Goal: Task Accomplishment & Management: Use online tool/utility

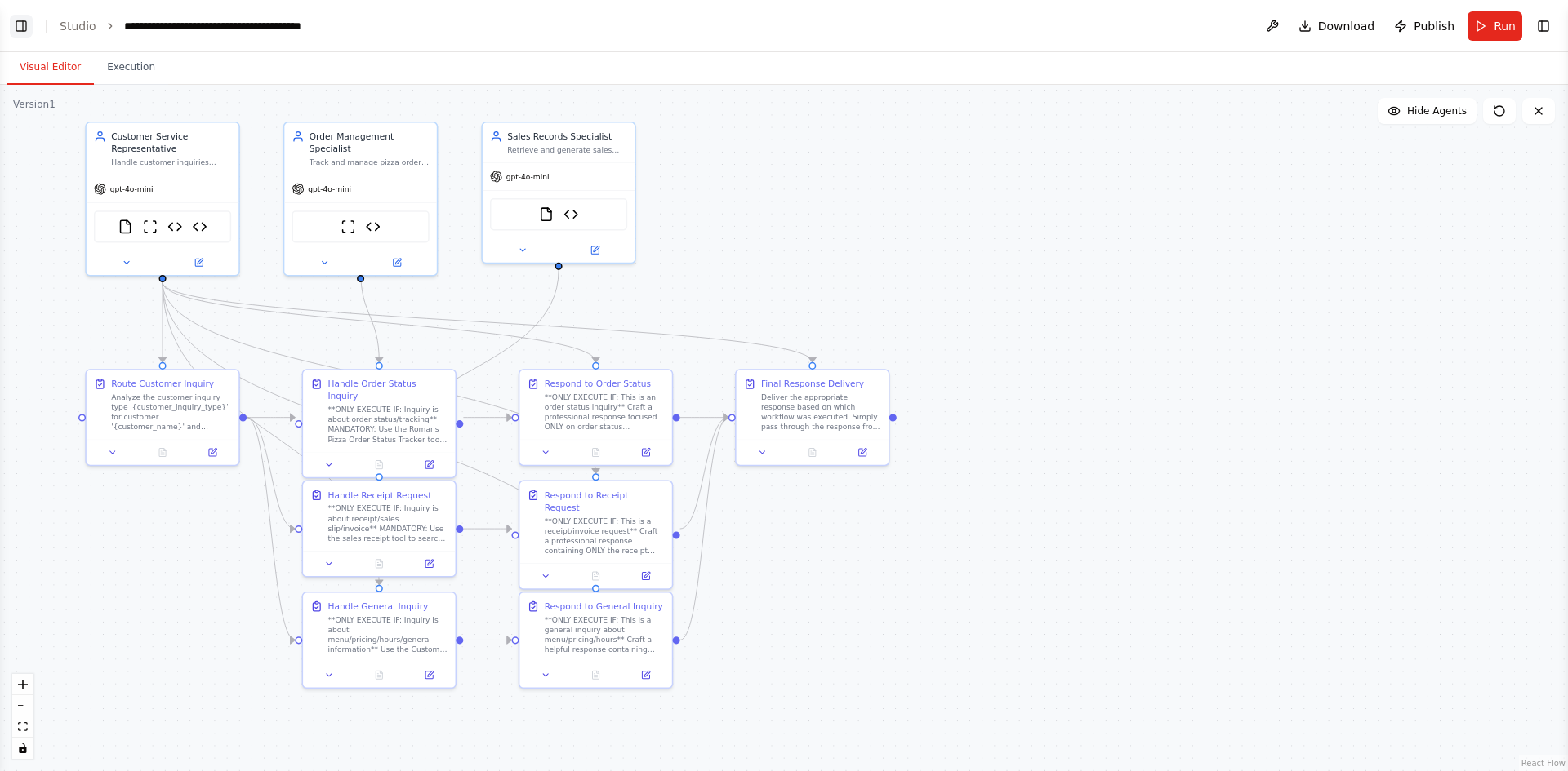
click at [19, 23] on button "Toggle Left Sidebar" at bounding box center [21, 25] width 23 height 23
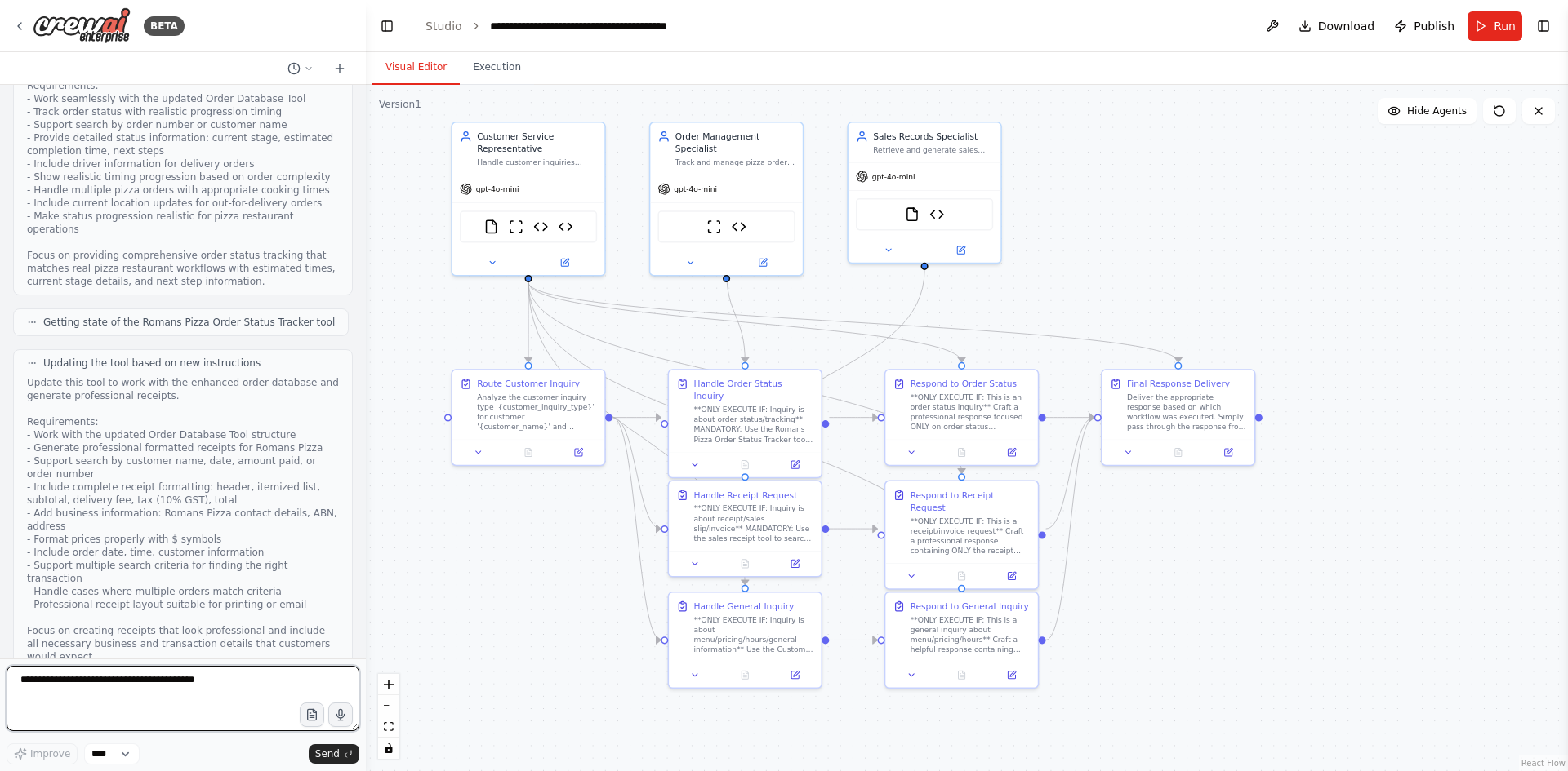
click at [136, 694] on textarea at bounding box center [182, 698] width 352 height 65
paste textarea "**********"
type textarea "**********"
drag, startPoint x: 155, startPoint y: 692, endPoint x: 0, endPoint y: 683, distance: 155.3
click at [0, 683] on div "BETA Hello! I'm the CrewAI assistant. What kind of automation do you want to bu…" at bounding box center [183, 386] width 366 height 771
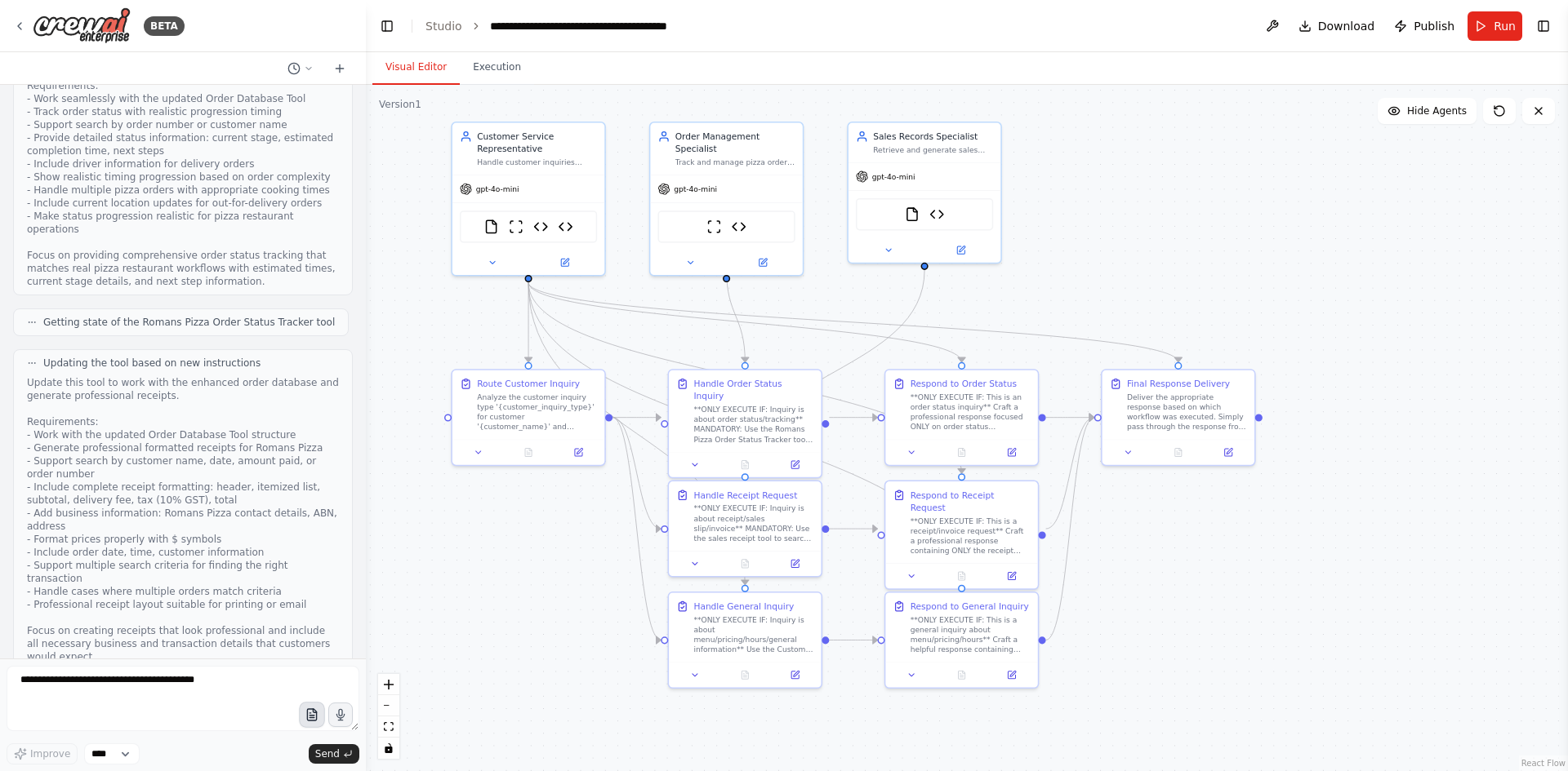
click at [305, 720] on icon "button" at bounding box center [311, 714] width 14 height 14
click at [312, 716] on icon "button" at bounding box center [311, 716] width 5 height 0
click at [325, 758] on span "Send" at bounding box center [327, 754] width 24 height 13
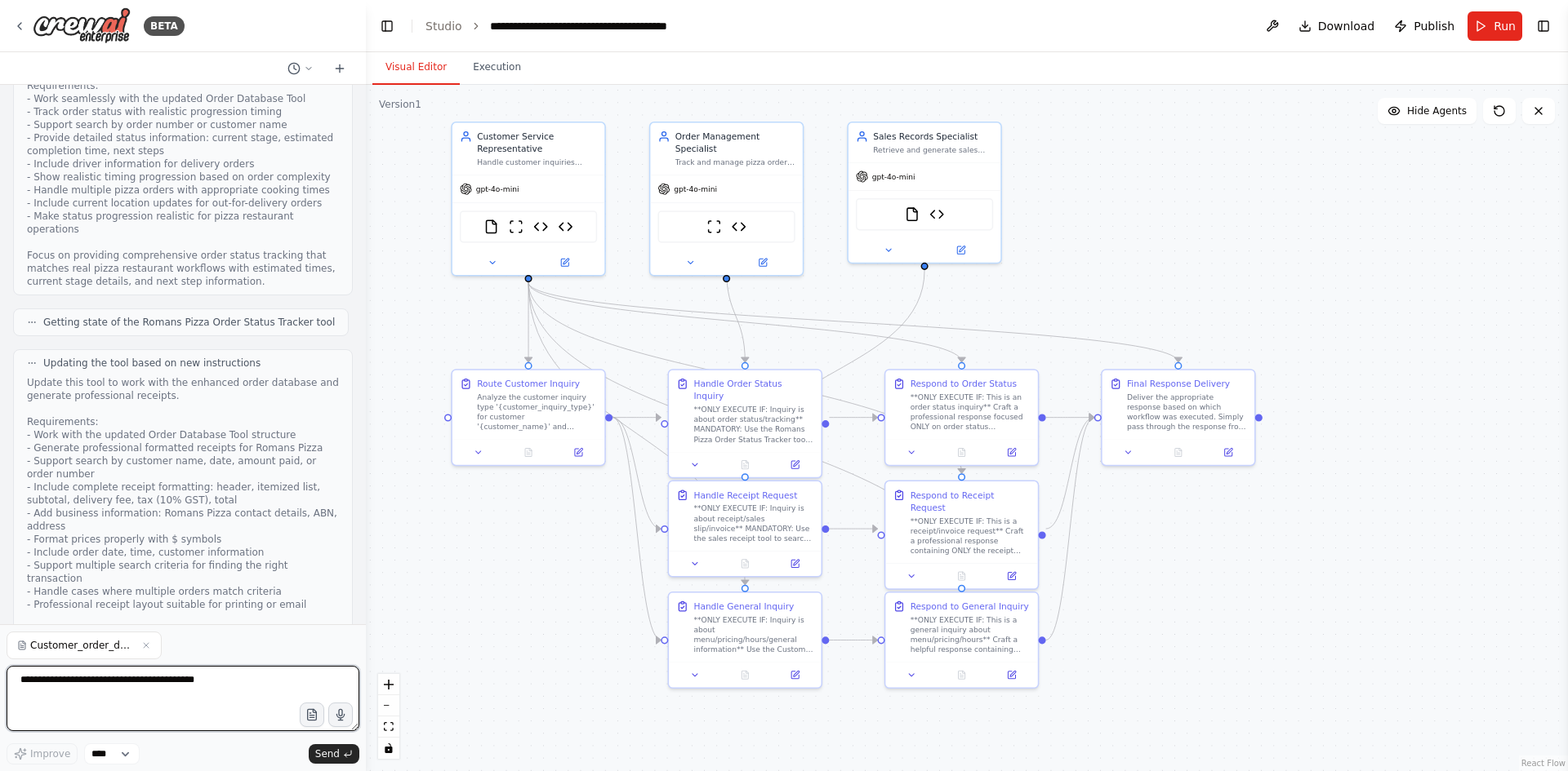
click at [205, 684] on textarea at bounding box center [182, 698] width 352 height 65
click at [225, 679] on textarea at bounding box center [182, 698] width 352 height 65
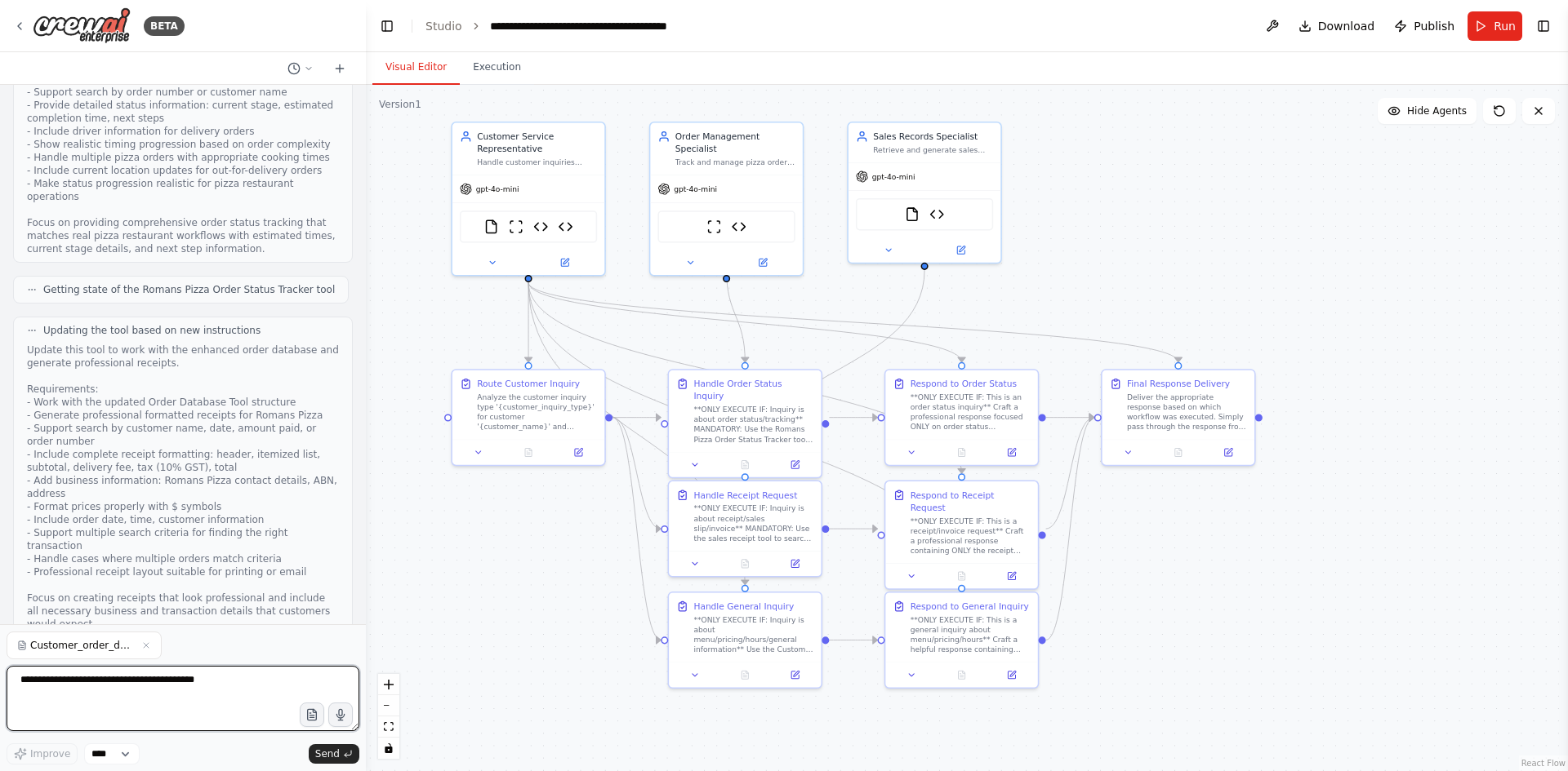
scroll to position [30326, 0]
click at [105, 686] on textarea at bounding box center [182, 698] width 352 height 65
click at [330, 753] on span "Send" at bounding box center [327, 754] width 24 height 13
click at [191, 701] on textarea at bounding box center [182, 698] width 352 height 65
type textarea "**********"
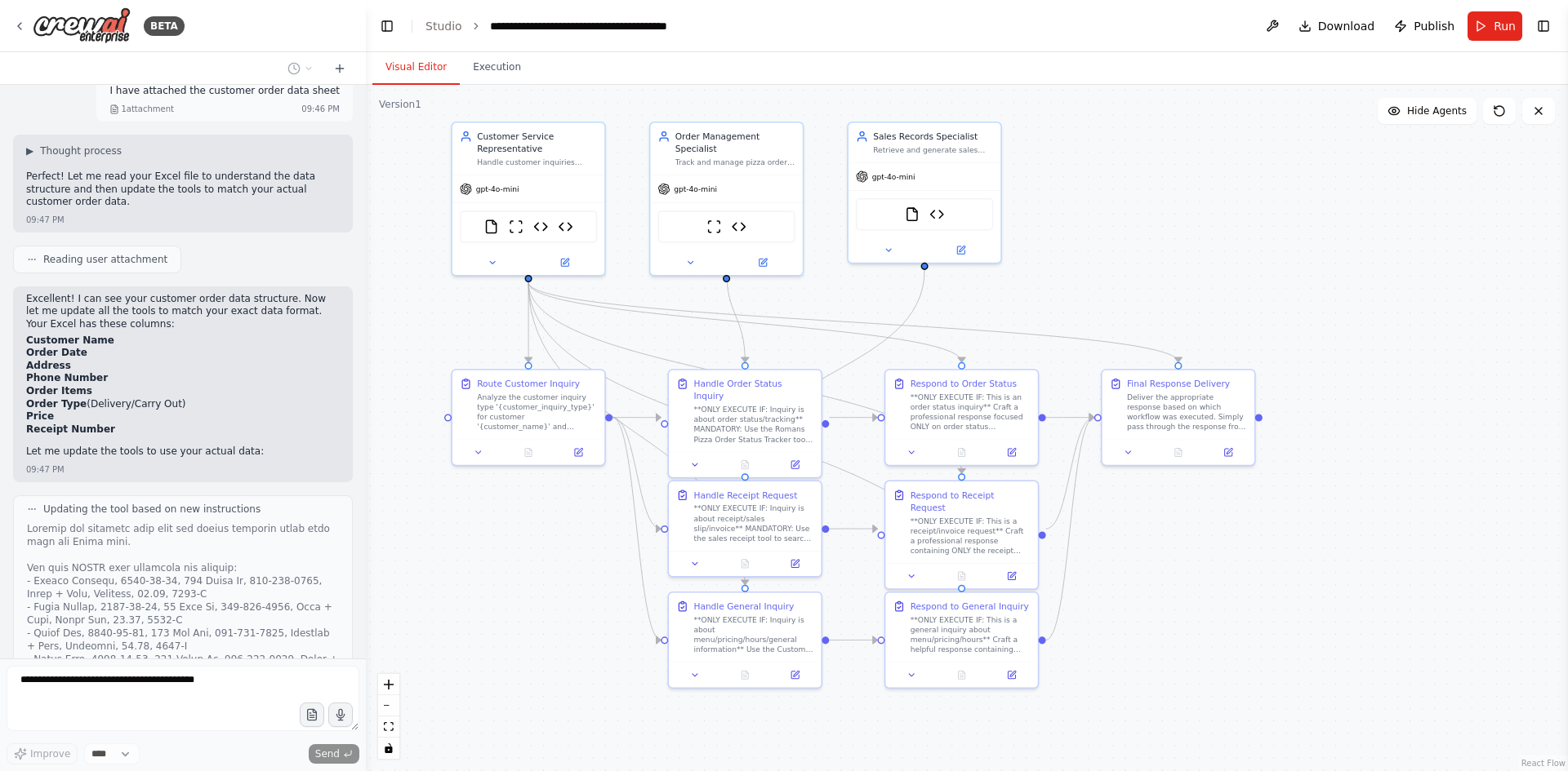
scroll to position [31860, 0]
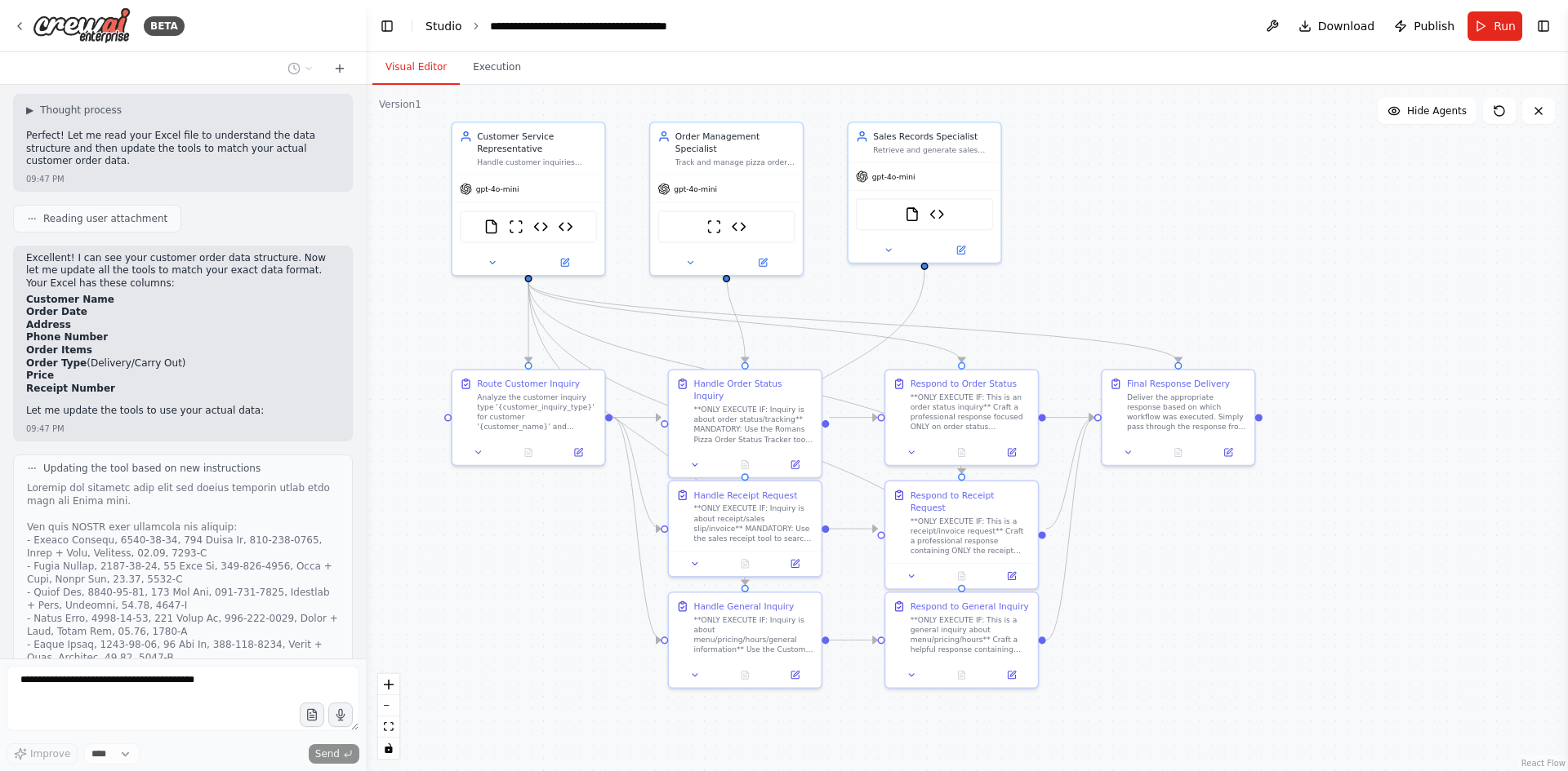
click at [437, 31] on link "Studio" at bounding box center [443, 26] width 37 height 13
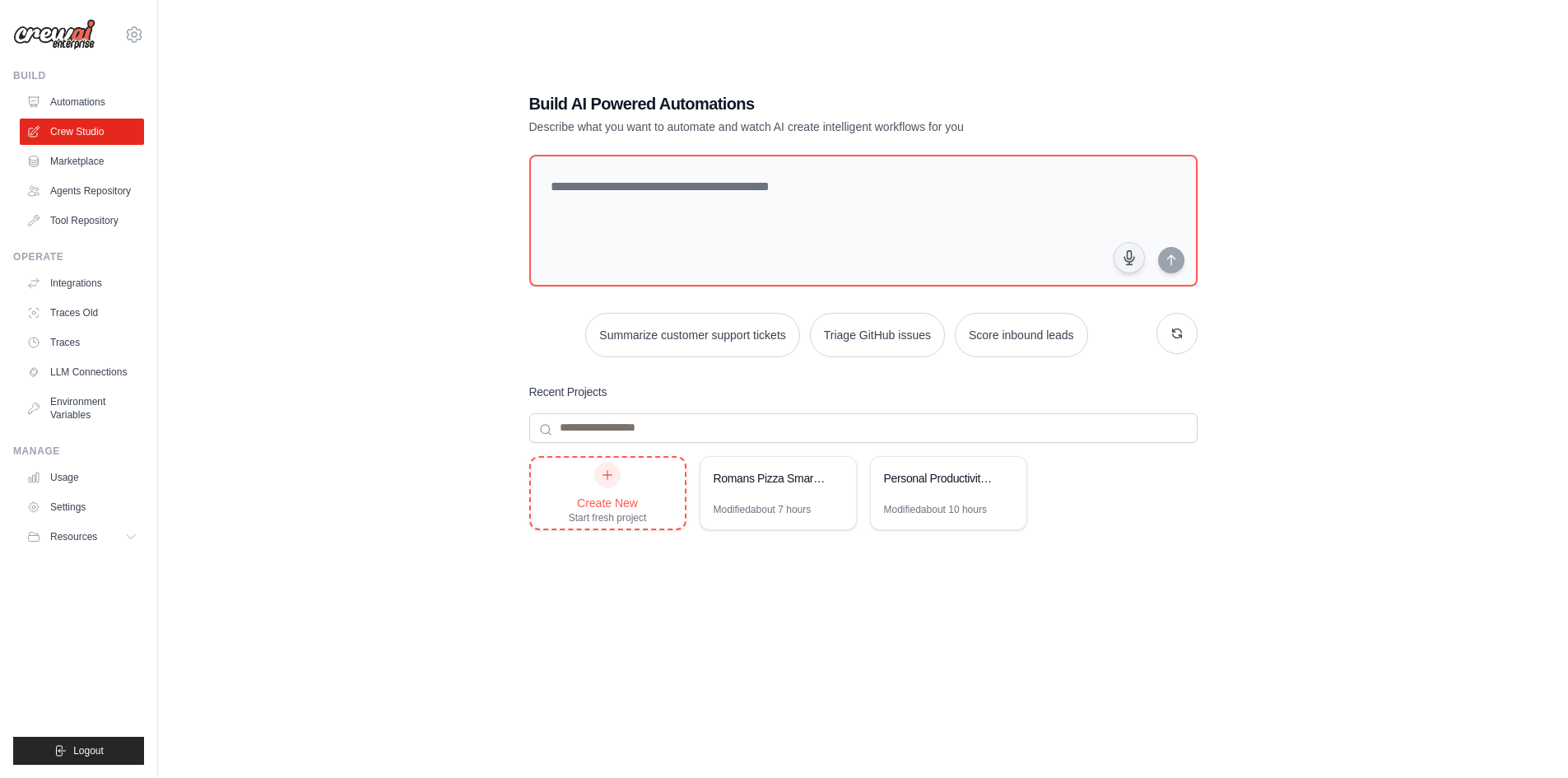
click at [627, 501] on div "Create New" at bounding box center [608, 504] width 78 height 16
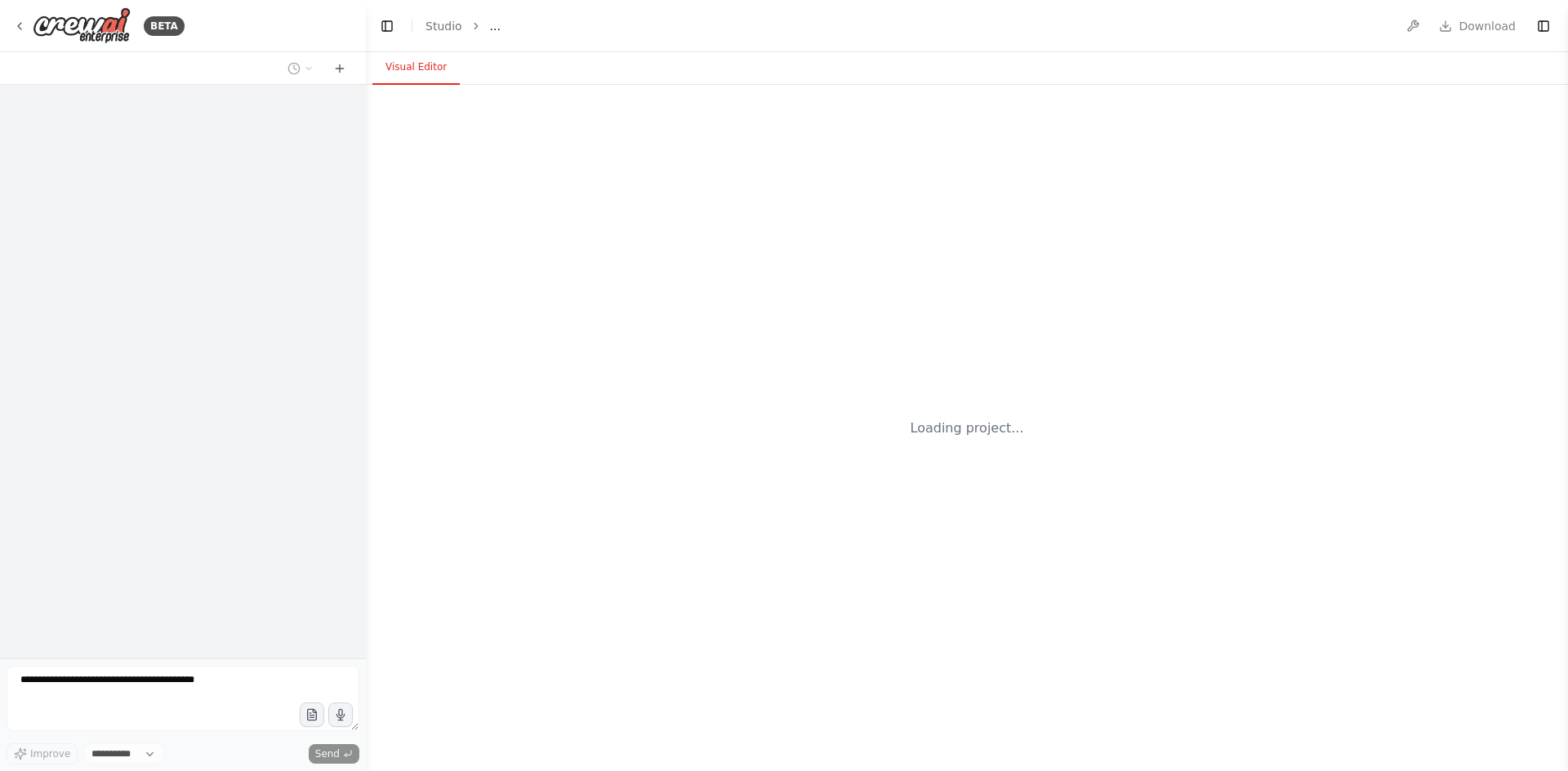
select select "****"
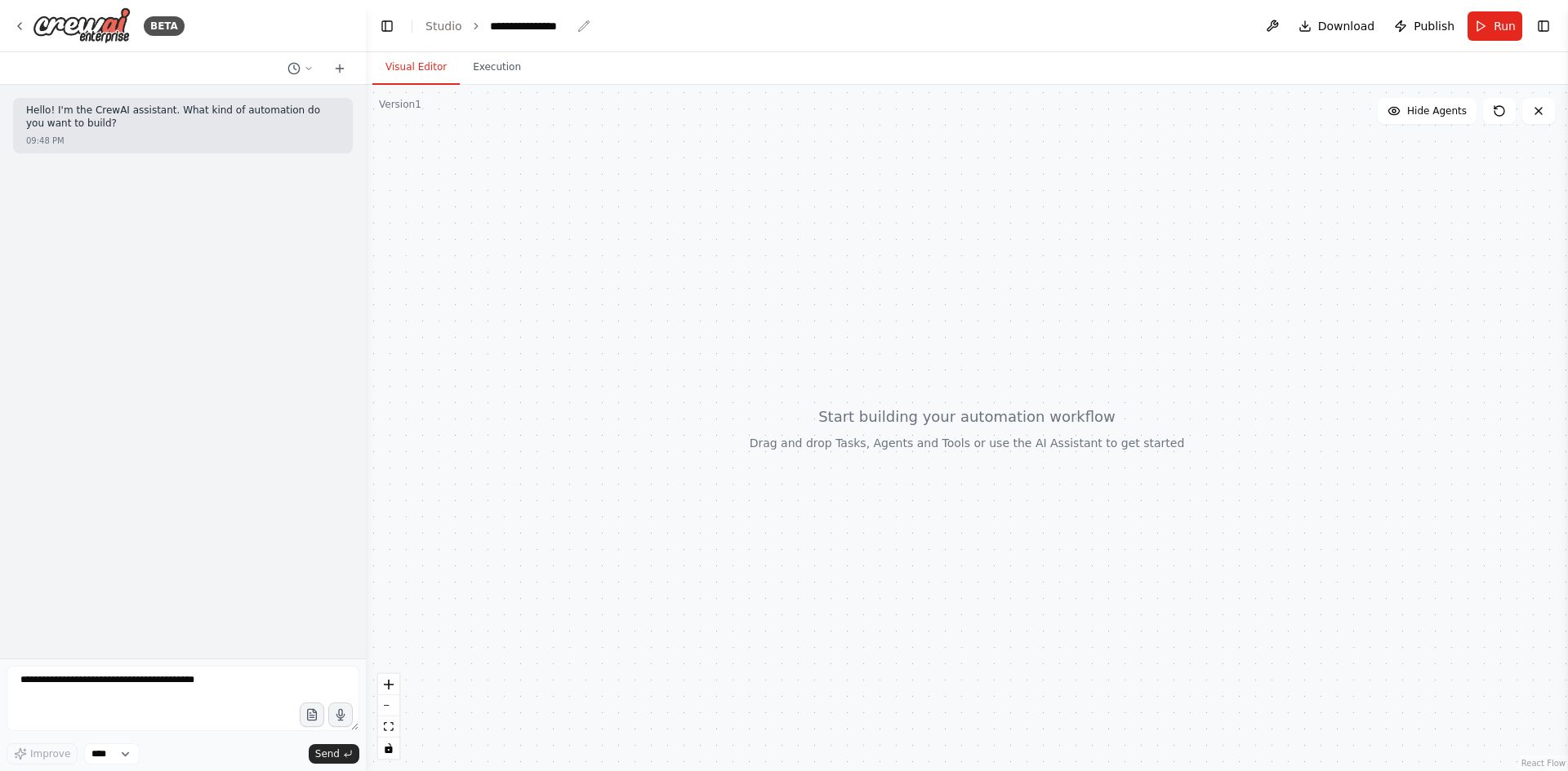
click at [571, 28] on div "**********" at bounding box center [541, 26] width 101 height 16
click at [581, 25] on icon "breadcrumb" at bounding box center [584, 26] width 11 height 11
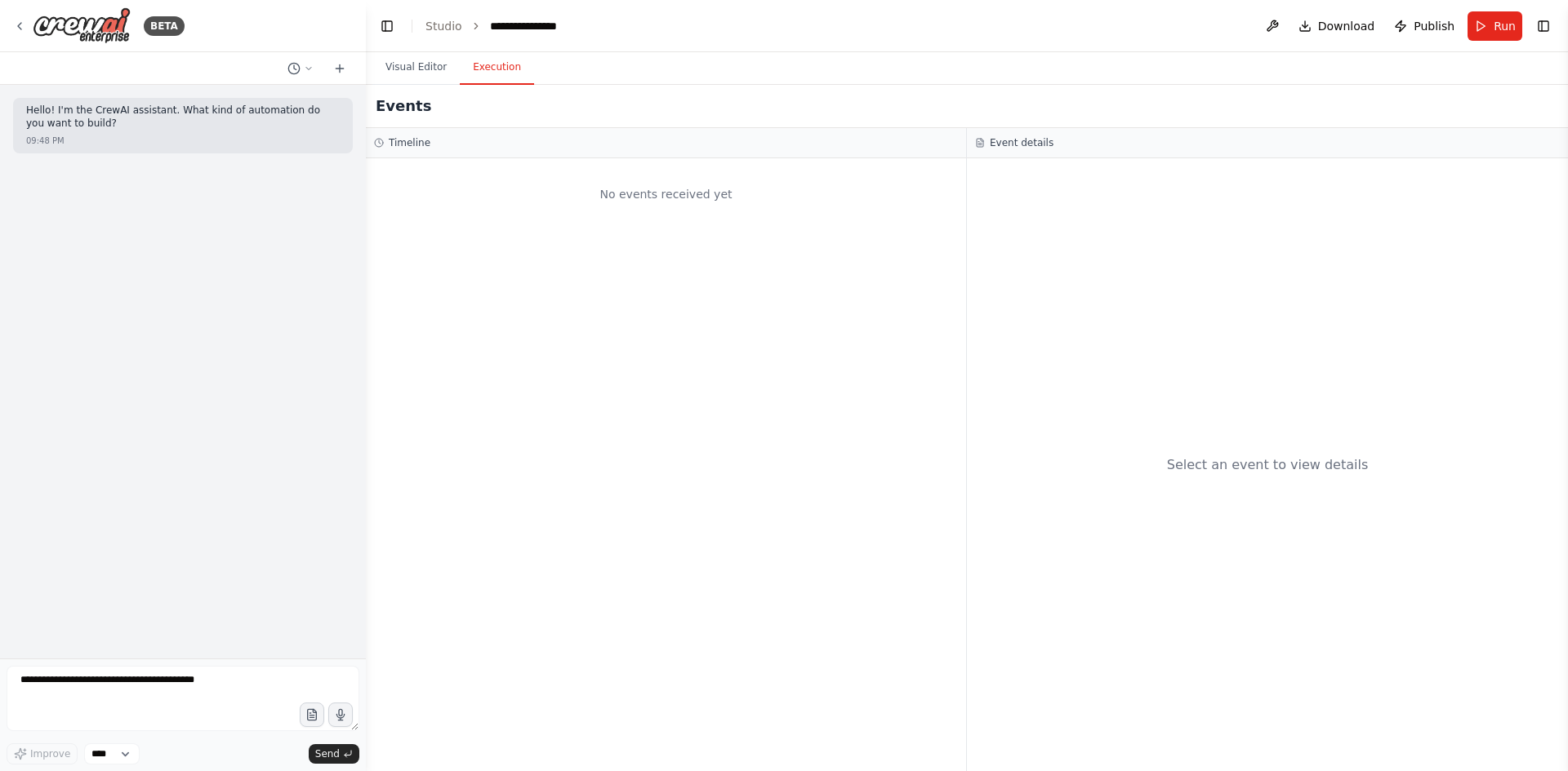
click at [497, 74] on button "Execution" at bounding box center [497, 68] width 74 height 34
click at [417, 66] on button "Visual Editor" at bounding box center [415, 68] width 87 height 34
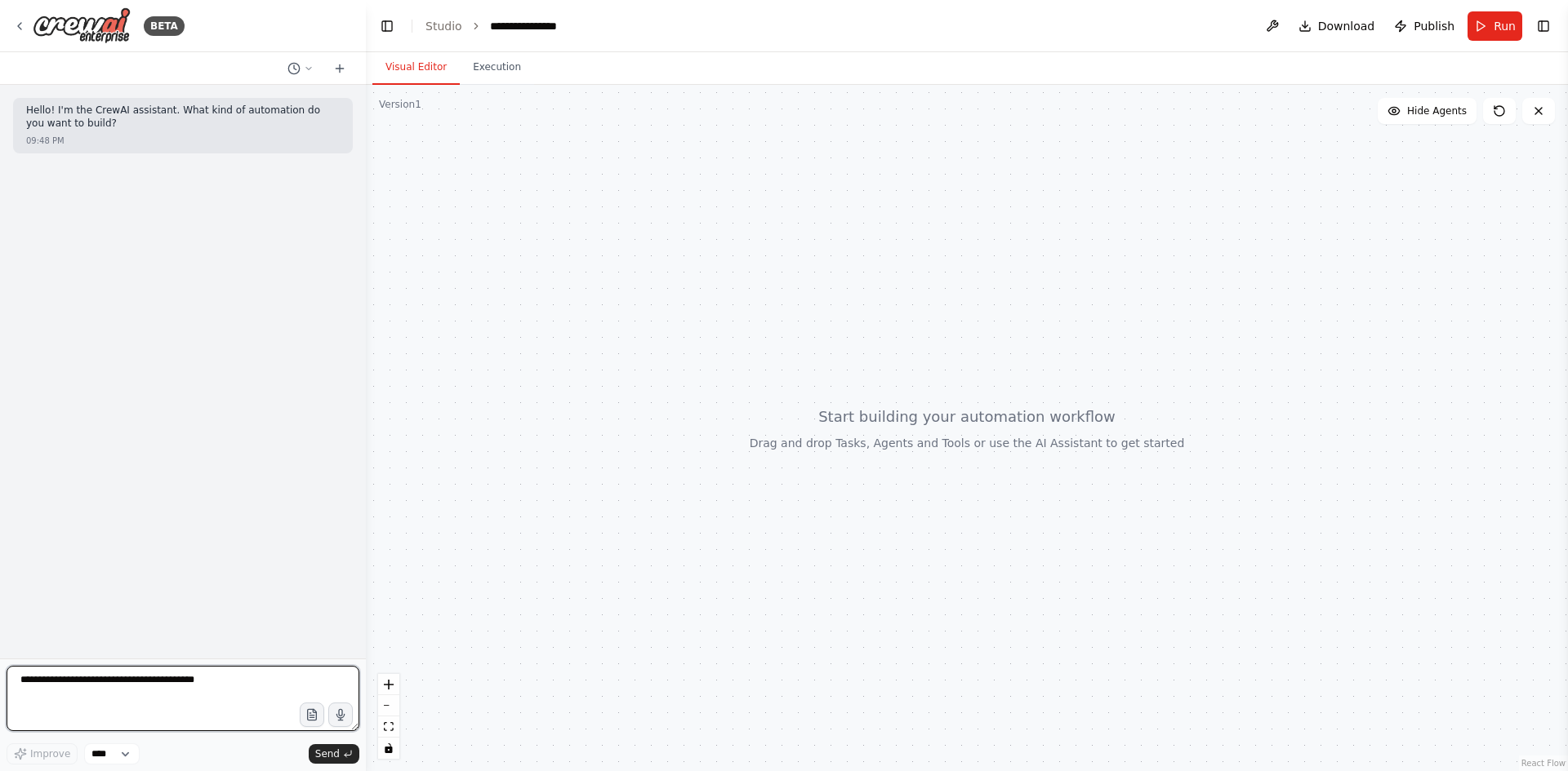
click at [109, 695] on textarea at bounding box center [182, 698] width 352 height 65
click at [191, 708] on textarea "**********" at bounding box center [182, 698] width 352 height 65
type textarea "**********"
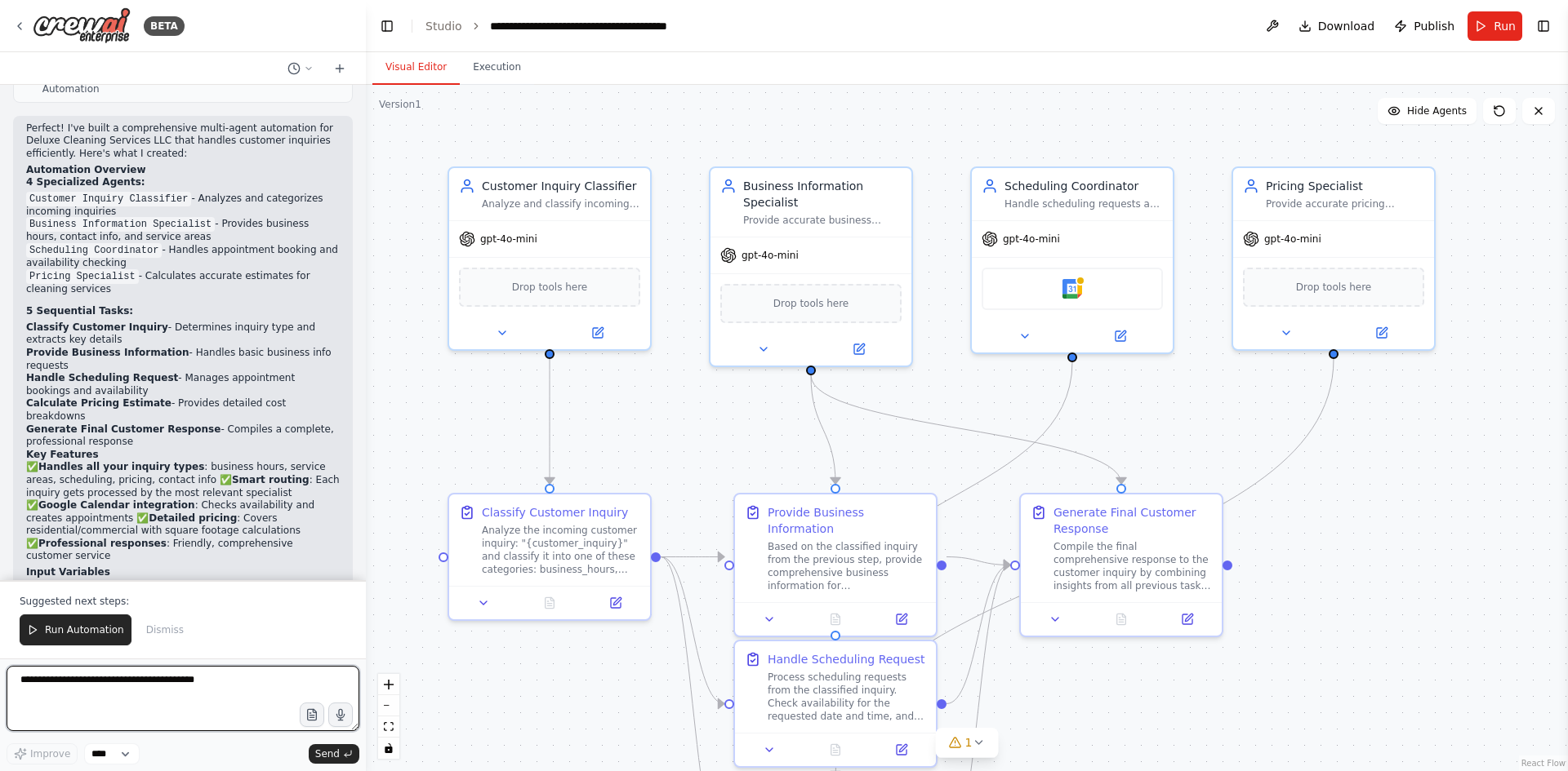
scroll to position [1286, 0]
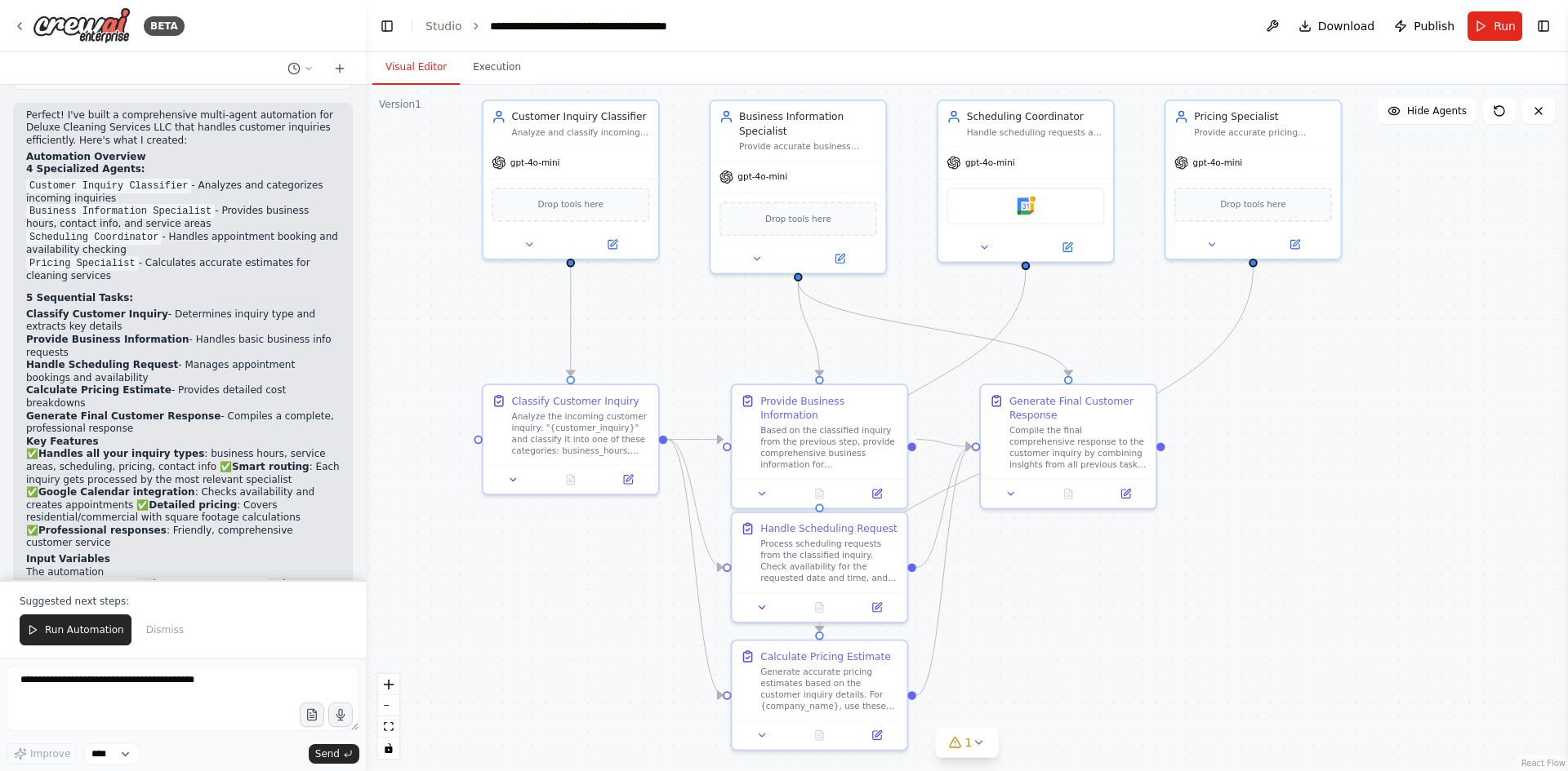
drag, startPoint x: 1400, startPoint y: 576, endPoint x: 1361, endPoint y: 458, distance: 124.3
click at [1361, 458] on div ".deletable-edge-delete-btn { width: 20px; height: 20px; border: 0px solid #ffff…" at bounding box center [967, 428] width 1202 height 686
click at [121, 689] on textarea at bounding box center [182, 698] width 352 height 65
type textarea "*"
click at [85, 626] on span "Run Automation" at bounding box center [85, 630] width 79 height 13
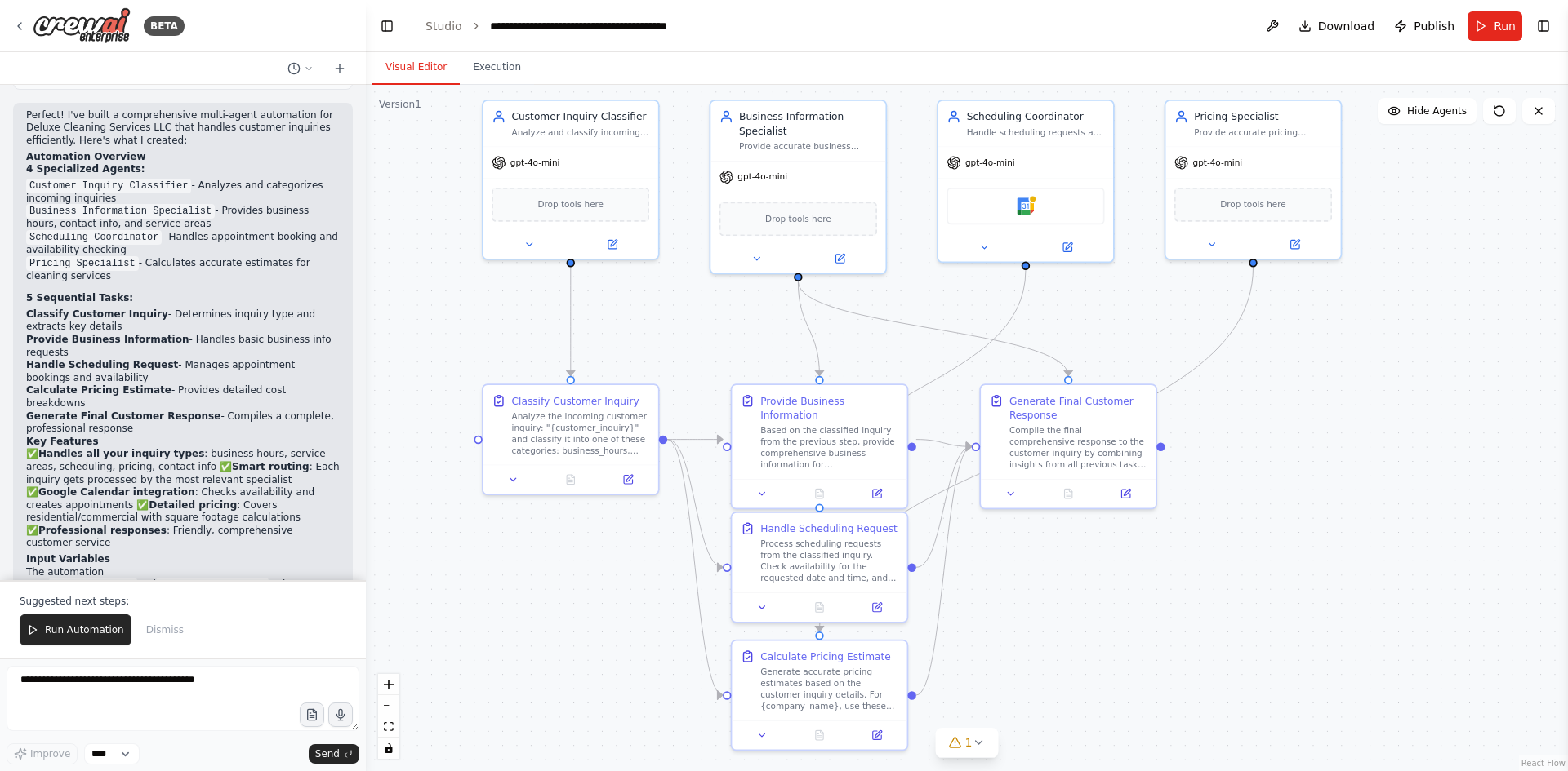
scroll to position [1208, 0]
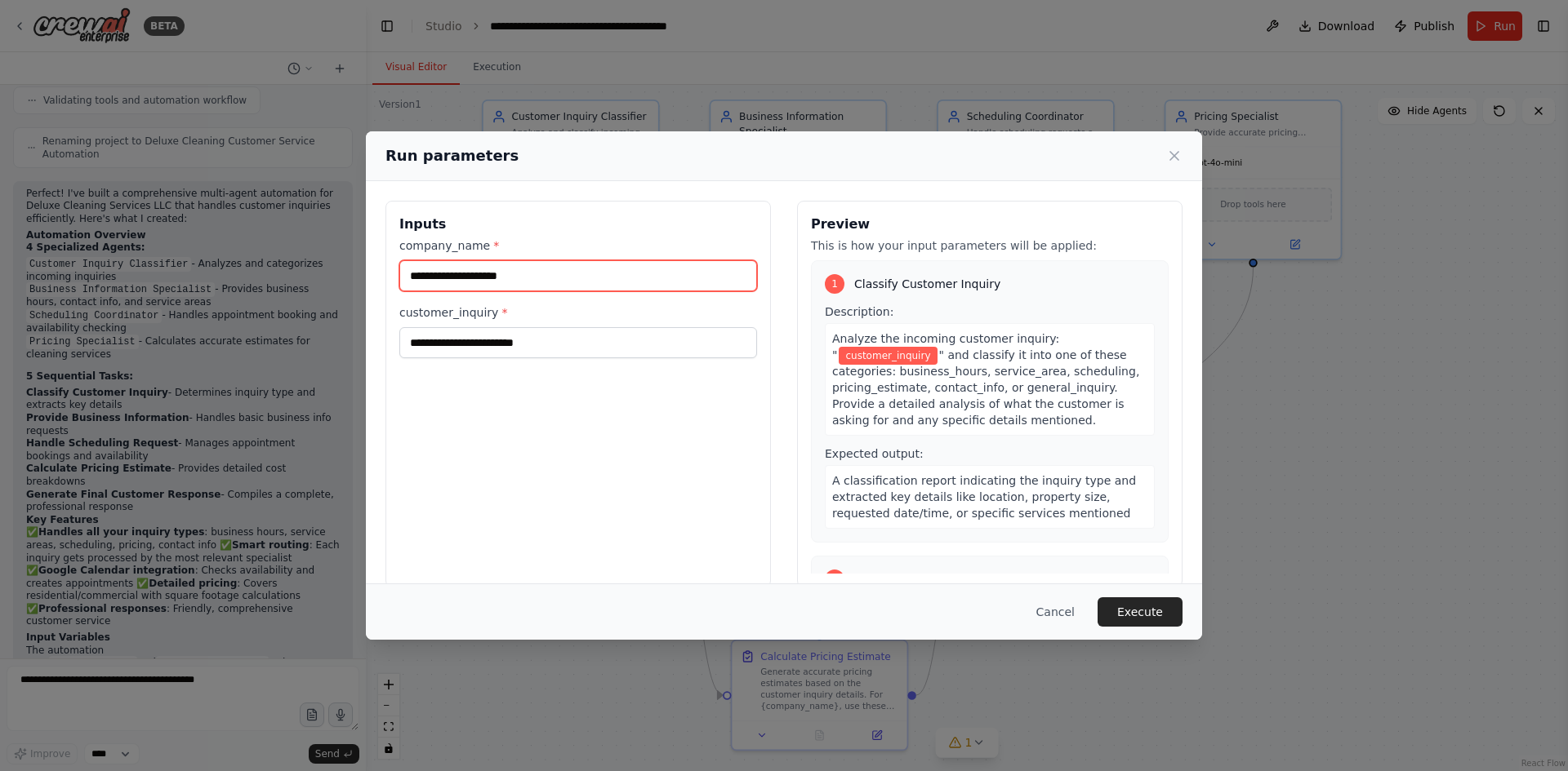
click at [587, 283] on input "company_name *" at bounding box center [578, 276] width 358 height 31
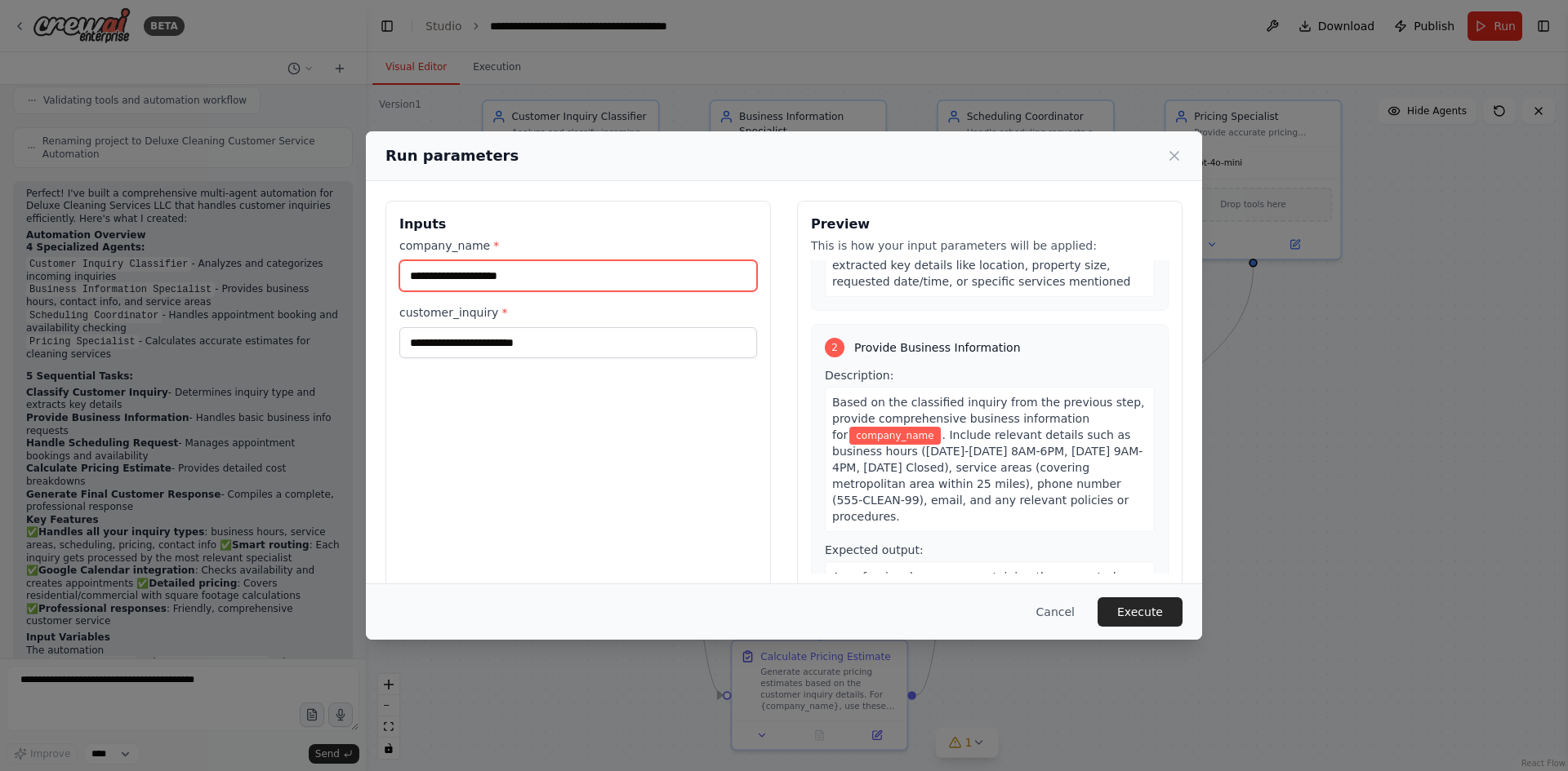
scroll to position [245, 0]
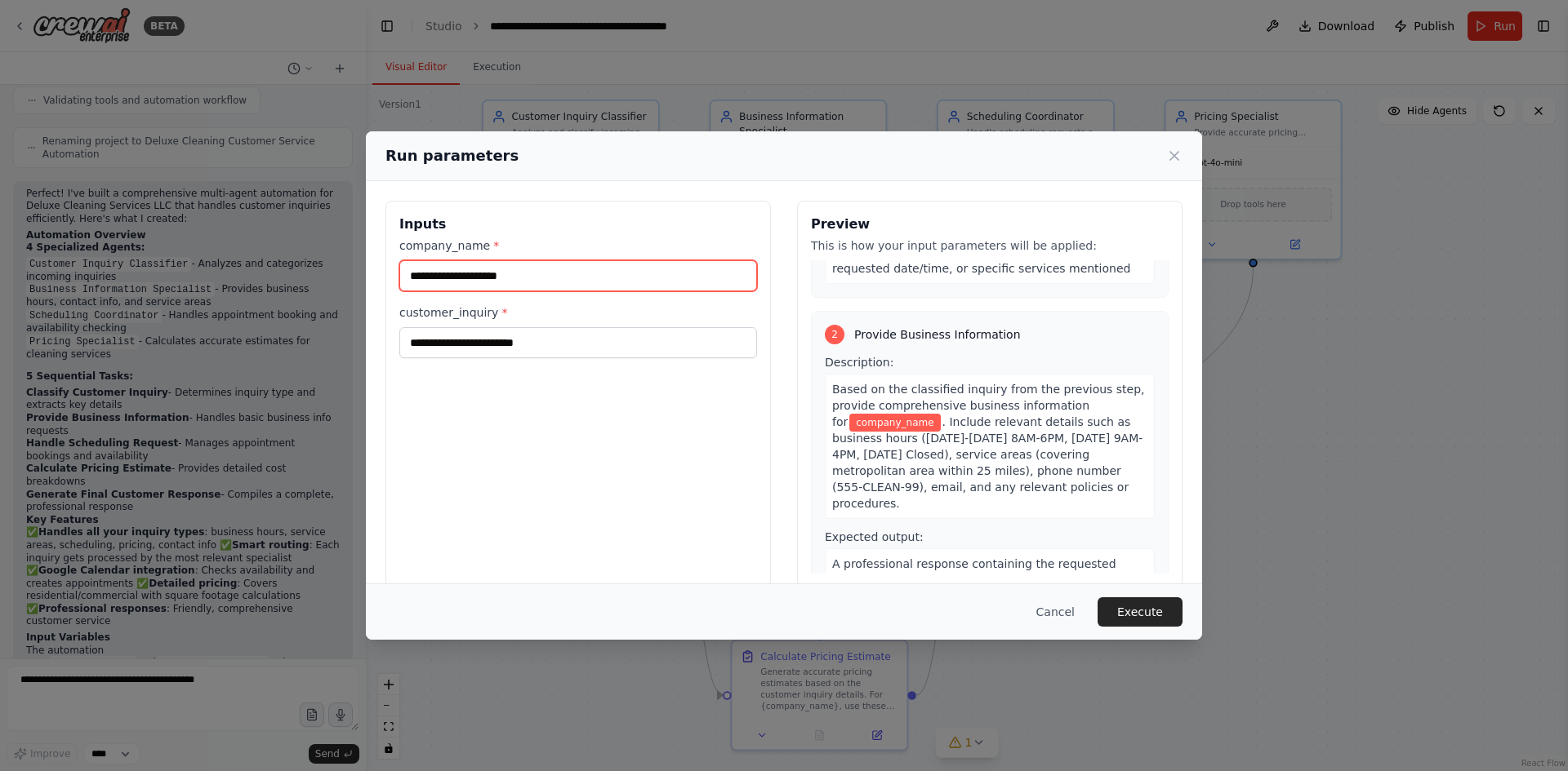
click at [553, 275] on input "company_name *" at bounding box center [578, 276] width 358 height 31
type input "**********"
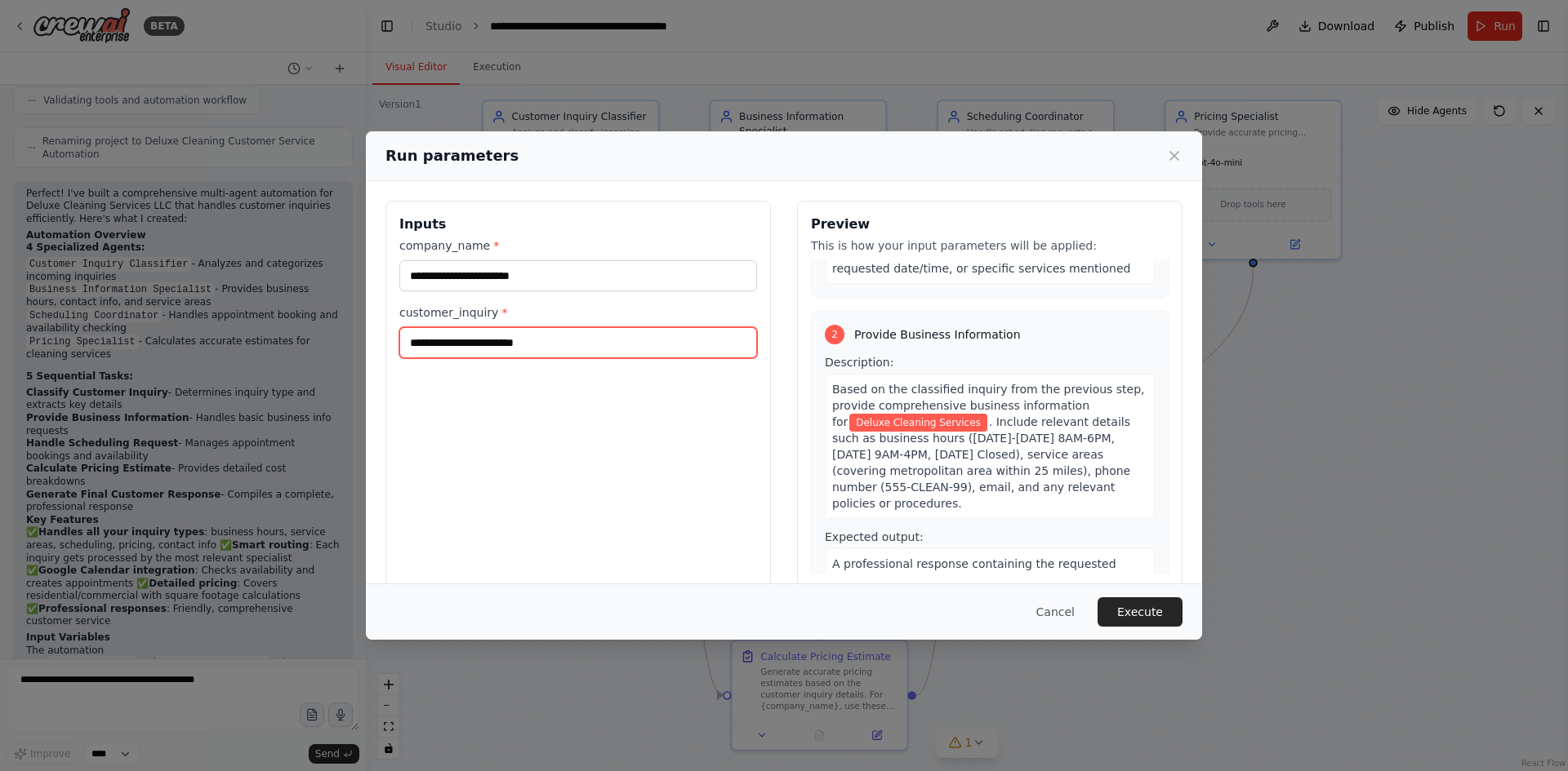
click at [565, 343] on input "customer_inquiry *" at bounding box center [578, 342] width 358 height 31
type input "**********"
click at [1135, 612] on button "Execute" at bounding box center [1140, 612] width 85 height 30
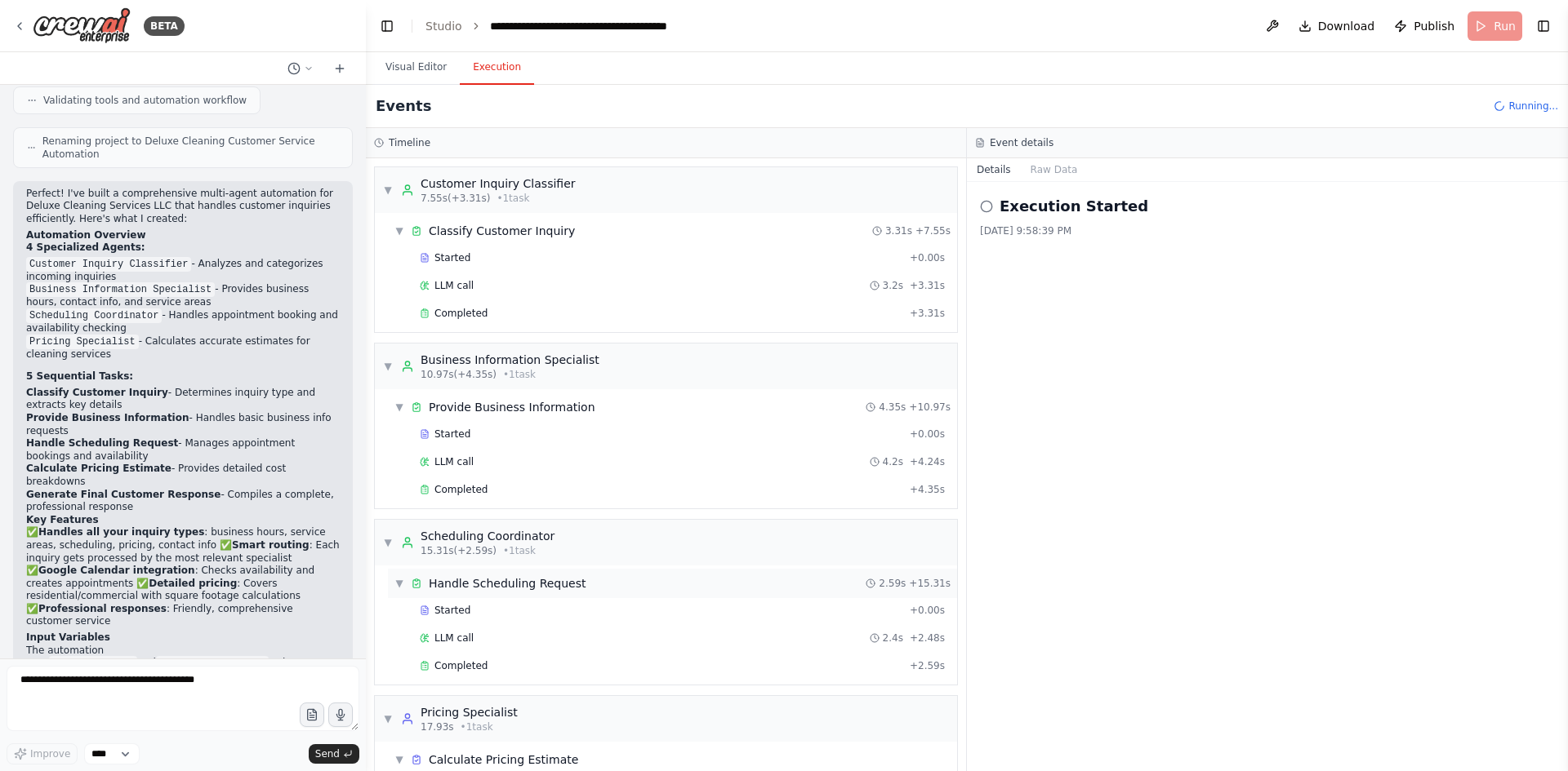
scroll to position [81, 0]
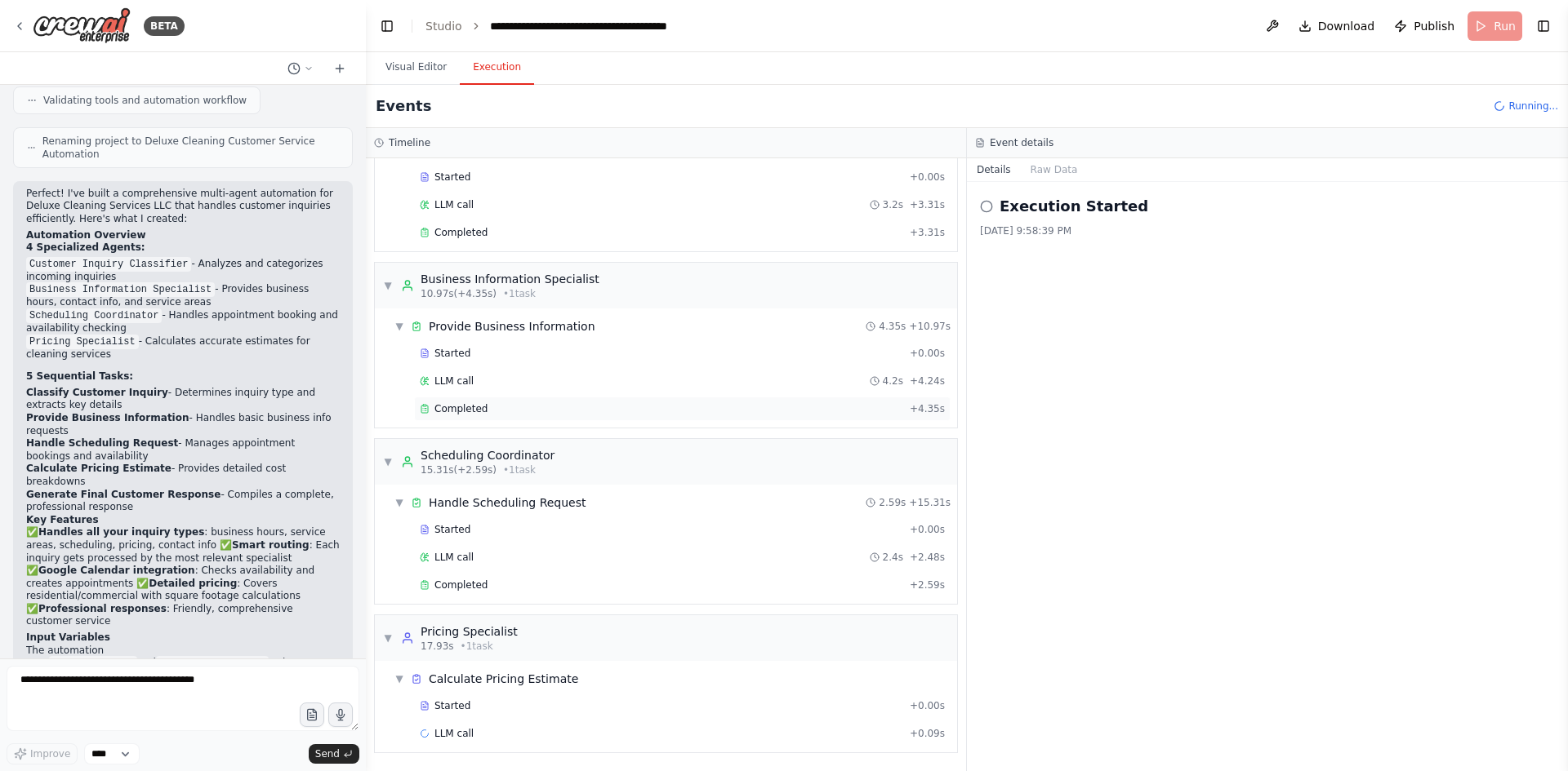
click at [460, 409] on span "Completed" at bounding box center [460, 409] width 53 height 13
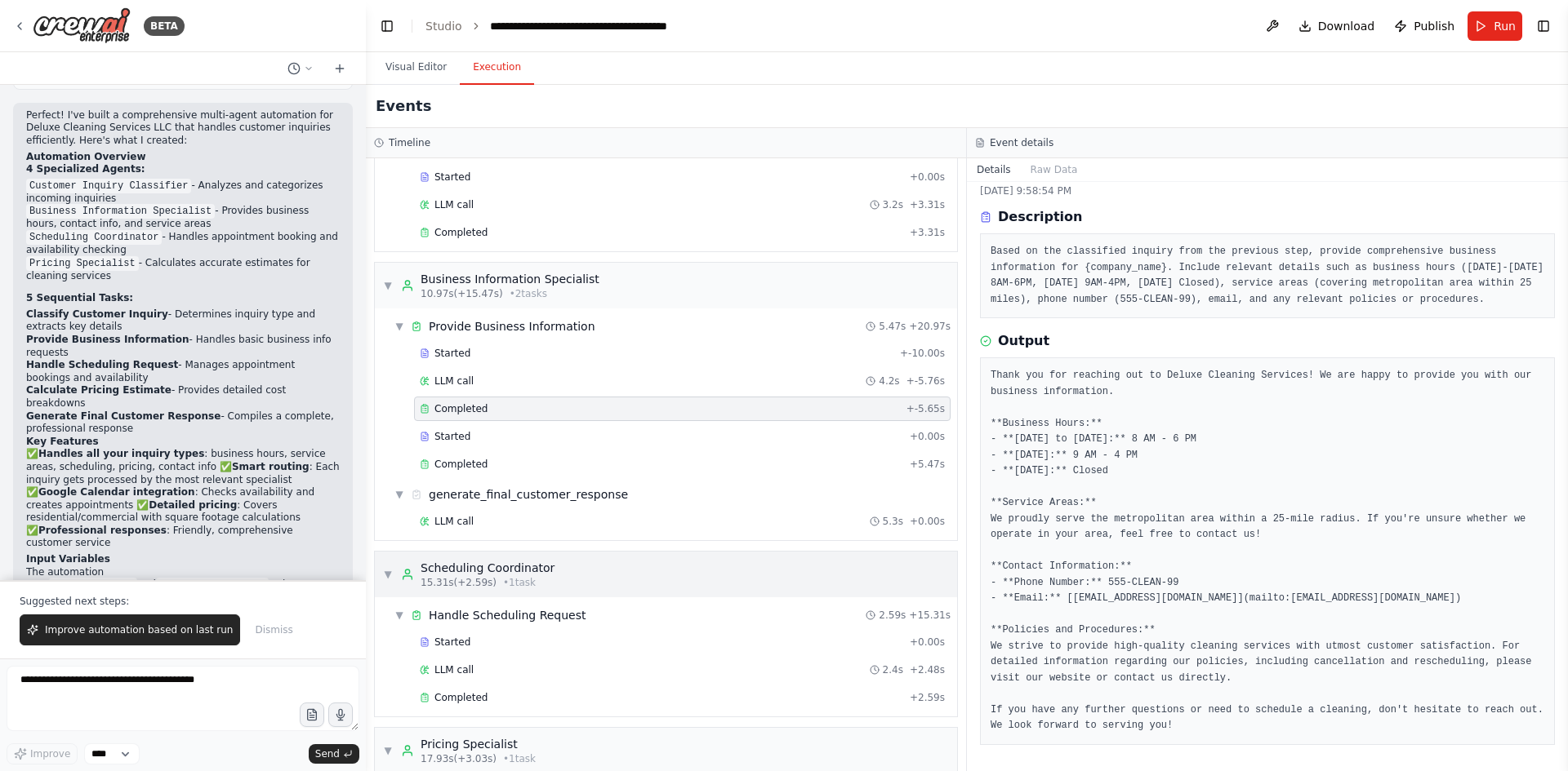
scroll to position [222, 0]
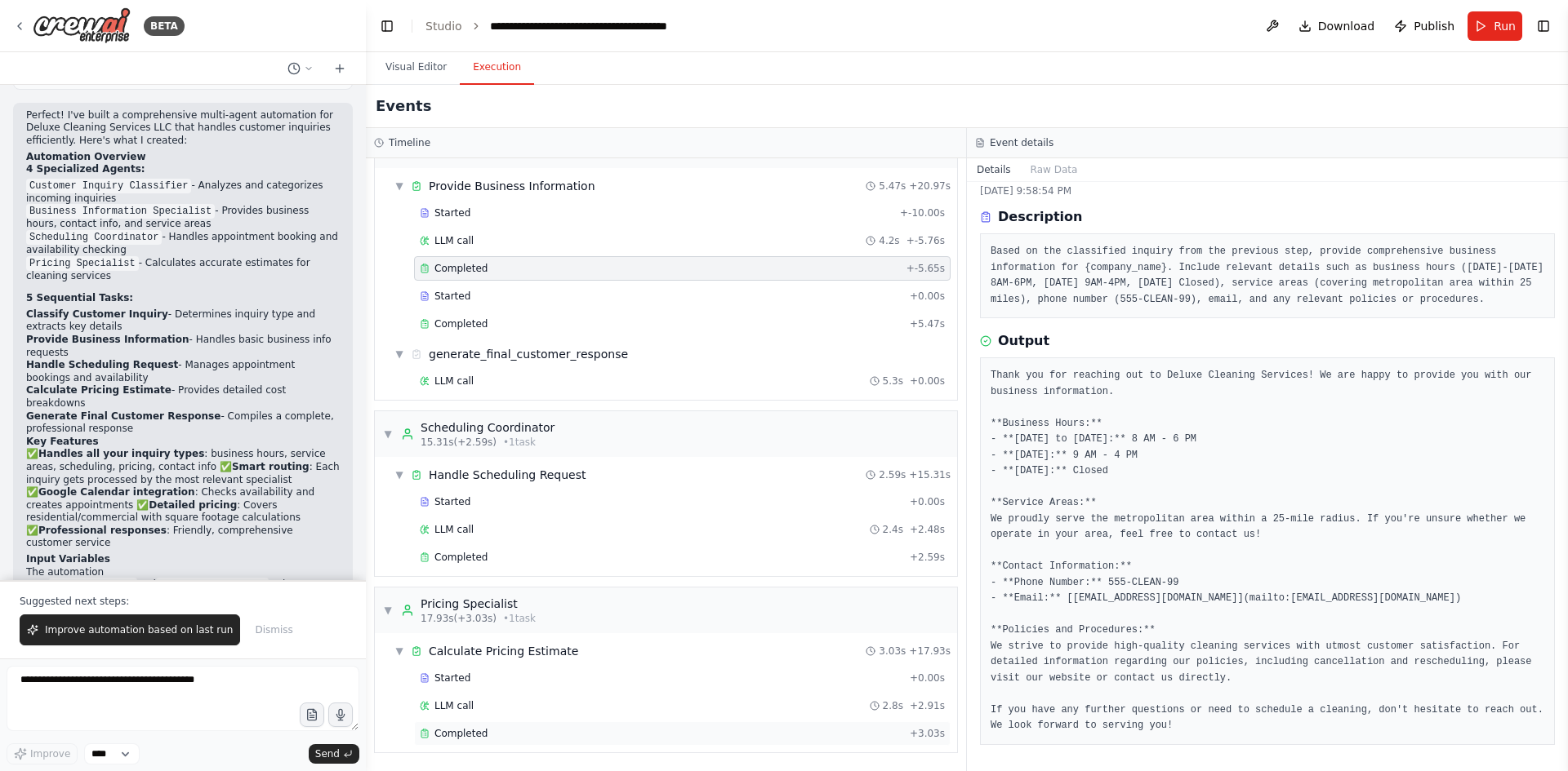
click at [488, 734] on div "Completed" at bounding box center [661, 733] width 483 height 13
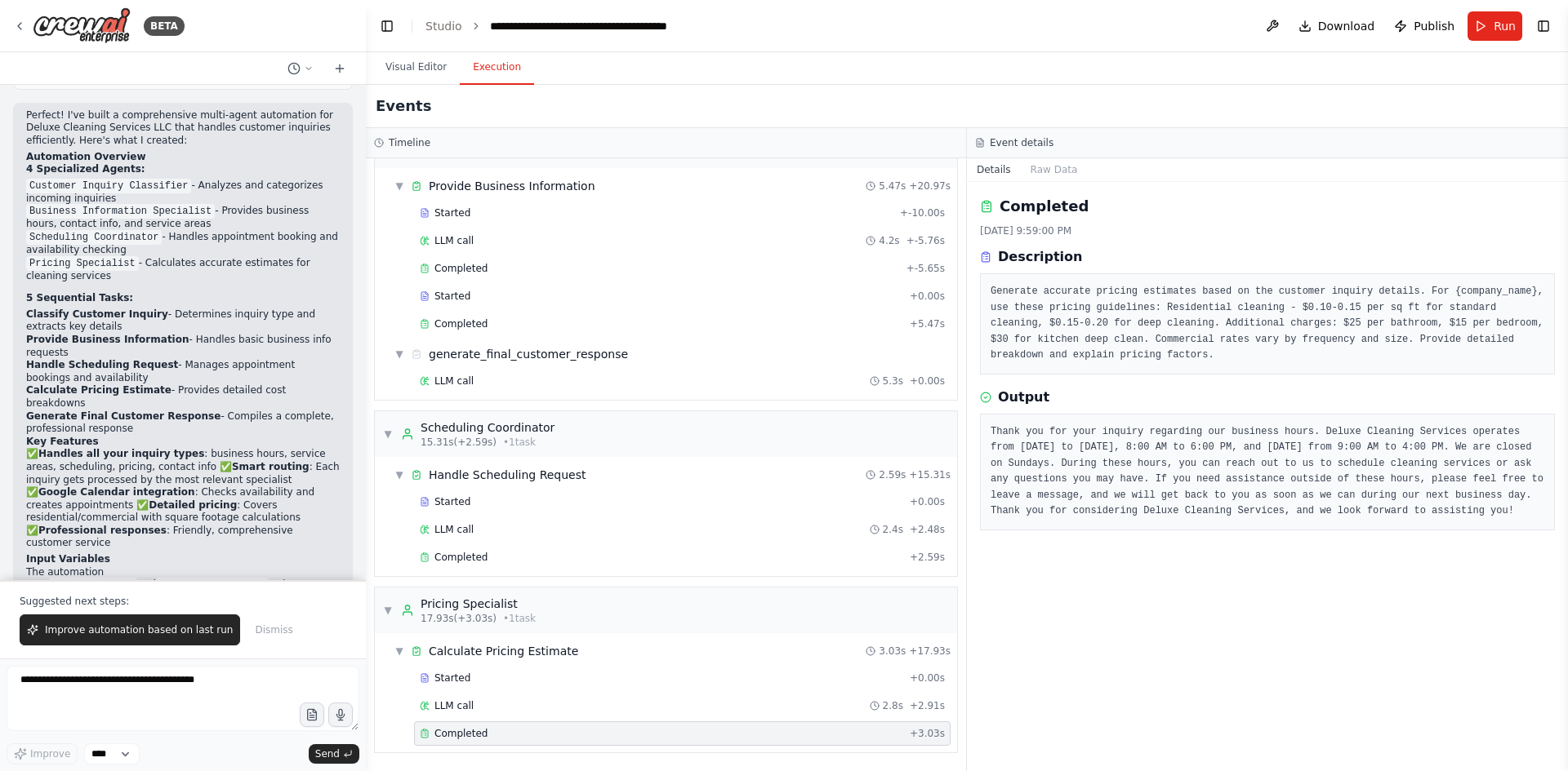
scroll to position [0, 0]
click at [1111, 384] on div "Completed 9/19/2025, 9:59:00 PM Description Generate accurate pricing estimates…" at bounding box center [1267, 476] width 601 height 589
click at [1298, 370] on div "Generate accurate pricing estimates based on the customer inquiry details. For …" at bounding box center [1267, 324] width 575 height 101
click at [1391, 379] on div "Completed 9/19/2025, 9:59:00 PM Description Generate accurate pricing estimates…" at bounding box center [1267, 476] width 601 height 589
click at [1368, 386] on div "Completed 9/19/2025, 9:59:00 PM Description Generate accurate pricing estimates…" at bounding box center [1267, 476] width 601 height 589
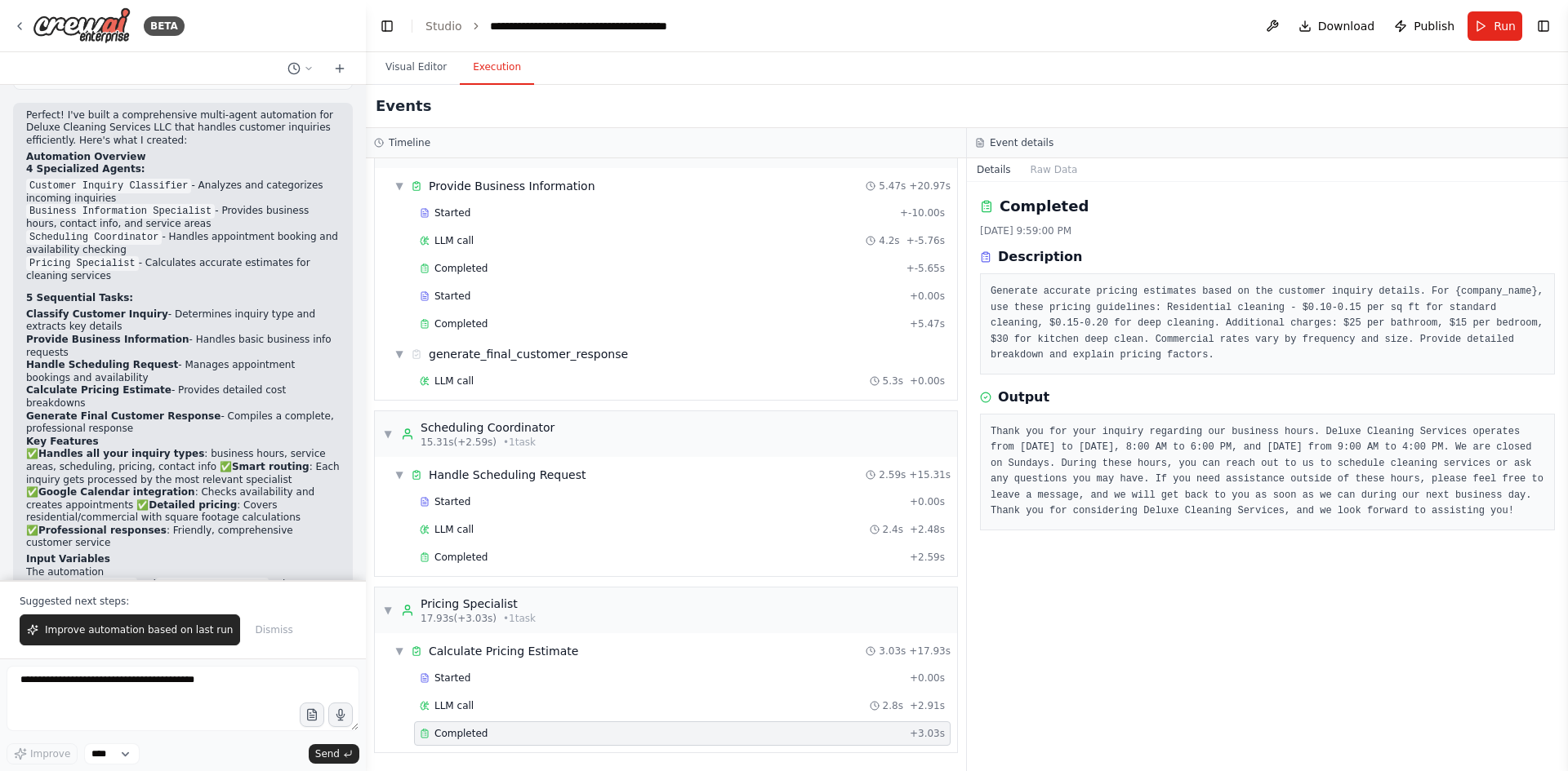
click at [1368, 386] on div "Completed 9/19/2025, 9:59:00 PM Description Generate accurate pricing estimates…" at bounding box center [1267, 476] width 601 height 589
click at [1399, 386] on div "Completed 9/19/2025, 9:59:00 PM Description Generate accurate pricing estimates…" at bounding box center [1267, 476] width 601 height 589
click at [1278, 395] on div "Output" at bounding box center [1267, 397] width 575 height 20
click at [1102, 391] on div "Output" at bounding box center [1267, 397] width 575 height 20
click at [483, 557] on div "Completed" at bounding box center [661, 558] width 483 height 13
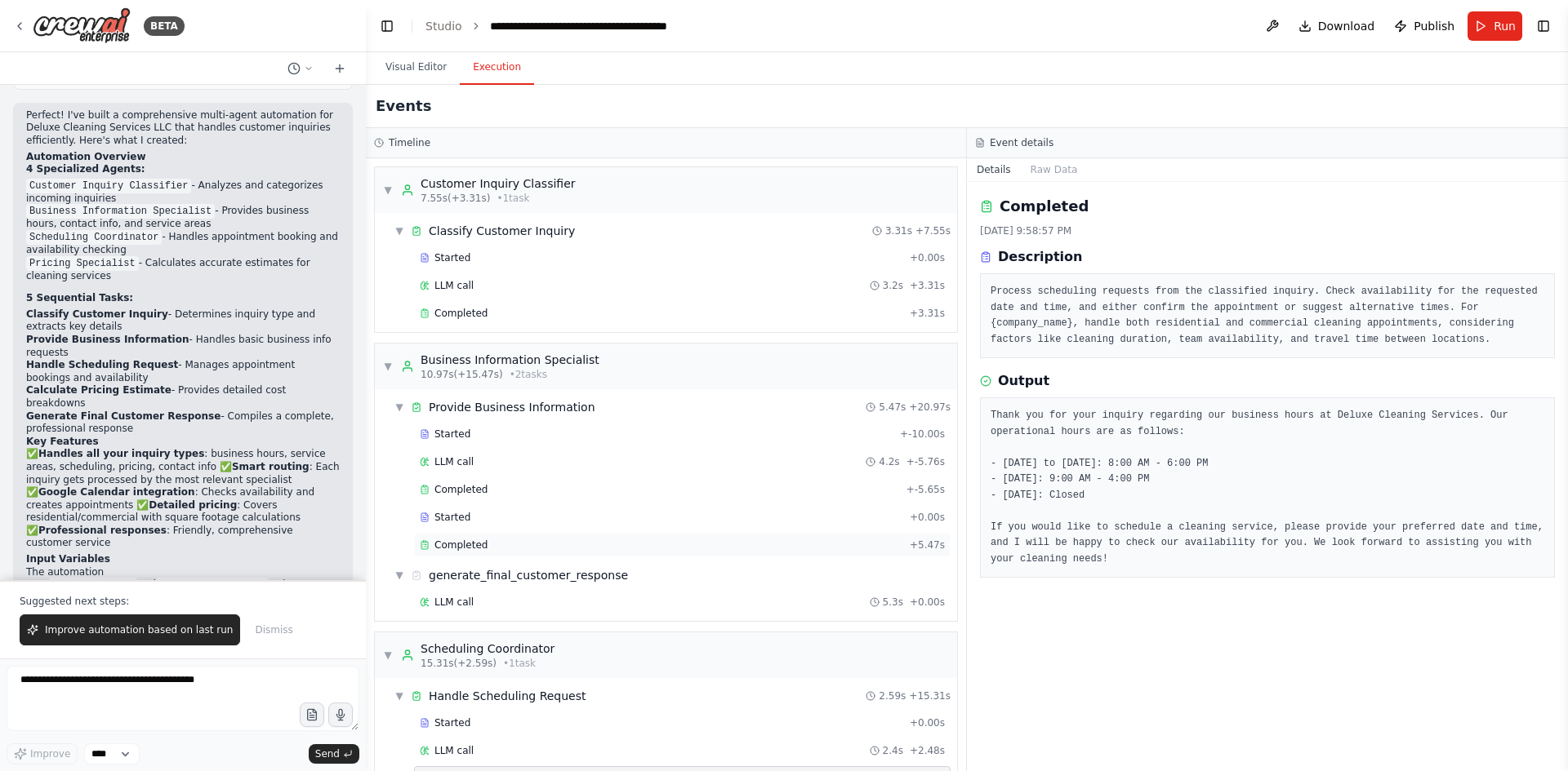
click at [463, 543] on span "Completed" at bounding box center [460, 545] width 53 height 13
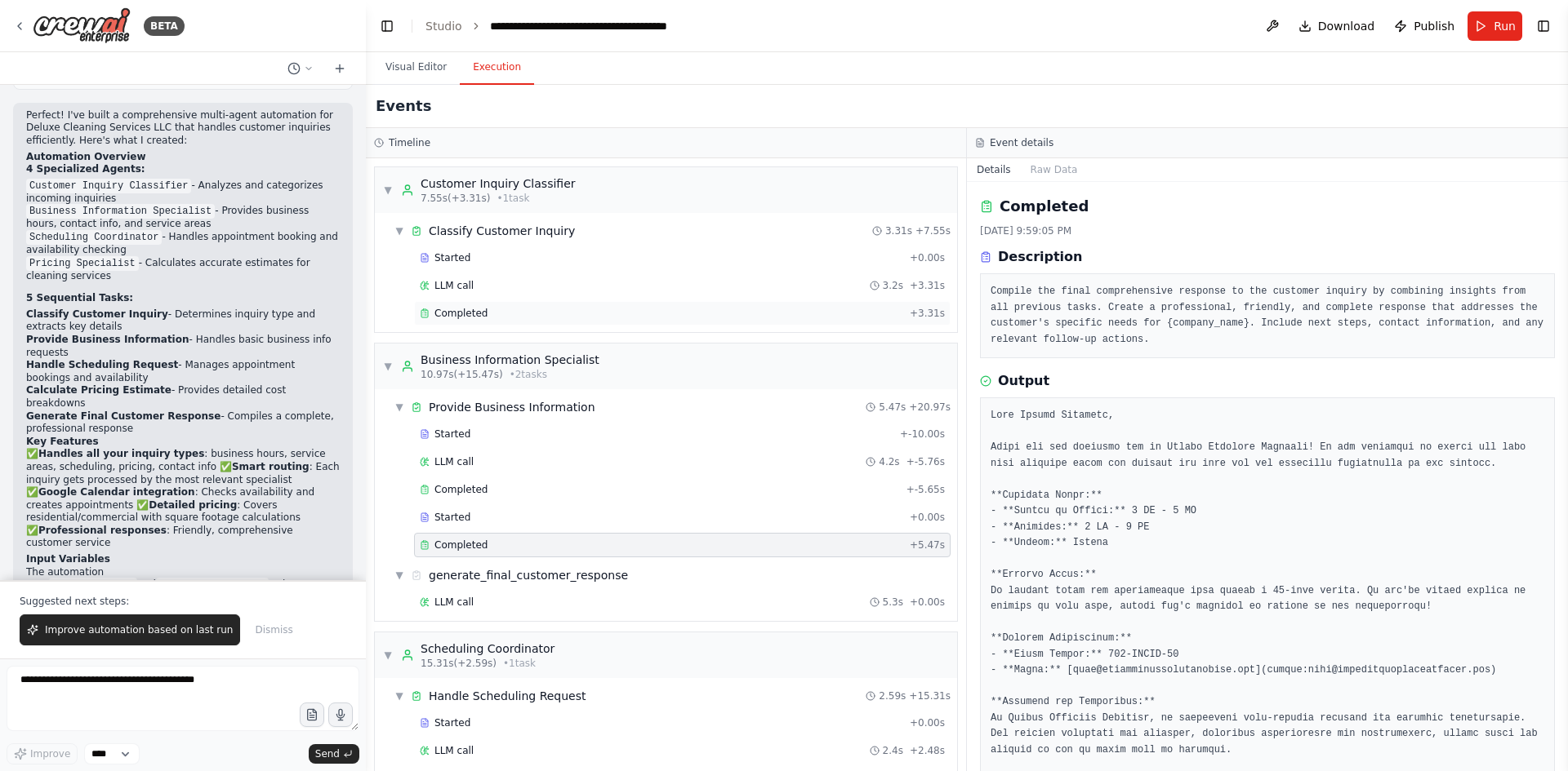
click at [503, 313] on div "Completed" at bounding box center [661, 313] width 483 height 13
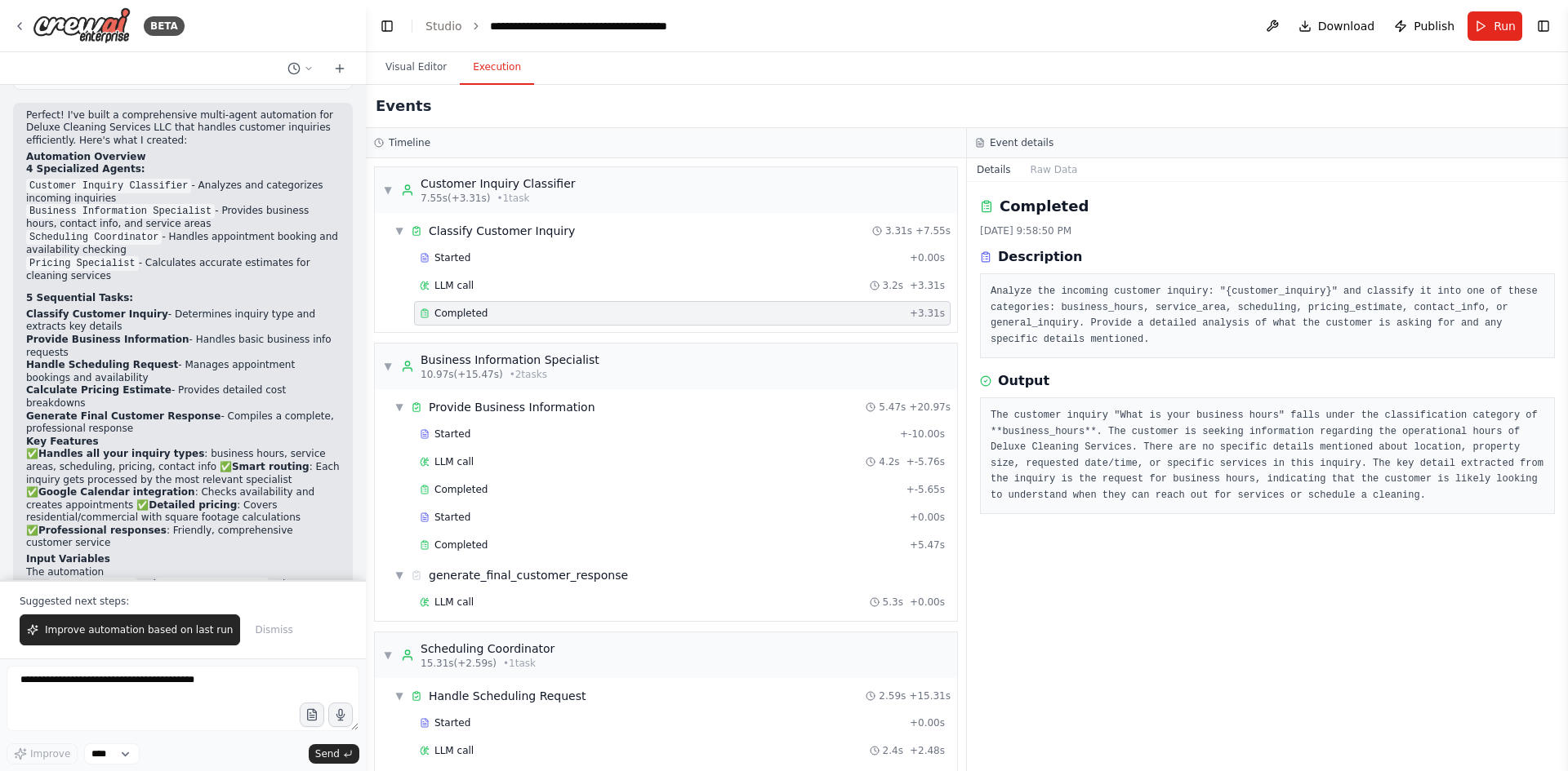
click at [1212, 381] on div "Output" at bounding box center [1267, 381] width 575 height 20
click at [170, 691] on textarea at bounding box center [182, 698] width 352 height 65
type textarea "**********"
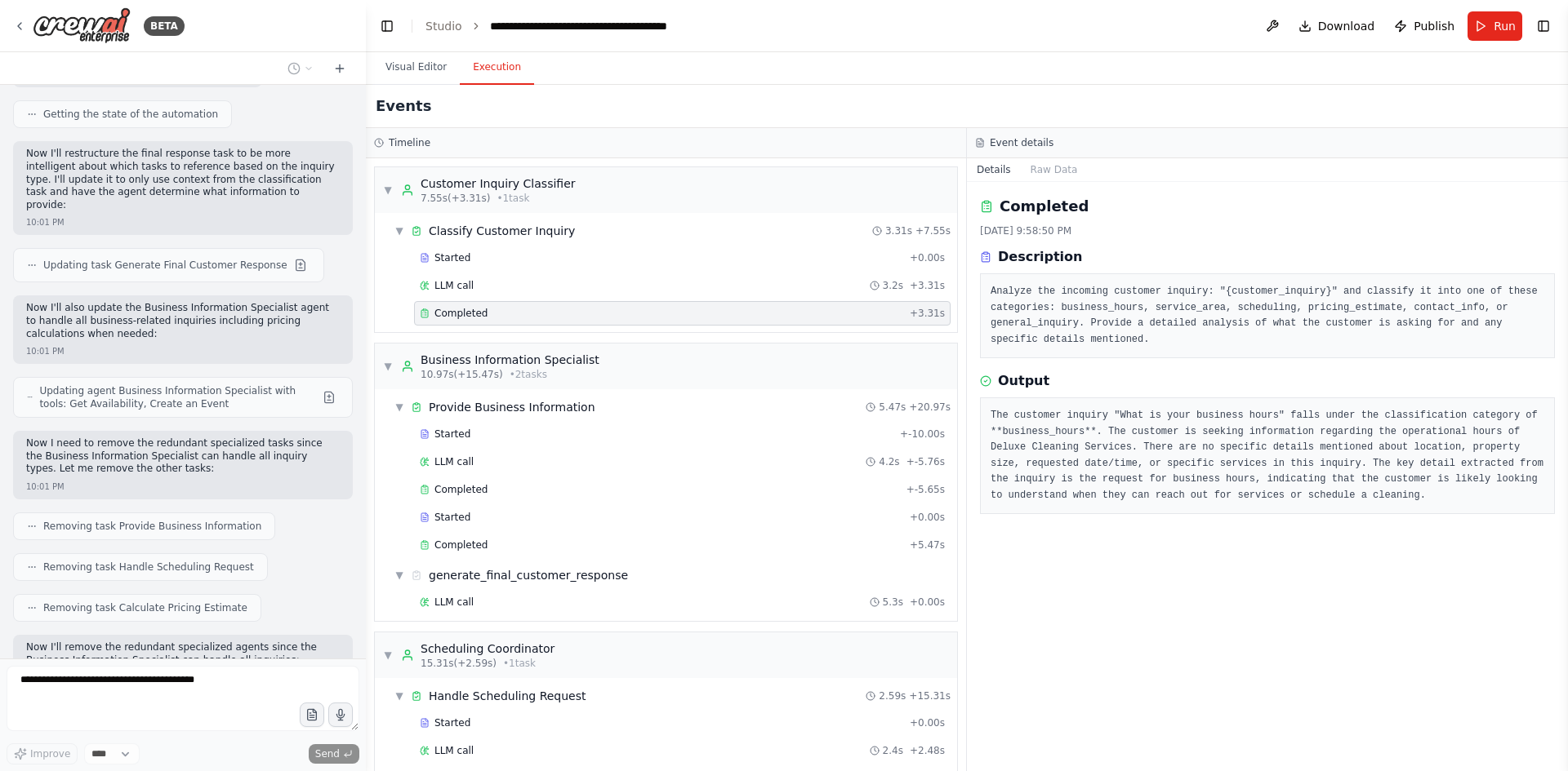
scroll to position [2227, 0]
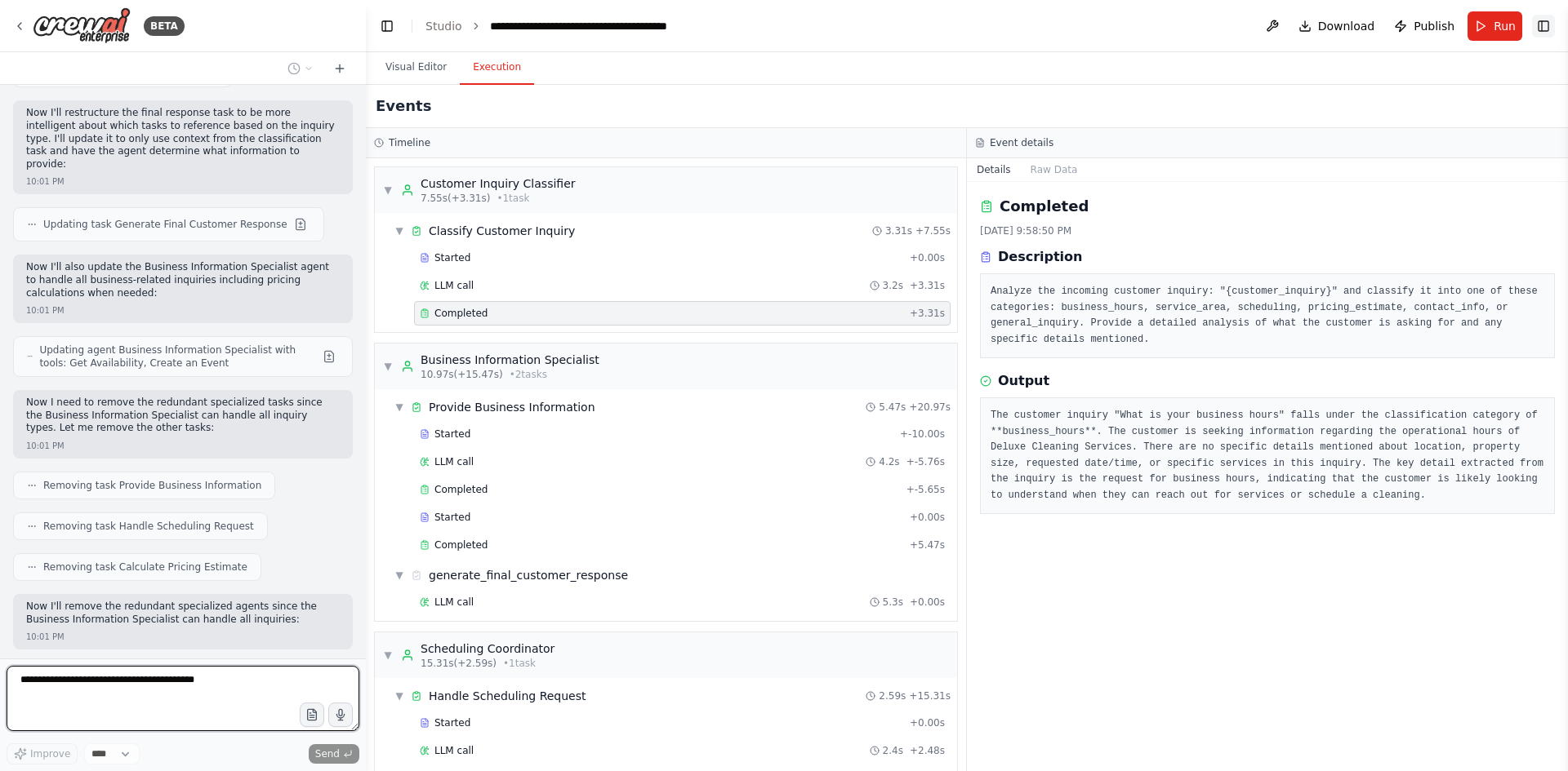
click at [1551, 23] on button "Toggle Right Sidebar" at bounding box center [1543, 25] width 23 height 23
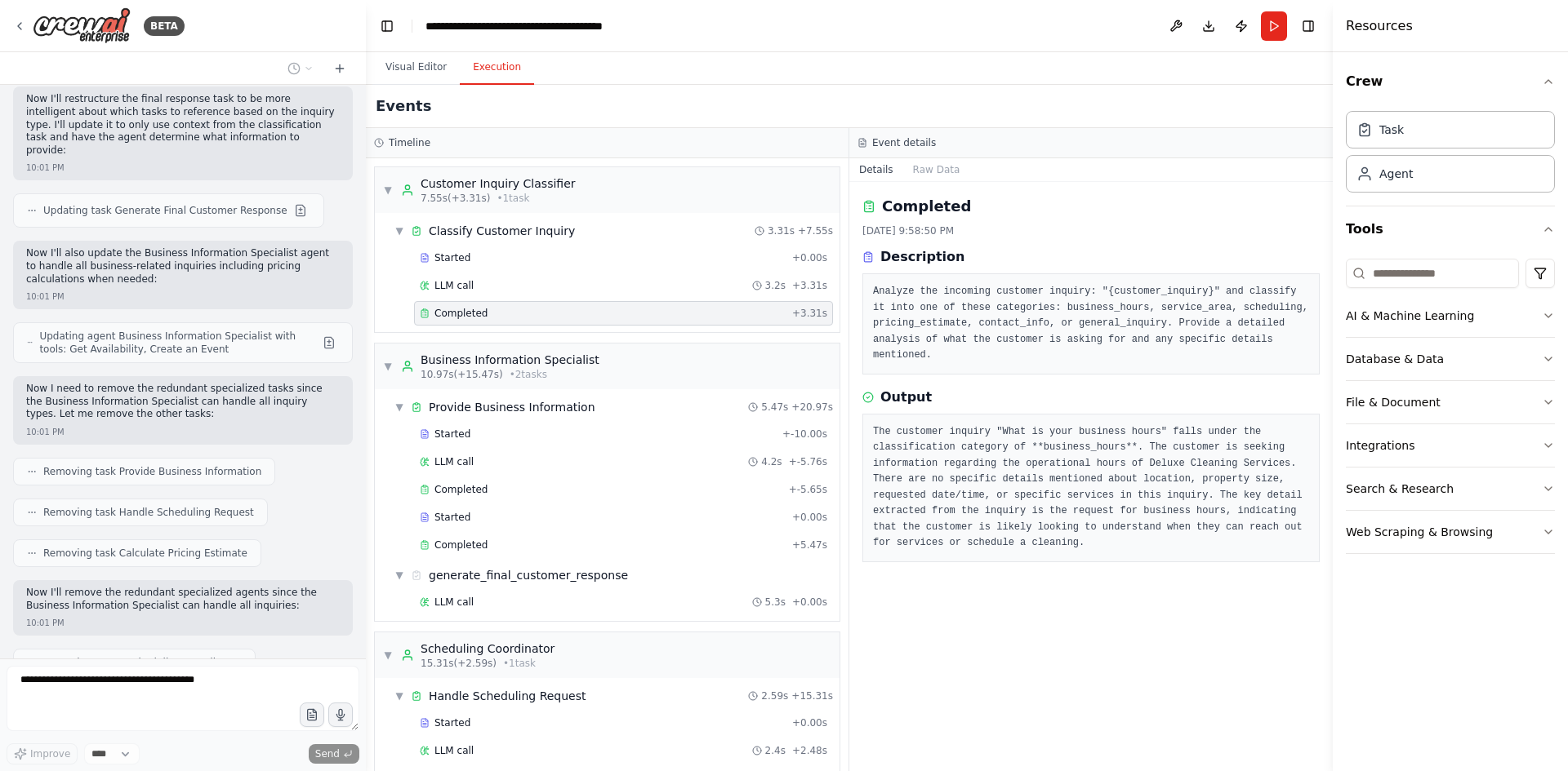
scroll to position [2324, 0]
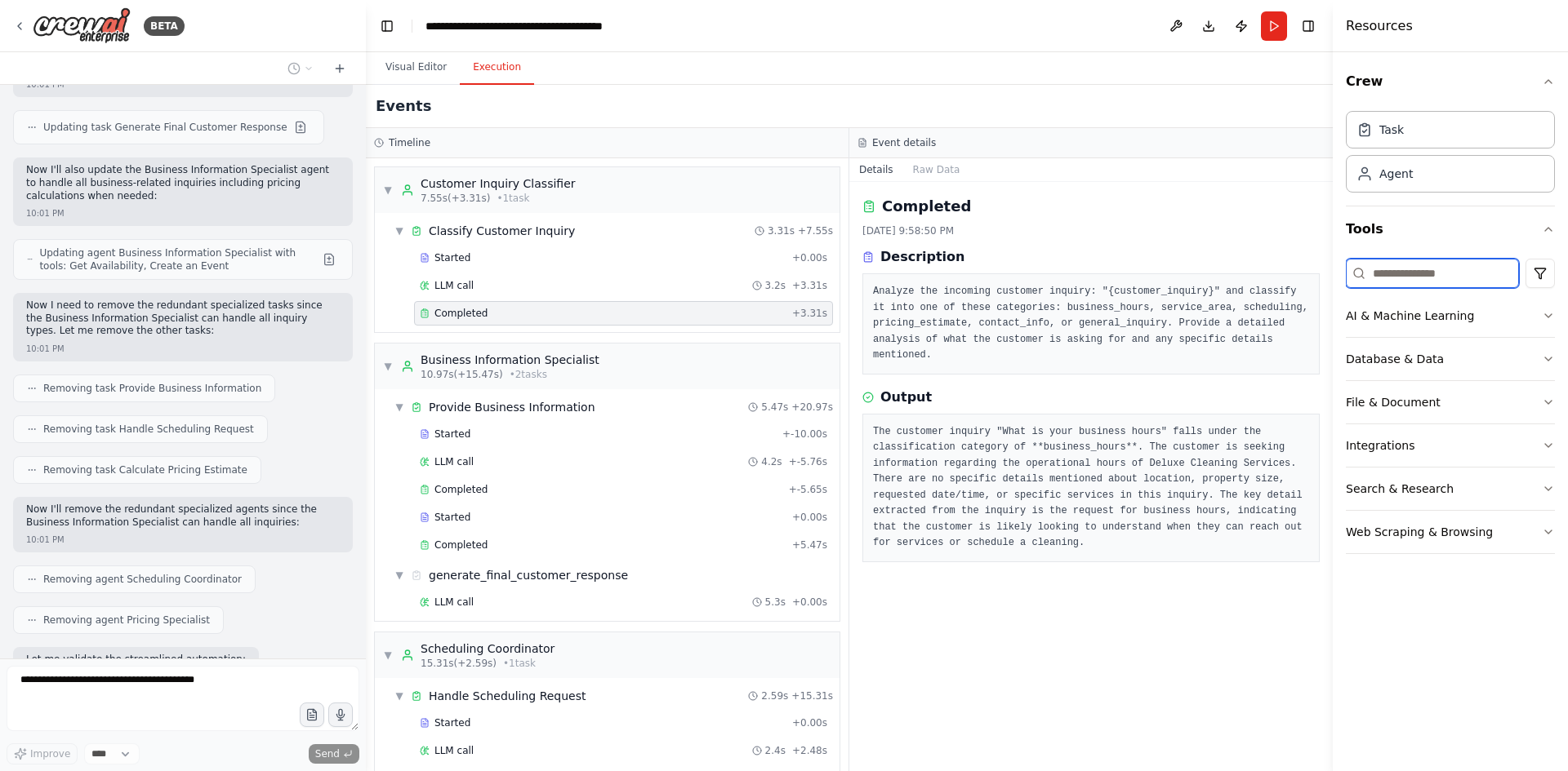
click at [1483, 277] on input at bounding box center [1432, 273] width 173 height 30
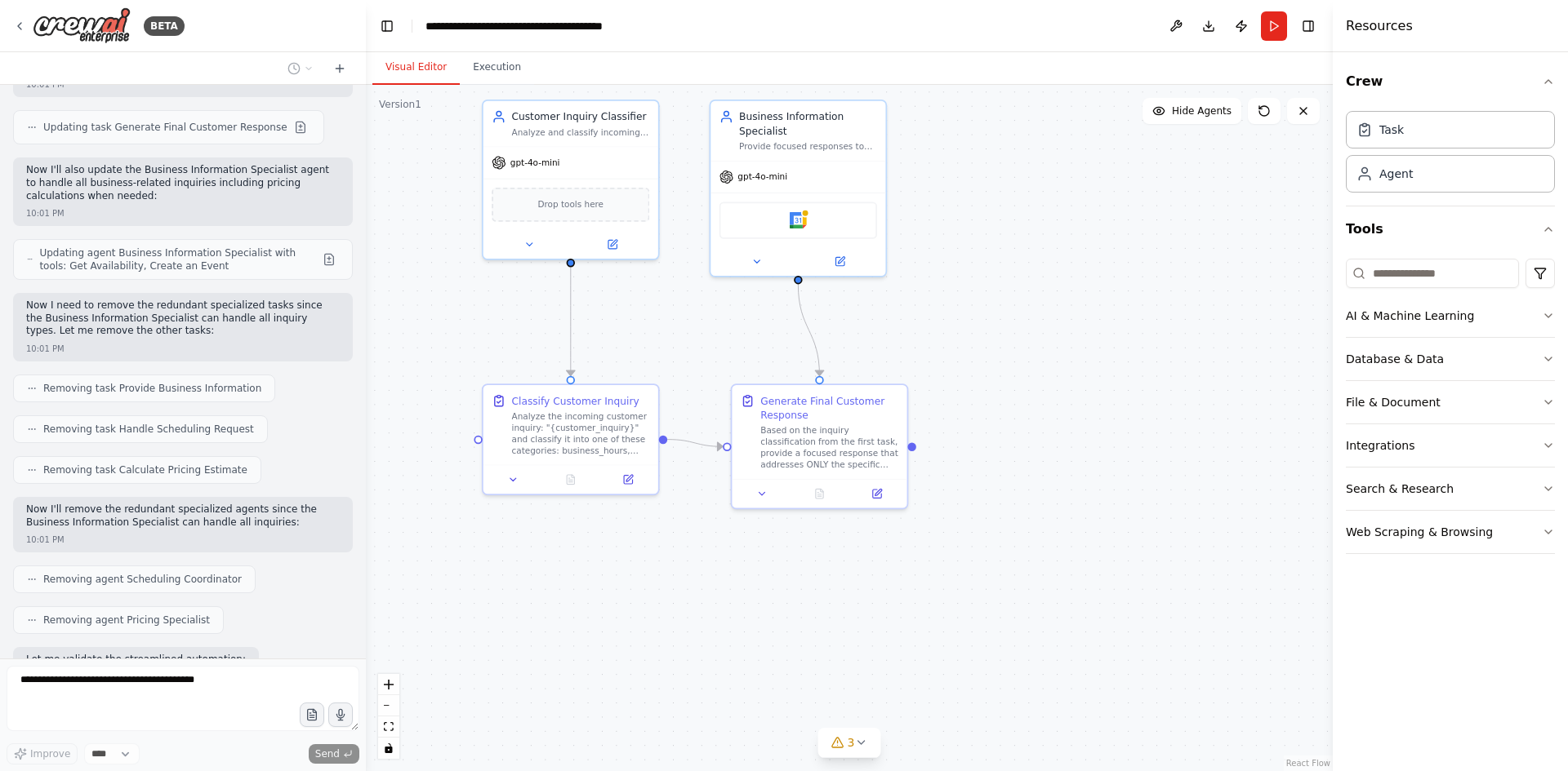
click at [421, 72] on button "Visual Editor" at bounding box center [415, 68] width 87 height 34
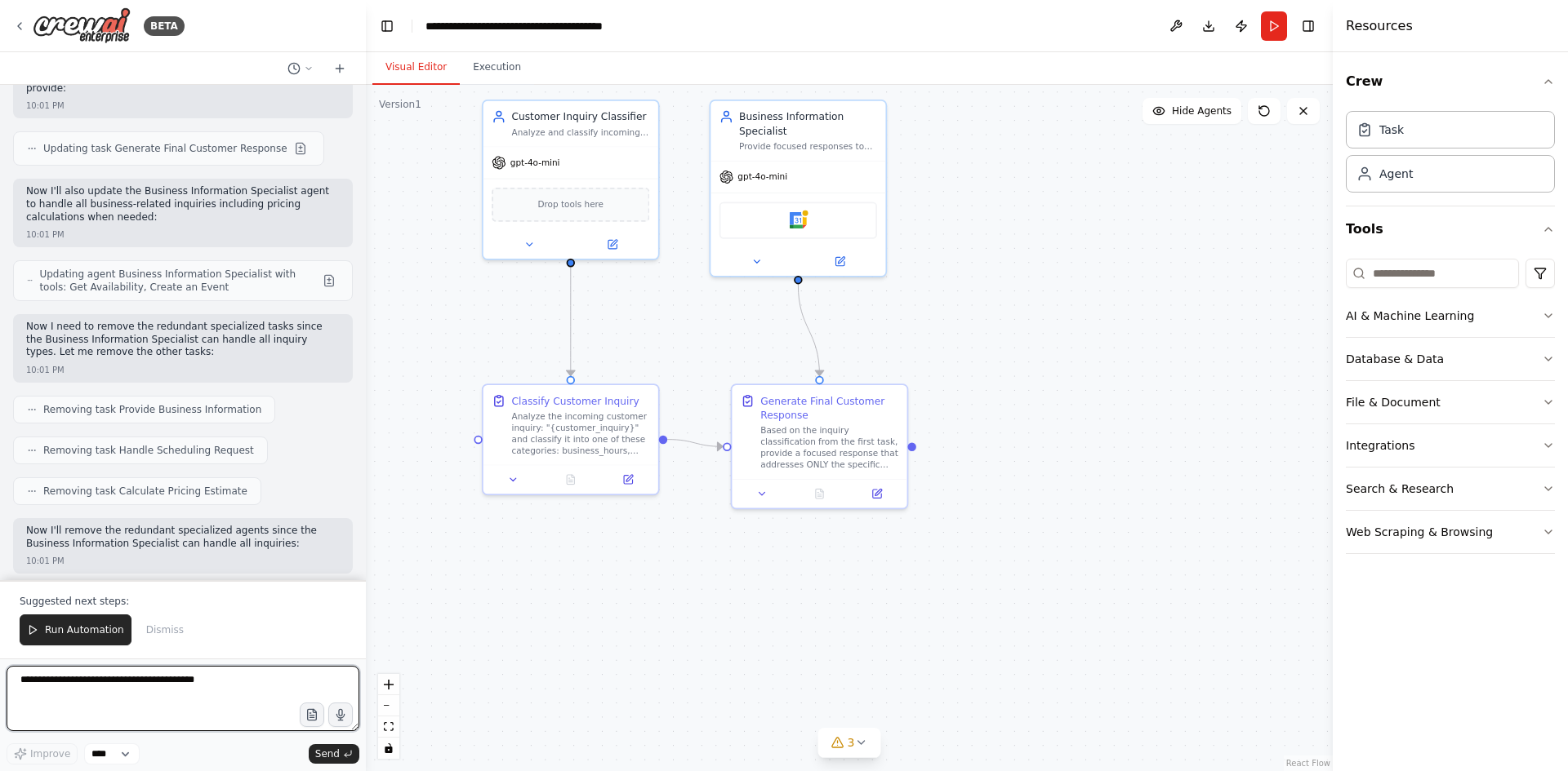
scroll to position [1732, 0]
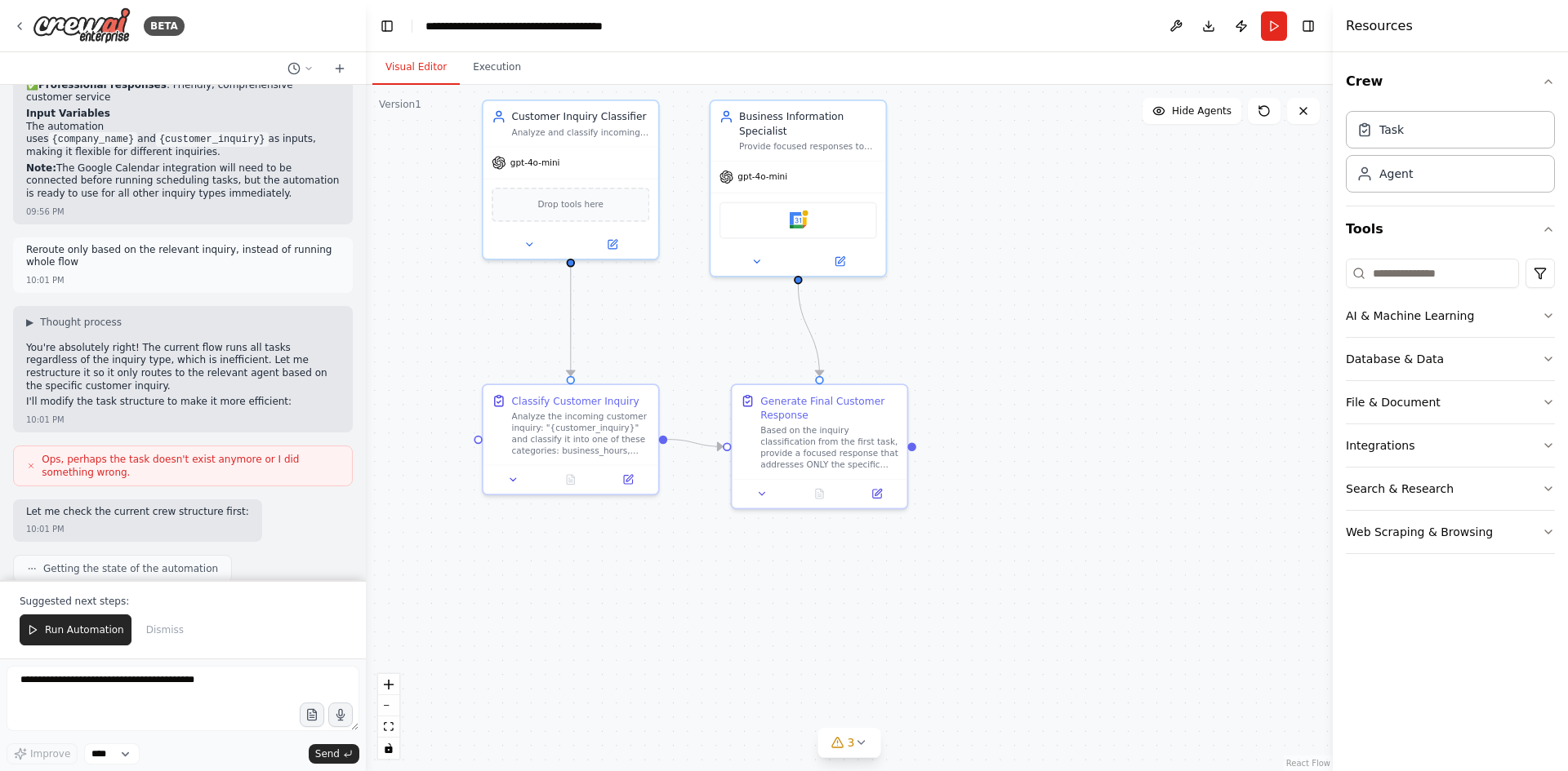
click at [1078, 258] on div ".deletable-edge-delete-btn { width: 20px; height: 20px; border: 0px solid #ffff…" at bounding box center [849, 428] width 967 height 686
click at [77, 630] on span "Run Automation" at bounding box center [85, 630] width 79 height 13
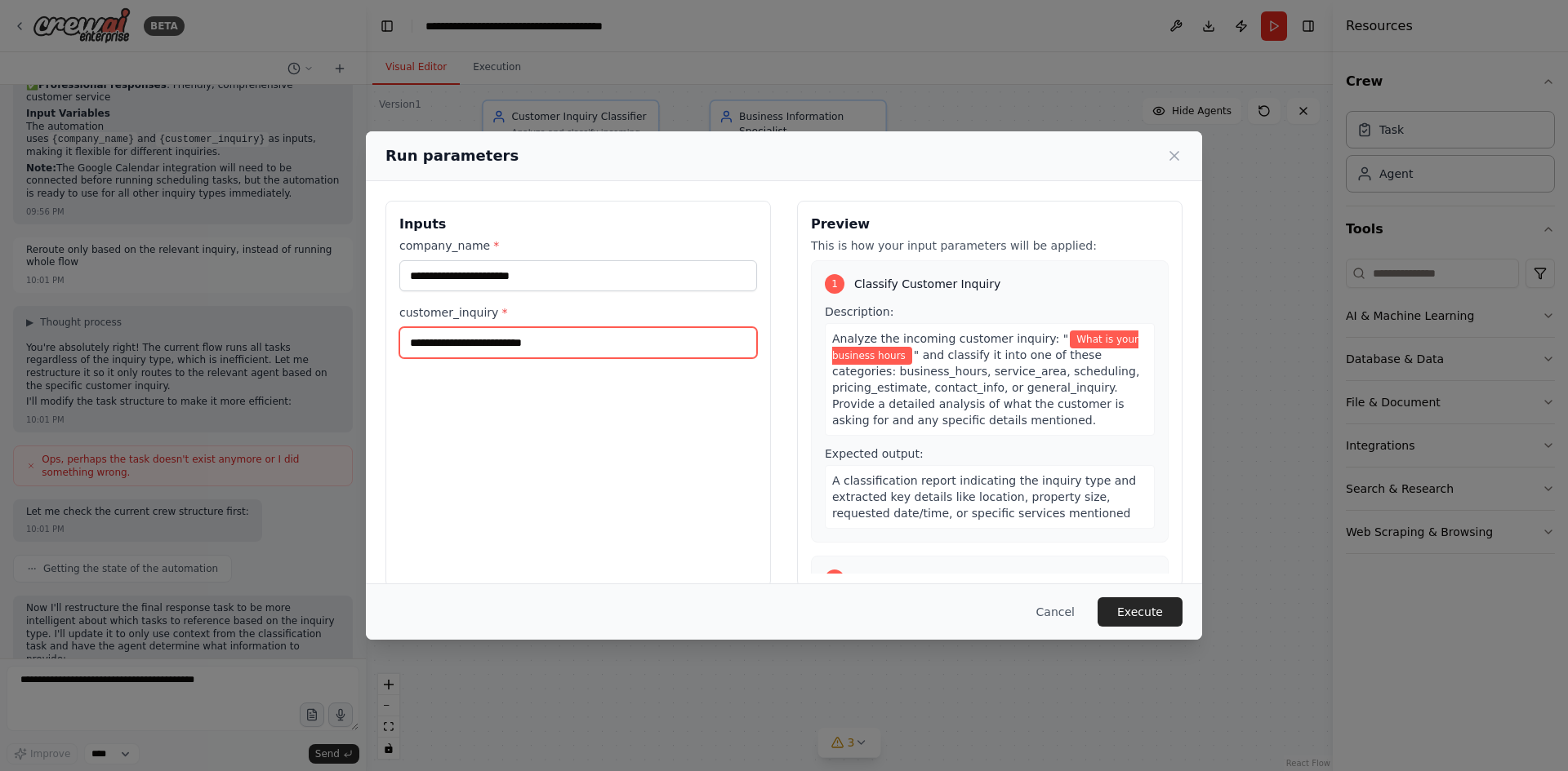
drag, startPoint x: 578, startPoint y: 346, endPoint x: 373, endPoint y: 347, distance: 205.0
click at [373, 347] on div "**********" at bounding box center [784, 394] width 836 height 426
type input "*"
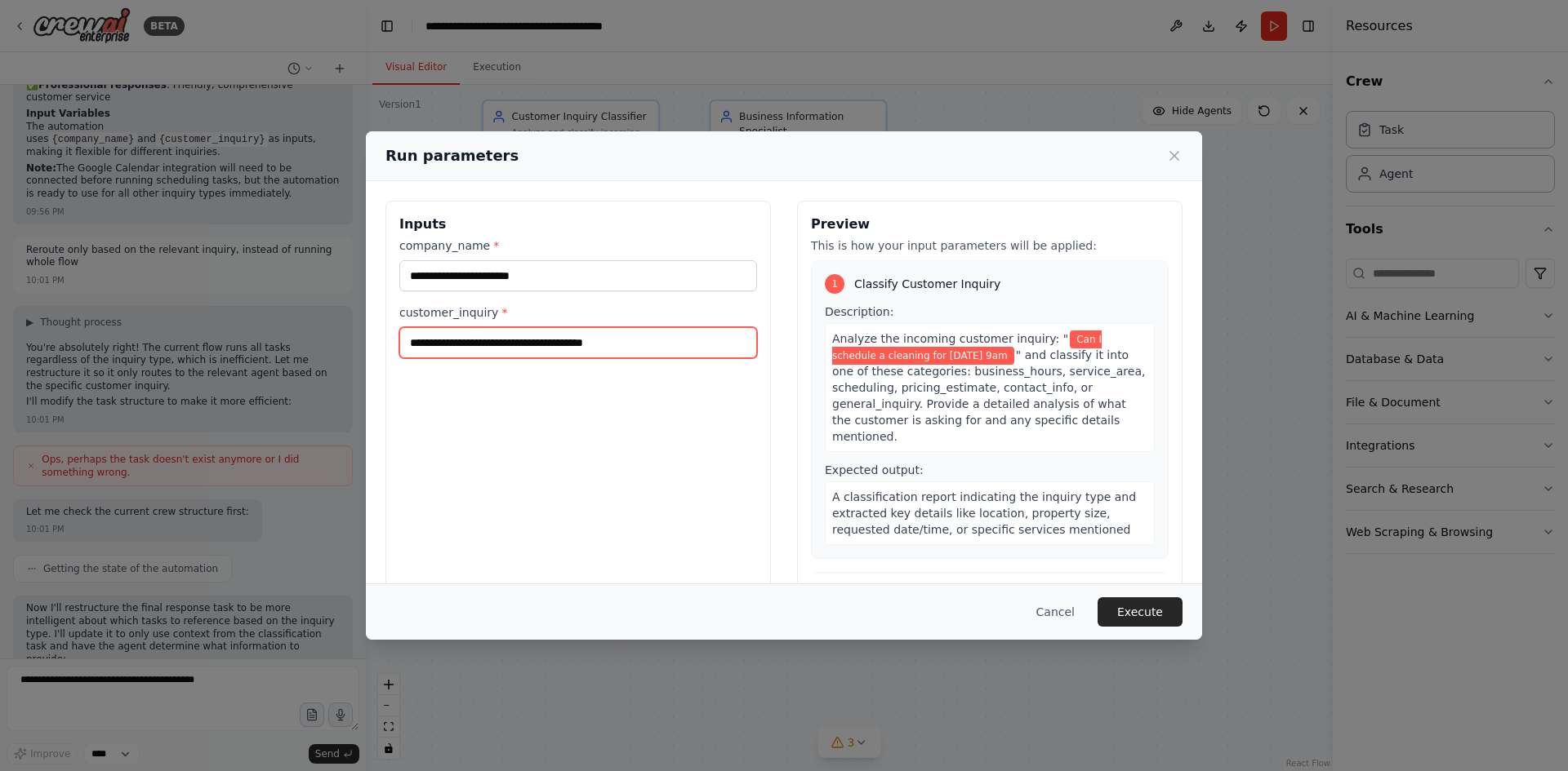
type input "**********"
click at [1151, 608] on button "Execute" at bounding box center [1140, 612] width 85 height 30
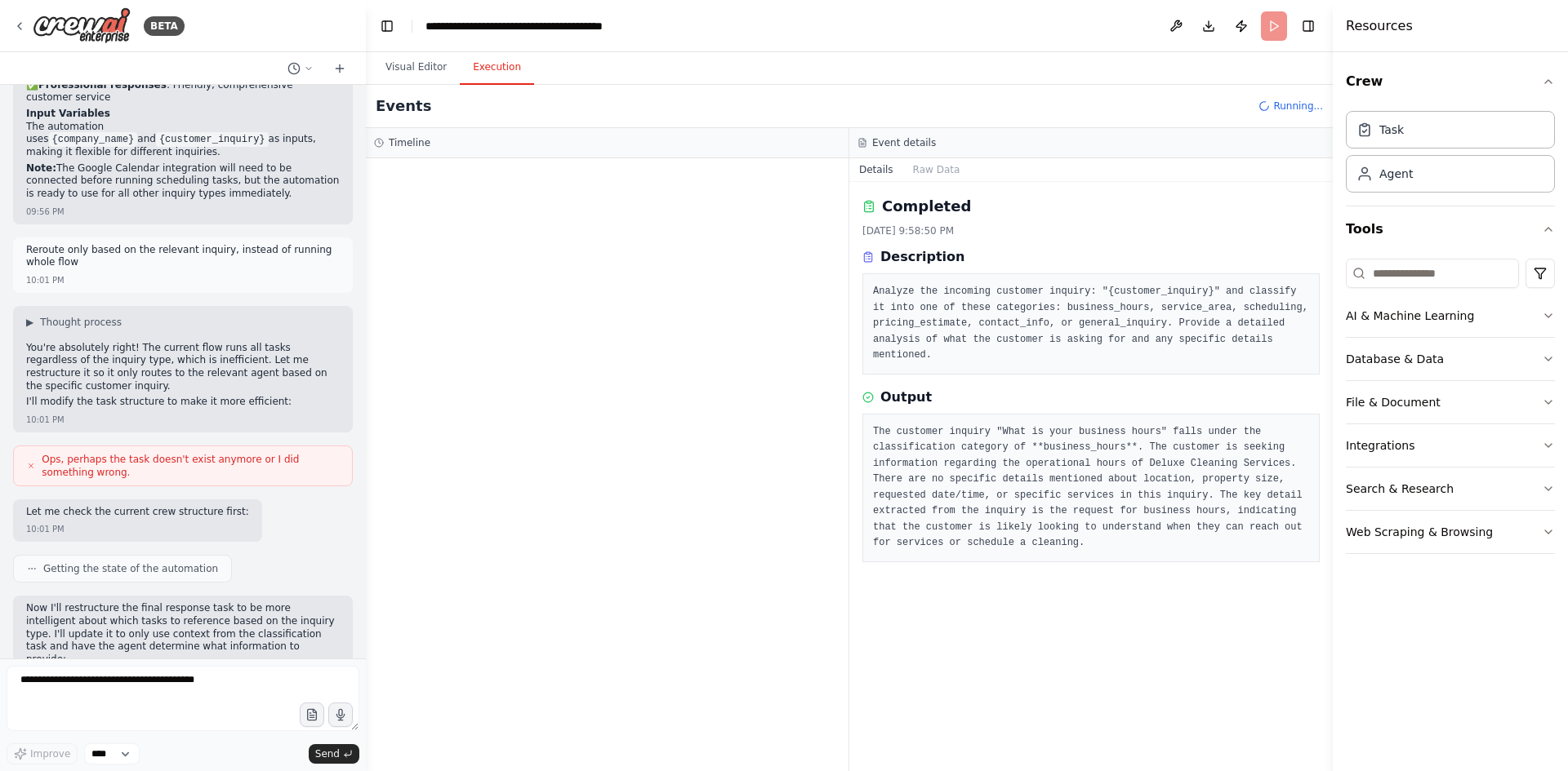
click at [873, 168] on button "Details" at bounding box center [876, 169] width 54 height 23
click at [939, 168] on button "Raw Data" at bounding box center [936, 169] width 67 height 23
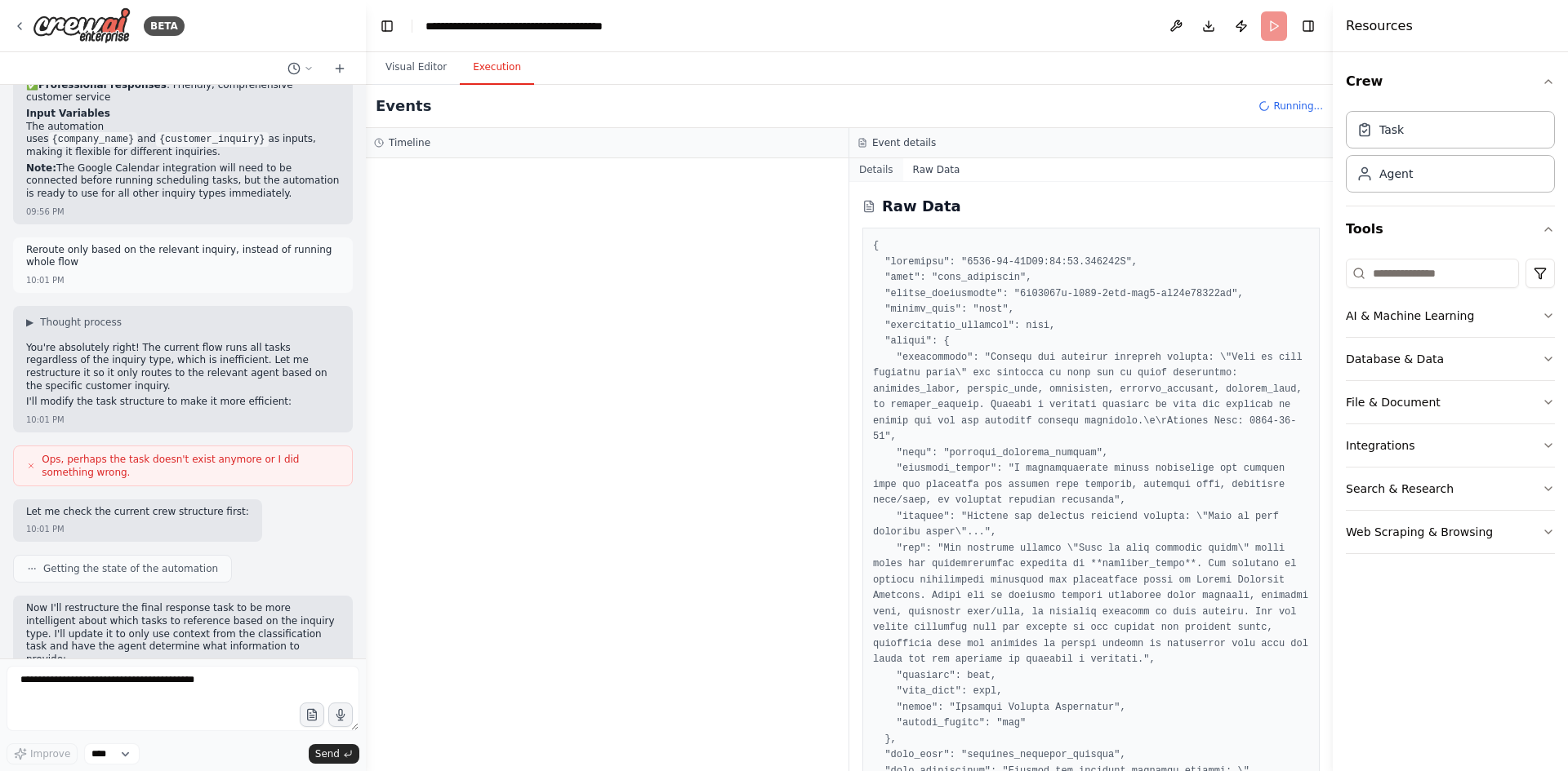
click at [869, 169] on button "Details" at bounding box center [876, 169] width 54 height 23
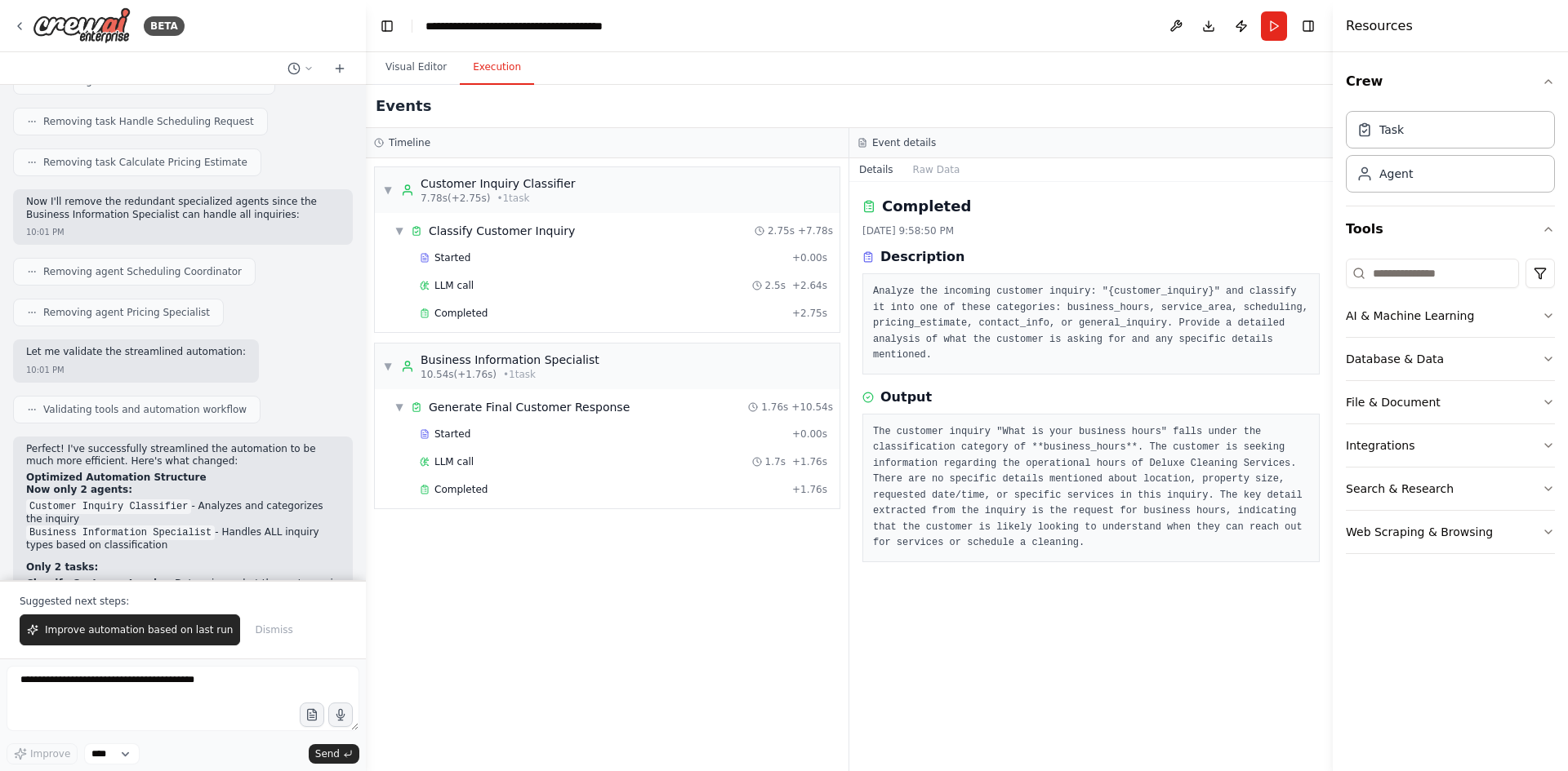
scroll to position [2792, 0]
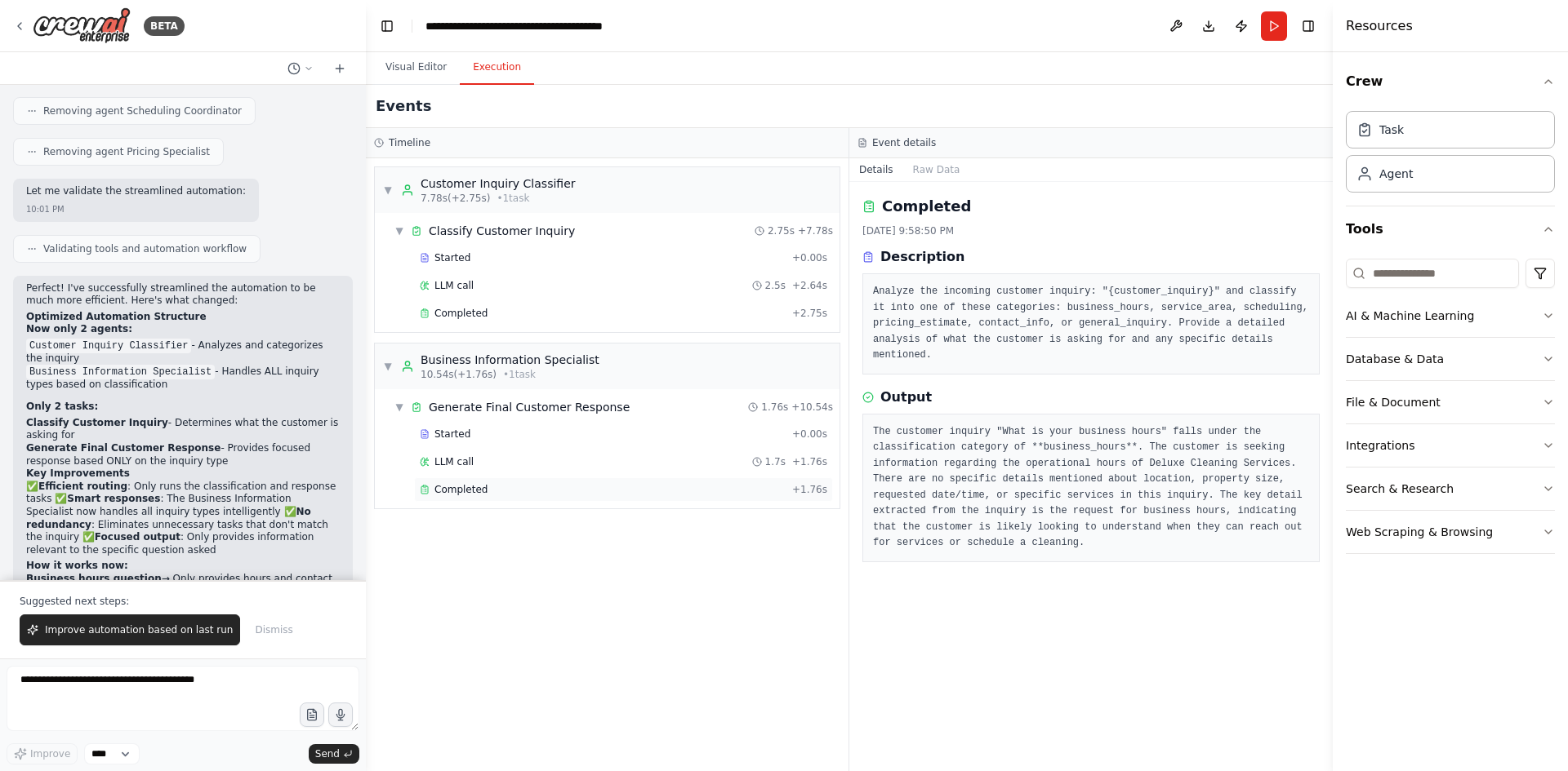
click at [460, 492] on span "Completed" at bounding box center [460, 489] width 53 height 13
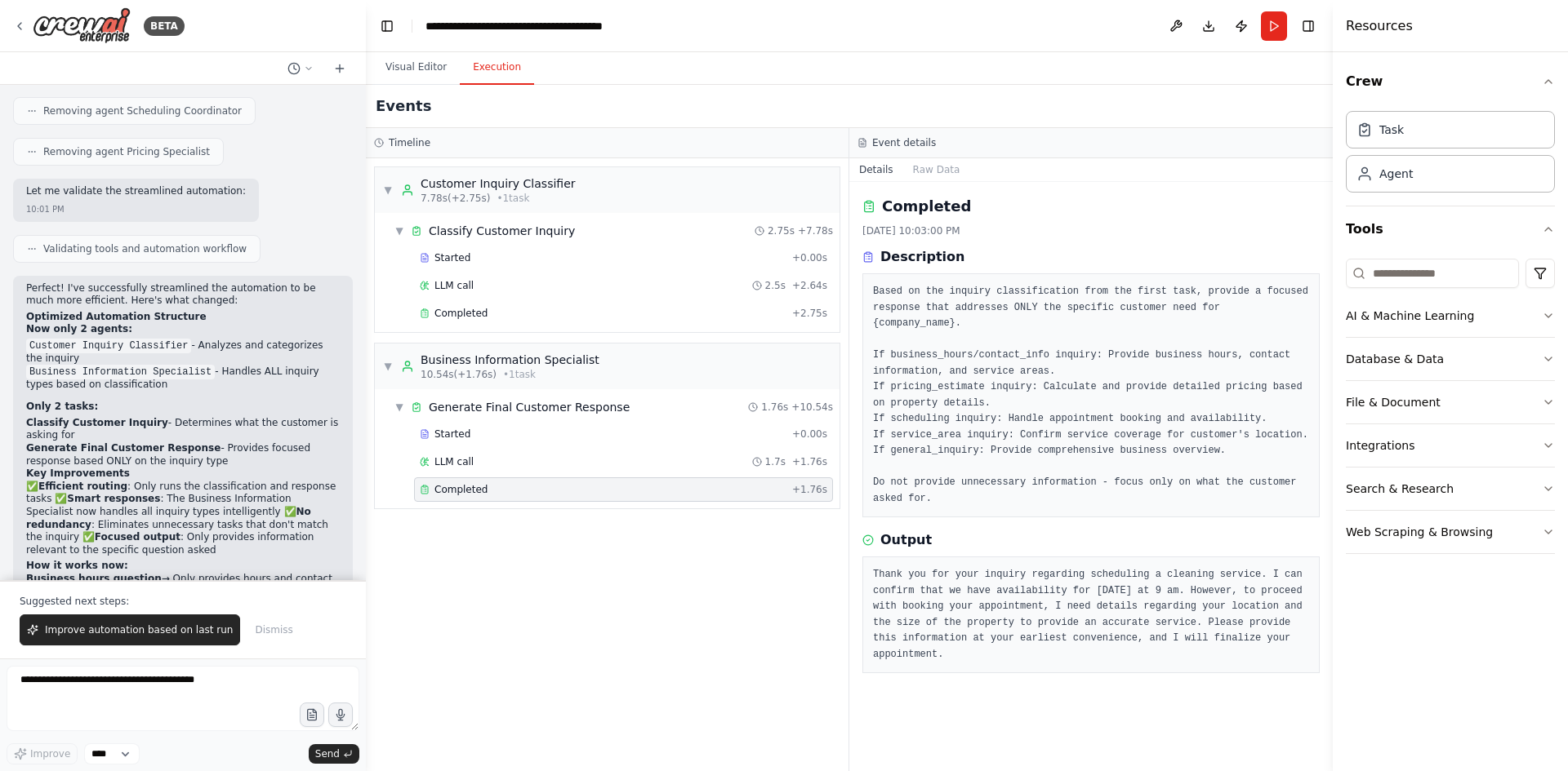
click at [600, 561] on div "▼ Customer Inquiry Classifier 7.78s (+2.75s) • 1 task ▼ Classify Customer Inqui…" at bounding box center [606, 465] width 482 height 612
click at [460, 314] on span "Completed" at bounding box center [460, 313] width 53 height 13
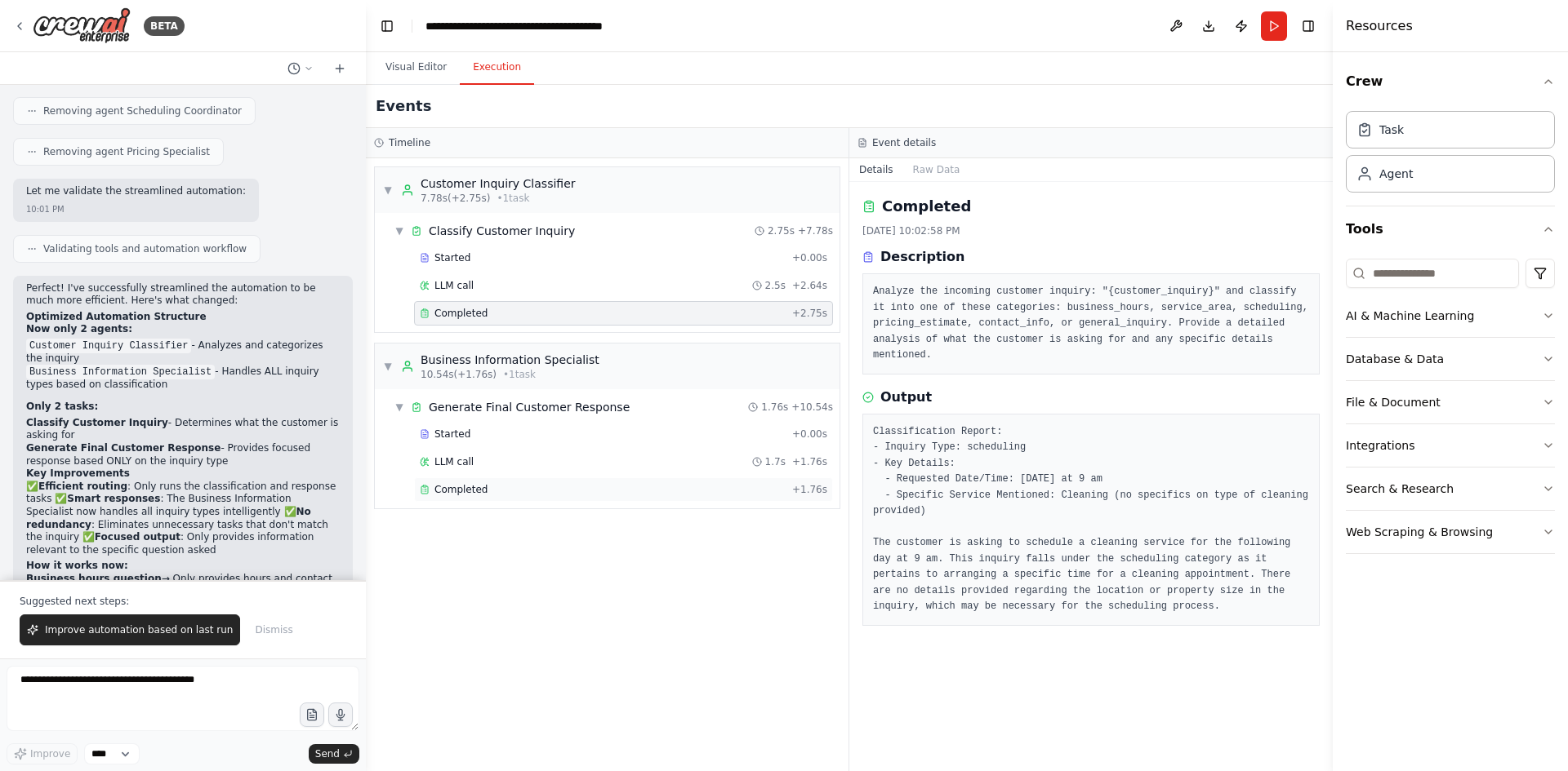
click at [456, 493] on span "Completed" at bounding box center [460, 489] width 53 height 13
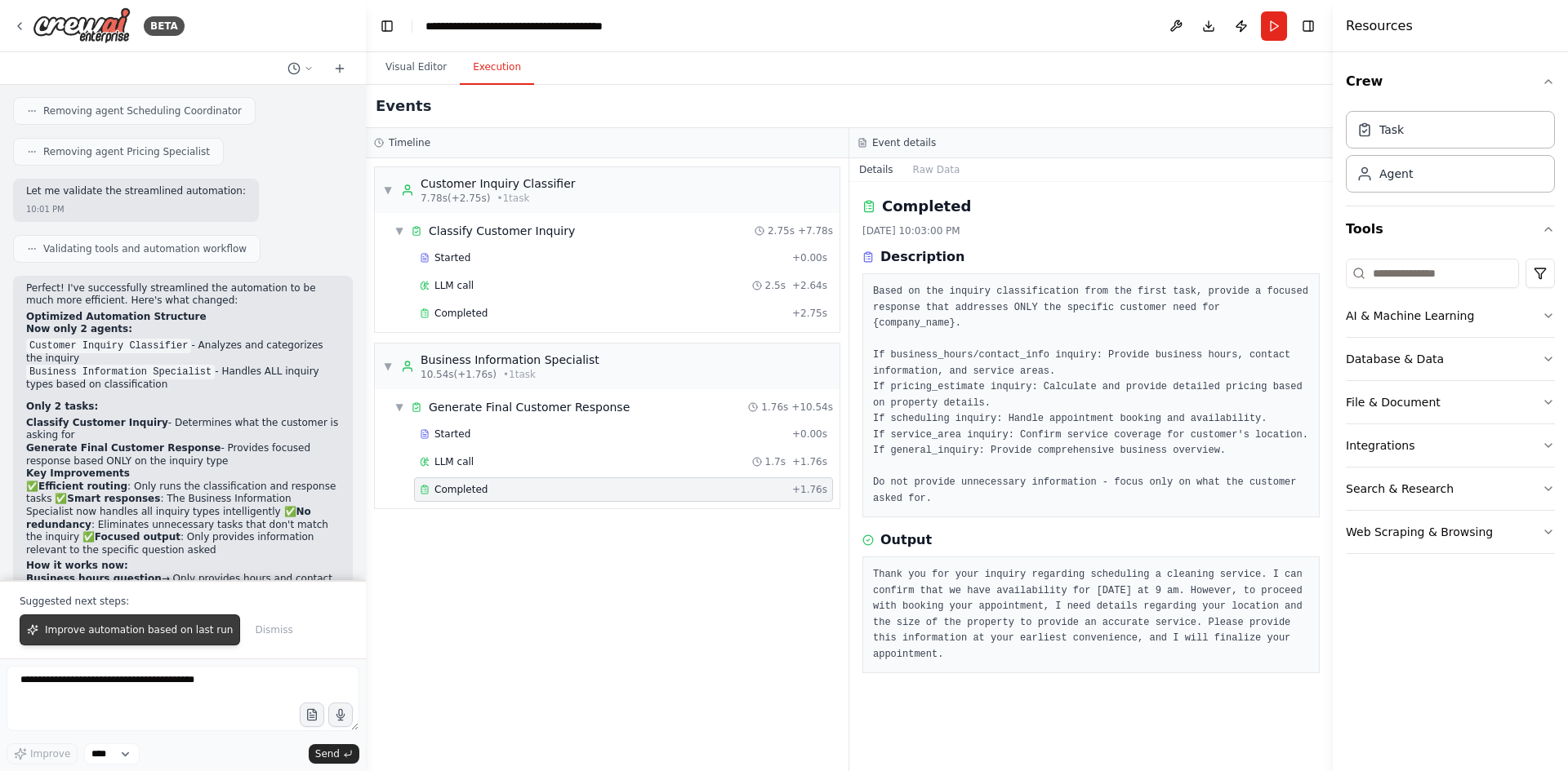
click at [131, 630] on span "Improve automation based on last run" at bounding box center [139, 630] width 187 height 13
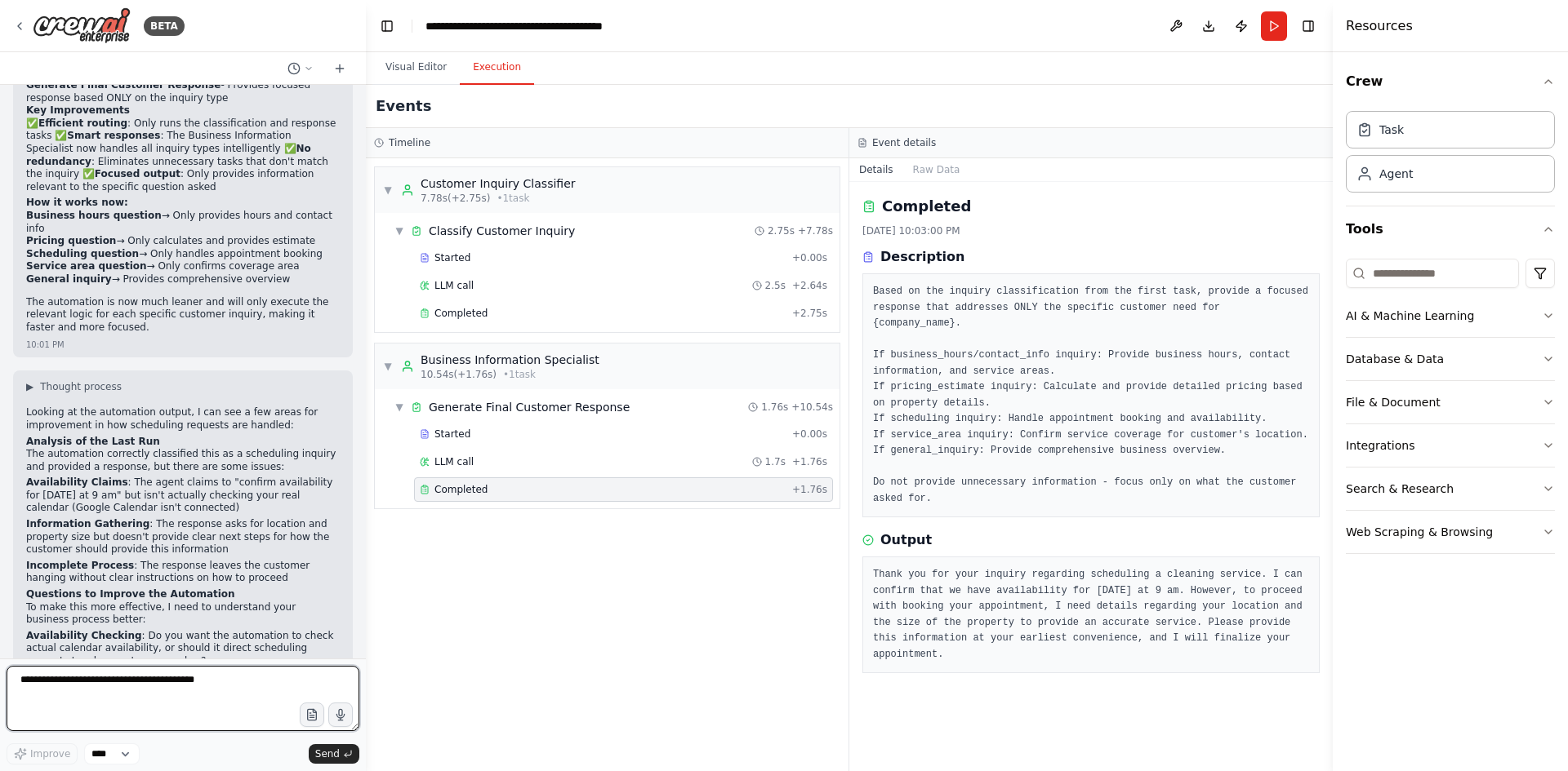
scroll to position [3307, 0]
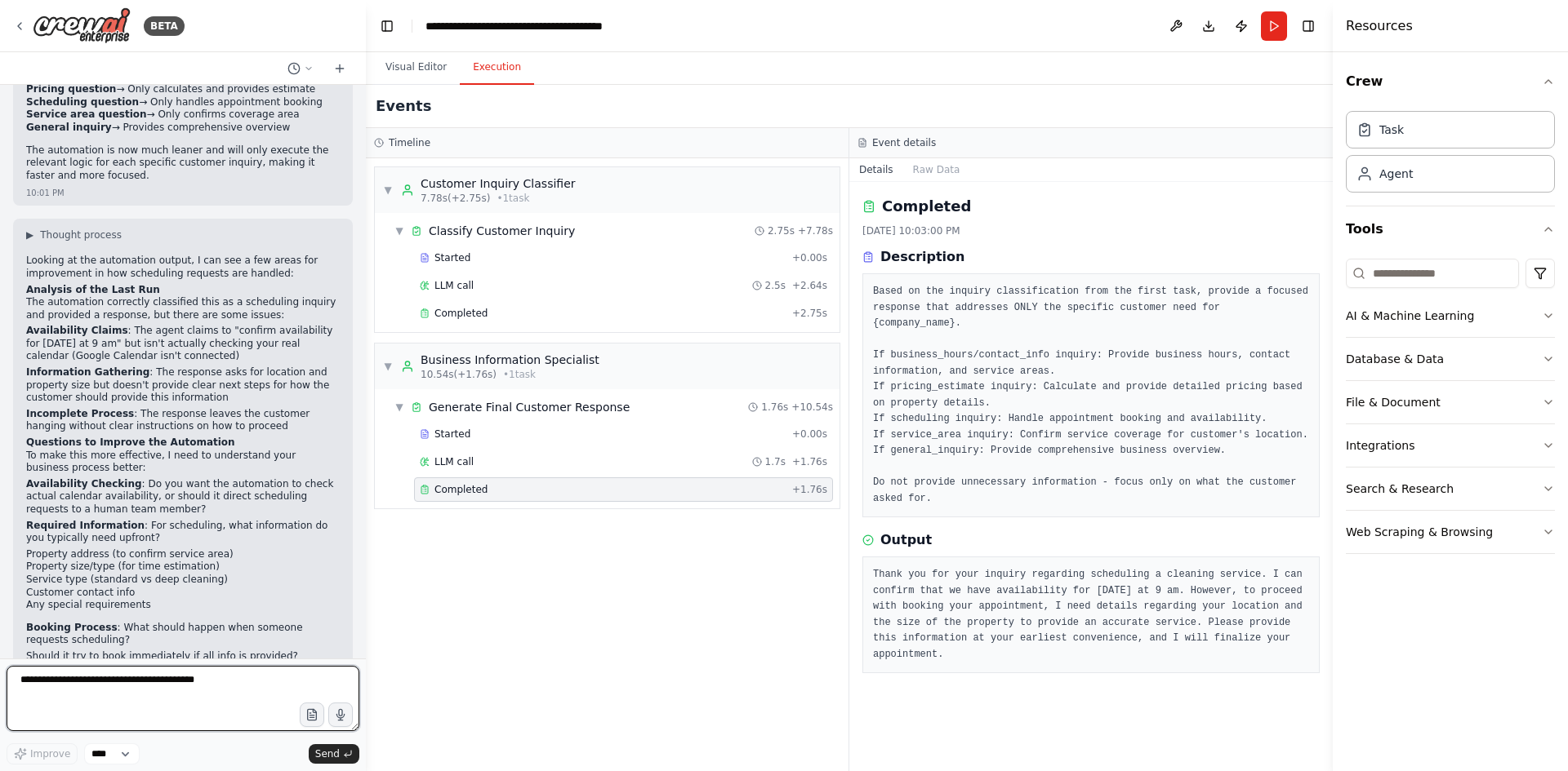
click at [97, 683] on textarea at bounding box center [182, 698] width 352 height 65
type textarea "**********"
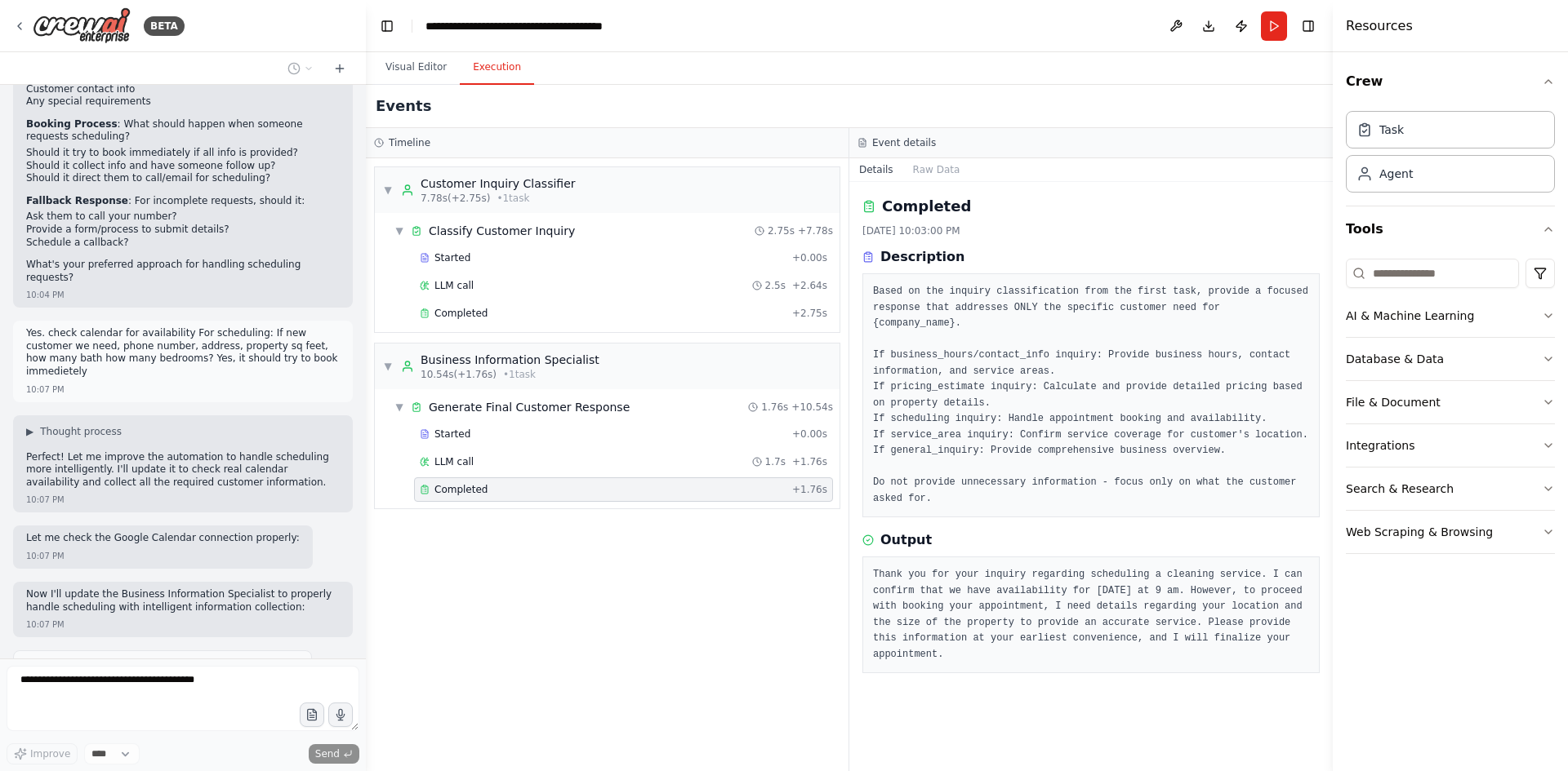
scroll to position [3823, 0]
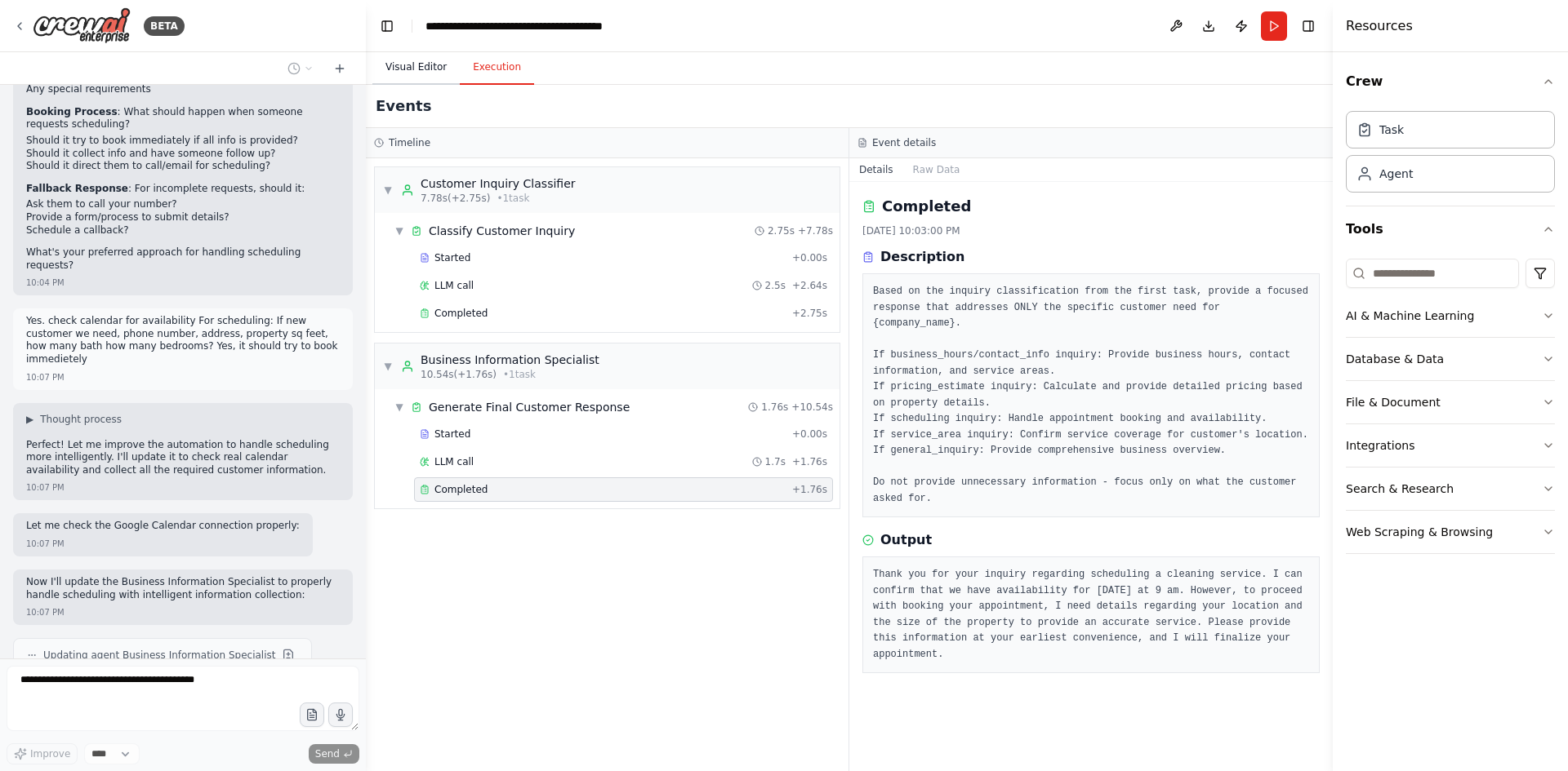
click at [433, 67] on button "Visual Editor" at bounding box center [415, 68] width 87 height 34
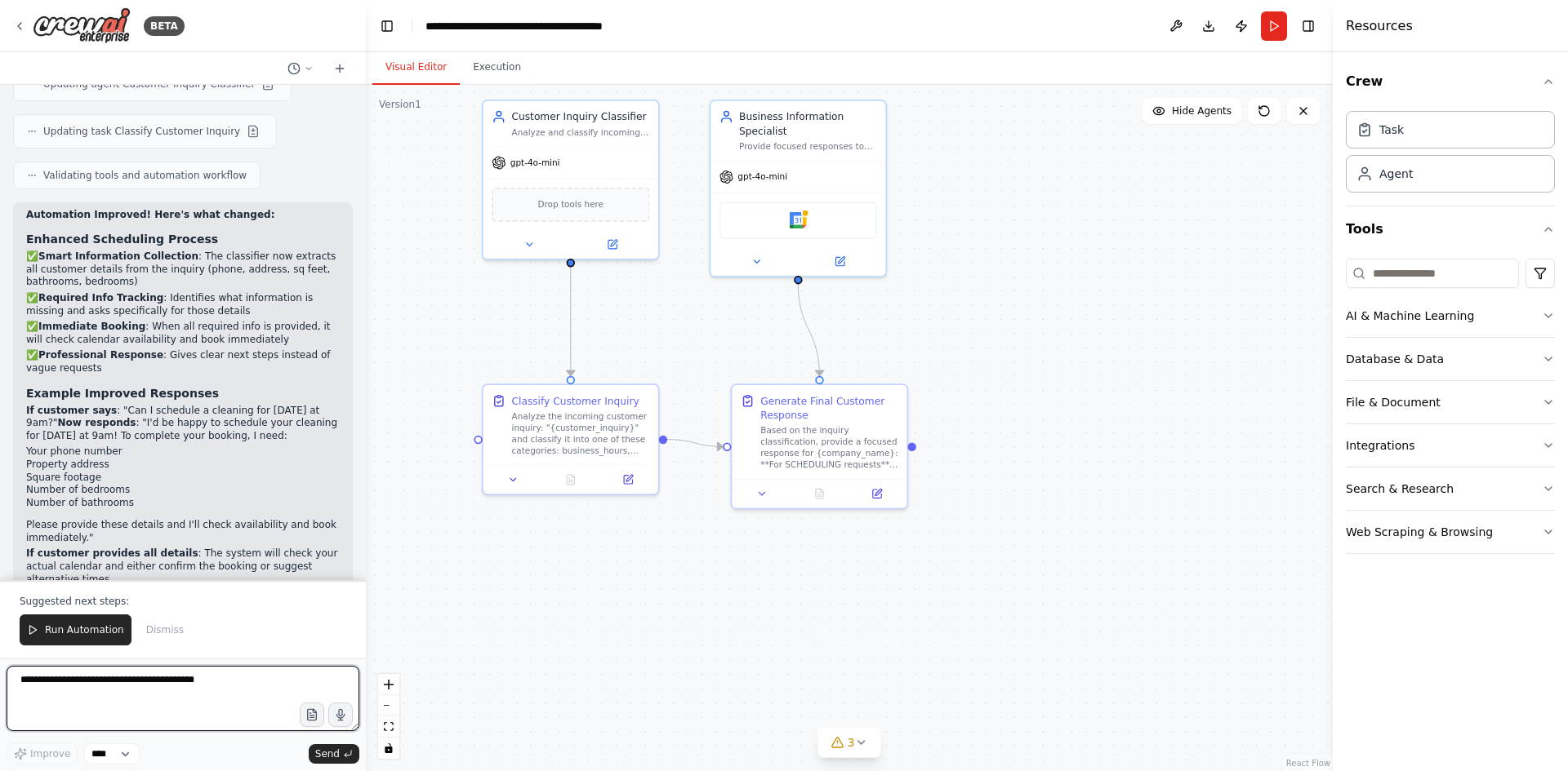
scroll to position [4640, 0]
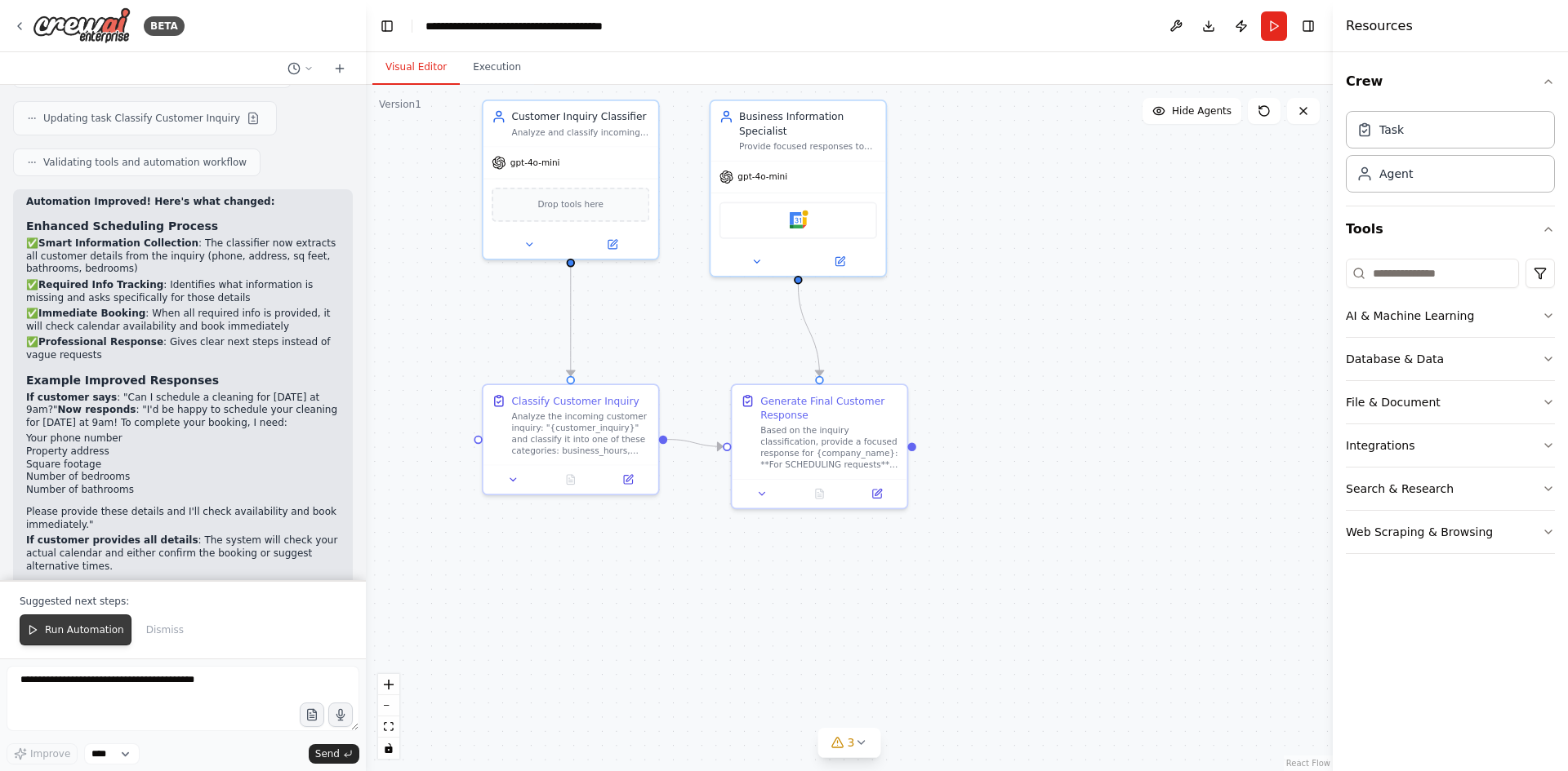
click at [62, 622] on button "Run Automation" at bounding box center [76, 630] width 112 height 31
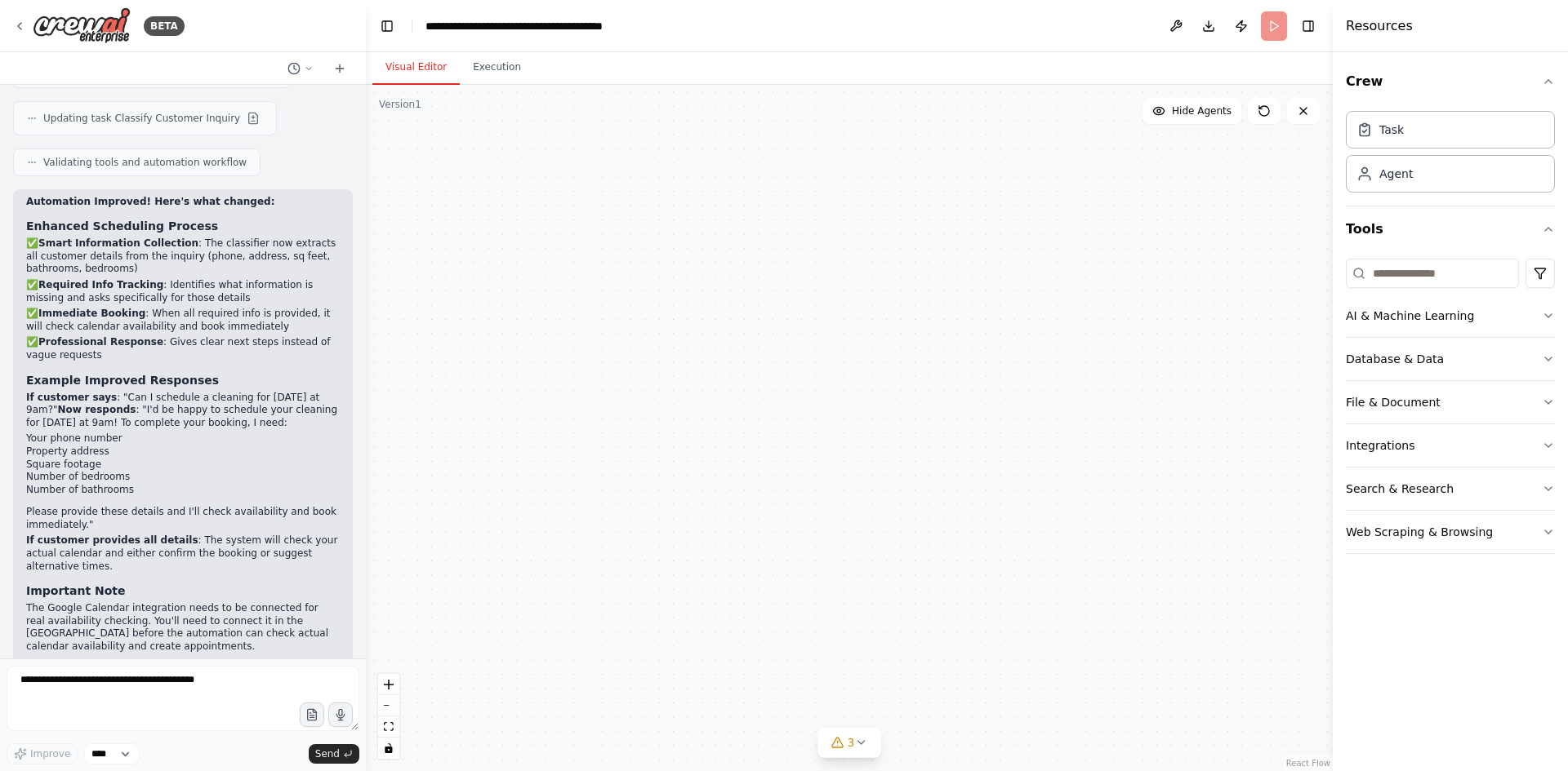
scroll to position [4562, 0]
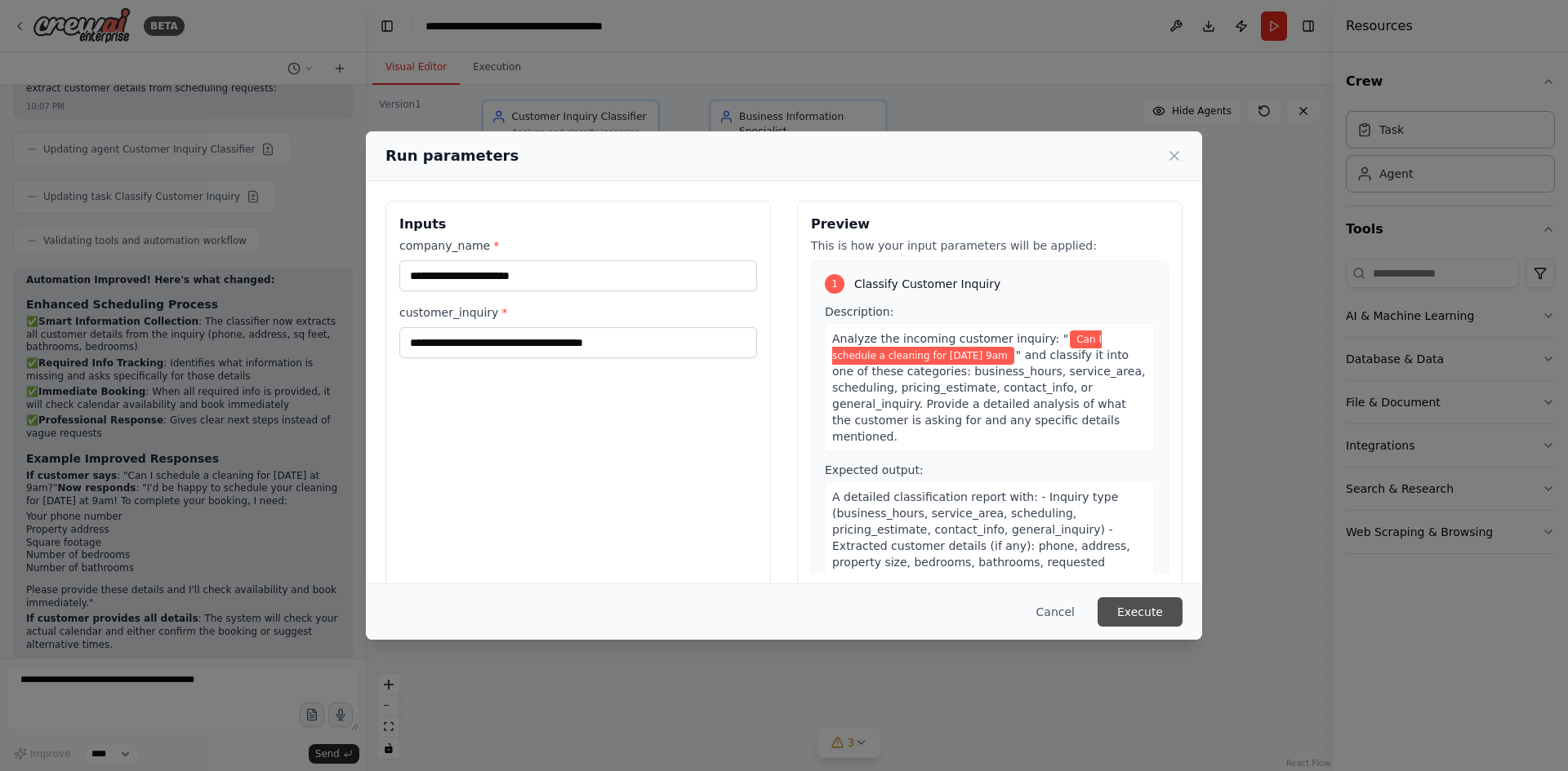
click at [1160, 619] on button "Execute" at bounding box center [1140, 612] width 85 height 30
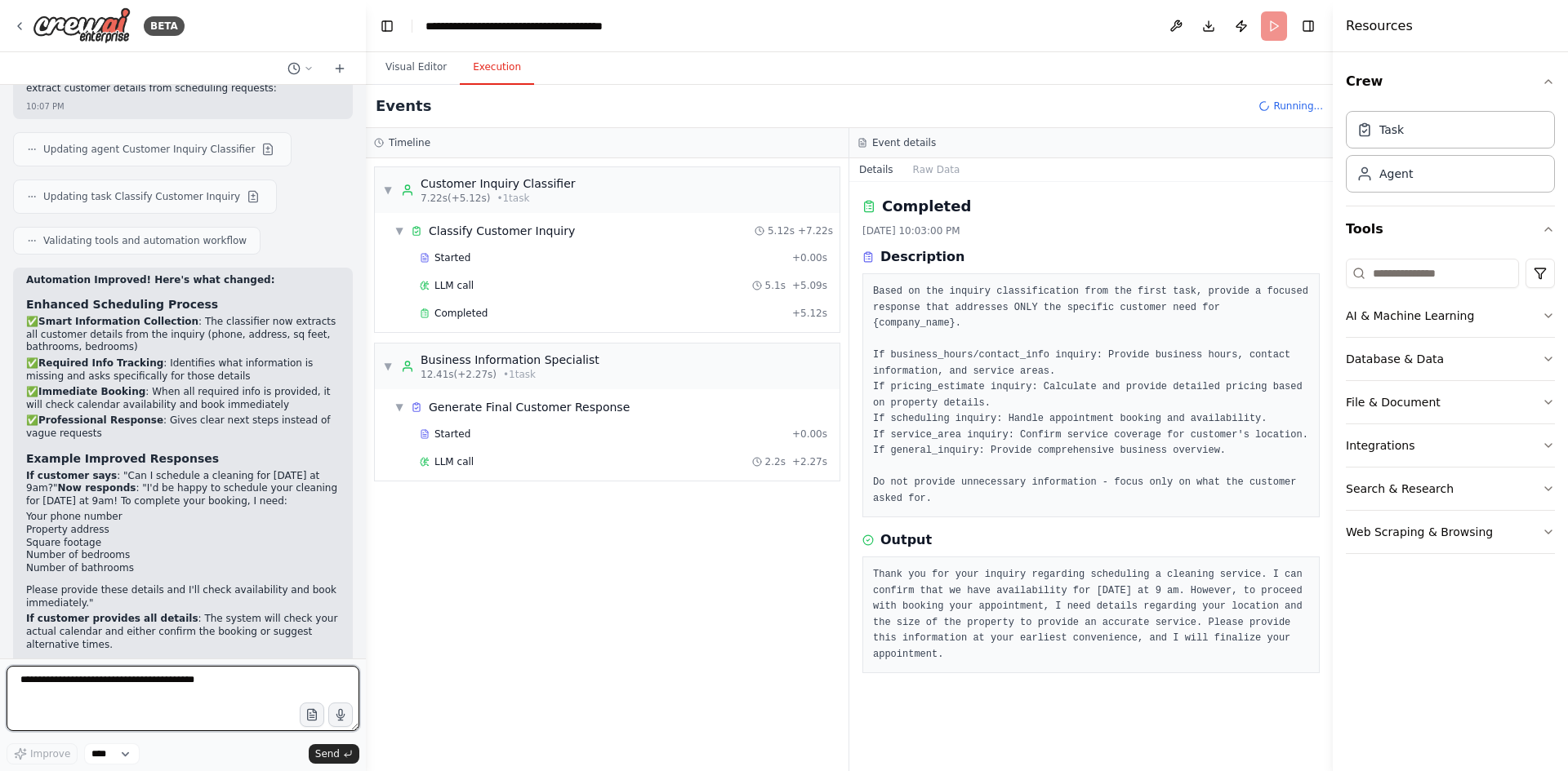
click at [121, 685] on textarea at bounding box center [182, 698] width 352 height 65
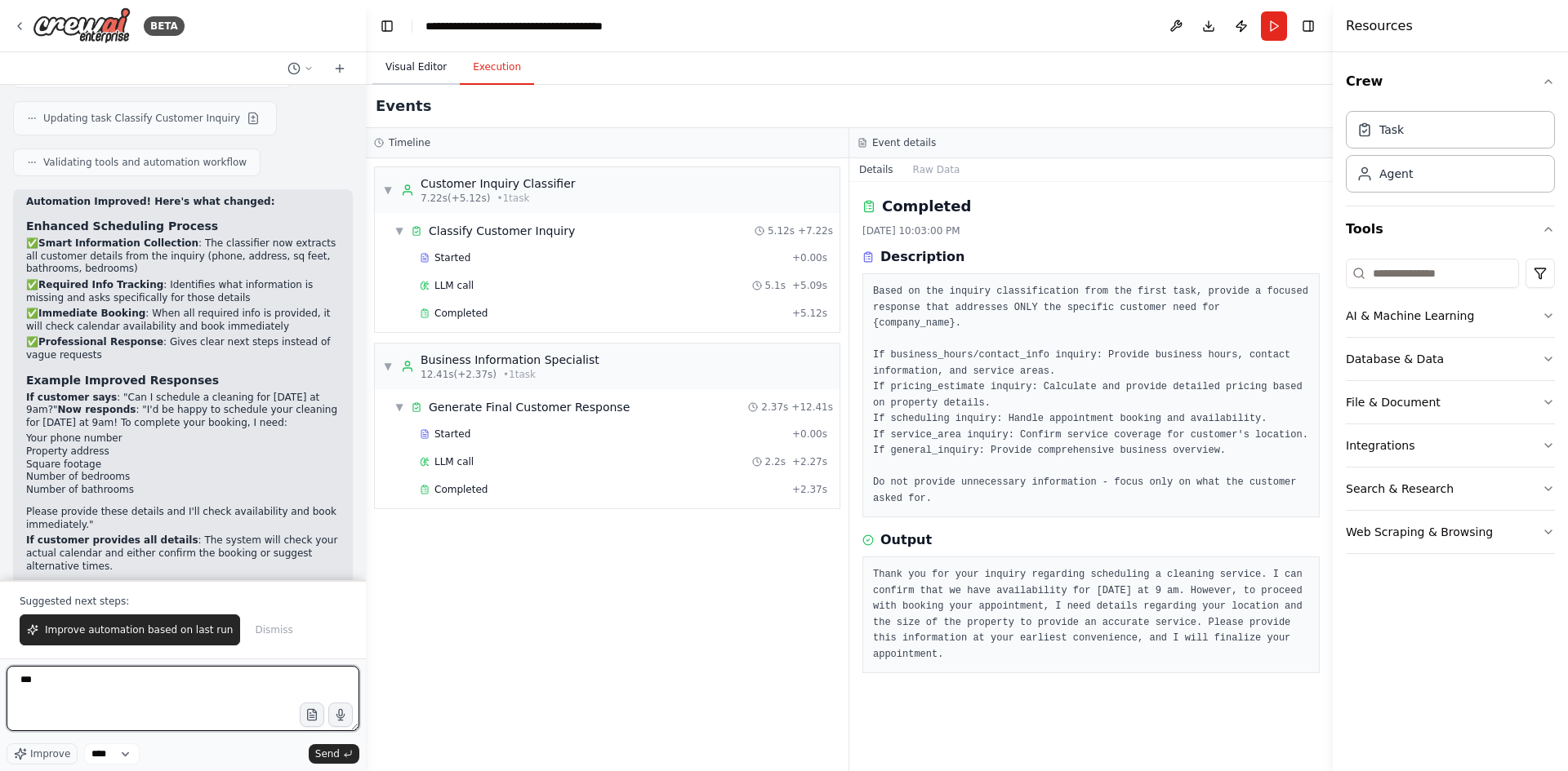
type textarea "***"
click at [414, 60] on button "Visual Editor" at bounding box center [415, 68] width 87 height 34
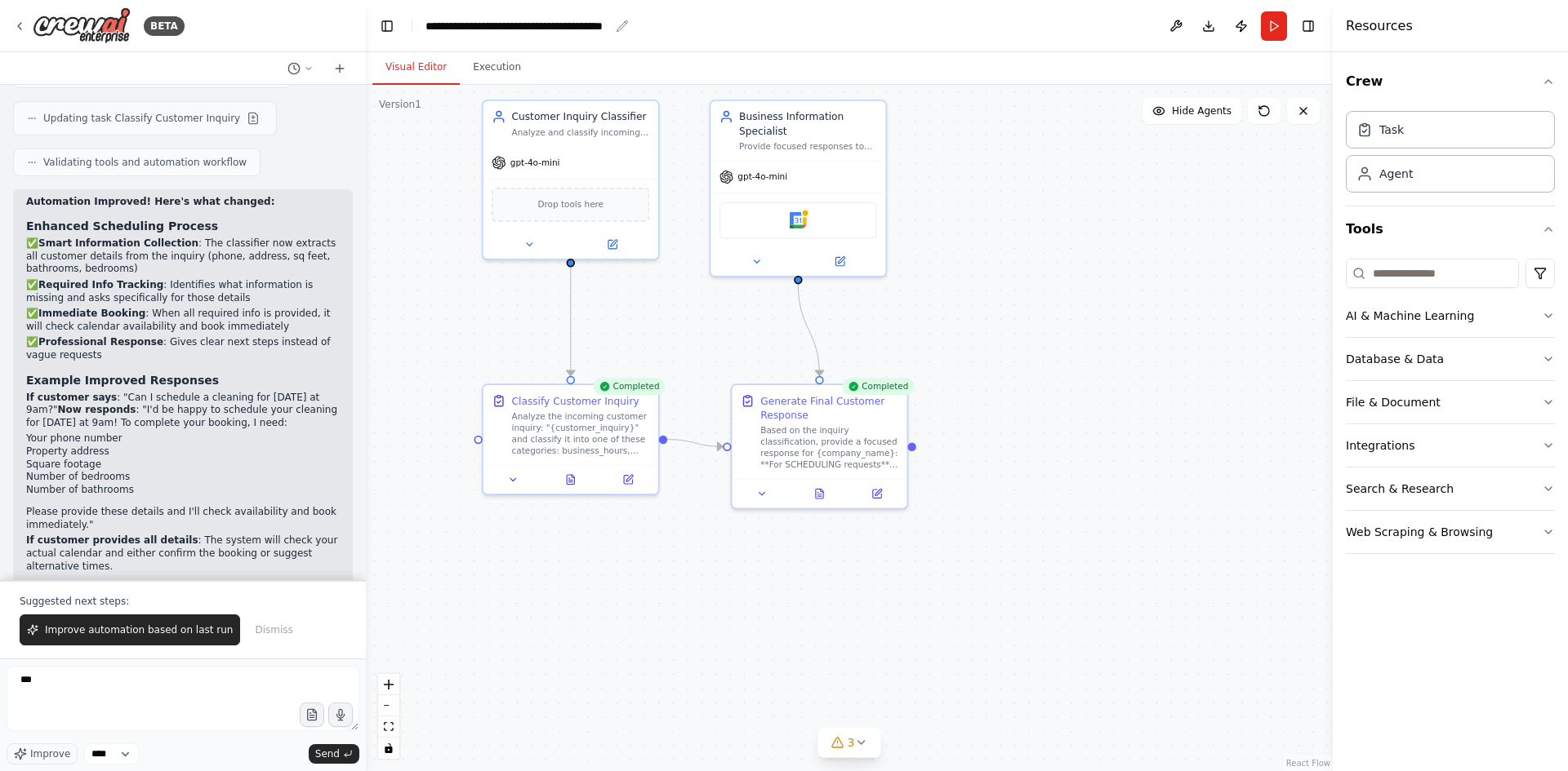
click at [499, 31] on div "**********" at bounding box center [517, 26] width 184 height 16
click at [387, 28] on button "Toggle Left Sidebar" at bounding box center [387, 25] width 23 height 23
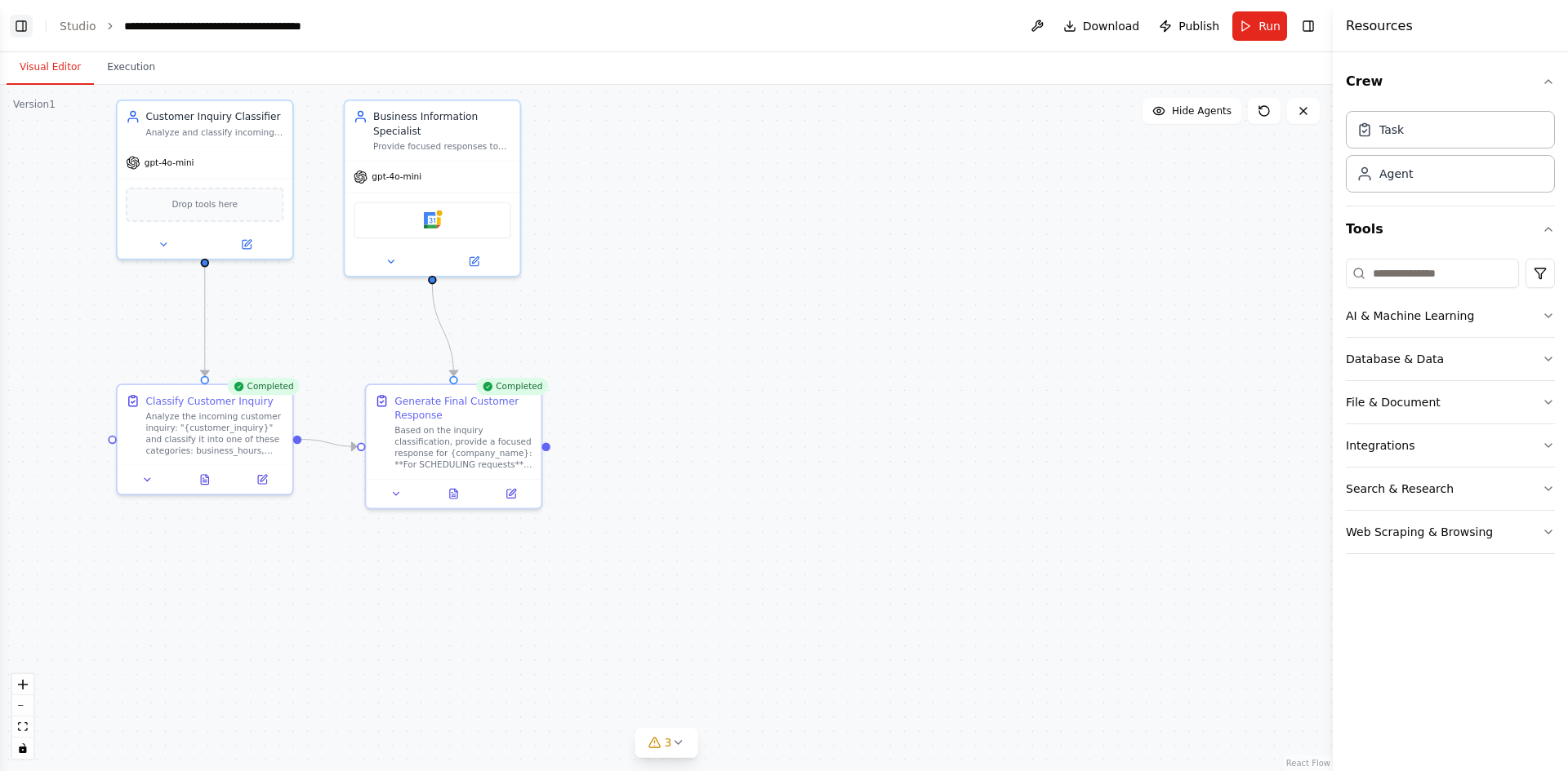
click at [13, 24] on button "Toggle Left Sidebar" at bounding box center [21, 25] width 23 height 23
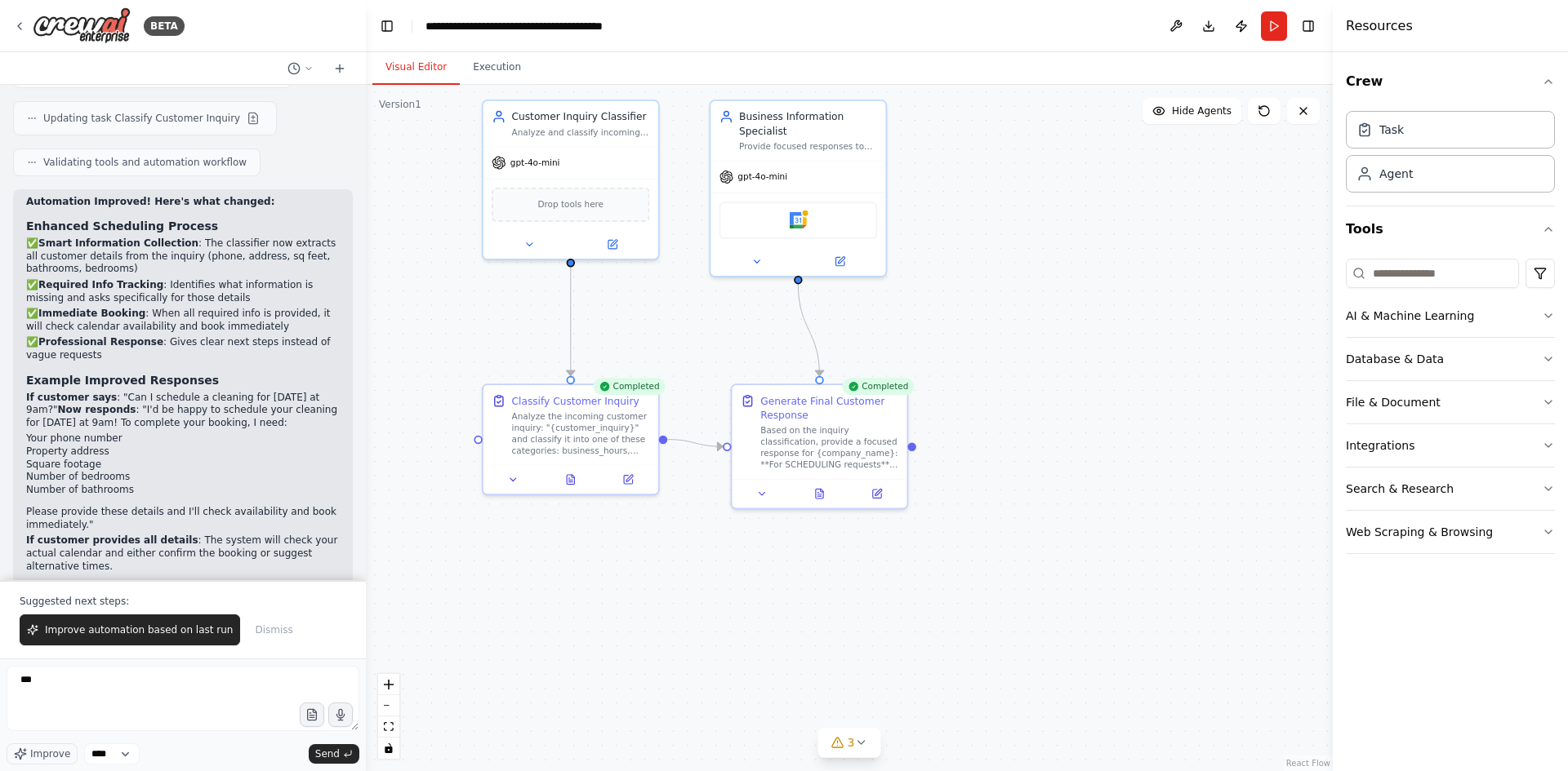
click at [414, 25] on header "**********" at bounding box center [849, 26] width 967 height 52
click at [447, 21] on div "**********" at bounding box center [517, 26] width 184 height 16
click at [17, 27] on icon at bounding box center [19, 26] width 13 height 13
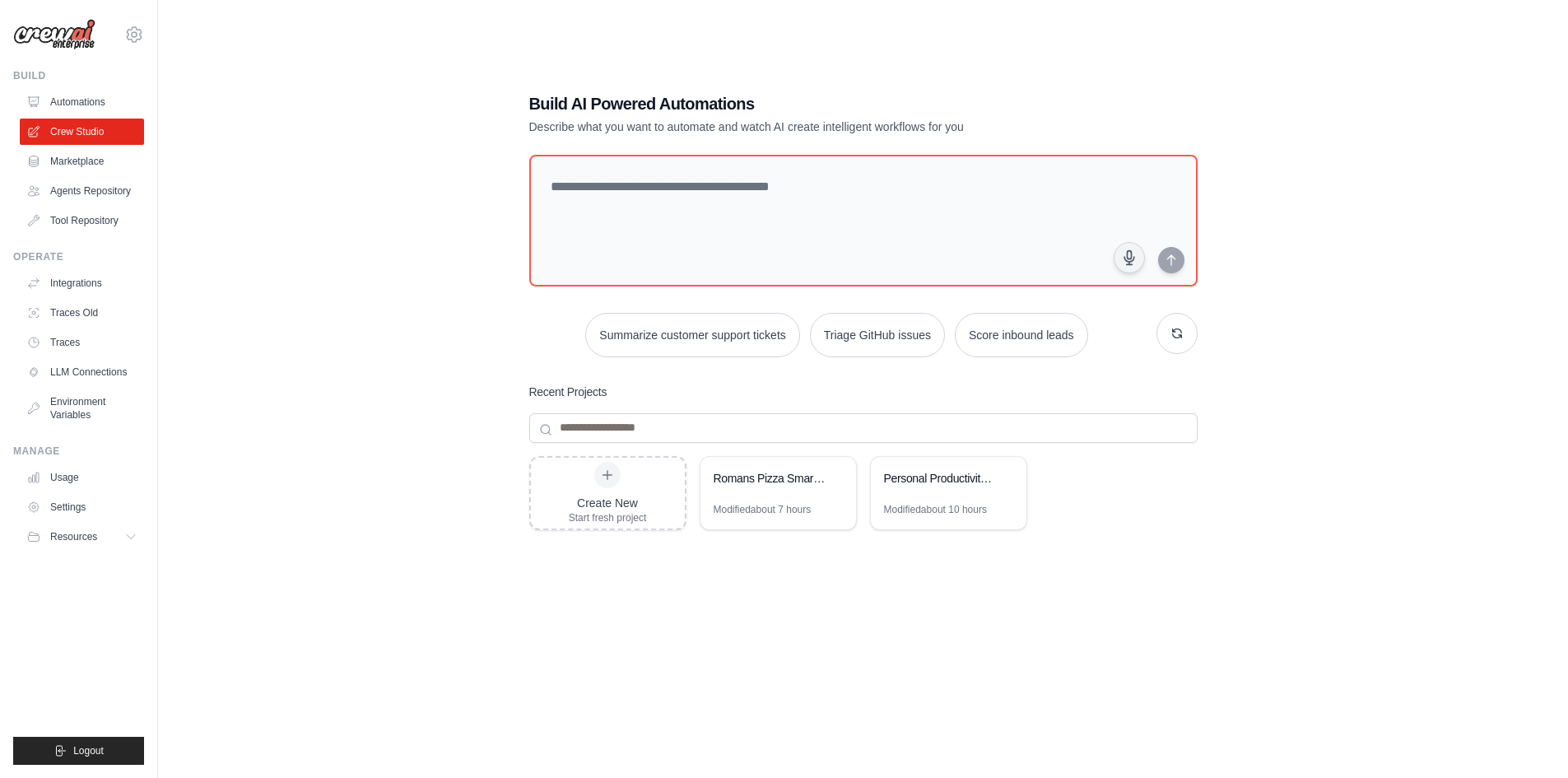
click at [777, 397] on div "Recent Projects" at bounding box center [864, 392] width 669 height 16
click at [84, 134] on link "Crew Studio" at bounding box center [84, 131] width 124 height 26
click at [57, 282] on link "Integrations" at bounding box center [84, 283] width 124 height 26
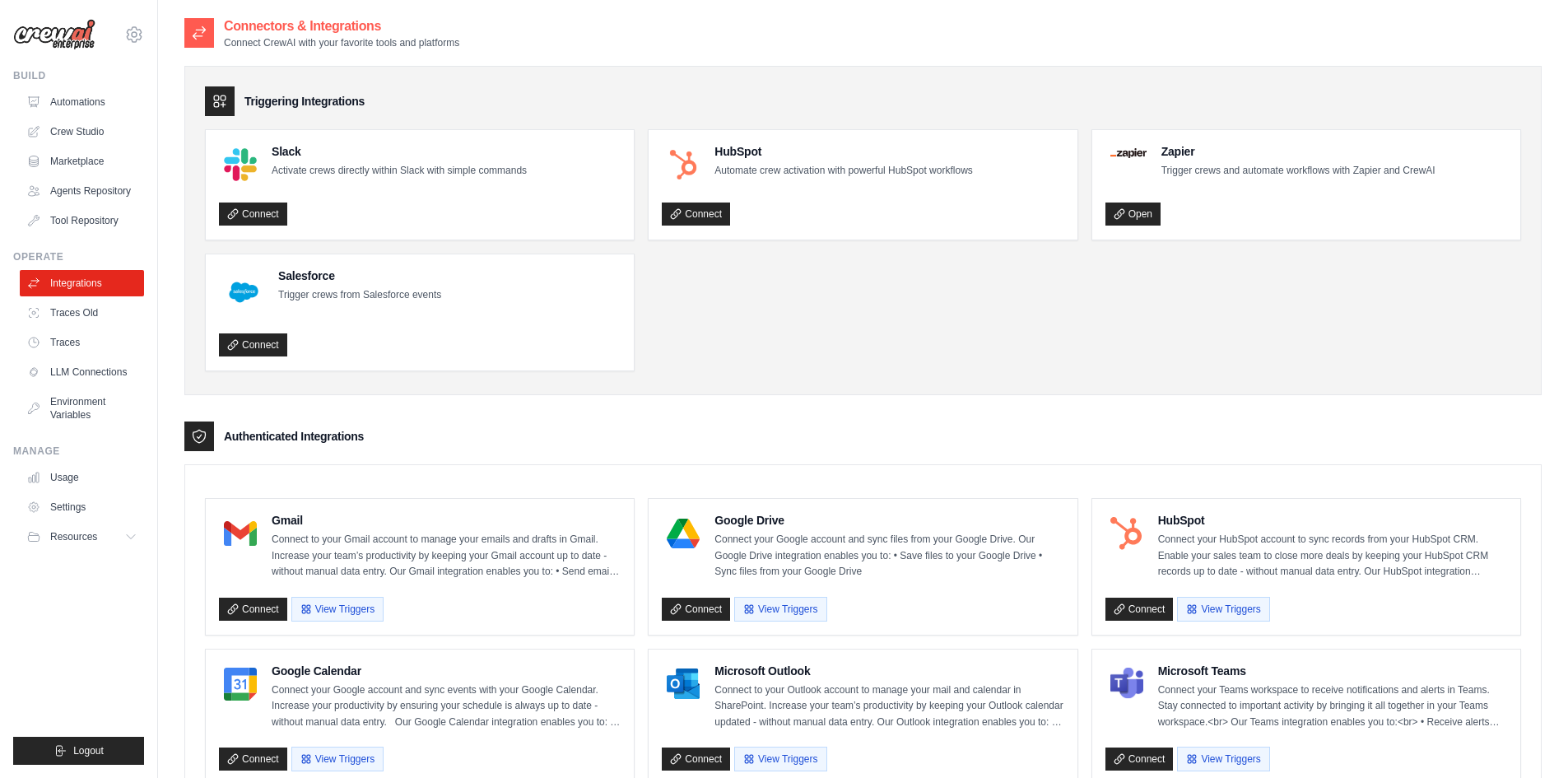
click at [907, 351] on ul "Slack Activate crews directly within Slack with simple commands Connect HubSpot…" at bounding box center [863, 250] width 1316 height 242
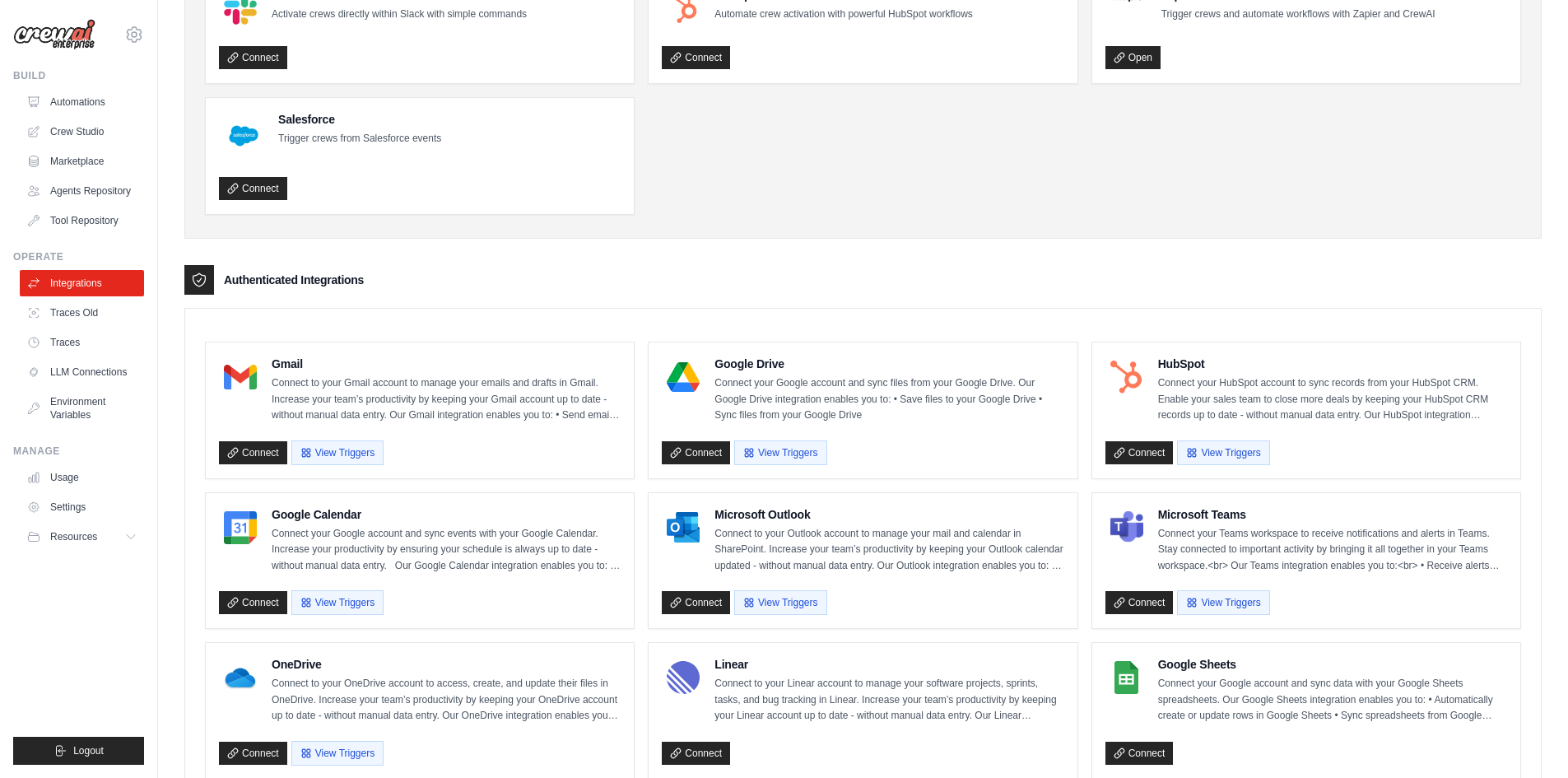
scroll to position [329, 0]
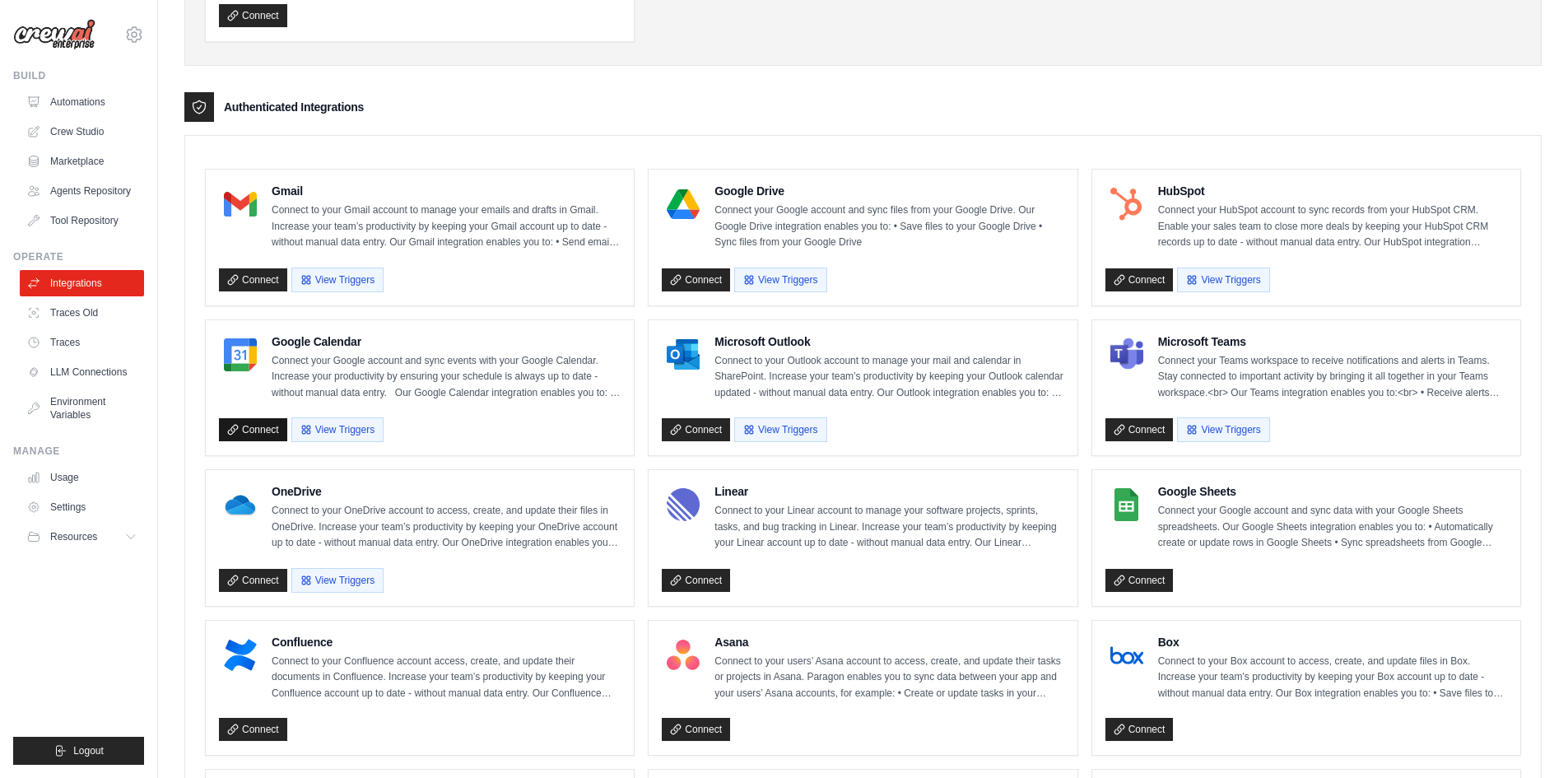
click at [247, 432] on link "Connect" at bounding box center [253, 429] width 68 height 23
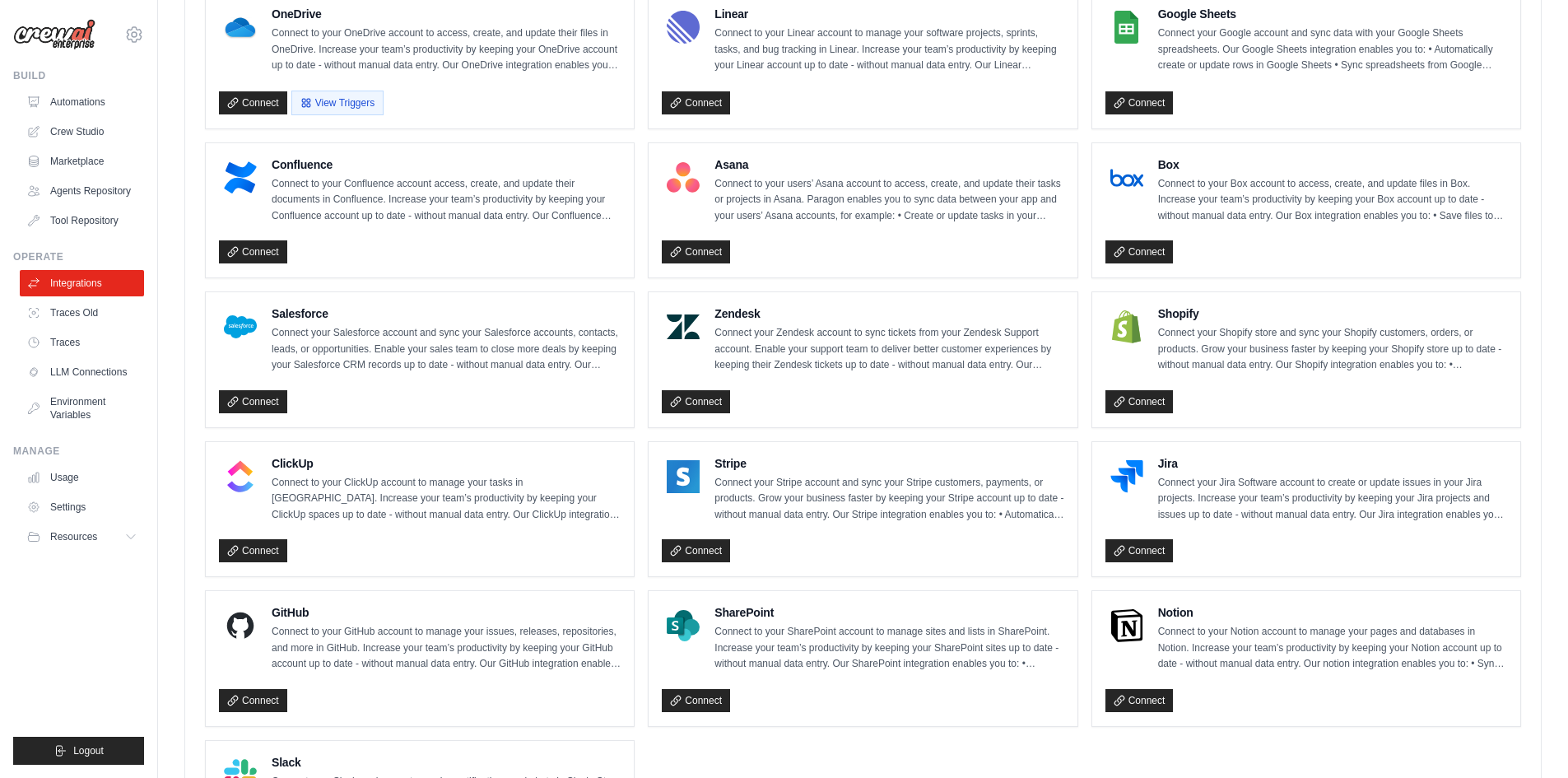
scroll to position [797, 0]
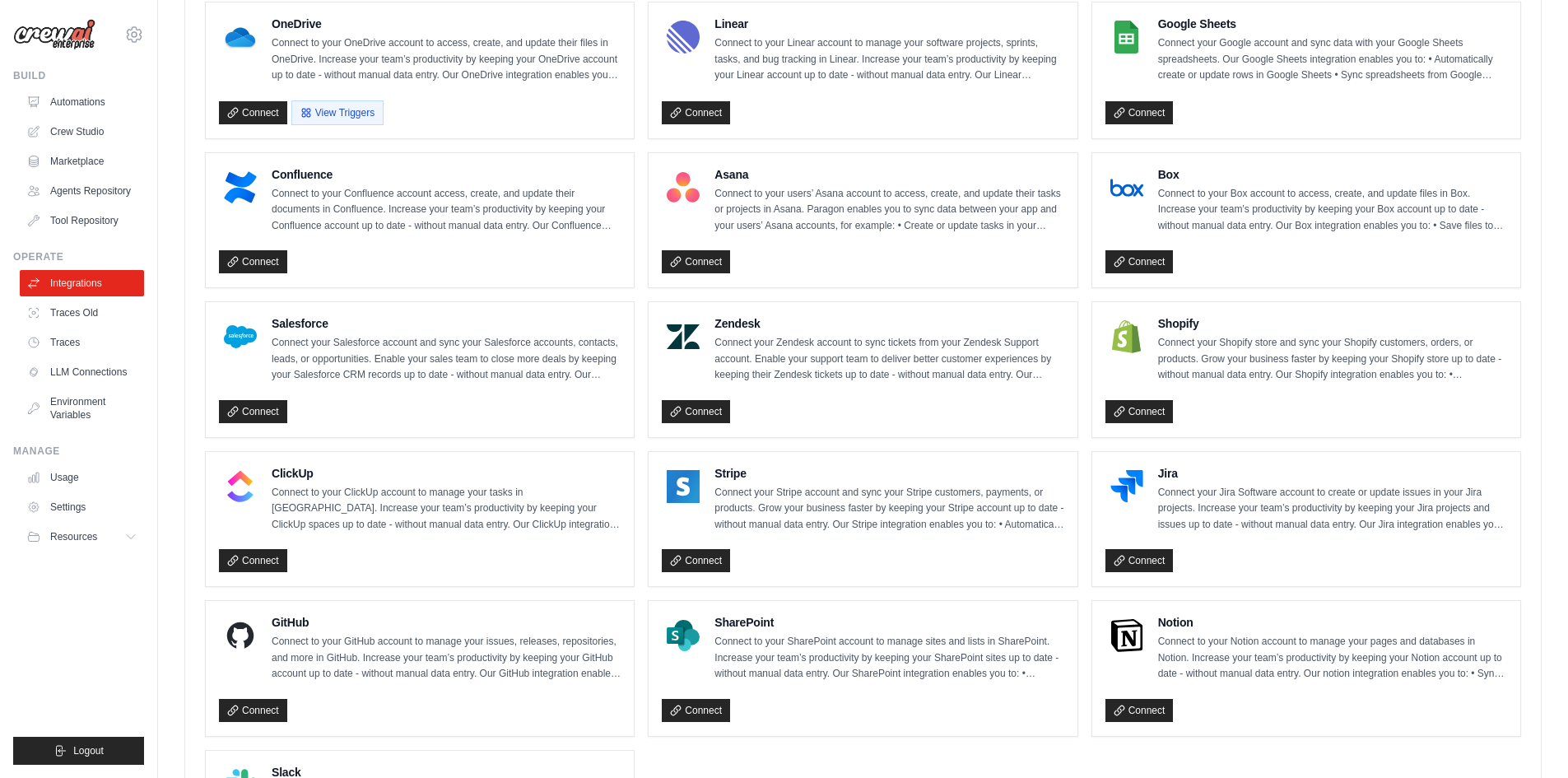
click at [941, 258] on div "Connect" at bounding box center [862, 259] width 402 height 31
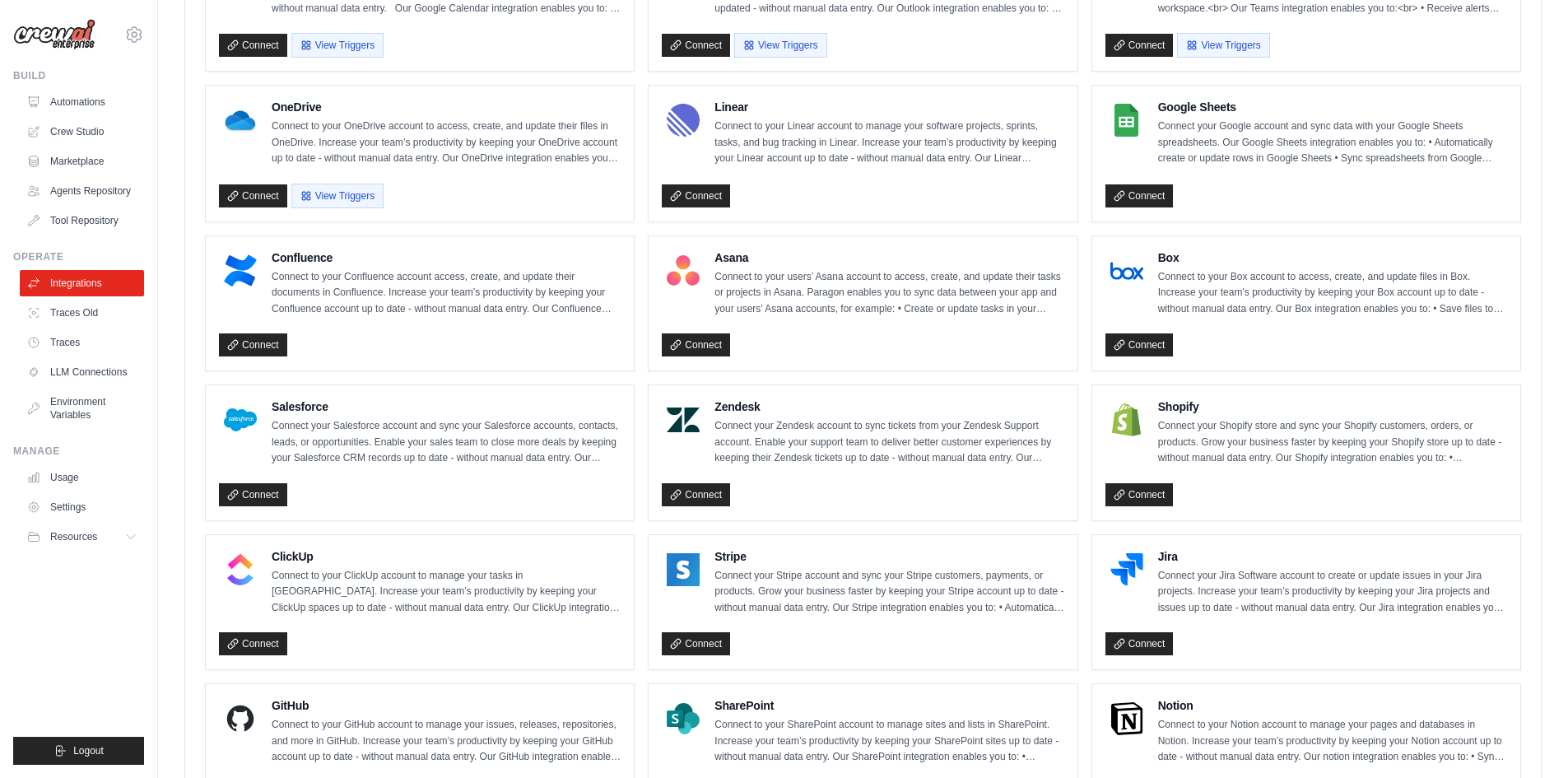
scroll to position [468, 0]
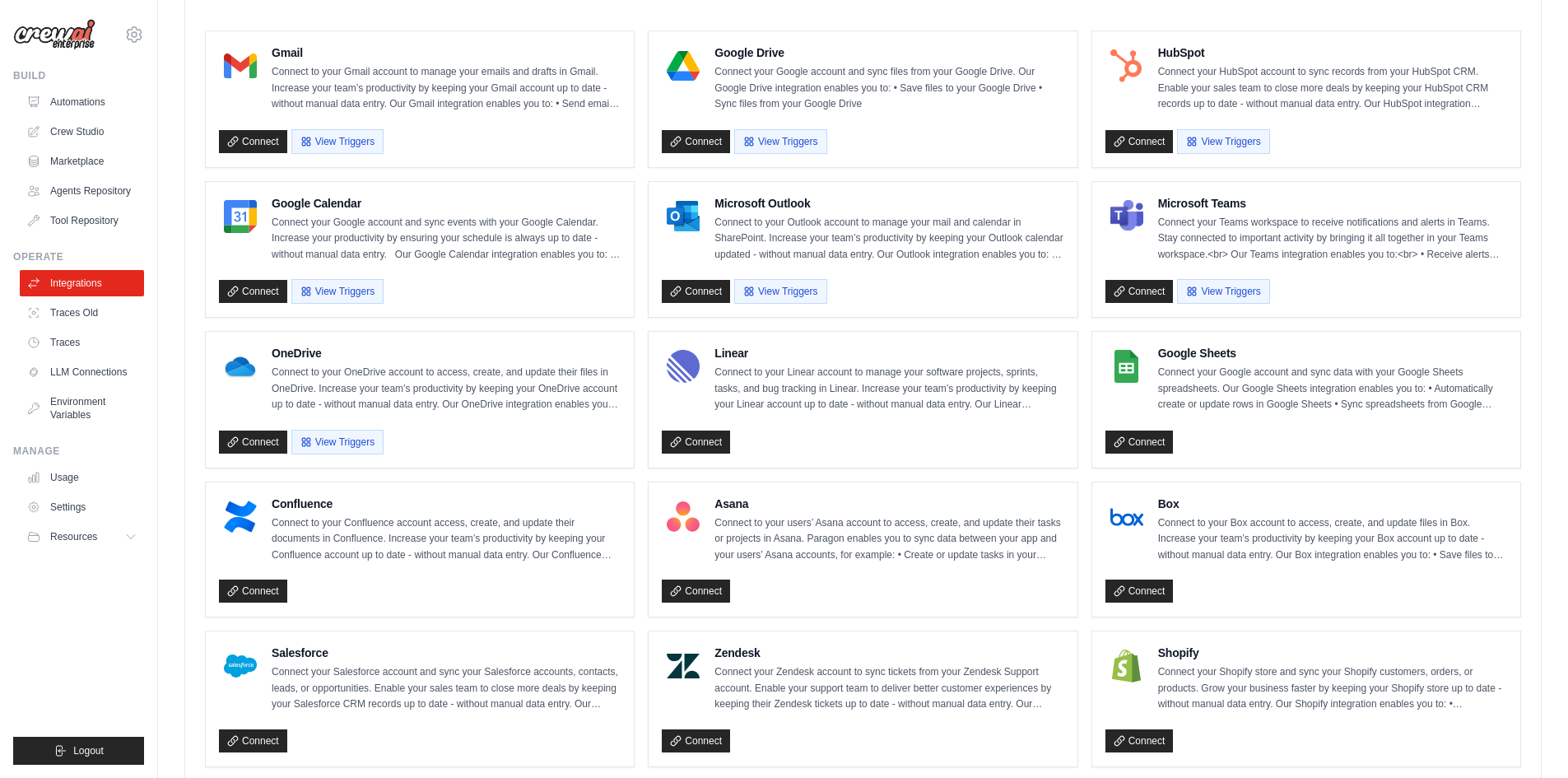
click at [987, 284] on div "Connect View Triggers" at bounding box center [862, 288] width 402 height 31
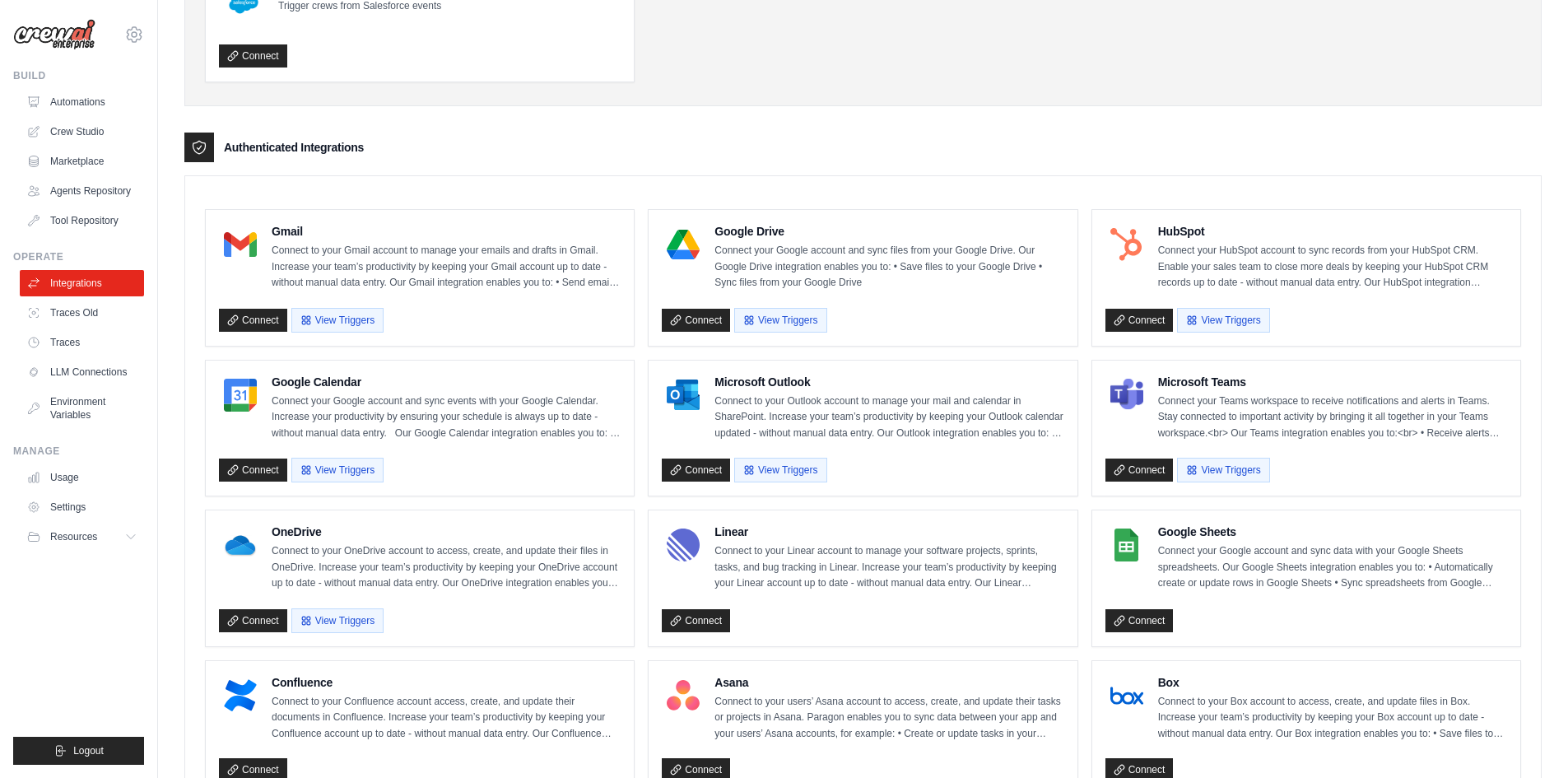
scroll to position [0, 0]
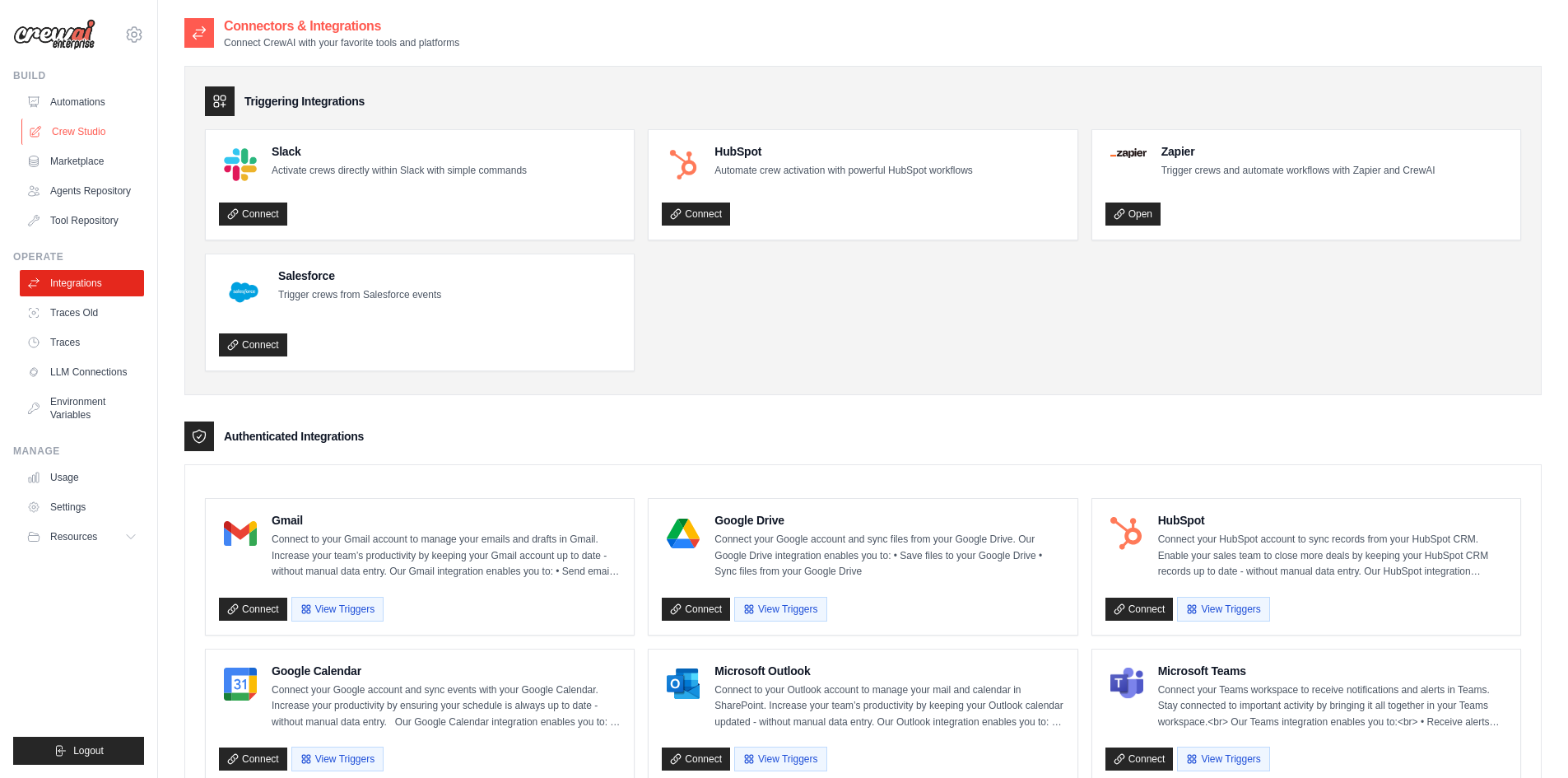
click at [79, 128] on link "Crew Studio" at bounding box center [84, 131] width 124 height 26
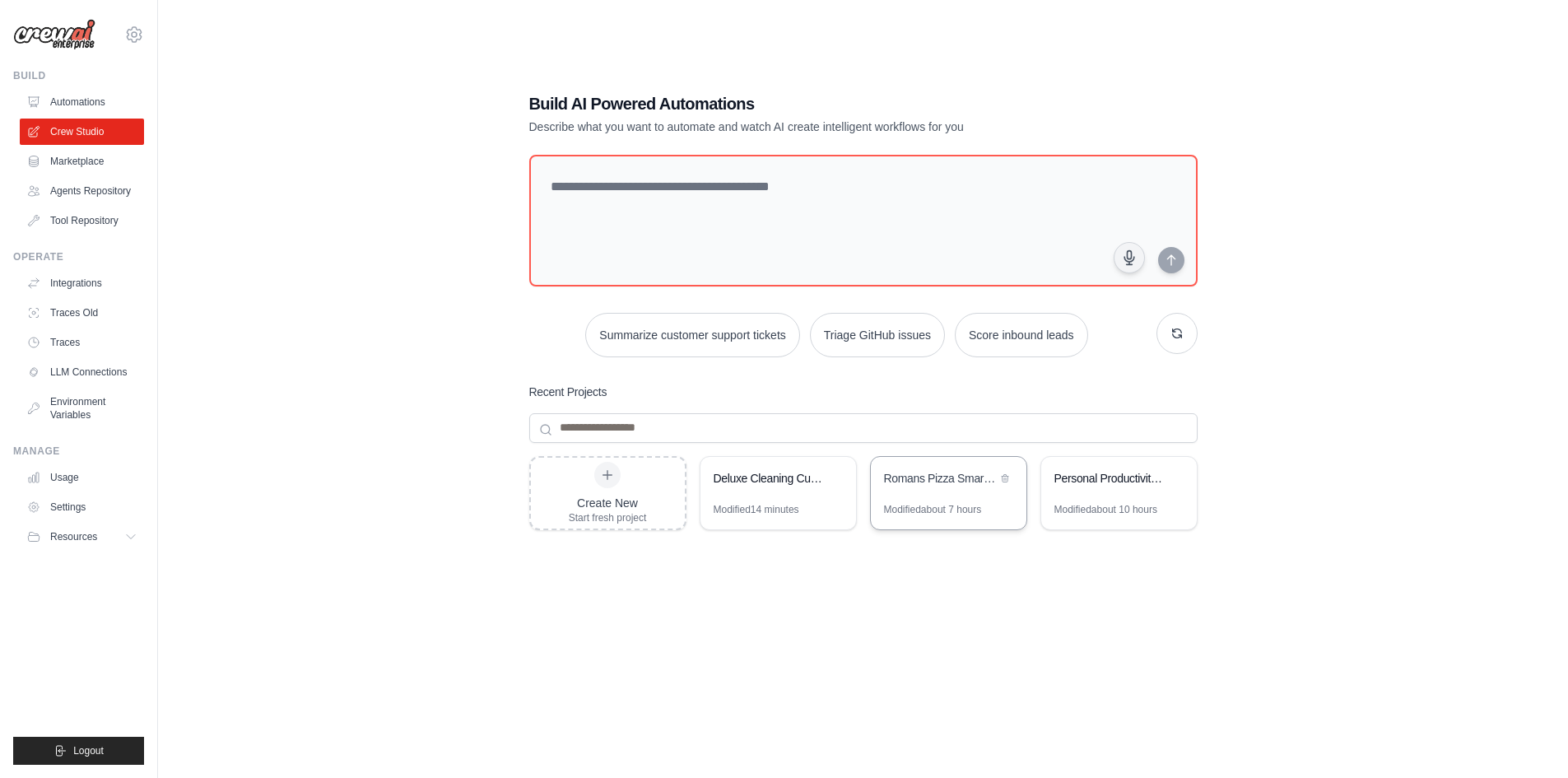
click at [953, 502] on div "Romans Pizza Smart Routing Customer Service" at bounding box center [948, 480] width 155 height 46
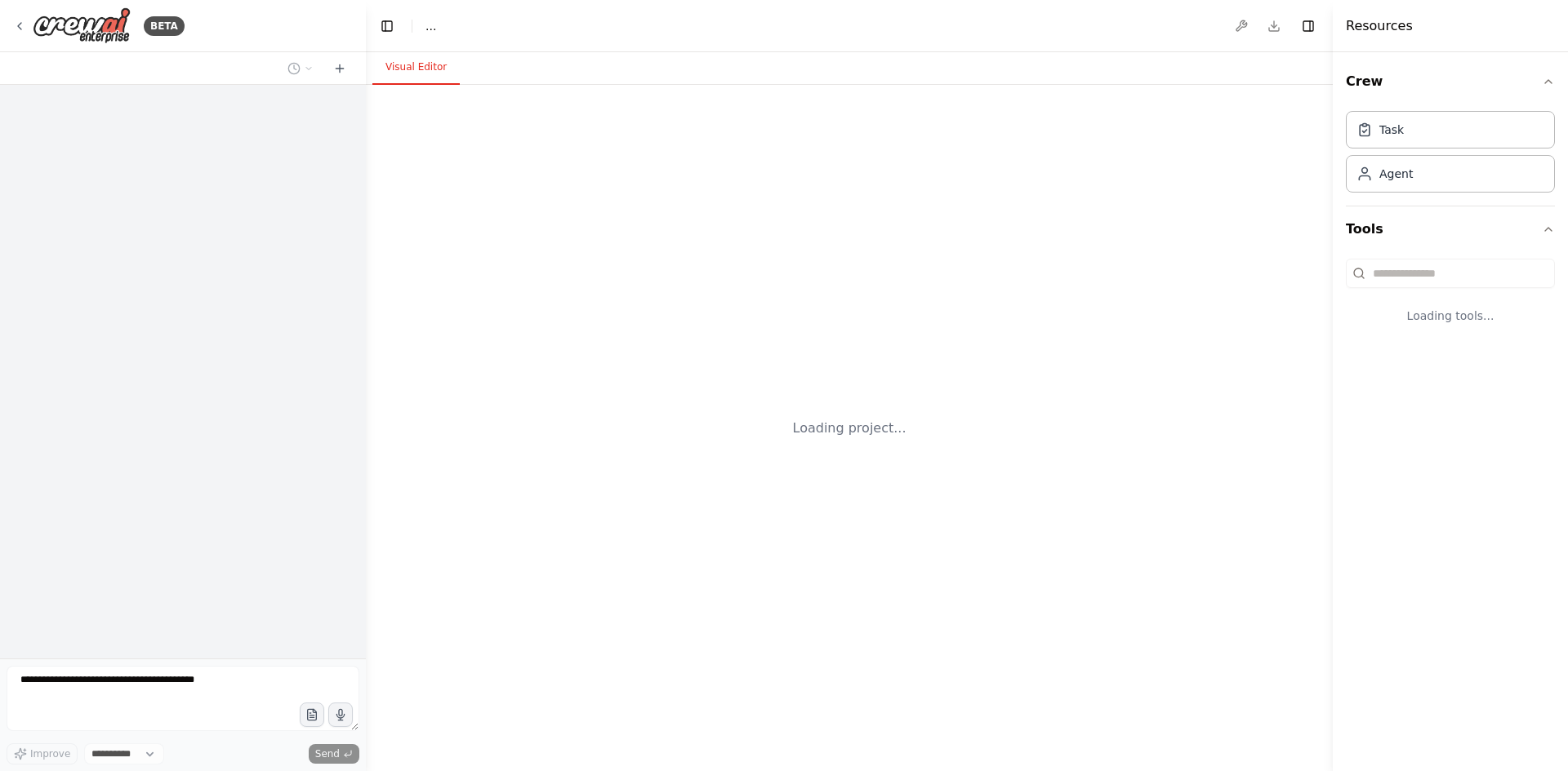
select select "****"
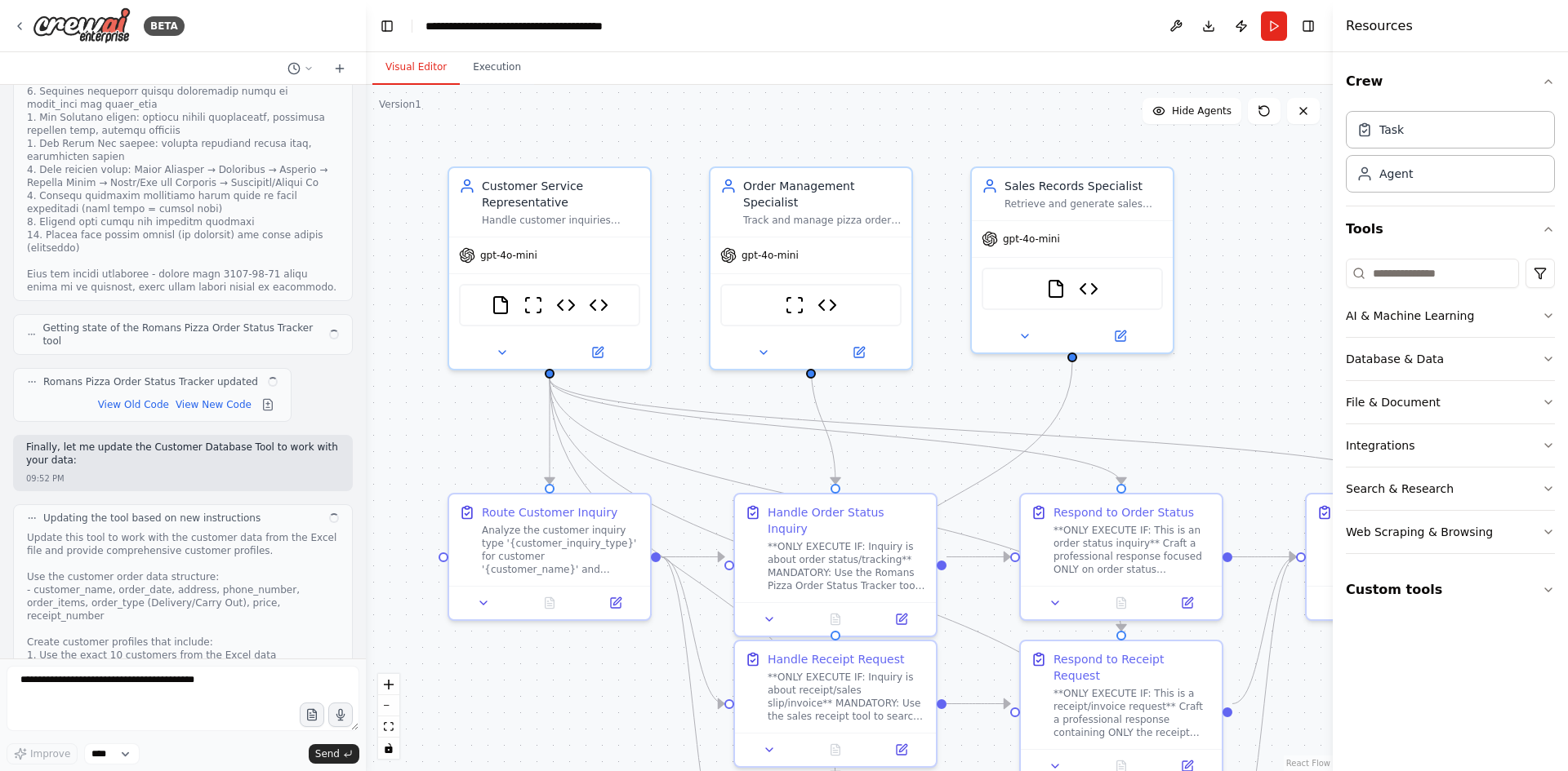
scroll to position [33735, 0]
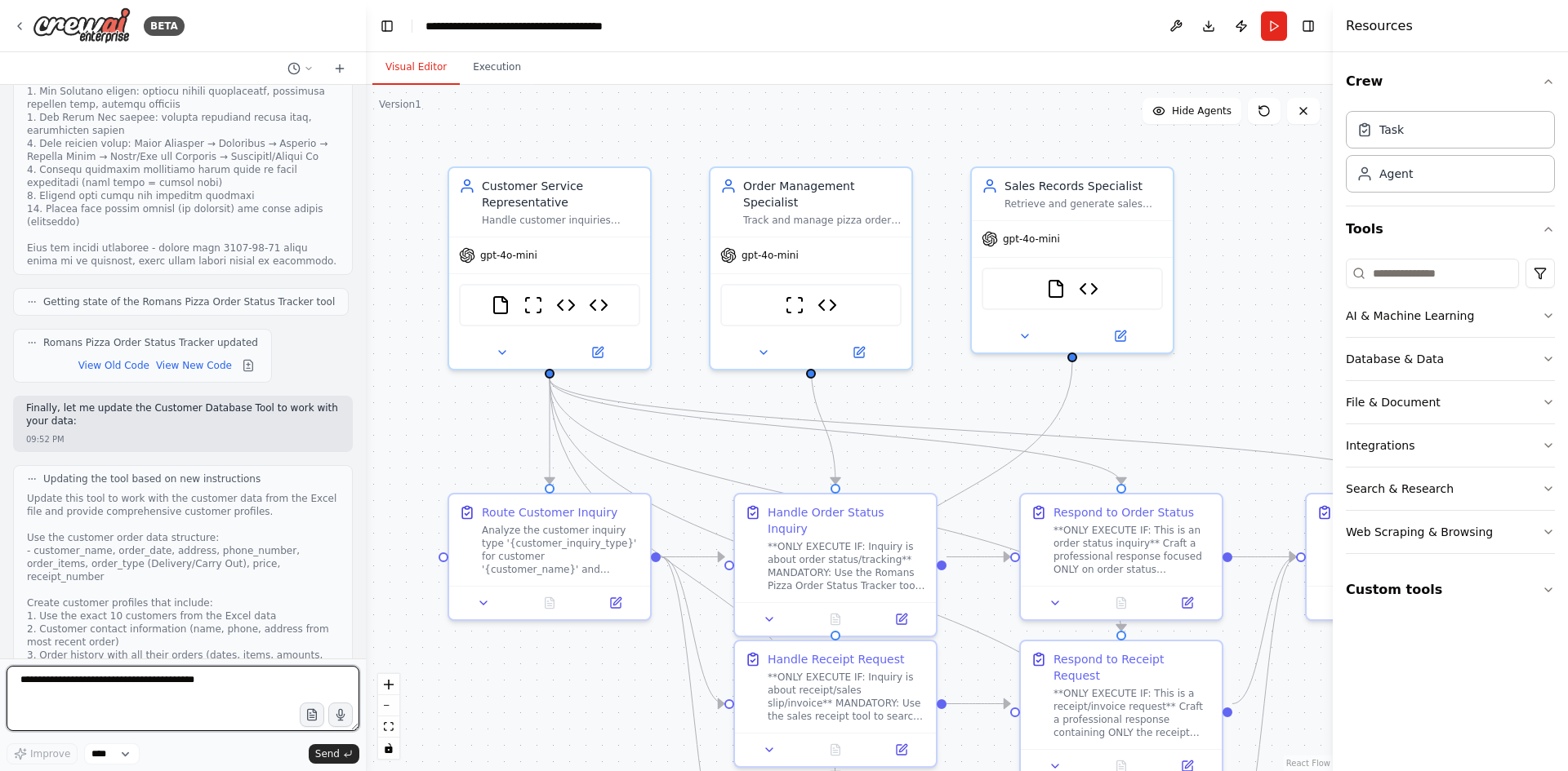
click at [155, 699] on textarea at bounding box center [182, 698] width 352 height 65
click at [1269, 28] on button "Run" at bounding box center [1273, 26] width 26 height 30
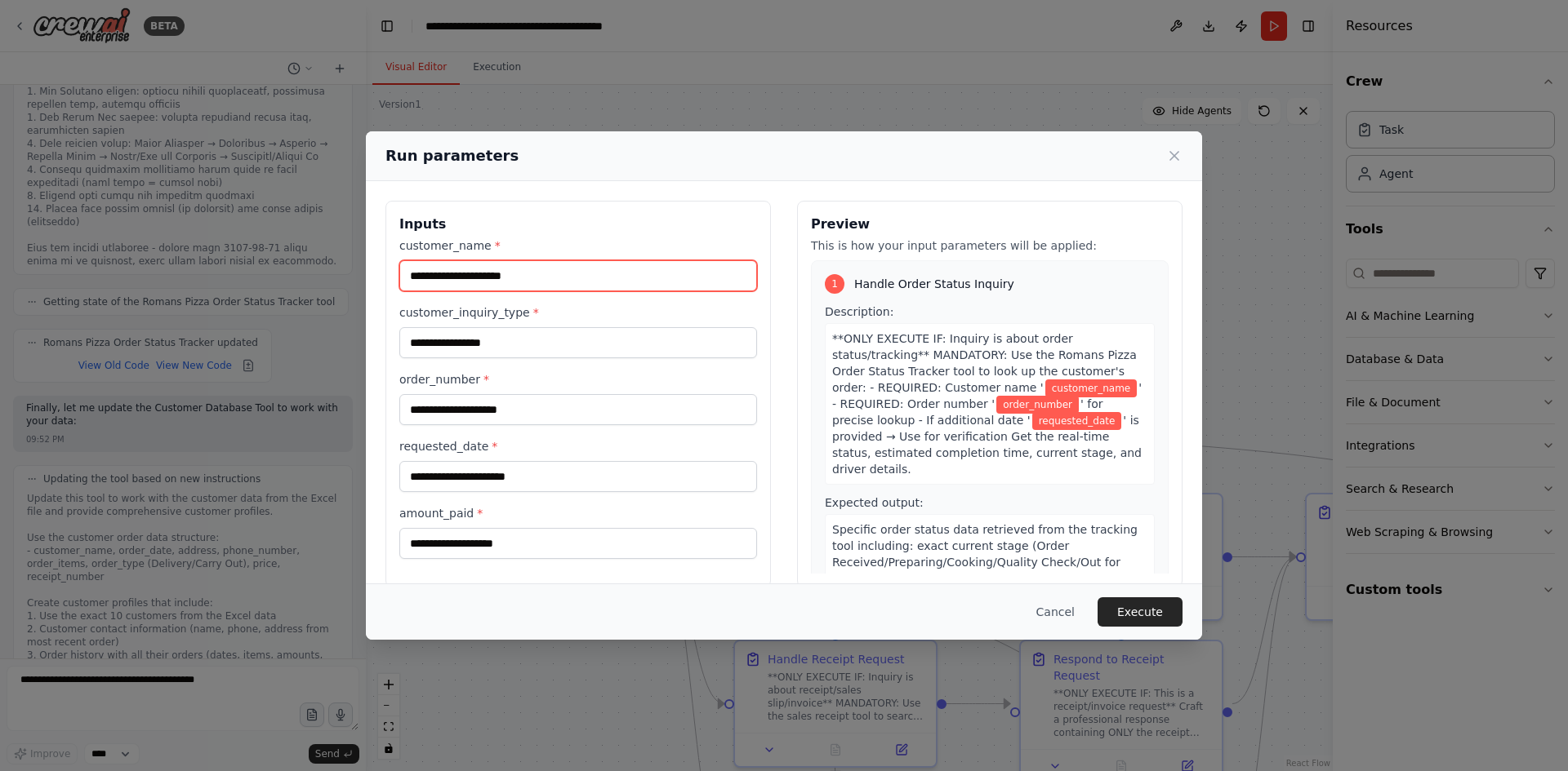
click at [561, 277] on input "customer_name *" at bounding box center [578, 276] width 358 height 31
type input "**********"
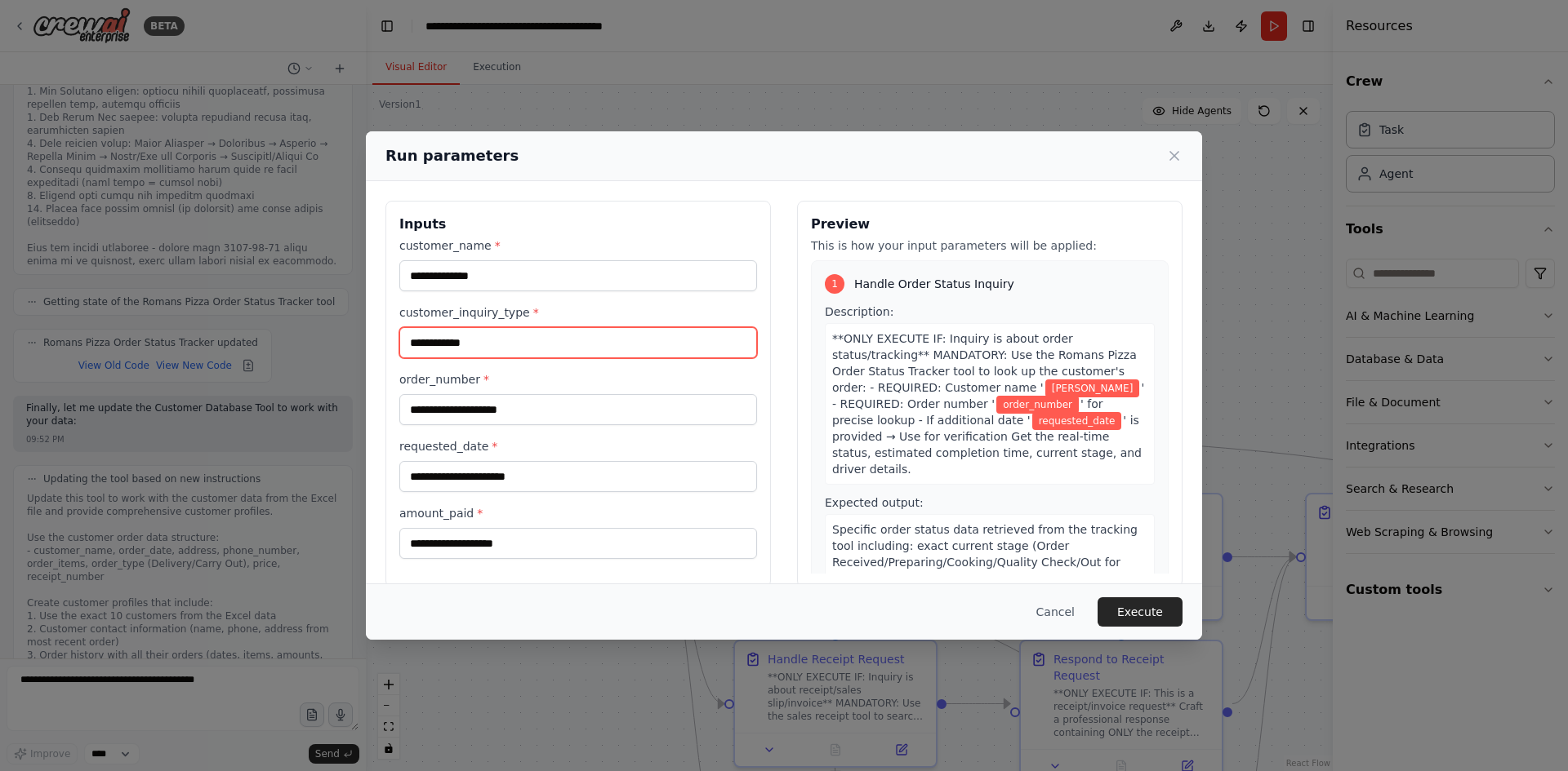
type input "**********"
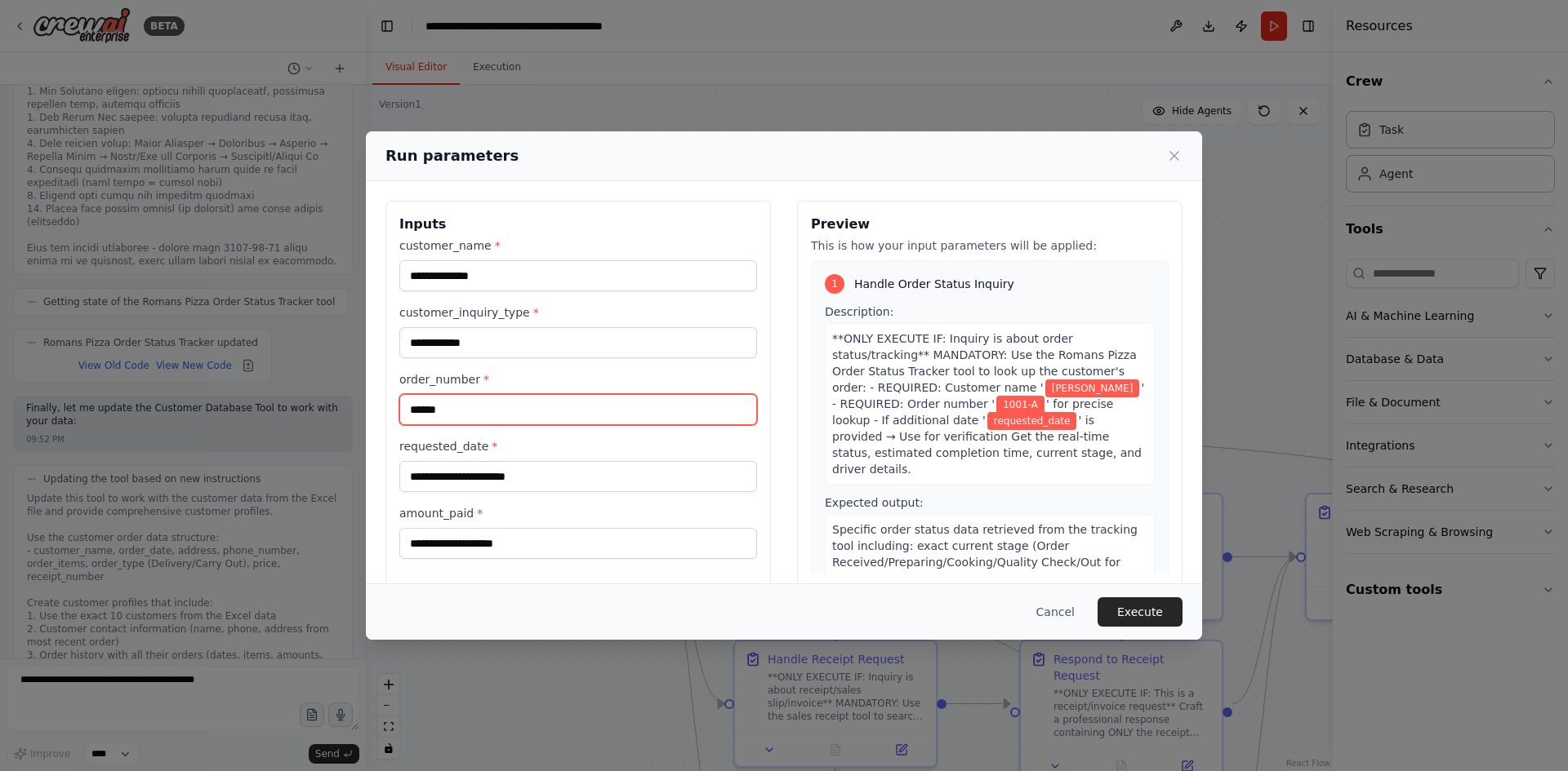
type input "******"
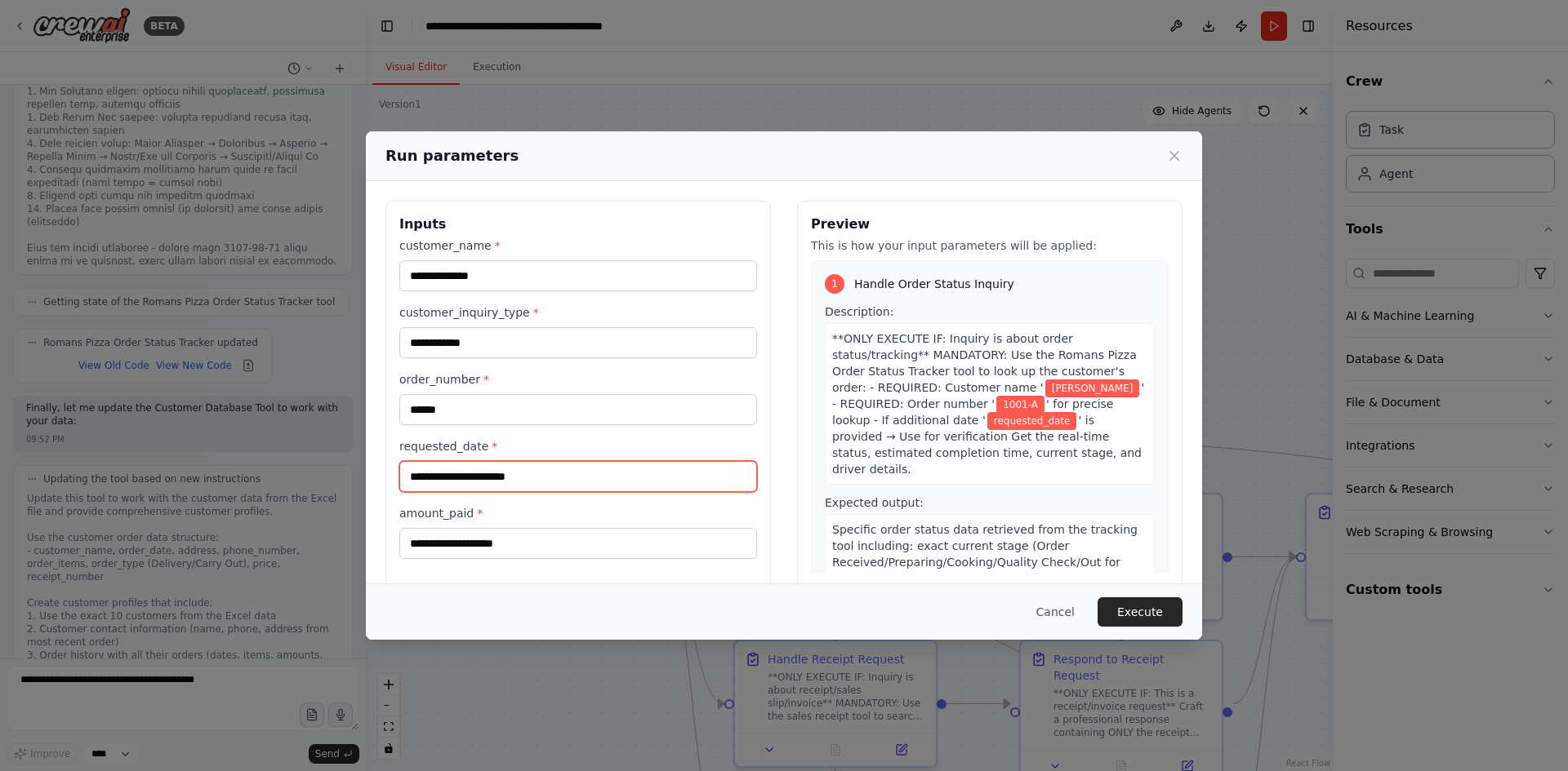
click at [570, 477] on input "requested_date *" at bounding box center [578, 476] width 358 height 31
click at [599, 441] on label "requested_date *" at bounding box center [578, 447] width 358 height 16
click at [599, 461] on input "requested_date *" at bounding box center [578, 476] width 358 height 31
click at [591, 481] on input "requested_date *" at bounding box center [578, 476] width 358 height 31
click at [586, 439] on label "requested_date *" at bounding box center [578, 447] width 358 height 16
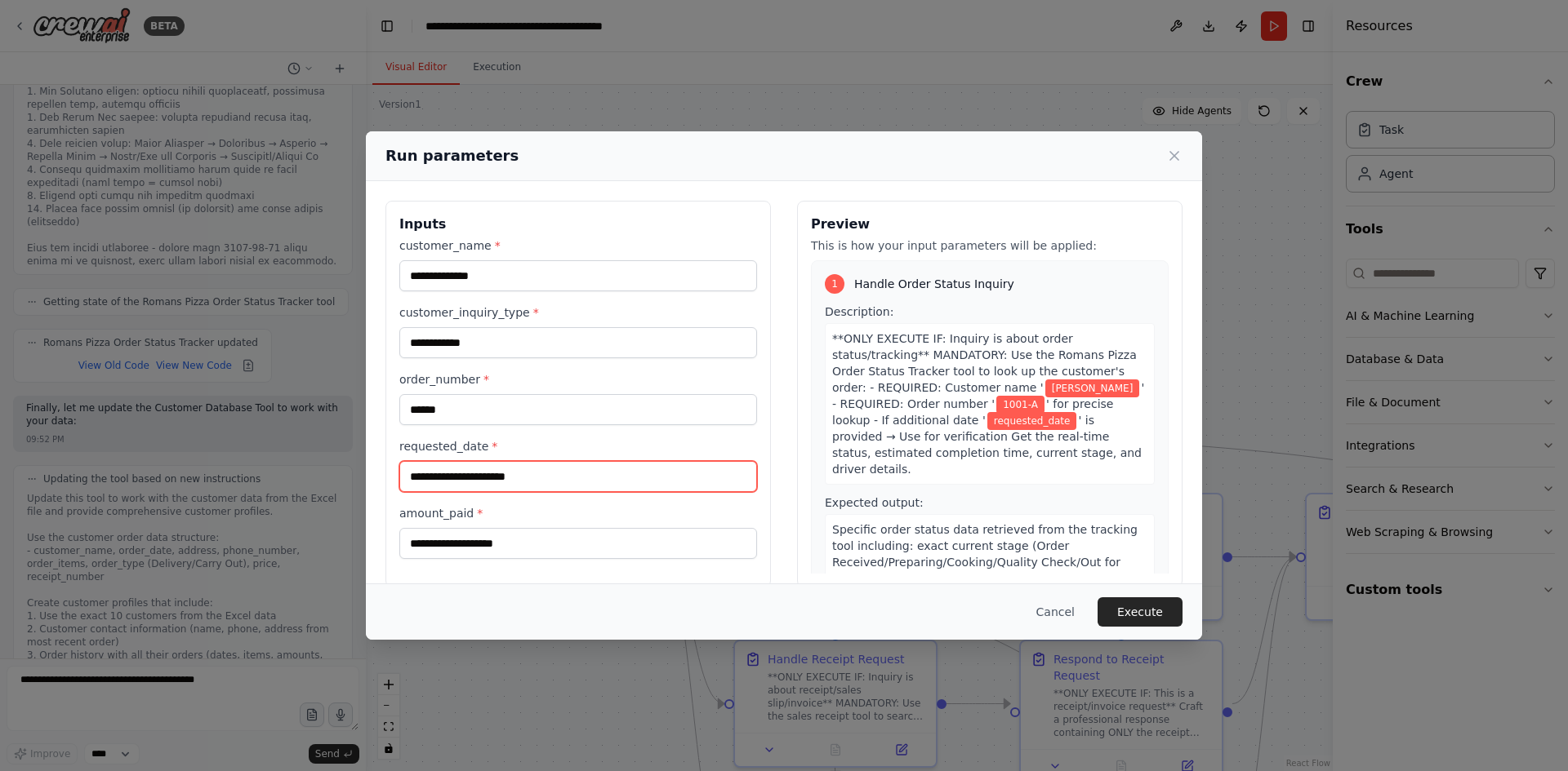
click at [586, 461] on input "requested_date *" at bounding box center [578, 476] width 358 height 31
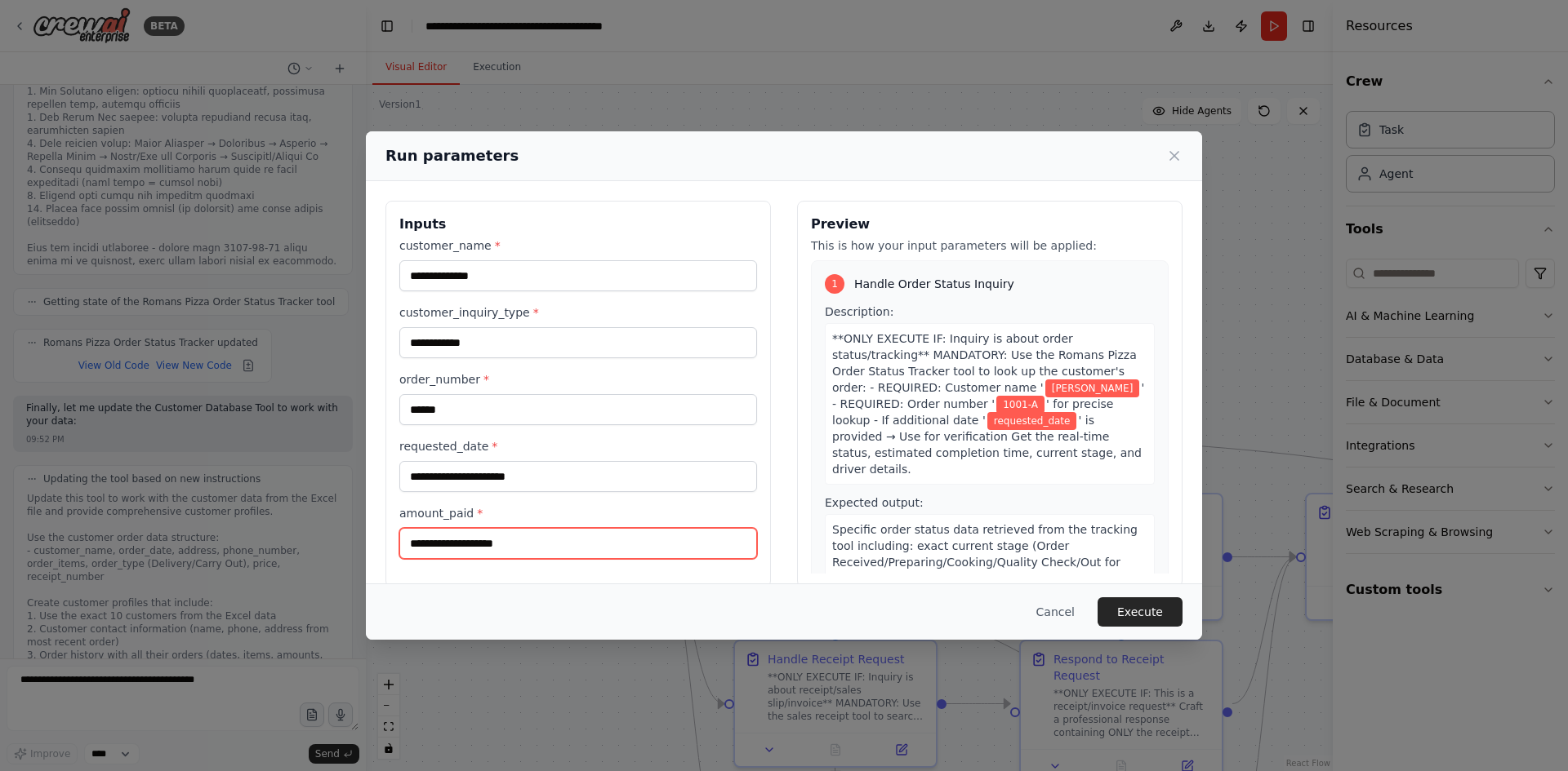
click at [552, 542] on input "amount_paid *" at bounding box center [578, 543] width 358 height 31
click at [575, 515] on label "amount_paid *" at bounding box center [578, 513] width 358 height 16
click at [575, 528] on input "amount_paid *" at bounding box center [578, 543] width 358 height 31
click at [1148, 612] on button "Execute" at bounding box center [1140, 612] width 85 height 30
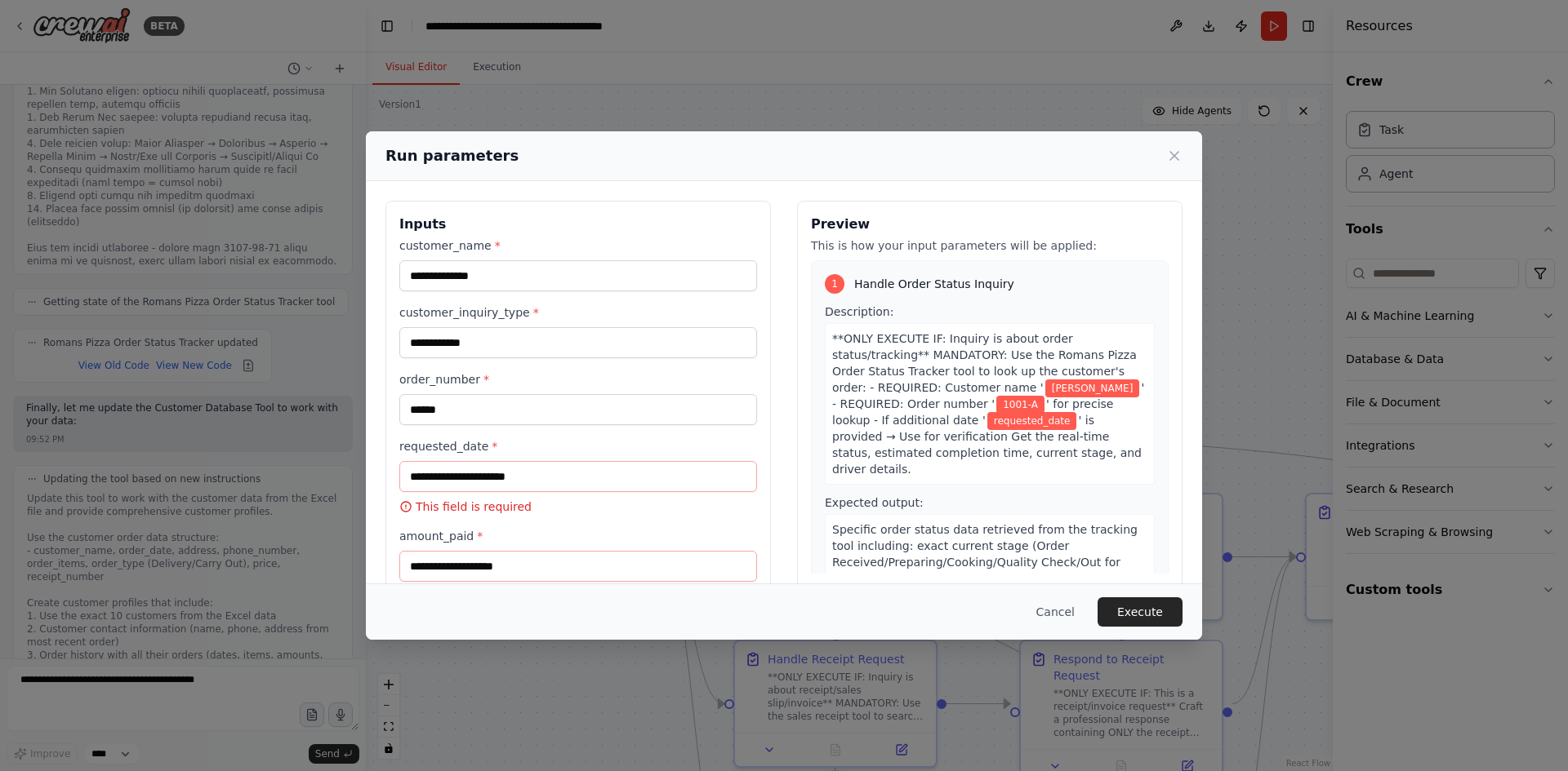
click at [561, 513] on p "This field is required" at bounding box center [578, 507] width 358 height 16
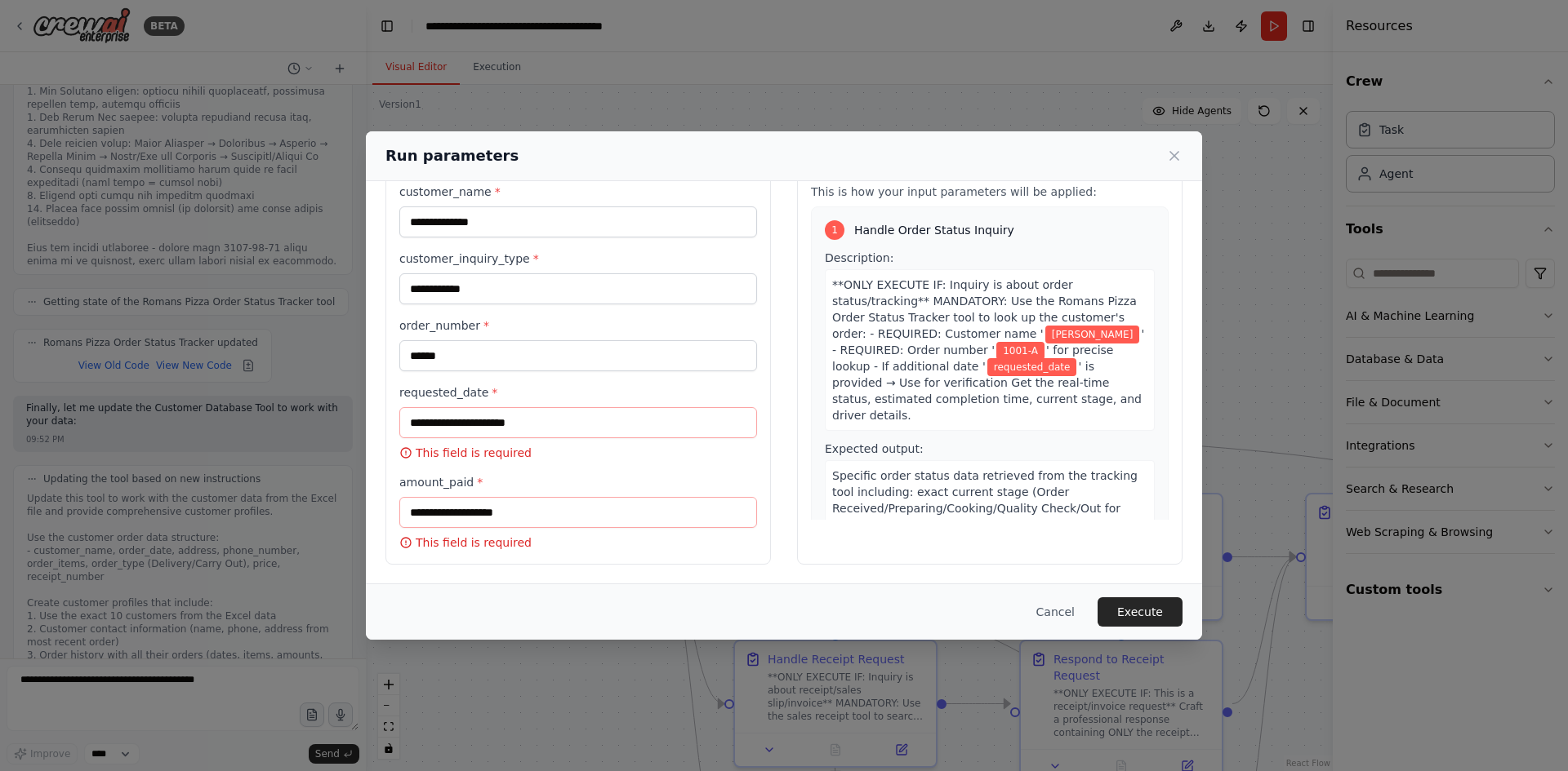
click at [293, 534] on div "**********" at bounding box center [784, 386] width 1568 height 771
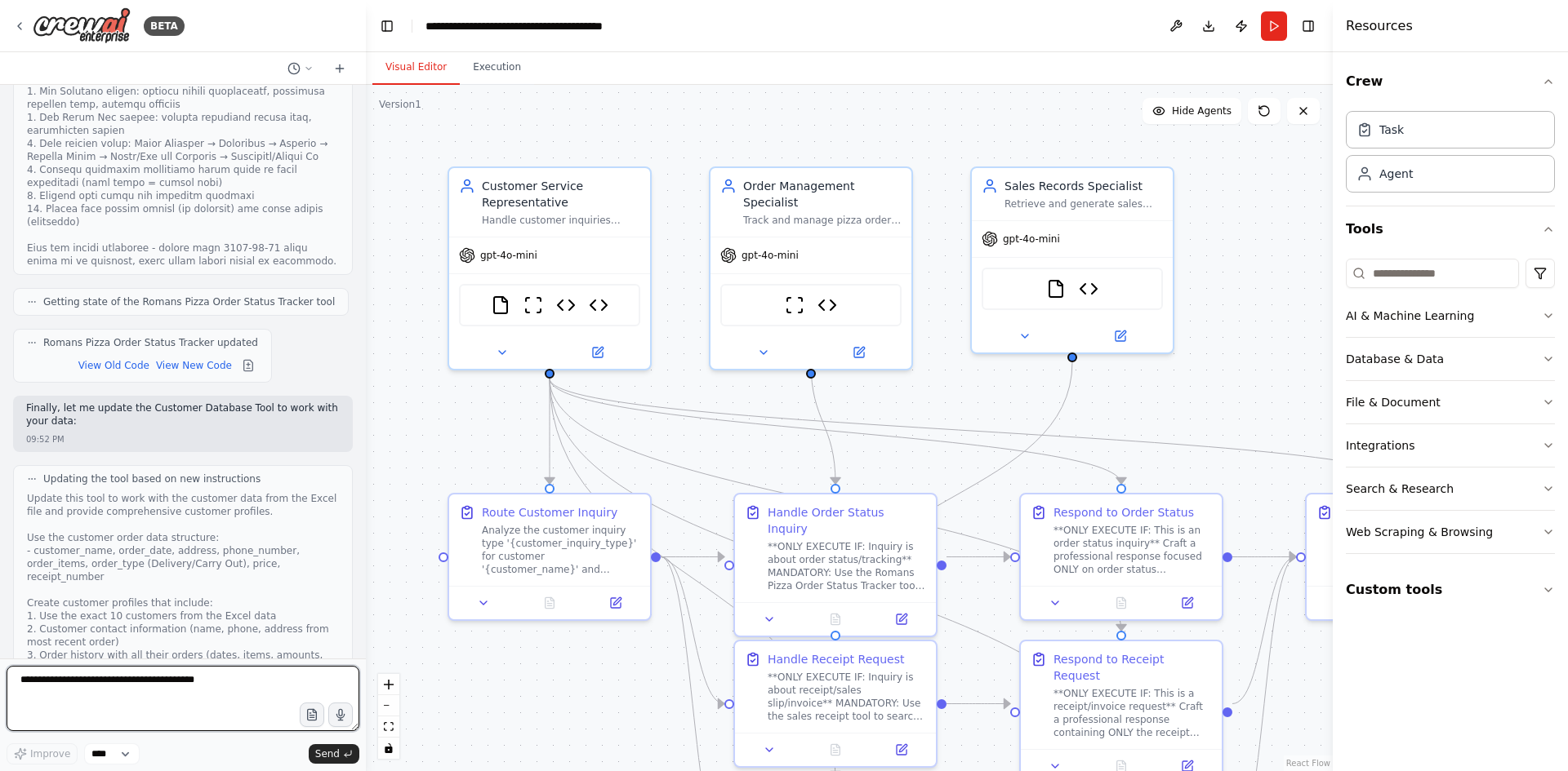
click at [164, 702] on textarea at bounding box center [182, 698] width 352 height 65
type textarea "*"
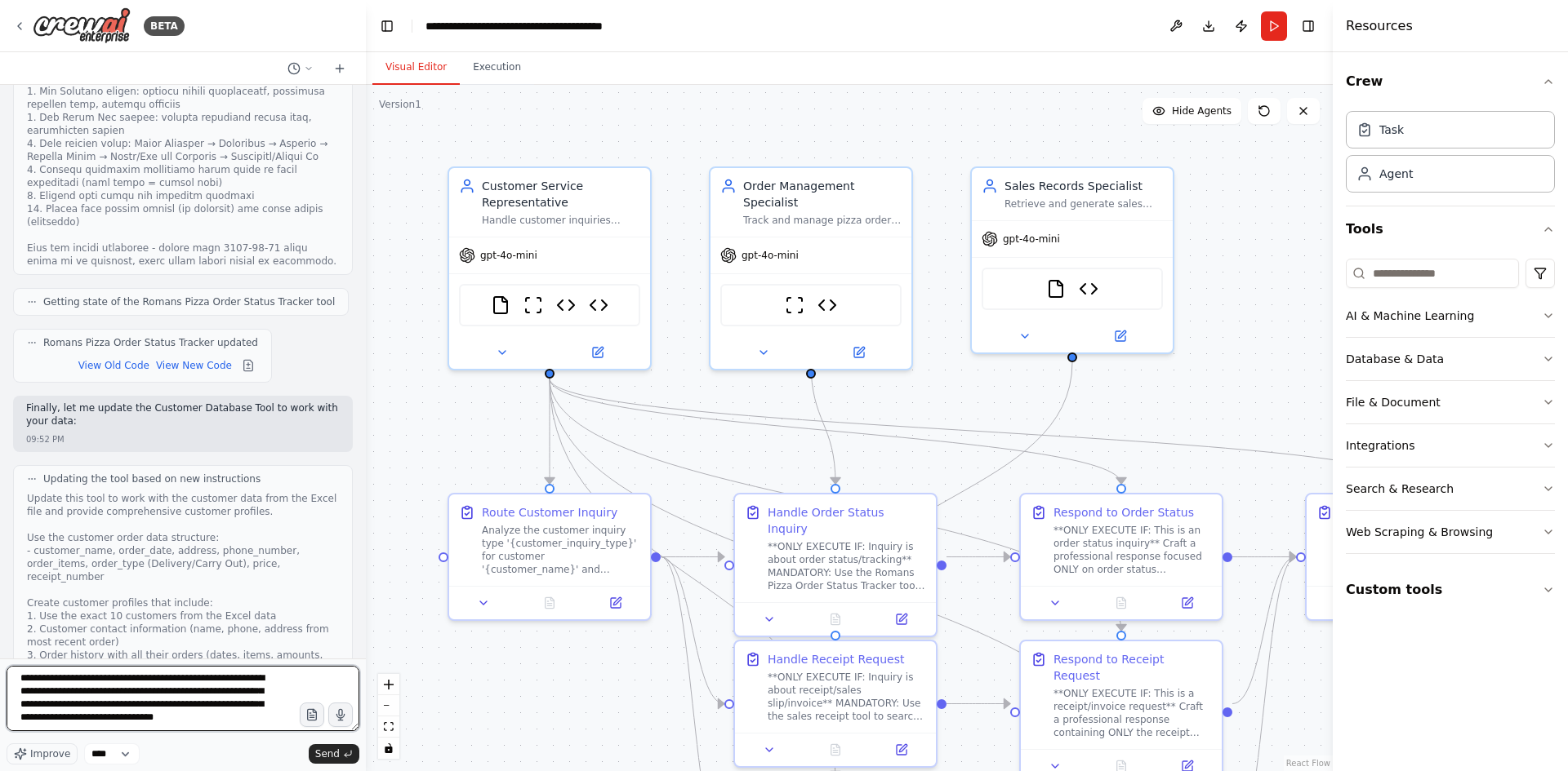
scroll to position [8, 0]
type textarea "**********"
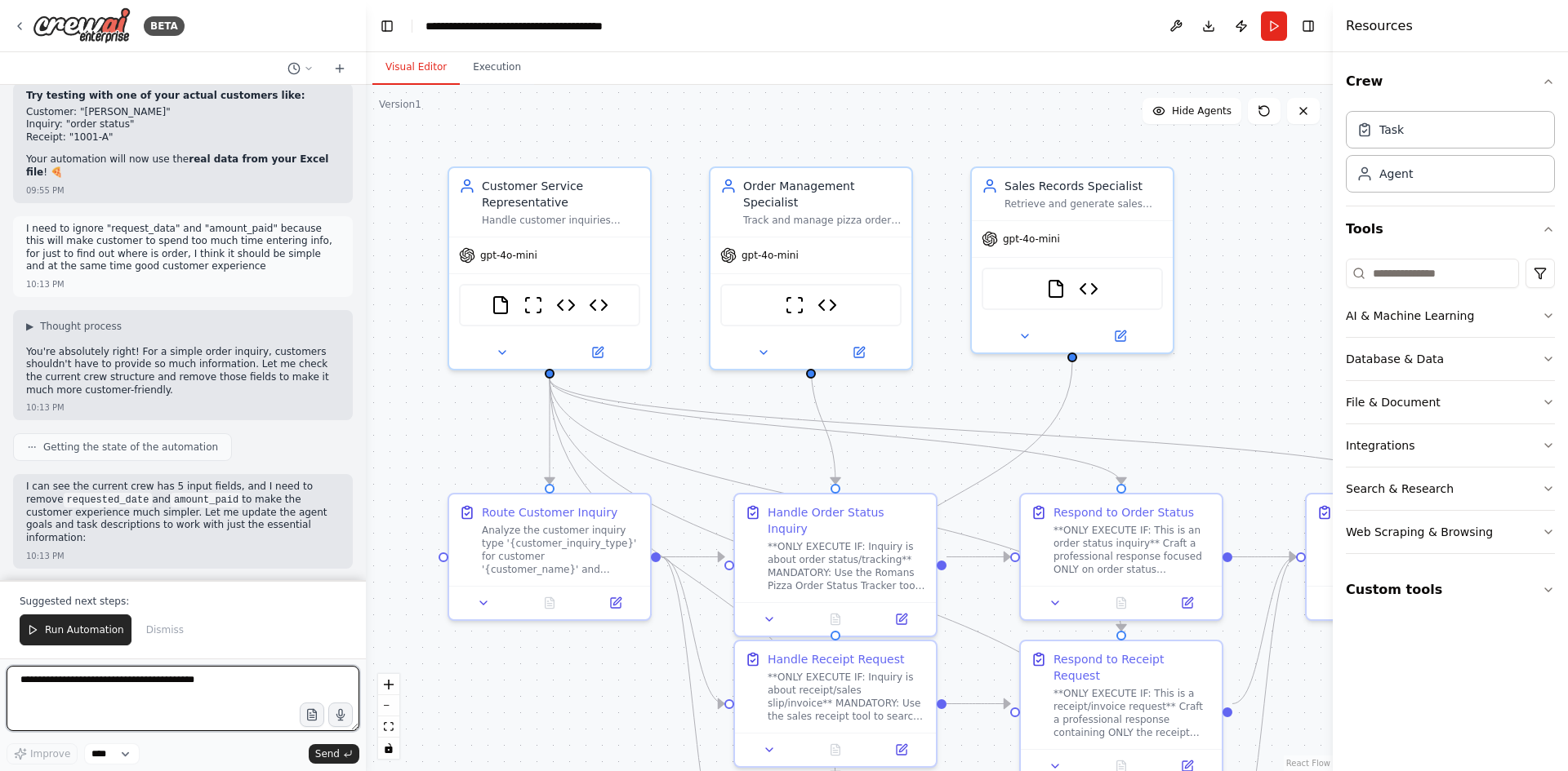
scroll to position [35267, 0]
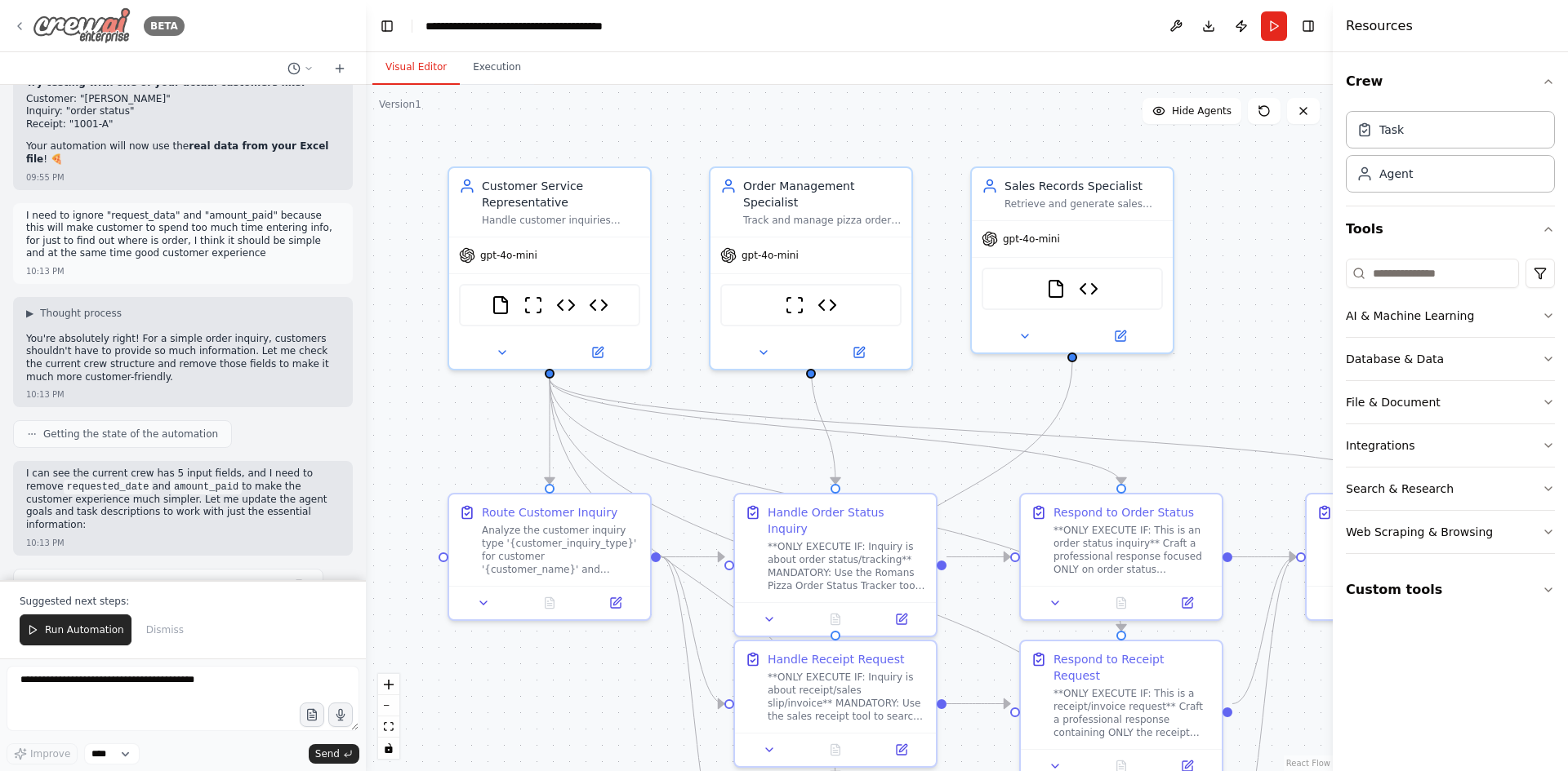
click at [23, 28] on icon at bounding box center [19, 26] width 13 height 13
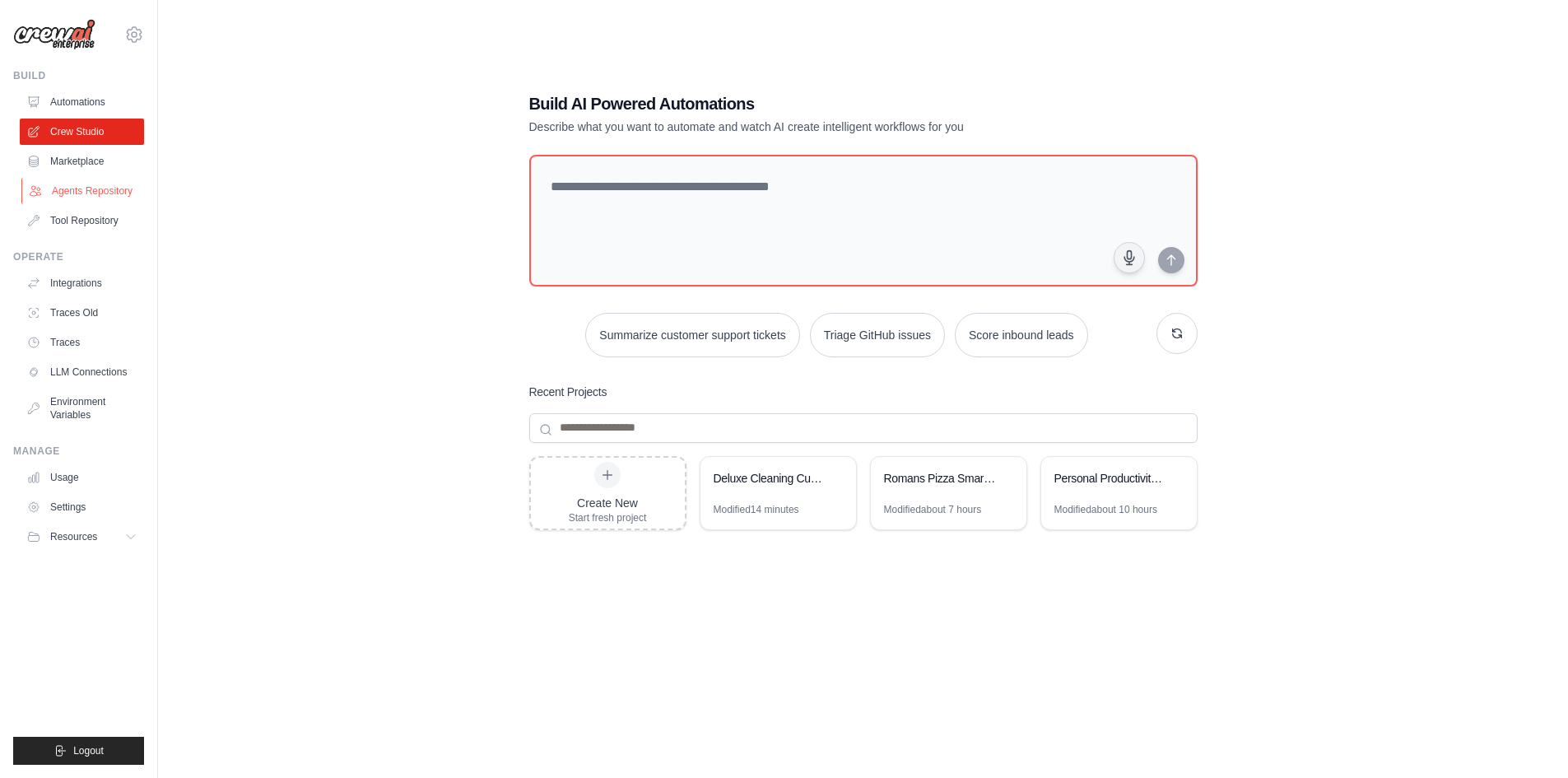
click at [77, 191] on link "Agents Repository" at bounding box center [84, 191] width 124 height 26
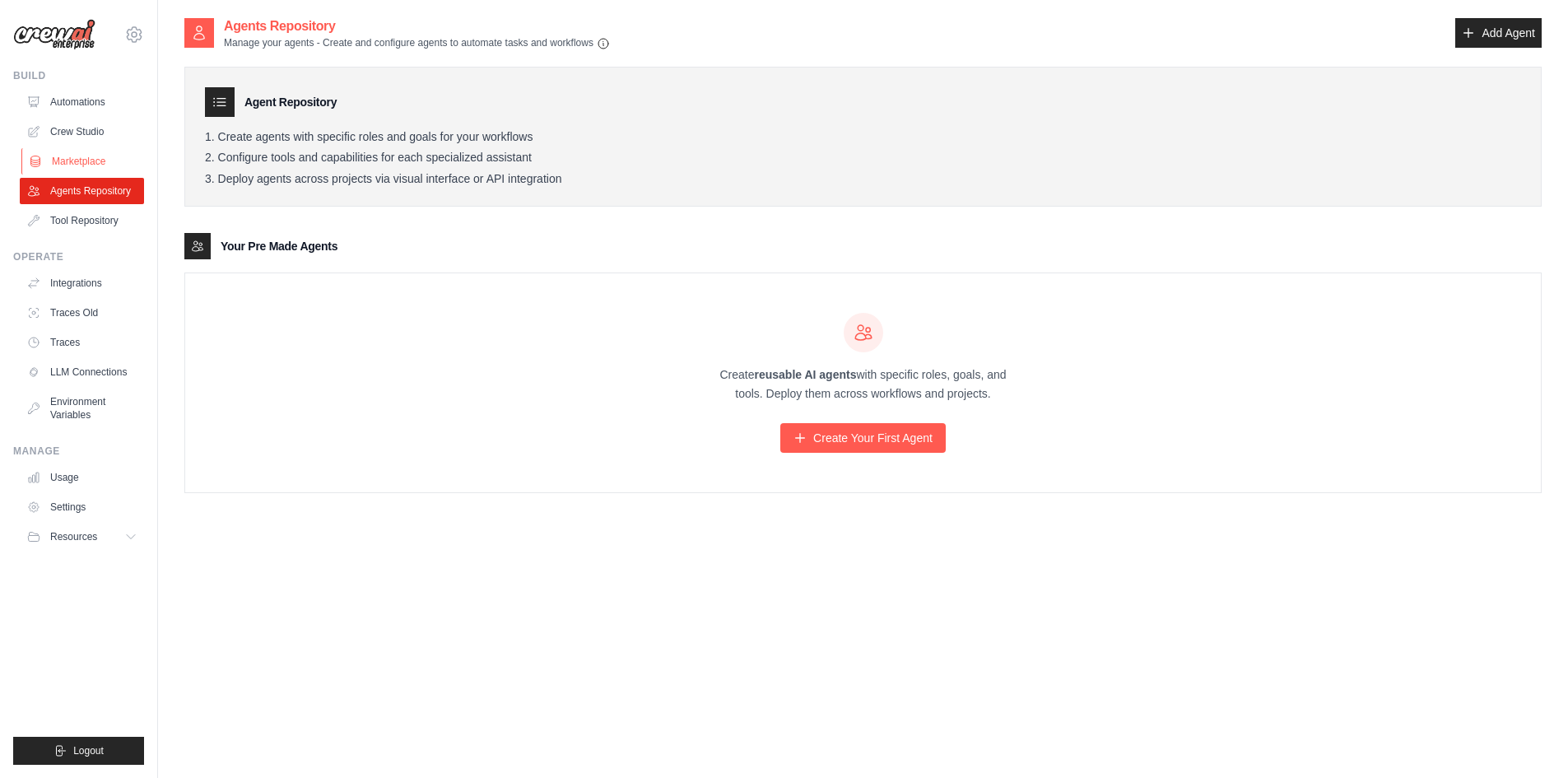
click at [82, 163] on link "Marketplace" at bounding box center [84, 161] width 124 height 26
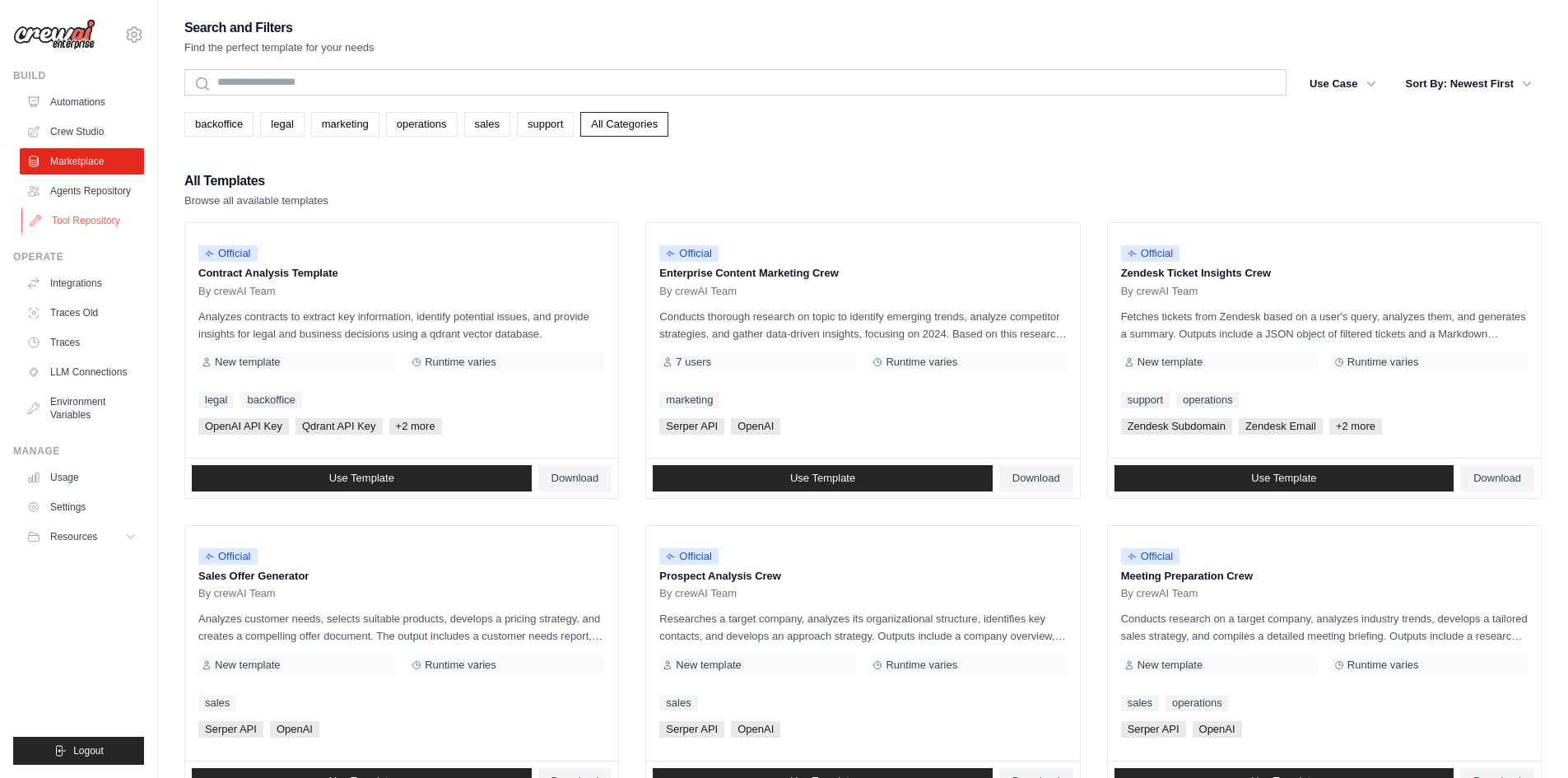
click at [90, 221] on link "Tool Repository" at bounding box center [84, 220] width 124 height 26
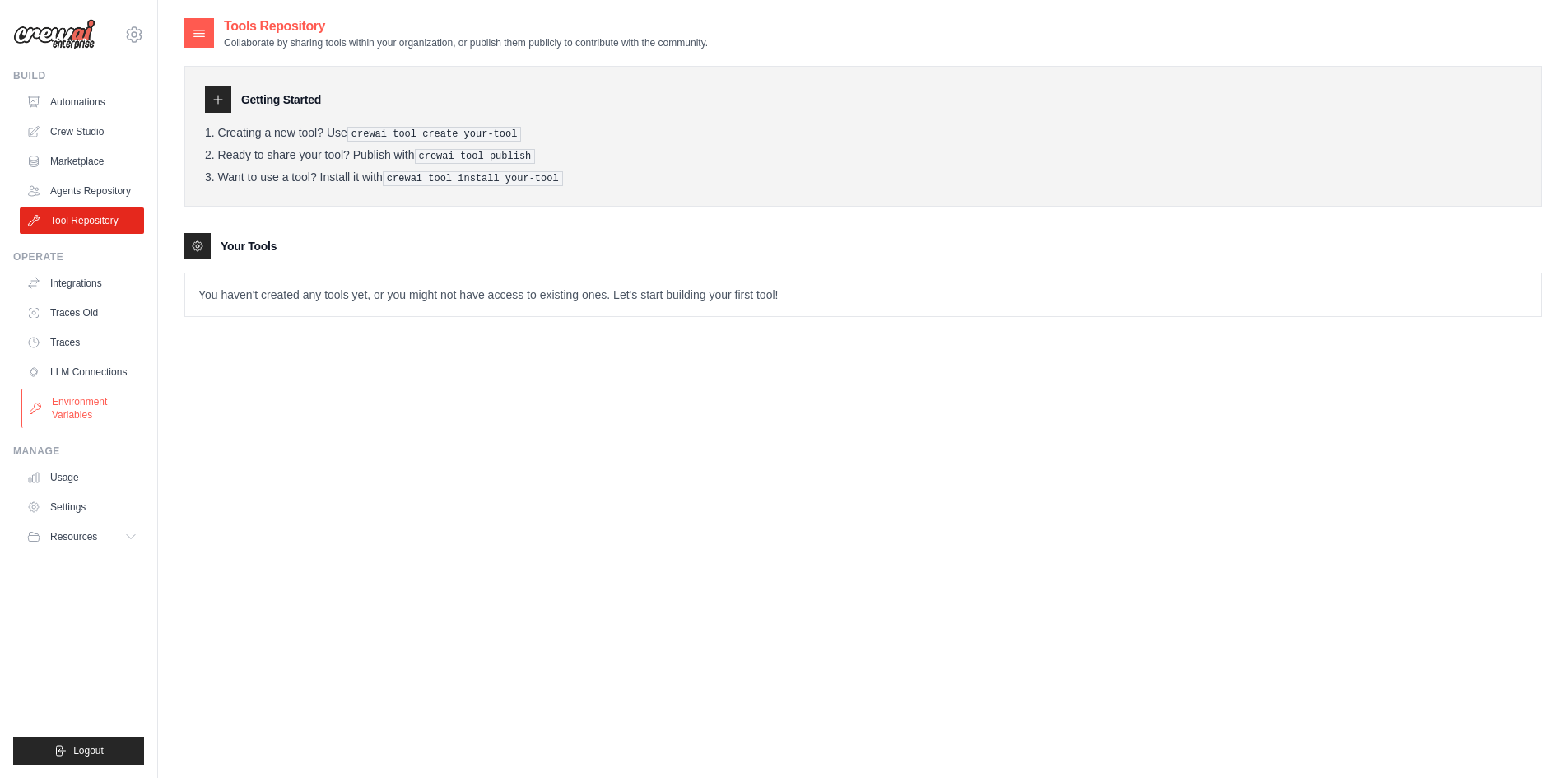
click at [84, 402] on link "Environment Variables" at bounding box center [84, 408] width 124 height 39
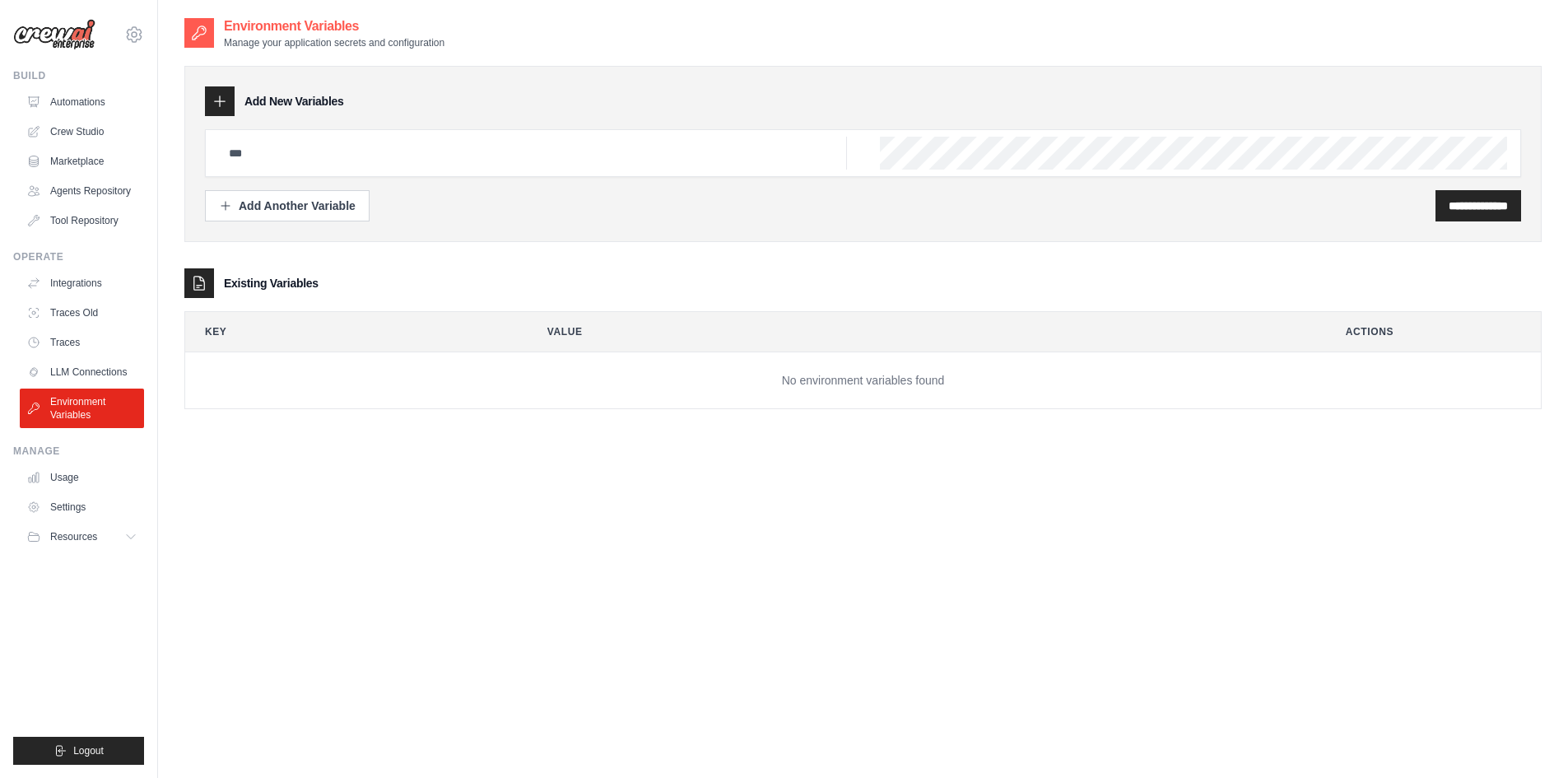
click at [319, 174] on div at bounding box center [863, 153] width 1316 height 48
click at [551, 212] on div "**********" at bounding box center [863, 205] width 1316 height 31
click at [65, 478] on link "Usage" at bounding box center [84, 477] width 124 height 26
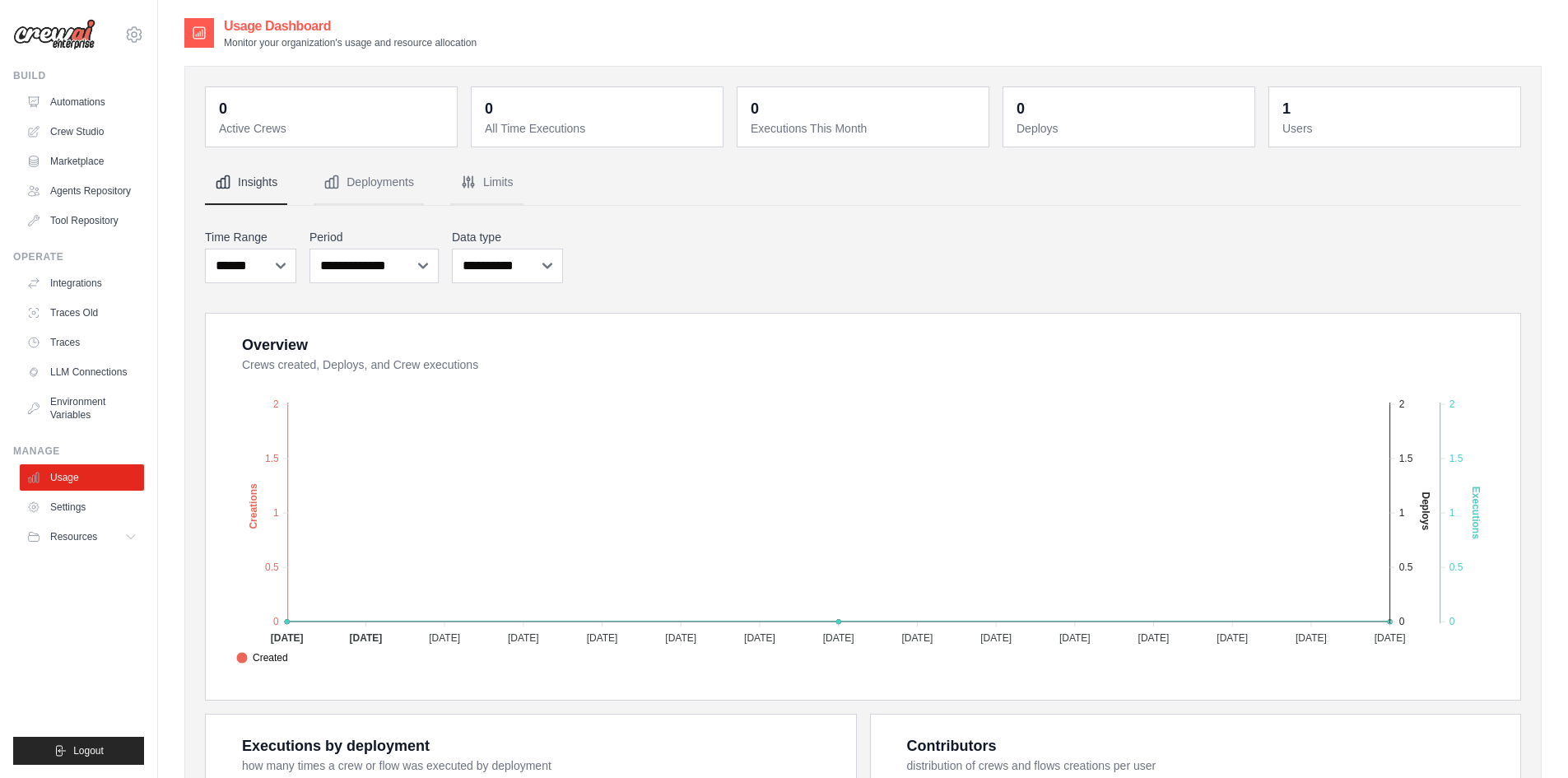
click at [866, 214] on div "**********" at bounding box center [863, 645] width 1316 height 970
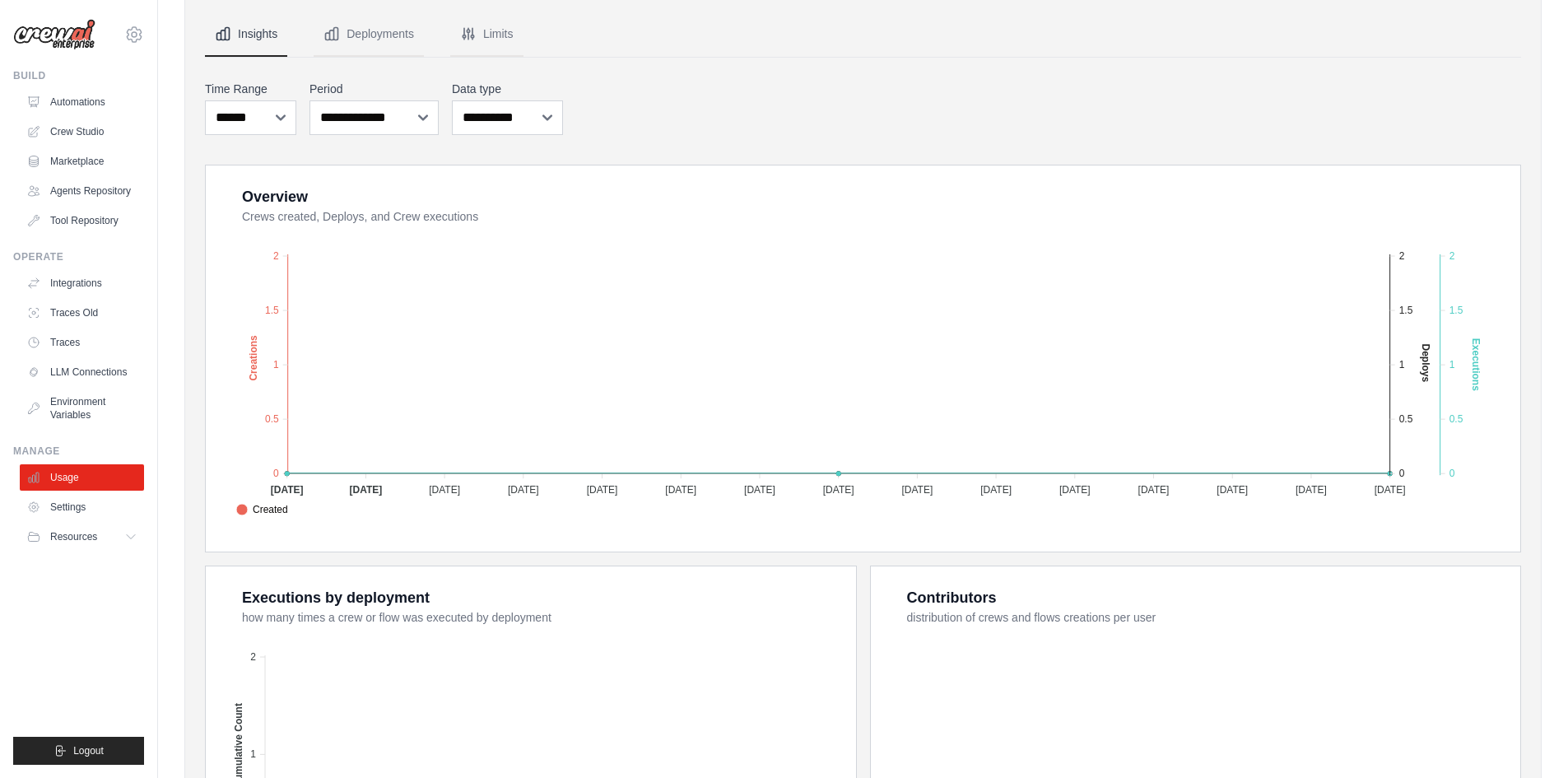
scroll to position [86, 0]
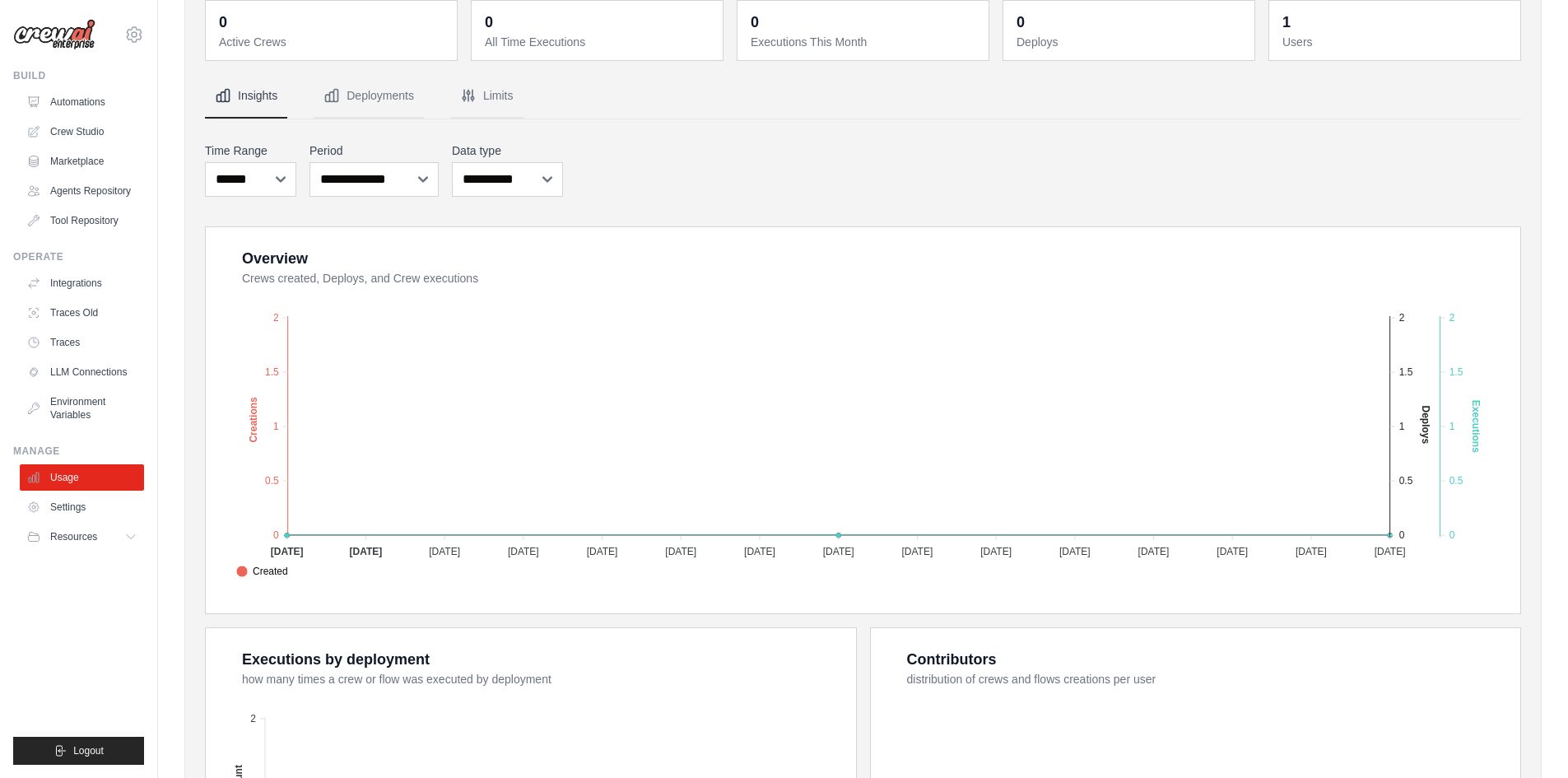
click at [723, 168] on div "**********" at bounding box center [863, 169] width 1316 height 61
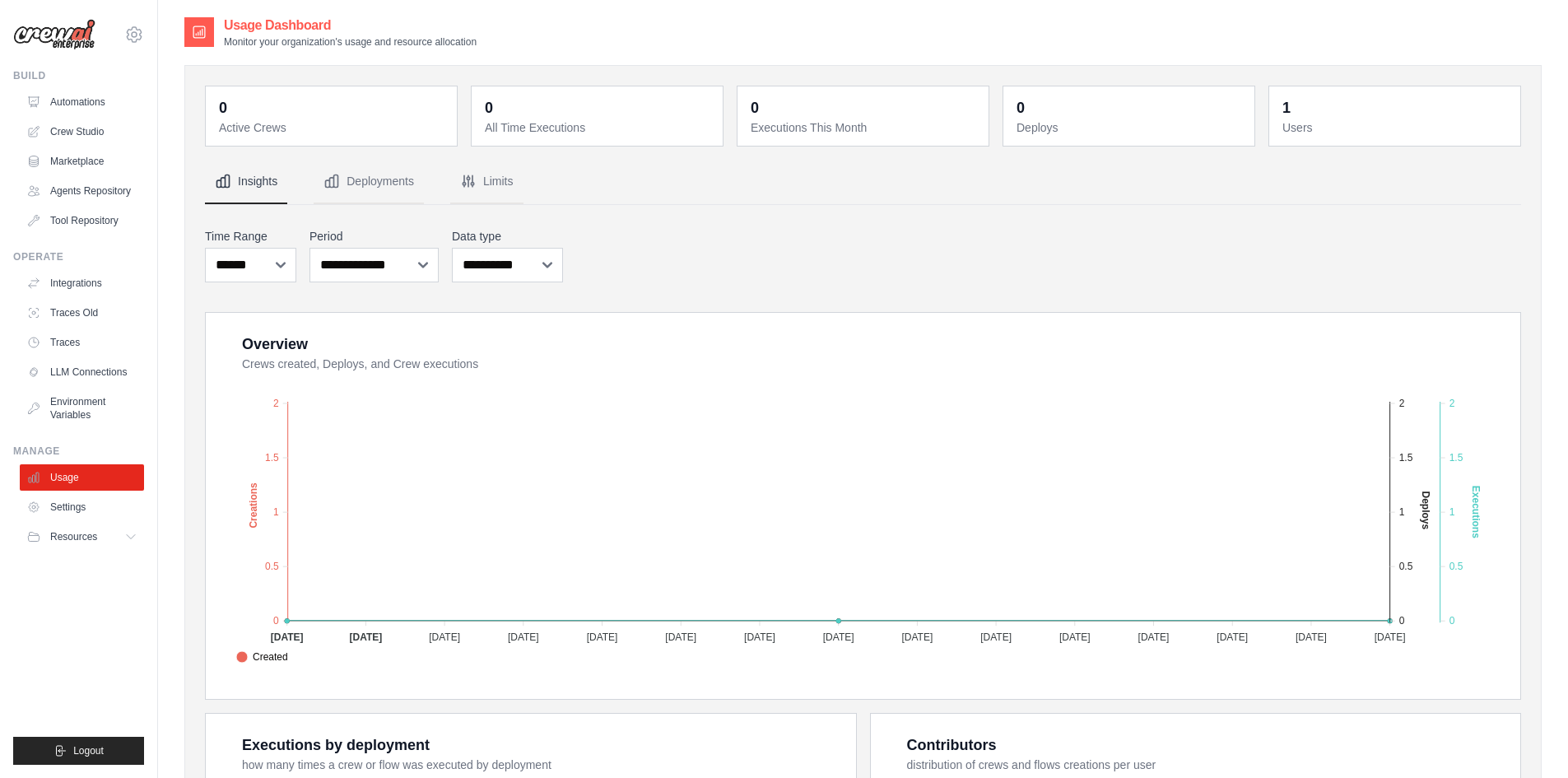
scroll to position [0, 0]
click at [1023, 188] on nav "Insights Deployments Limits" at bounding box center [863, 183] width 1316 height 45
click at [67, 512] on link "Settings" at bounding box center [84, 507] width 124 height 26
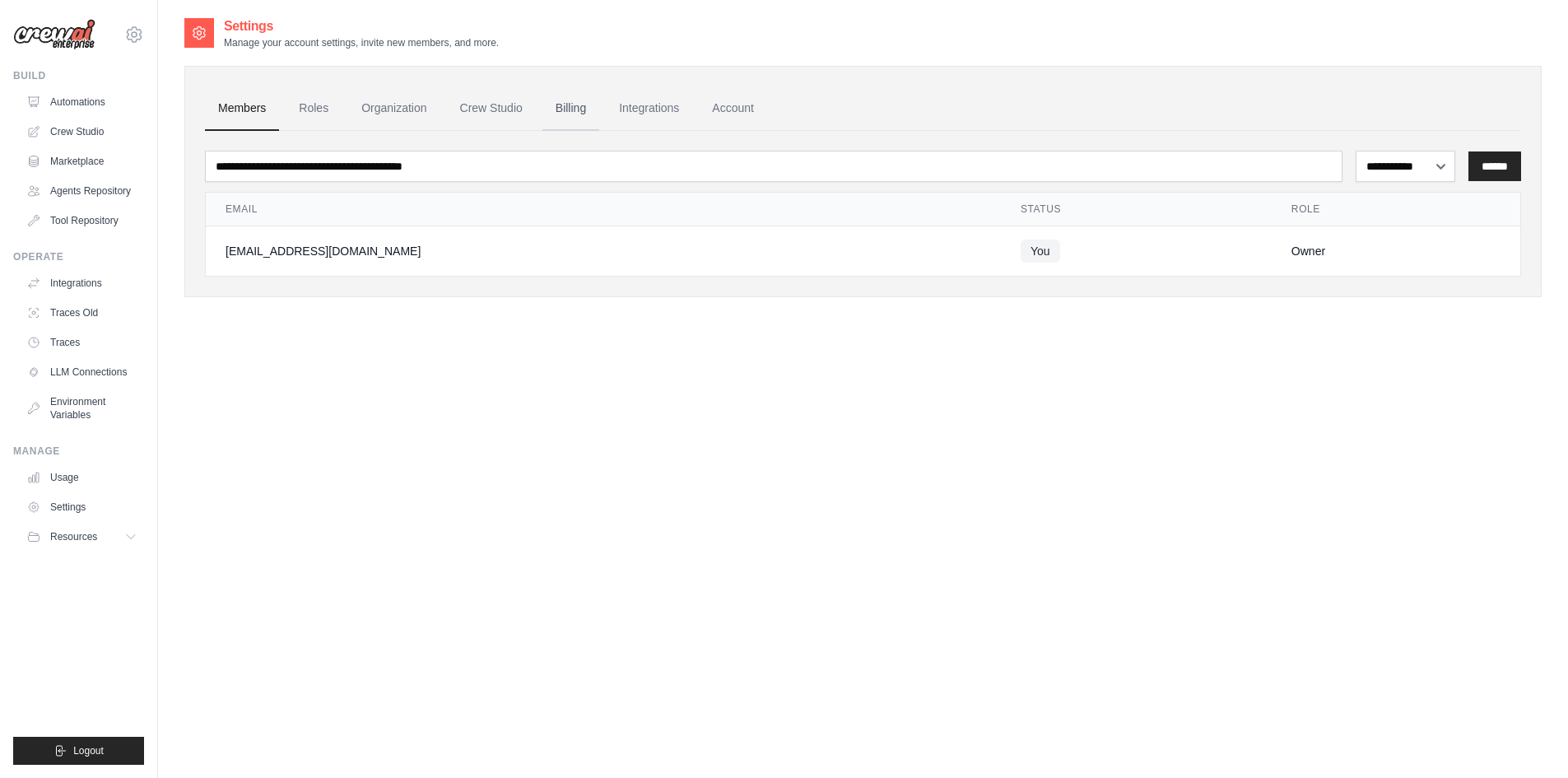
click at [568, 106] on link "Billing" at bounding box center [571, 108] width 57 height 45
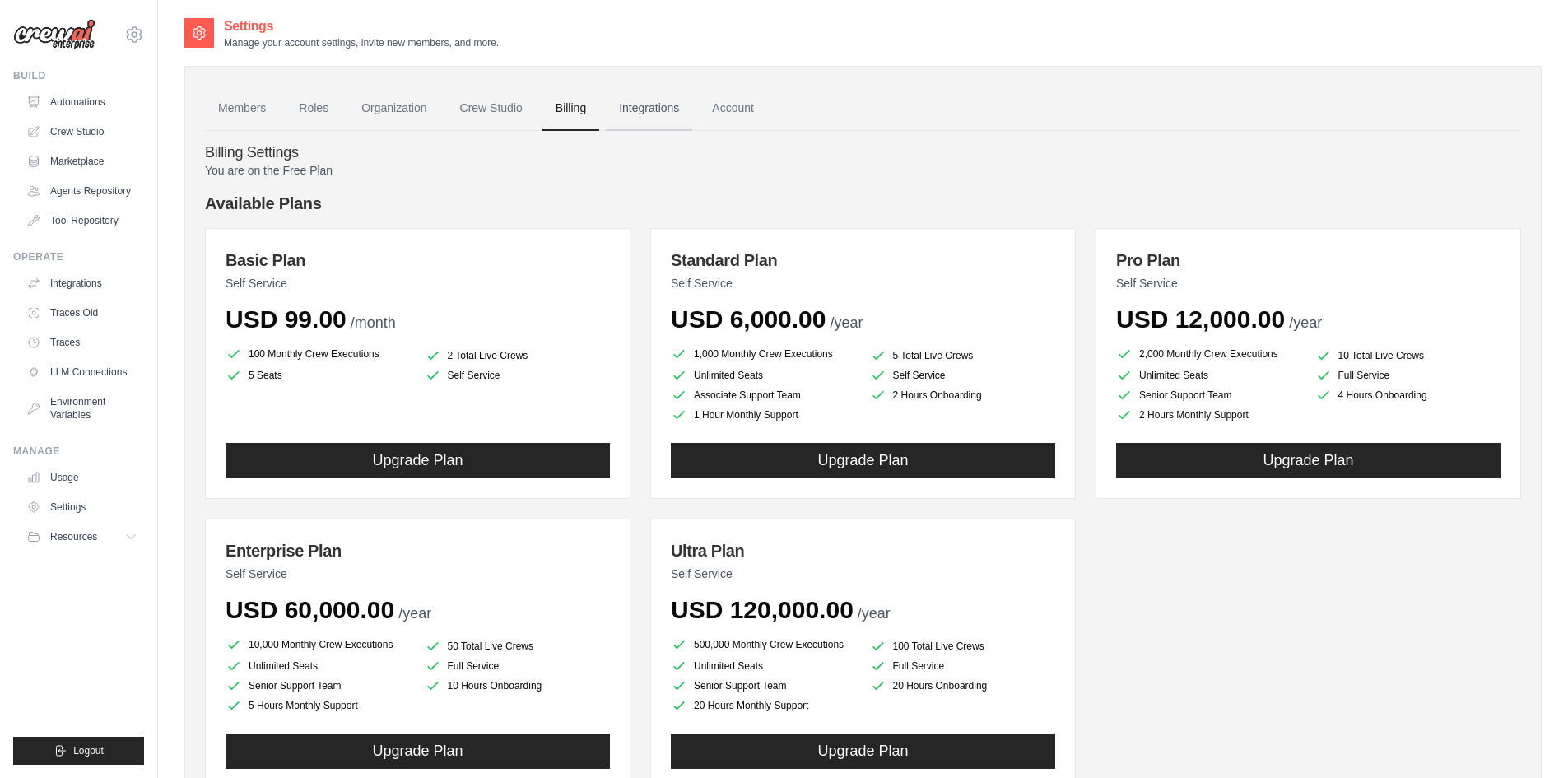
click at [642, 105] on link "Integrations" at bounding box center [649, 108] width 86 height 45
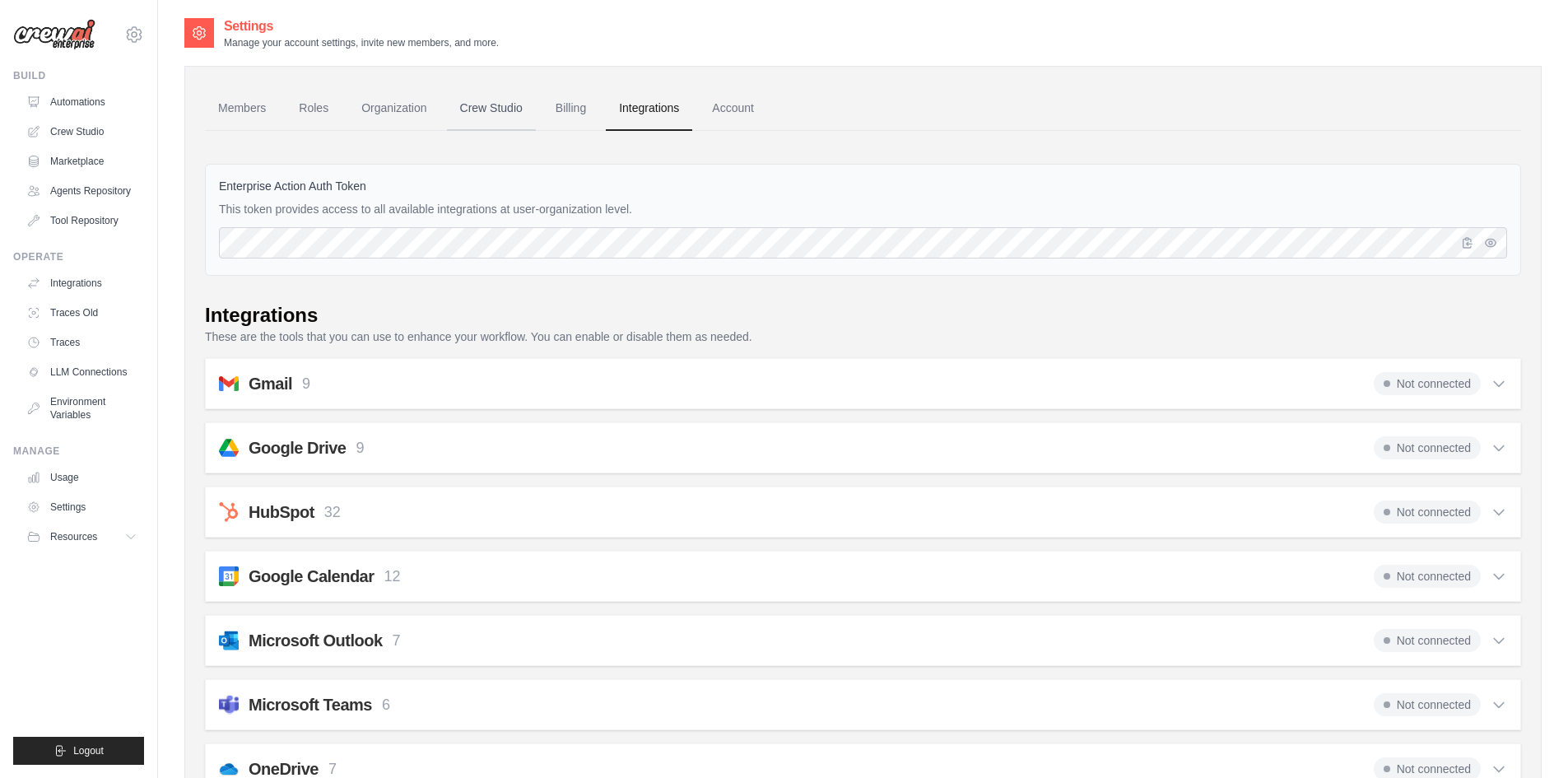
click at [492, 110] on link "Crew Studio" at bounding box center [491, 108] width 89 height 45
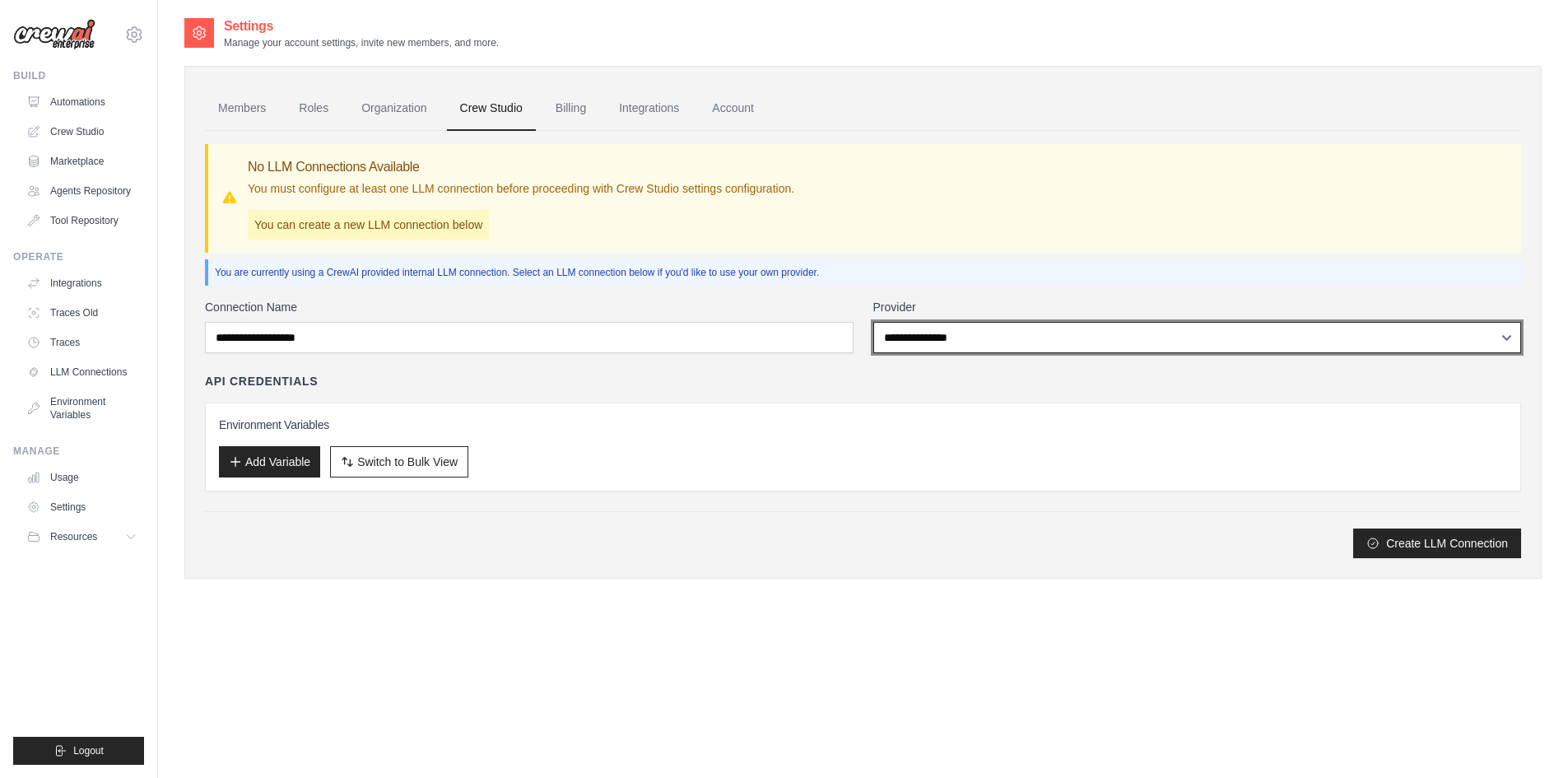
click at [1012, 348] on select "**********" at bounding box center [1197, 337] width 649 height 31
click at [873, 322] on select "**********" at bounding box center [1197, 337] width 649 height 31
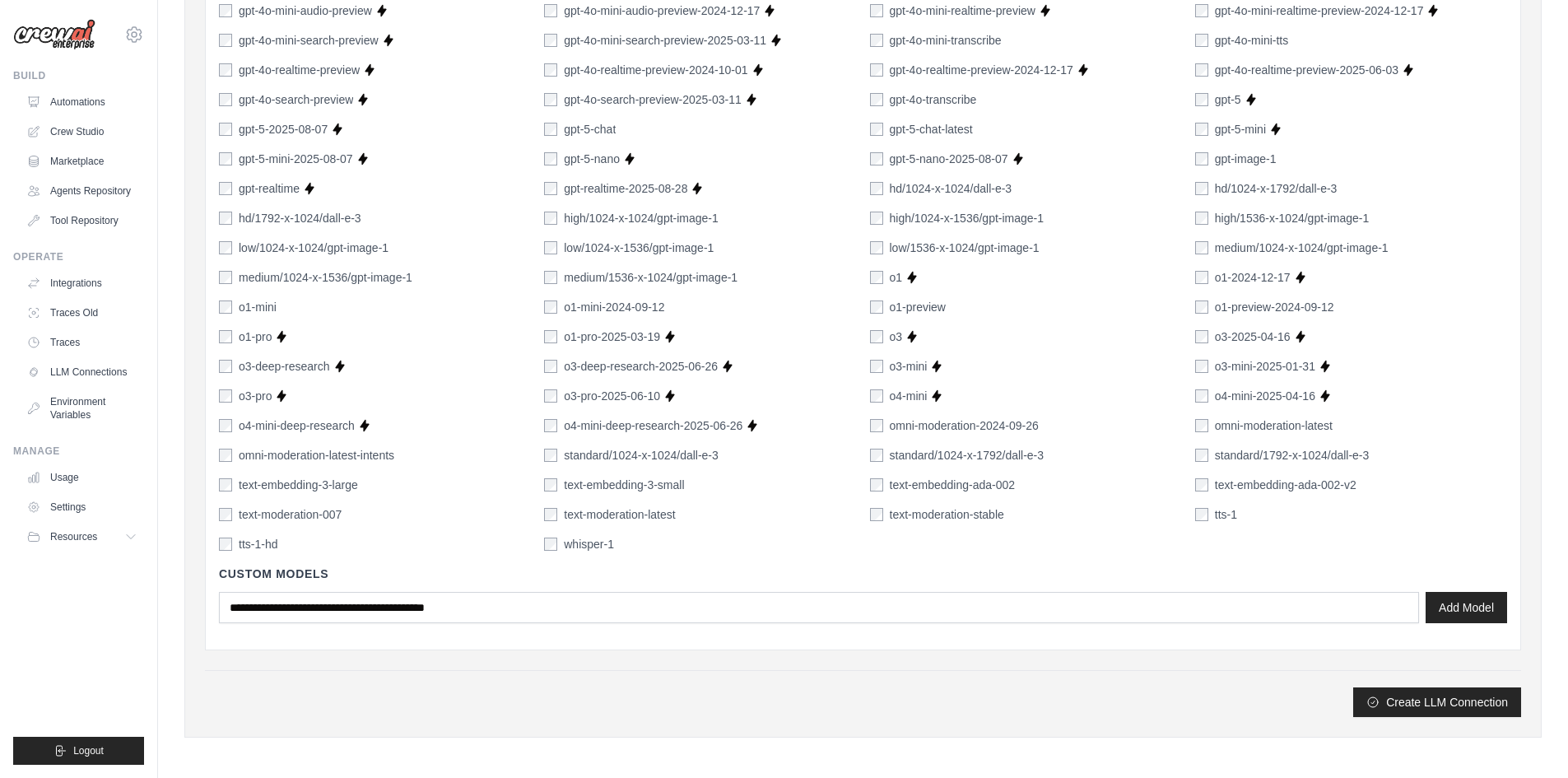
scroll to position [999, 0]
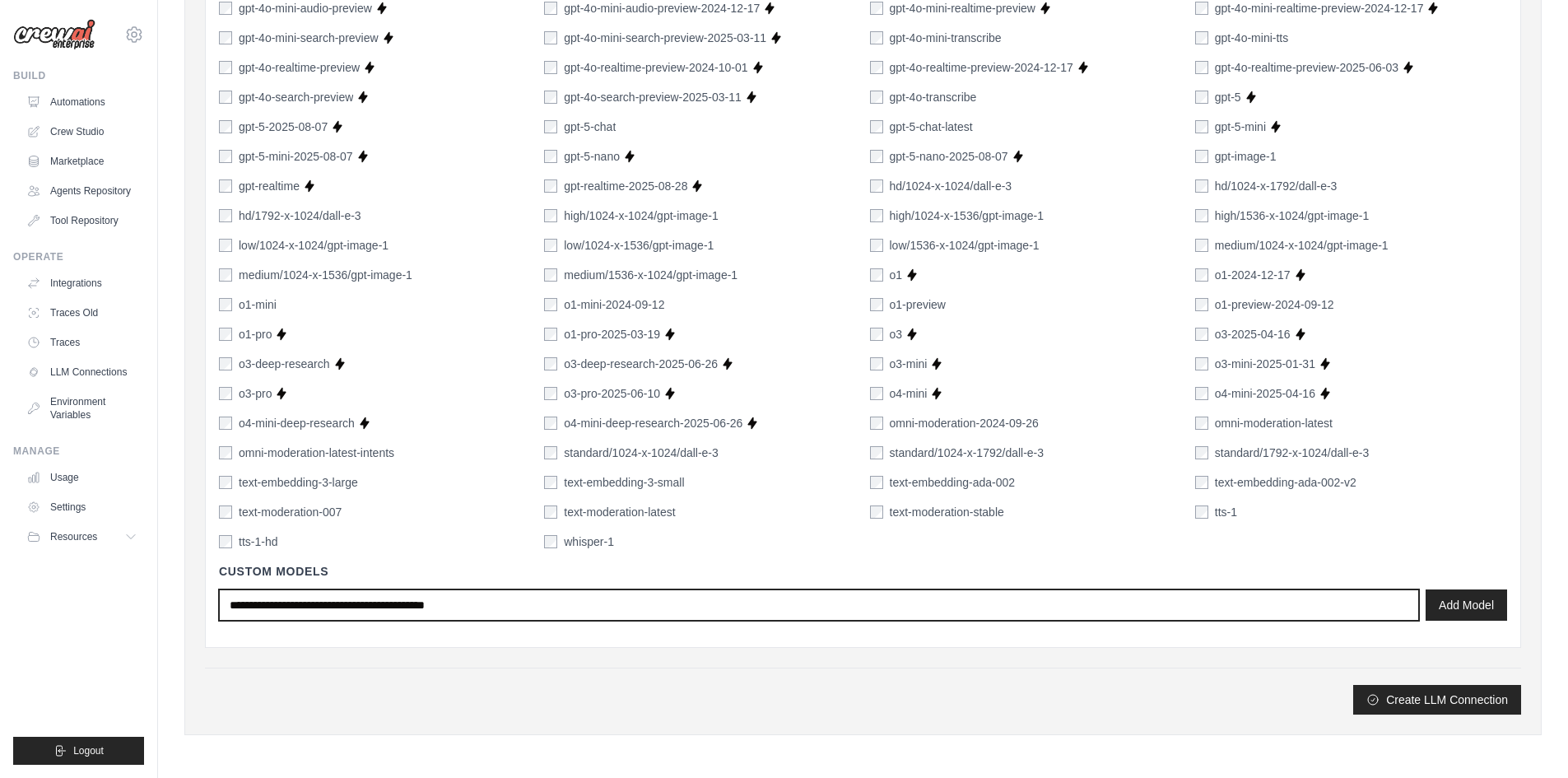
click at [561, 614] on input "text" at bounding box center [819, 605] width 1200 height 31
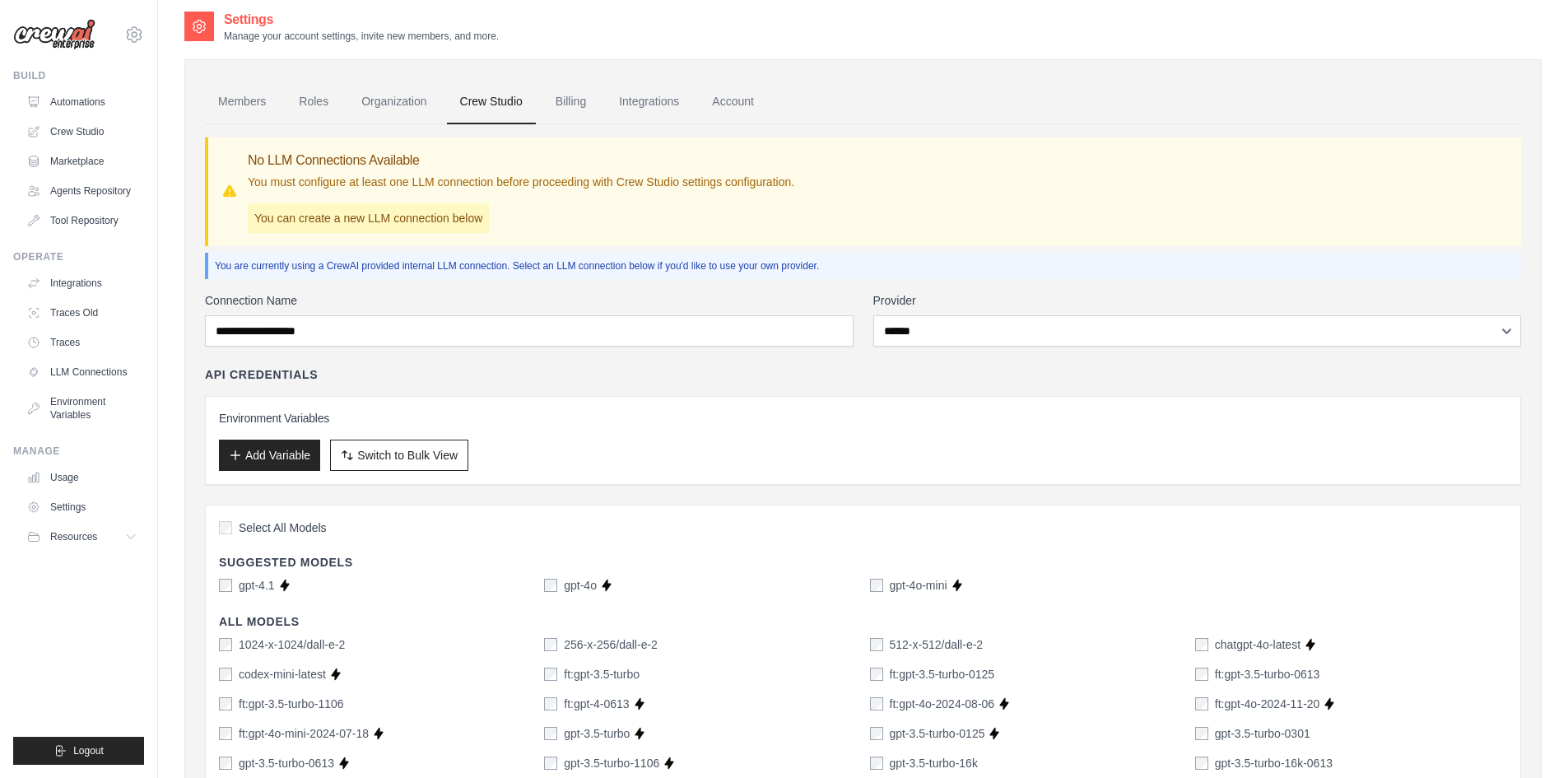
scroll to position [0, 0]
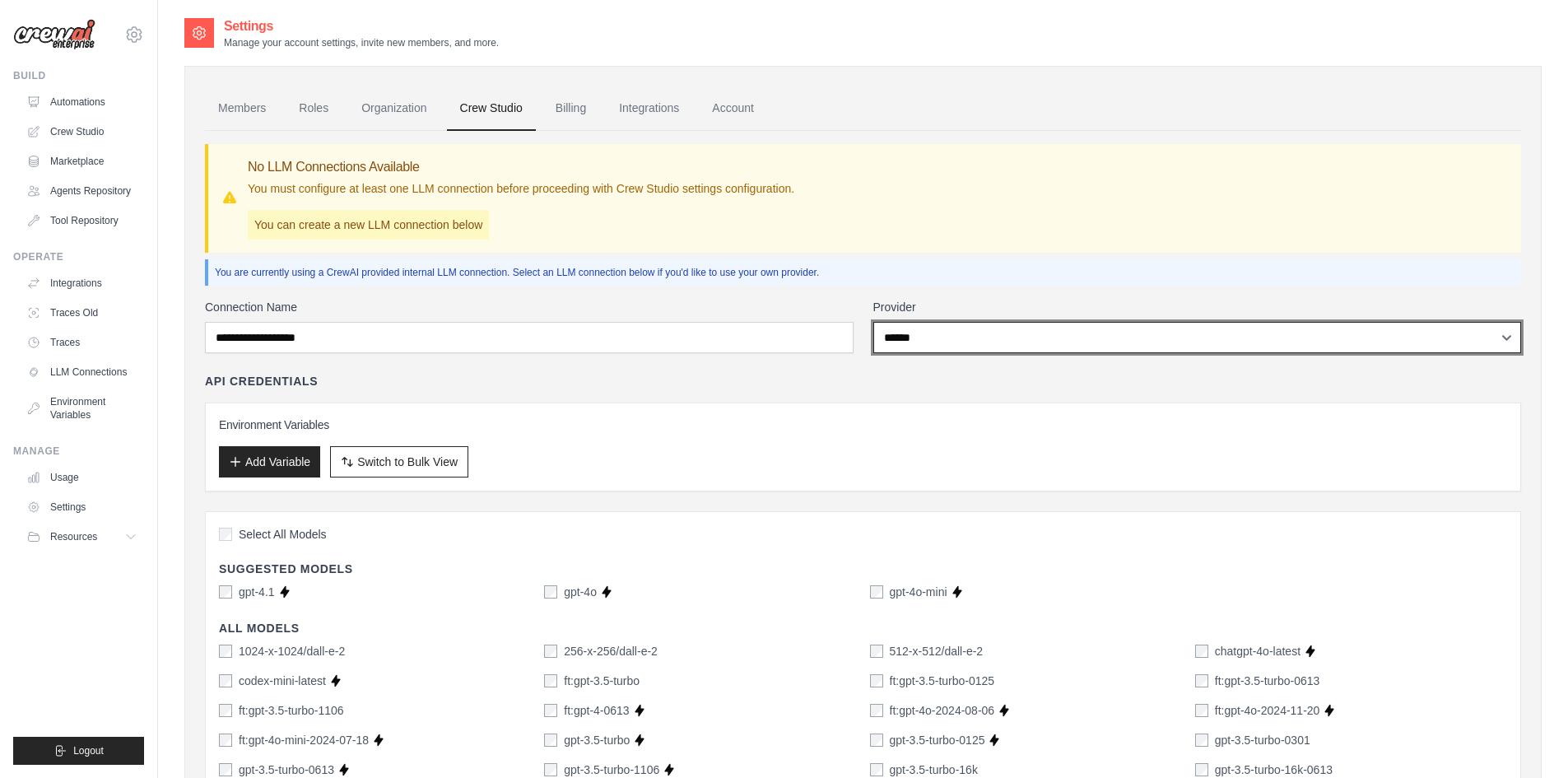
click at [1029, 329] on select "**********" at bounding box center [1197, 337] width 649 height 31
select select "*********"
click at [873, 322] on select "**********" at bounding box center [1197, 337] width 649 height 31
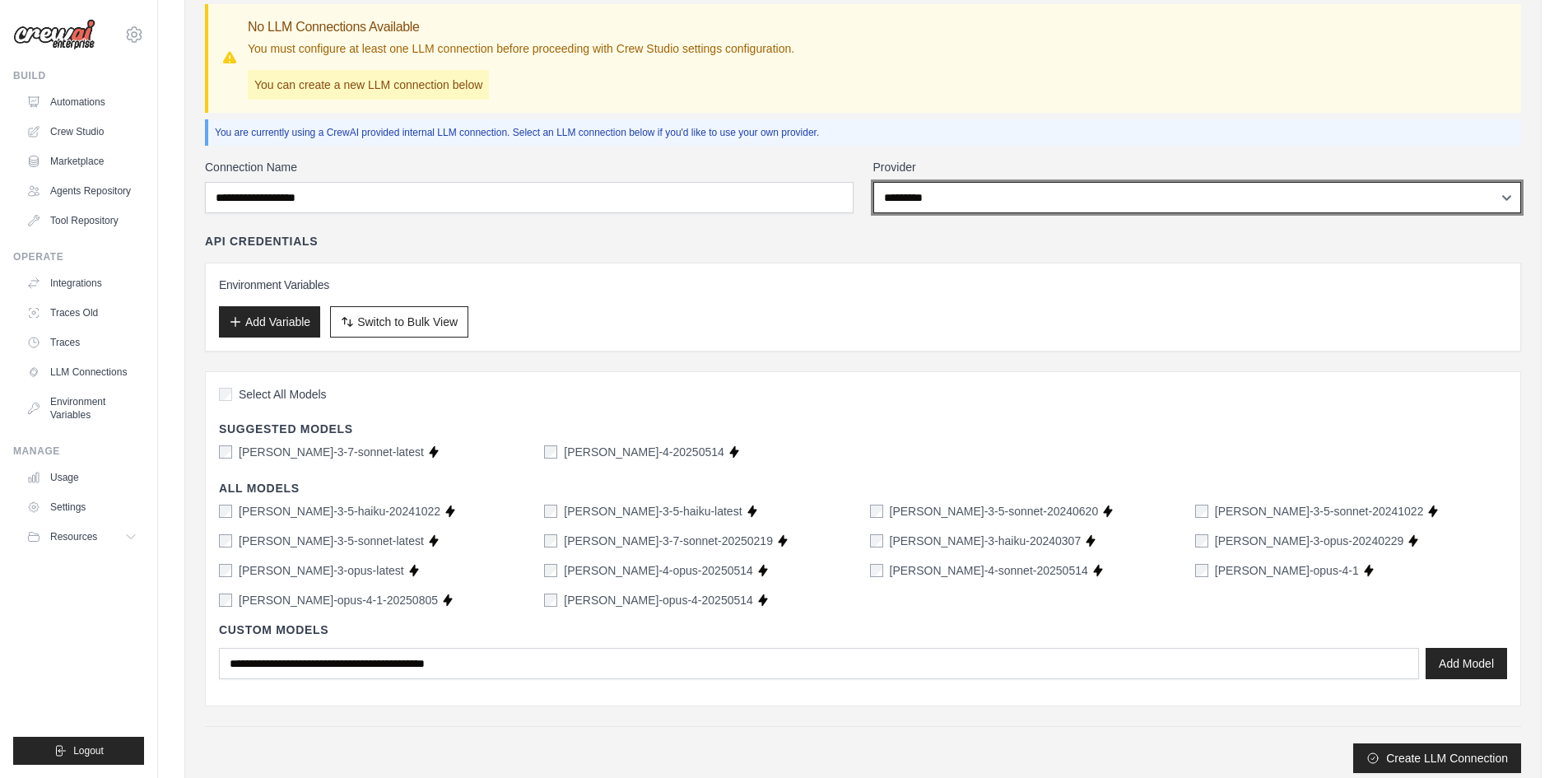
scroll to position [165, 0]
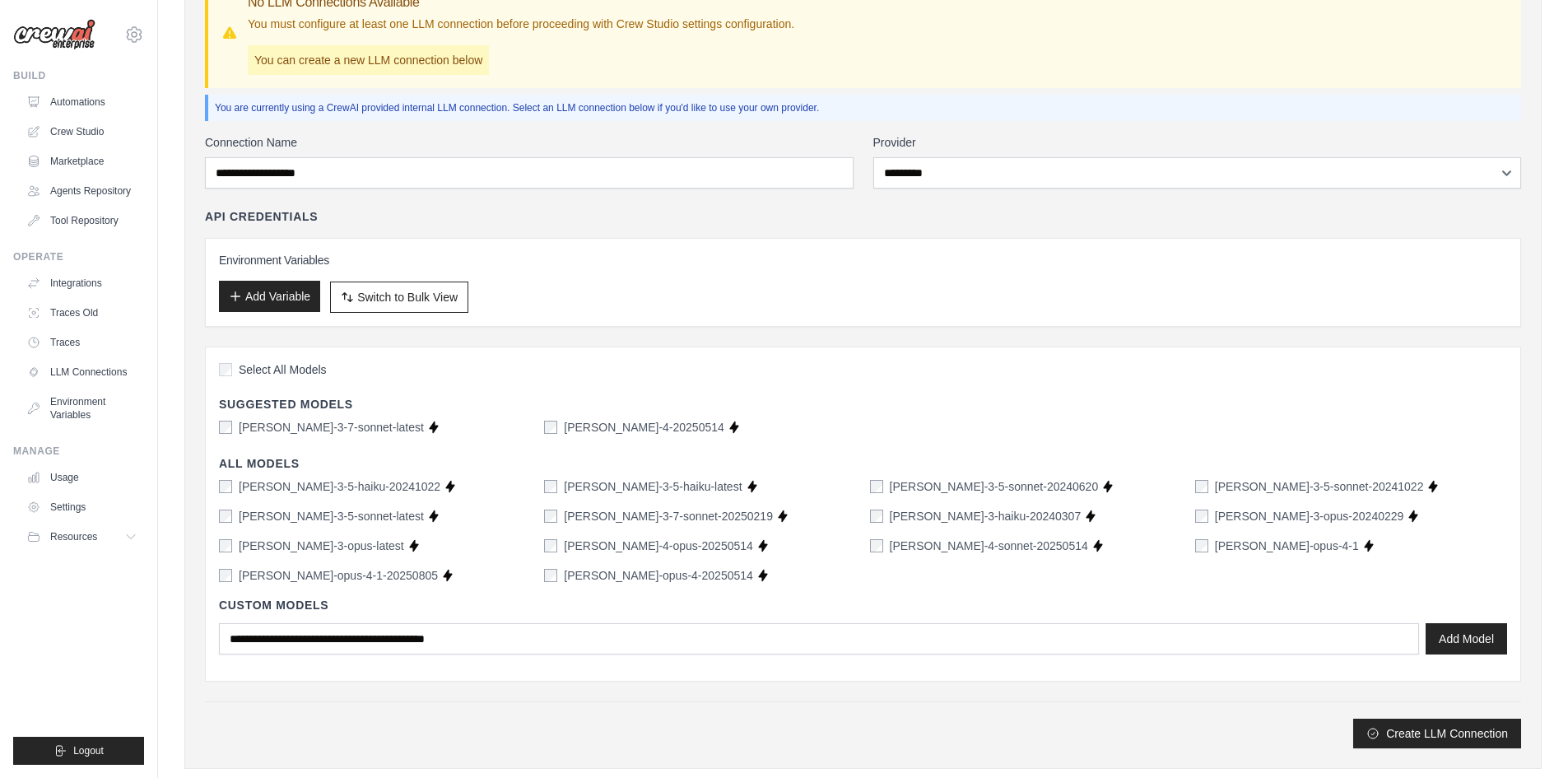
click at [283, 294] on button "Add Variable" at bounding box center [269, 296] width 101 height 31
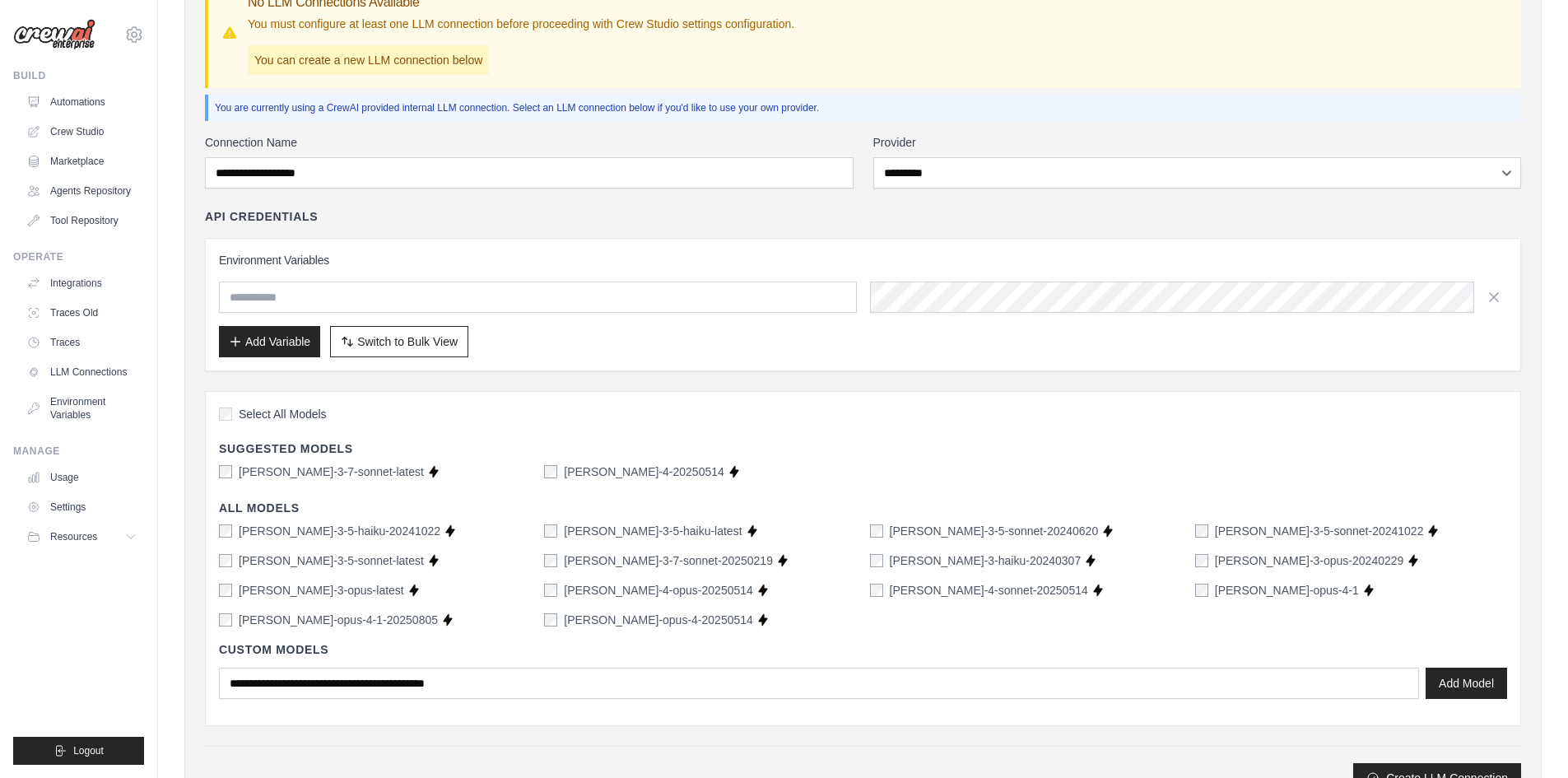
click at [605, 243] on div "Environment Variables Add Variable Switch to Bulk View Switch to Table View" at bounding box center [863, 304] width 1316 height 134
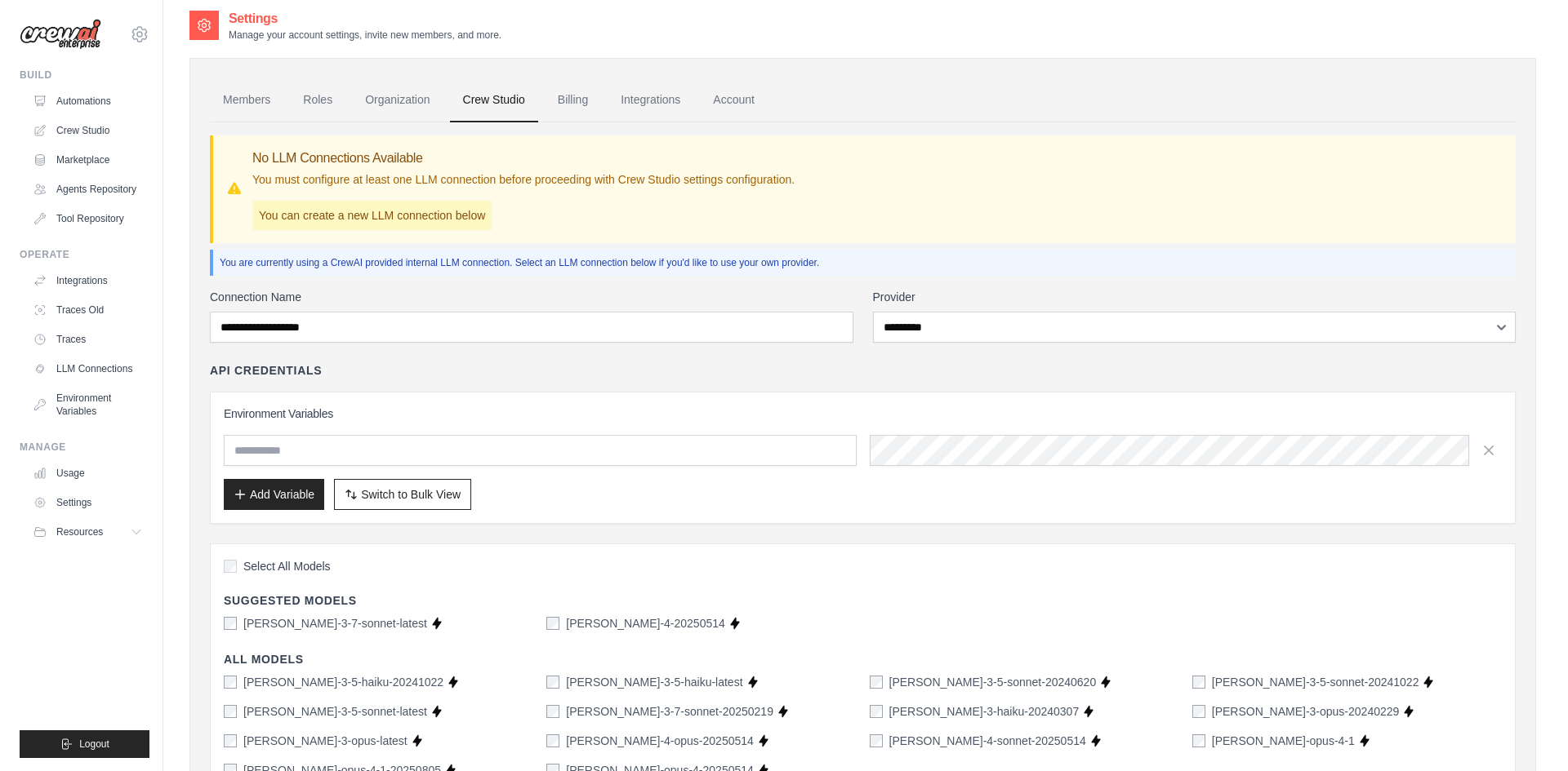
scroll to position [0, 0]
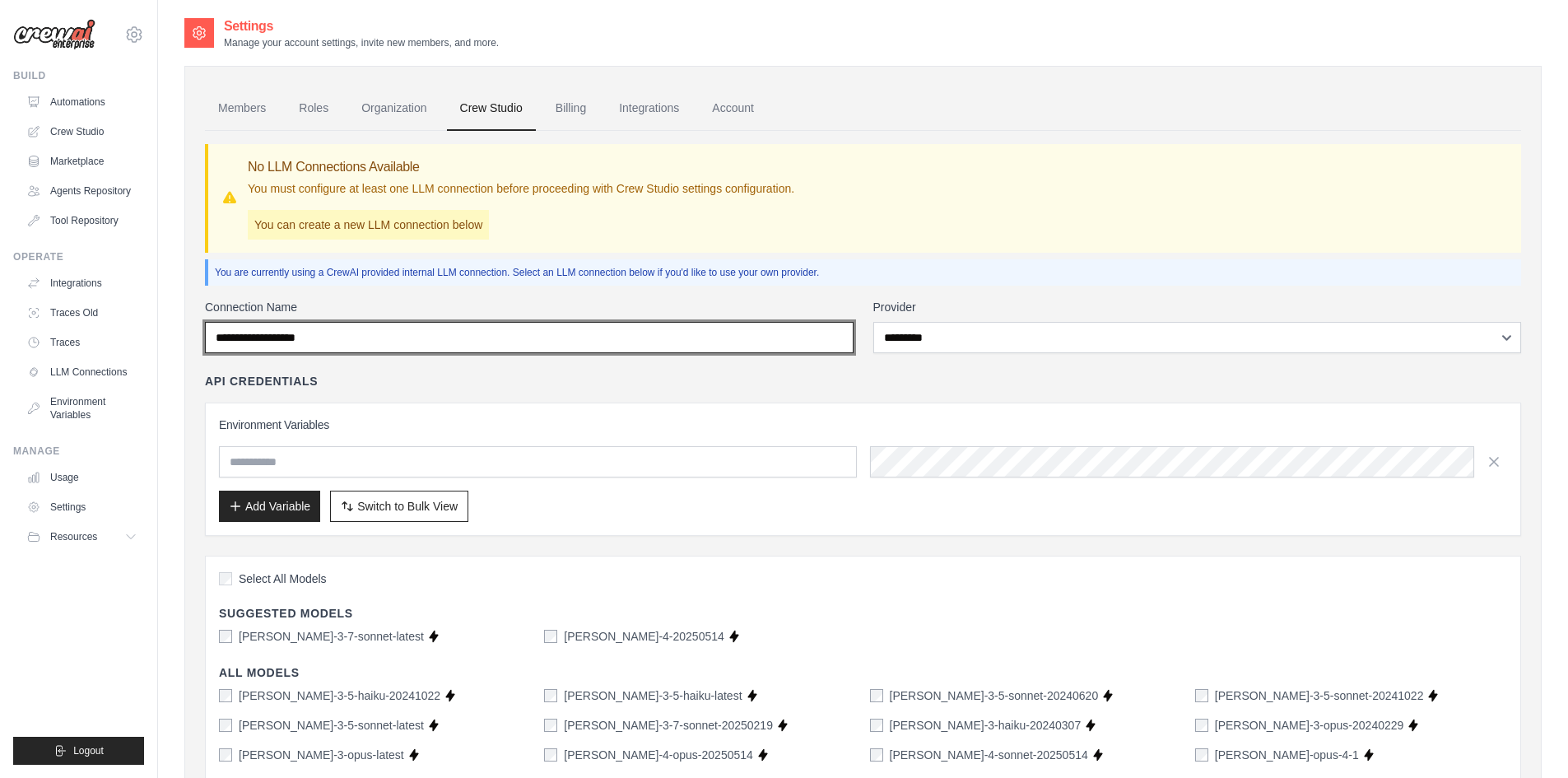
click at [357, 344] on input "Connection Name" at bounding box center [530, 337] width 649 height 31
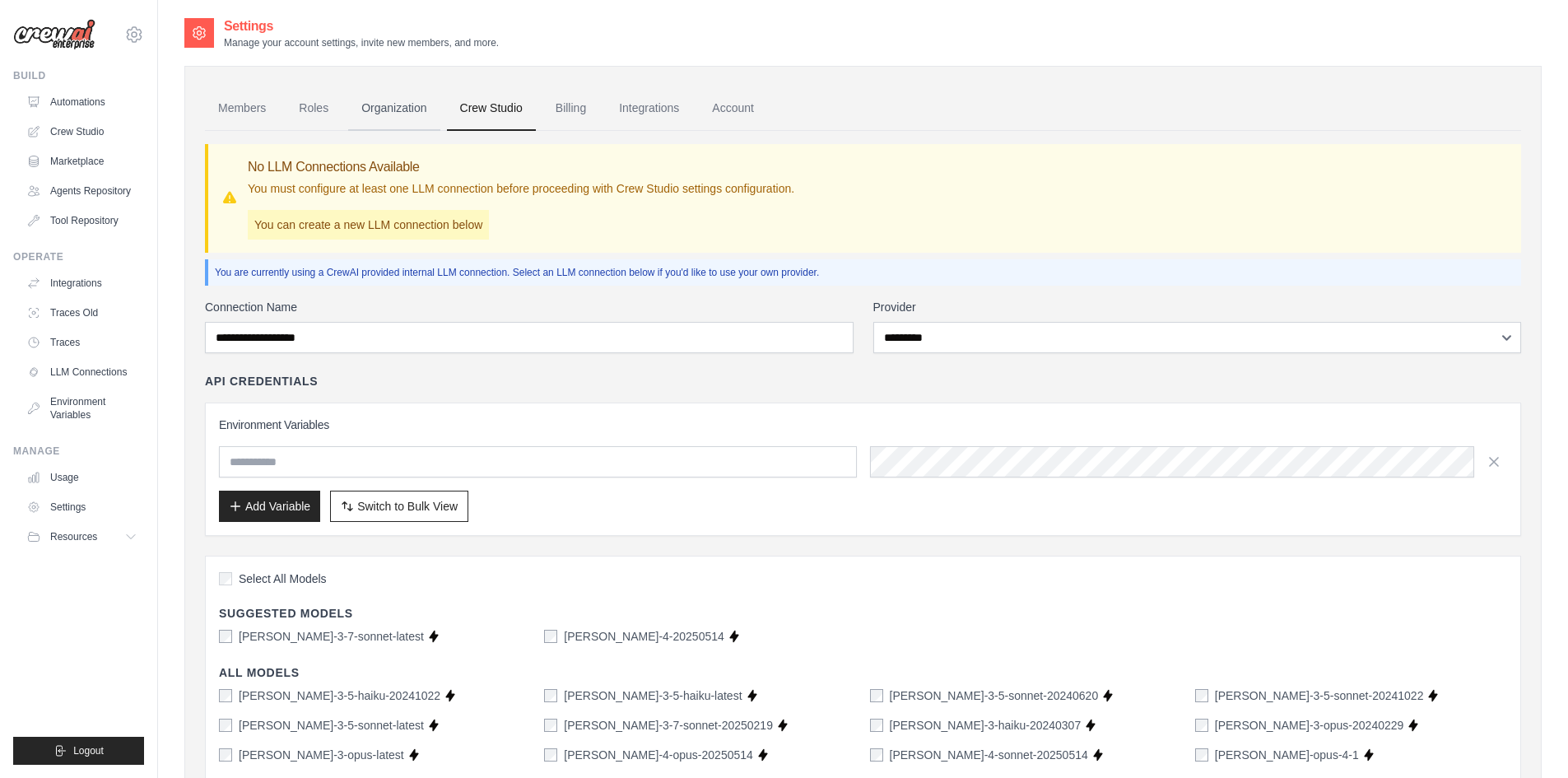
click at [382, 109] on link "Organization" at bounding box center [393, 108] width 92 height 45
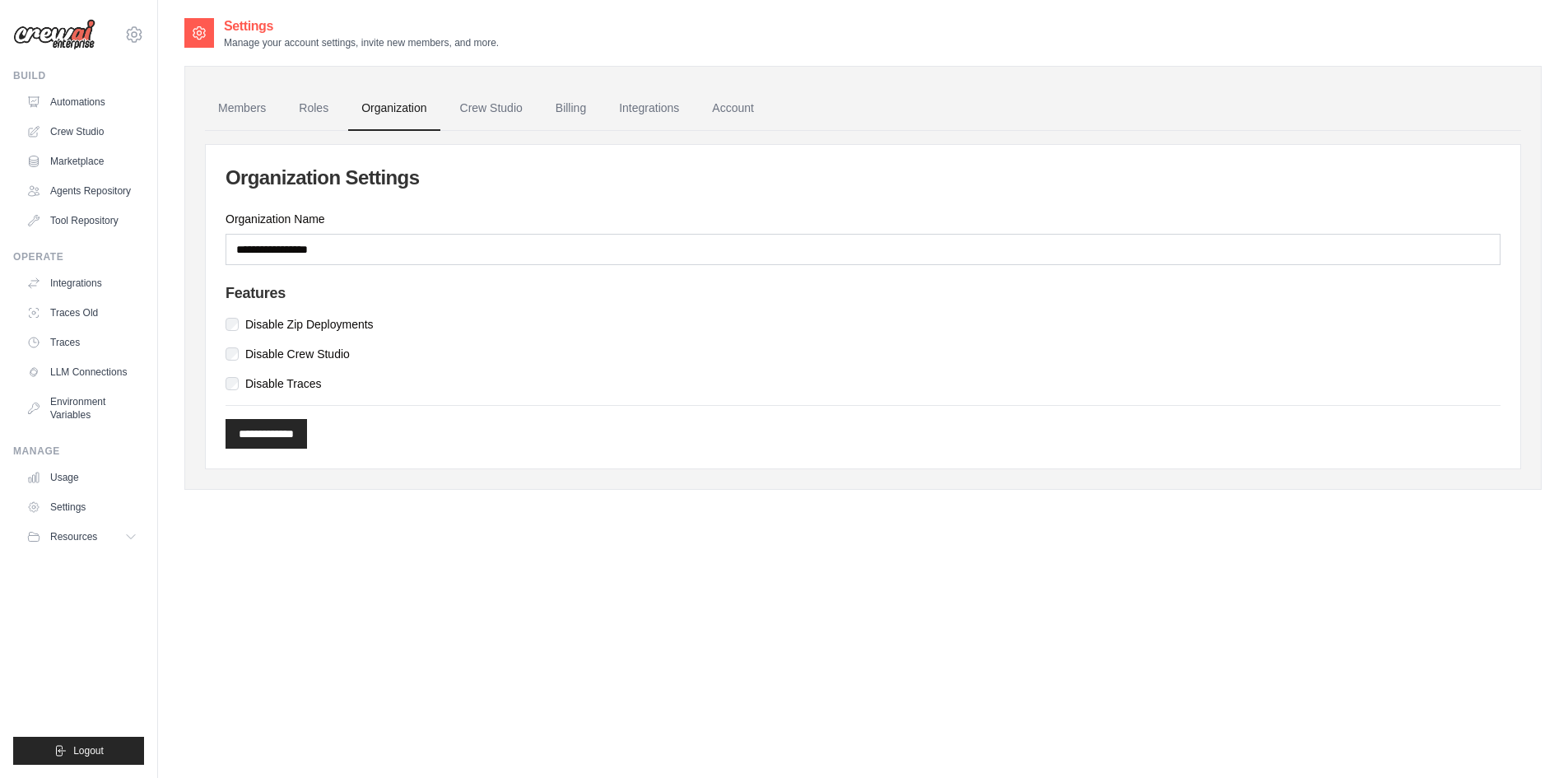
click at [323, 109] on link "Roles" at bounding box center [313, 108] width 56 height 45
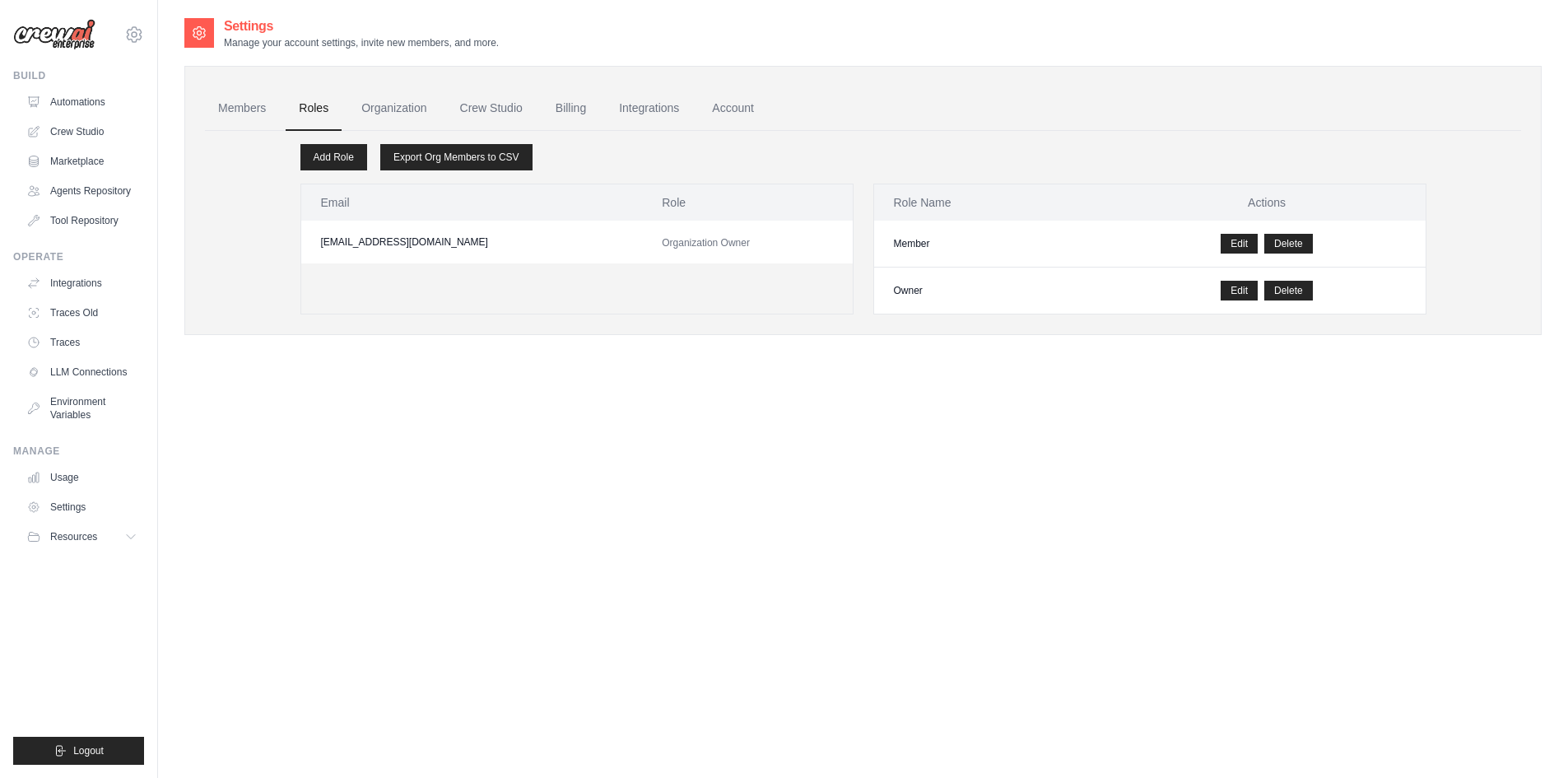
click at [660, 259] on td "Organization Owner" at bounding box center [747, 242] width 210 height 43
click at [680, 240] on span "Organization Owner" at bounding box center [705, 243] width 88 height 12
click at [224, 103] on link "Members" at bounding box center [243, 108] width 74 height 45
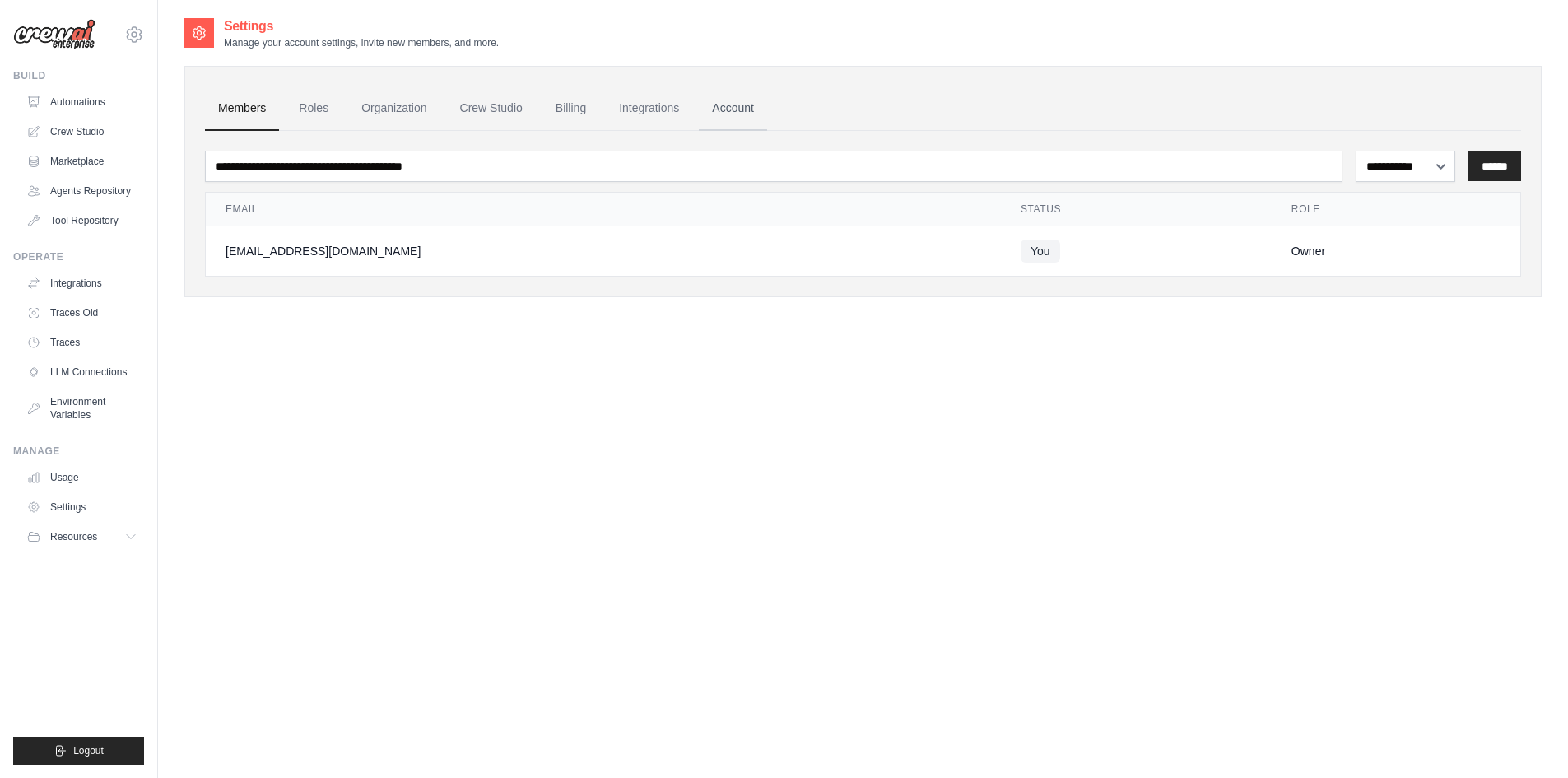
click at [732, 110] on link "Account" at bounding box center [732, 108] width 68 height 45
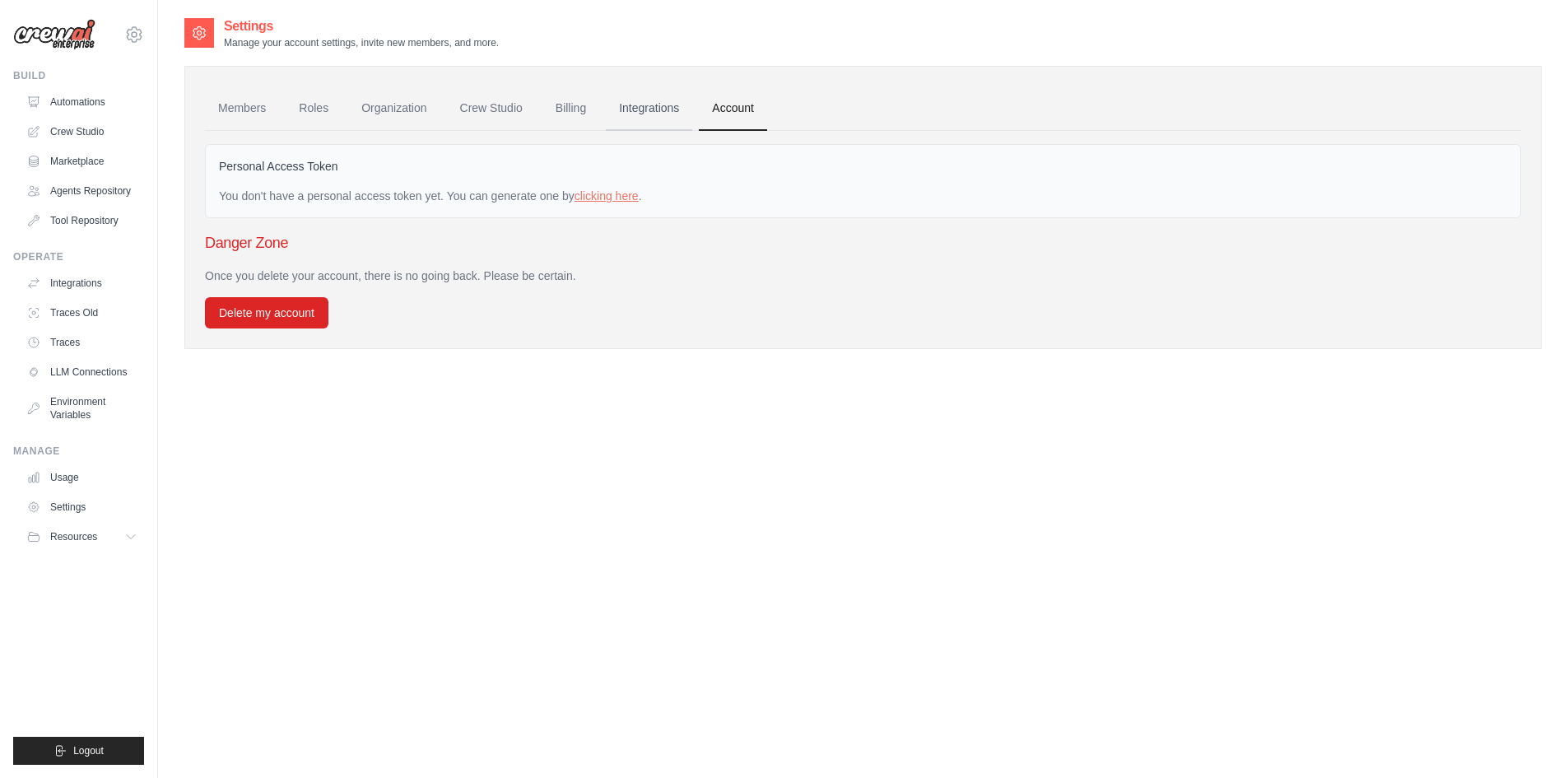
click at [654, 112] on link "Integrations" at bounding box center [649, 108] width 86 height 45
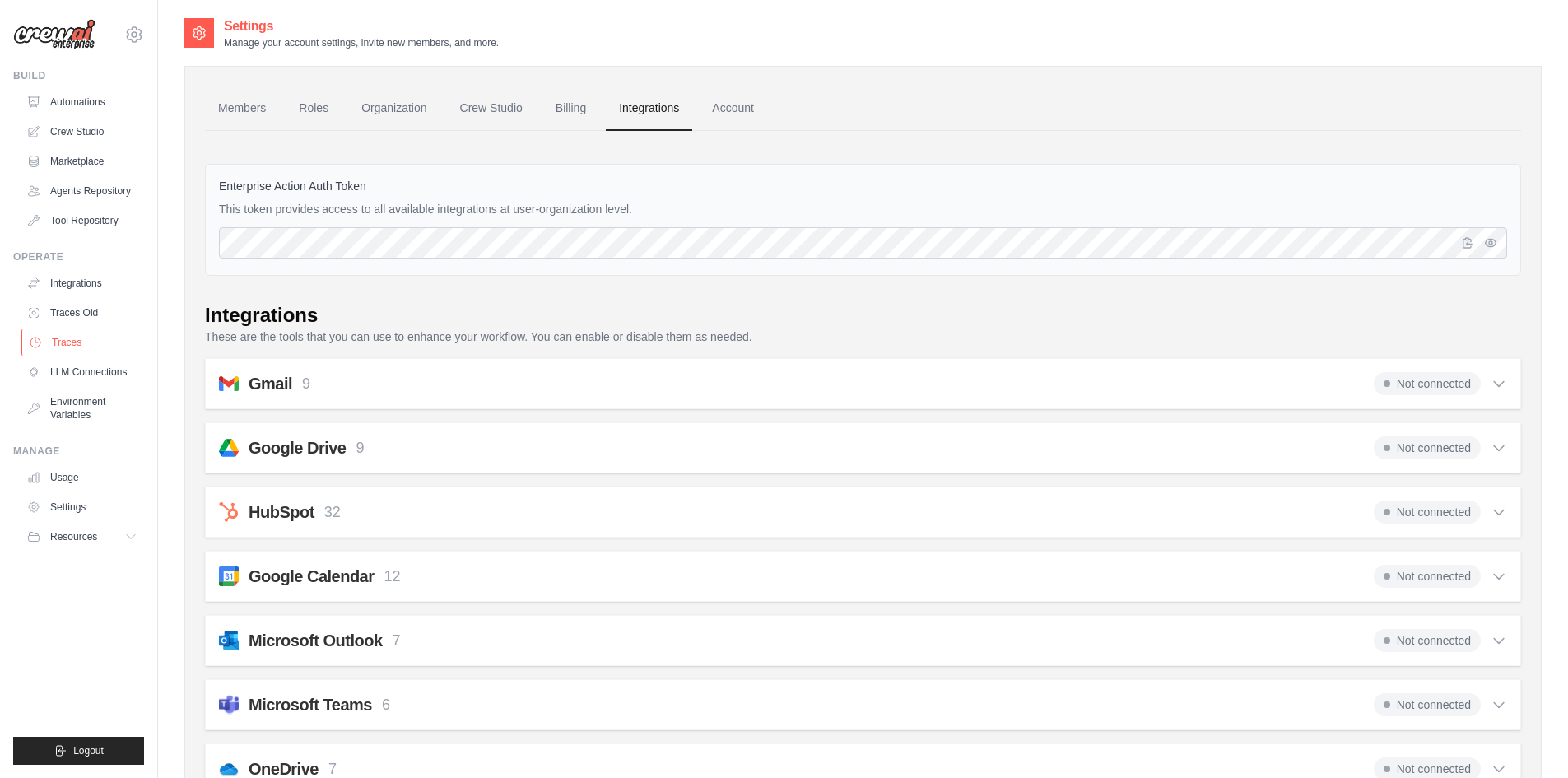
click at [70, 341] on link "Traces" at bounding box center [84, 342] width 124 height 26
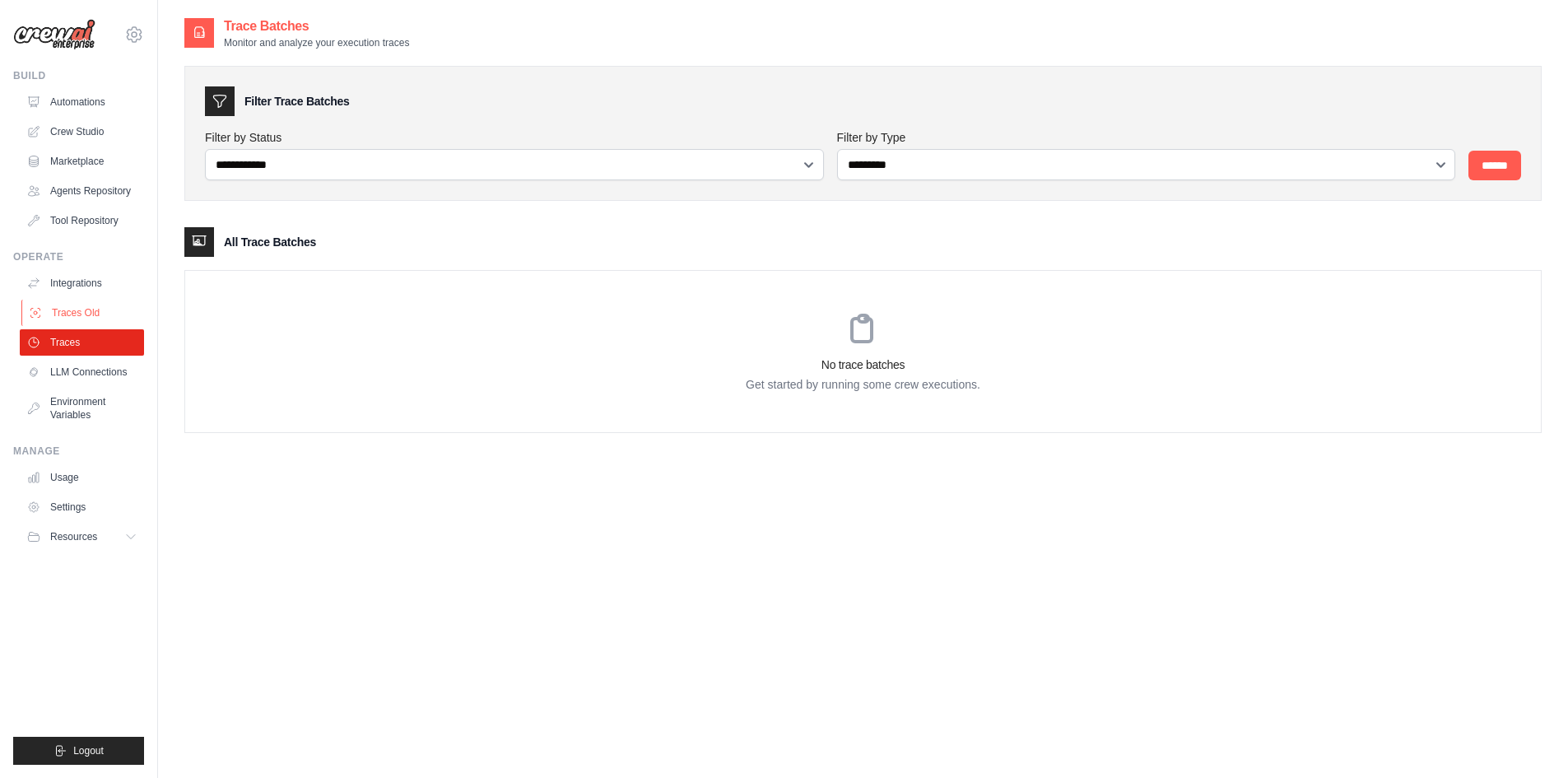
click at [74, 311] on link "Traces Old" at bounding box center [84, 313] width 124 height 26
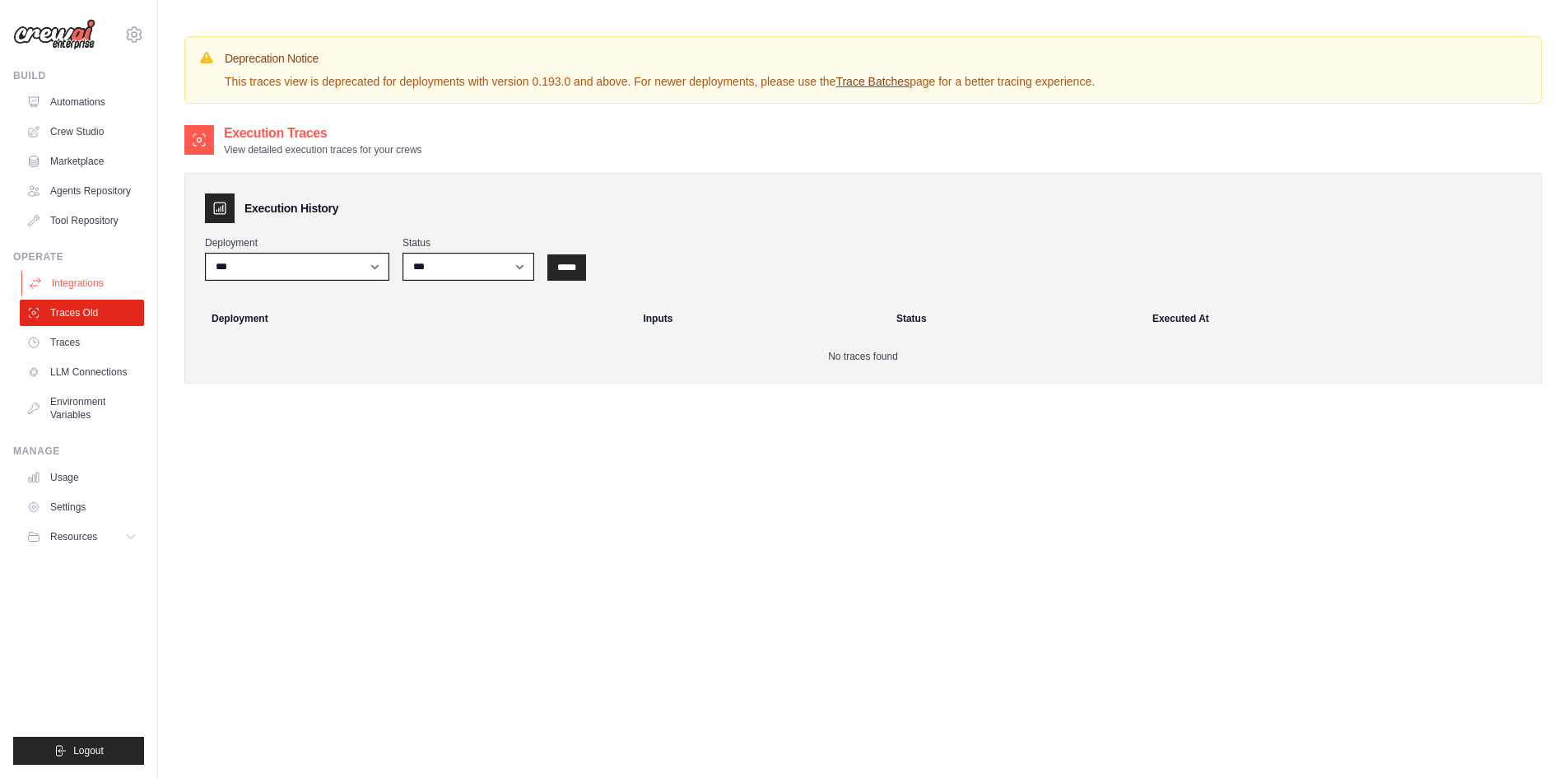
click at [83, 275] on link "Integrations" at bounding box center [84, 283] width 124 height 26
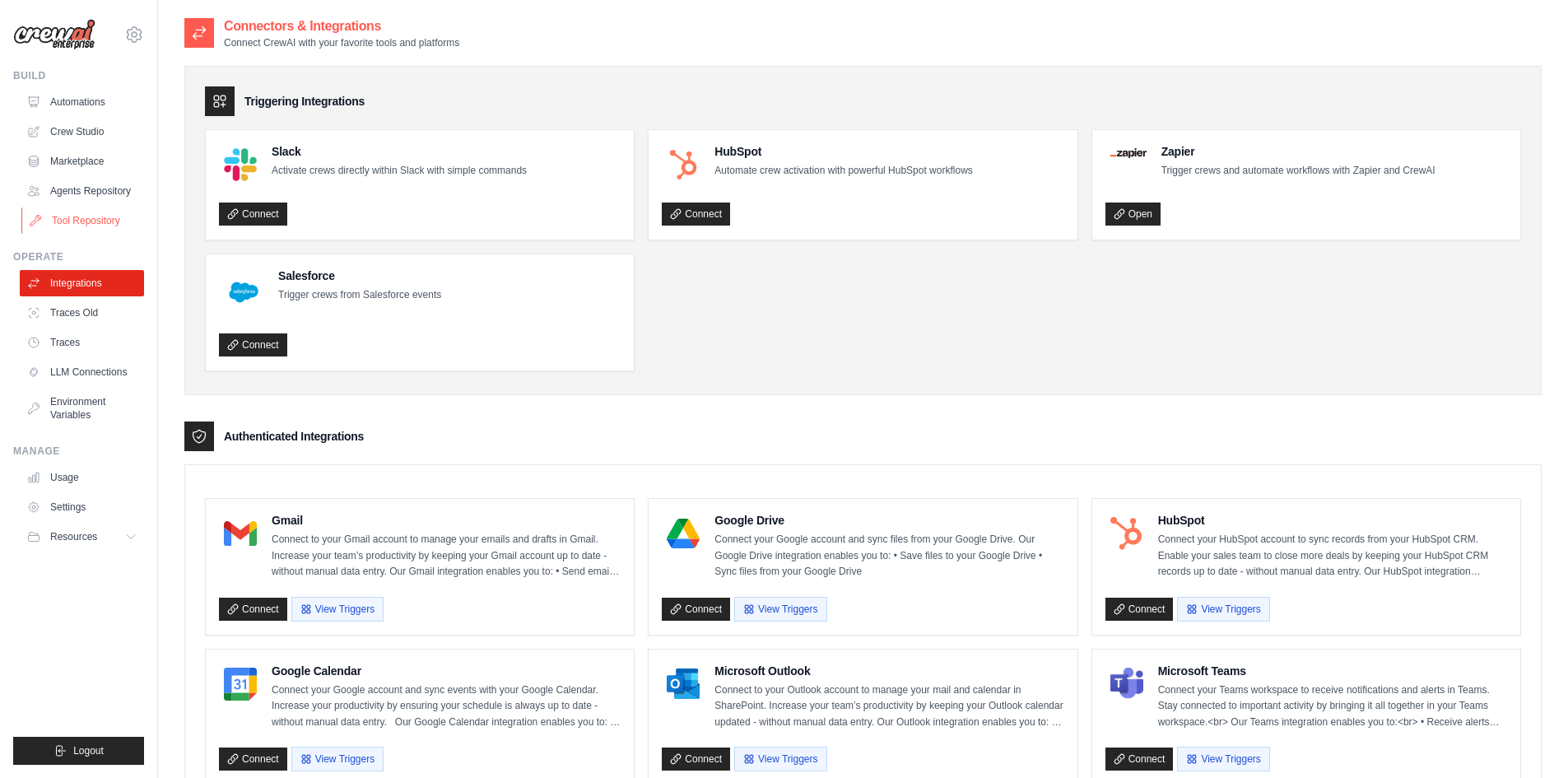
click at [86, 224] on link "Tool Repository" at bounding box center [84, 220] width 124 height 26
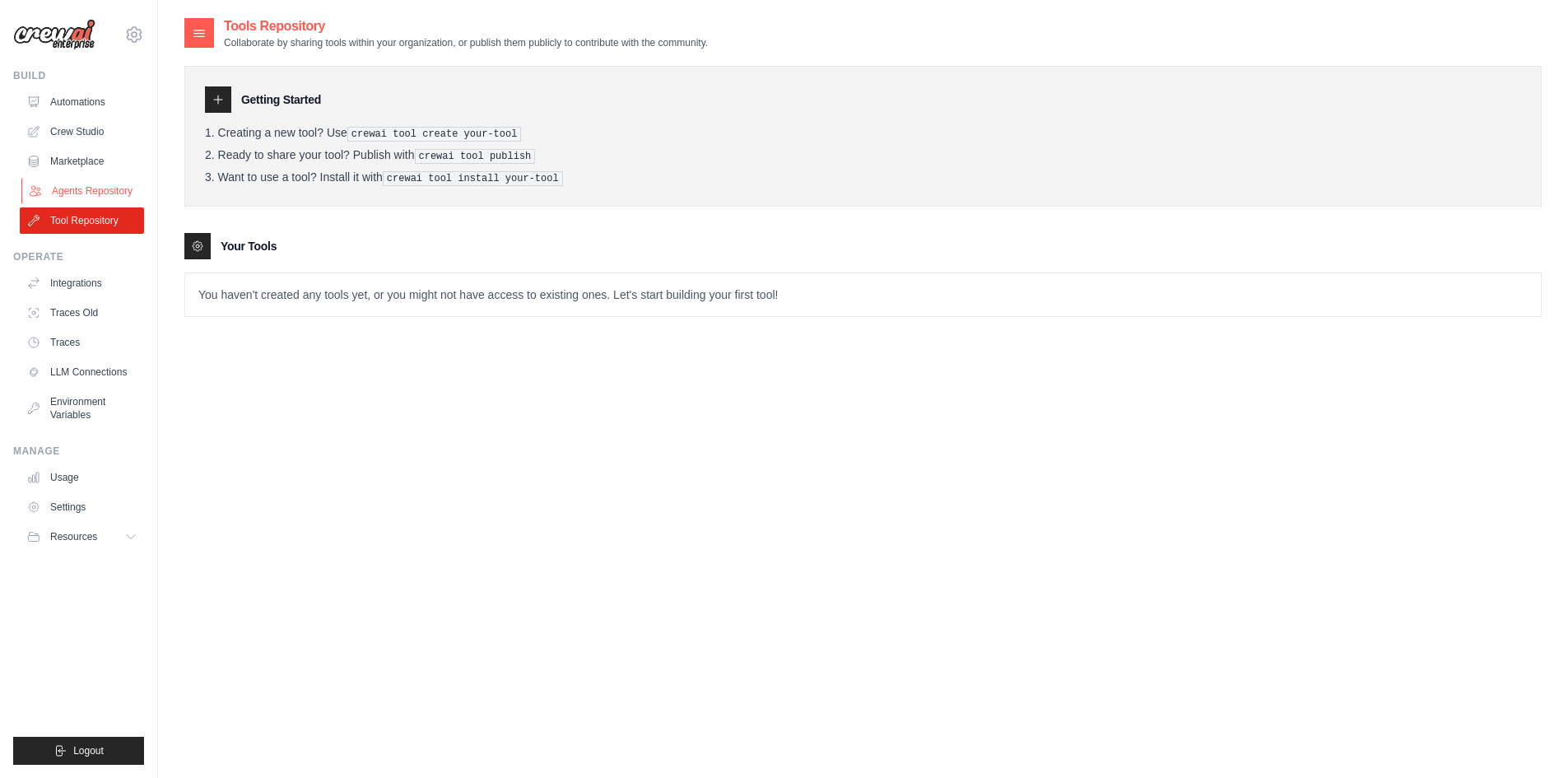
click at [86, 196] on link "Agents Repository" at bounding box center [84, 191] width 124 height 26
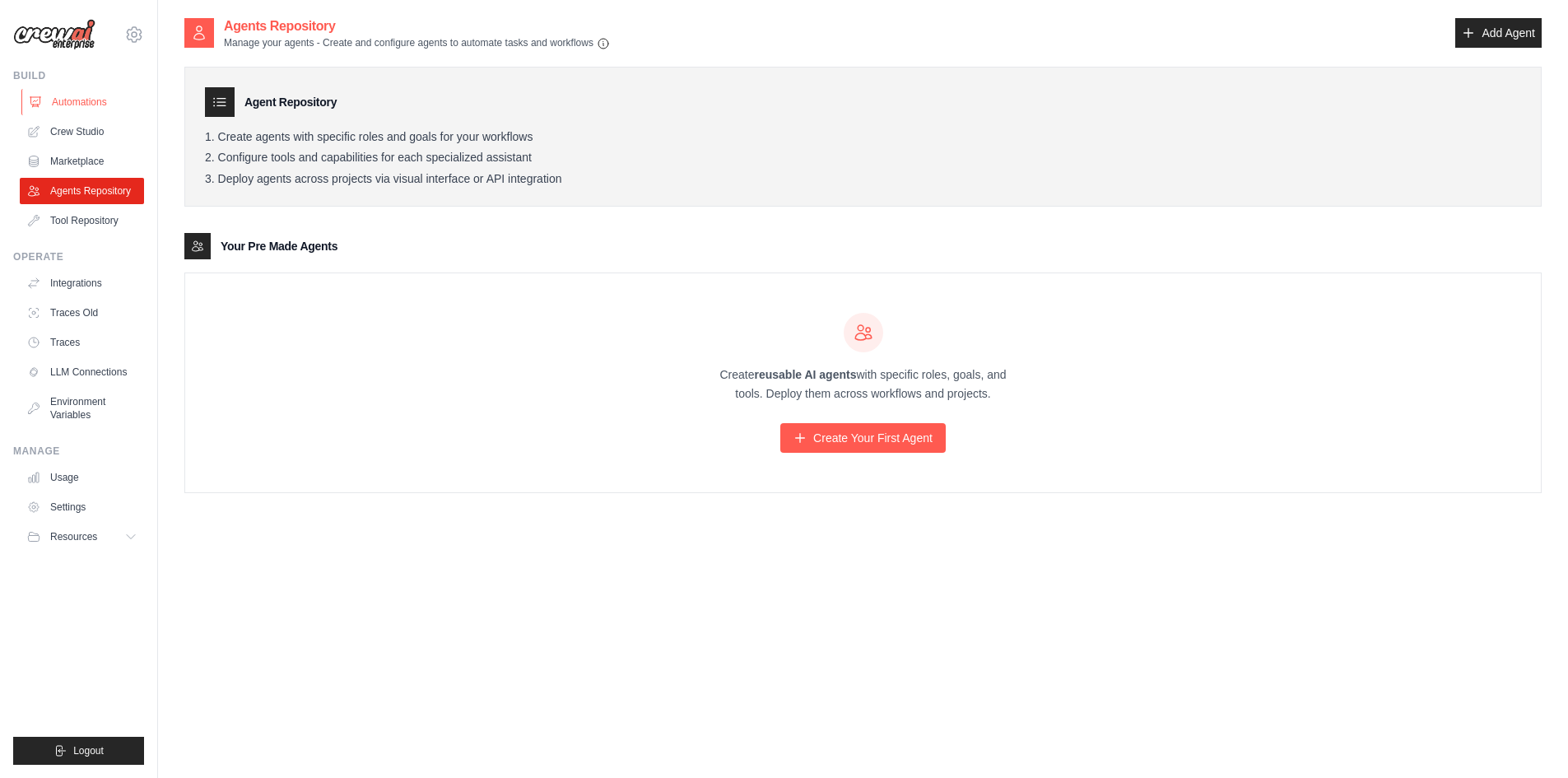
click at [68, 102] on link "Automations" at bounding box center [84, 102] width 124 height 26
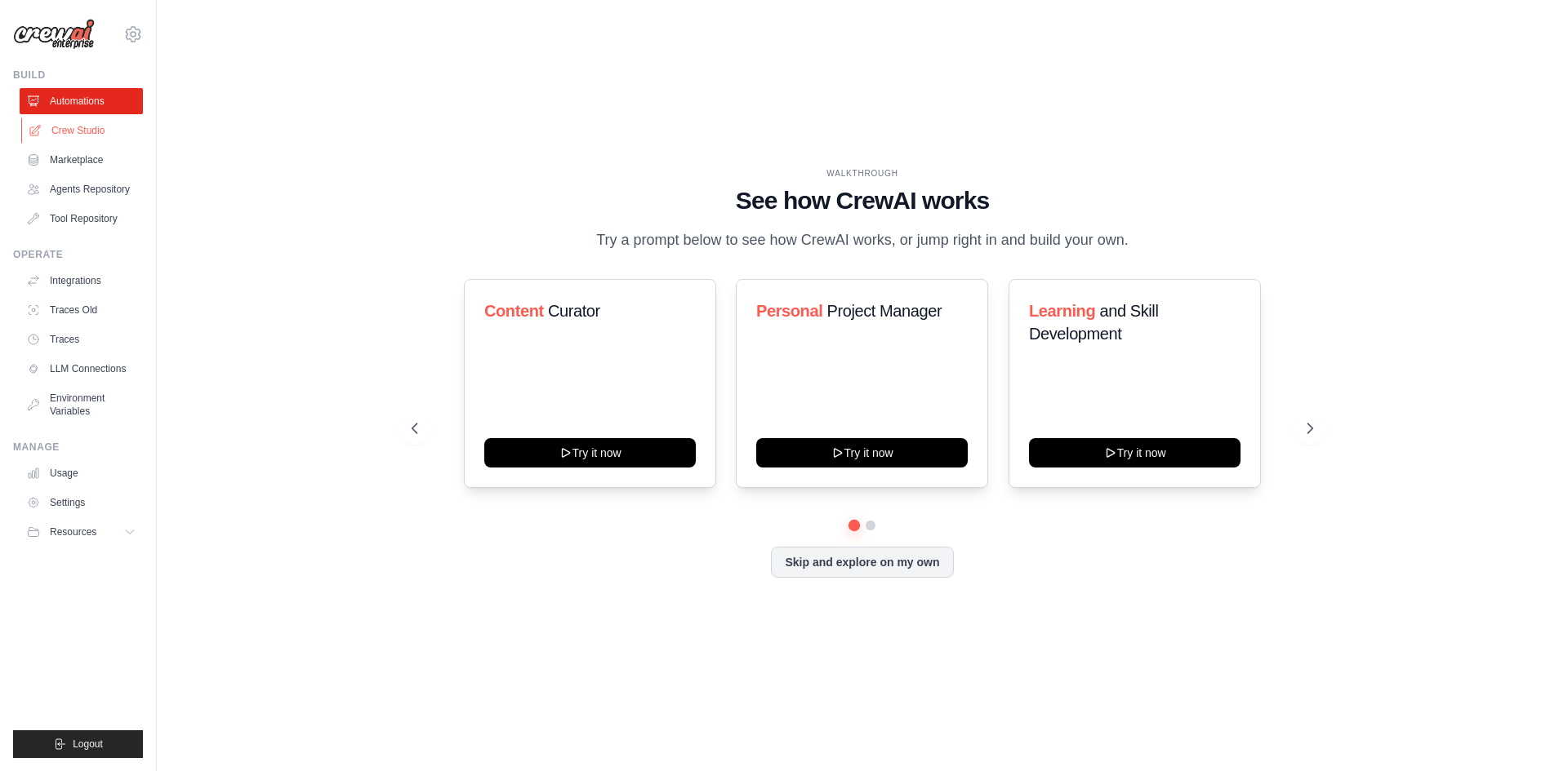
click at [62, 133] on link "Crew Studio" at bounding box center [83, 130] width 123 height 26
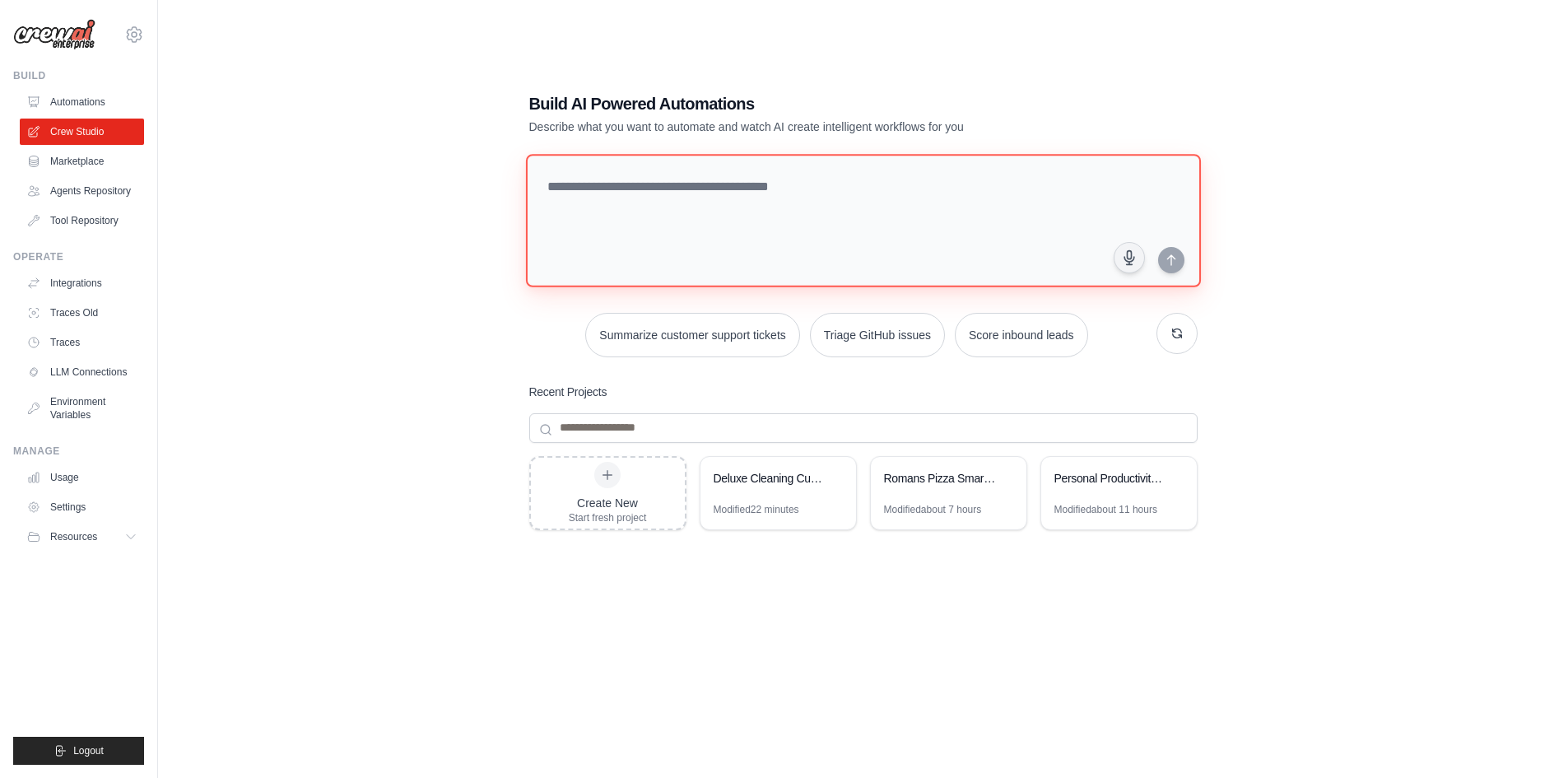
click at [638, 188] on textarea at bounding box center [862, 220] width 675 height 134
click at [422, 324] on div "Build AI Powered Automations Describe what you want to automate and watch AI cr…" at bounding box center [863, 405] width 1357 height 778
click at [1265, 390] on div "Build AI Powered Automations Describe what you want to automate and watch AI cr…" at bounding box center [863, 405] width 1357 height 778
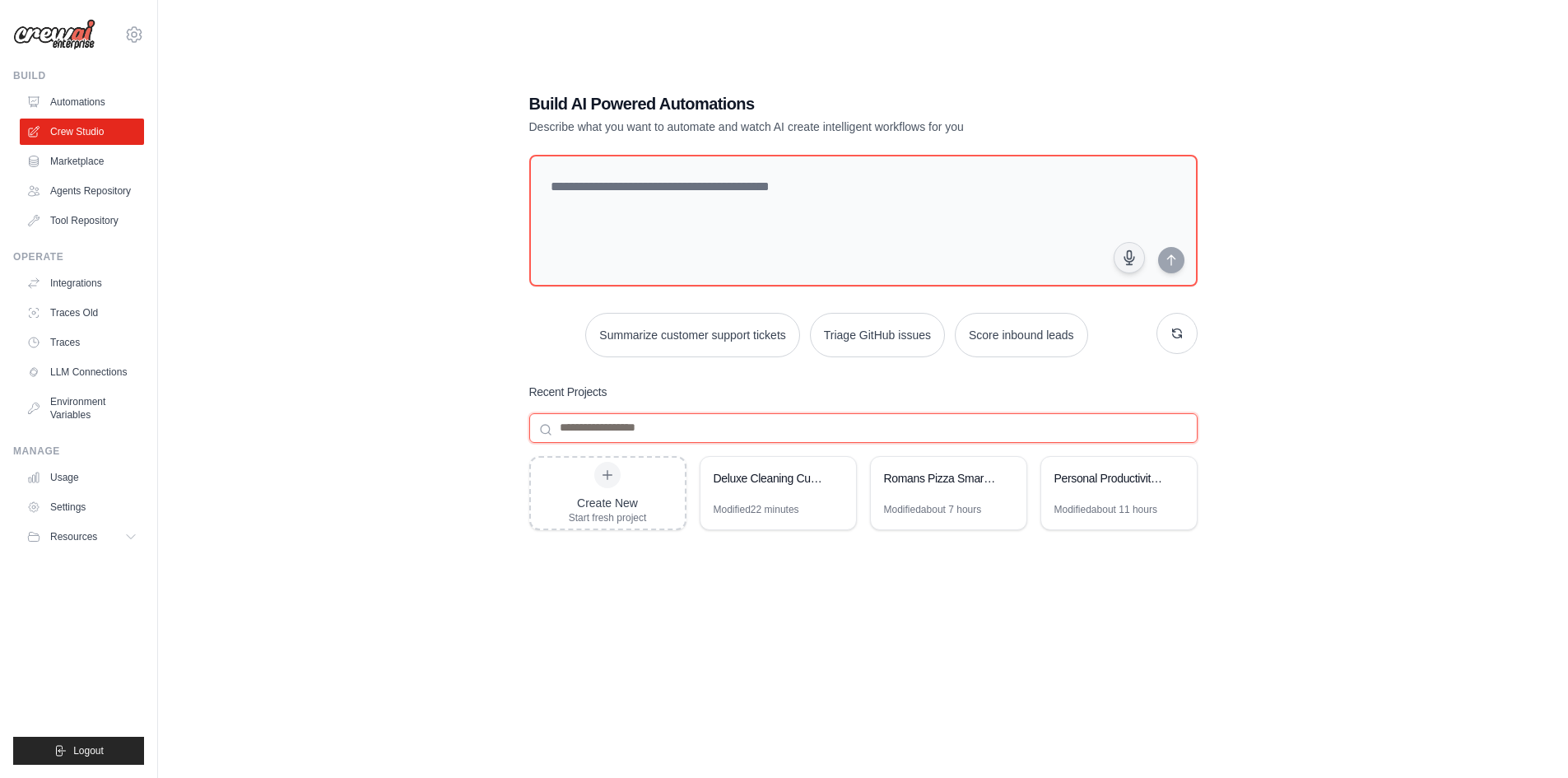
click at [666, 427] on input at bounding box center [864, 428] width 669 height 30
click at [137, 534] on icon at bounding box center [133, 536] width 13 height 13
click at [74, 585] on span "GitHub" at bounding box center [74, 591] width 31 height 13
click at [944, 500] on div "Romans Pizza Smart Routing Customer Service" at bounding box center [948, 480] width 155 height 46
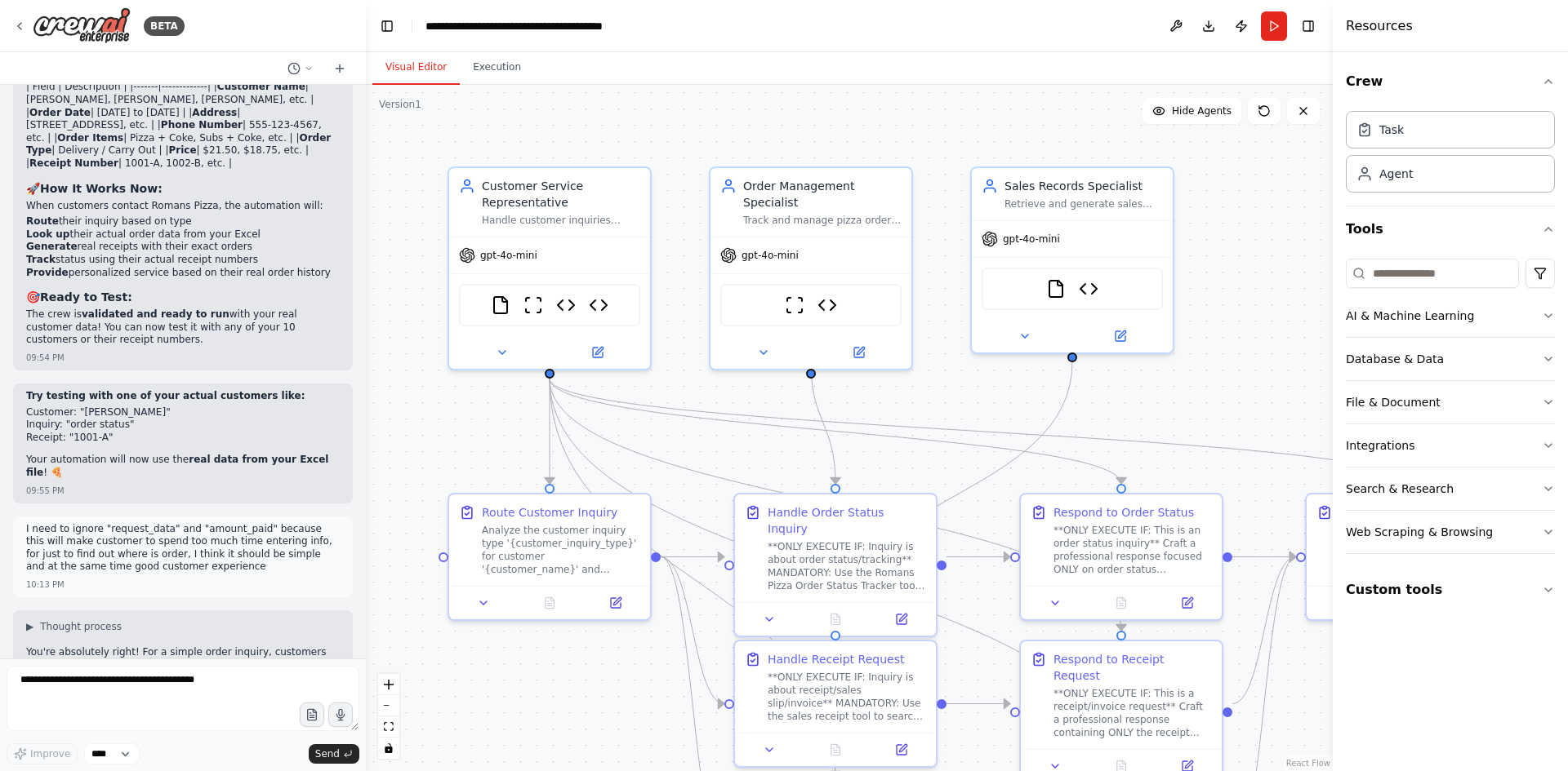
scroll to position [35189, 0]
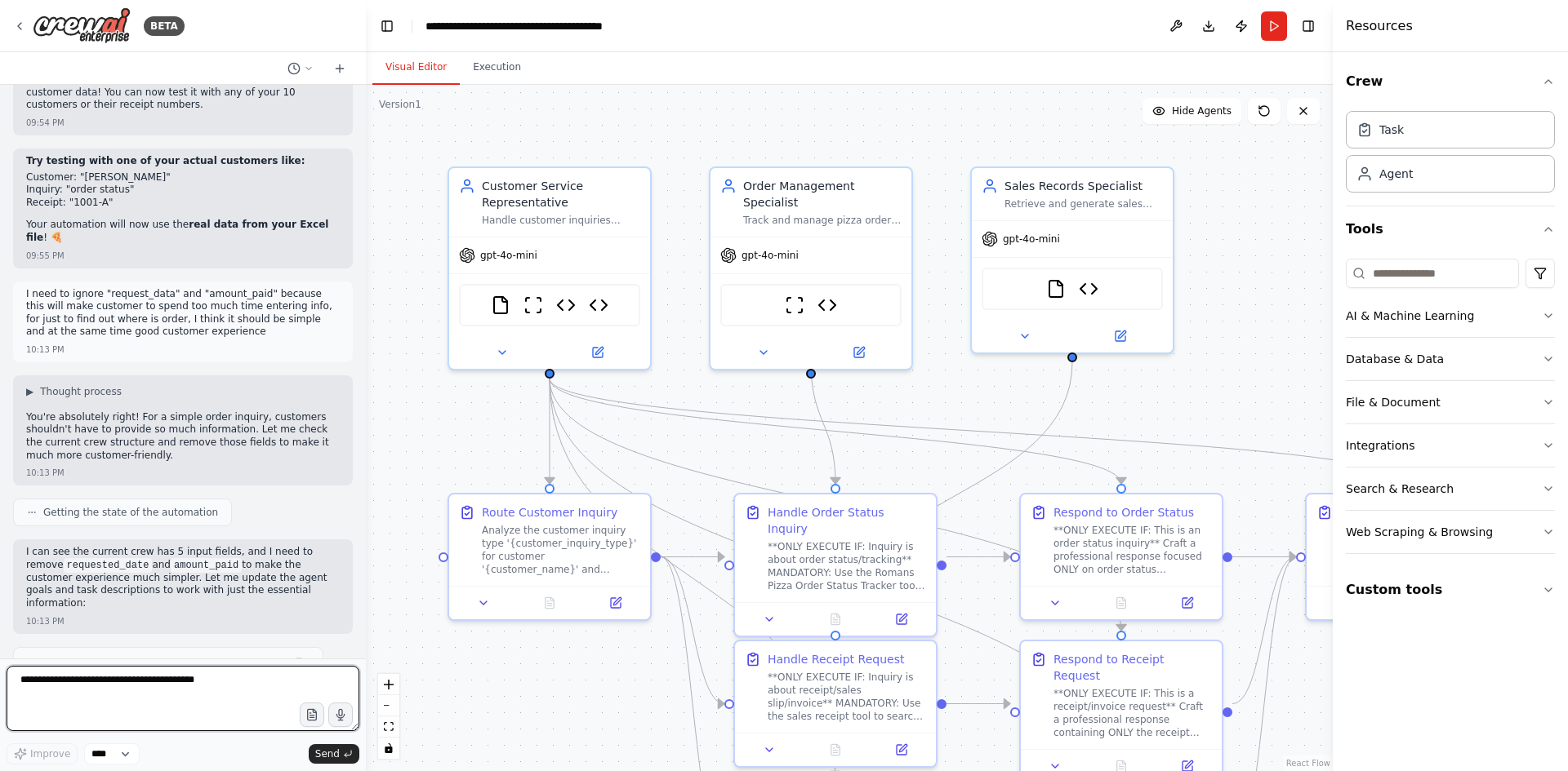
click at [152, 686] on textarea at bounding box center [182, 698] width 352 height 65
click at [1279, 40] on button "Run" at bounding box center [1273, 26] width 26 height 30
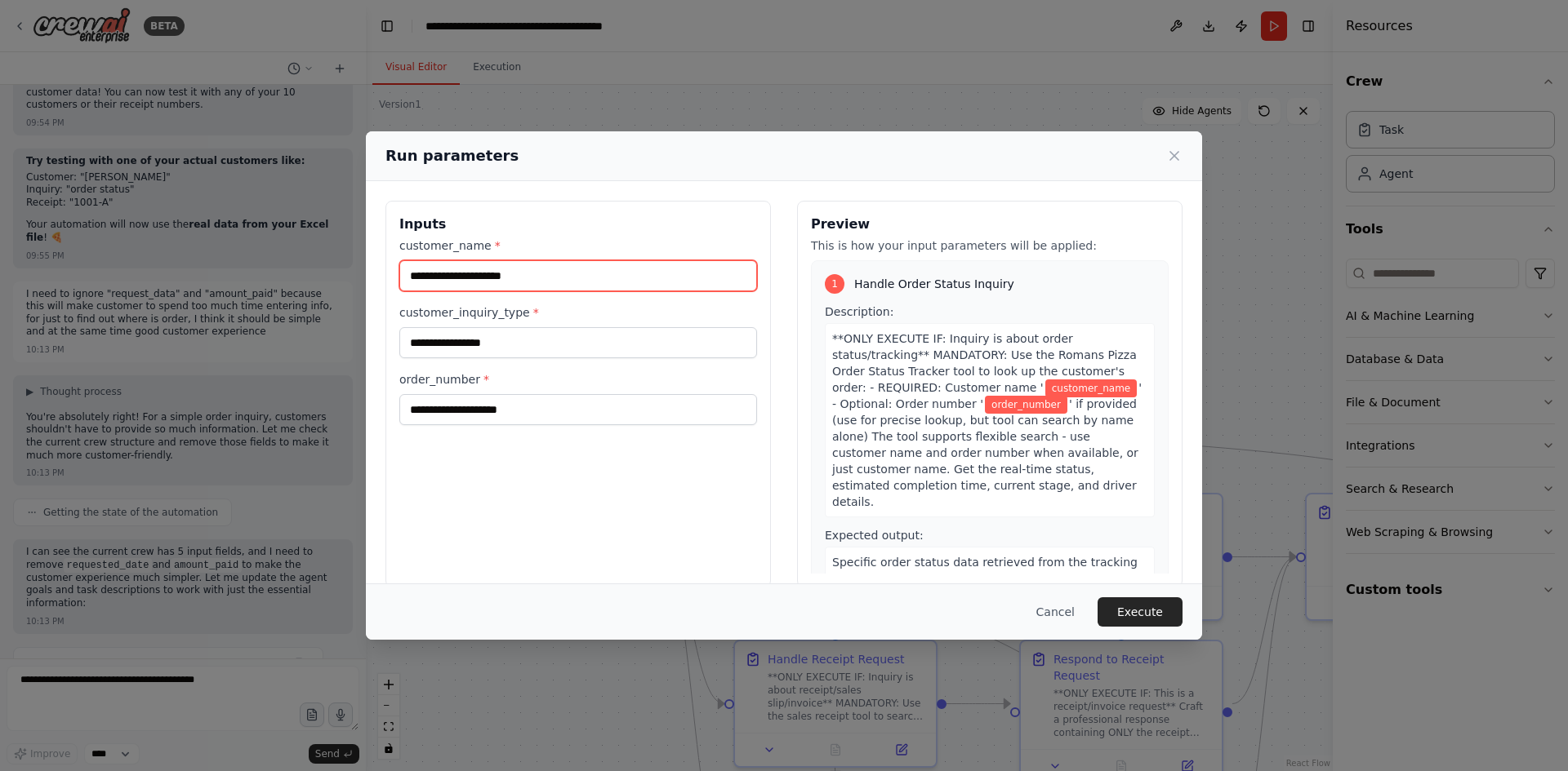
click at [560, 265] on input "customer_name *" at bounding box center [578, 276] width 358 height 31
type input "**********"
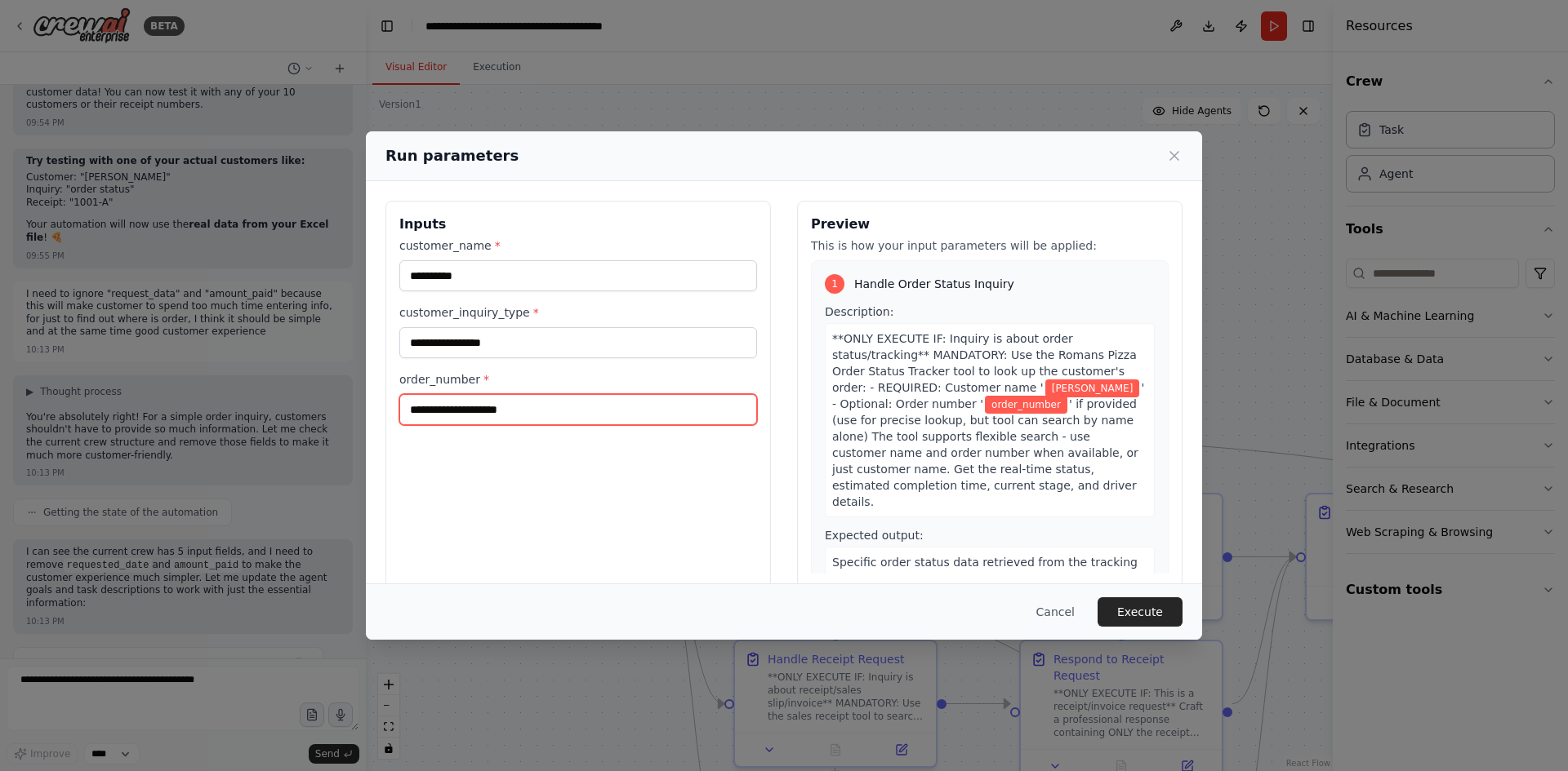
click at [540, 411] on input "order_number *" at bounding box center [578, 410] width 358 height 31
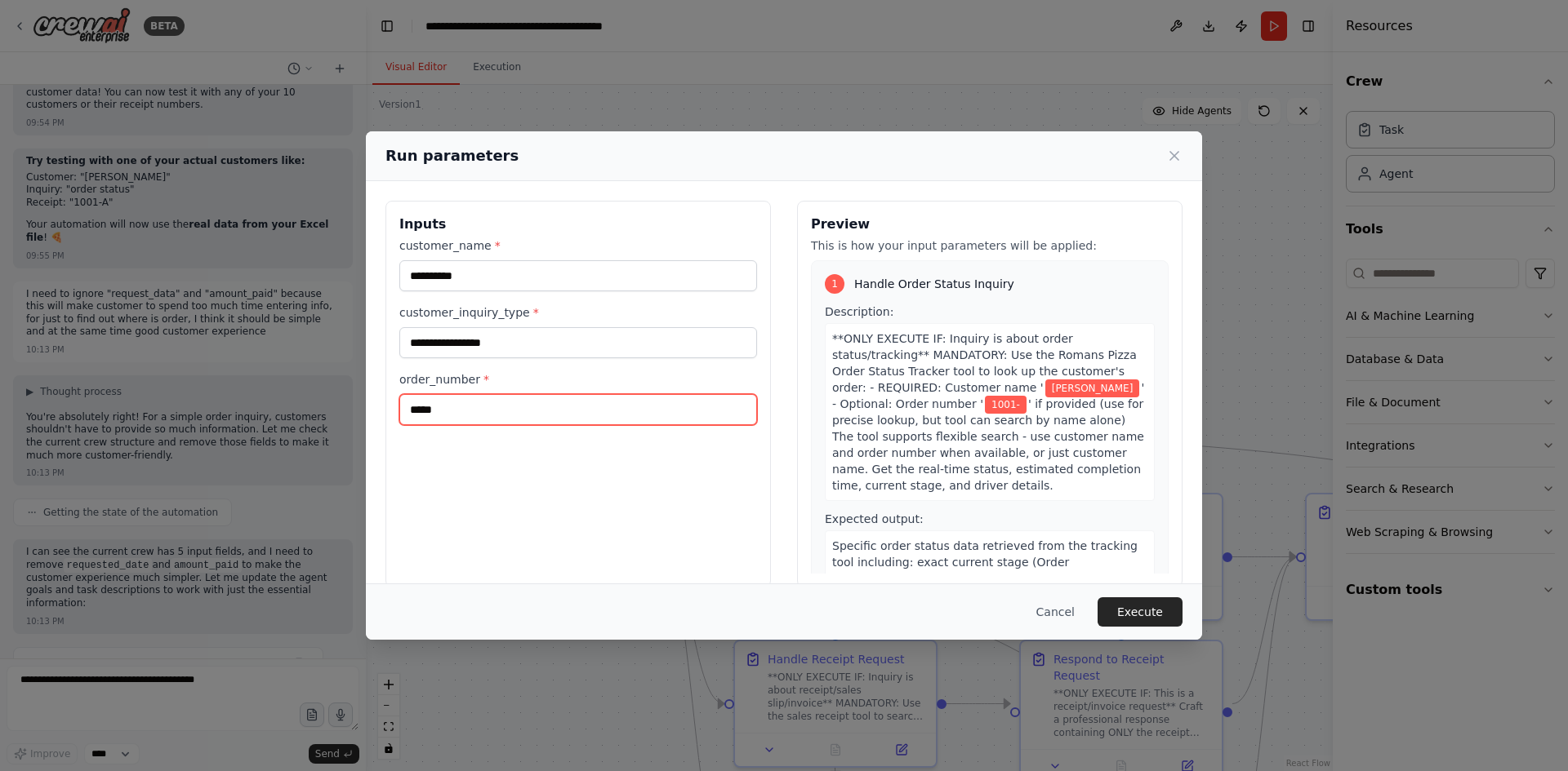
type input "****"
click at [1143, 617] on button "Execute" at bounding box center [1140, 612] width 85 height 30
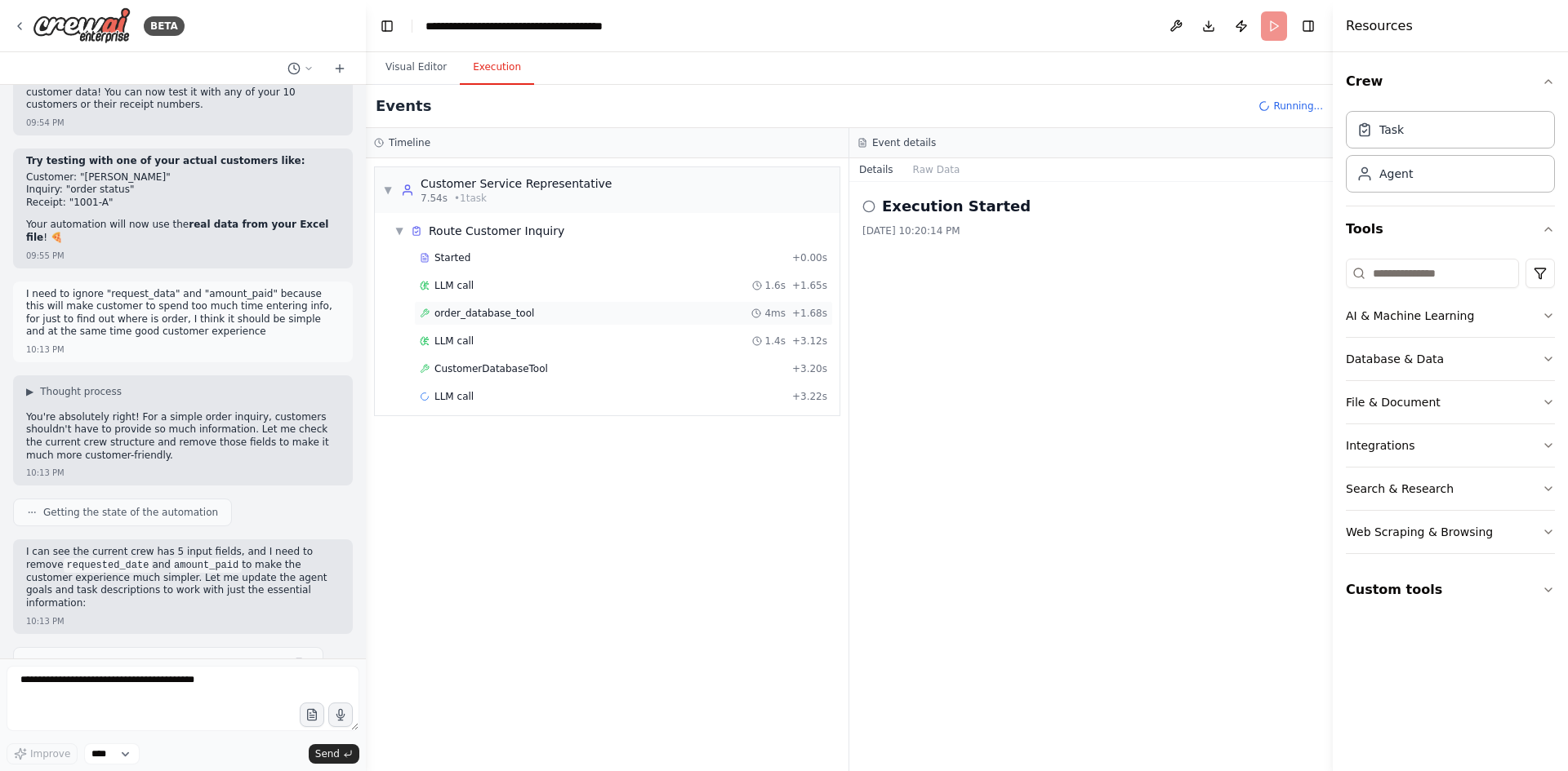
click at [484, 314] on span "order_database_tool" at bounding box center [484, 313] width 100 height 13
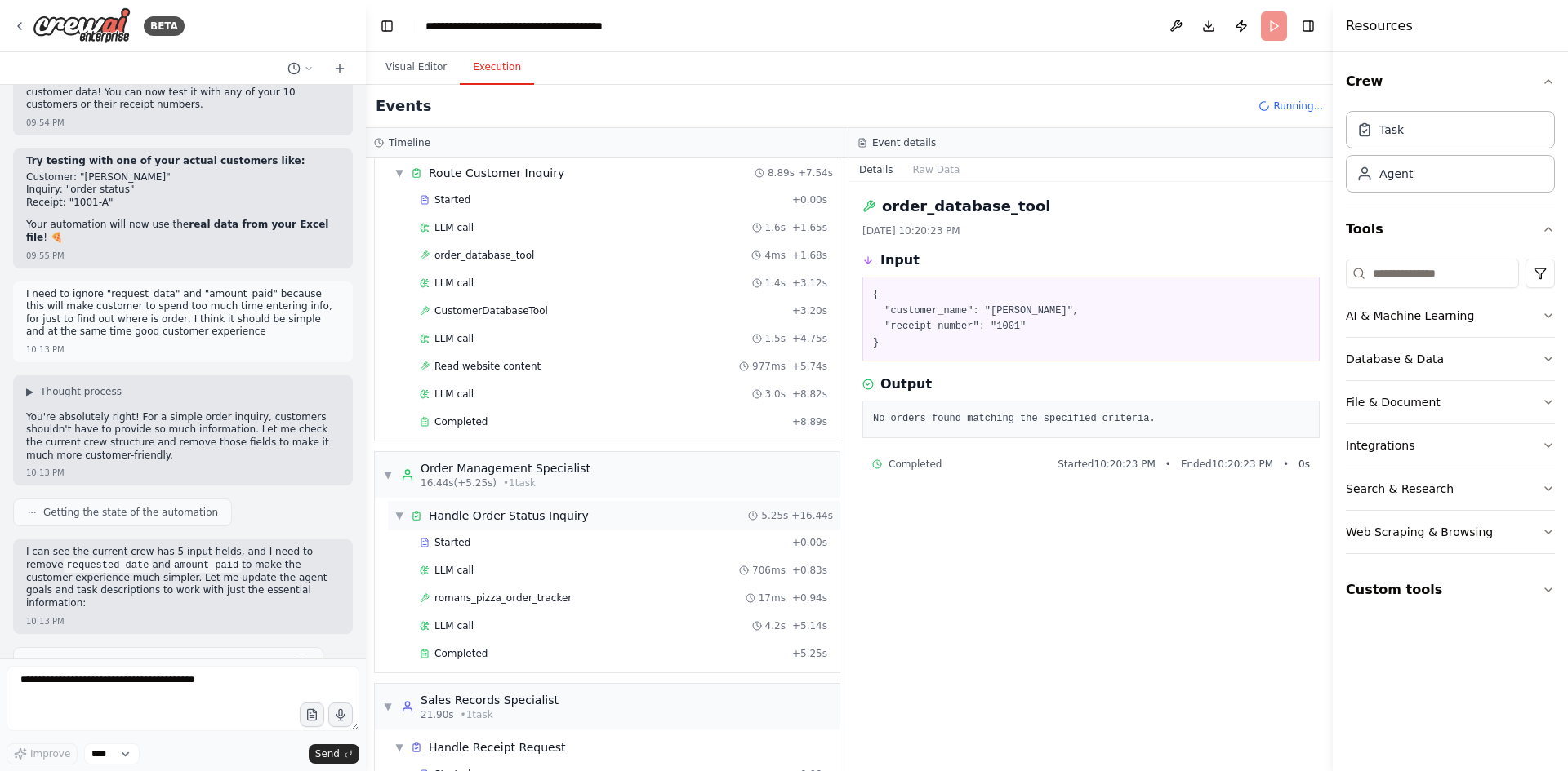
scroll to position [126, 0]
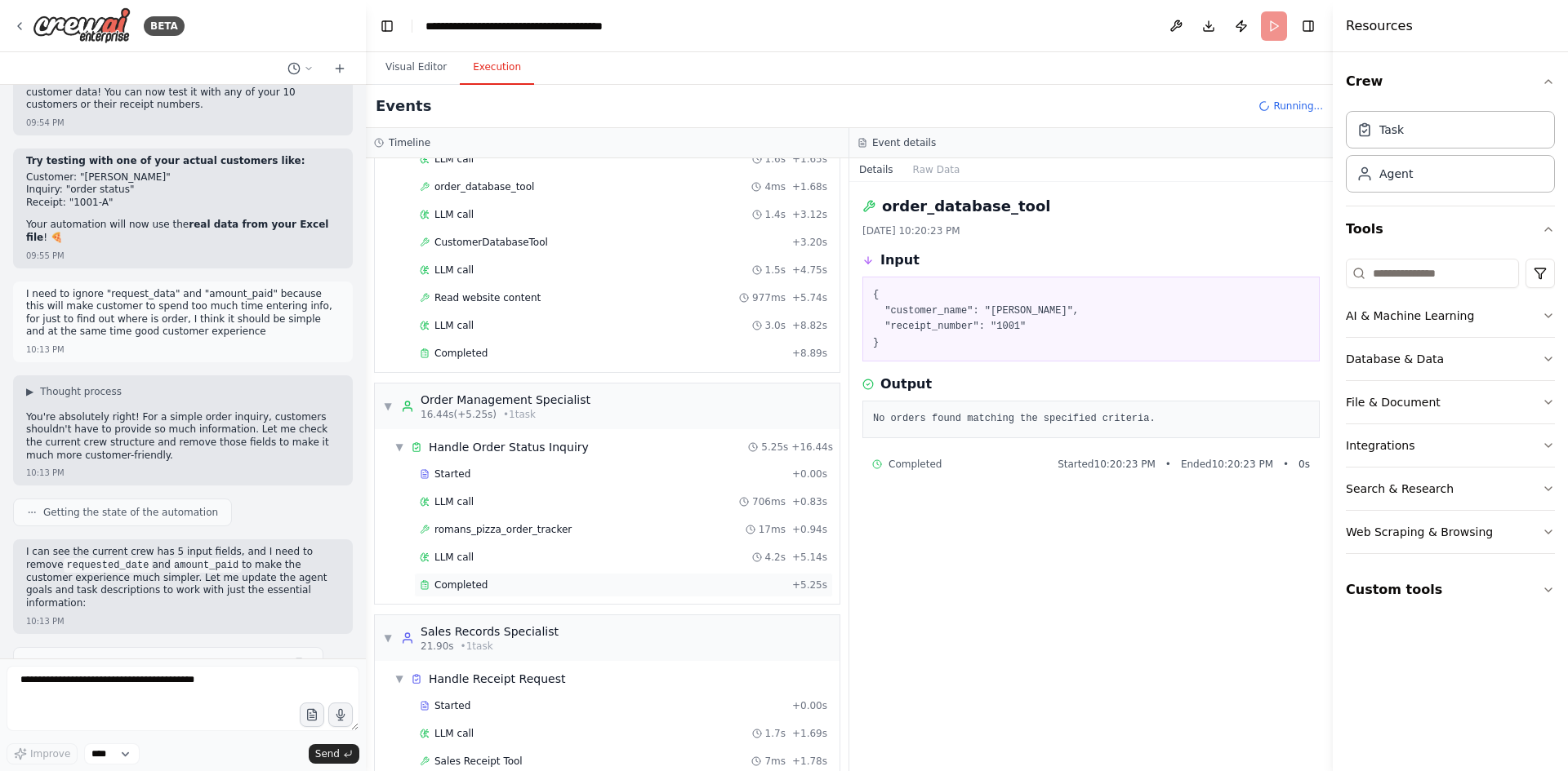
click at [480, 586] on span "Completed" at bounding box center [460, 585] width 53 height 13
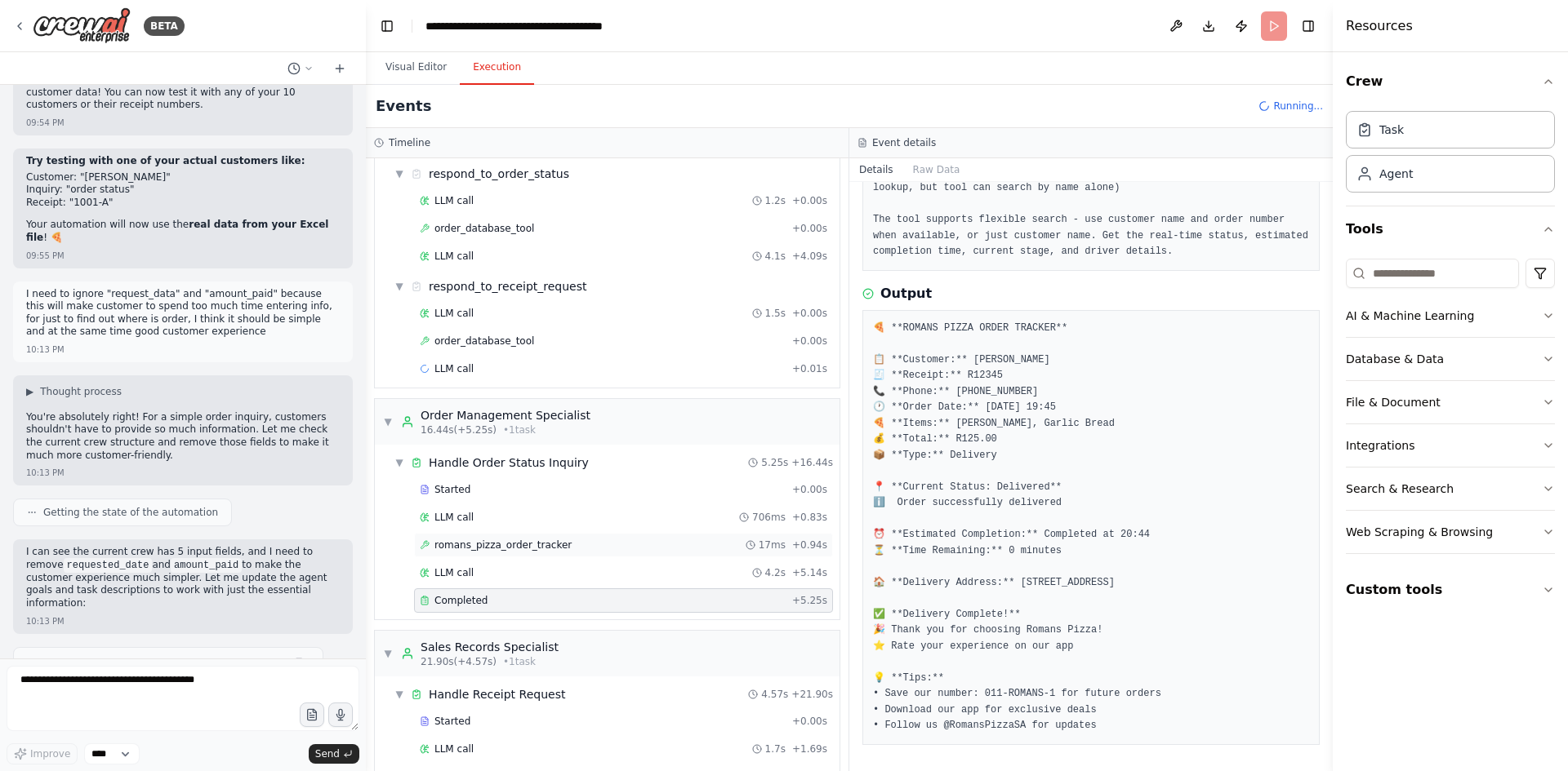
scroll to position [686, 0]
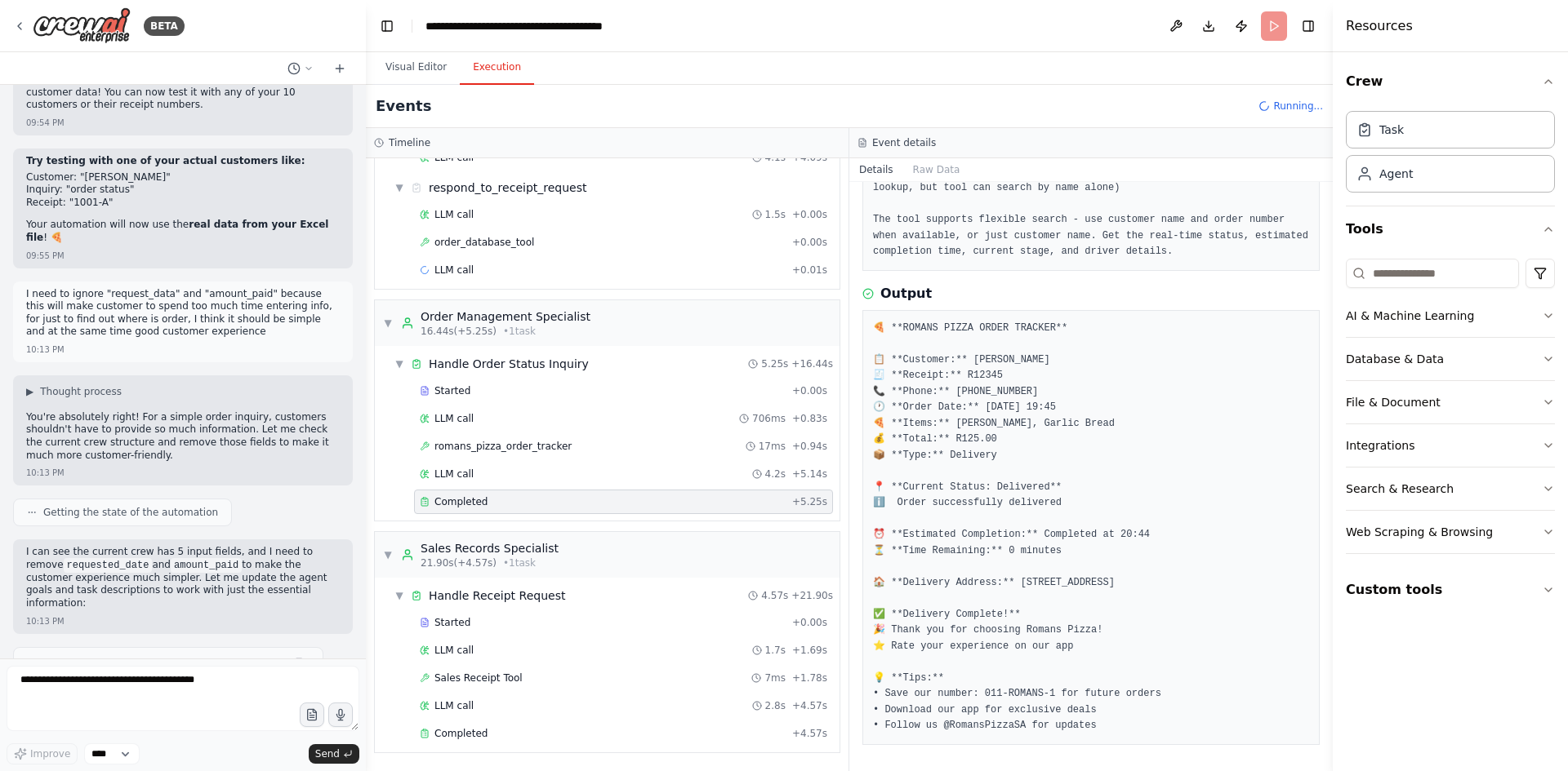
click at [469, 501] on span "Completed" at bounding box center [460, 502] width 53 height 13
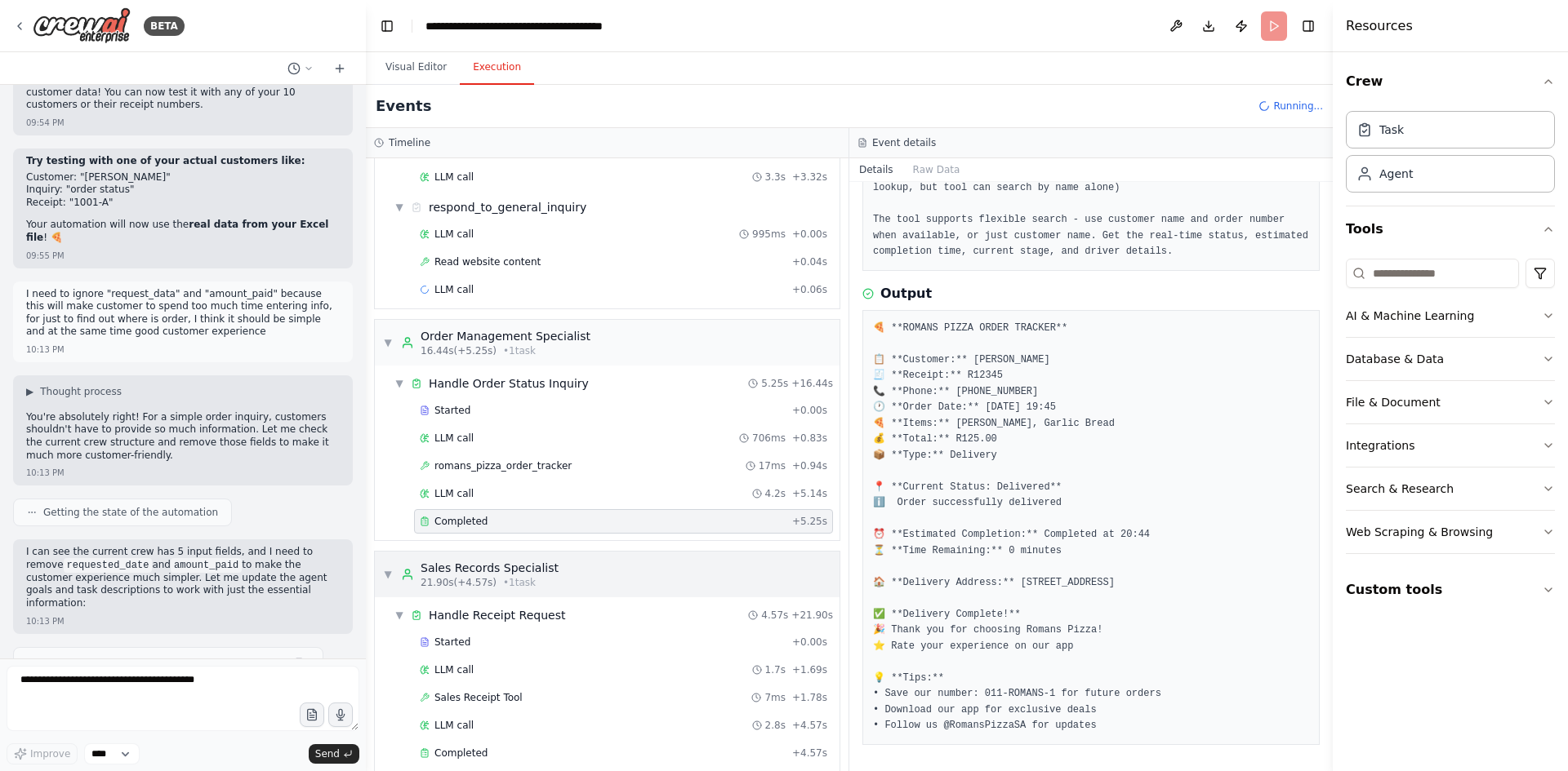
scroll to position [855, 0]
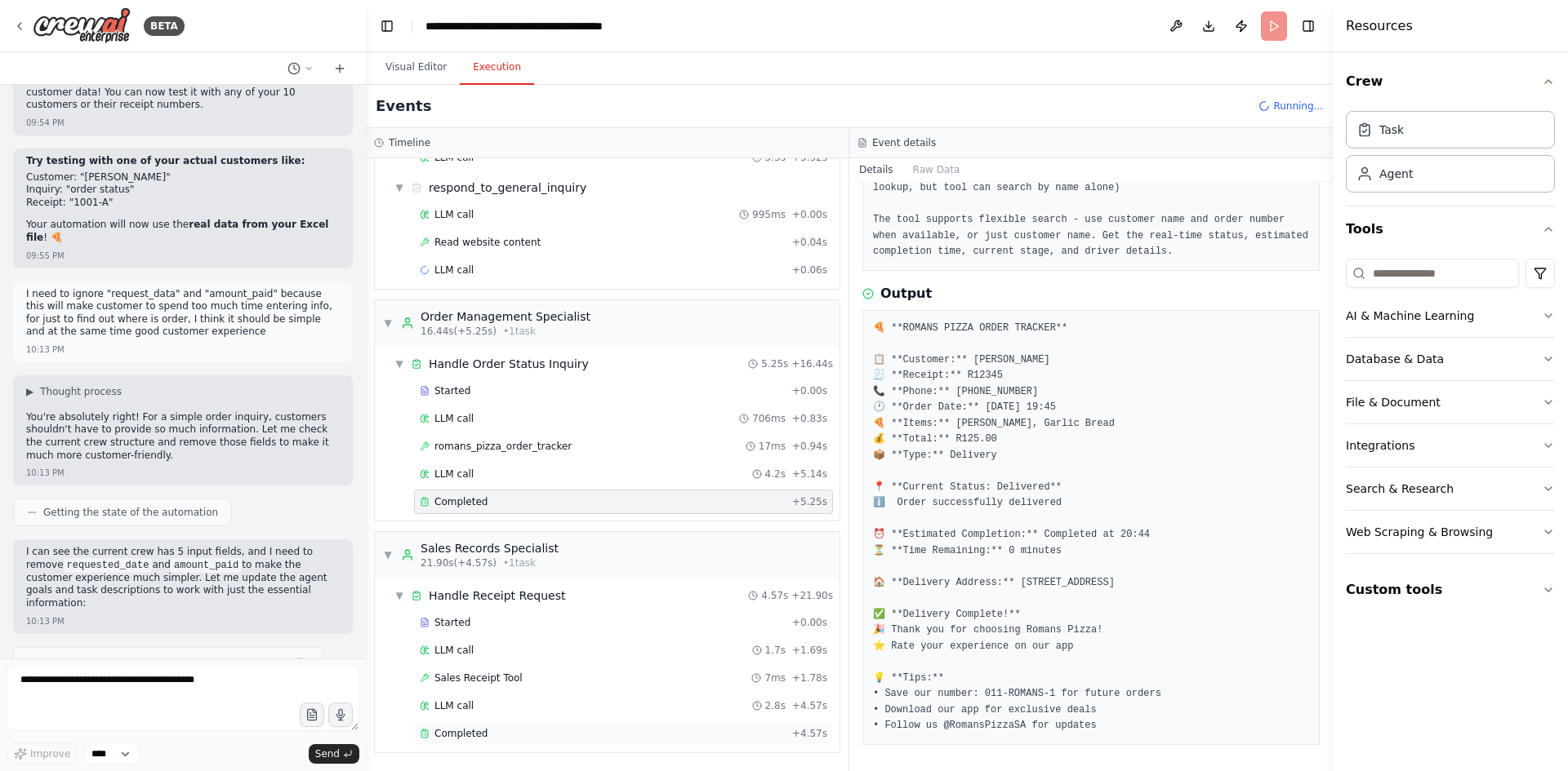
click at [482, 731] on div "Completed" at bounding box center [603, 733] width 366 height 13
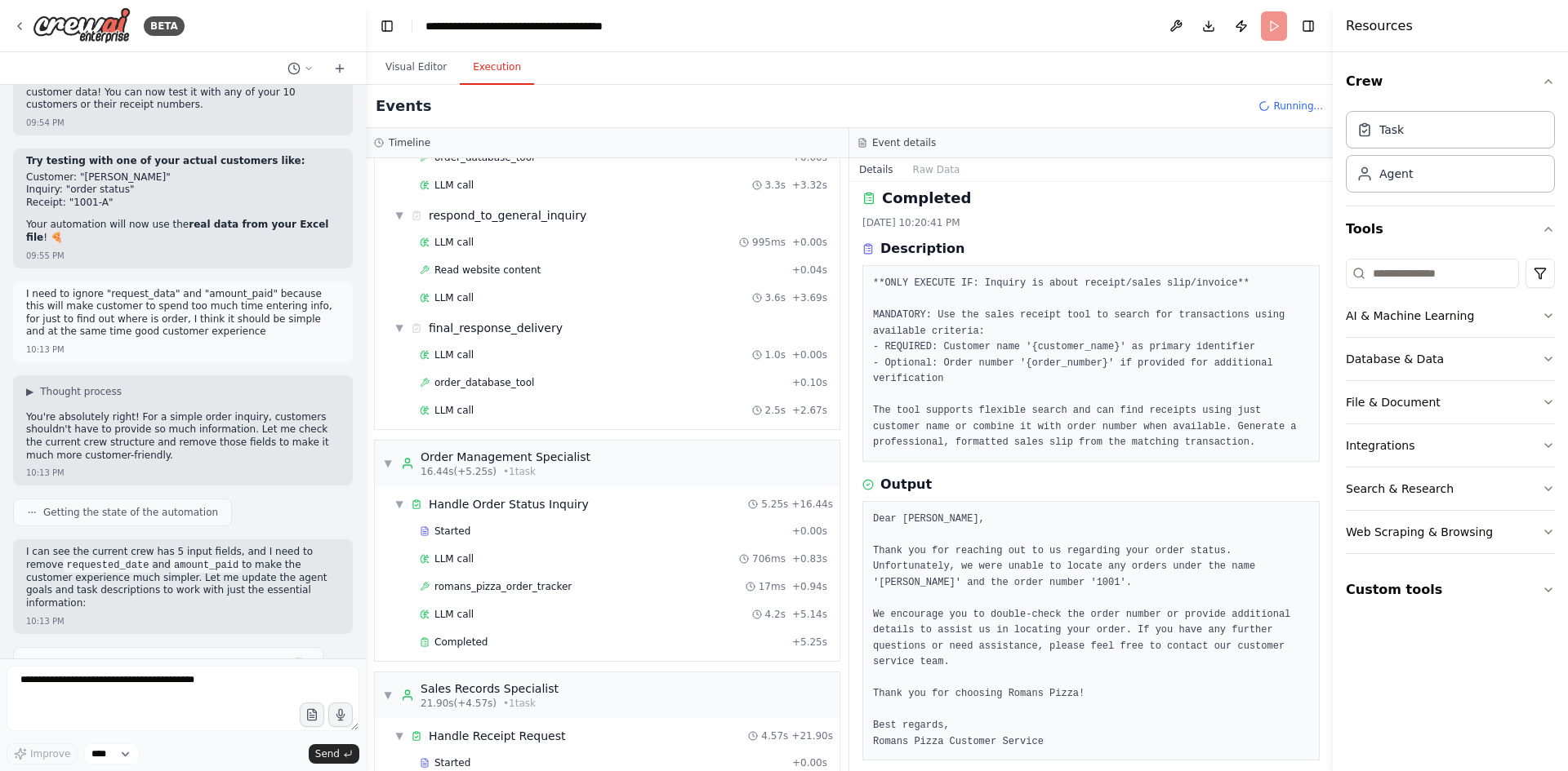
scroll to position [938, 0]
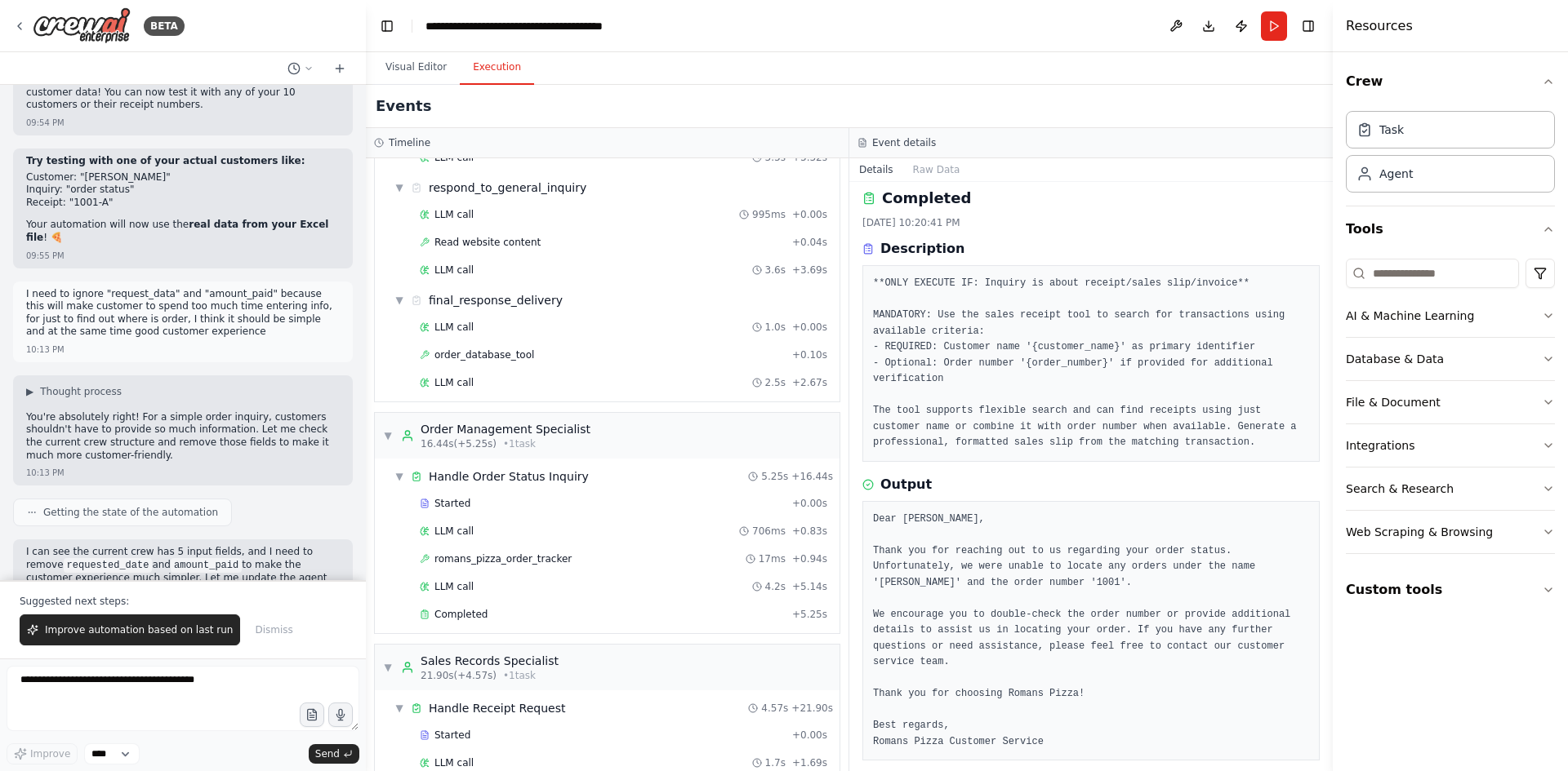
click at [1160, 640] on pre "Dear John Smith, Thank you for reaching out to us regarding your order status. …" at bounding box center [1091, 630] width 436 height 239
click at [1109, 691] on pre "Dear John Smith, Thank you for reaching out to us regarding your order status. …" at bounding box center [1091, 630] width 436 height 239
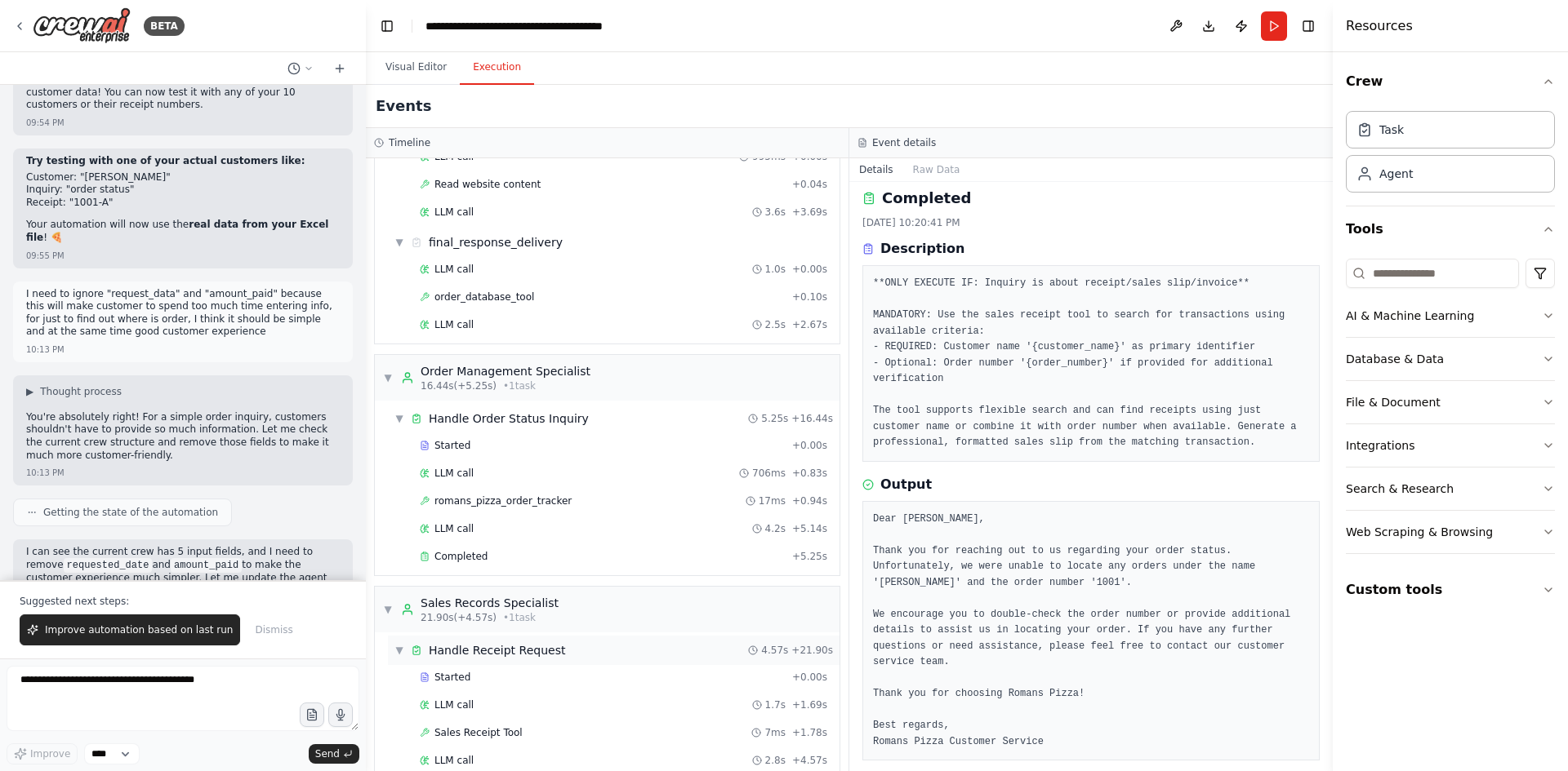
scroll to position [1050, 0]
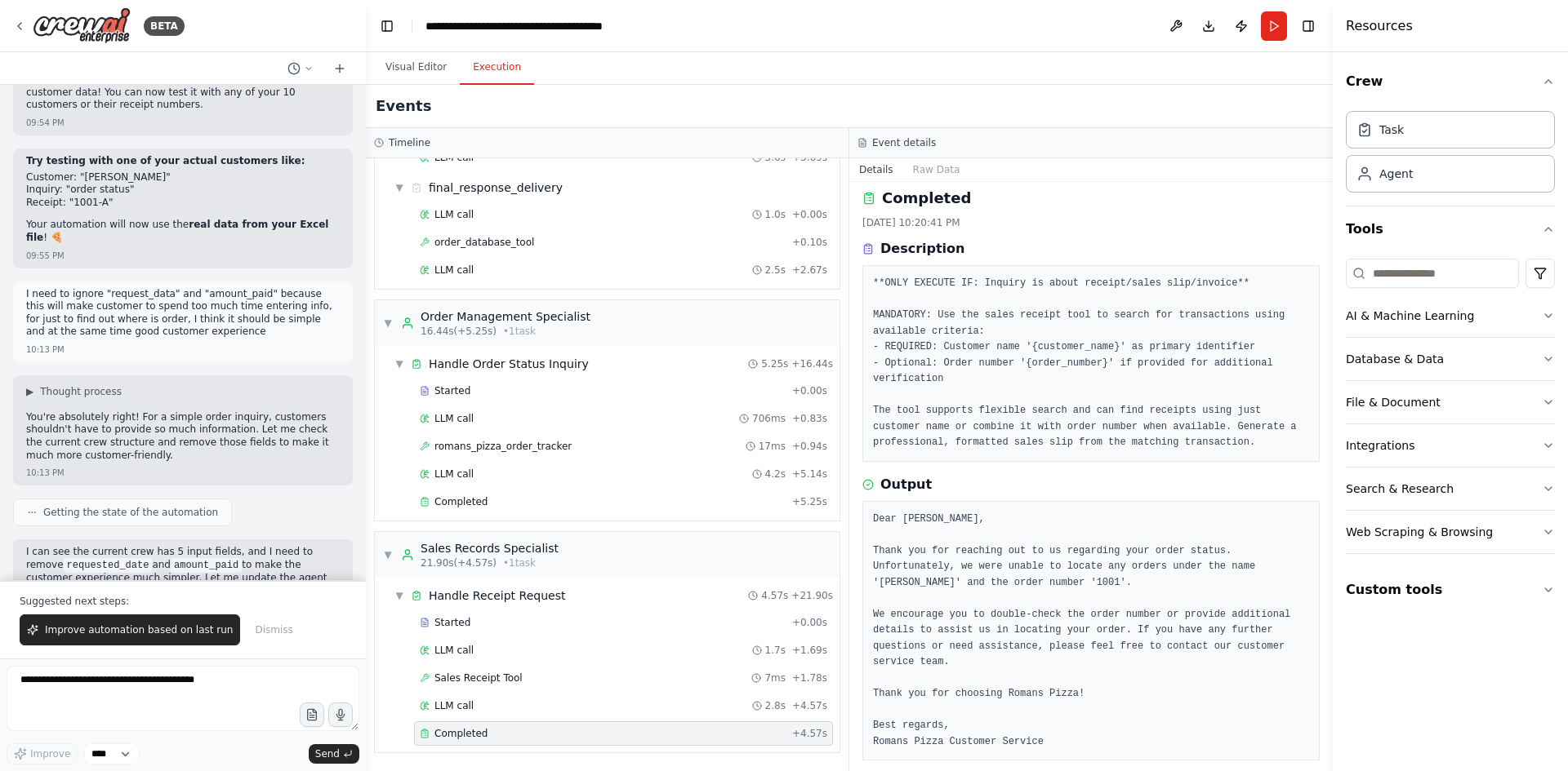
click at [486, 739] on div "Completed" at bounding box center [603, 733] width 366 height 13
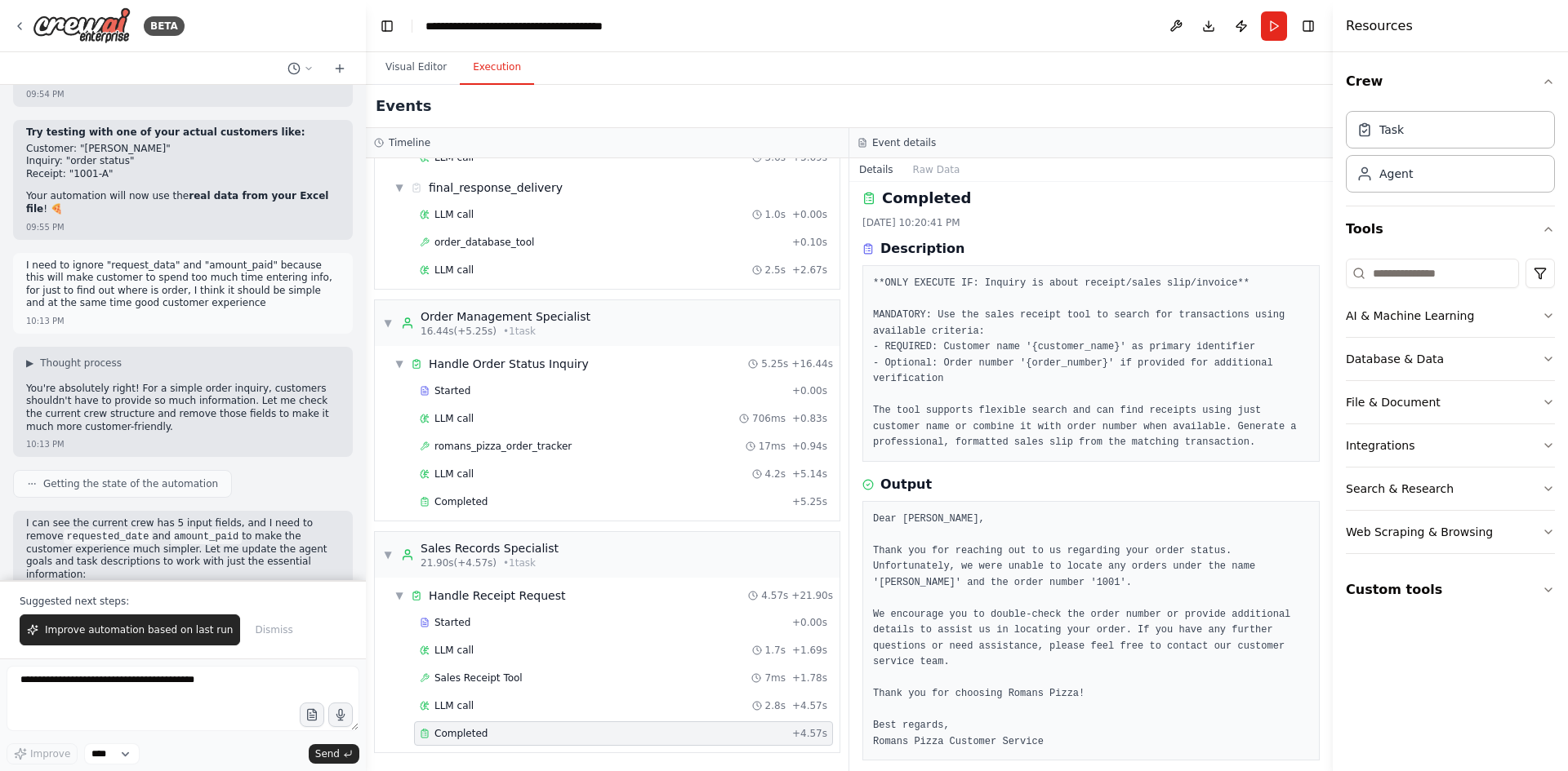
scroll to position [35267, 0]
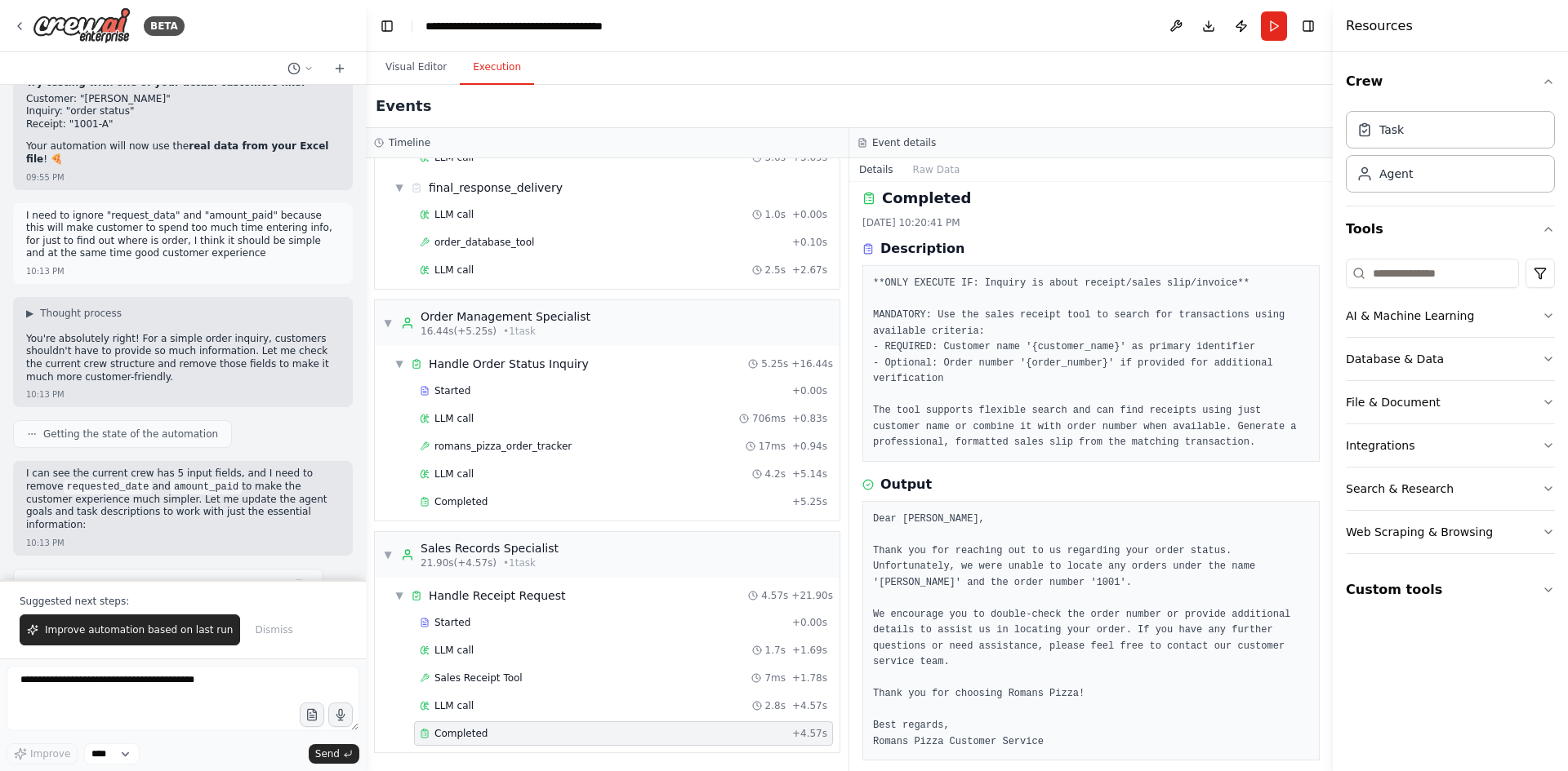
click at [1268, 25] on button "Run" at bounding box center [1273, 26] width 26 height 30
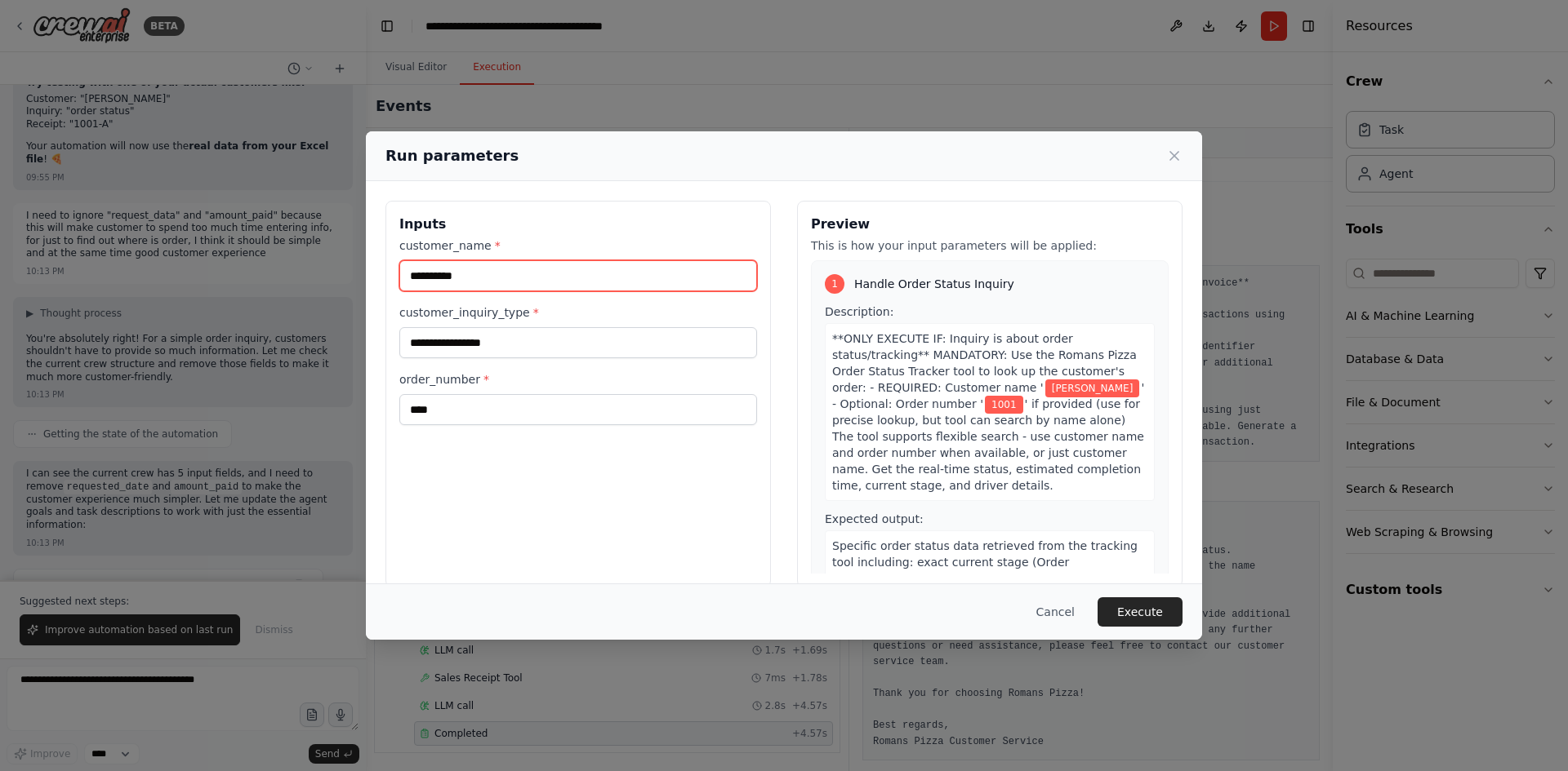
drag, startPoint x: 490, startPoint y: 277, endPoint x: 327, endPoint y: 264, distance: 163.5
click at [327, 264] on div "**********" at bounding box center [784, 386] width 1568 height 771
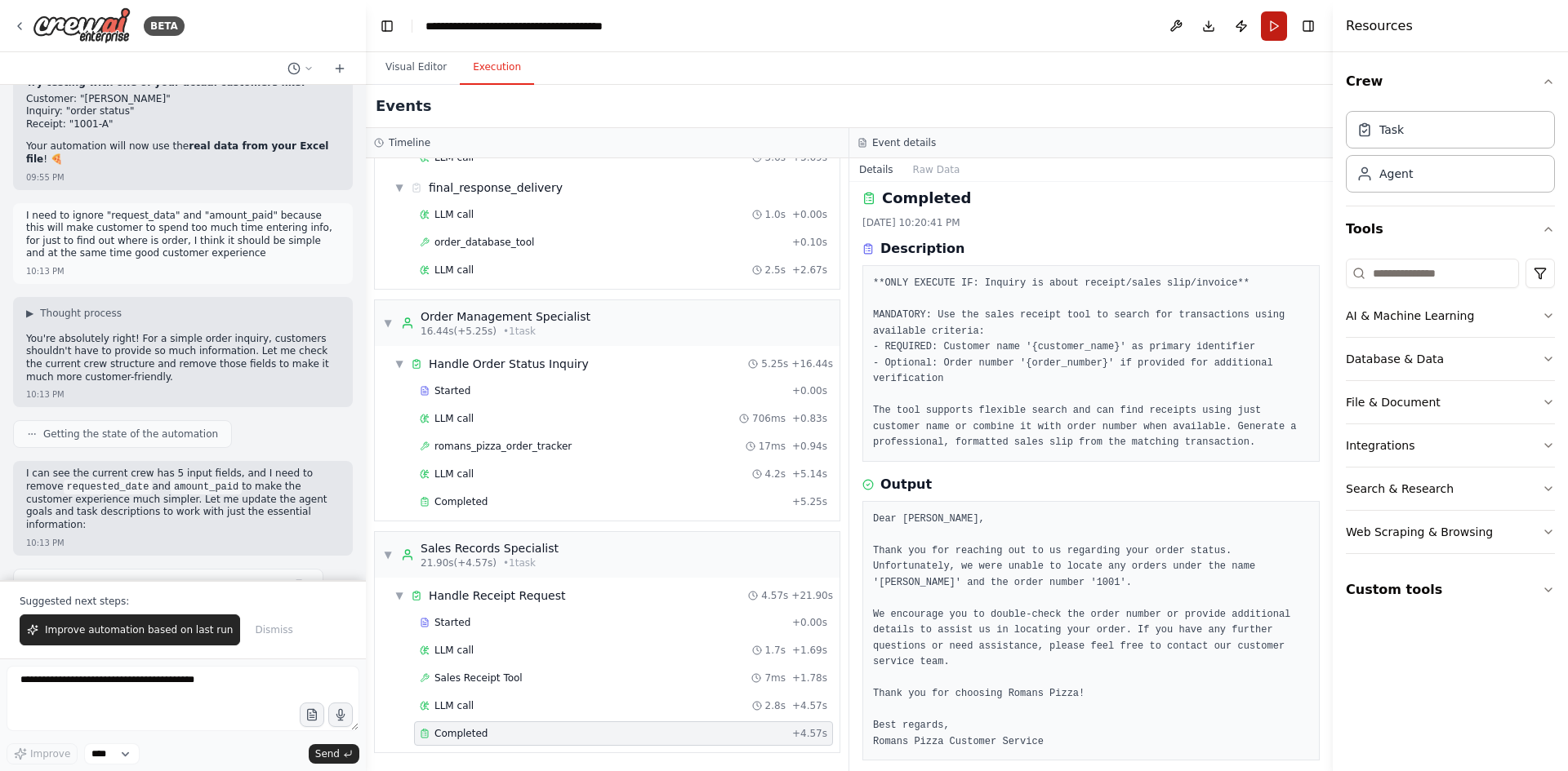
click at [1280, 22] on button "Run" at bounding box center [1273, 26] width 26 height 30
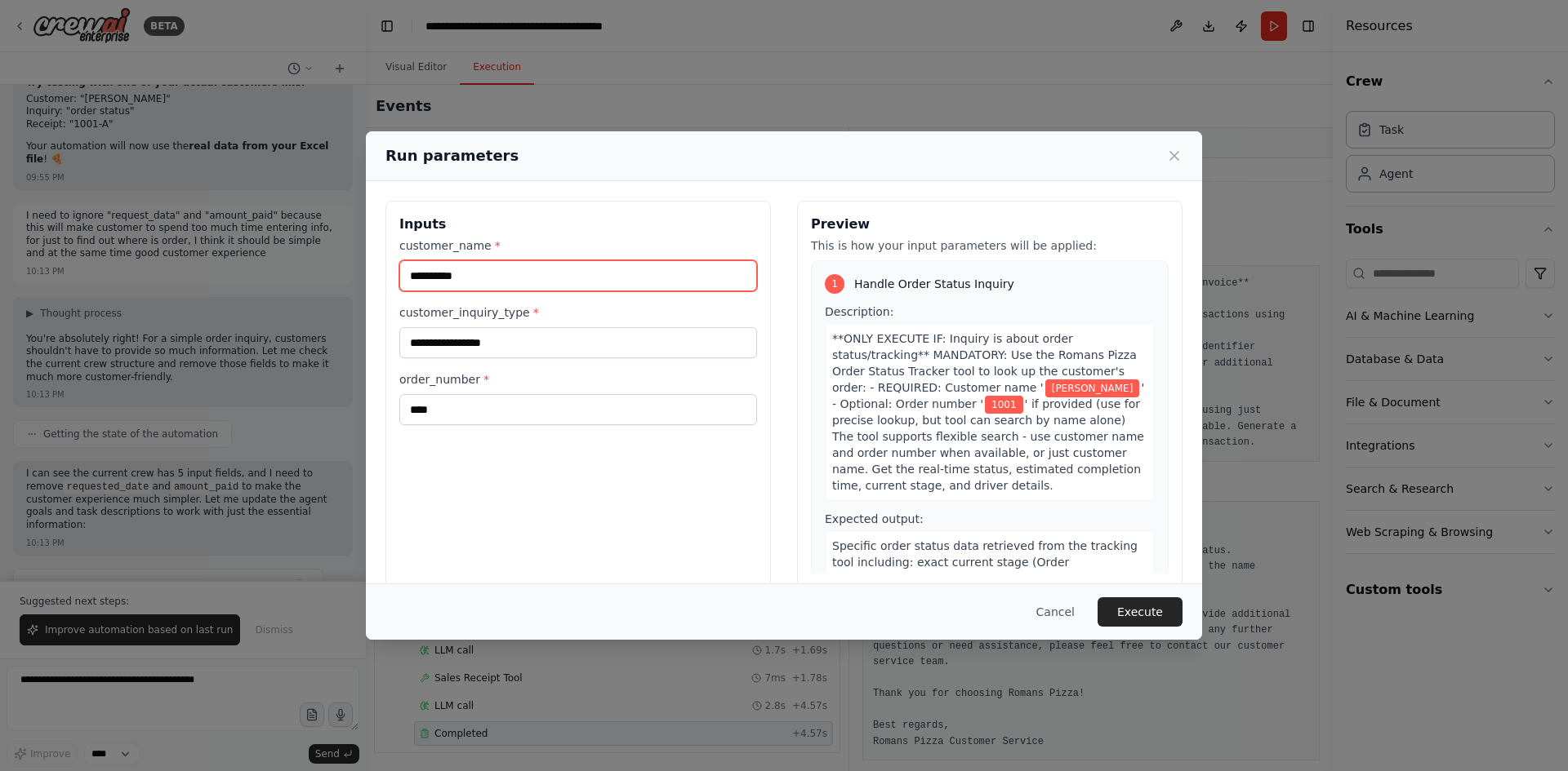
click at [630, 277] on input "**********" at bounding box center [578, 276] width 358 height 31
click at [630, 277] on input "**********" at bounding box center [578, 276] width 358 height 31
type input "*"
type input "**********"
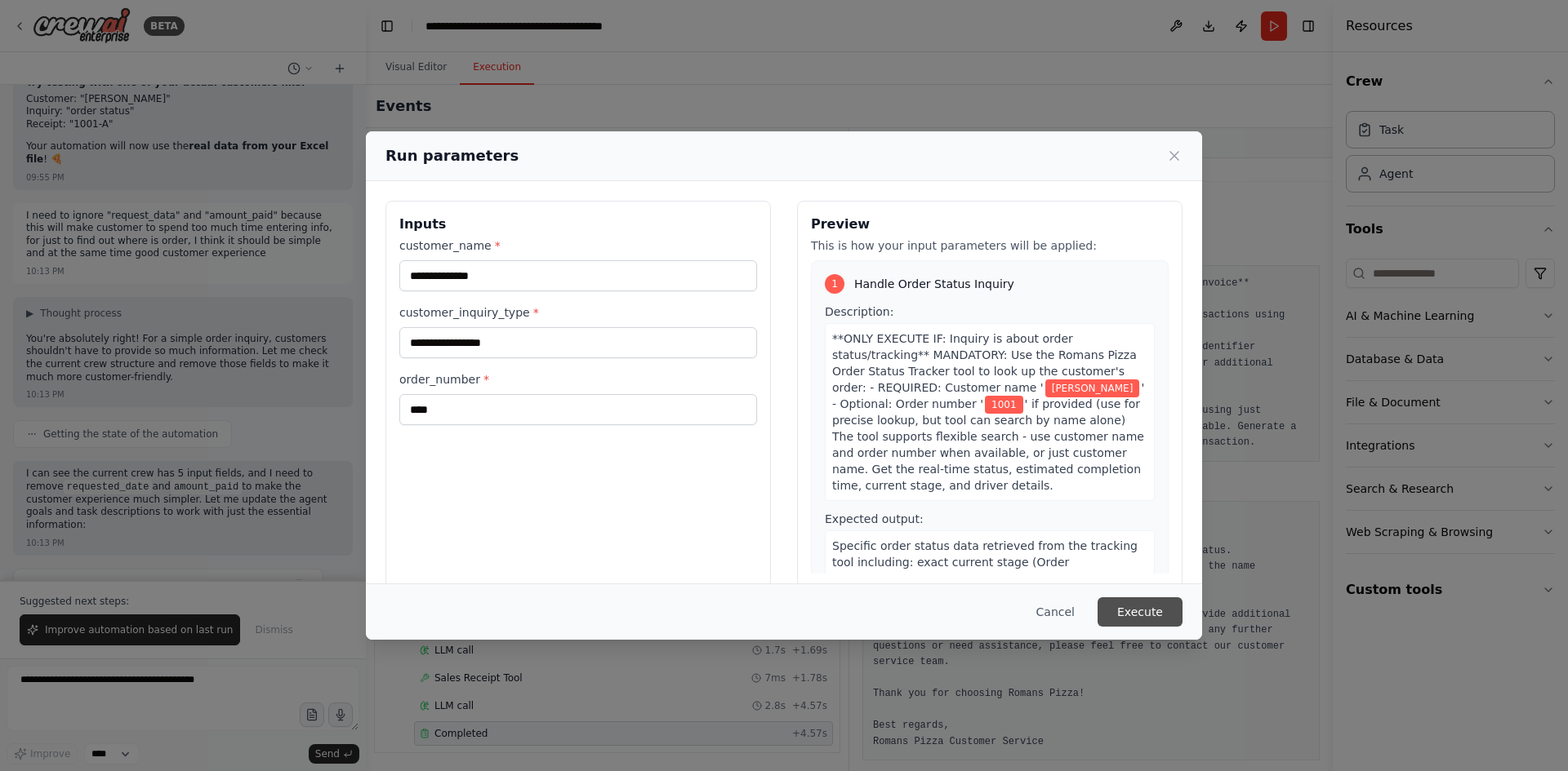
click at [1152, 617] on button "Execute" at bounding box center [1140, 612] width 85 height 30
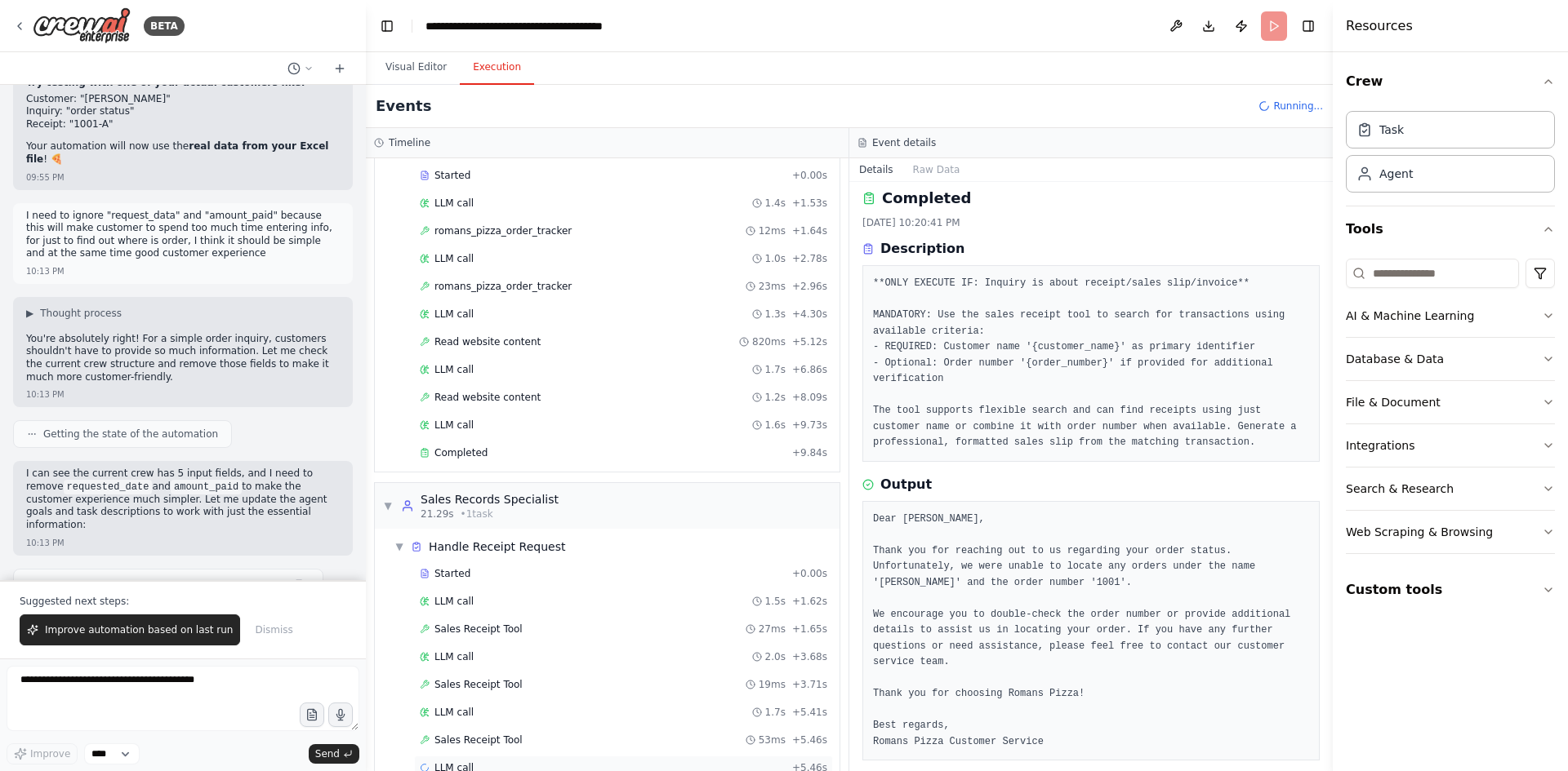
scroll to position [349, 0]
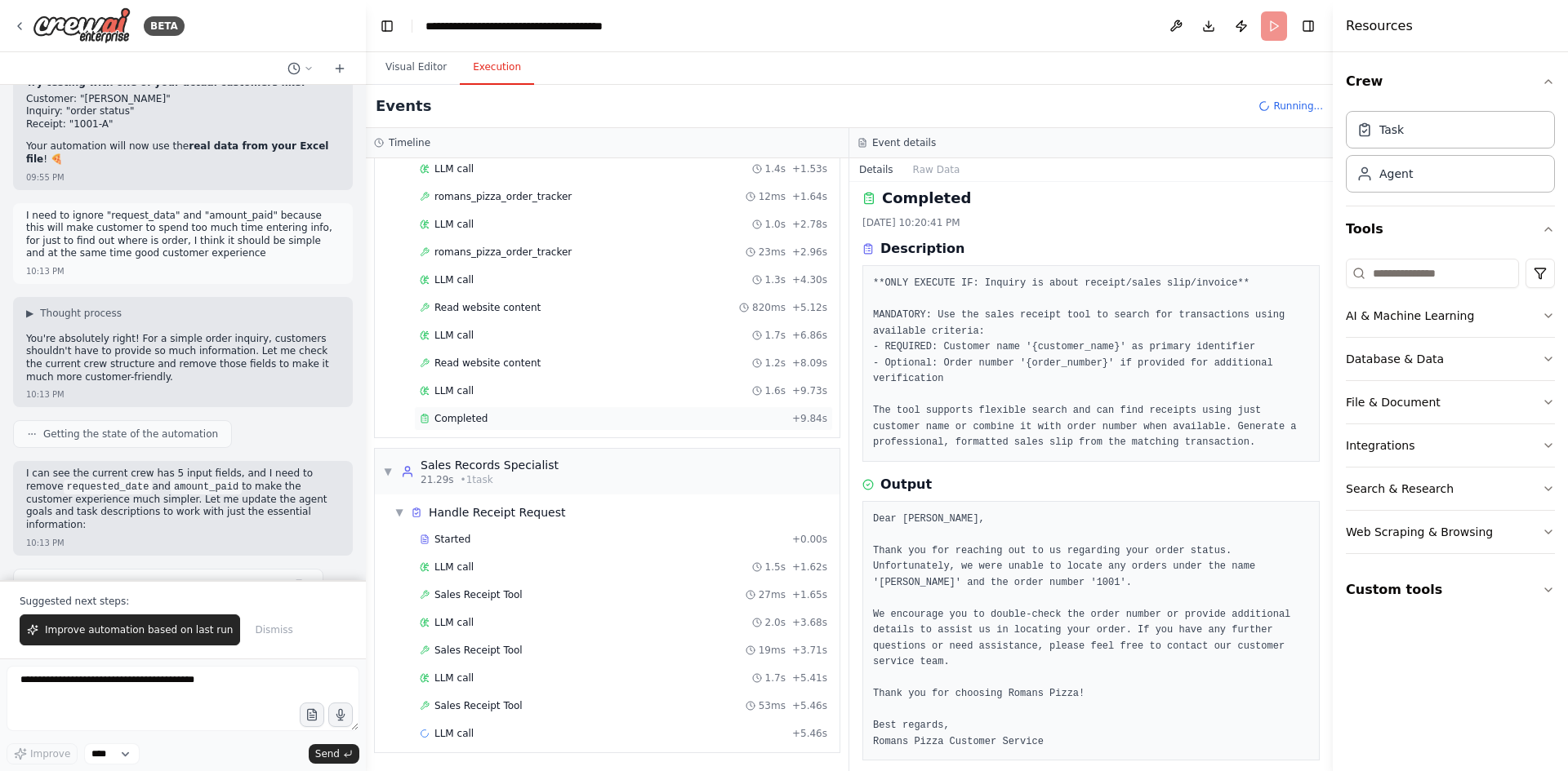
click at [469, 414] on span "Completed" at bounding box center [460, 419] width 53 height 13
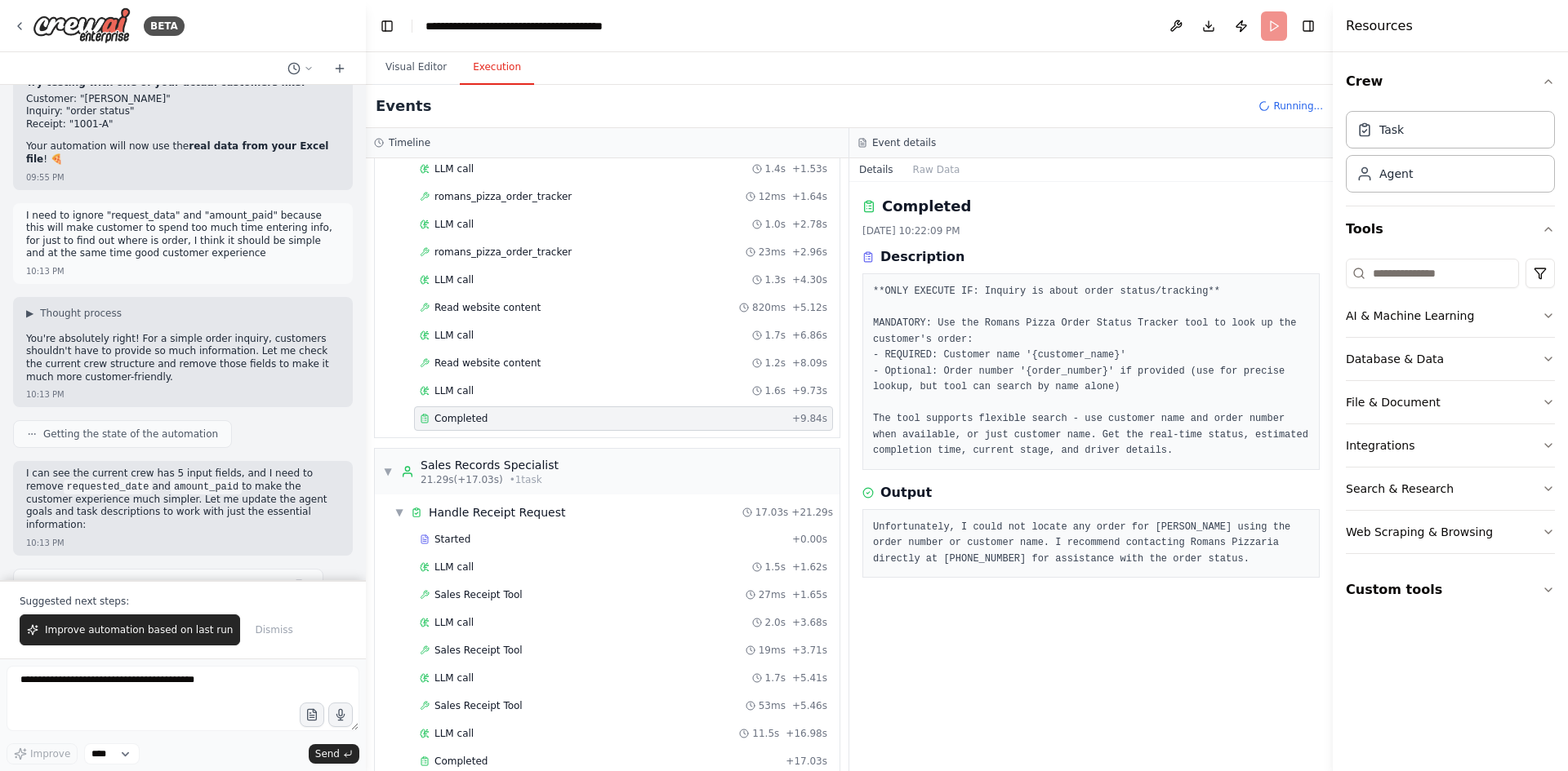
scroll to position [489, 0]
click at [1121, 481] on div "Completed 9/19/2025, 10:22:09 PM Description **ONLY EXECUTE IF: Inquiry is abou…" at bounding box center [1090, 476] width 483 height 589
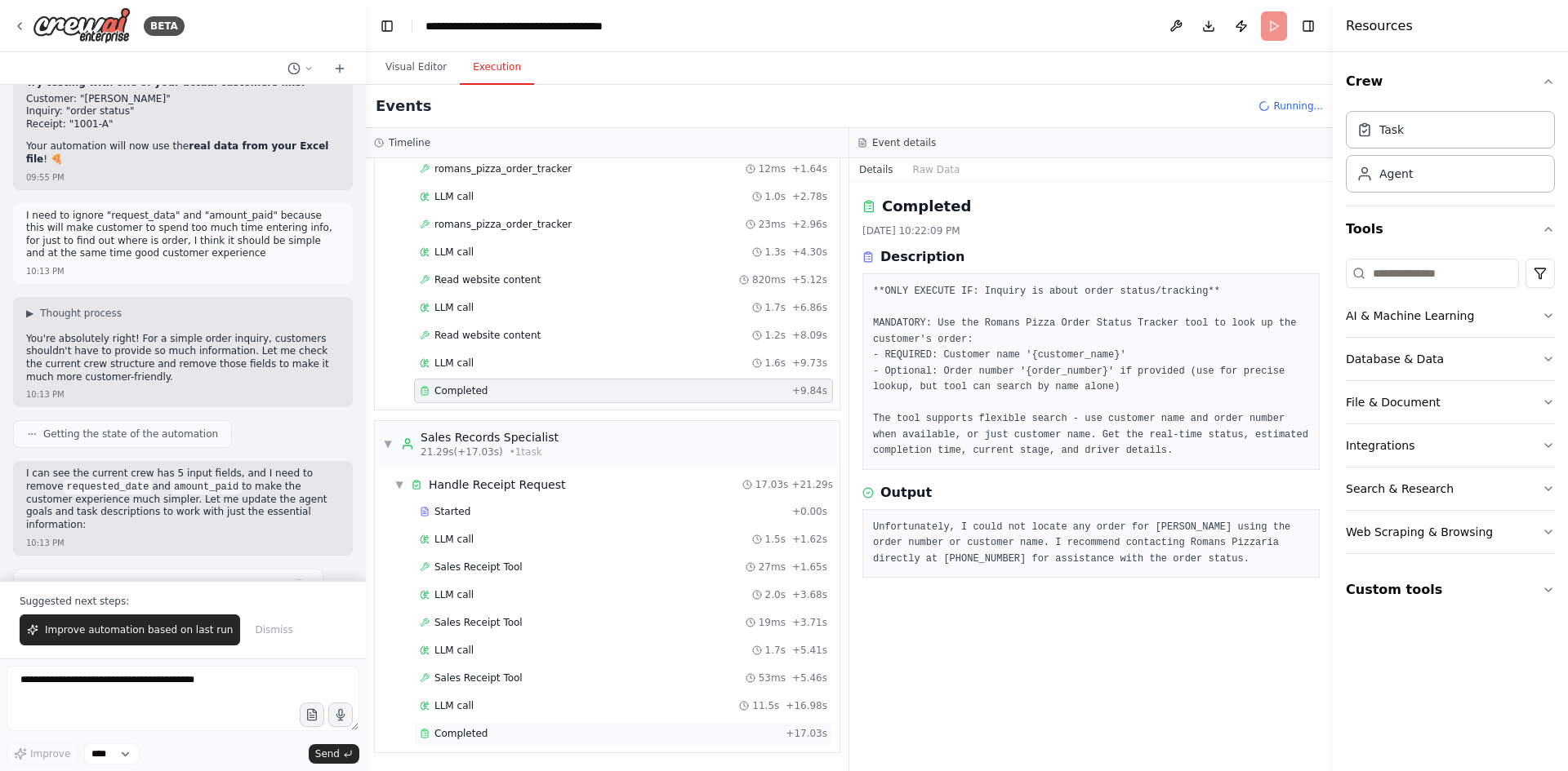
drag, startPoint x: 474, startPoint y: 736, endPoint x: 483, endPoint y: 729, distance: 11.4
click at [474, 737] on span "Completed" at bounding box center [460, 733] width 53 height 13
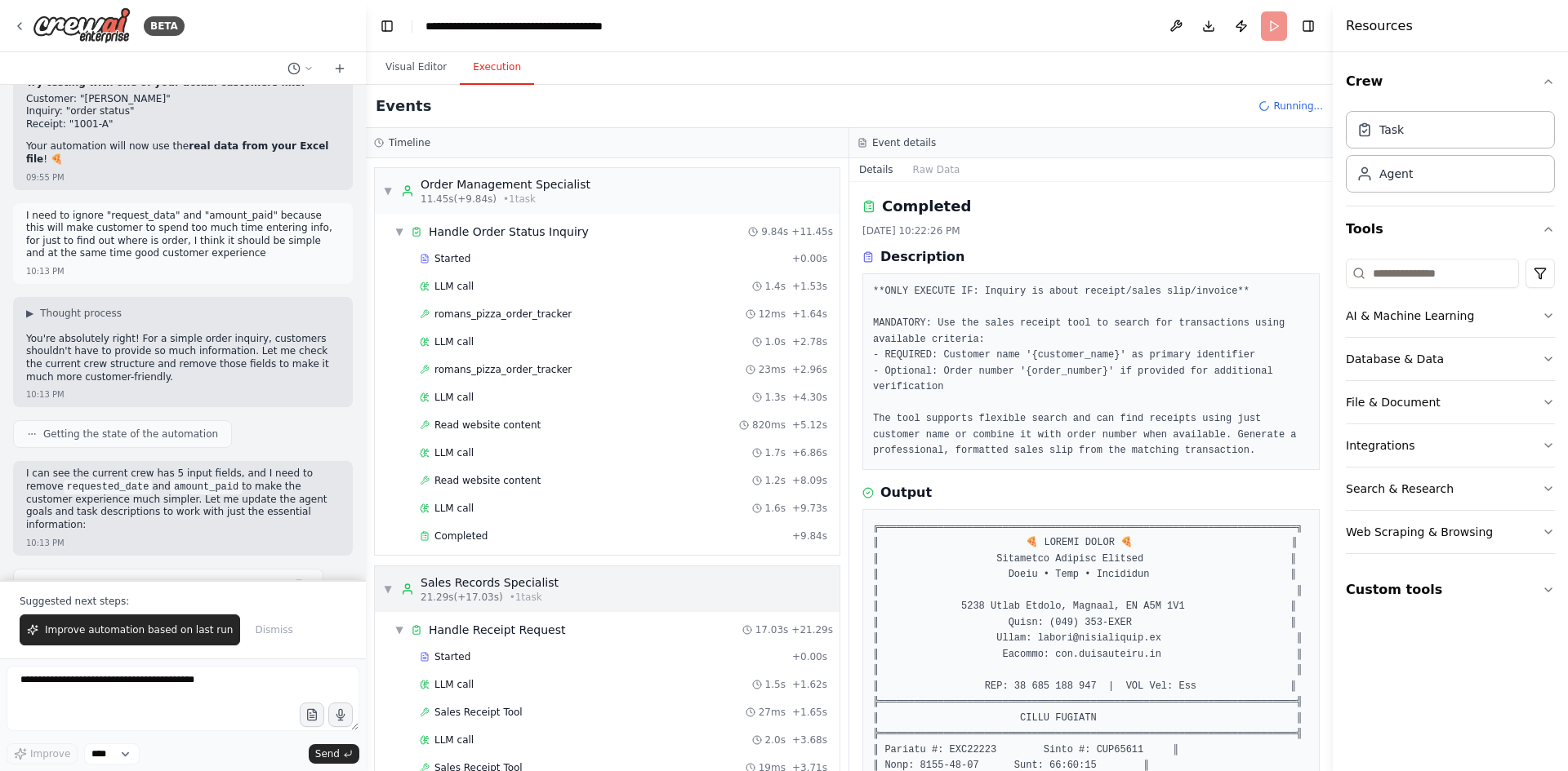
scroll to position [908, 0]
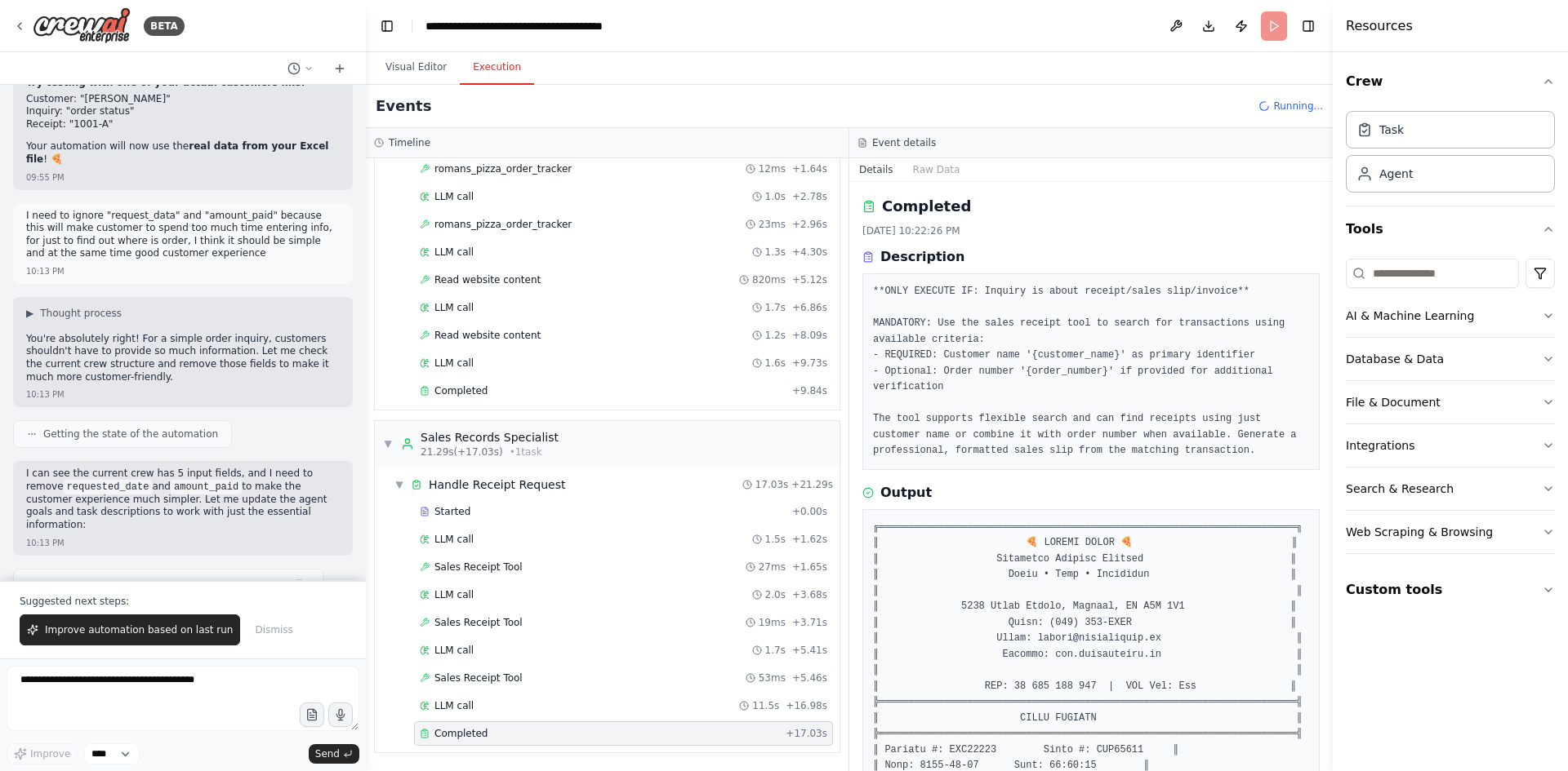
click at [1038, 474] on div "Completed 9/19/2025, 10:22:26 PM Description **ONLY EXECUTE IF: Inquiry is abou…" at bounding box center [1090, 476] width 483 height 589
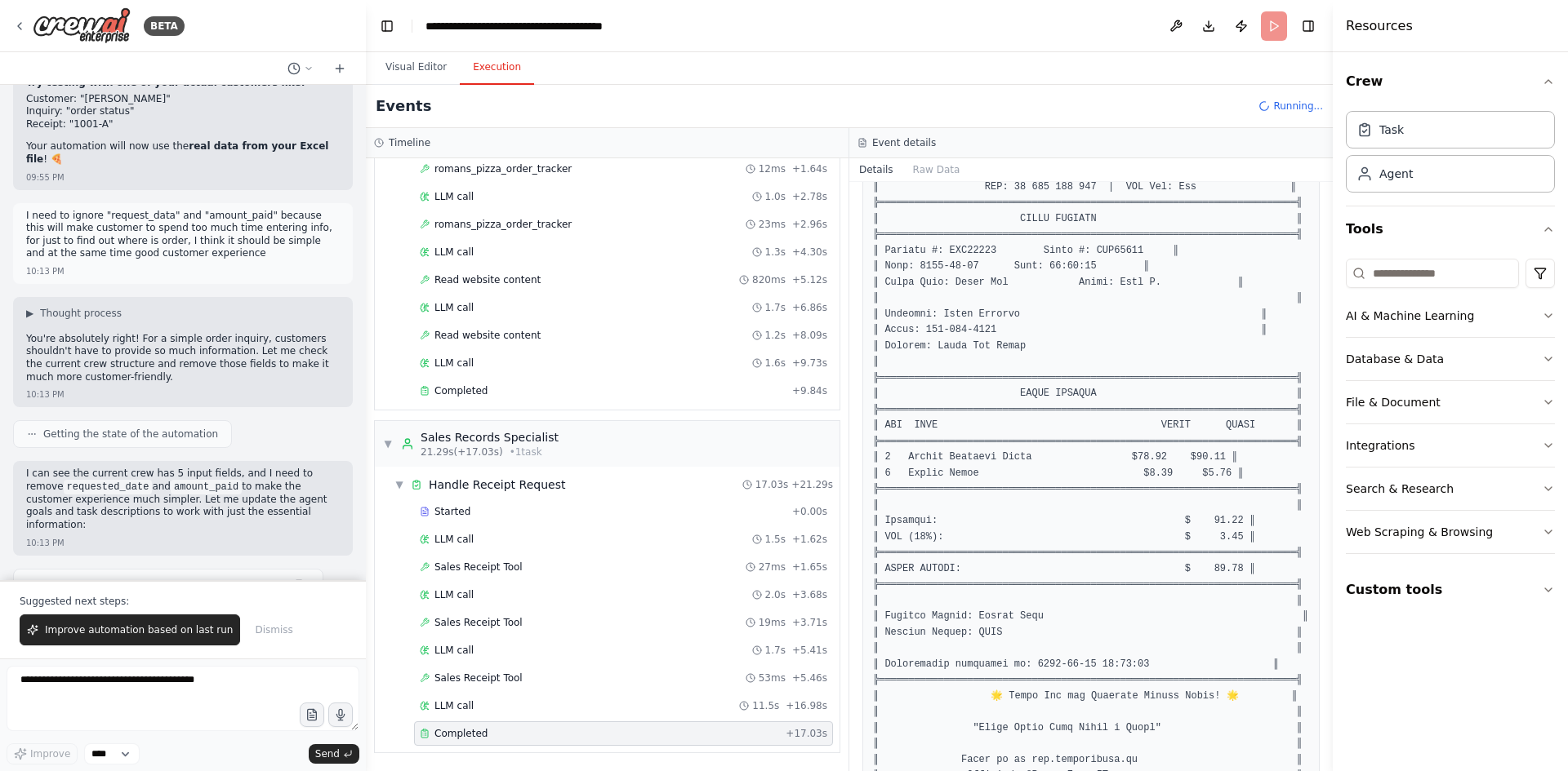
scroll to position [629, 0]
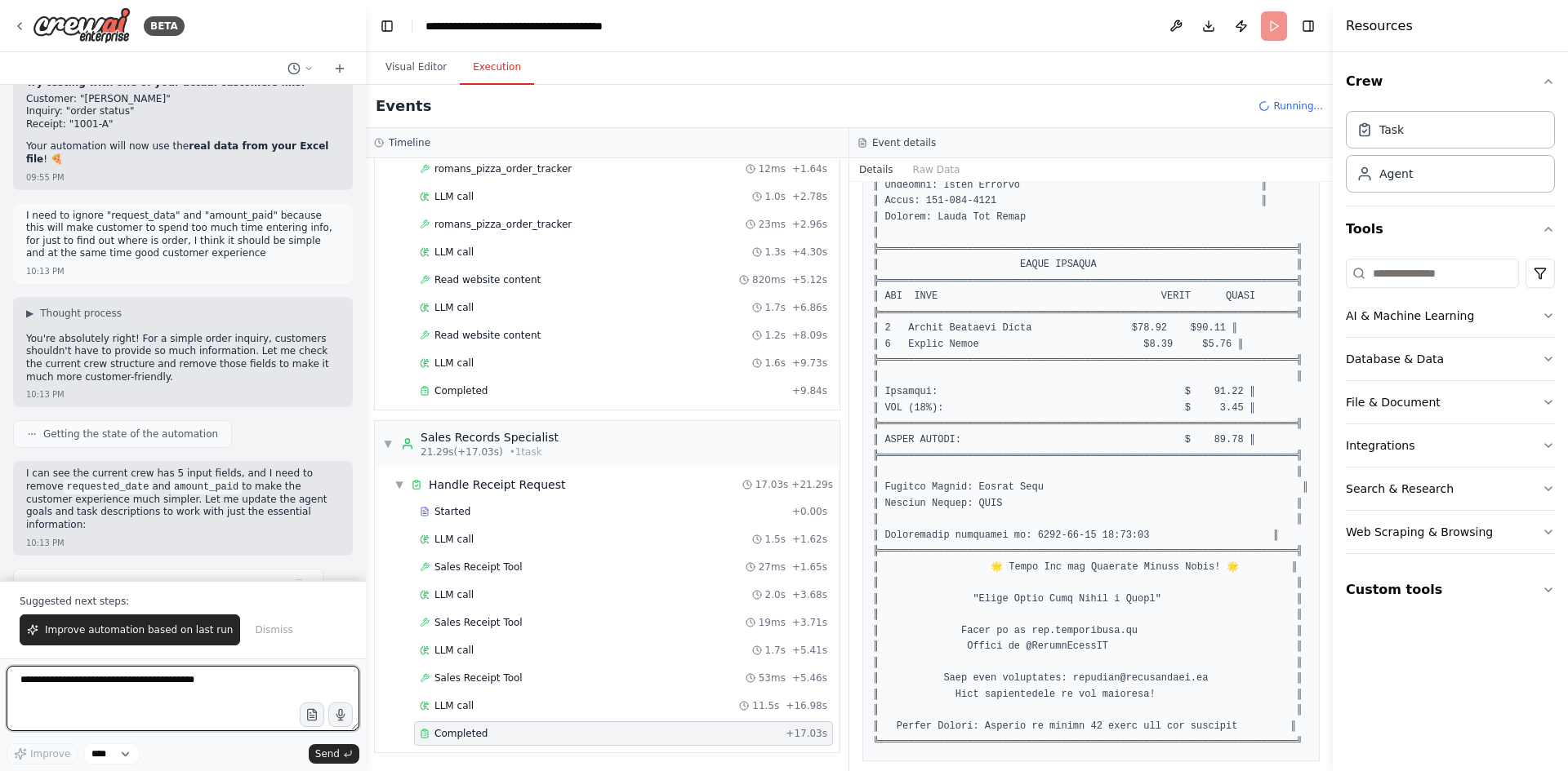
click at [125, 673] on textarea at bounding box center [182, 698] width 352 height 65
type textarea "*"
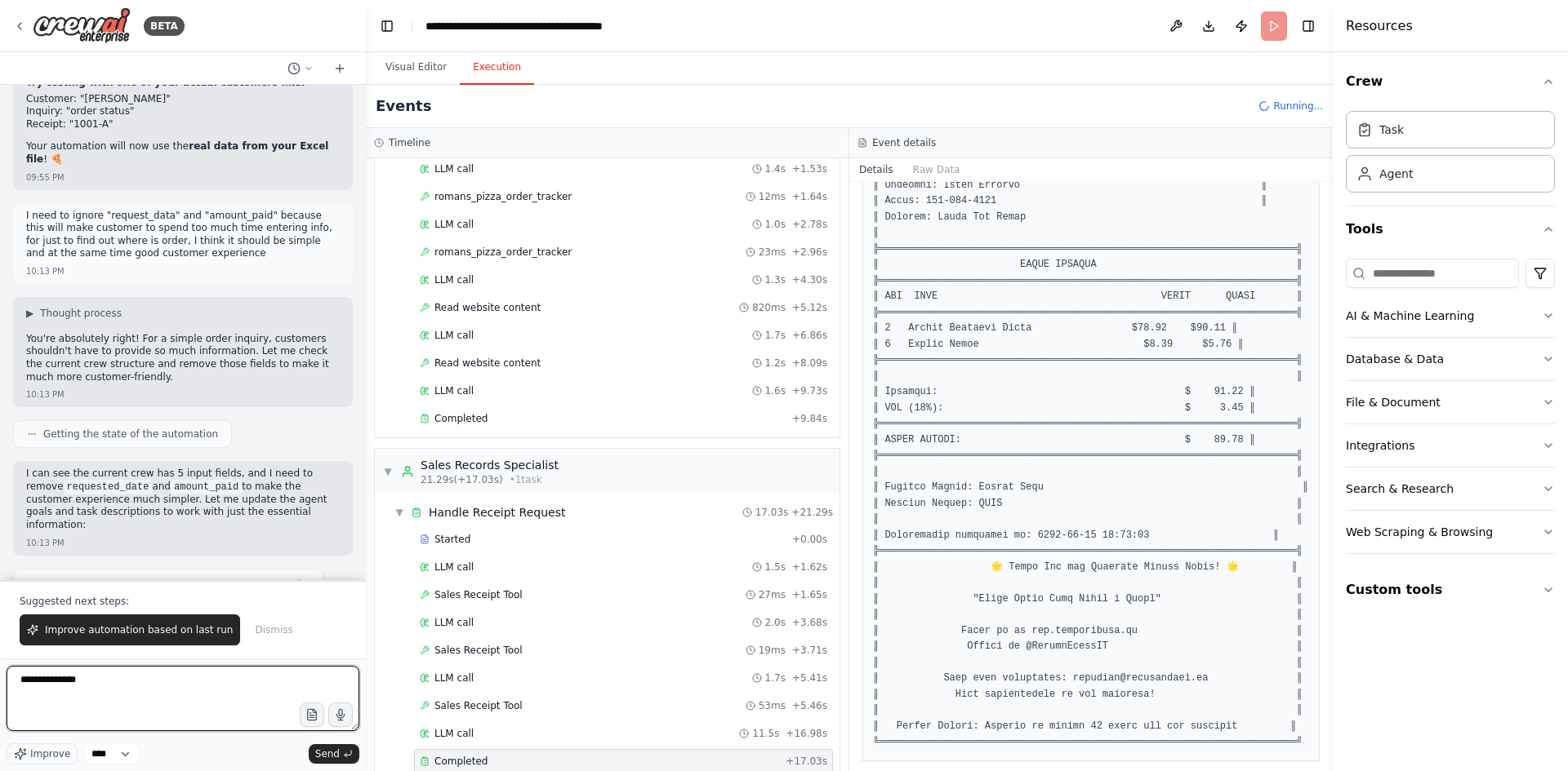
scroll to position [1273, 0]
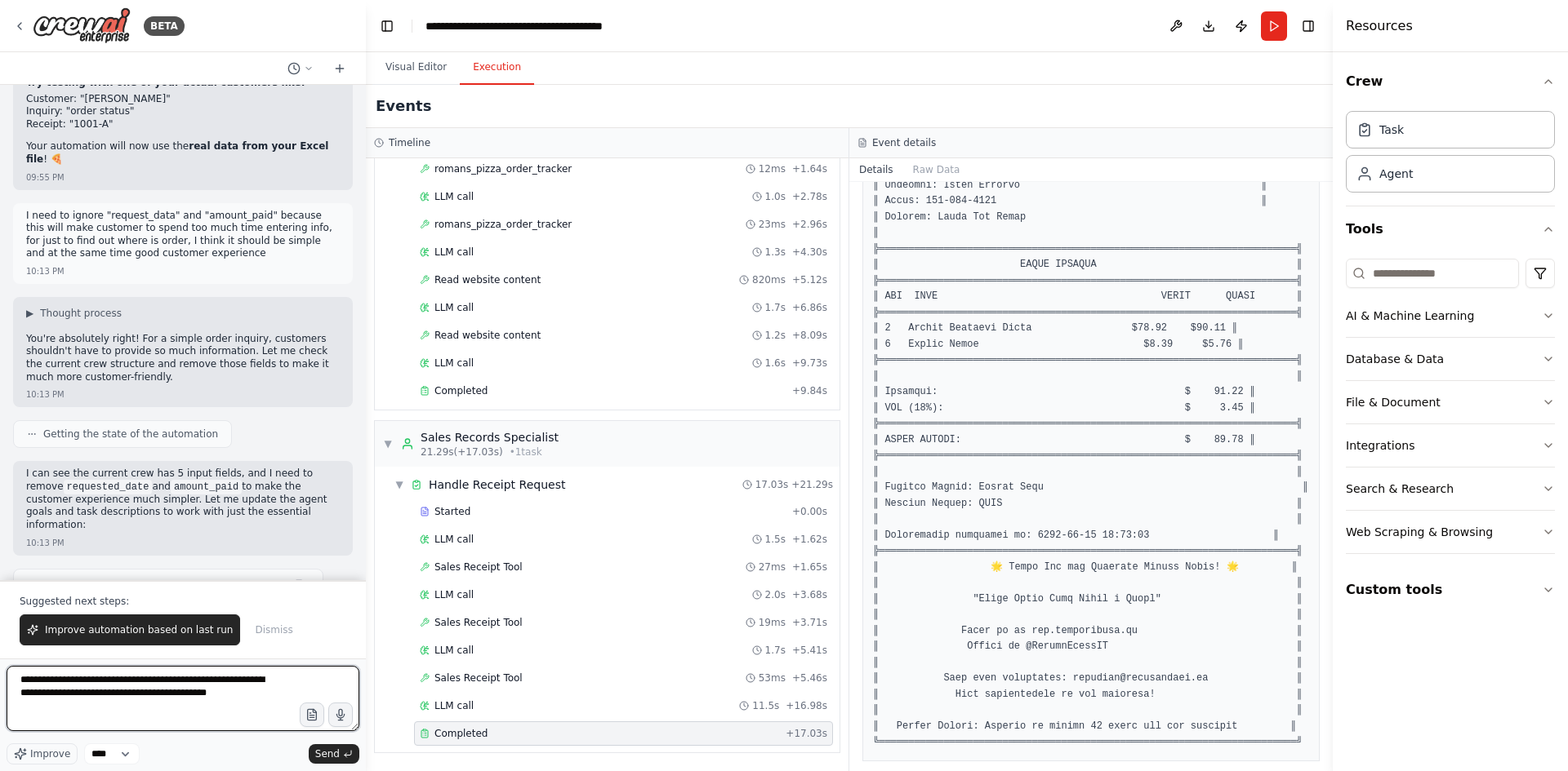
type textarea "**********"
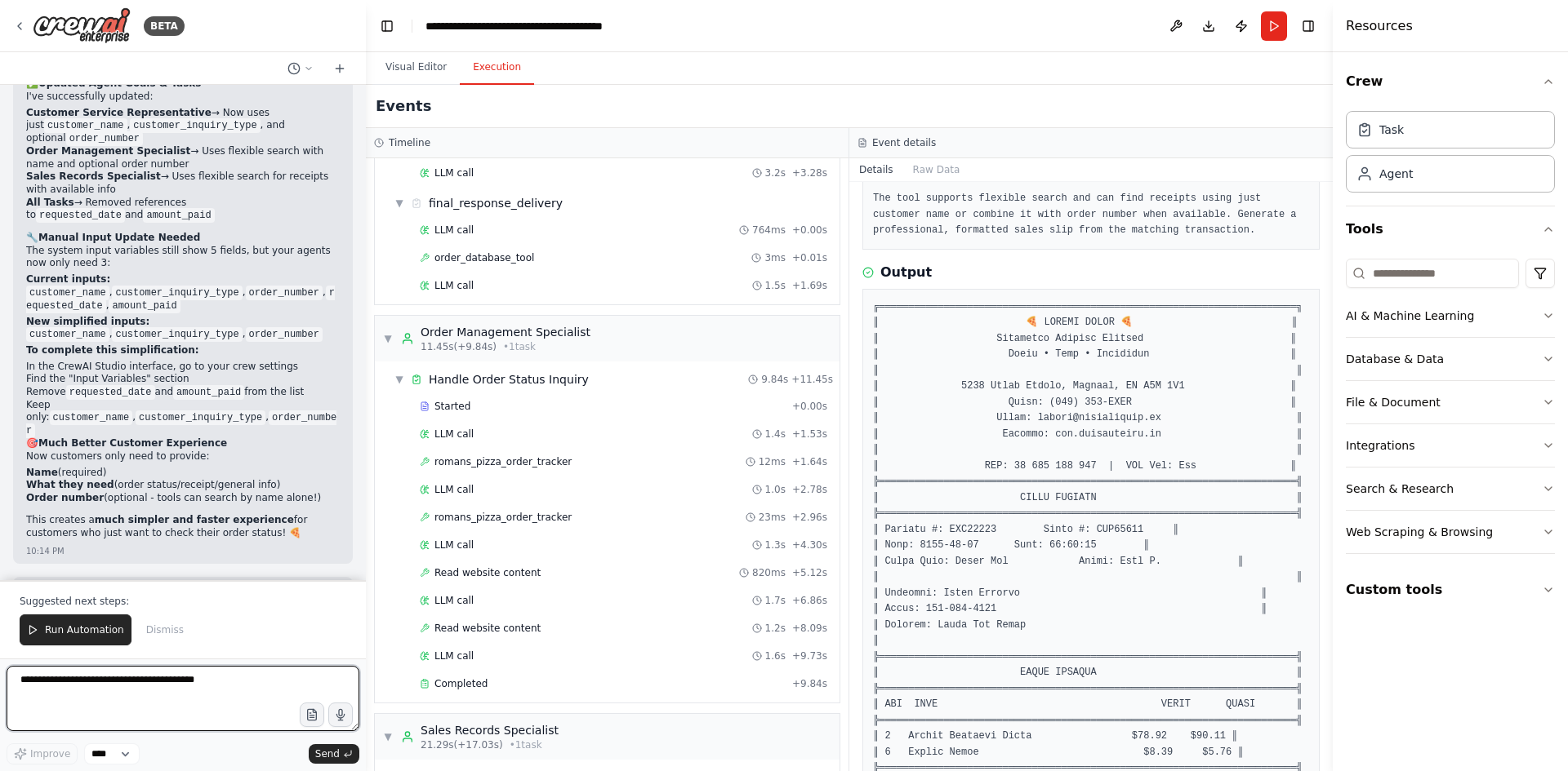
scroll to position [36294, 0]
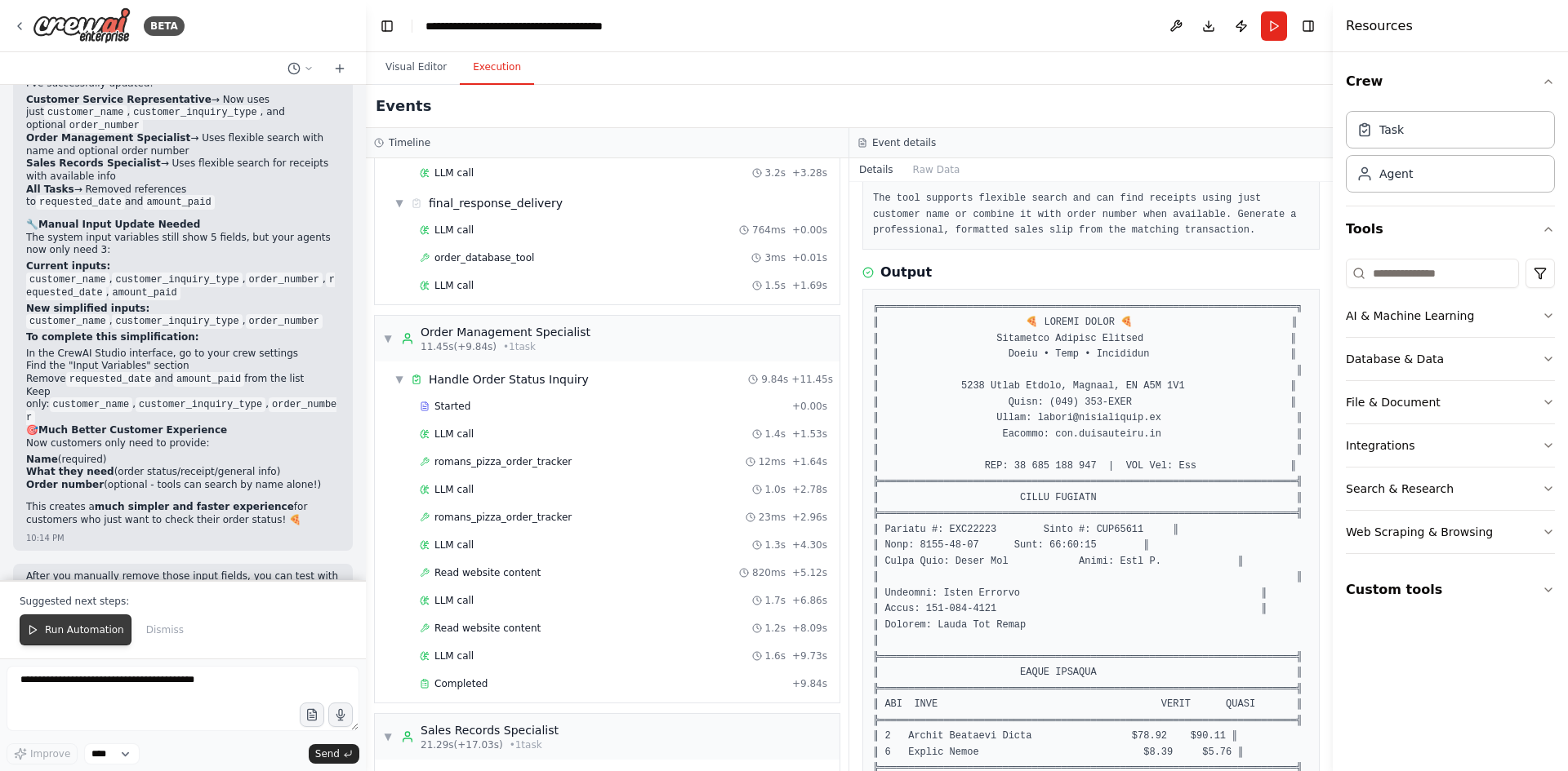
click at [77, 630] on span "Run Automation" at bounding box center [85, 630] width 79 height 13
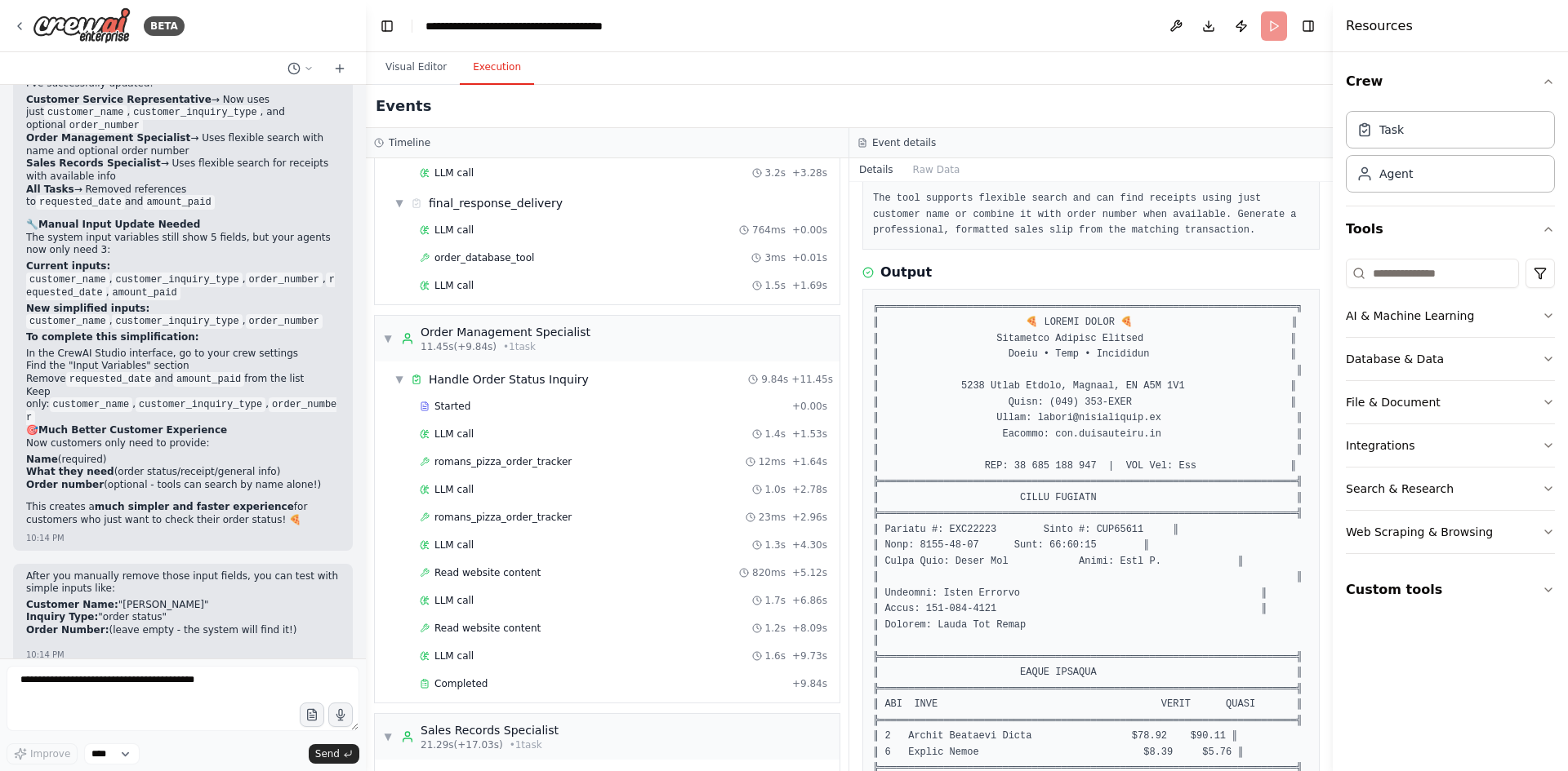
scroll to position [36215, 0]
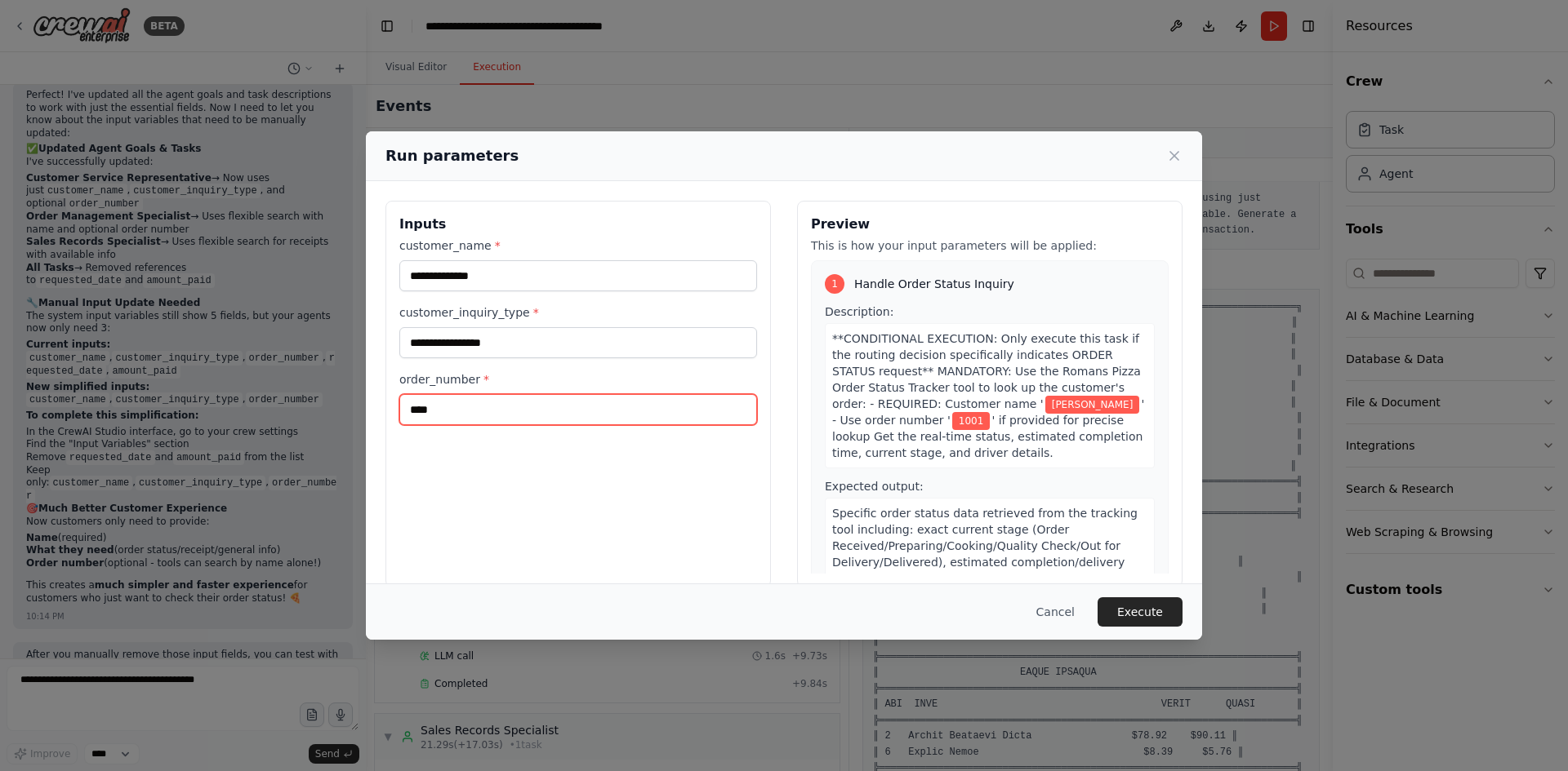
click at [508, 411] on input "****" at bounding box center [578, 410] width 358 height 31
type input "******"
click at [1149, 615] on button "Execute" at bounding box center [1140, 612] width 85 height 30
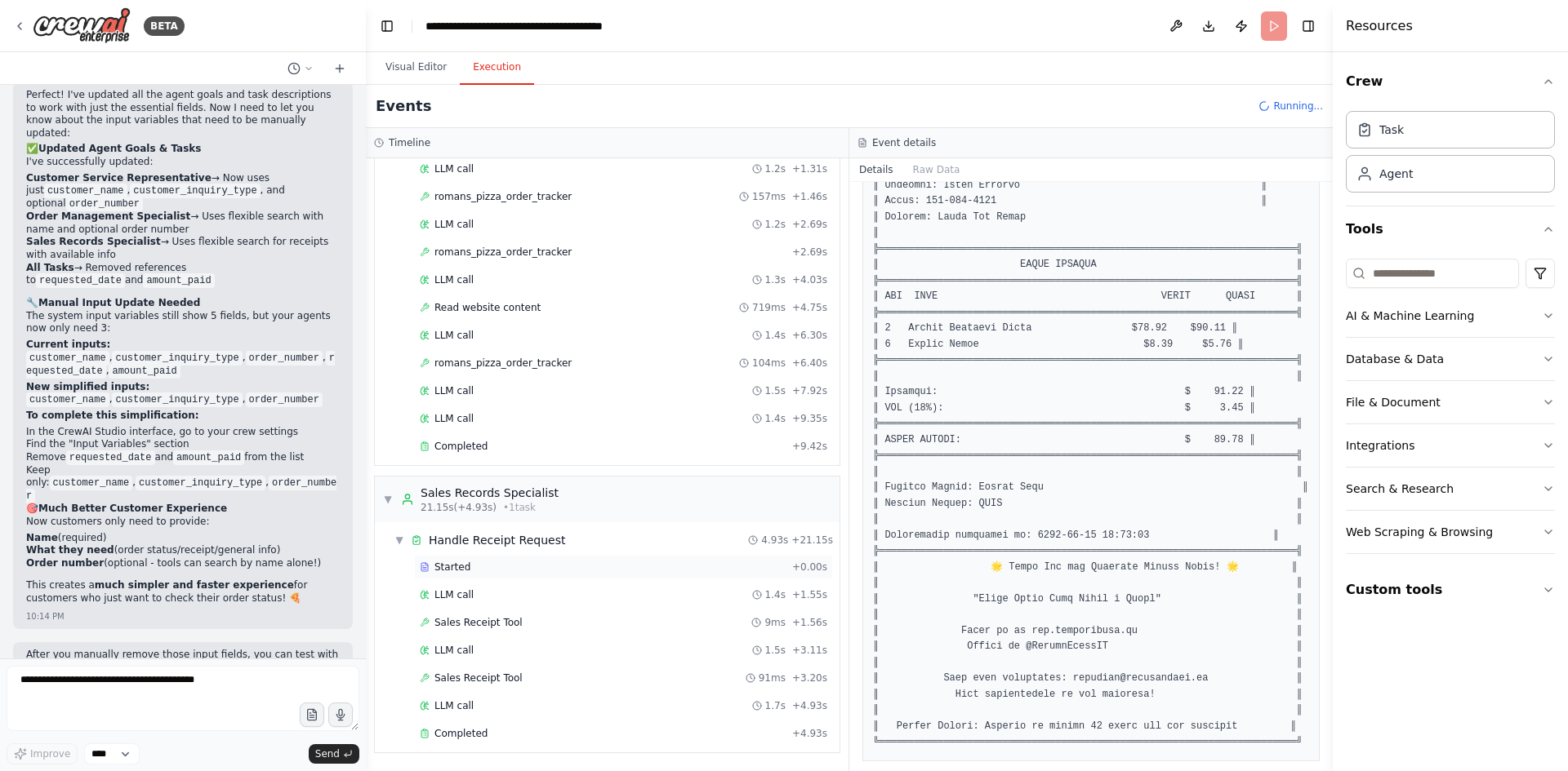
scroll to position [544, 0]
click at [484, 729] on div "Completed" at bounding box center [603, 733] width 366 height 13
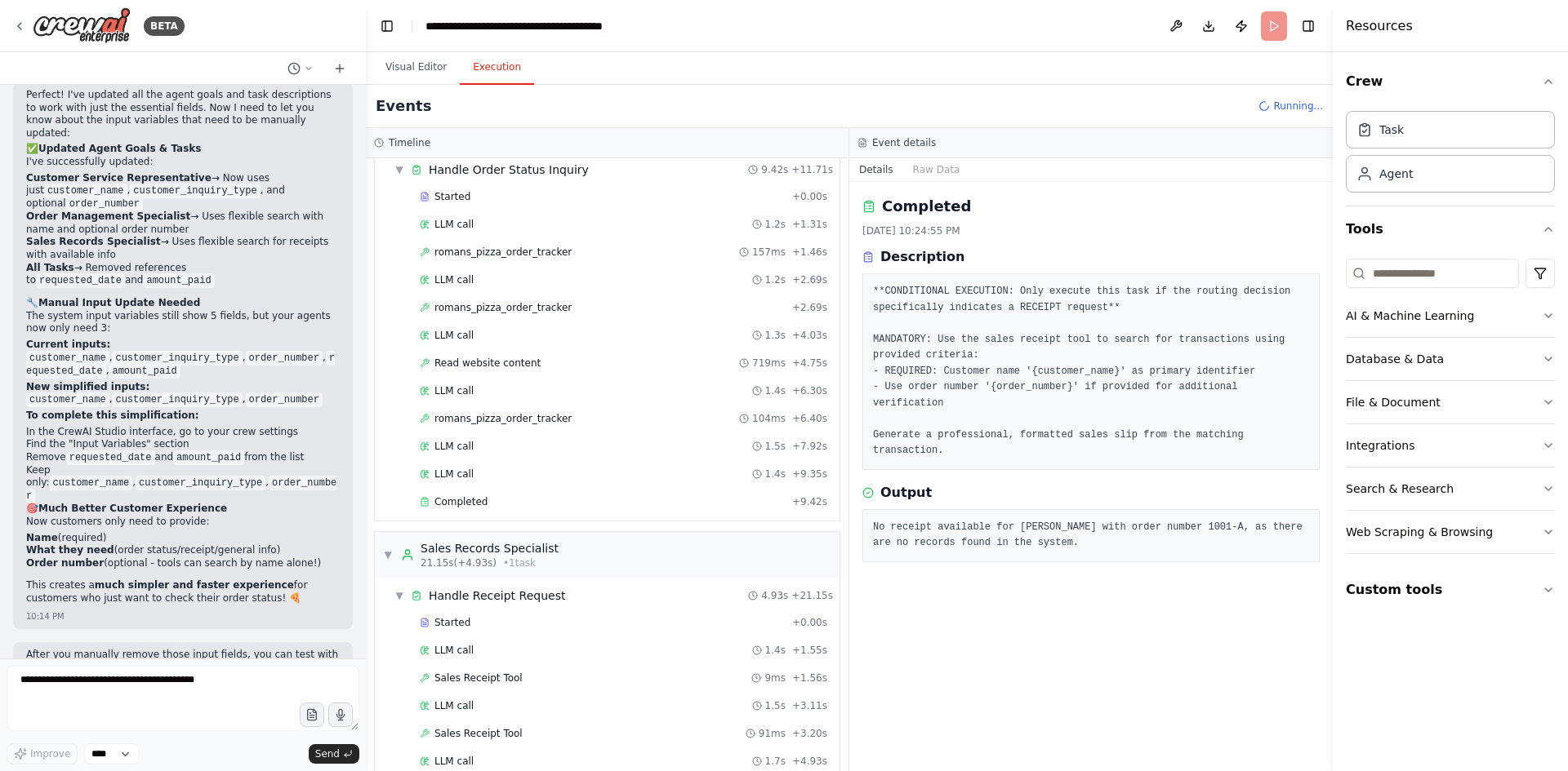
scroll to position [712, 0]
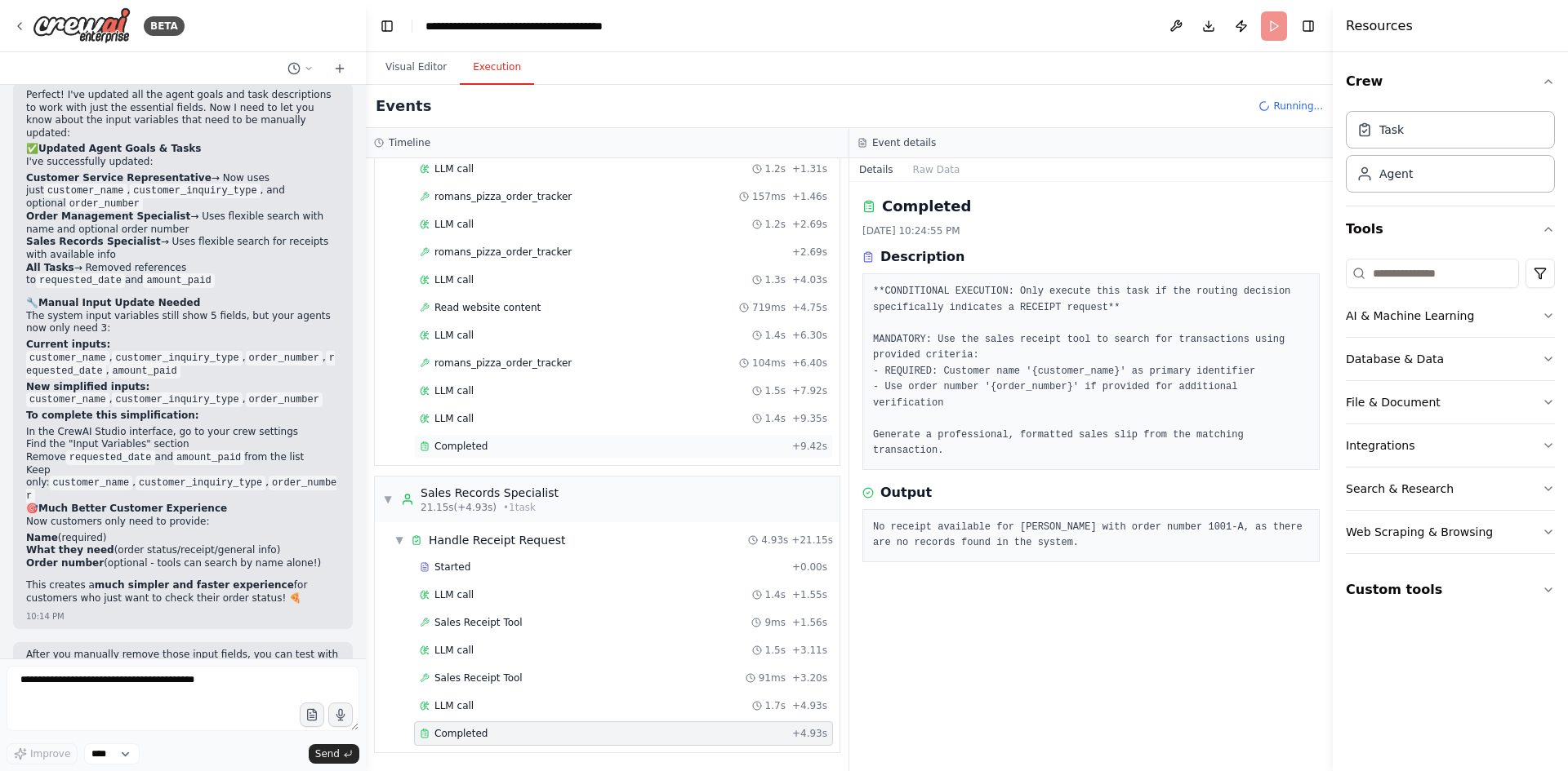
click at [499, 443] on div "Completed" at bounding box center [603, 446] width 366 height 13
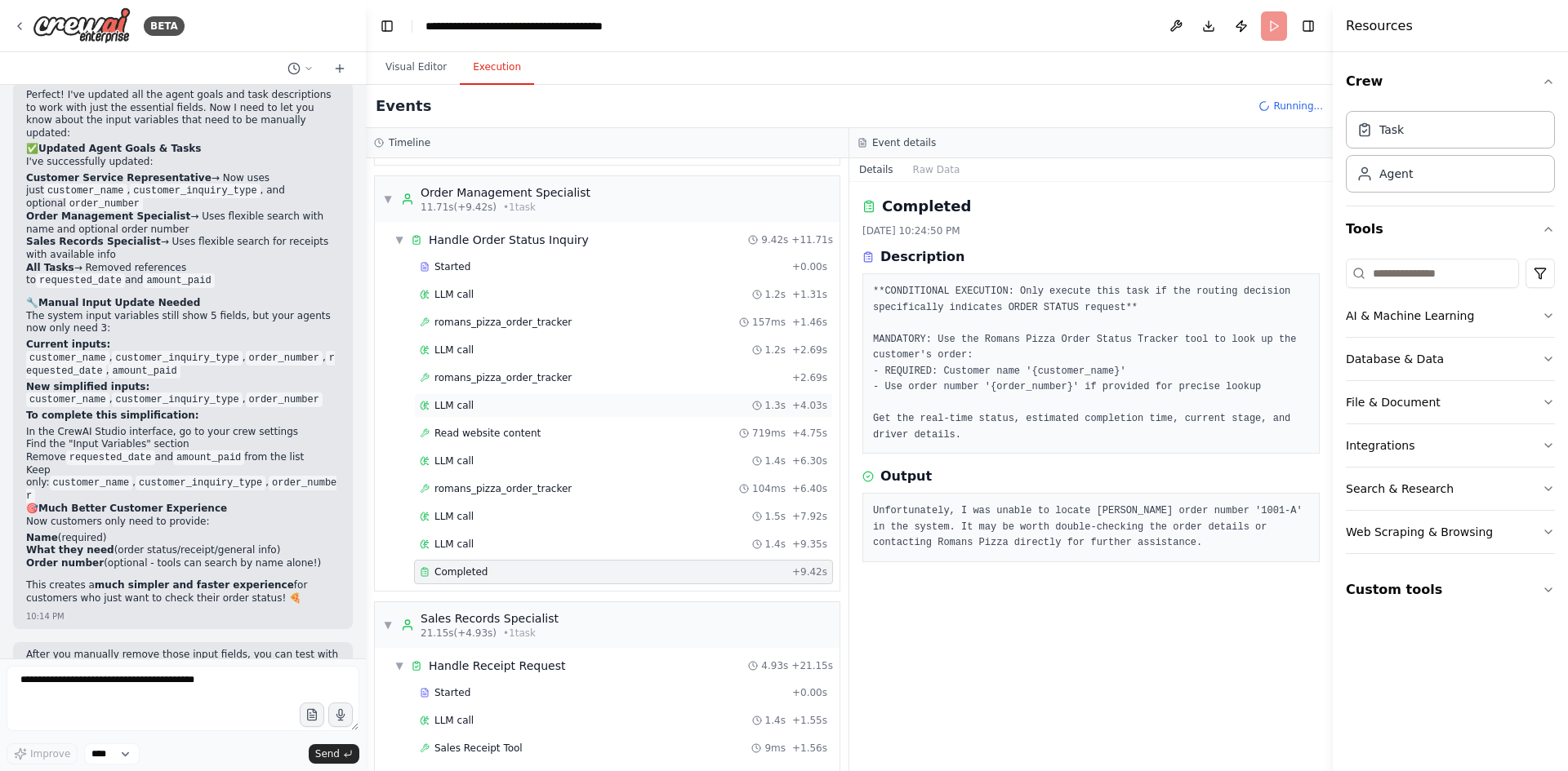
scroll to position [1326, 0]
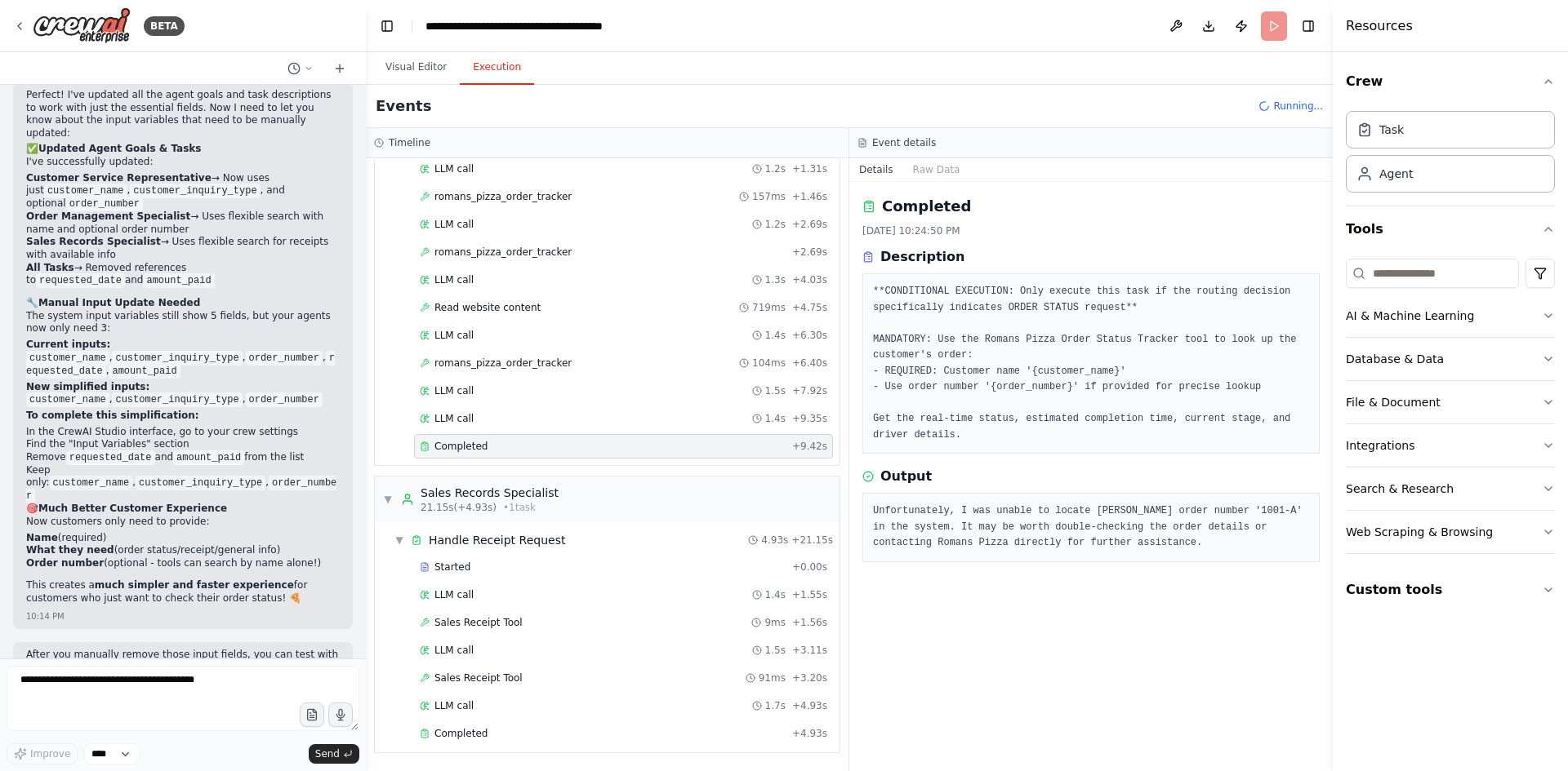
click at [525, 448] on div "Completed" at bounding box center [603, 446] width 366 height 13
click at [492, 731] on div "Completed" at bounding box center [603, 733] width 366 height 13
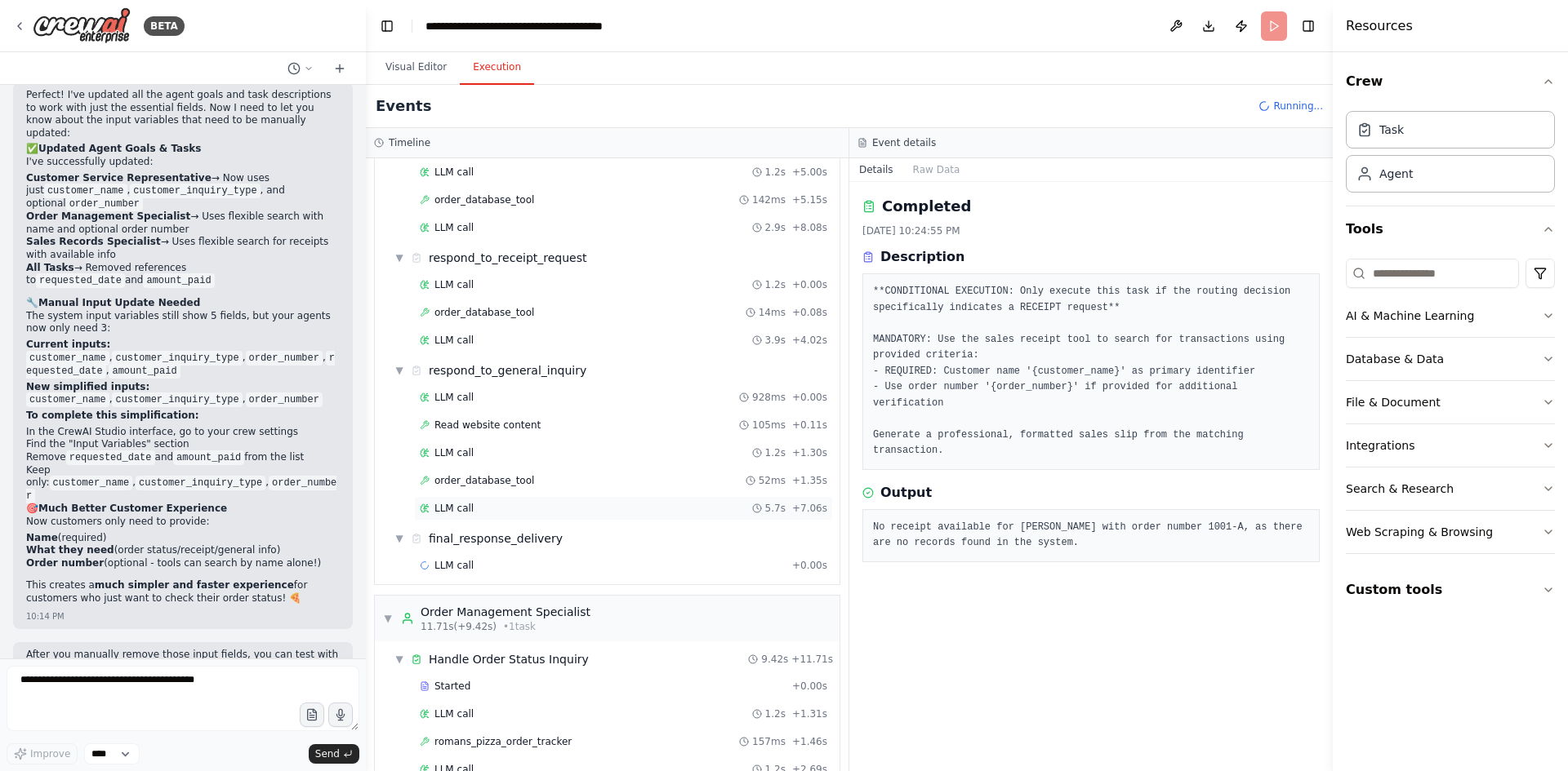
scroll to position [892, 0]
click at [497, 603] on div "order_database_tool + 0.00s" at bounding box center [623, 594] width 419 height 24
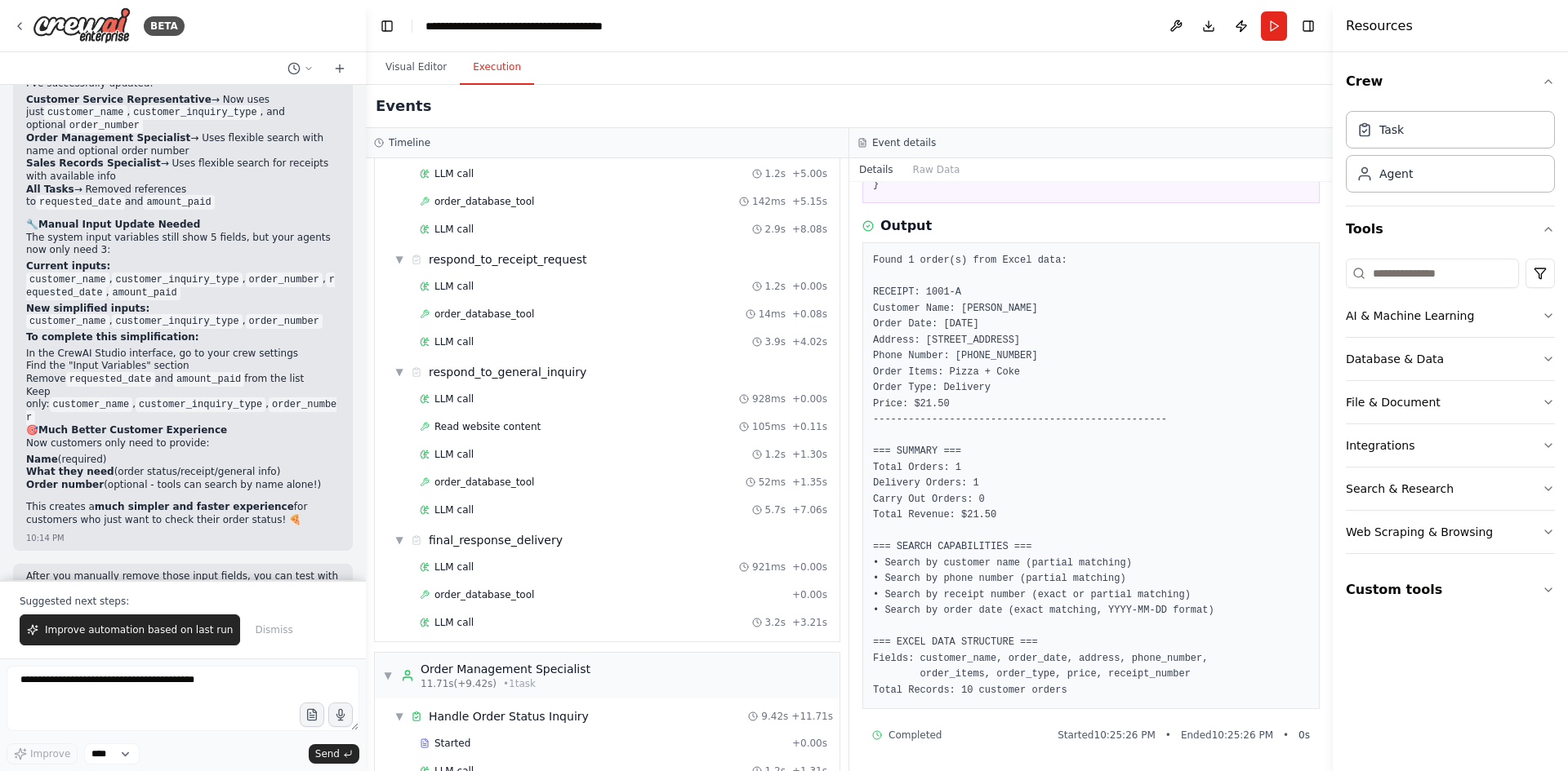
scroll to position [77, 0]
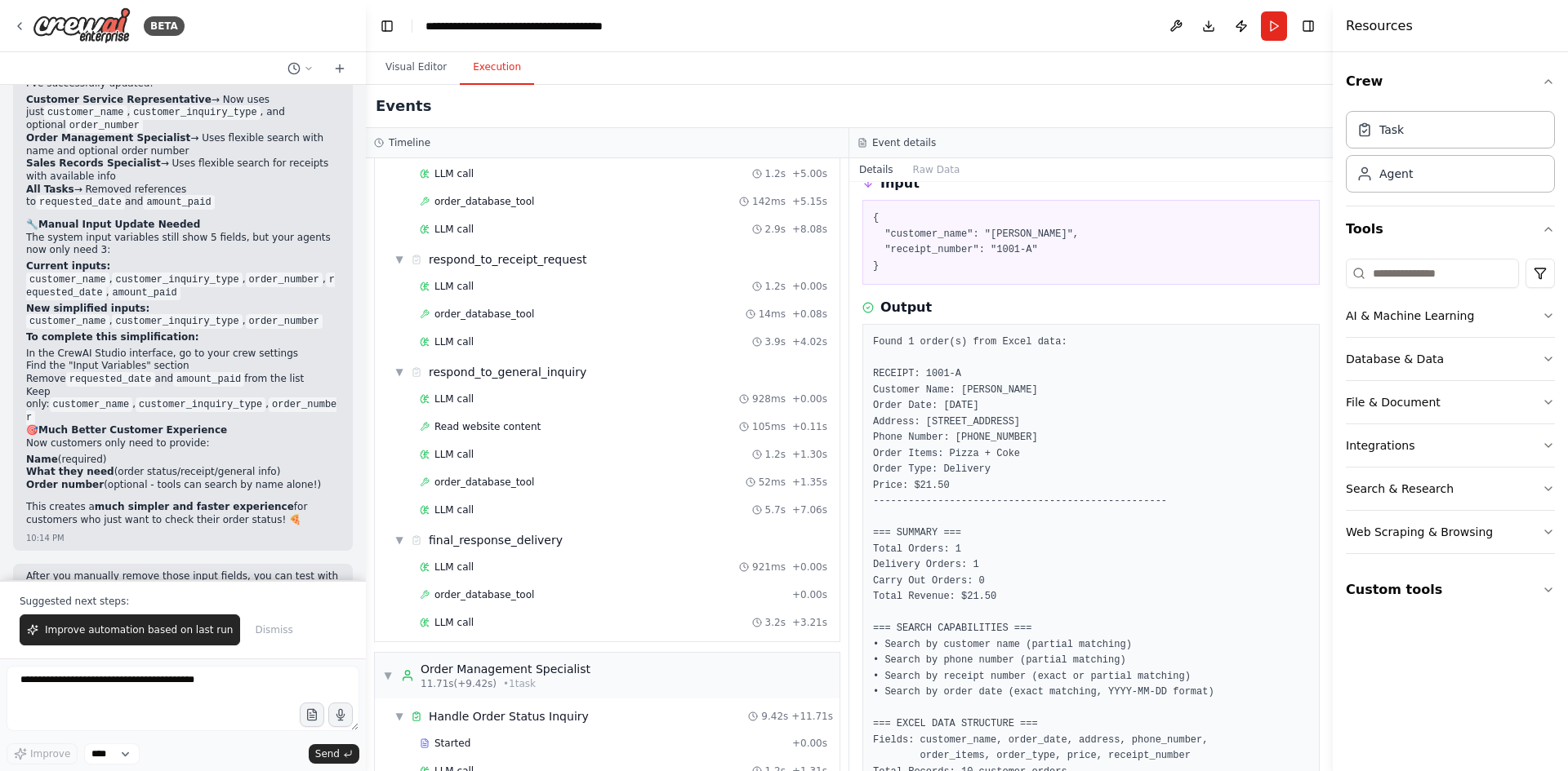
click at [1066, 454] on pre "Found 1 order(s) from Excel data: RECEIPT: 1001-A Customer Name: Robert Johnson…" at bounding box center [1091, 557] width 436 height 446
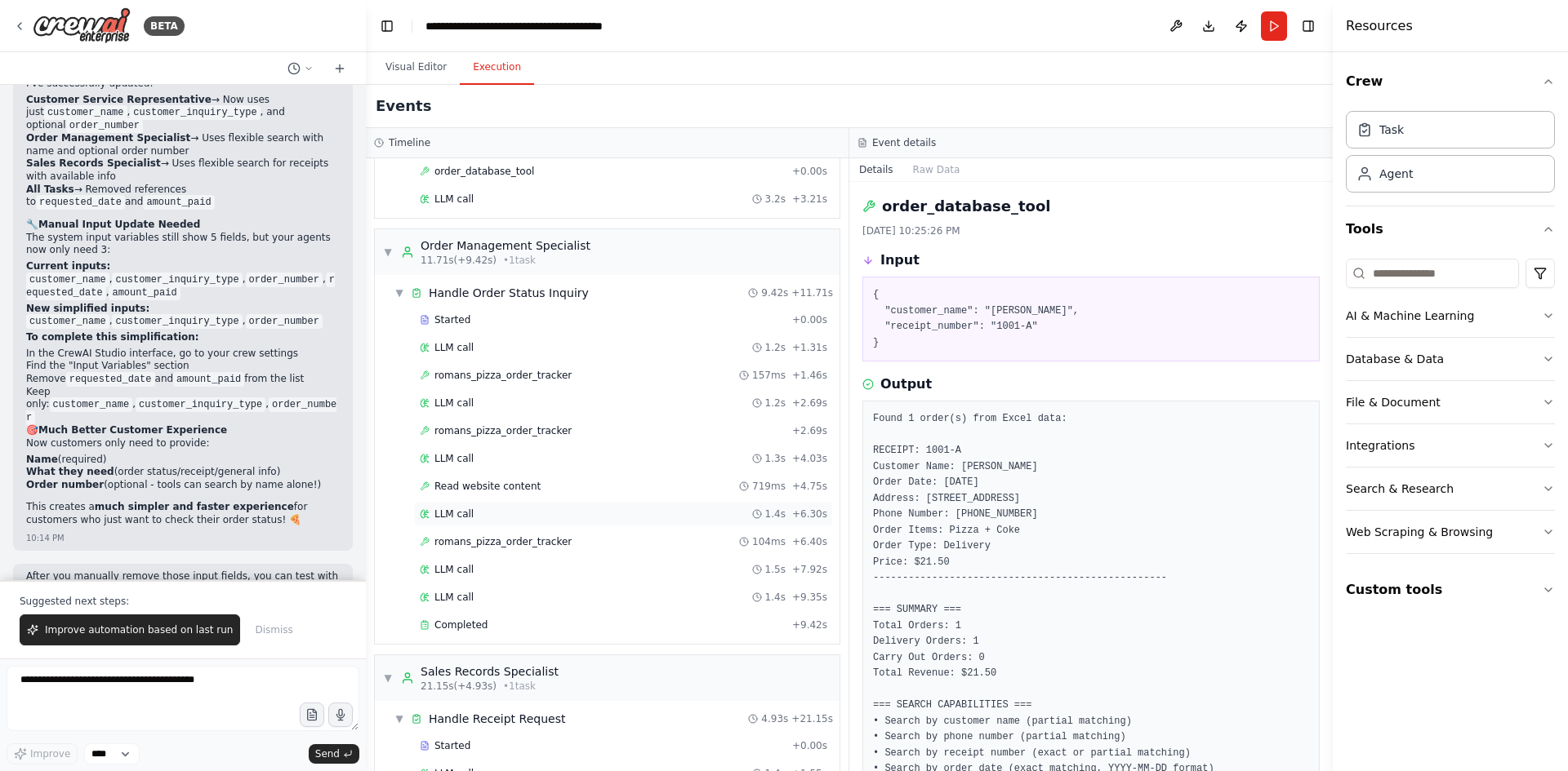
scroll to position [1491, 0]
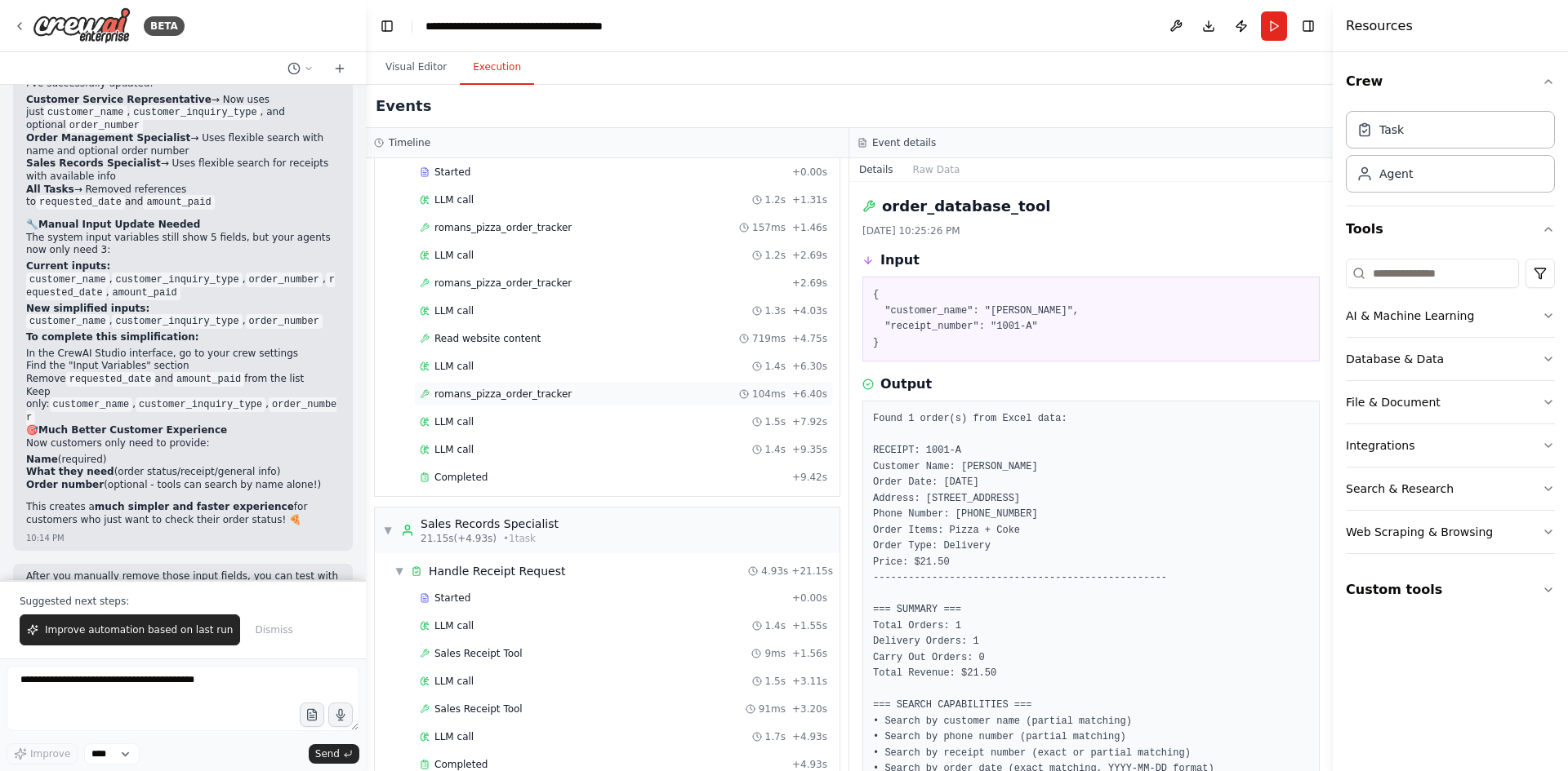
click at [482, 391] on span "romans_pizza_order_tracker" at bounding box center [503, 394] width 137 height 13
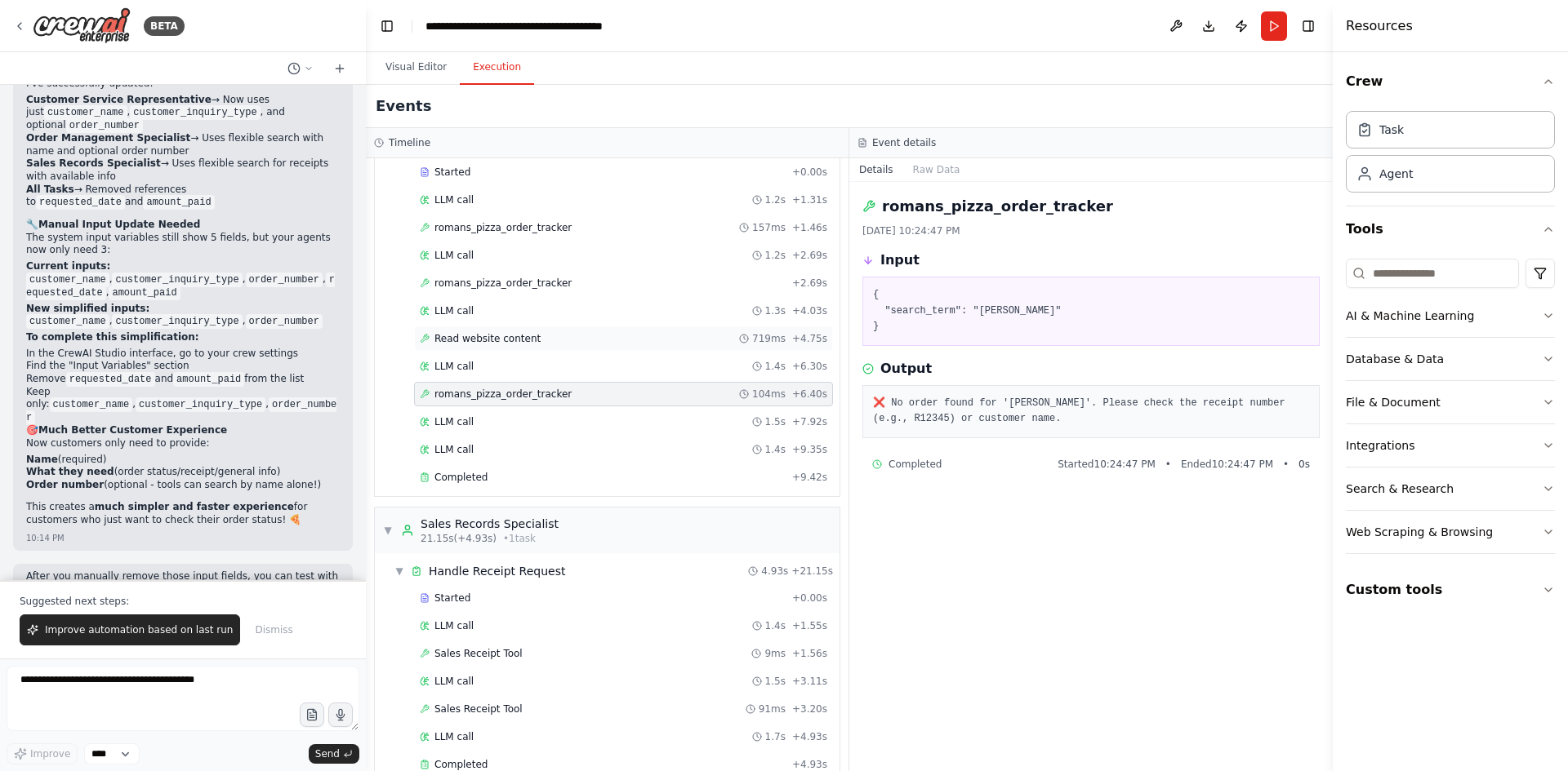
click at [486, 334] on span "Read website content" at bounding box center [488, 339] width 106 height 13
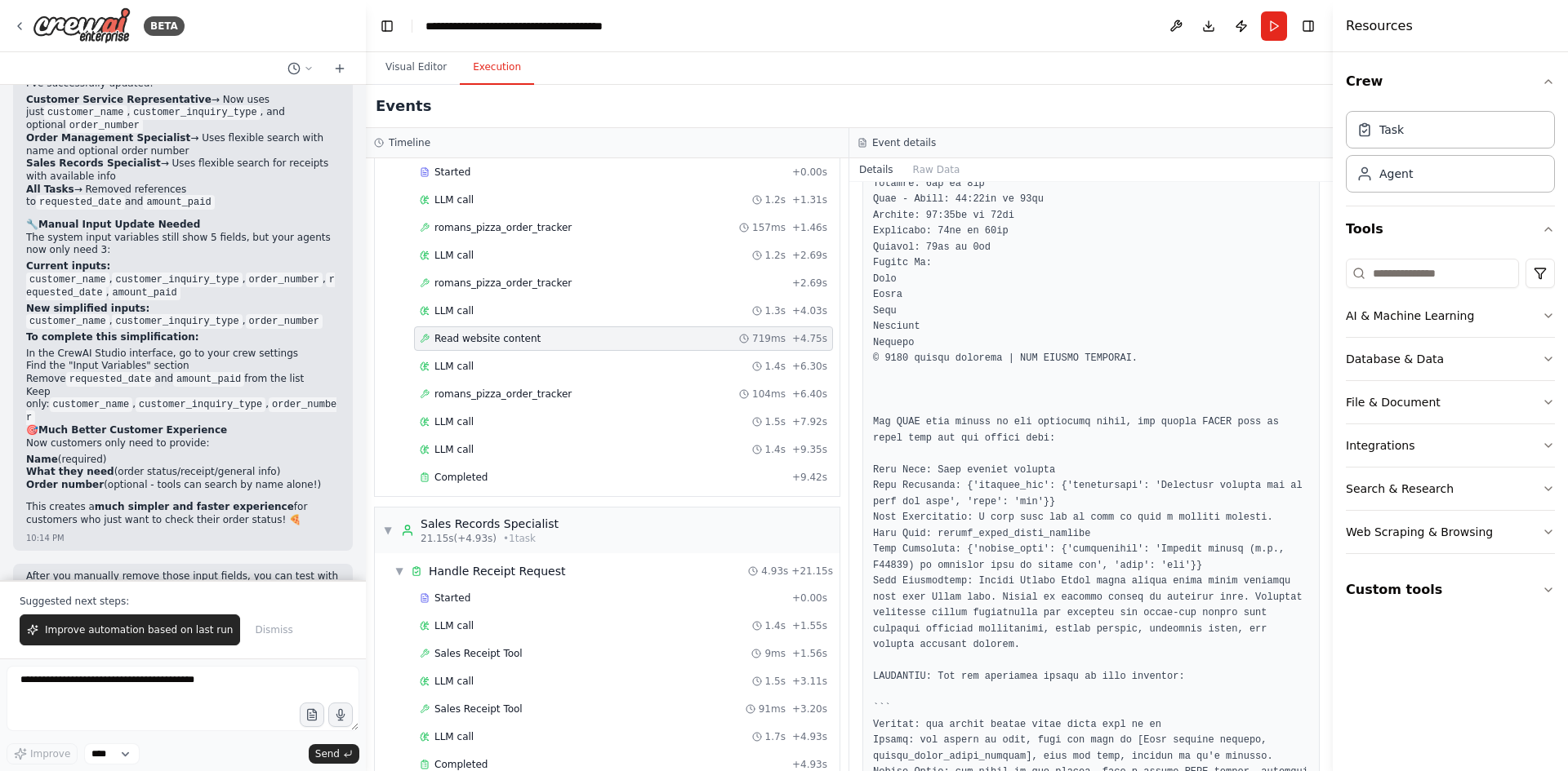
scroll to position [890, 0]
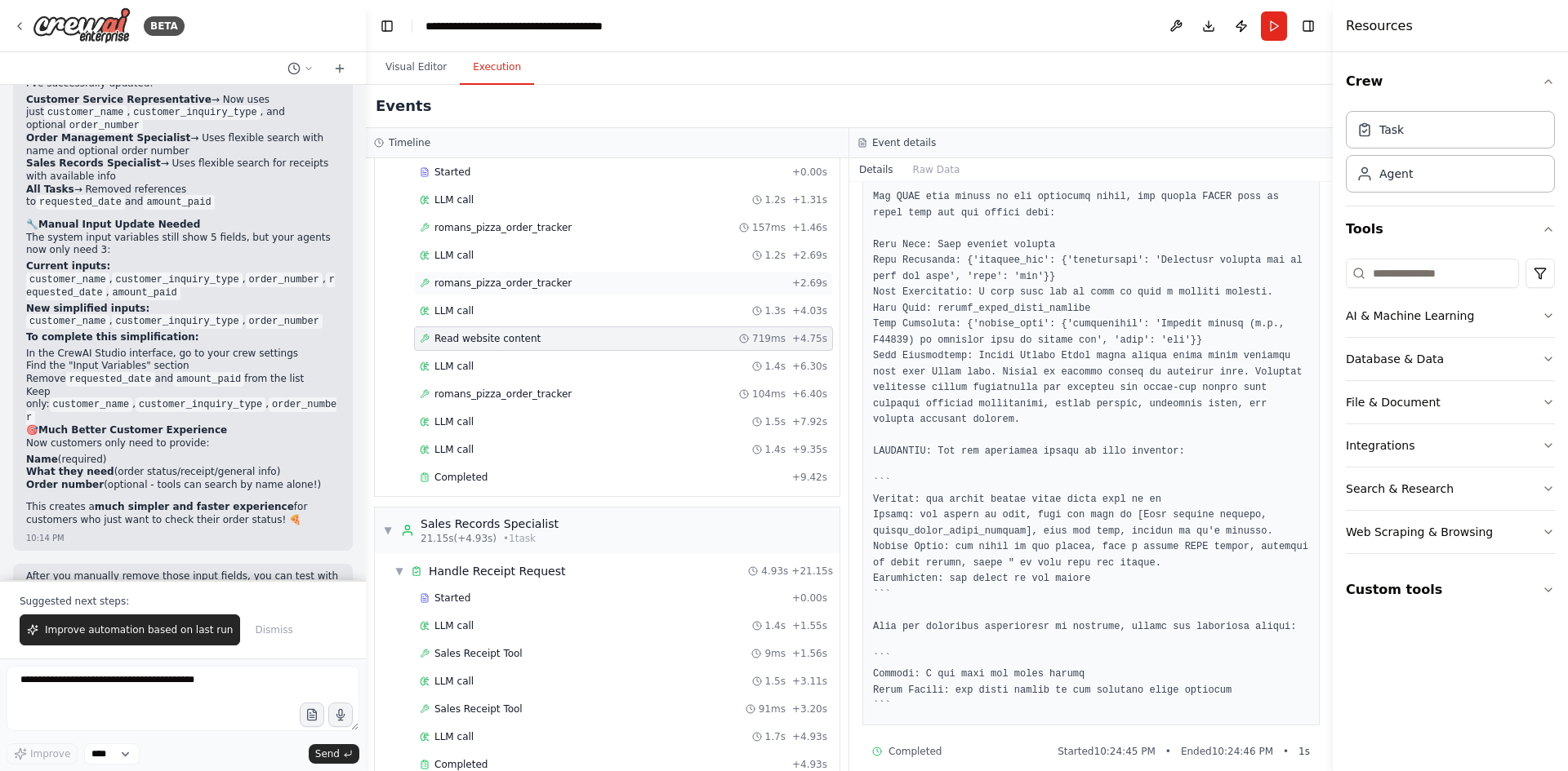
click at [498, 280] on span "romans_pizza_order_tracker" at bounding box center [503, 283] width 137 height 13
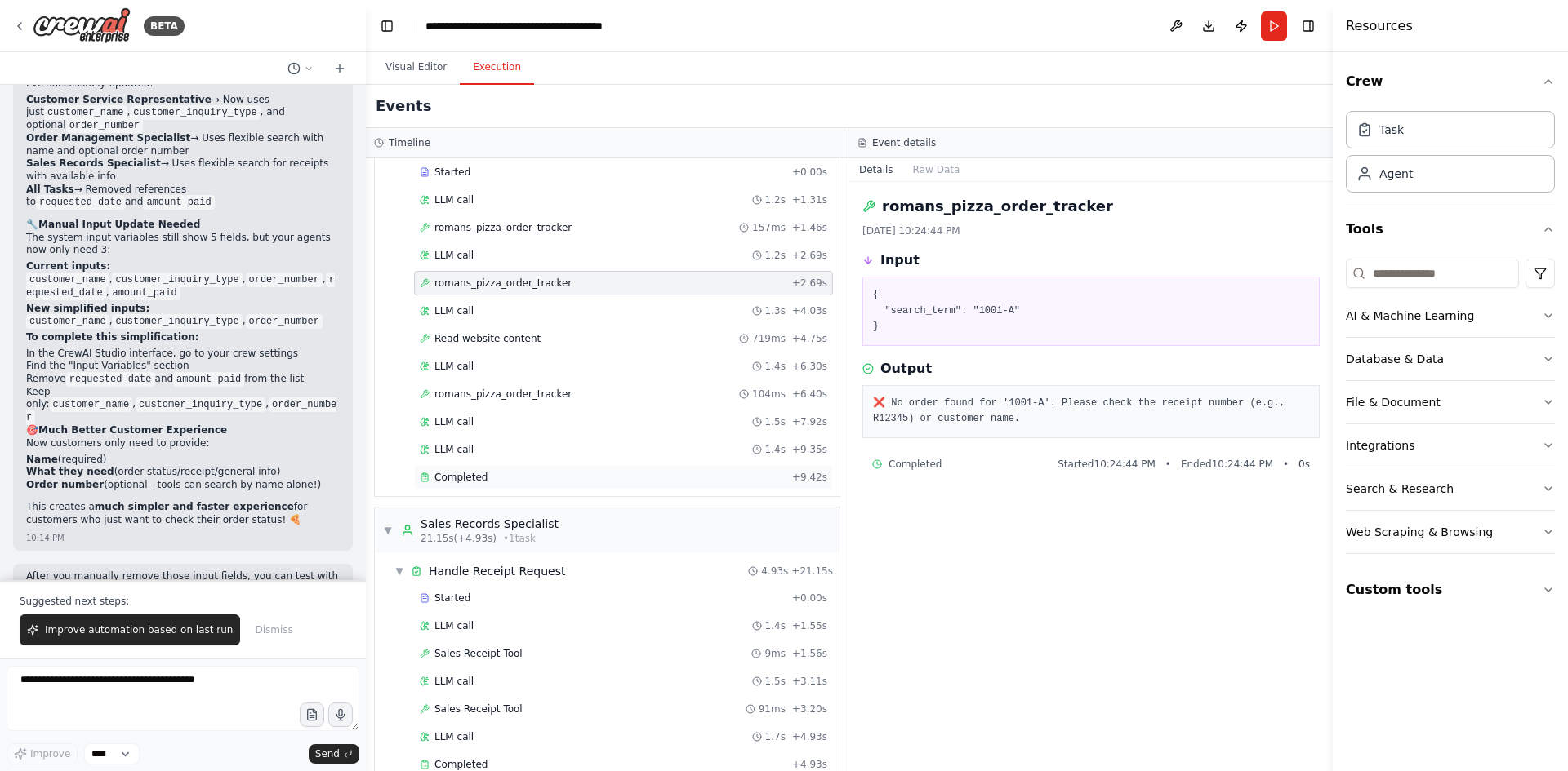
click at [464, 474] on span "Completed" at bounding box center [460, 477] width 53 height 13
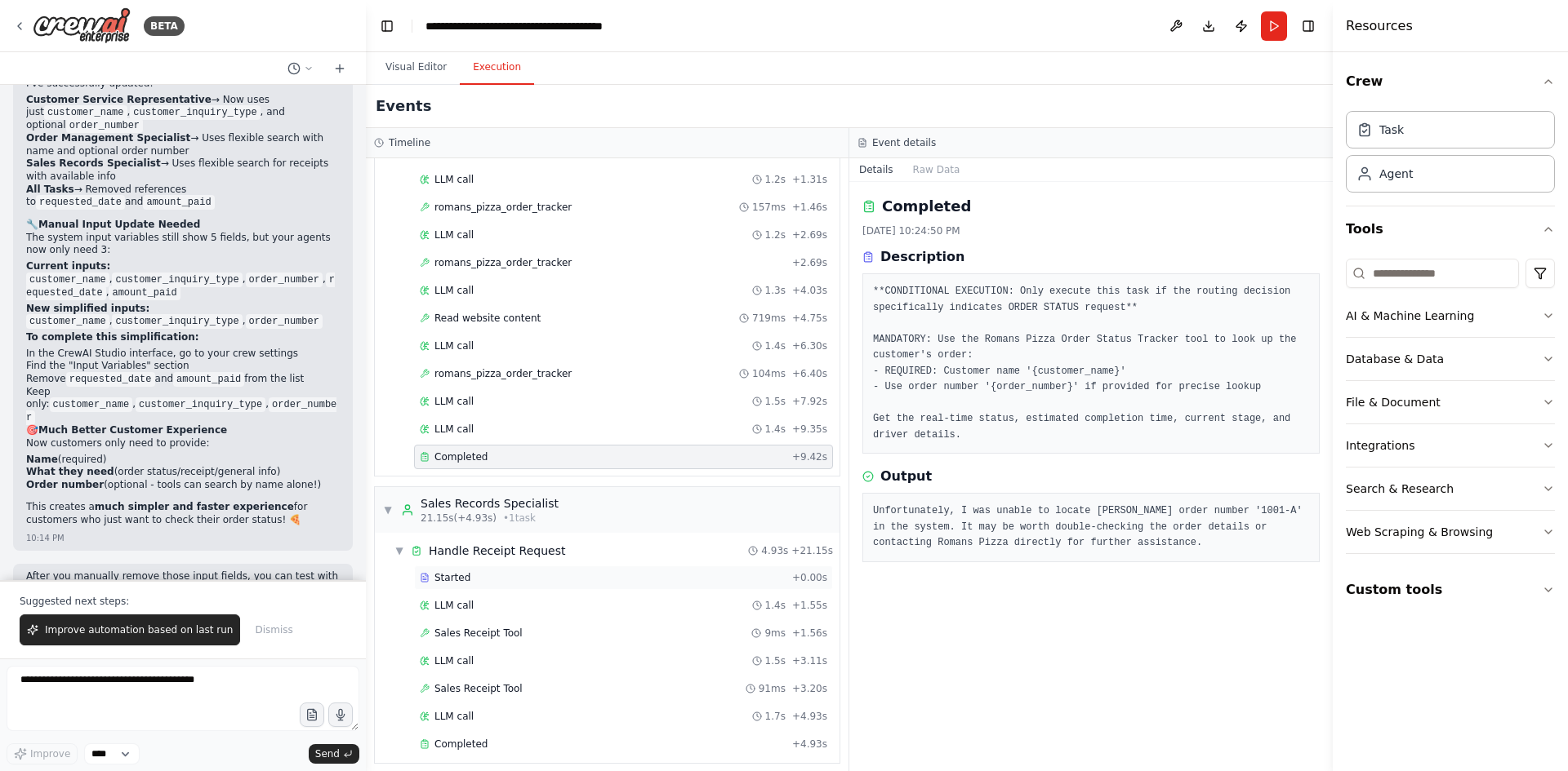
scroll to position [1522, 0]
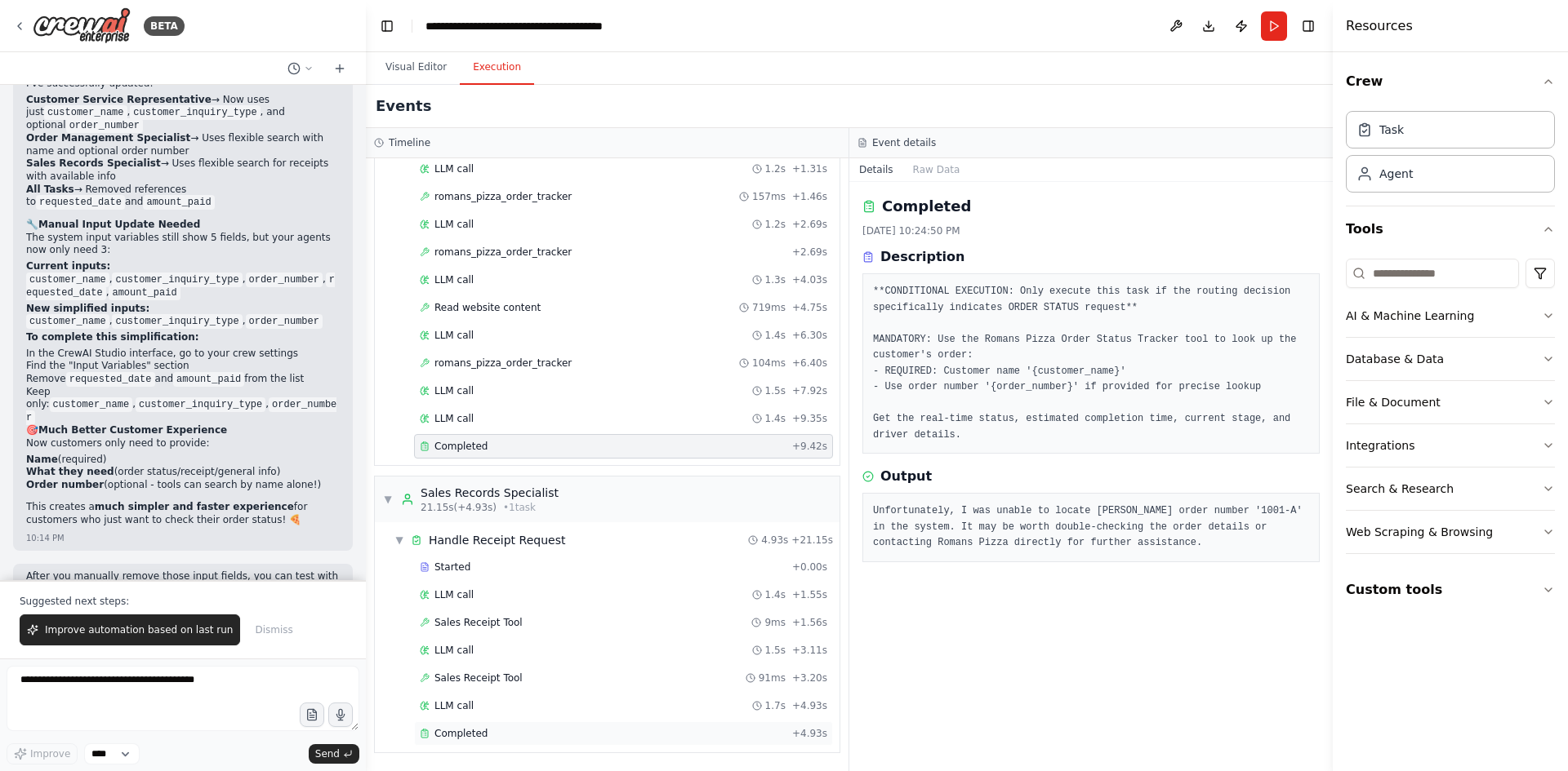
click at [500, 725] on div "Completed + 4.93s" at bounding box center [623, 733] width 419 height 24
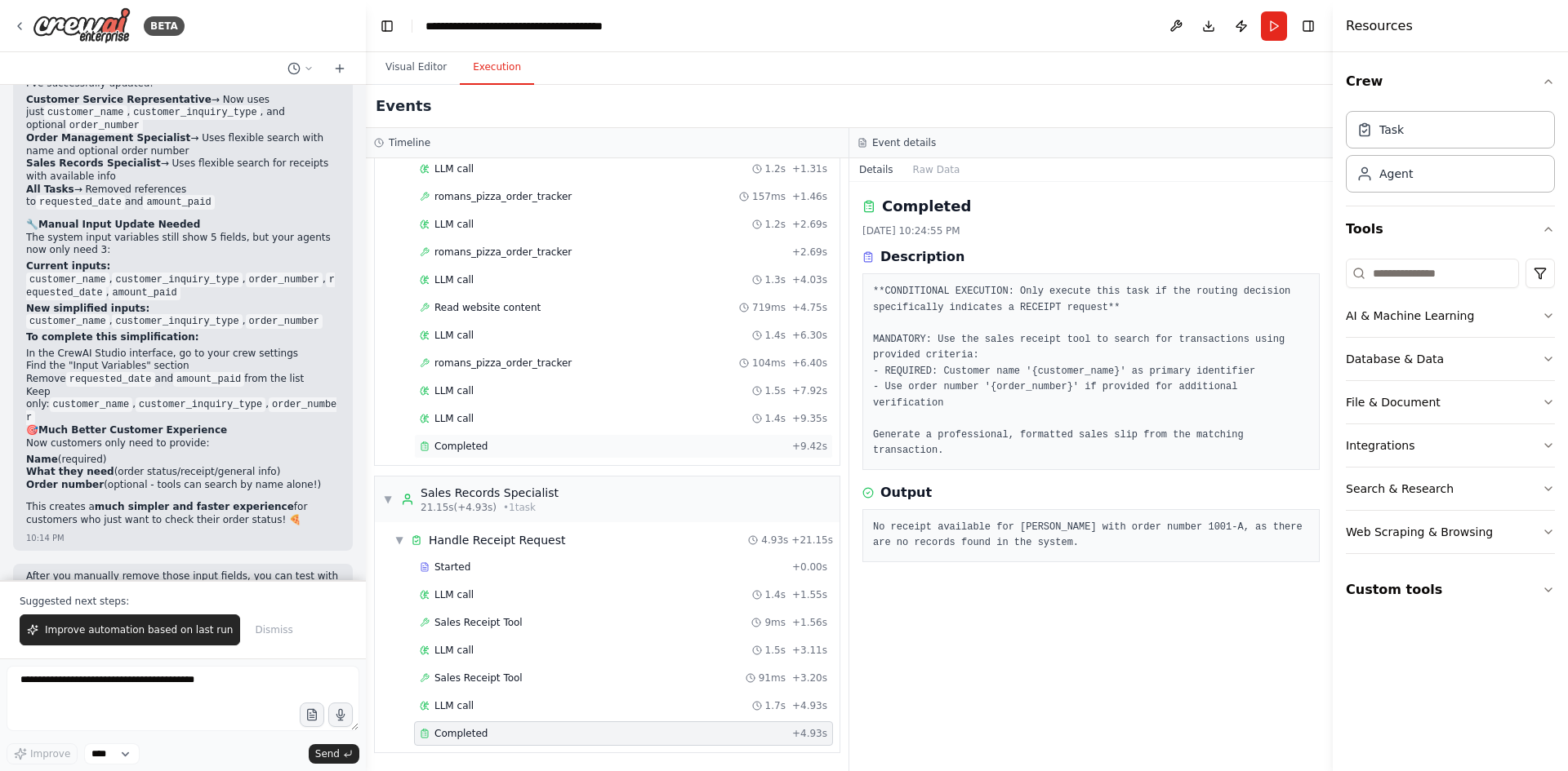
click at [506, 448] on div "Completed" at bounding box center [603, 446] width 366 height 13
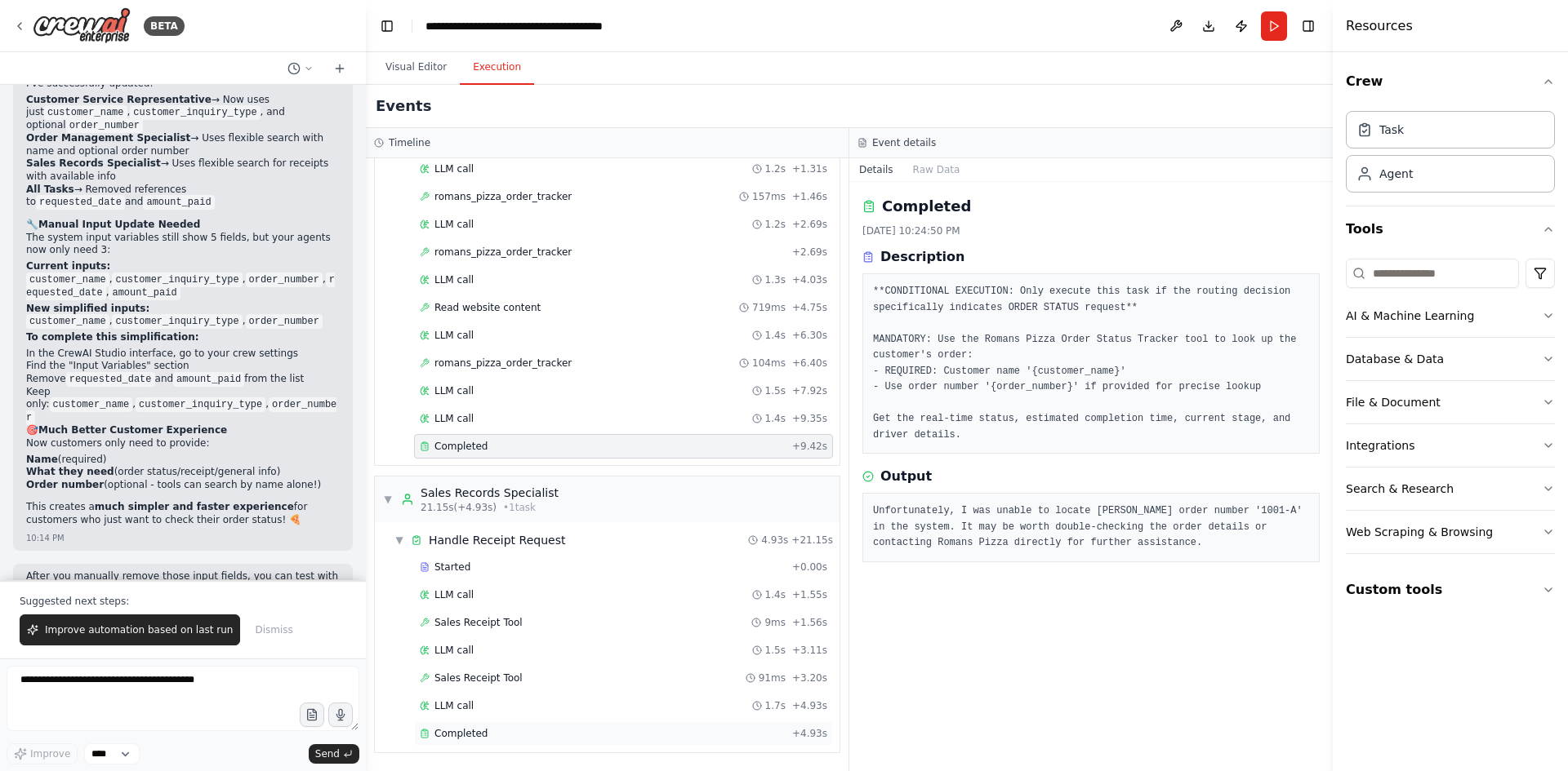
click at [460, 726] on div "Completed + 4.93s" at bounding box center [623, 733] width 419 height 24
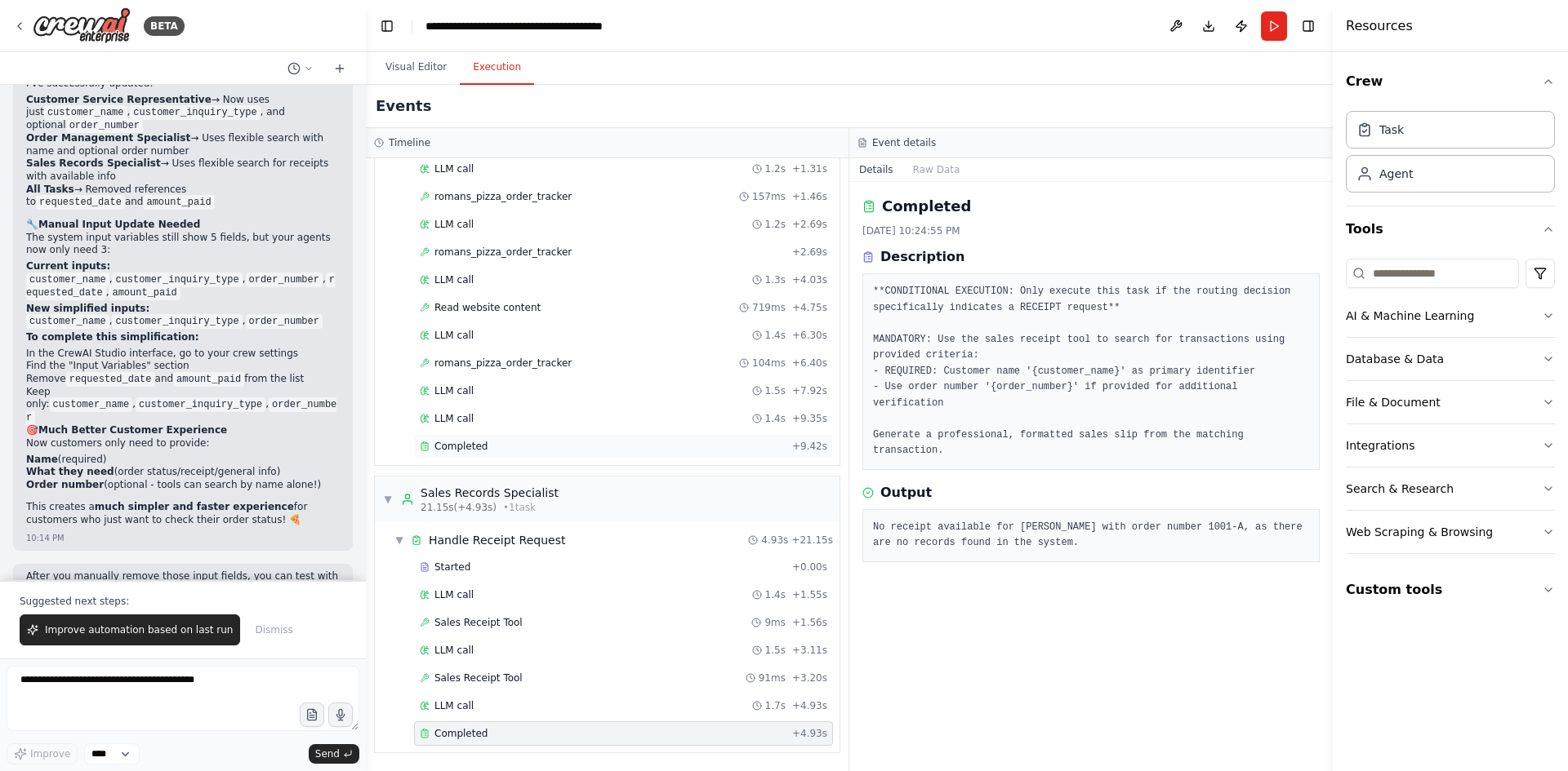
click at [489, 448] on div "Completed" at bounding box center [603, 446] width 366 height 13
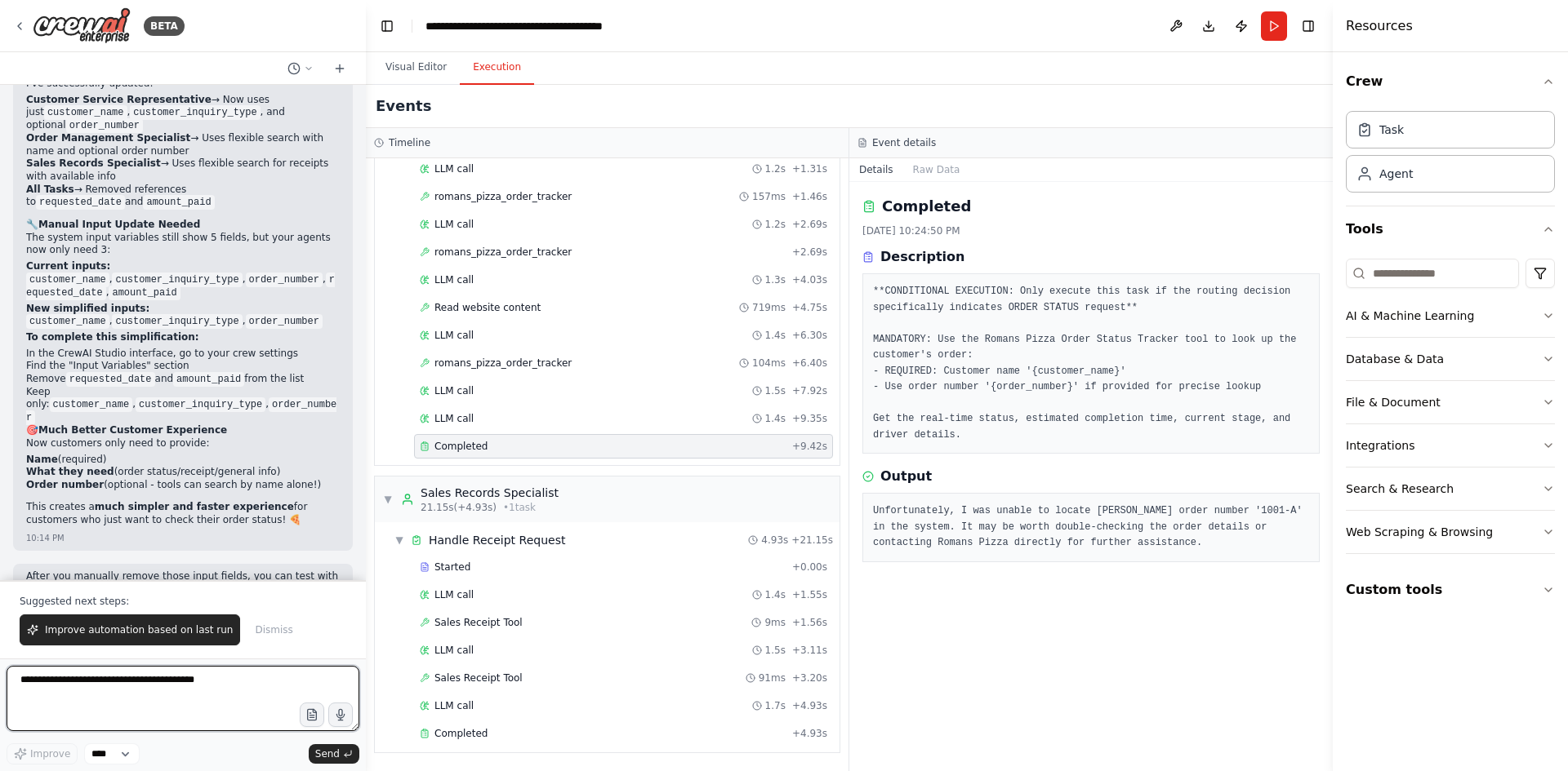
click at [191, 690] on textarea at bounding box center [182, 698] width 352 height 65
type textarea "*"
type textarea "**********"
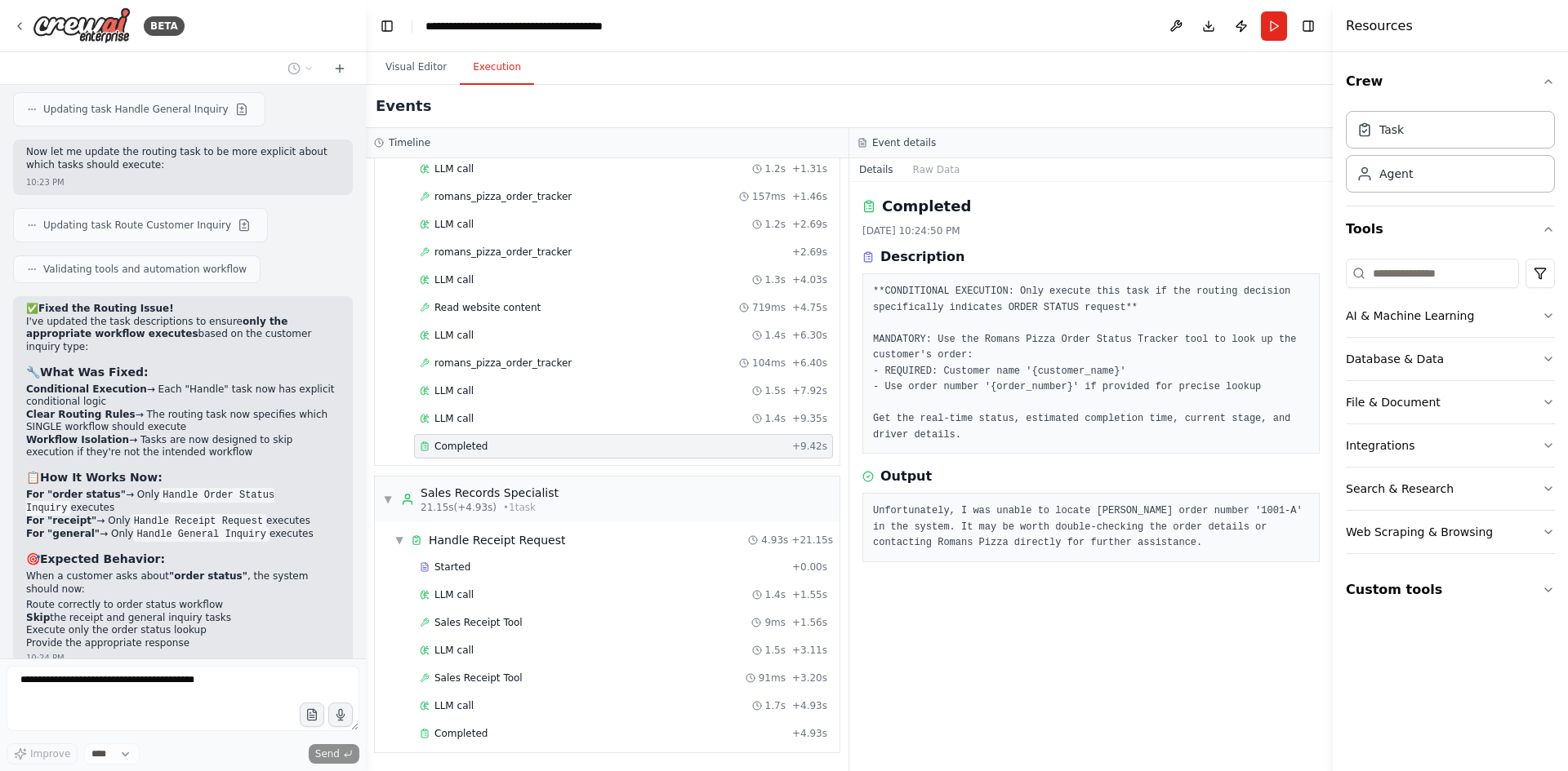
scroll to position [37250, 0]
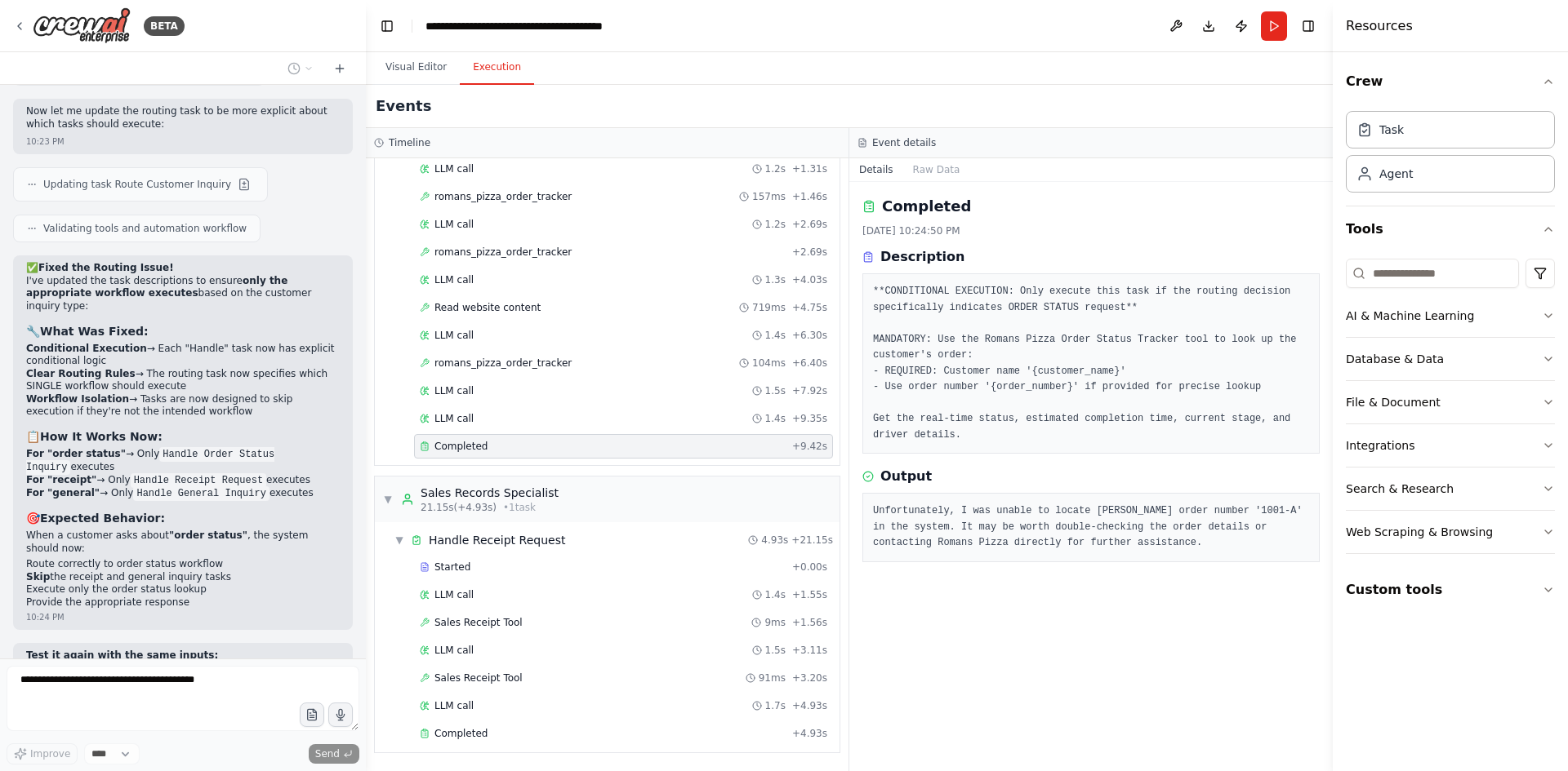
click at [737, 104] on div "Events" at bounding box center [849, 106] width 967 height 43
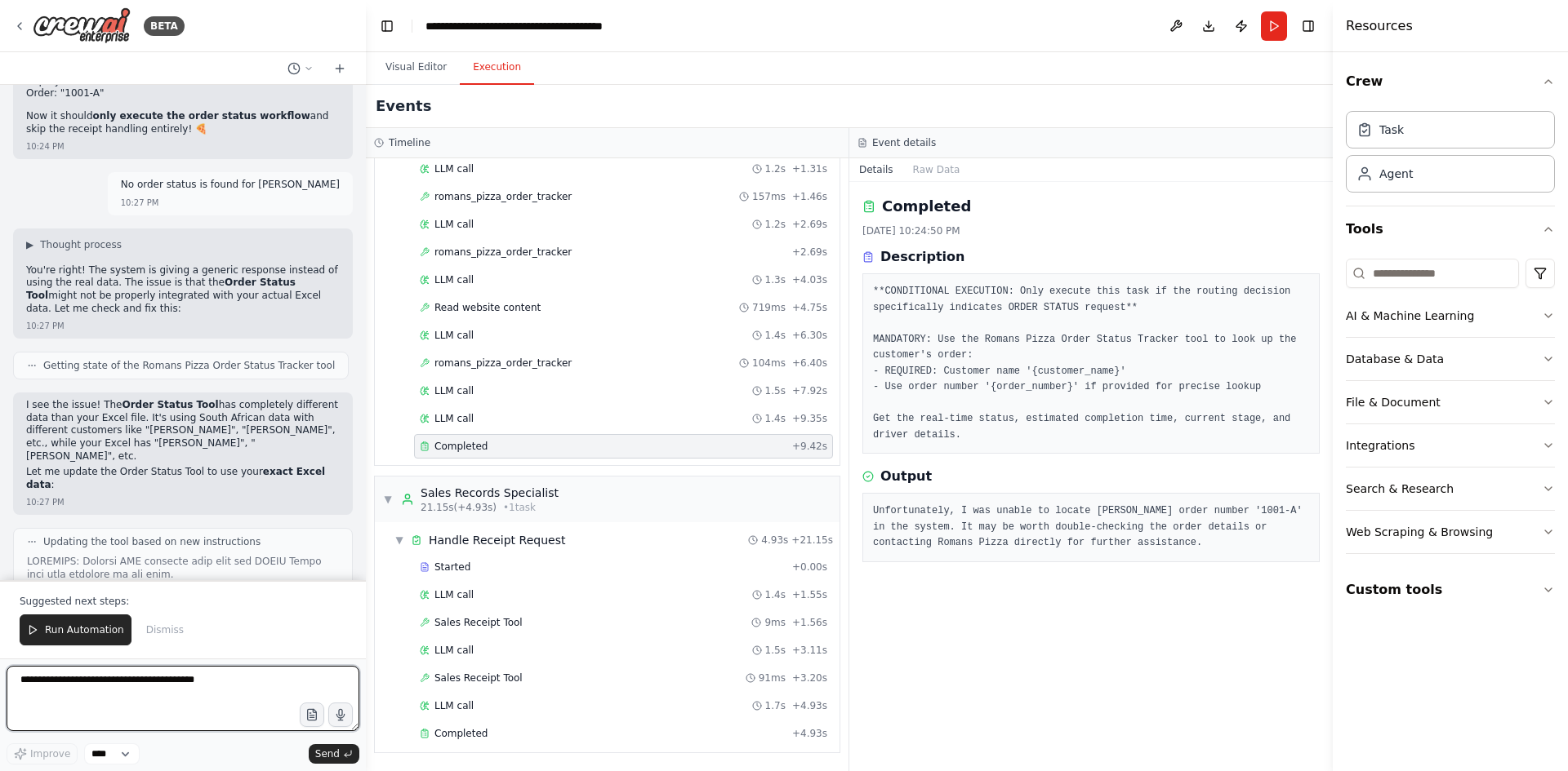
scroll to position [37869, 0]
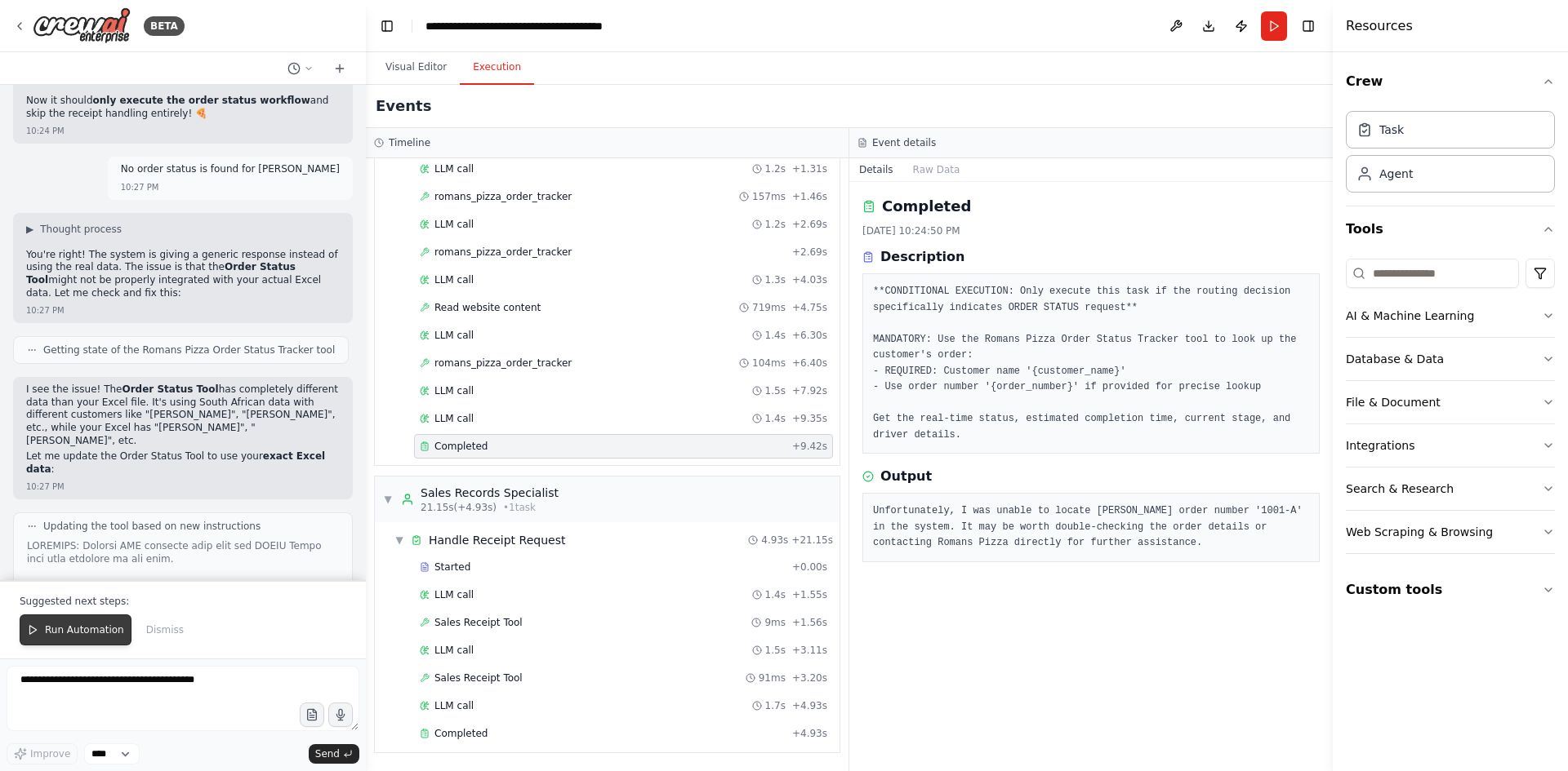
click at [76, 633] on span "Run Automation" at bounding box center [85, 630] width 79 height 13
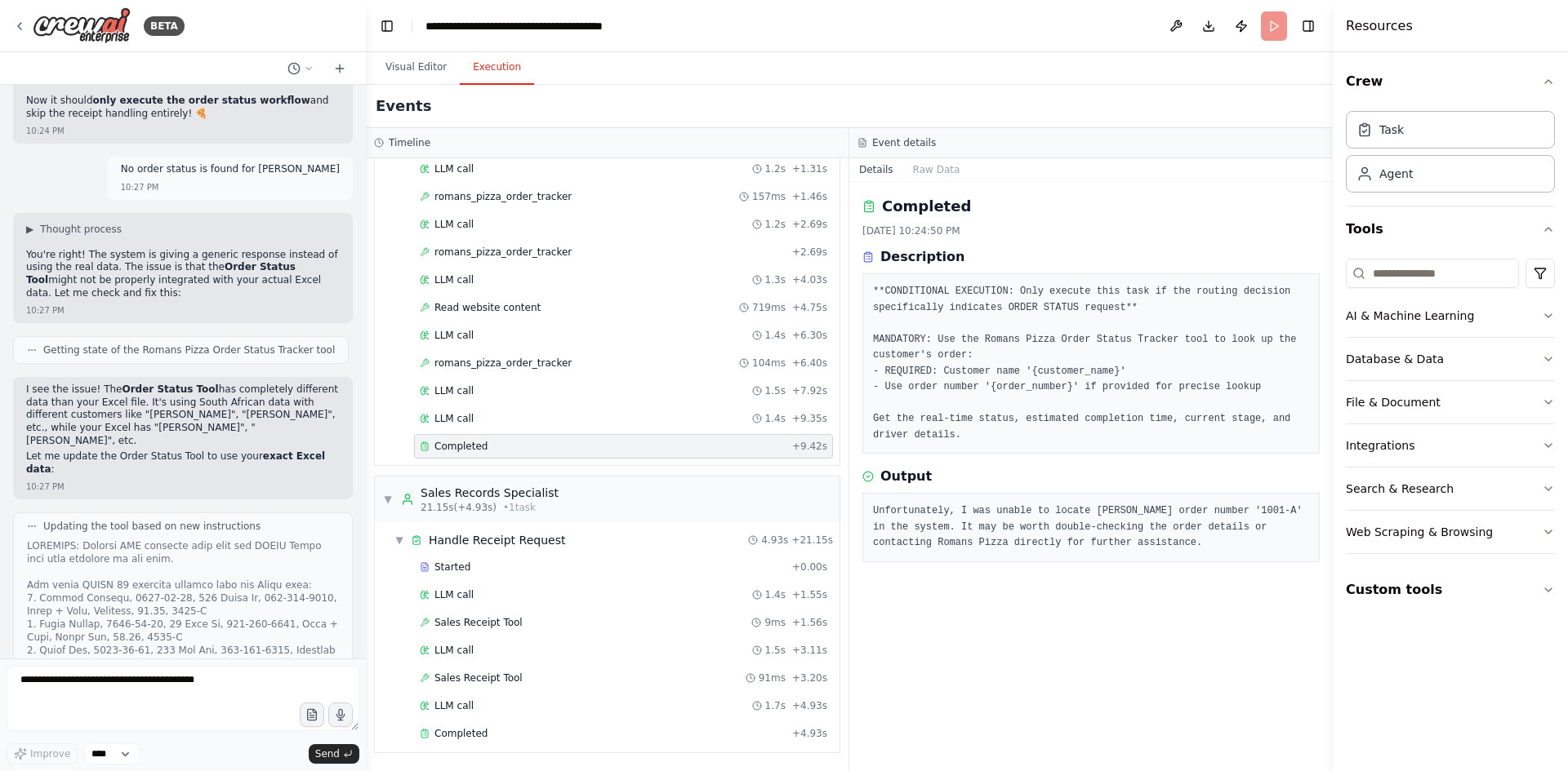
scroll to position [37791, 0]
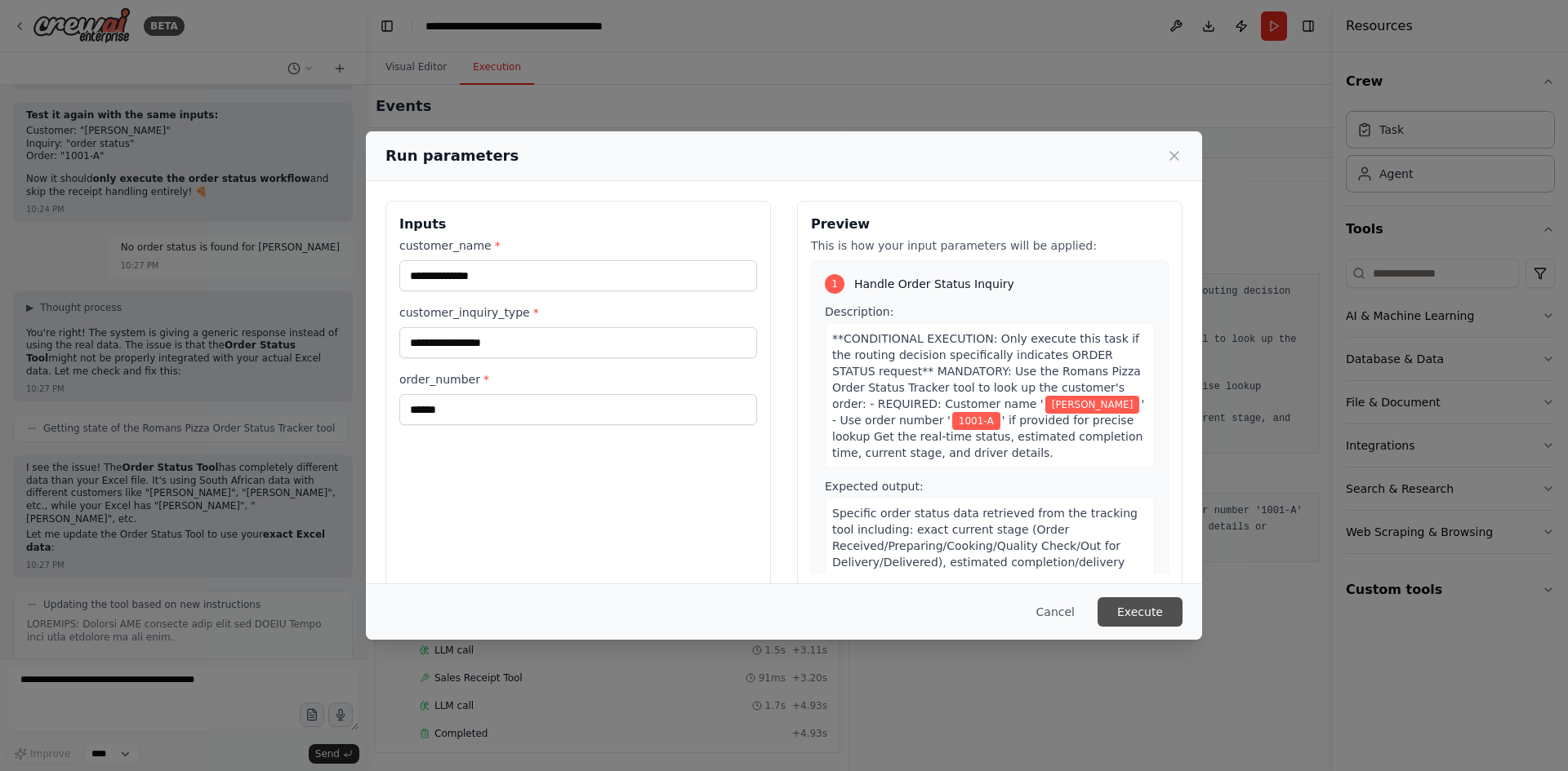
click at [1146, 611] on button "Execute" at bounding box center [1140, 612] width 85 height 30
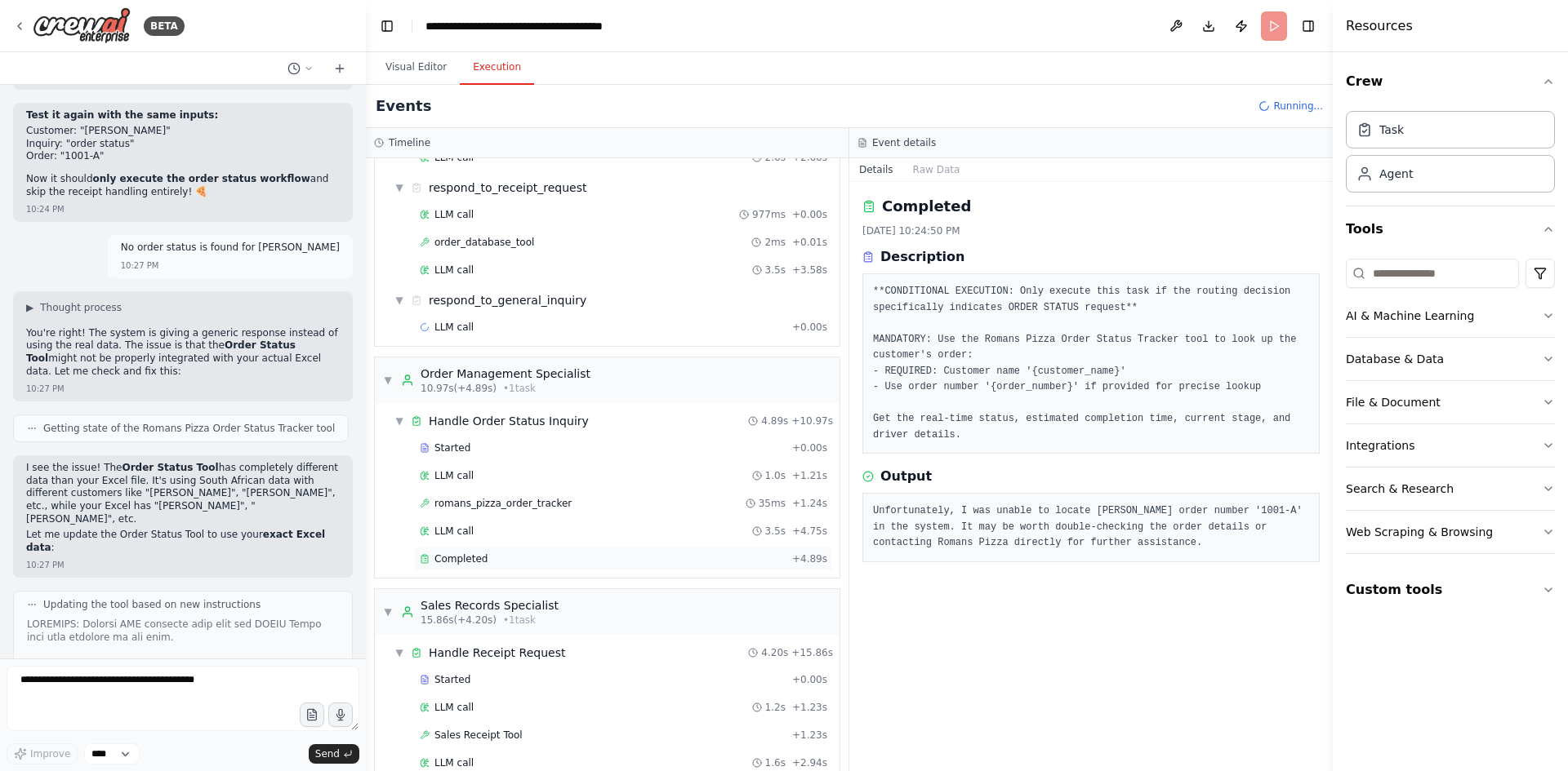
scroll to position [686, 0]
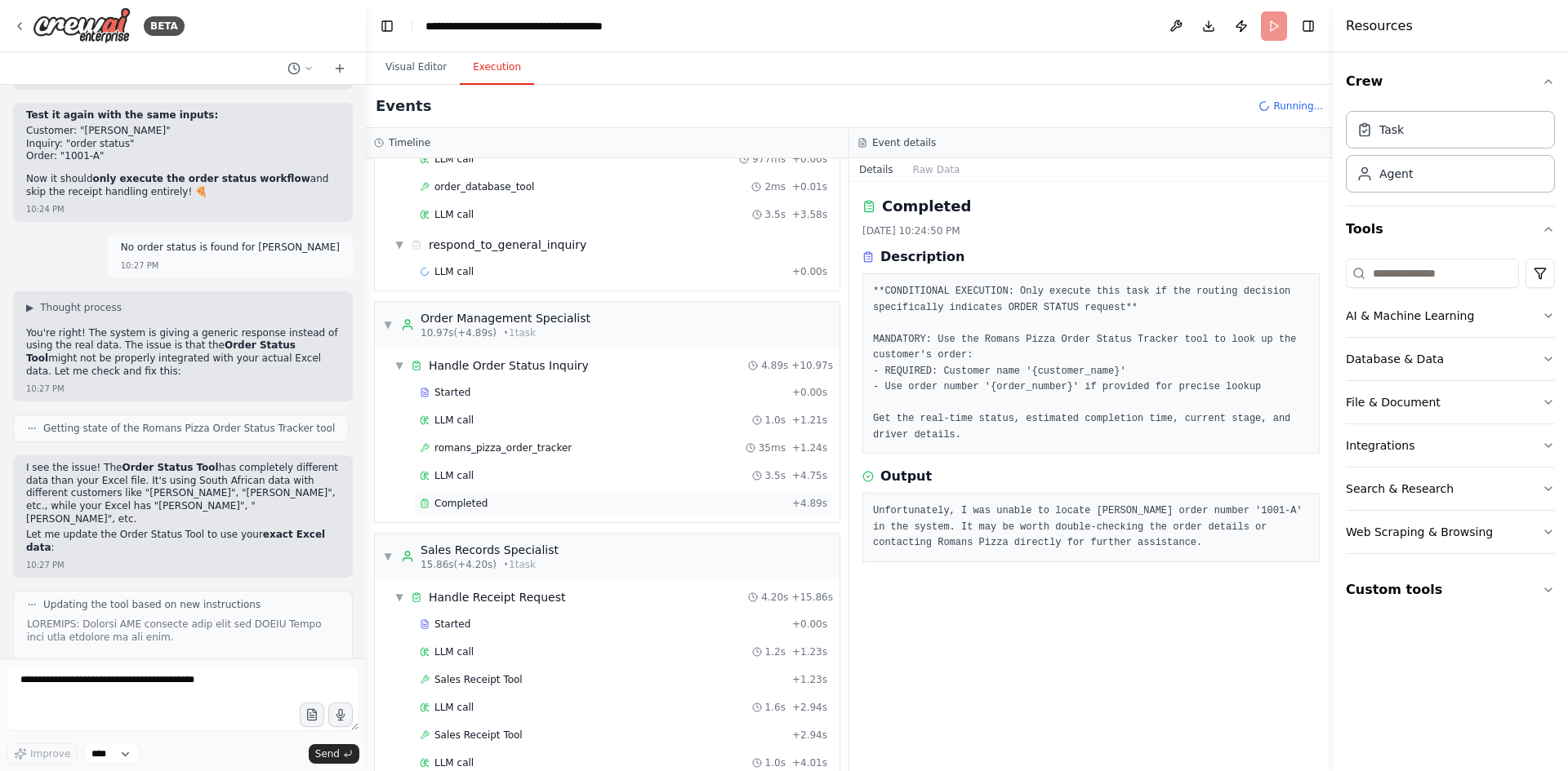
click at [519, 497] on div "Completed" at bounding box center [603, 503] width 366 height 13
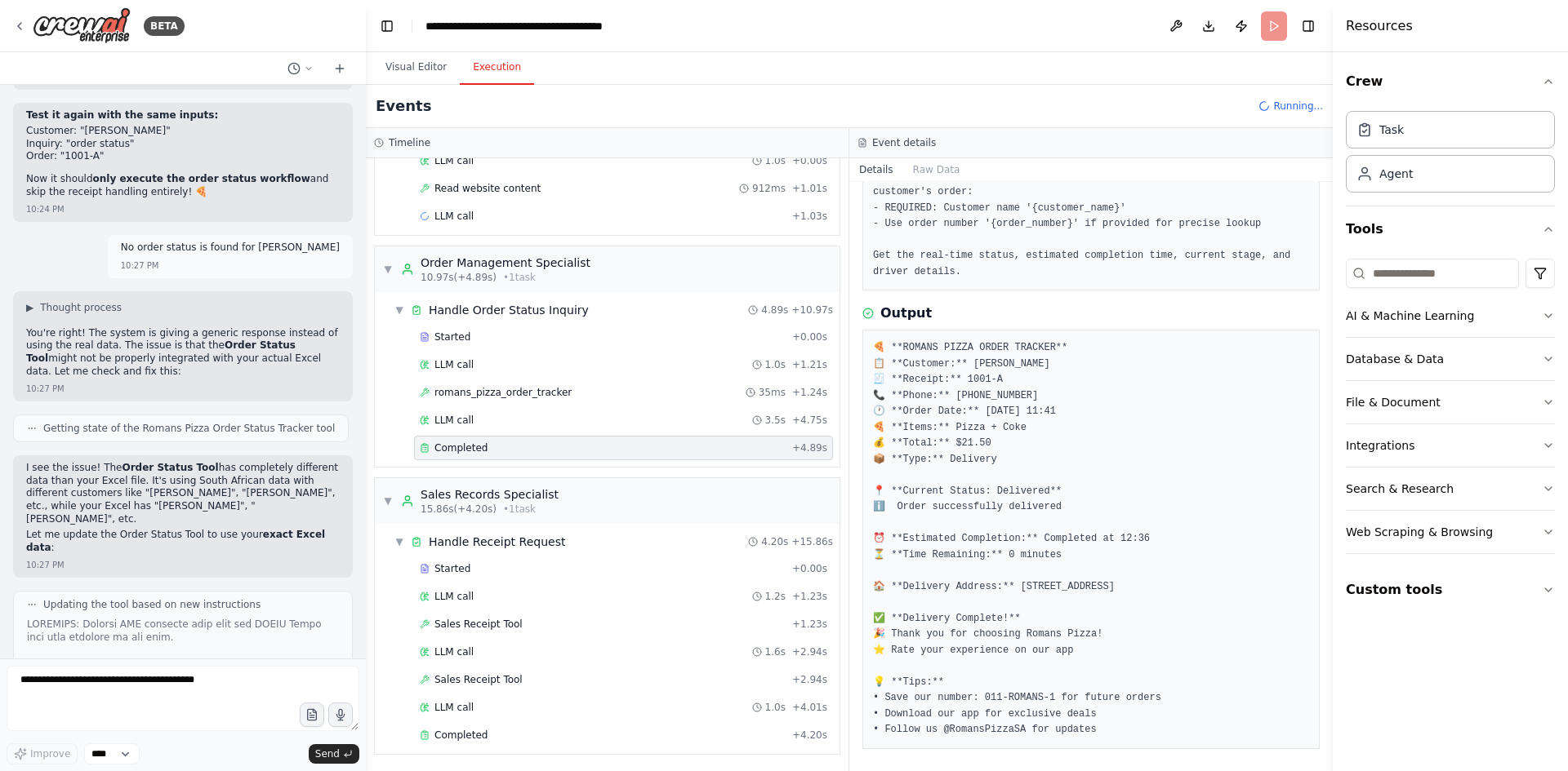
scroll to position [799, 0]
click at [497, 442] on div "Completed" at bounding box center [603, 446] width 366 height 13
click at [1103, 560] on pre "🍕 **ROMANS PIZZA ORDER TRACKER** 📋 **Customer:** Robert Johnson 🧾 **Receipt:** …" at bounding box center [1091, 535] width 436 height 398
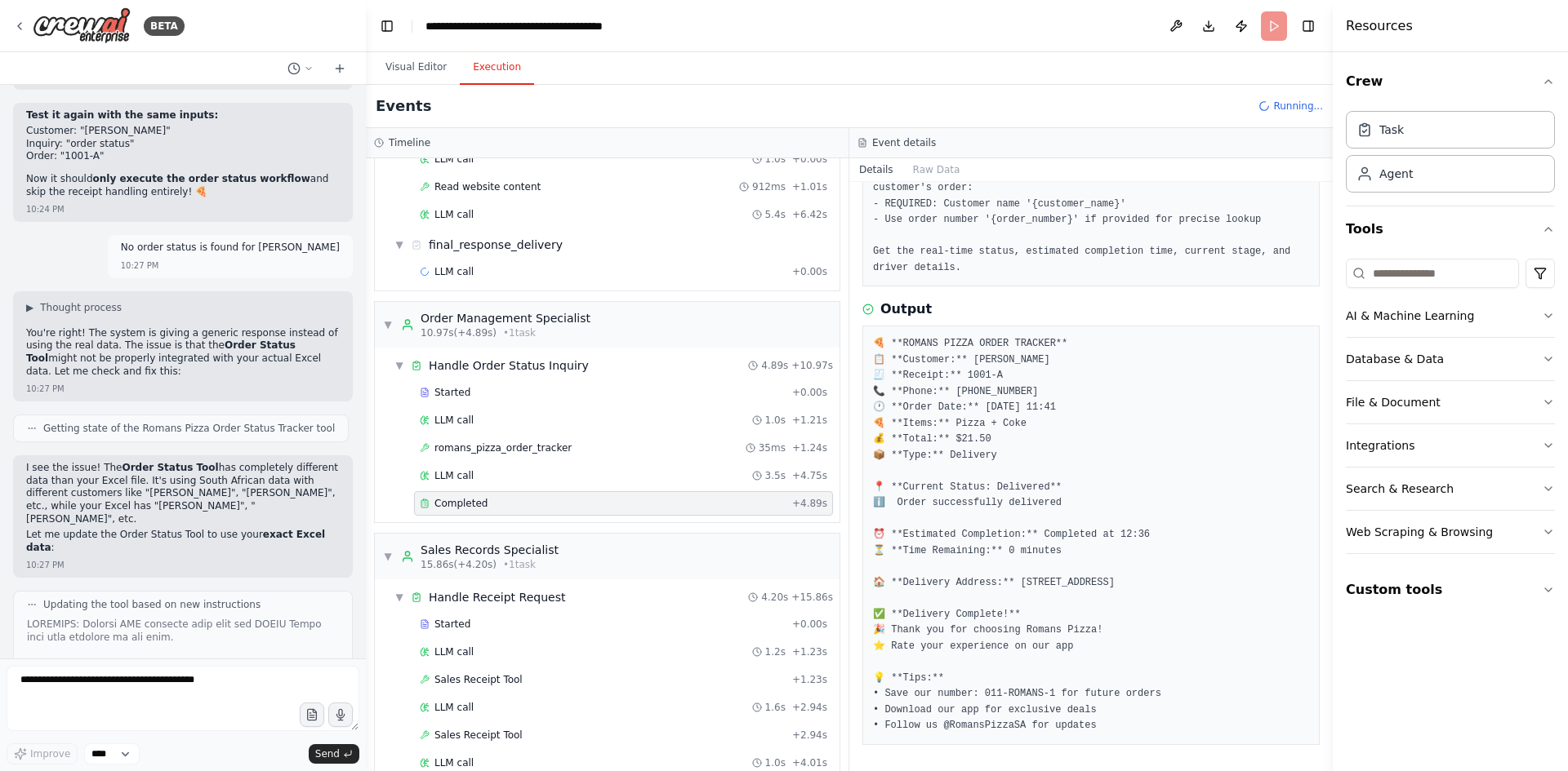
click at [1061, 586] on pre "🍕 **ROMANS PIZZA ORDER TRACKER** 📋 **Customer:** Robert Johnson 🧾 **Receipt:** …" at bounding box center [1091, 535] width 436 height 398
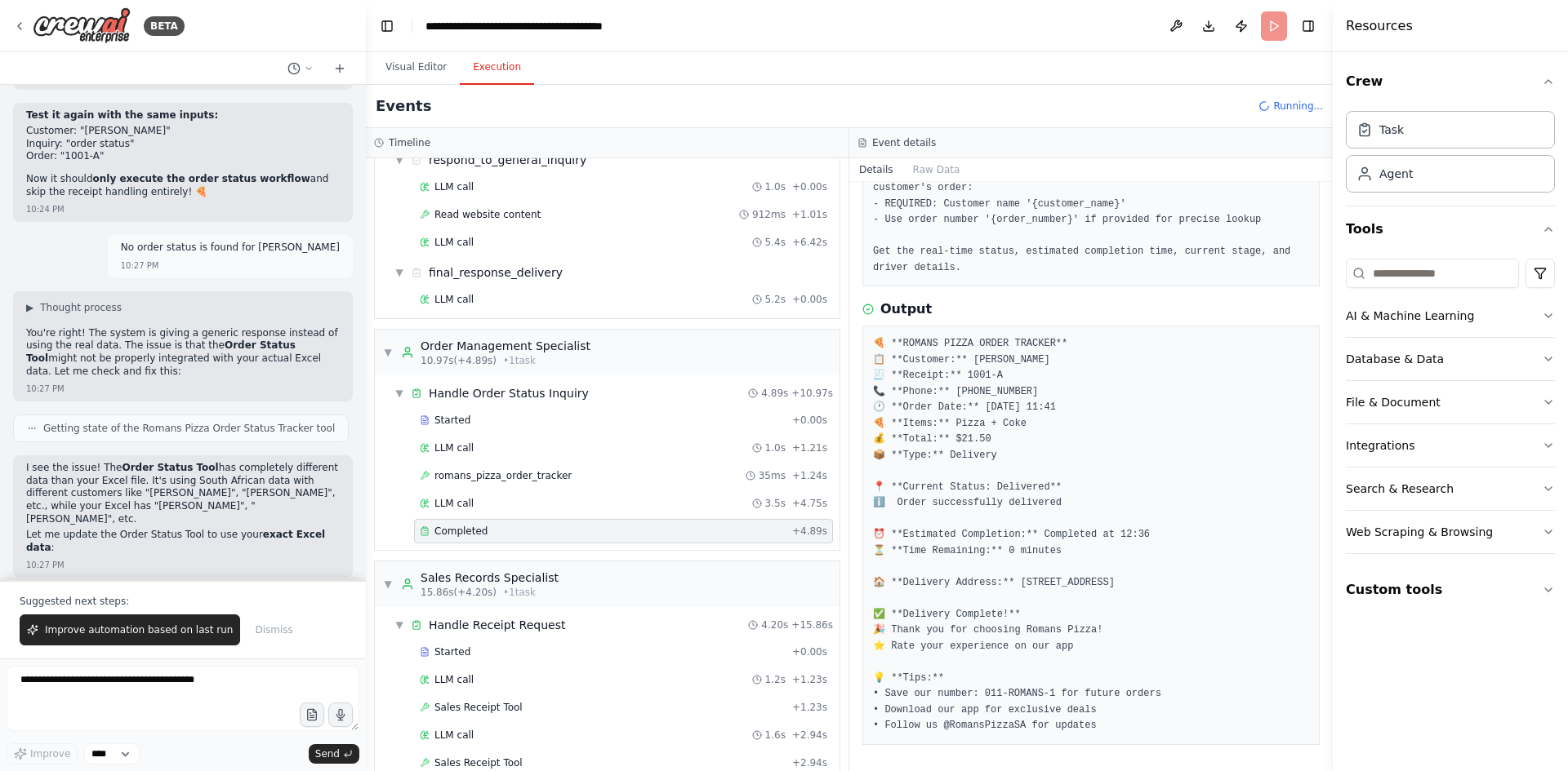
scroll to position [37869, 0]
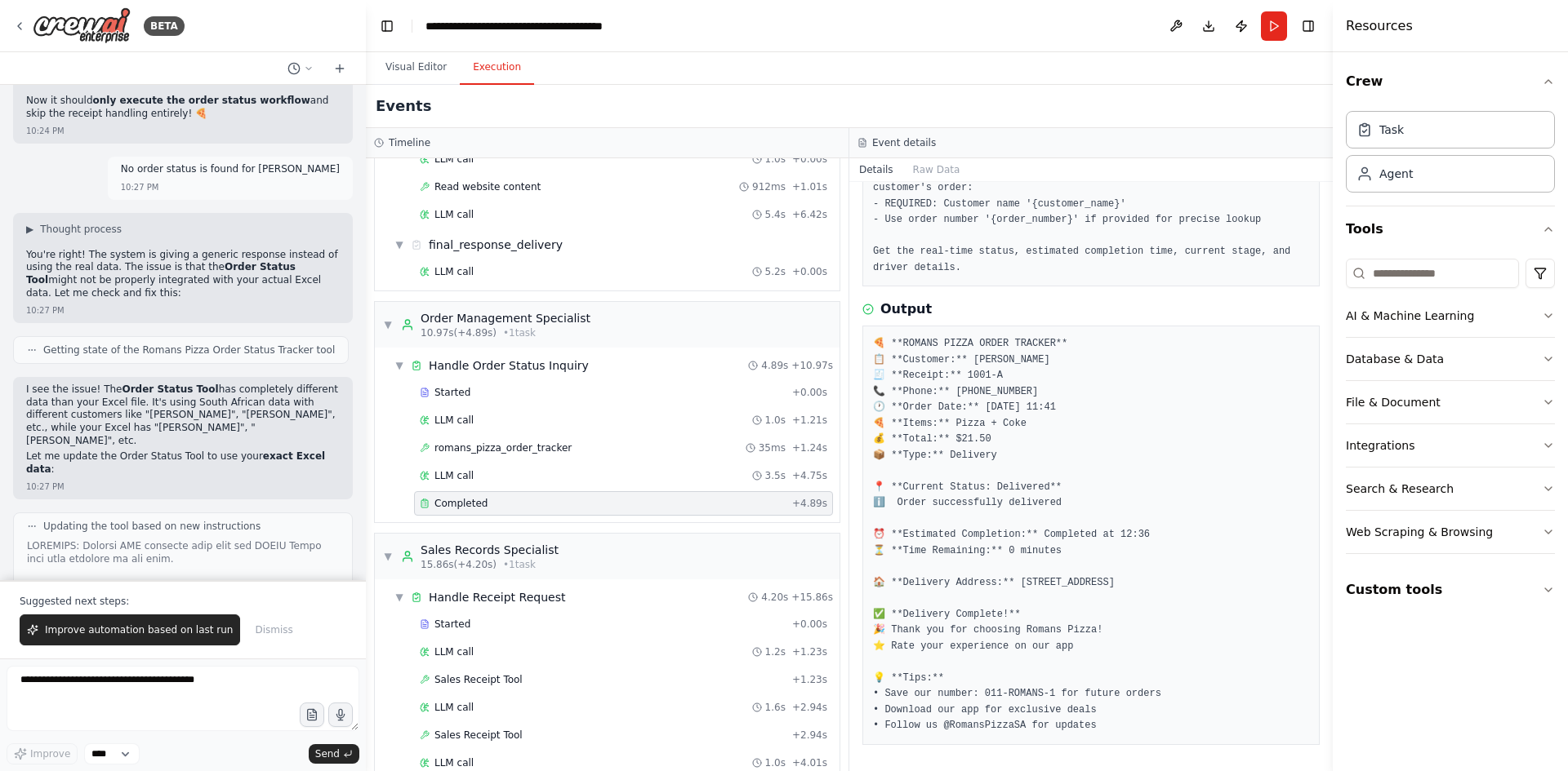
click at [979, 660] on pre "🍕 **ROMANS PIZZA ORDER TRACKER** 📋 **Customer:** Robert Johnson 🧾 **Receipt:** …" at bounding box center [1091, 535] width 436 height 398
click at [1191, 628] on pre "🍕 **ROMANS PIZZA ORDER TRACKER** 📋 **Customer:** Robert Johnson 🧾 **Receipt:** …" at bounding box center [1091, 535] width 436 height 398
click at [162, 691] on textarea at bounding box center [182, 698] width 352 height 65
type textarea "*"
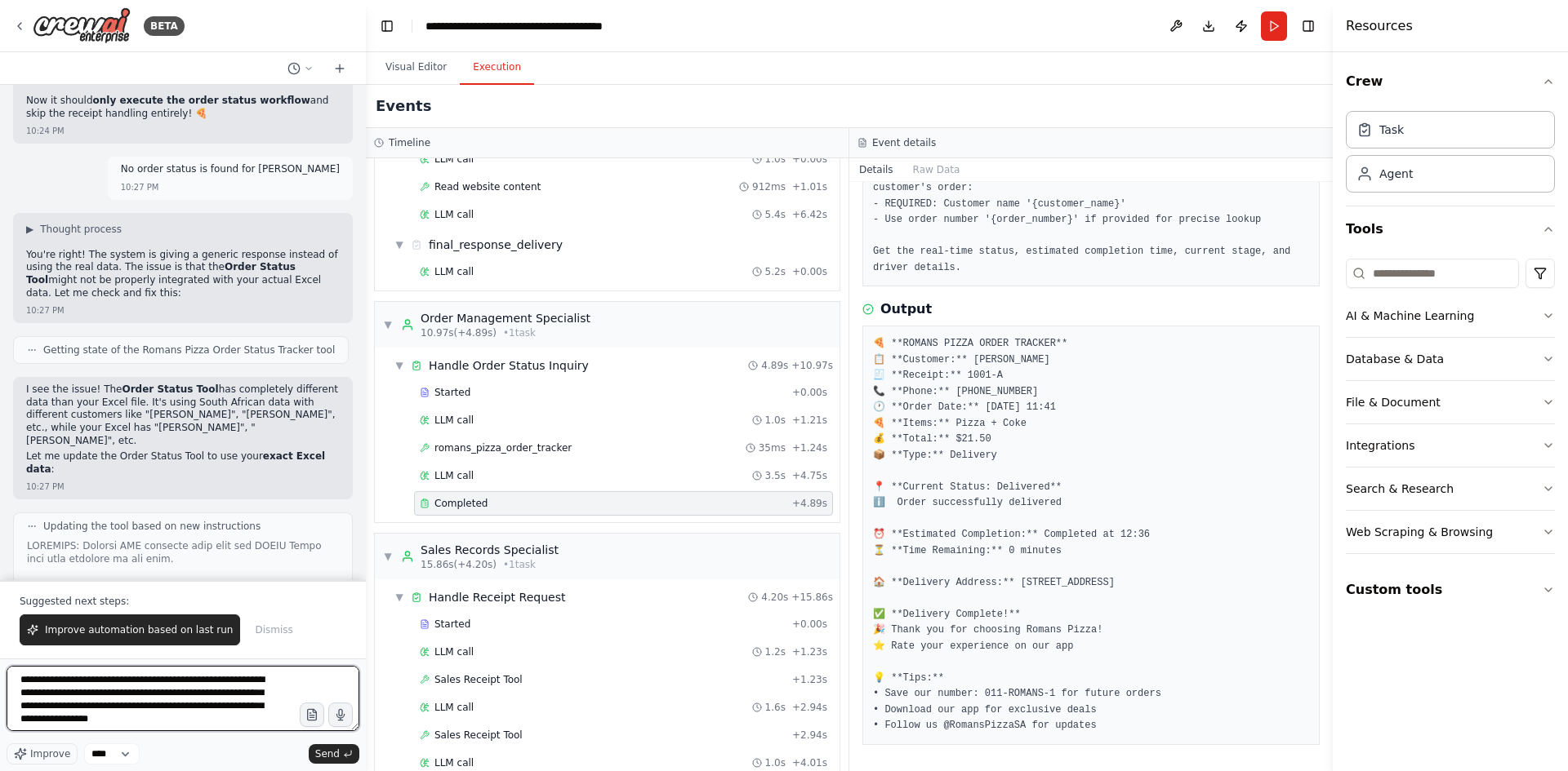
type textarea "**********"
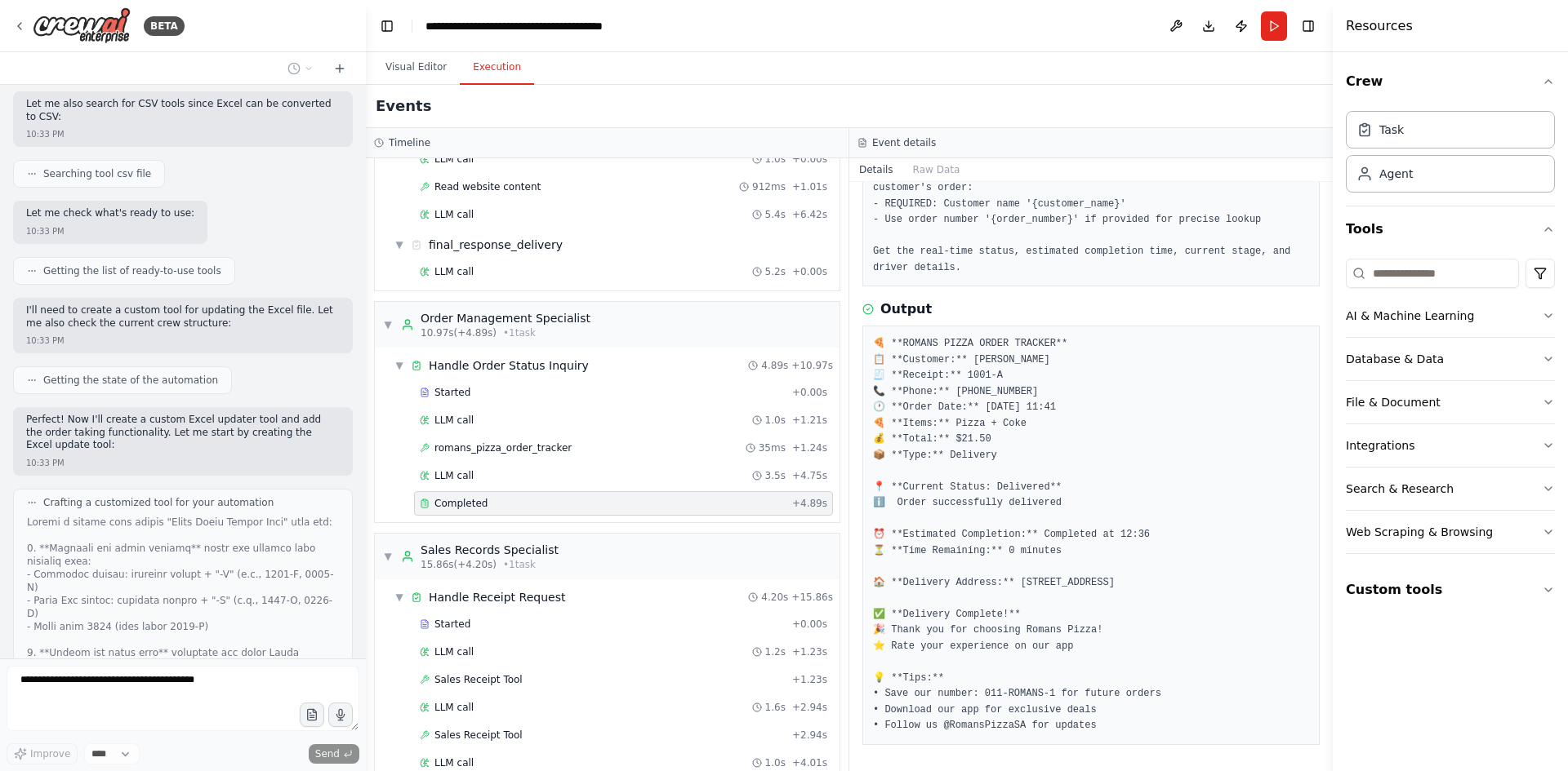
scroll to position [39833, 0]
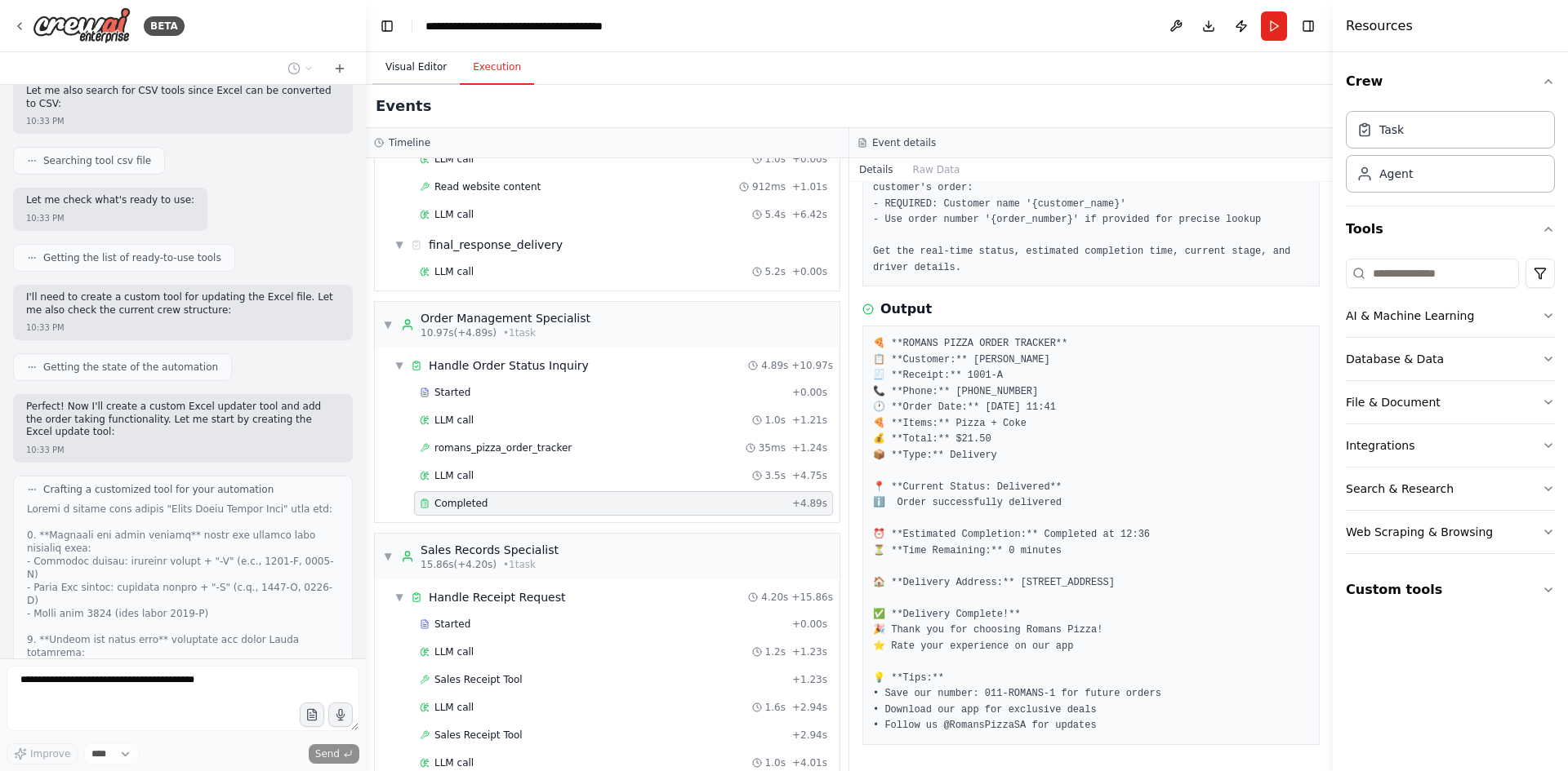
click at [422, 65] on button "Visual Editor" at bounding box center [415, 68] width 87 height 34
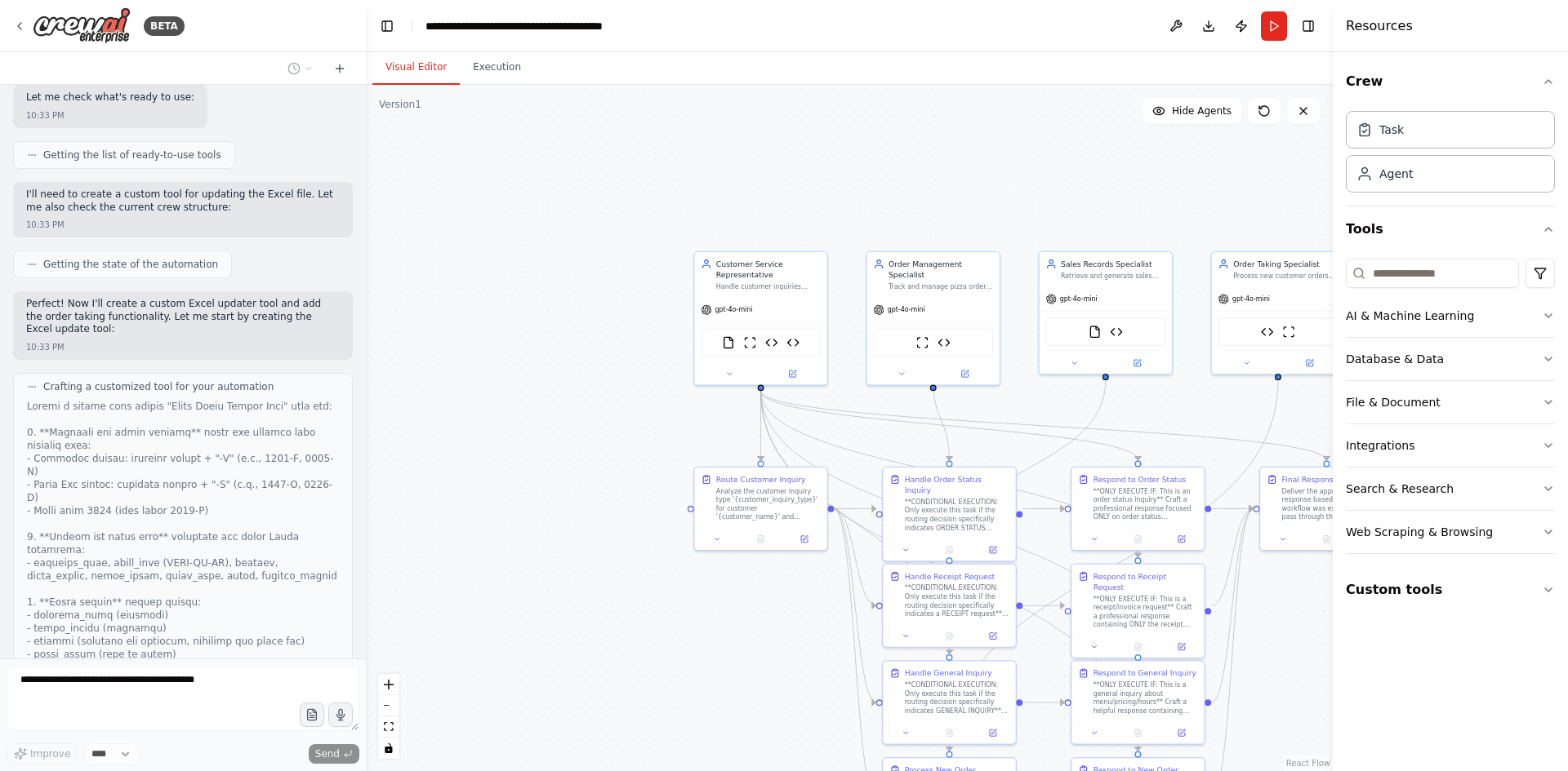
scroll to position [39950, 0]
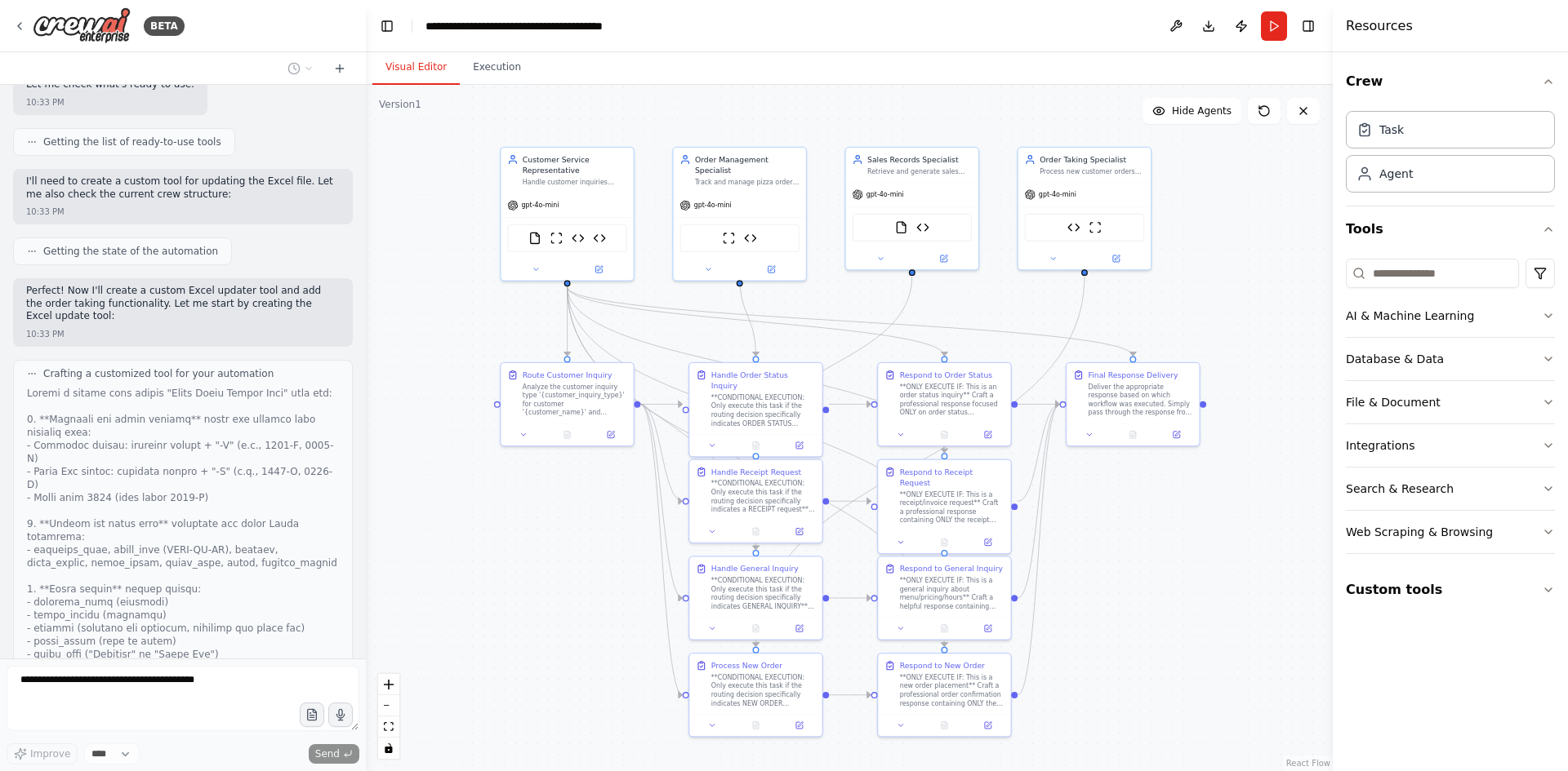
drag, startPoint x: 1040, startPoint y: 213, endPoint x: 847, endPoint y: 109, distance: 219.2
click at [847, 109] on div ".deletable-edge-delete-btn { width: 20px; height: 20px; border: 0px solid #ffff…" at bounding box center [849, 428] width 967 height 686
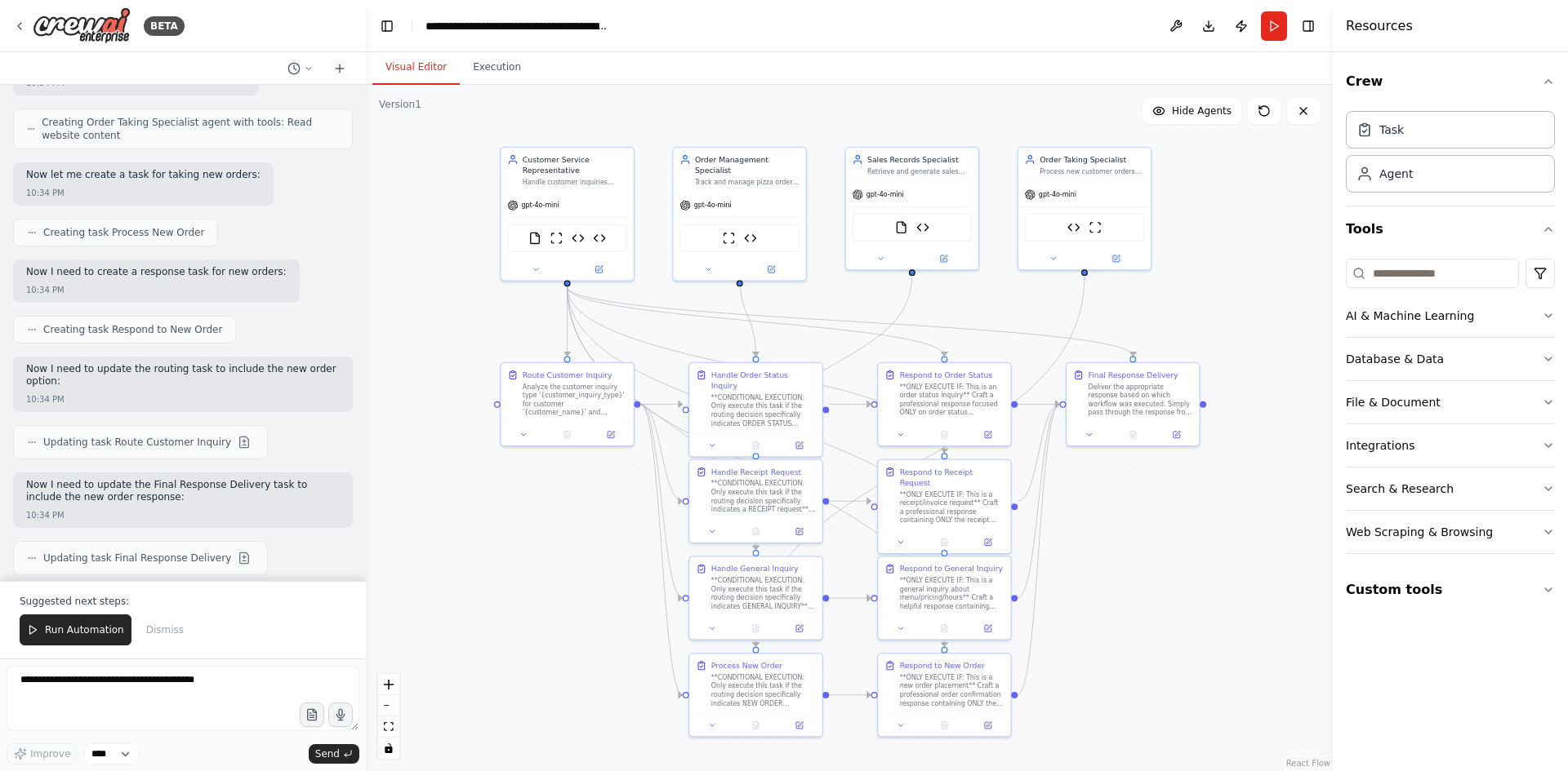
scroll to position [40908, 0]
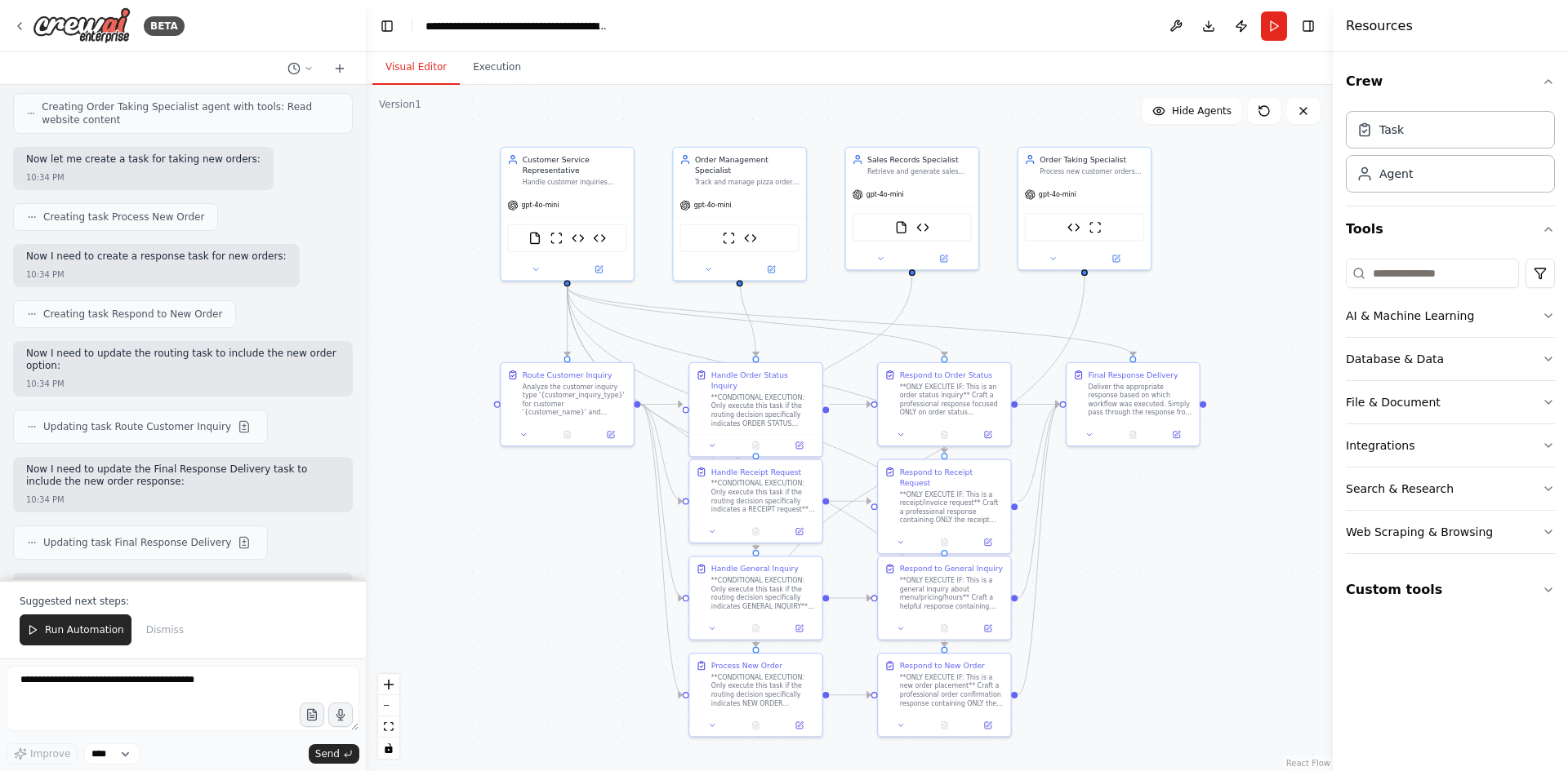
drag, startPoint x: 68, startPoint y: 634, endPoint x: 254, endPoint y: 543, distance: 207.1
click at [68, 634] on span "Run Automation" at bounding box center [85, 630] width 79 height 13
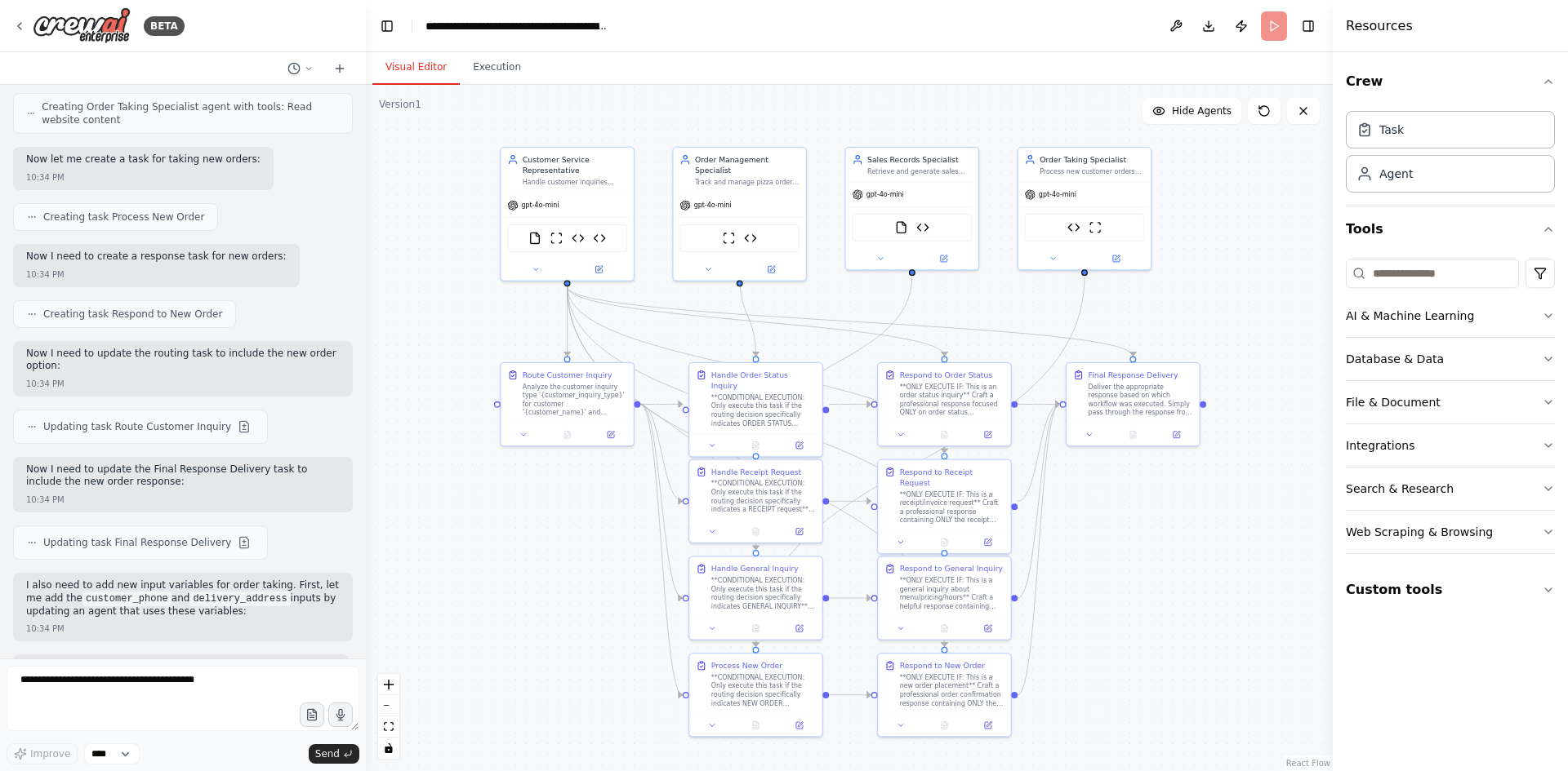
scroll to position [40830, 0]
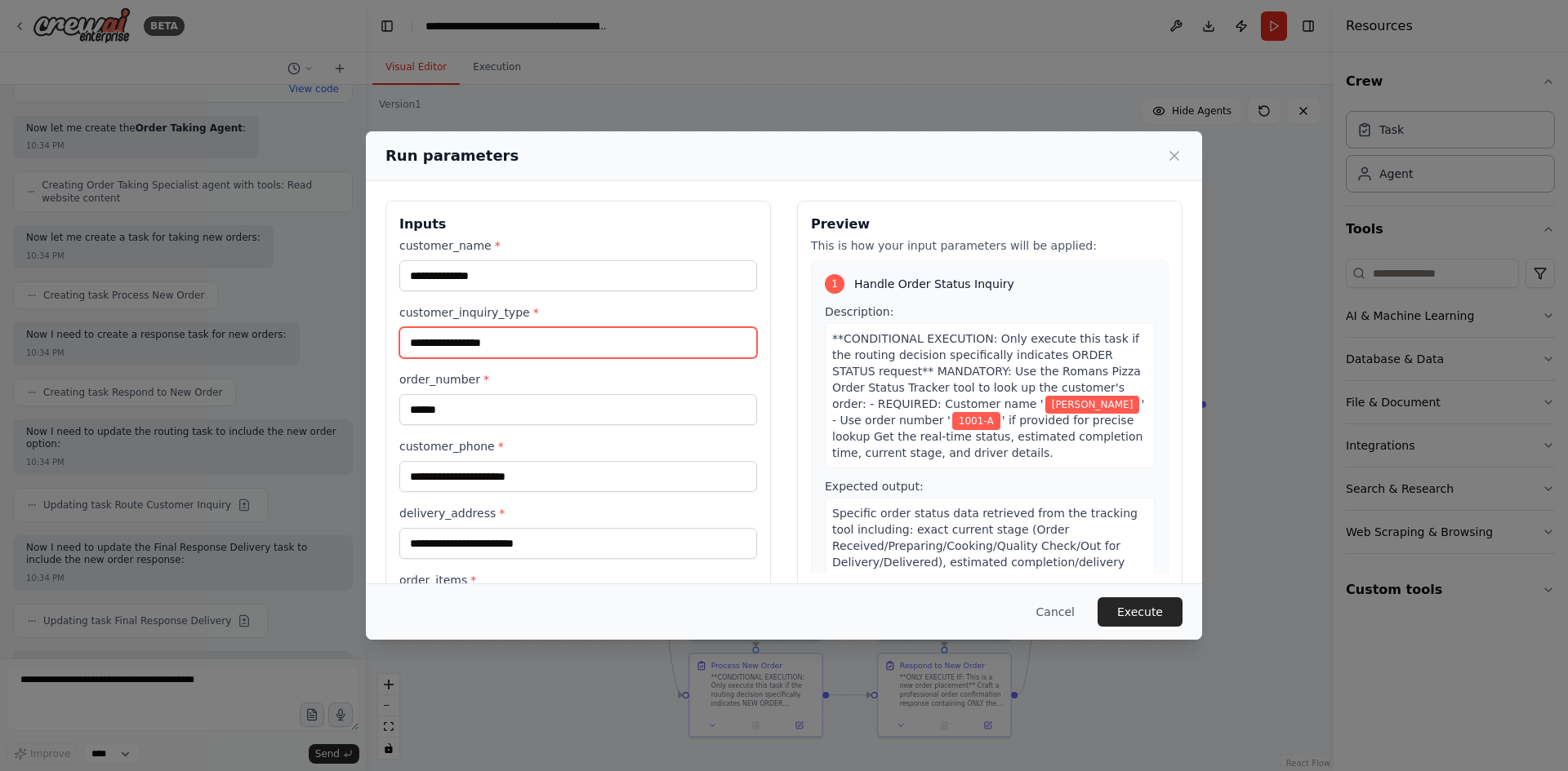
click at [542, 340] on input "**********" at bounding box center [578, 342] width 358 height 31
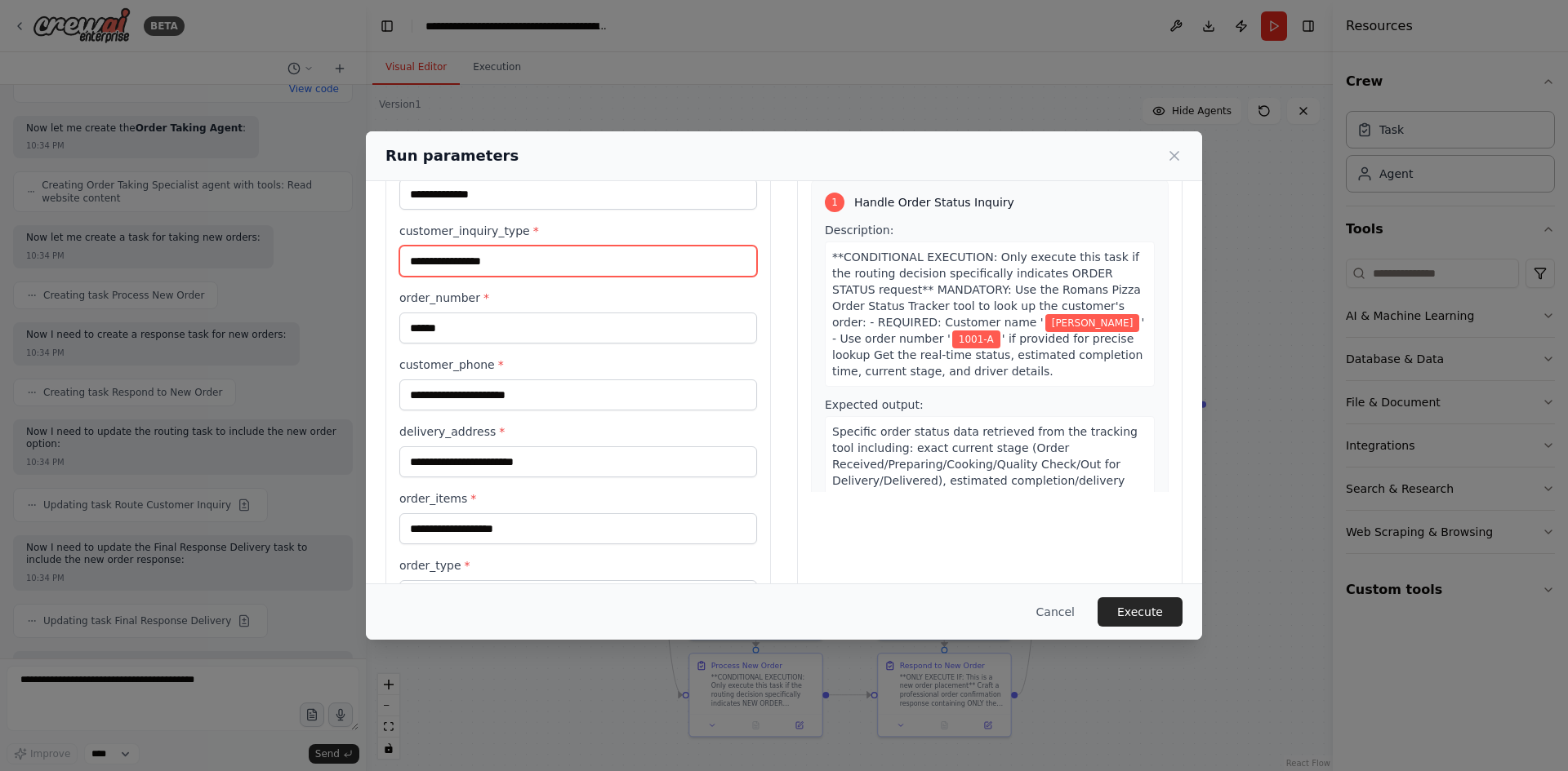
scroll to position [0, 0]
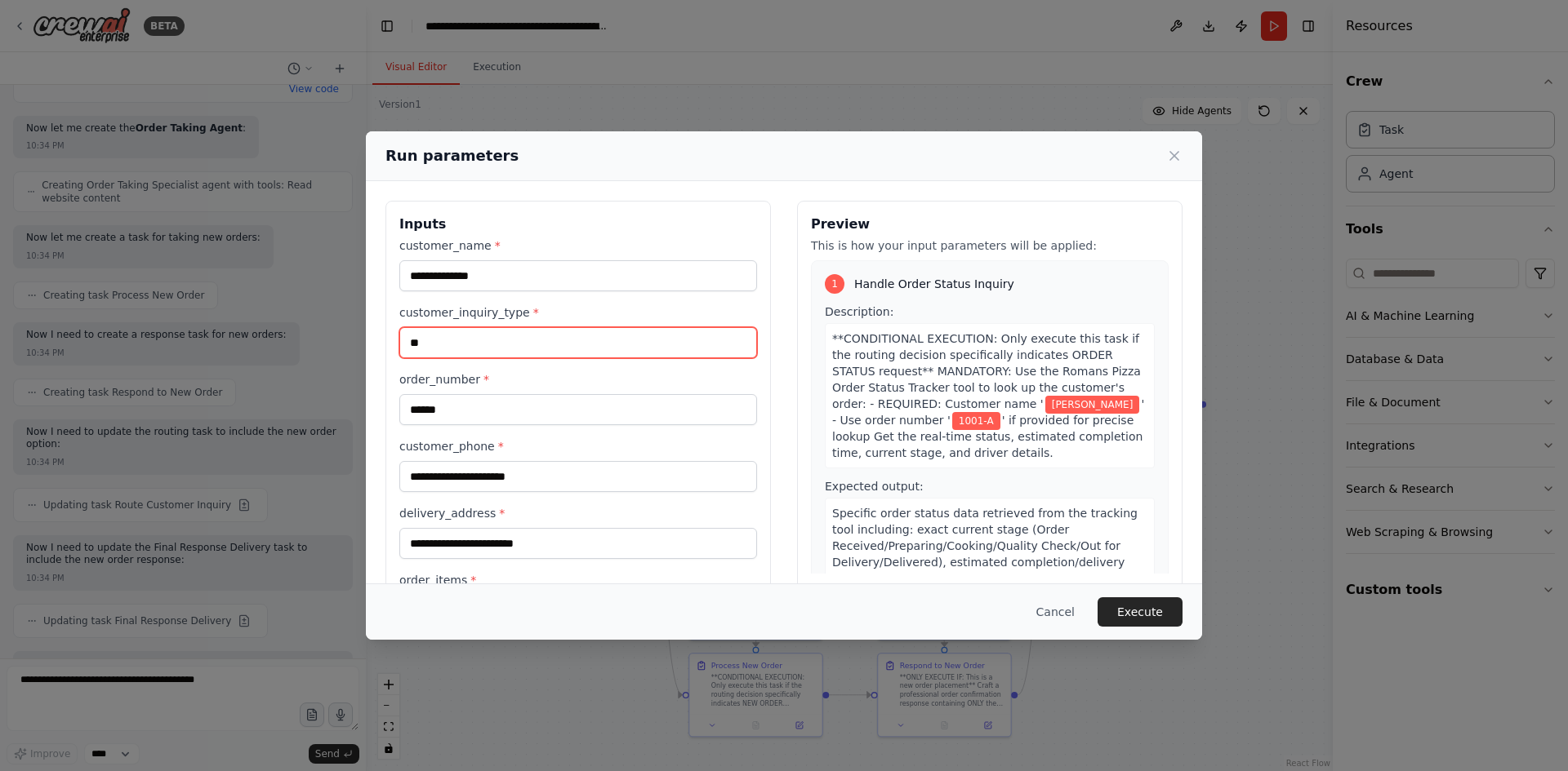
type input "*"
type input "**********"
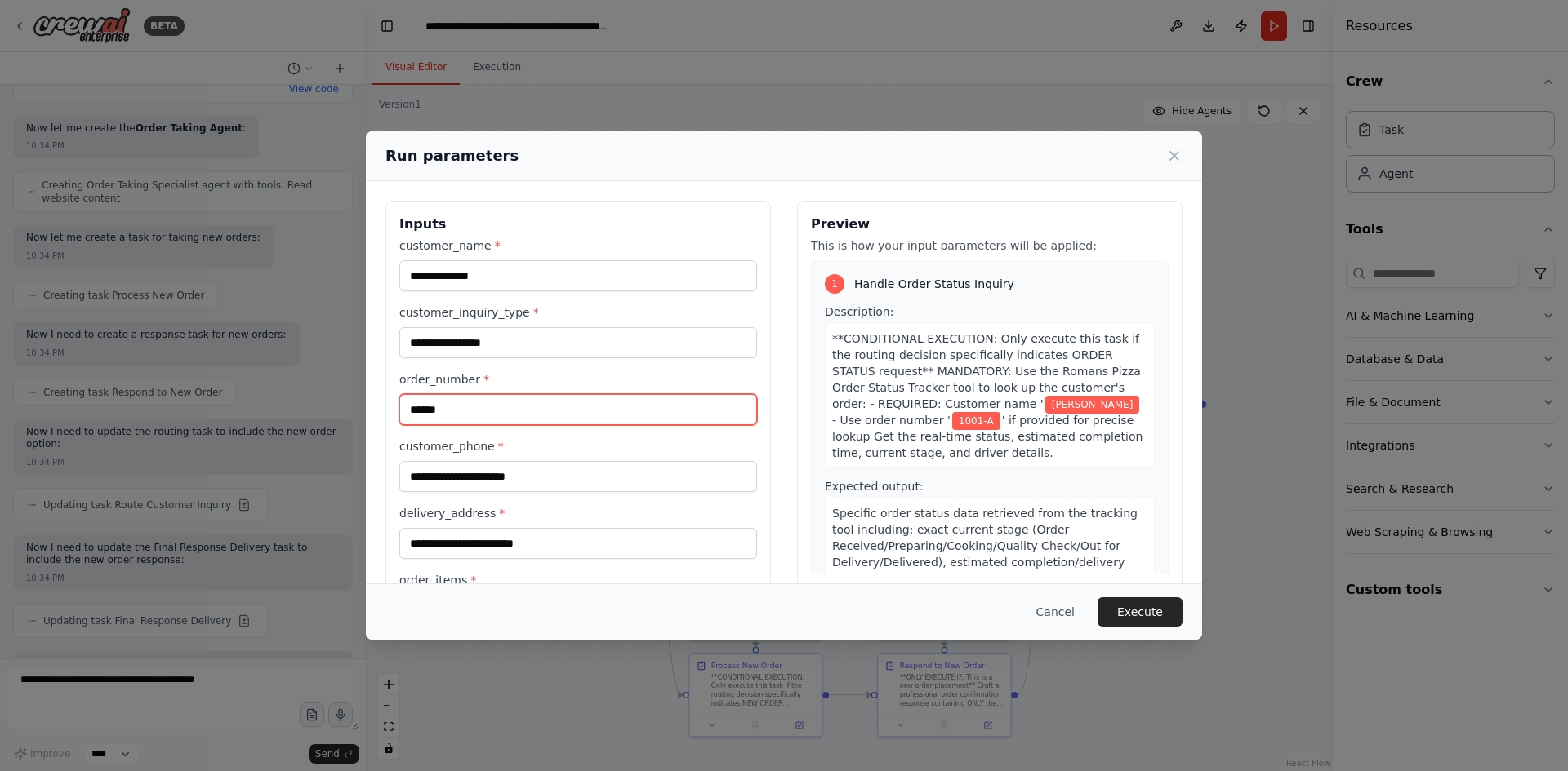
click at [492, 412] on input "******" at bounding box center [578, 410] width 358 height 31
drag, startPoint x: 411, startPoint y: 412, endPoint x: 367, endPoint y: 412, distance: 44.0
click at [367, 412] on div "**********" at bounding box center [784, 453] width 836 height 545
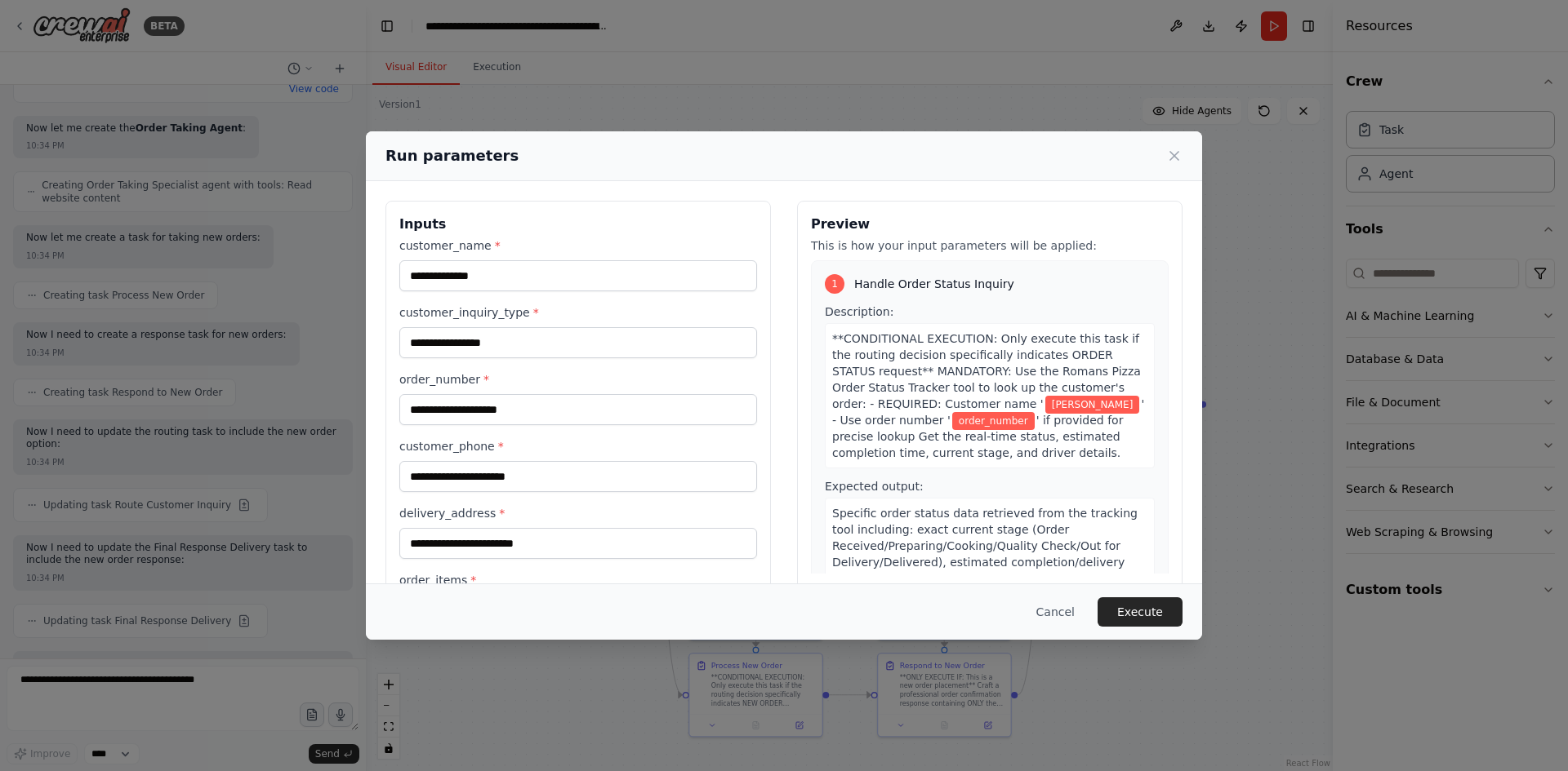
click at [551, 369] on div "**********" at bounding box center [578, 466] width 358 height 456
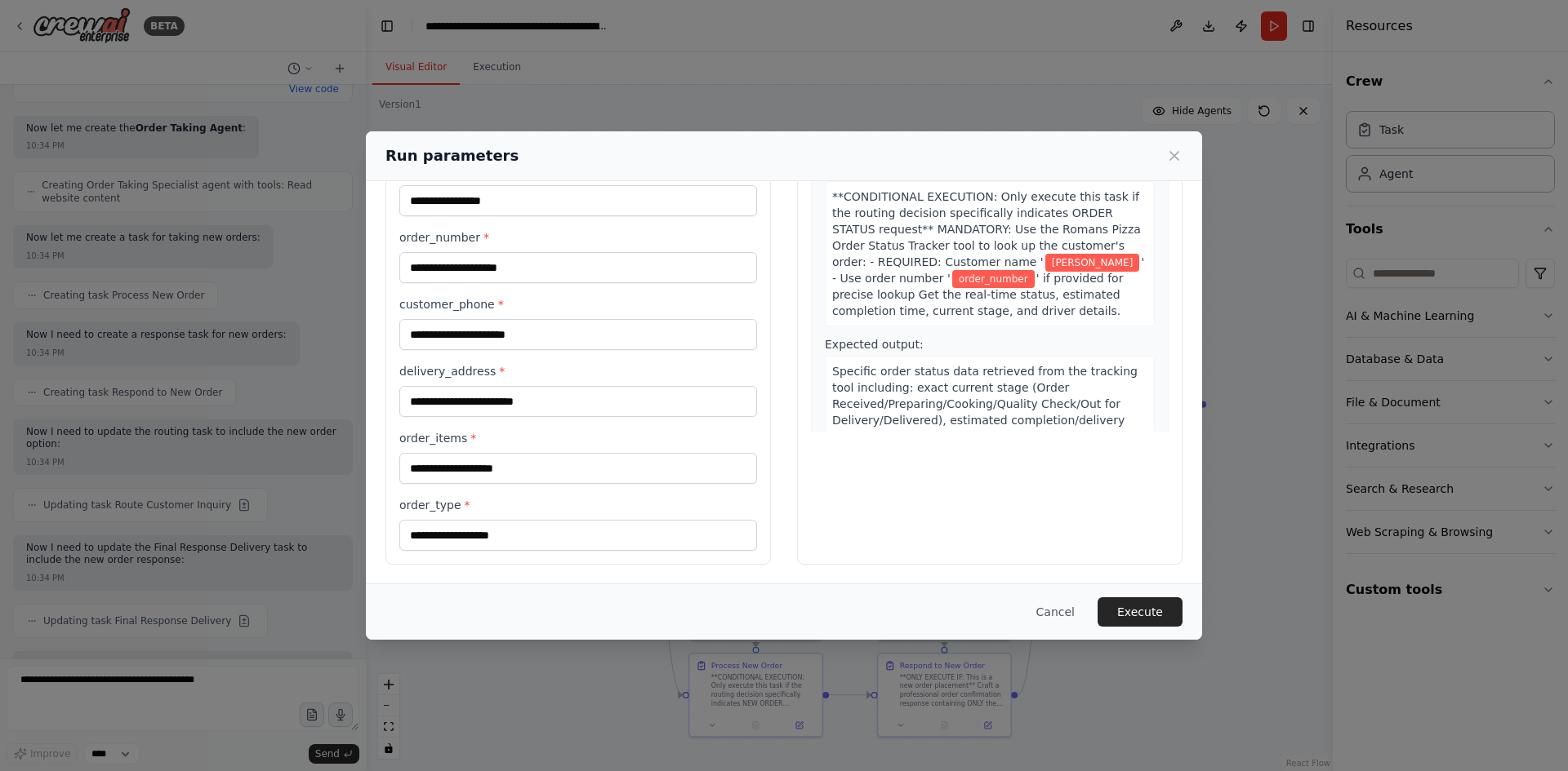
click at [603, 358] on div "**********" at bounding box center [578, 323] width 358 height 456
click at [571, 433] on label "order_items *" at bounding box center [578, 438] width 358 height 16
click at [571, 453] on input "order_items *" at bounding box center [578, 468] width 358 height 31
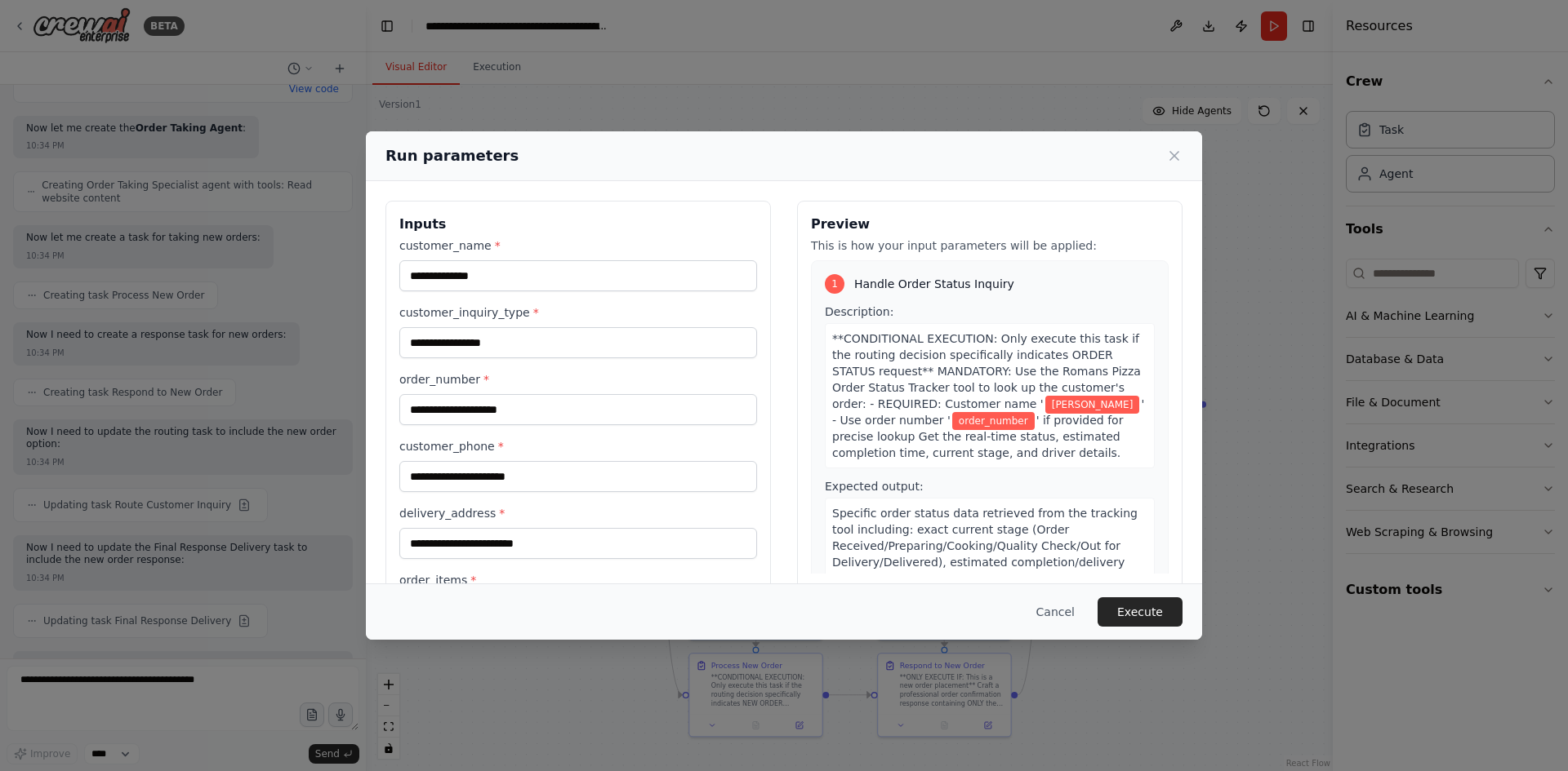
click at [611, 223] on h3 "Inputs" at bounding box center [578, 224] width 358 height 20
click at [642, 191] on div "**********" at bounding box center [784, 453] width 836 height 545
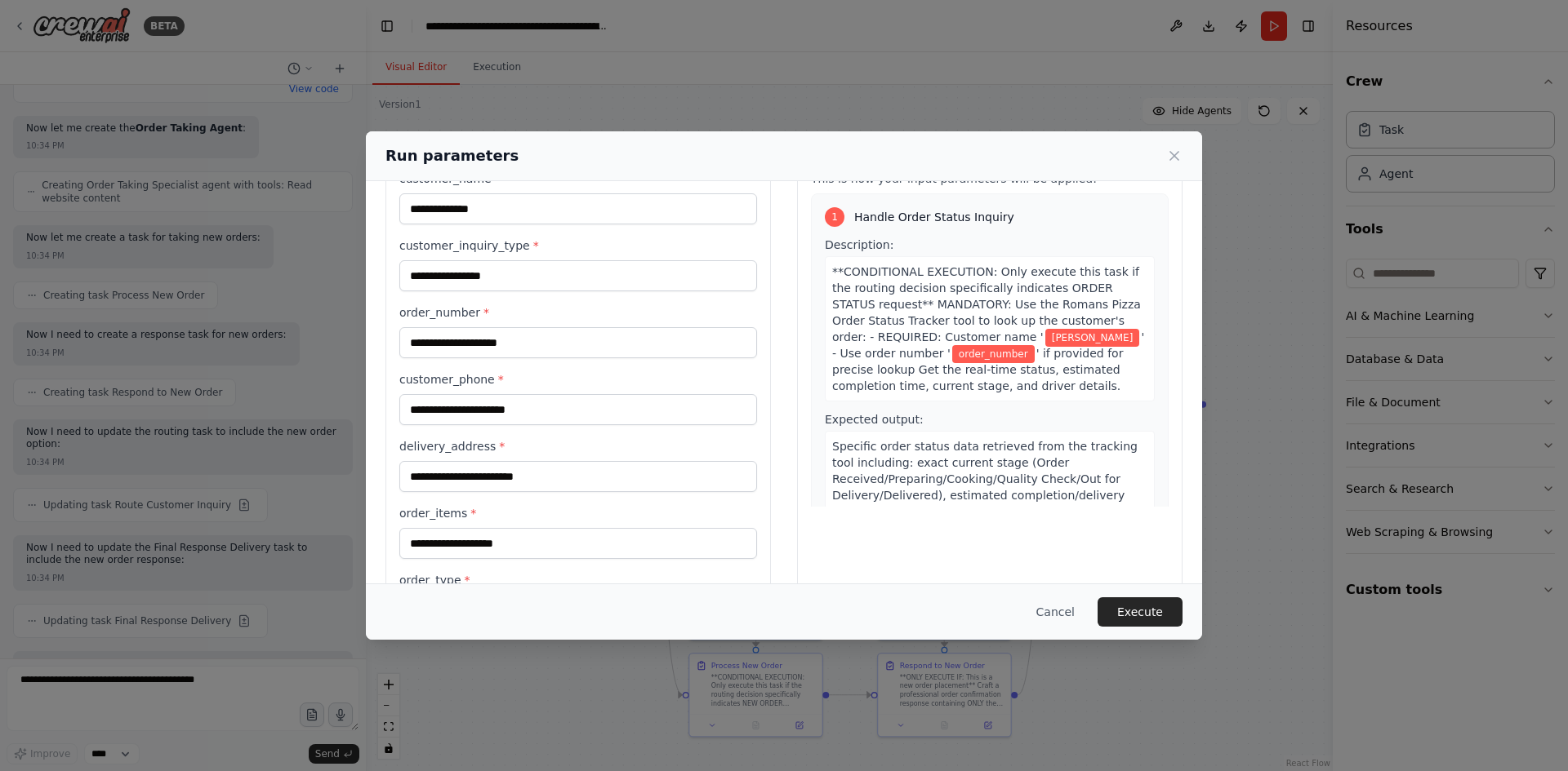
scroll to position [142, 0]
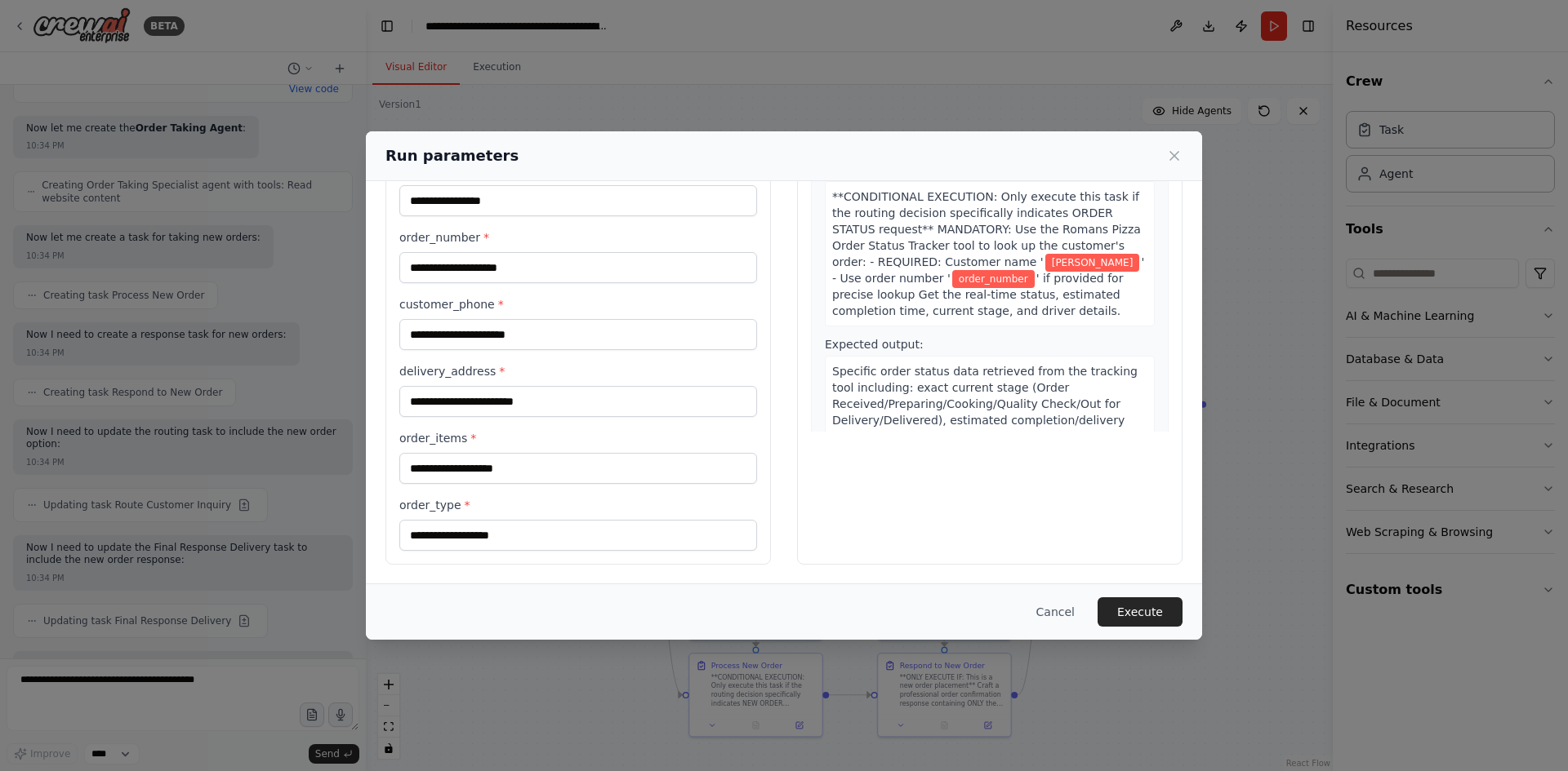
click at [571, 435] on label "order_items *" at bounding box center [578, 438] width 358 height 16
click at [571, 453] on input "order_items *" at bounding box center [578, 468] width 358 height 31
drag, startPoint x: 531, startPoint y: 544, endPoint x: 532, endPoint y: 534, distance: 10.0
click at [531, 545] on input "order_type *" at bounding box center [578, 535] width 358 height 31
click at [534, 512] on label "order_type *" at bounding box center [578, 505] width 358 height 16
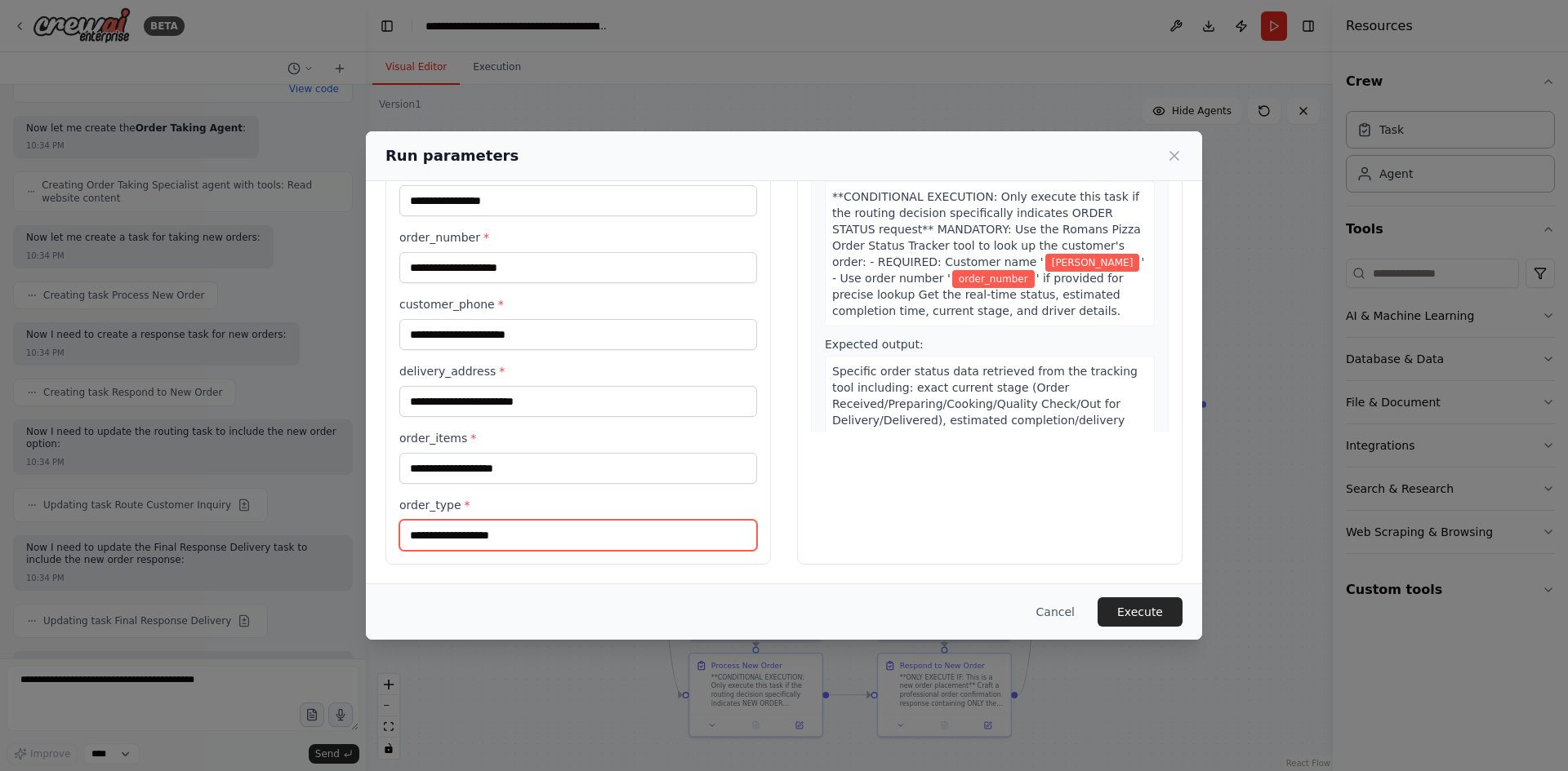
click at [534, 520] on input "order_type *" at bounding box center [578, 535] width 358 height 31
click at [557, 441] on label "order_items *" at bounding box center [578, 438] width 358 height 16
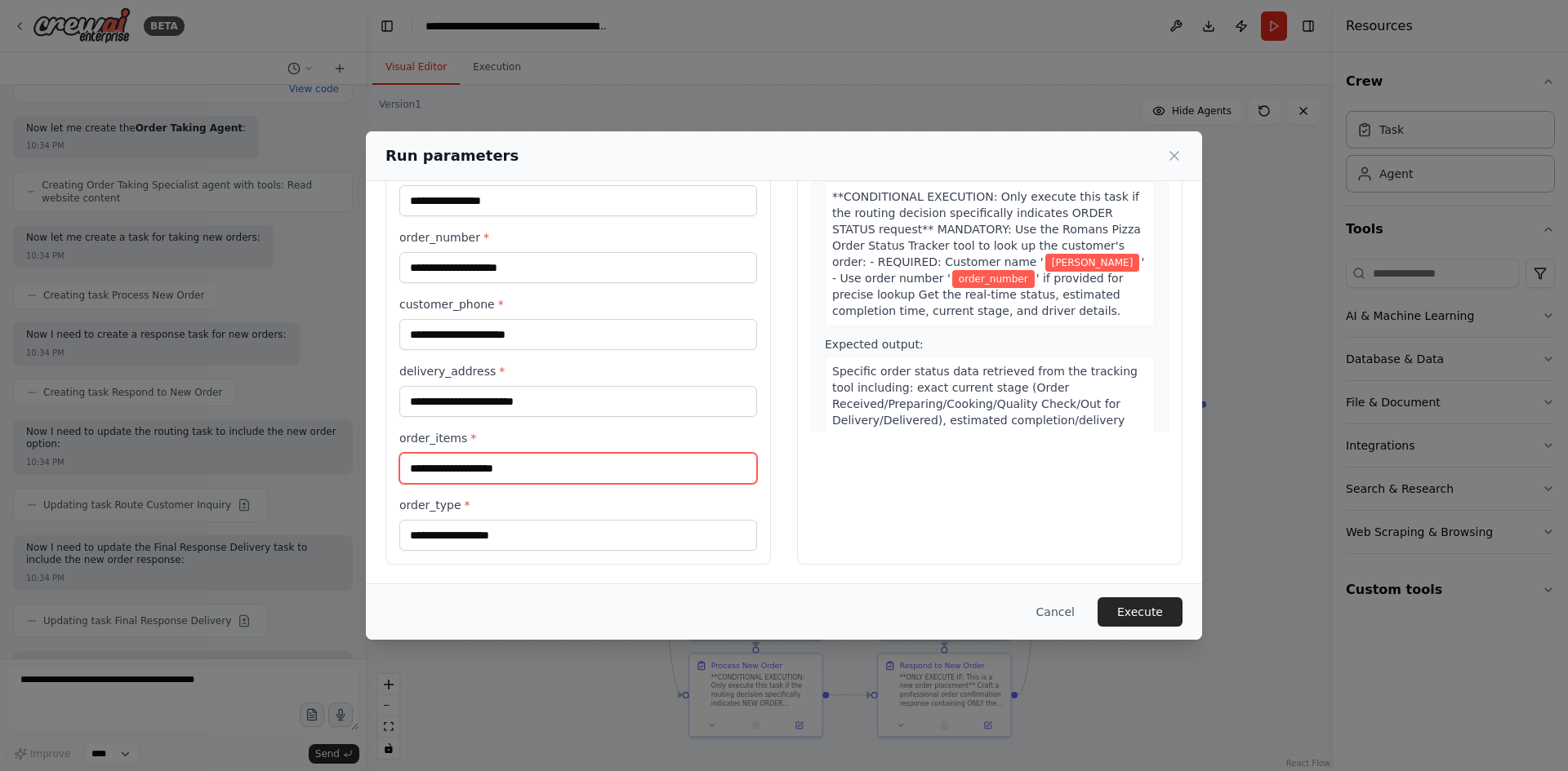
click at [557, 453] on input "order_items *" at bounding box center [578, 468] width 358 height 31
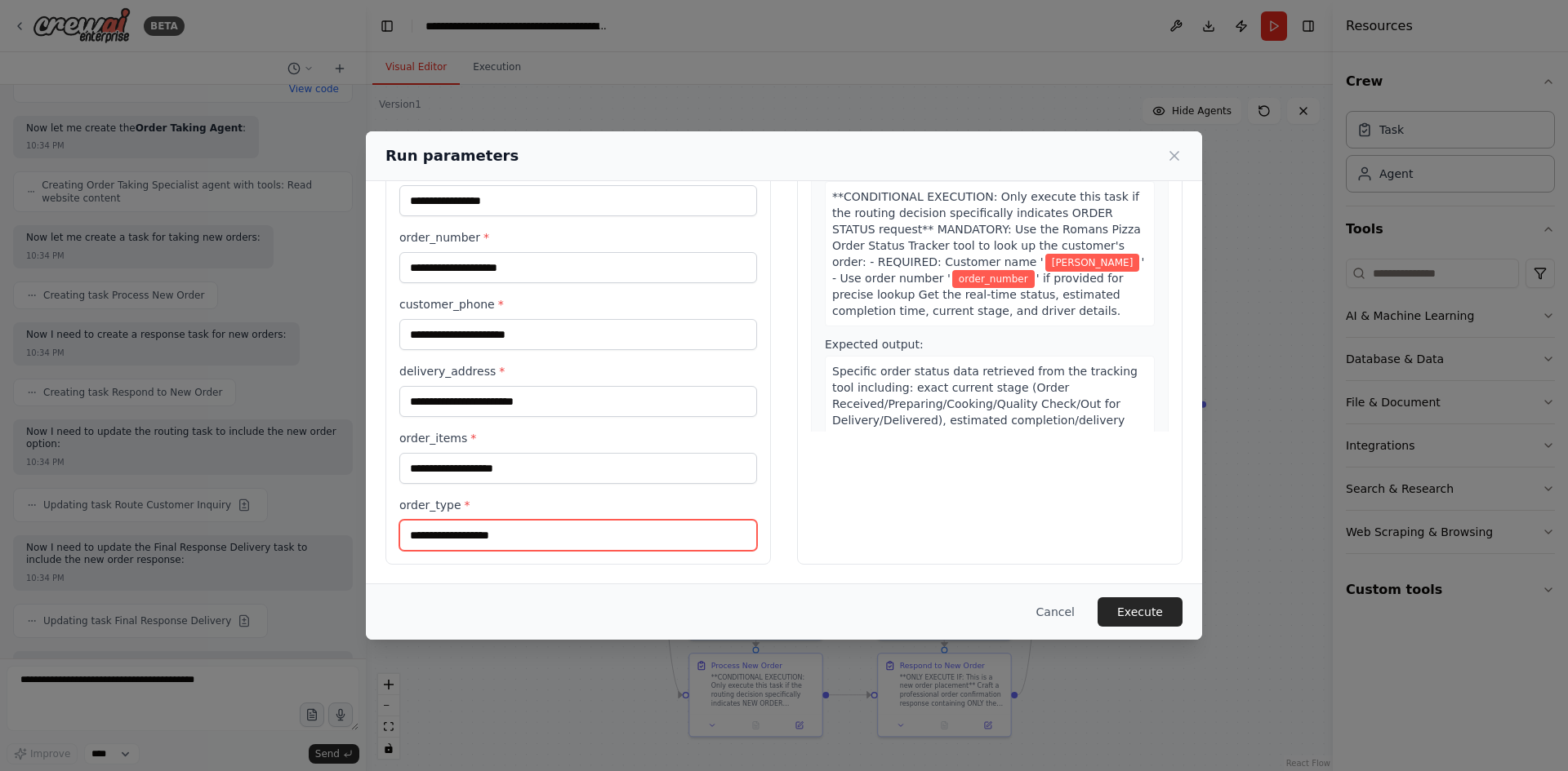
click at [530, 543] on input "order_type *" at bounding box center [578, 535] width 358 height 31
type input "********"
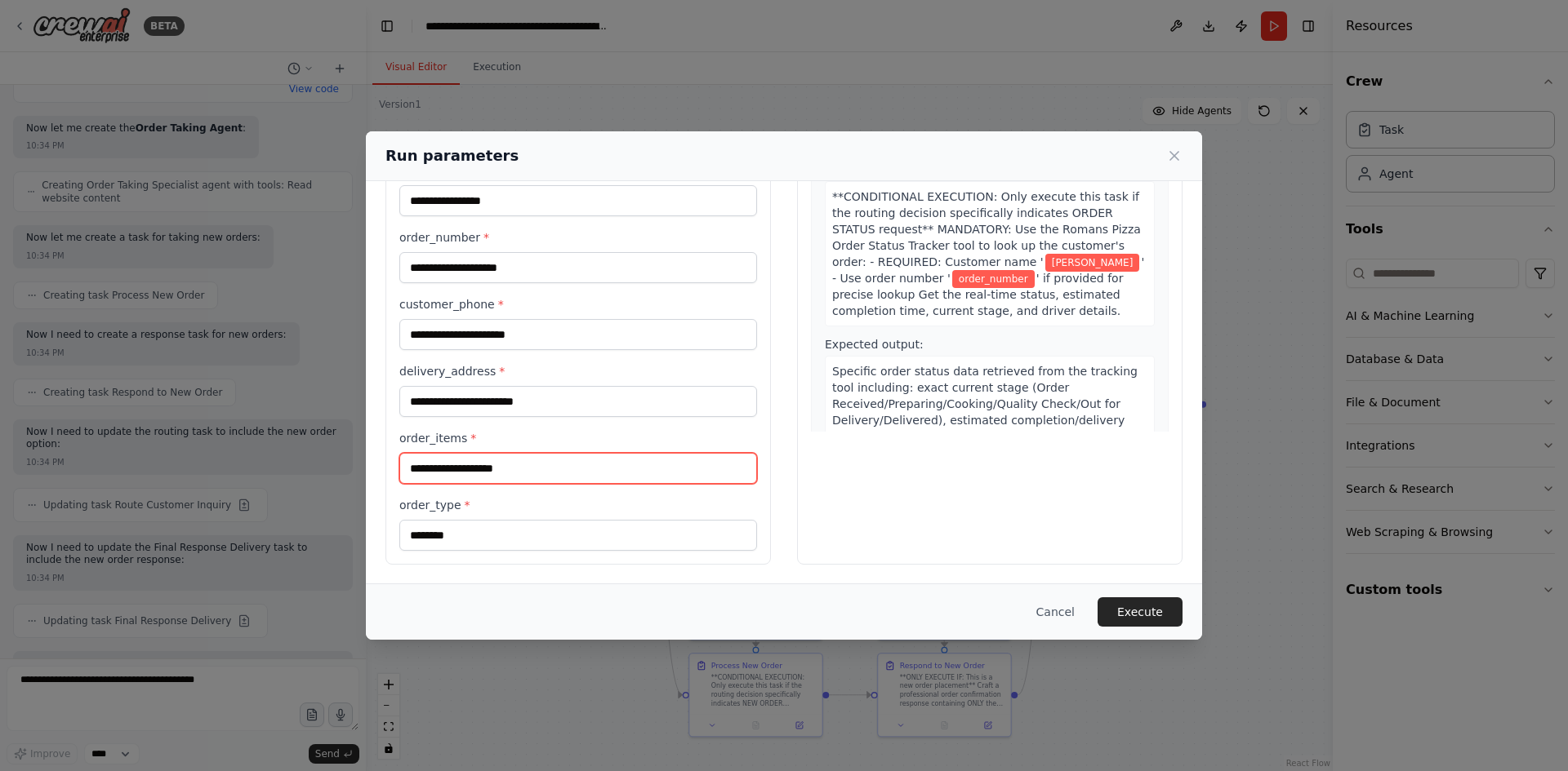
click at [588, 468] on input "order_items *" at bounding box center [578, 468] width 358 height 31
click at [1065, 614] on button "Cancel" at bounding box center [1055, 612] width 65 height 30
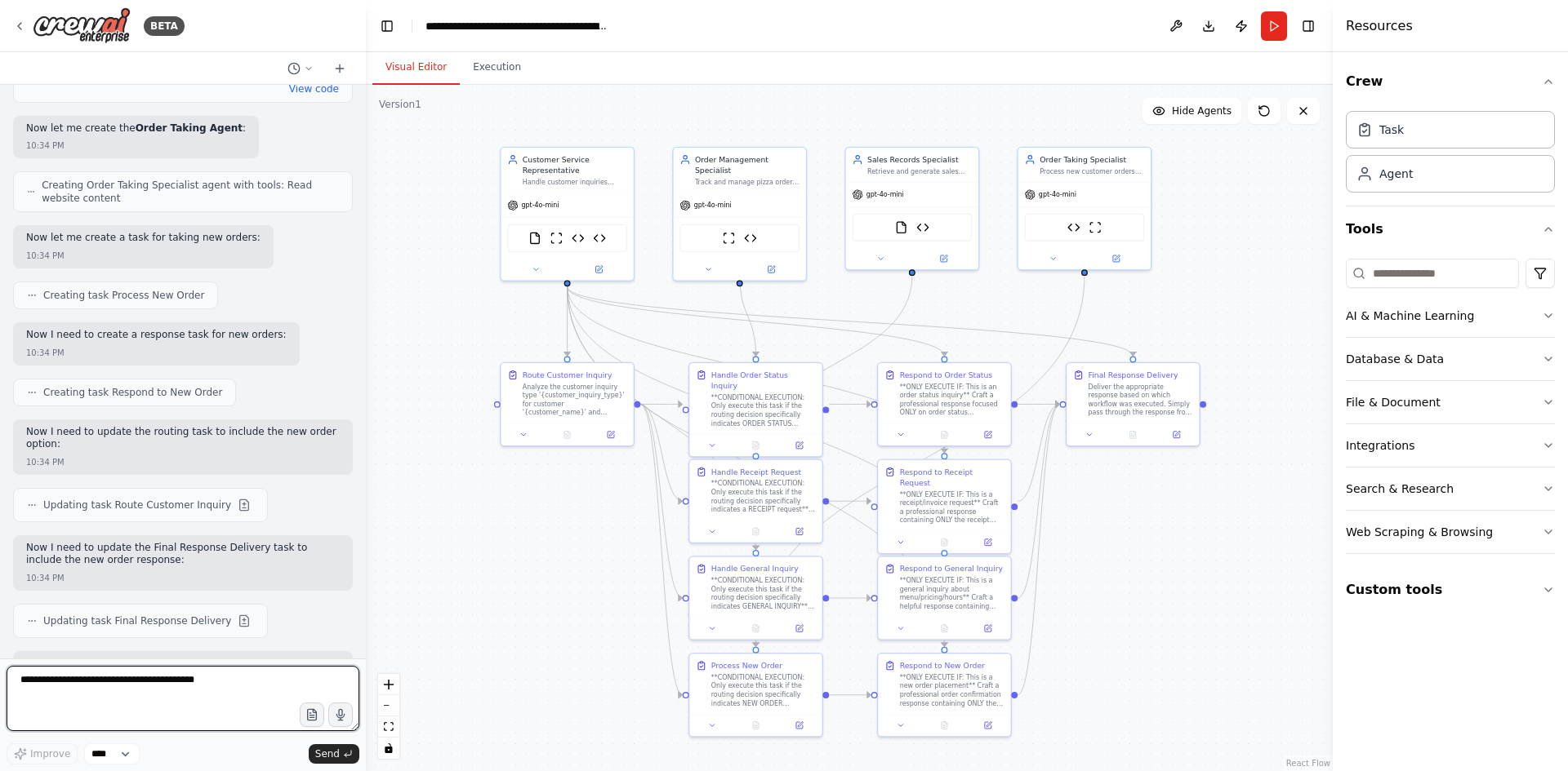
click at [117, 701] on textarea at bounding box center [182, 698] width 352 height 65
type textarea "**********"
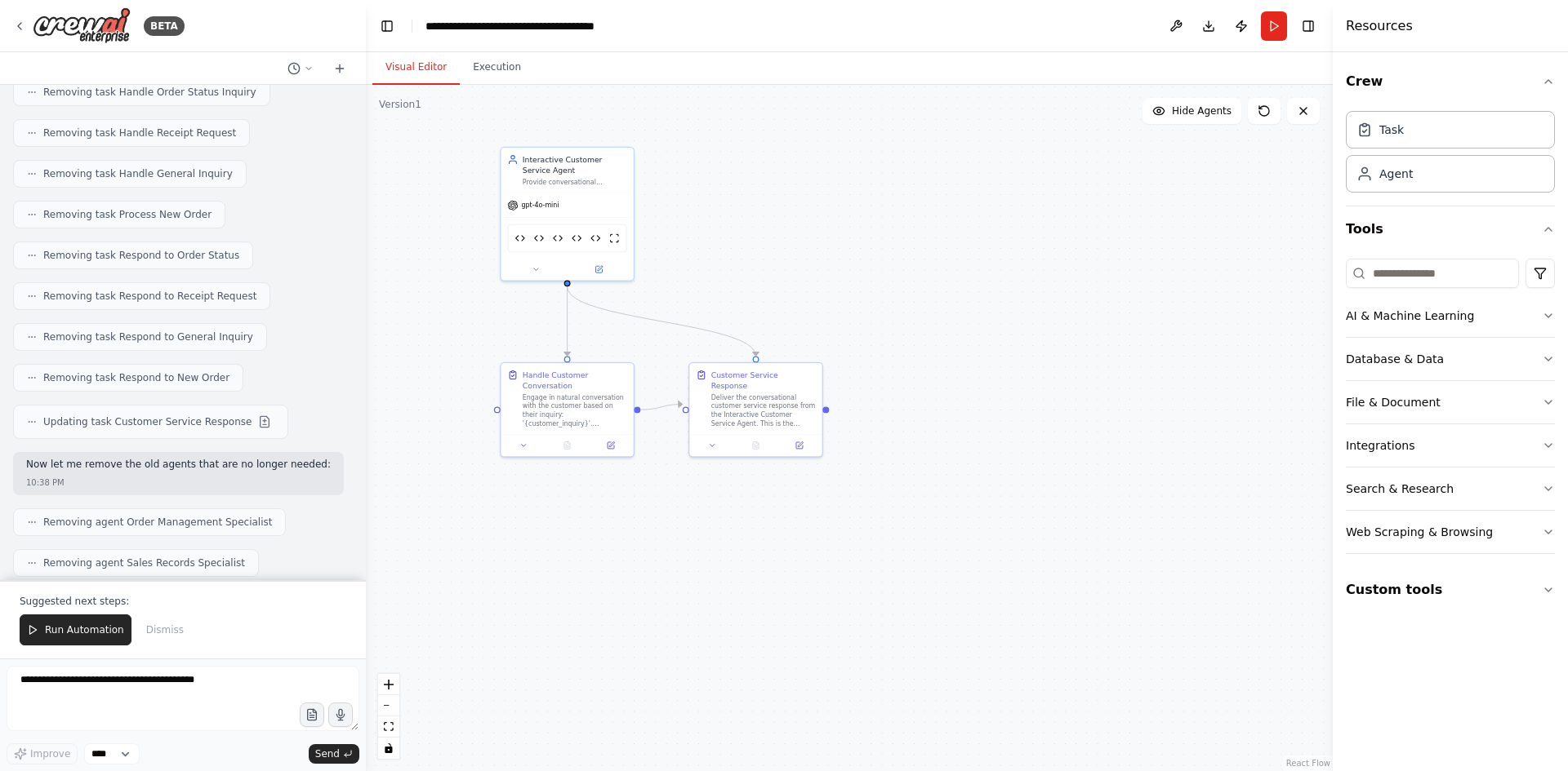
scroll to position [43217, 0]
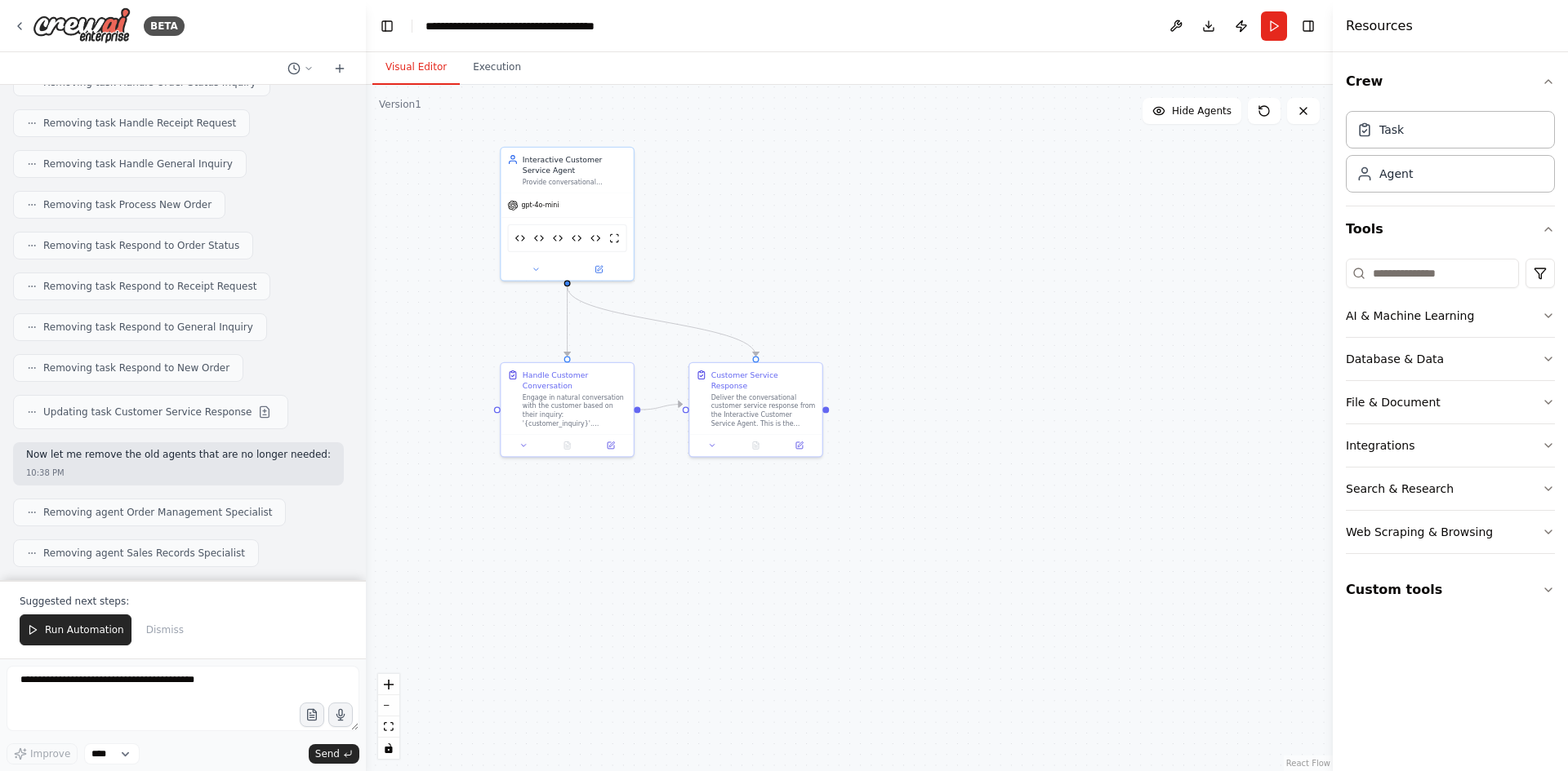
drag, startPoint x: 75, startPoint y: 639, endPoint x: 397, endPoint y: 595, distance: 325.0
click at [75, 639] on button "Run Automation" at bounding box center [76, 630] width 112 height 31
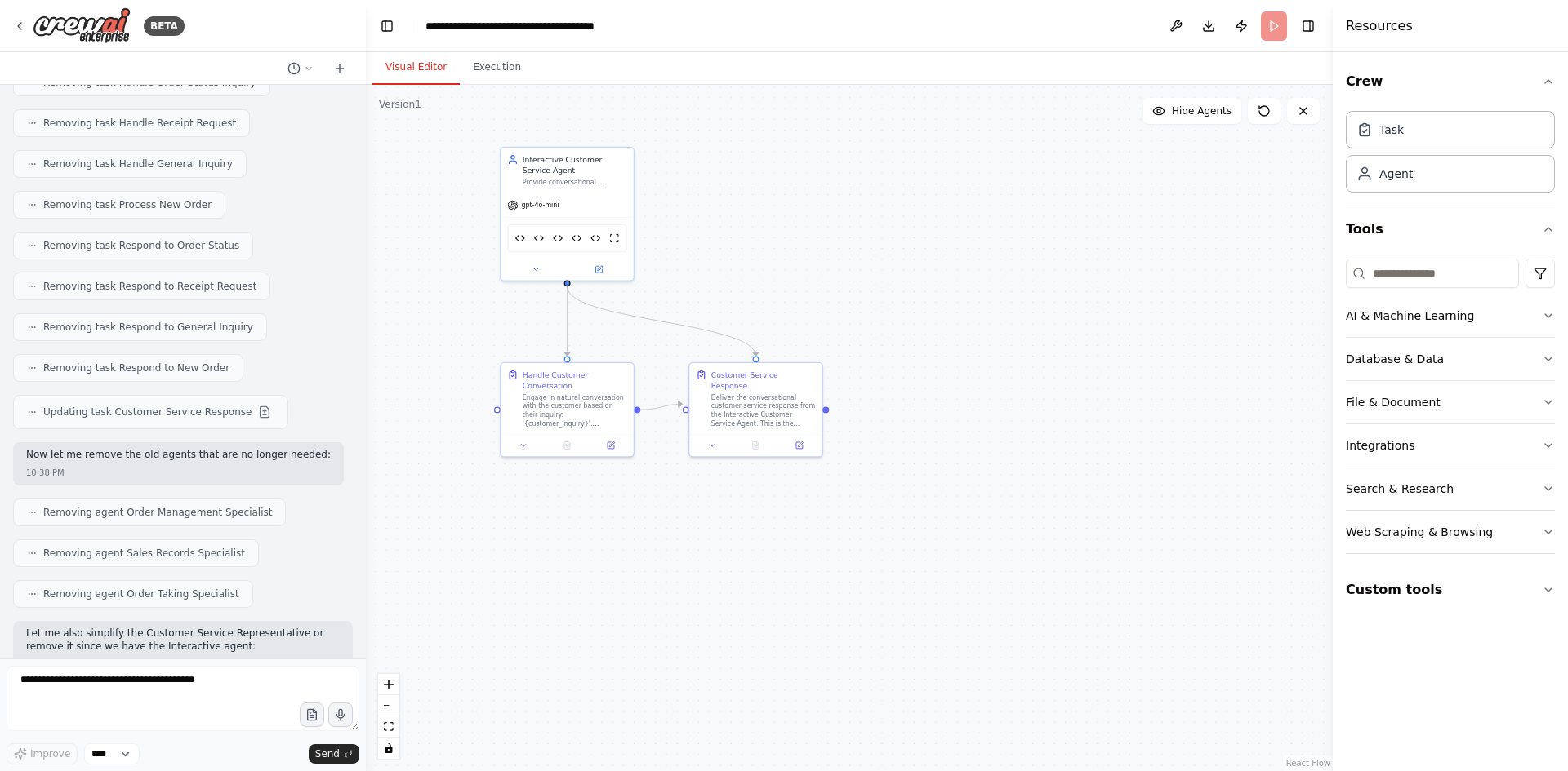
scroll to position [43139, 0]
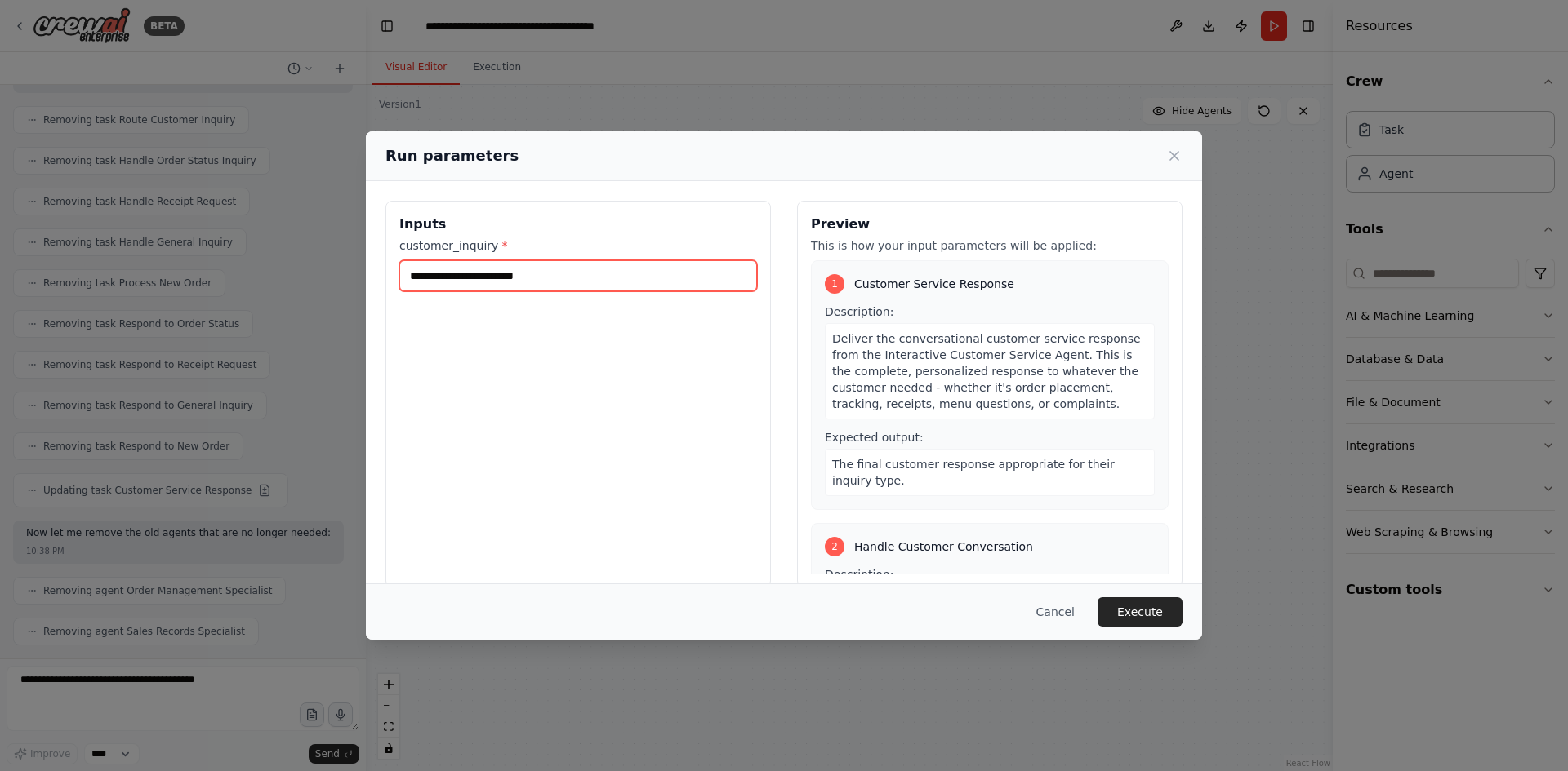
click at [556, 272] on input "customer_inquiry *" at bounding box center [578, 276] width 358 height 31
type input "**********"
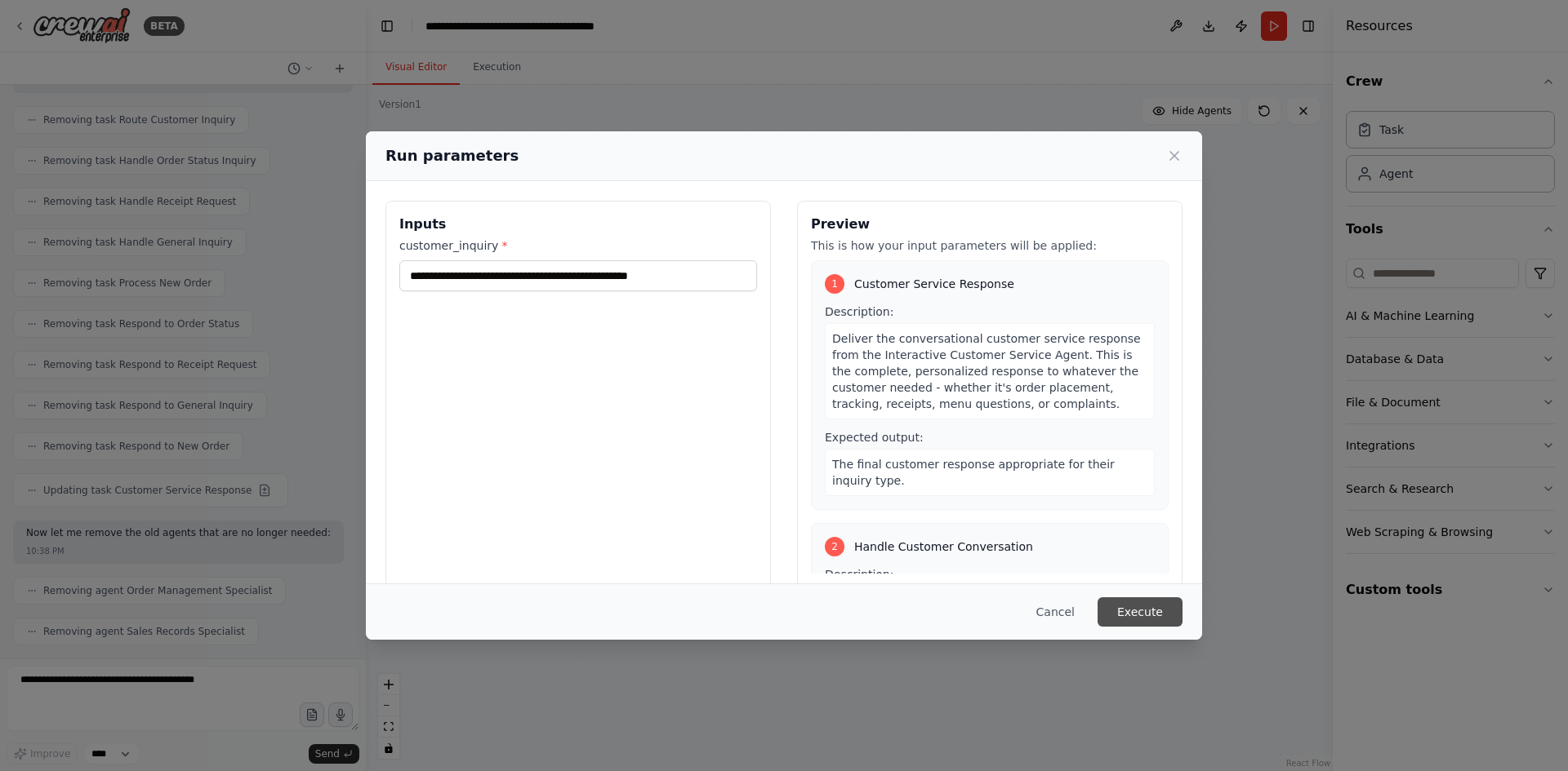
click at [1126, 604] on button "Execute" at bounding box center [1140, 612] width 85 height 30
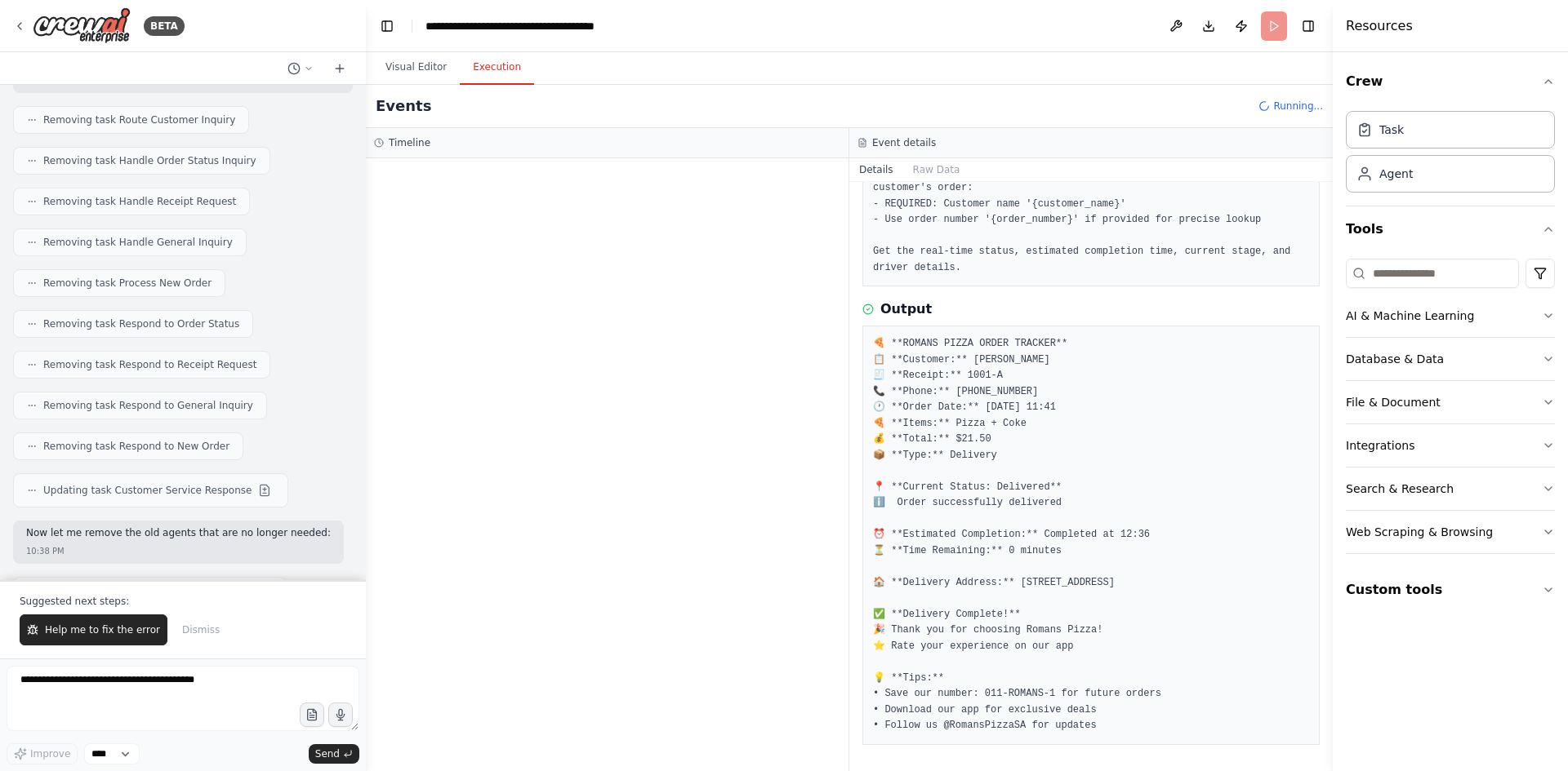
scroll to position [43217, 0]
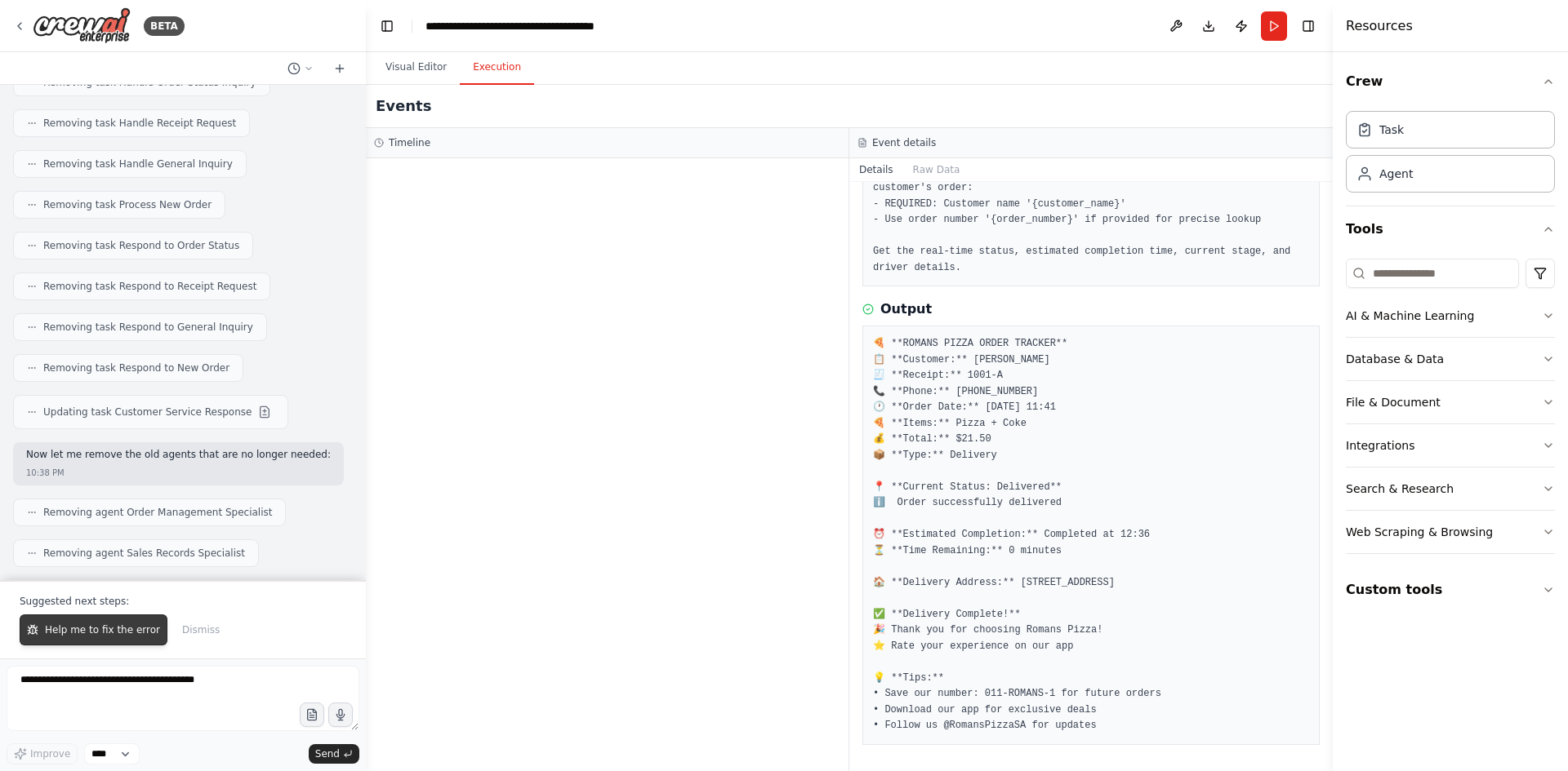
click at [92, 639] on button "Help me to fix the error" at bounding box center [94, 630] width 148 height 31
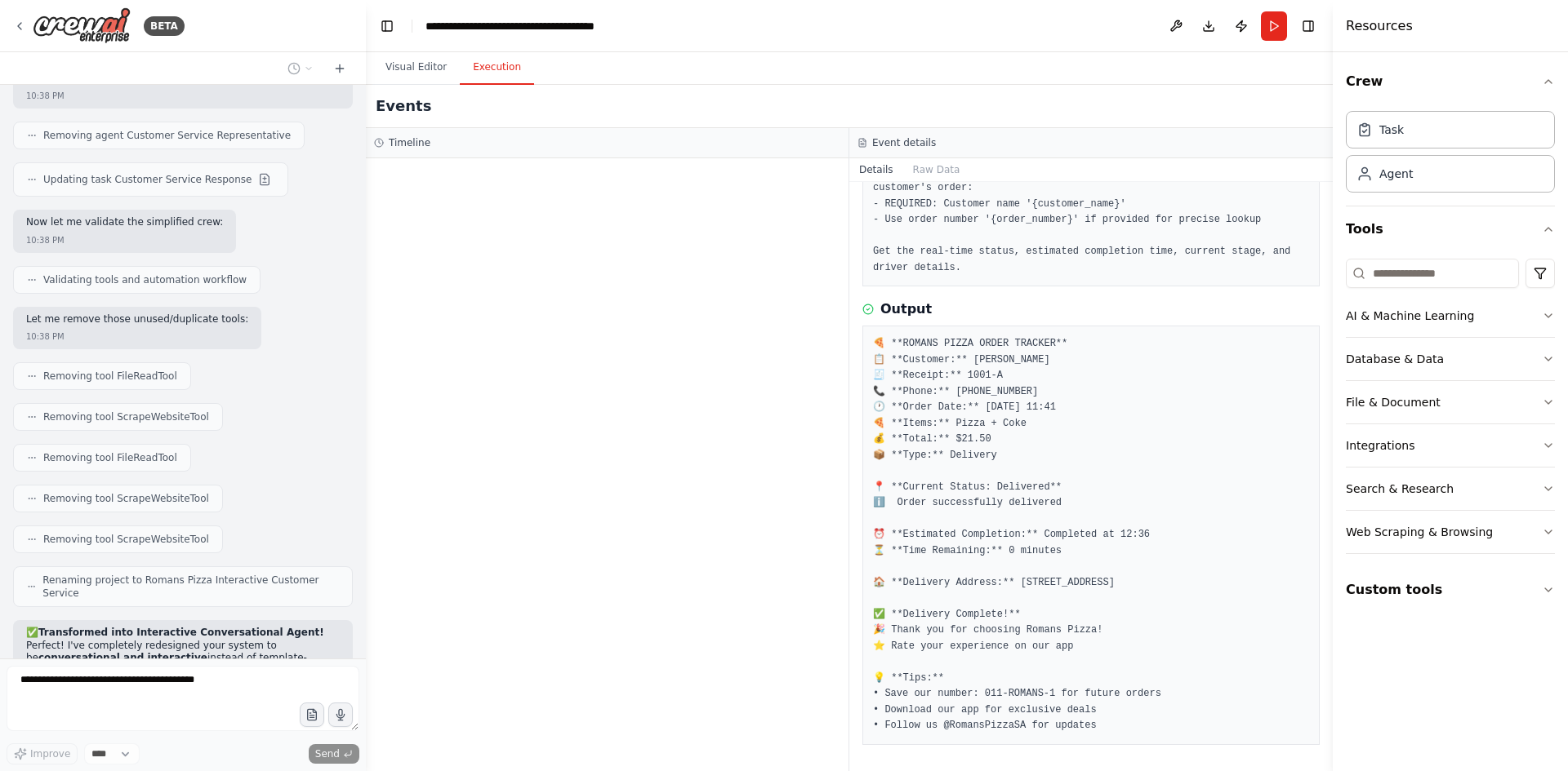
scroll to position [43789, 0]
click at [432, 71] on button "Visual Editor" at bounding box center [415, 68] width 87 height 34
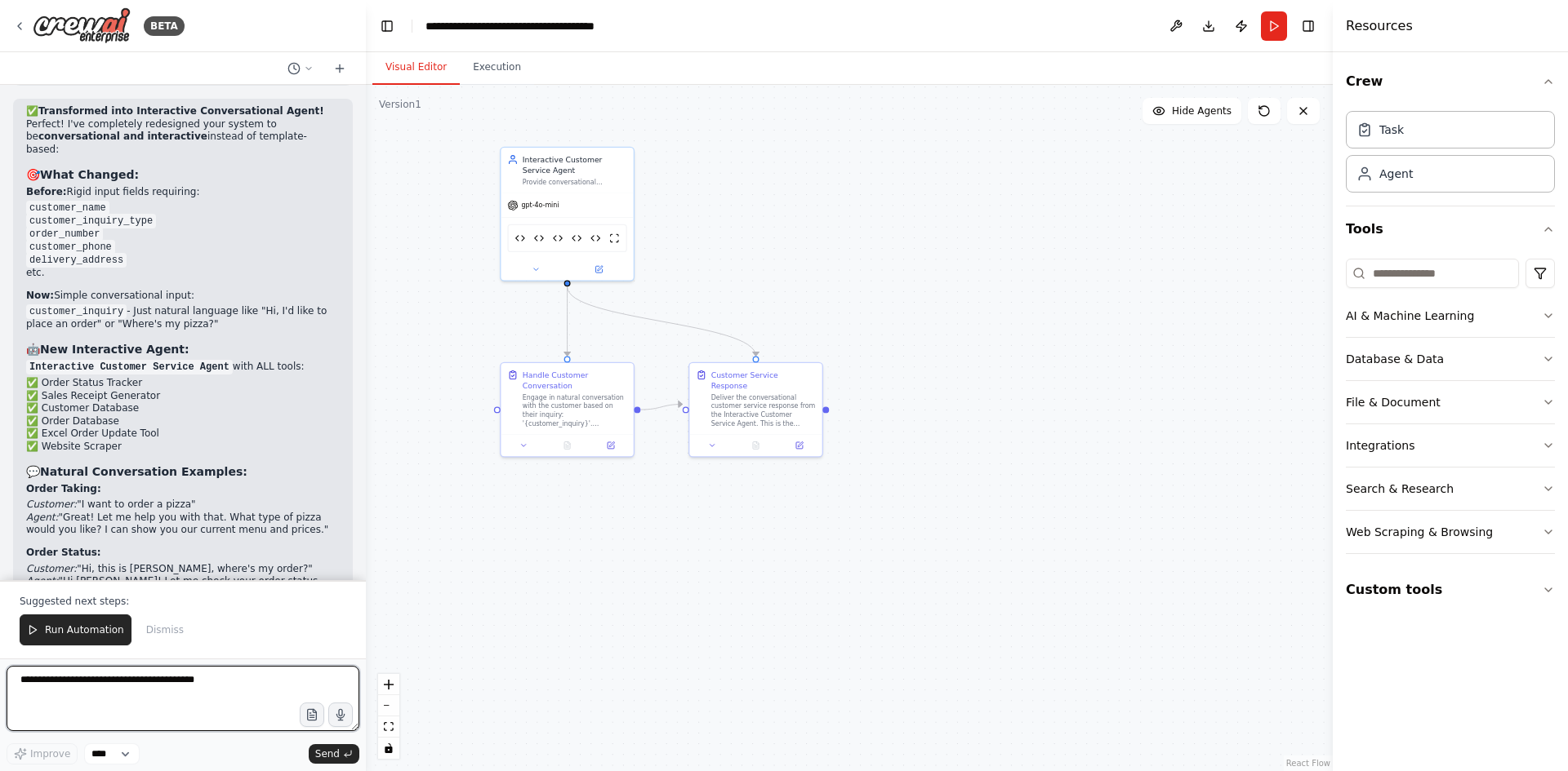
scroll to position [44336, 0]
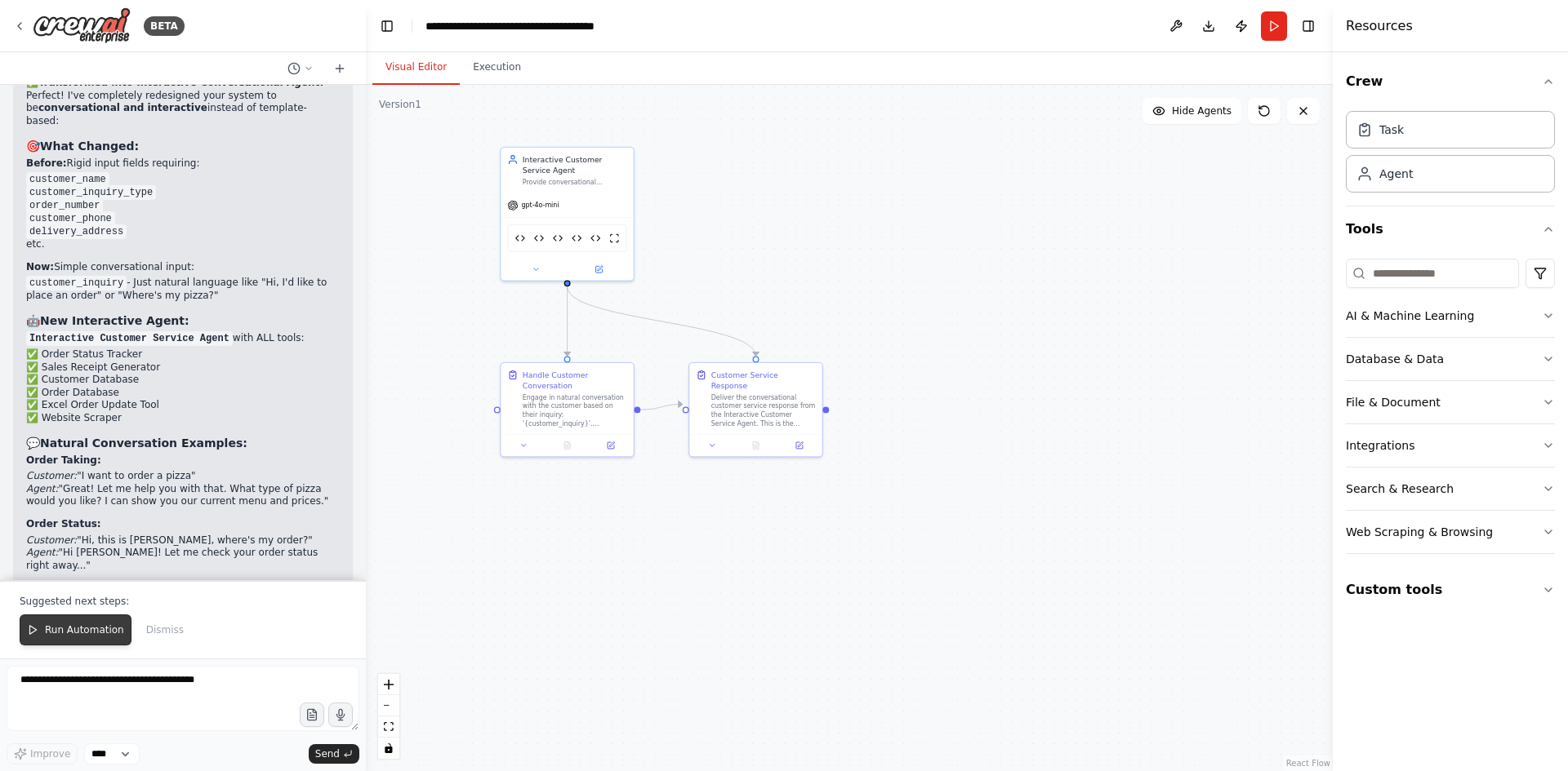
click at [84, 624] on span "Run Automation" at bounding box center [85, 630] width 79 height 13
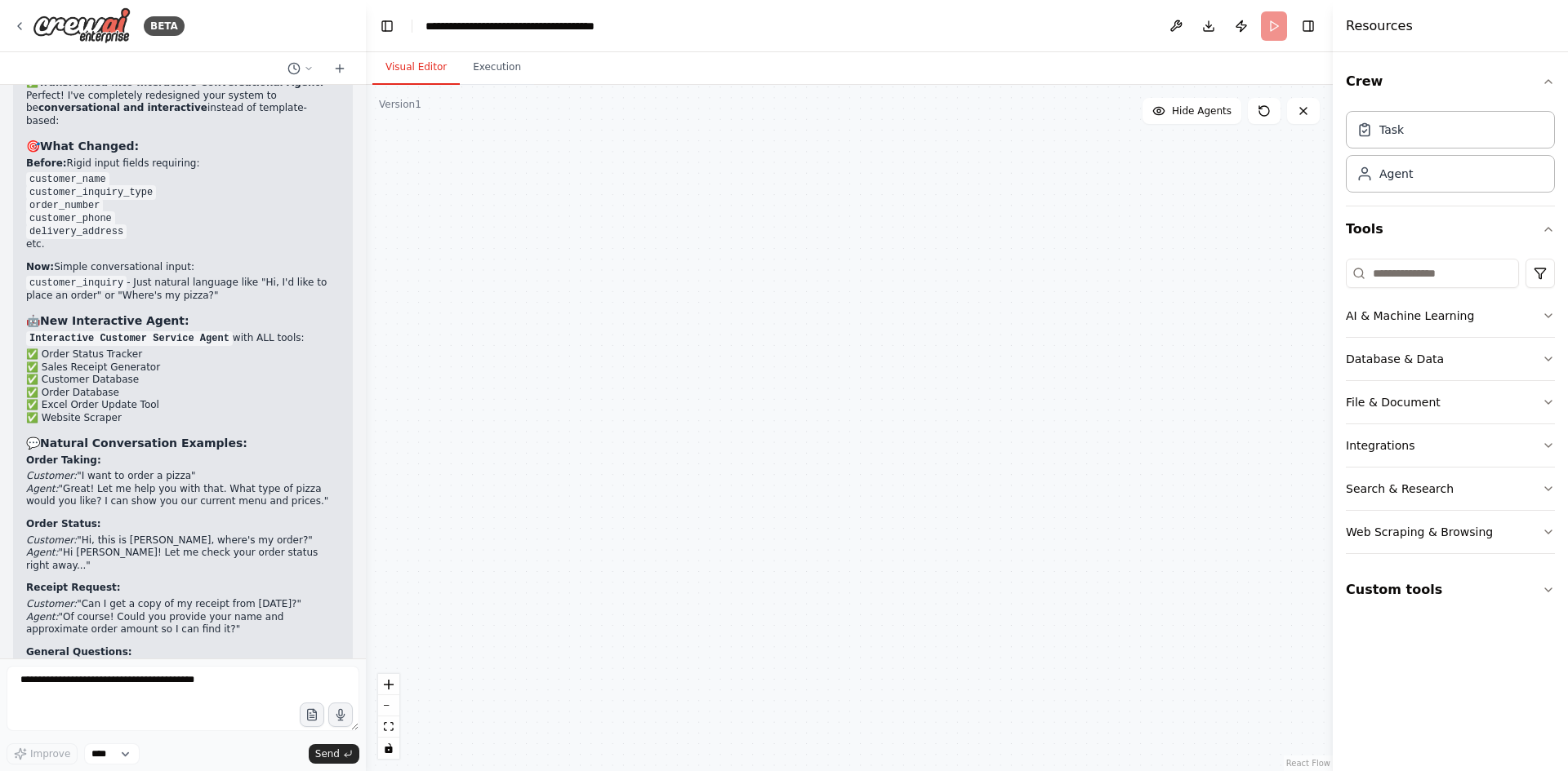
scroll to position [44258, 0]
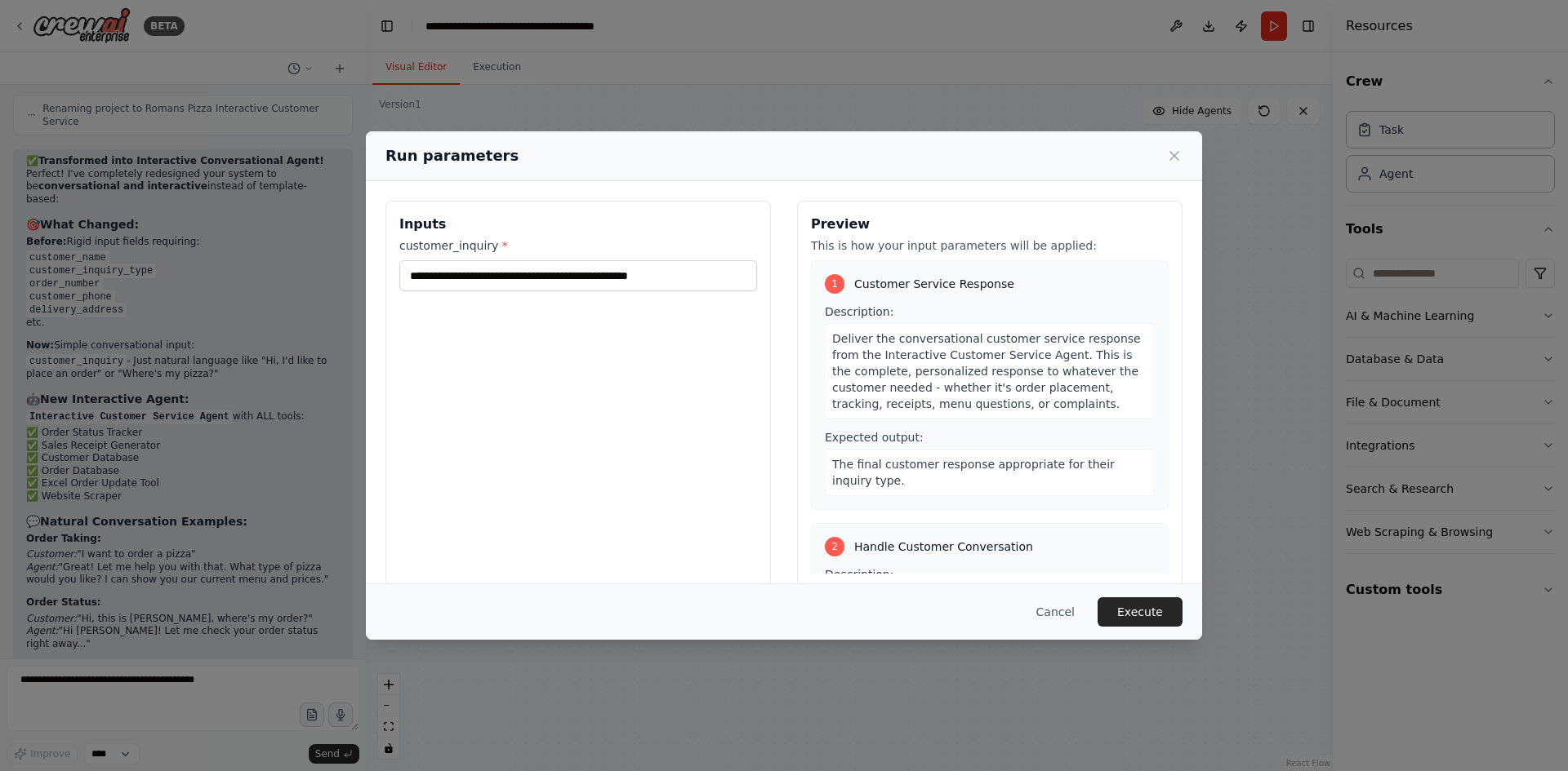
drag, startPoint x: 1162, startPoint y: 603, endPoint x: 877, endPoint y: 485, distance: 308.5
click at [1161, 603] on button "Execute" at bounding box center [1140, 612] width 85 height 30
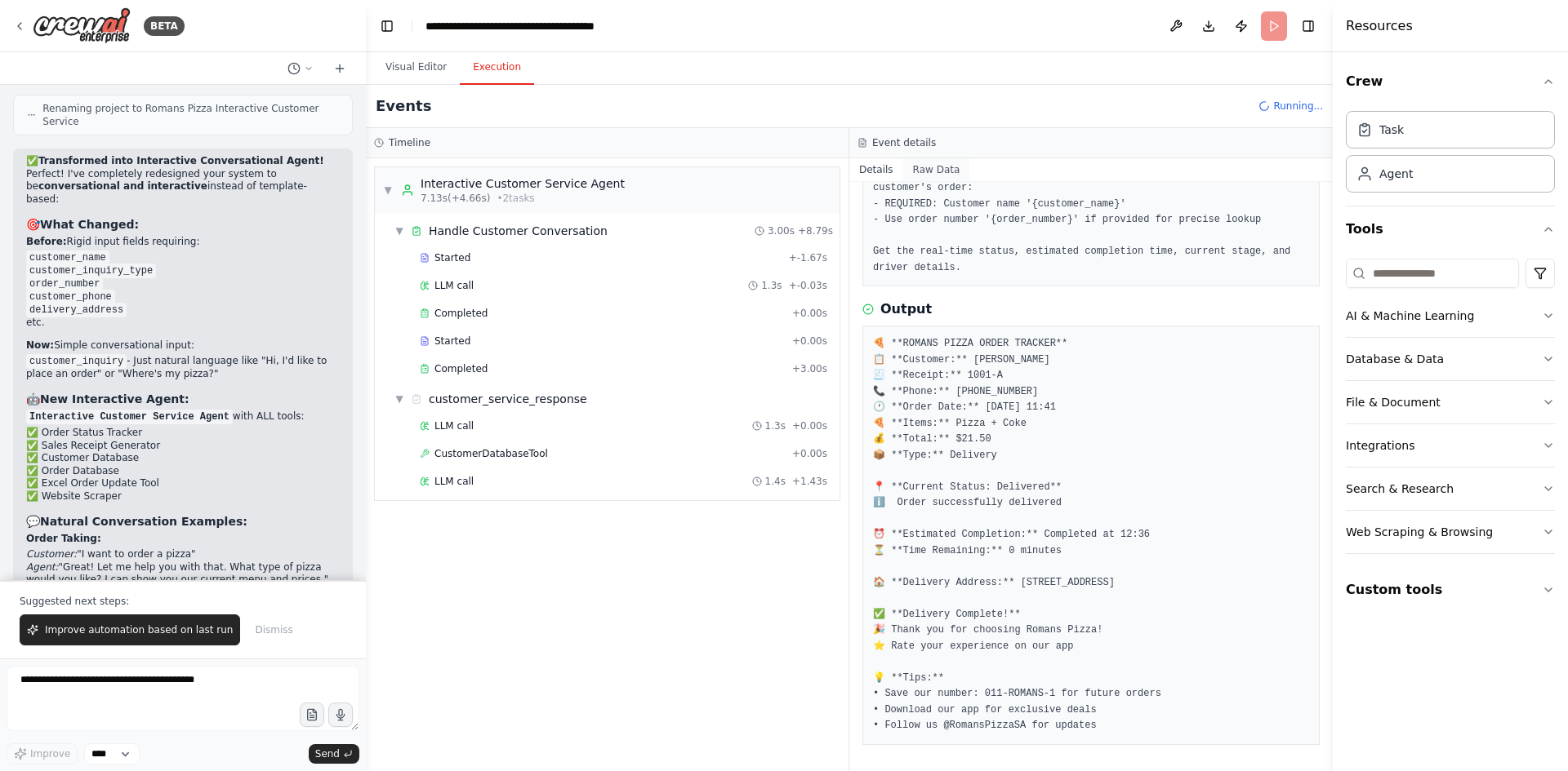
scroll to position [44336, 0]
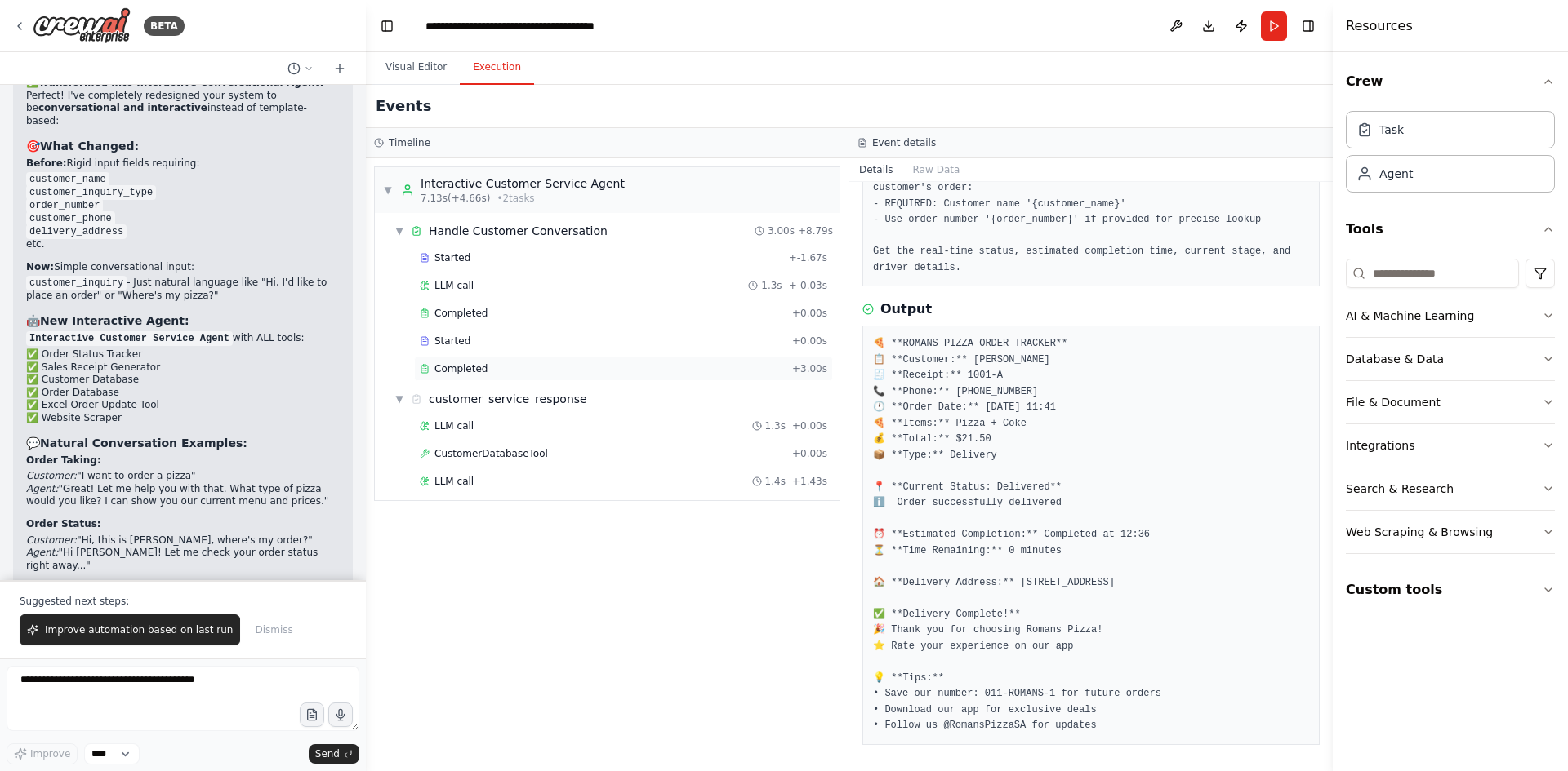
click at [488, 366] on div "Completed" at bounding box center [603, 368] width 366 height 13
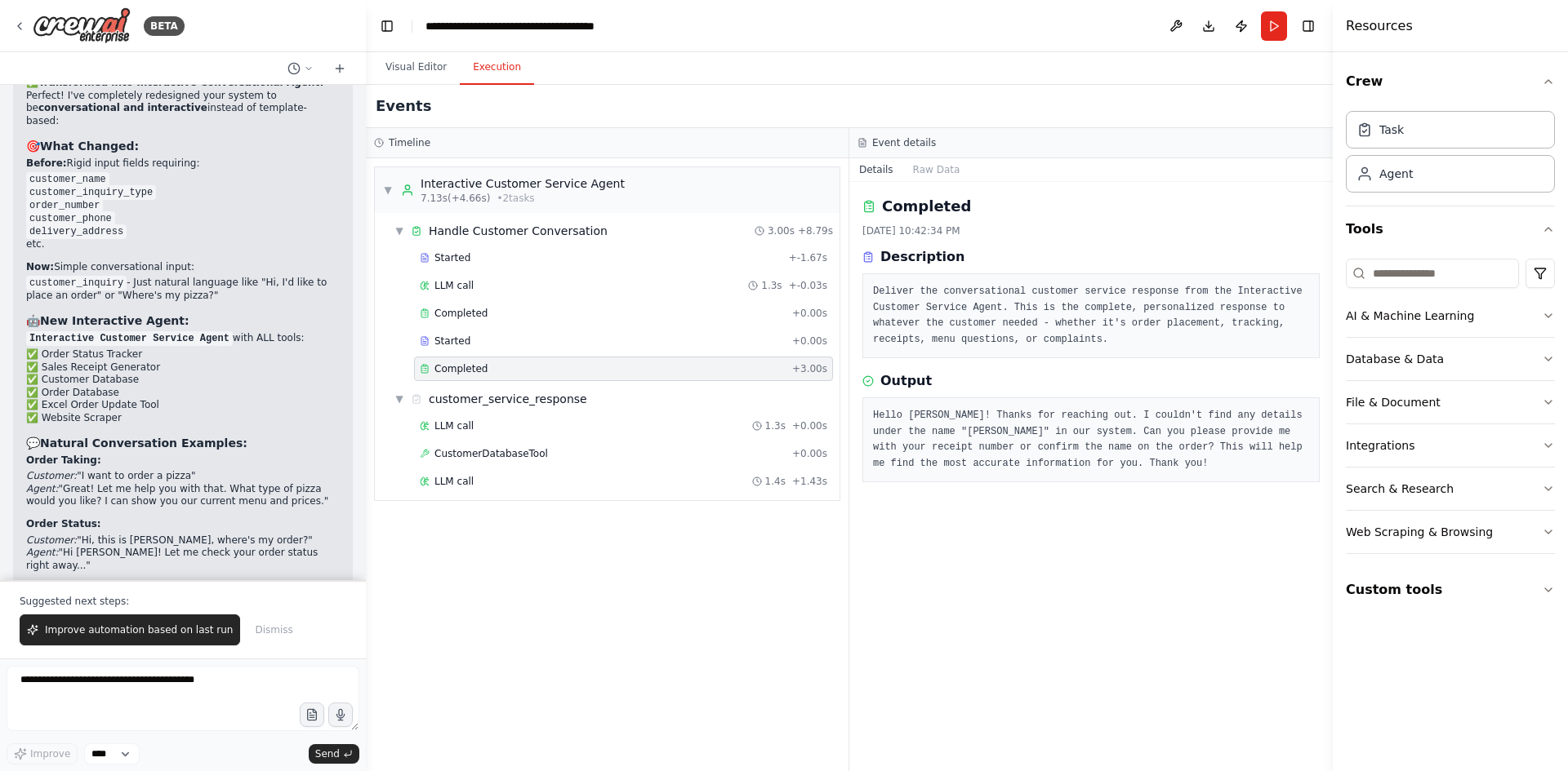
scroll to position [0, 0]
click at [1275, 24] on button "Run" at bounding box center [1273, 26] width 26 height 30
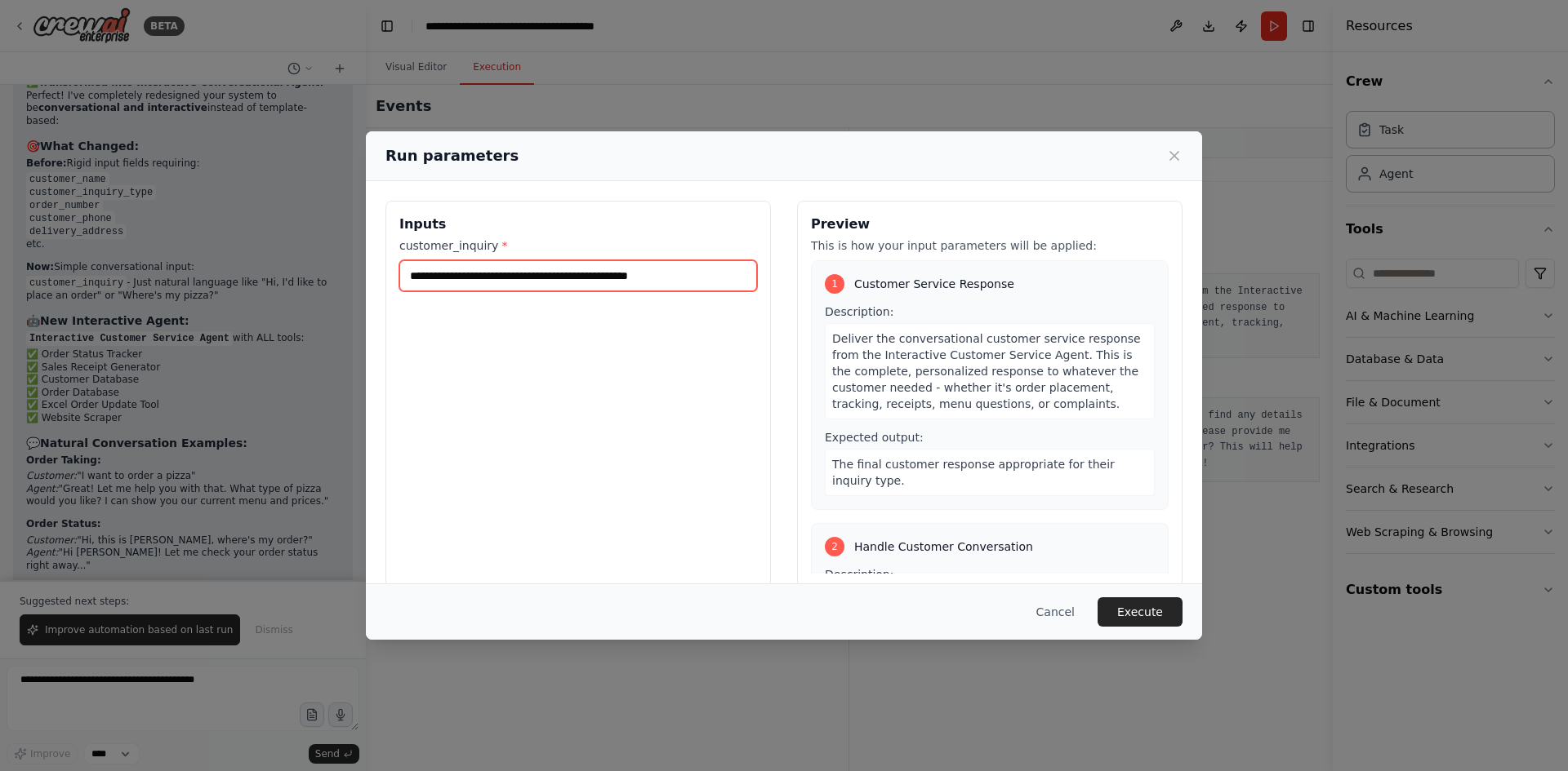
click at [708, 276] on input "**********" at bounding box center [578, 276] width 358 height 31
drag, startPoint x: 708, startPoint y: 276, endPoint x: 380, endPoint y: 282, distance: 328.1
click at [380, 282] on div "**********" at bounding box center [784, 394] width 836 height 426
type input "*"
type input "**********"
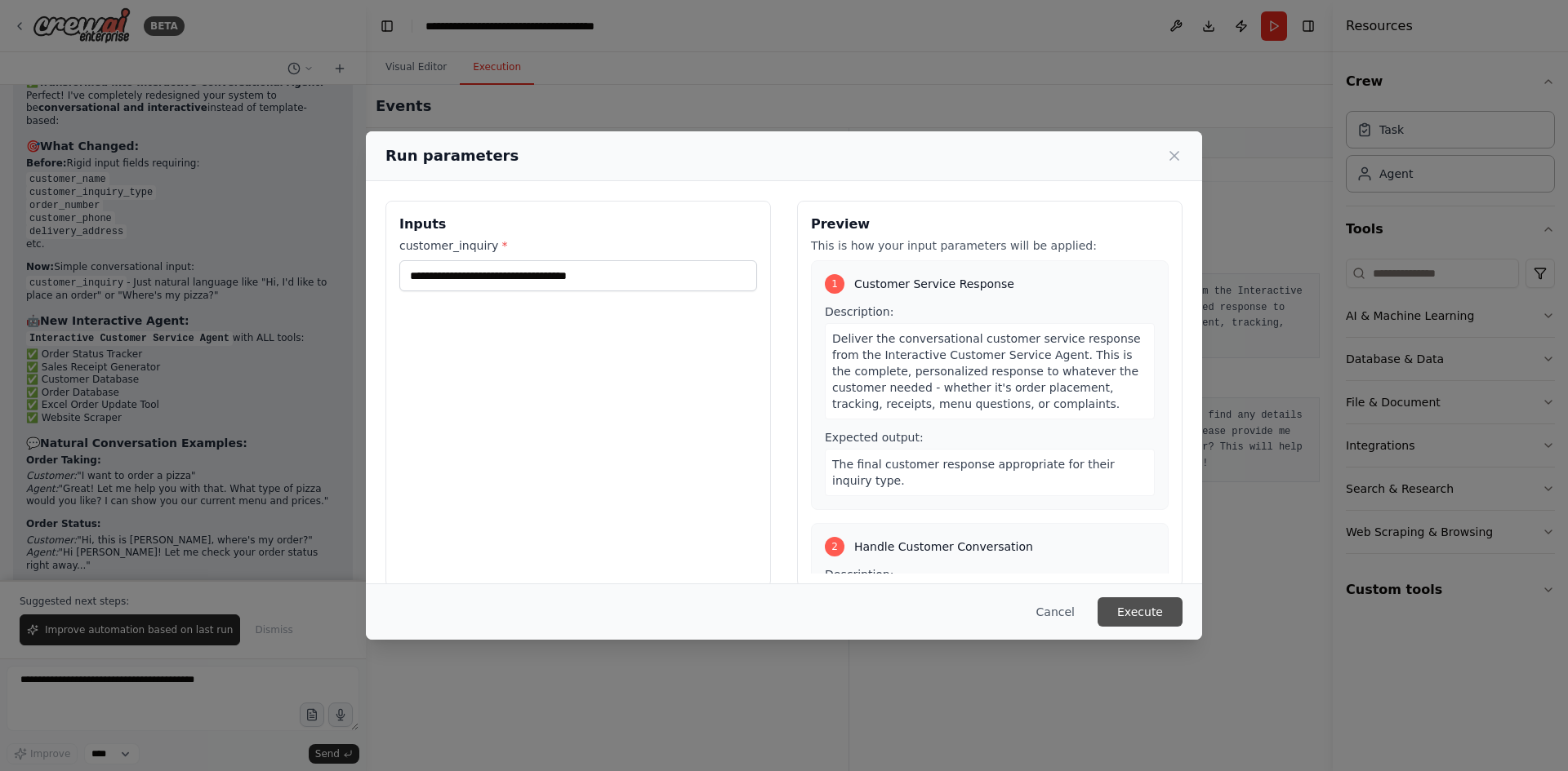
click at [1147, 616] on button "Execute" at bounding box center [1140, 612] width 85 height 30
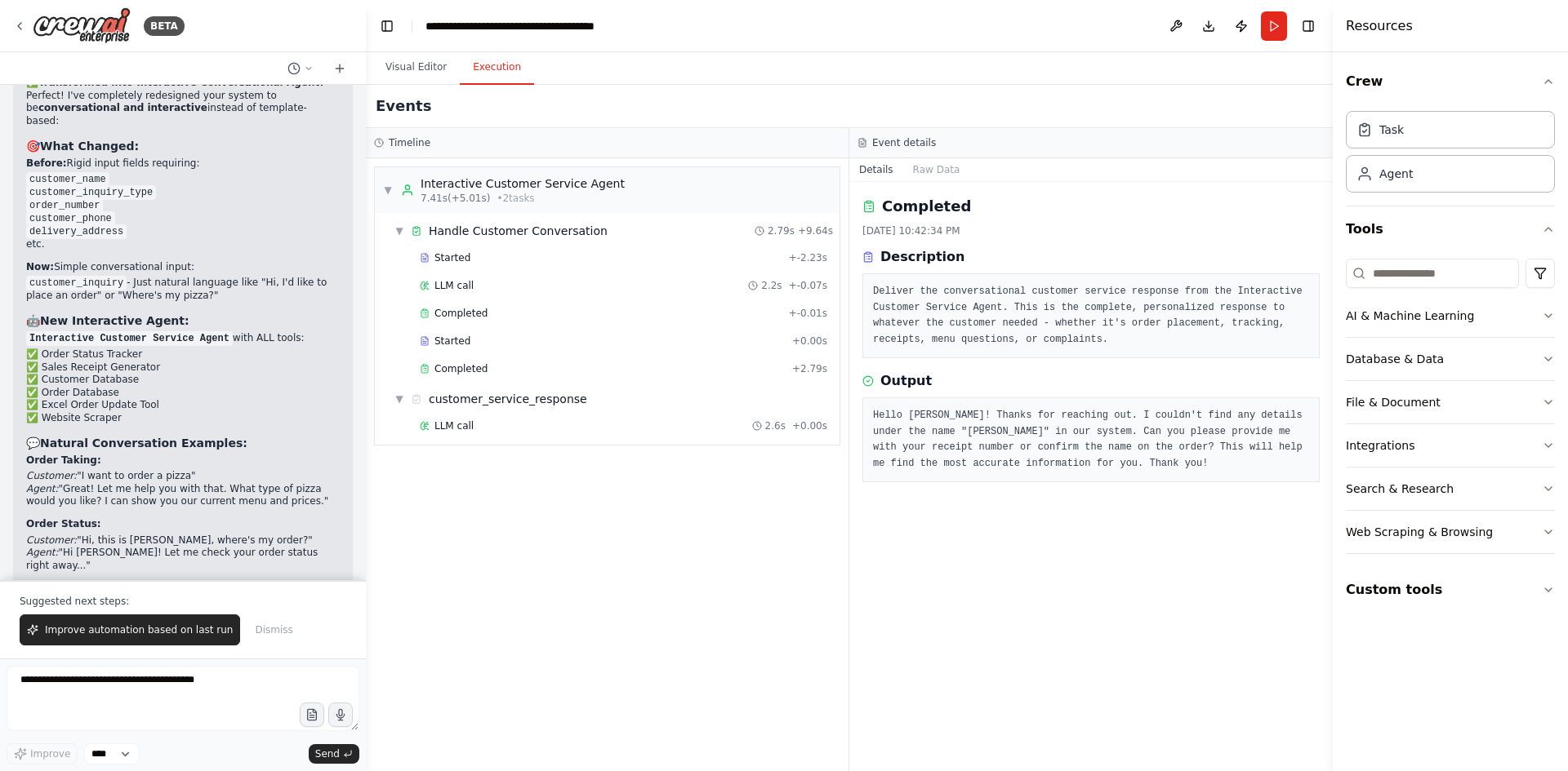
click at [977, 449] on pre "Hello Robert! Thanks for reaching out. I couldn't find any details under the na…" at bounding box center [1091, 440] width 436 height 64
click at [529, 397] on div "customer_service_response" at bounding box center [508, 399] width 159 height 16
click at [474, 399] on div "customer_service_response" at bounding box center [508, 399] width 159 height 16
click at [471, 364] on span "Completed" at bounding box center [460, 368] width 53 height 13
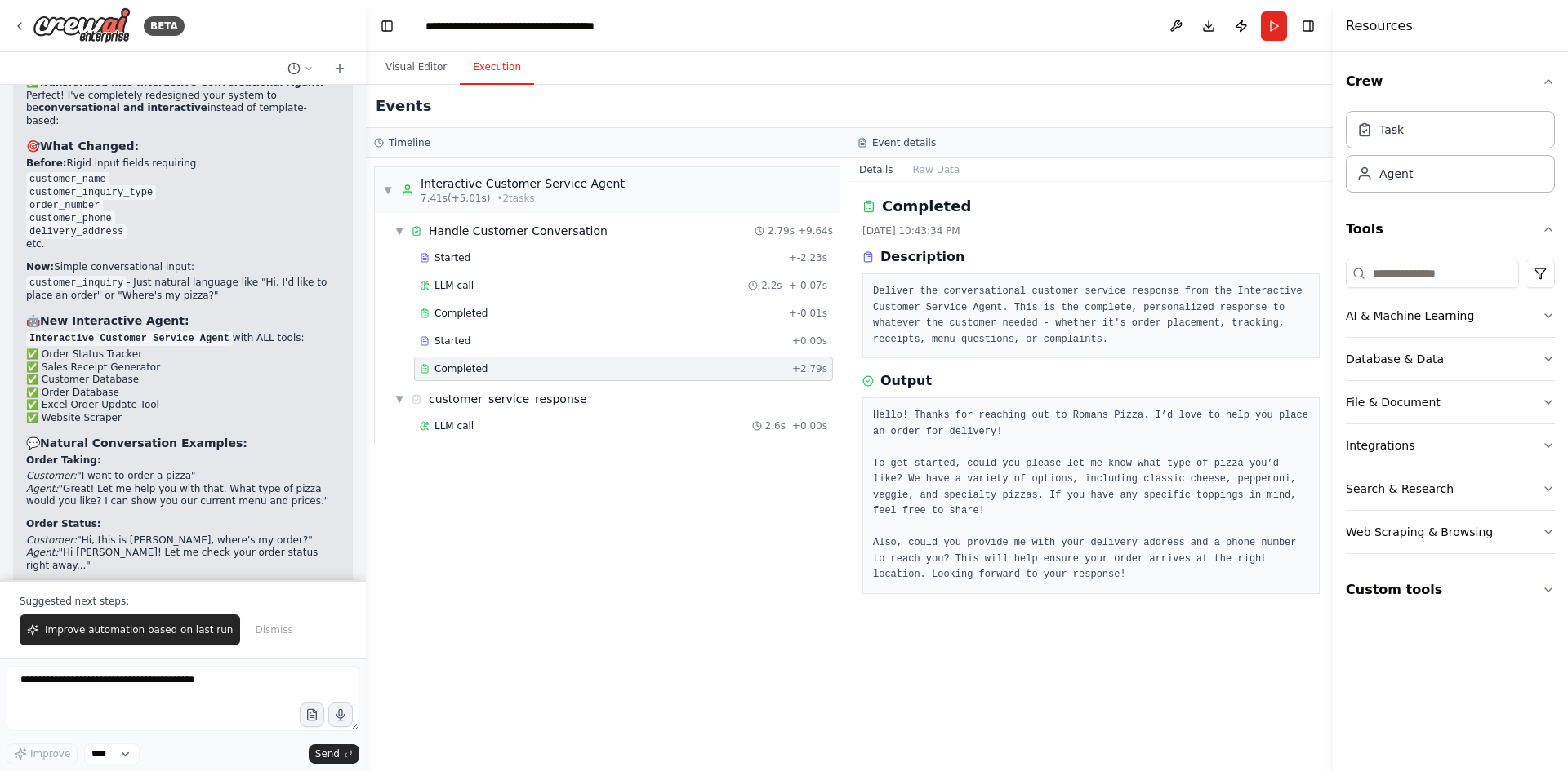
click at [1044, 501] on pre "Hello! Thanks for reaching out to Romans Pizza. I’d love to help you place an o…" at bounding box center [1091, 495] width 436 height 176
click at [1280, 31] on button "Run" at bounding box center [1273, 26] width 26 height 30
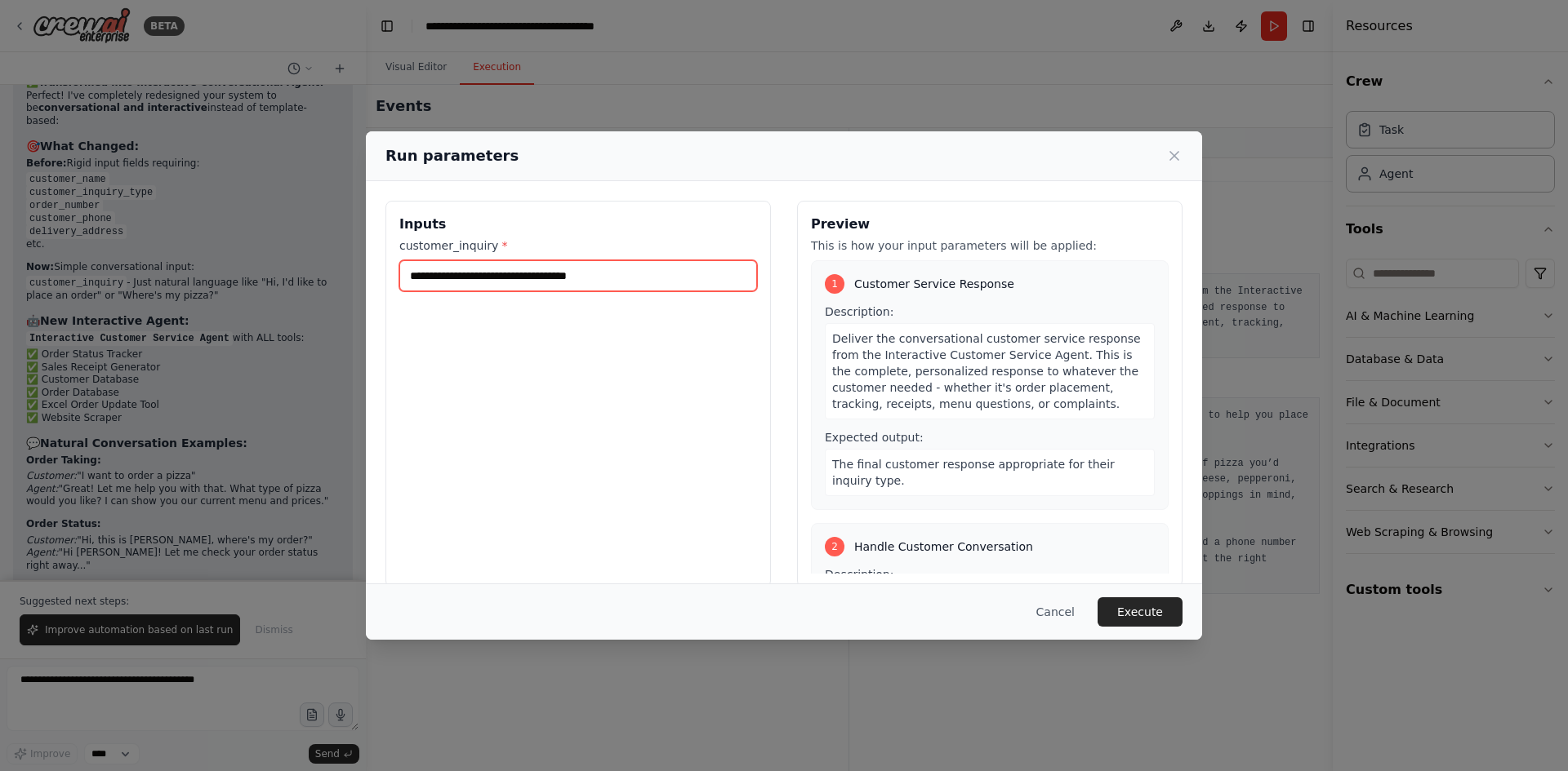
click at [607, 277] on input "**********" at bounding box center [578, 276] width 358 height 31
drag, startPoint x: 607, startPoint y: 277, endPoint x: 349, endPoint y: 276, distance: 258.0
click at [349, 276] on div "**********" at bounding box center [784, 386] width 1568 height 771
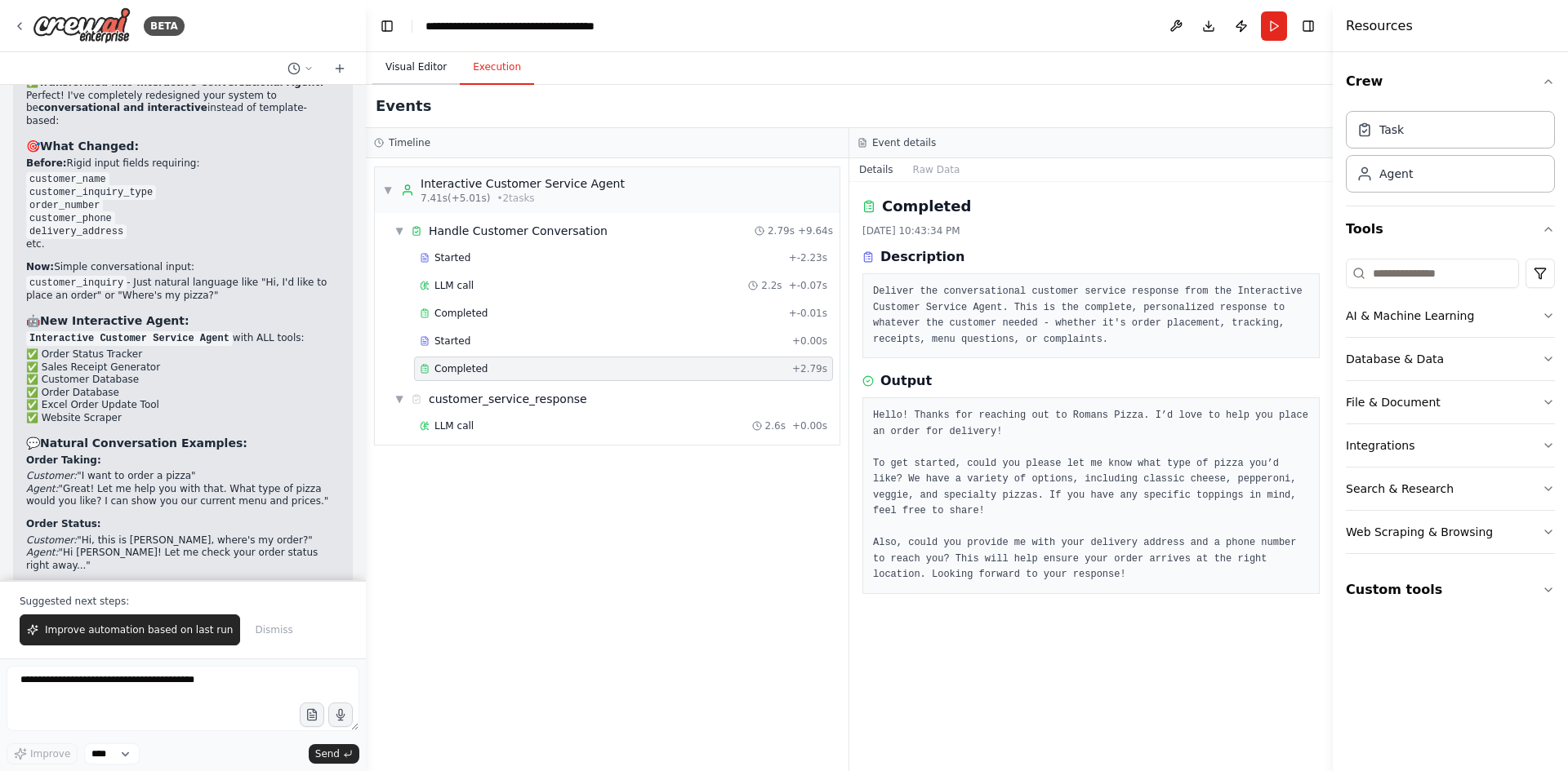
click at [417, 70] on button "Visual Editor" at bounding box center [415, 68] width 87 height 34
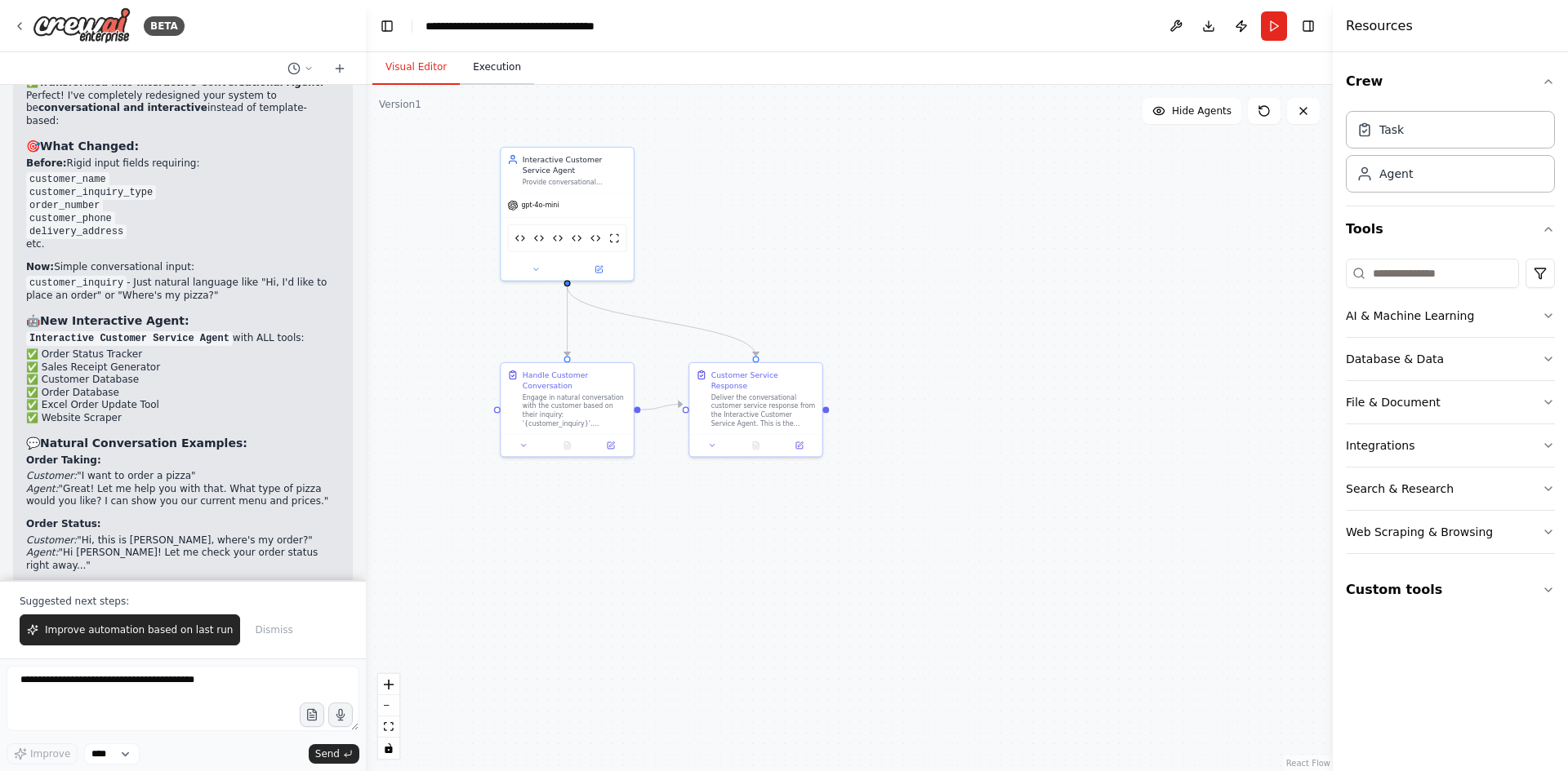
click at [506, 68] on button "Execution" at bounding box center [497, 68] width 74 height 34
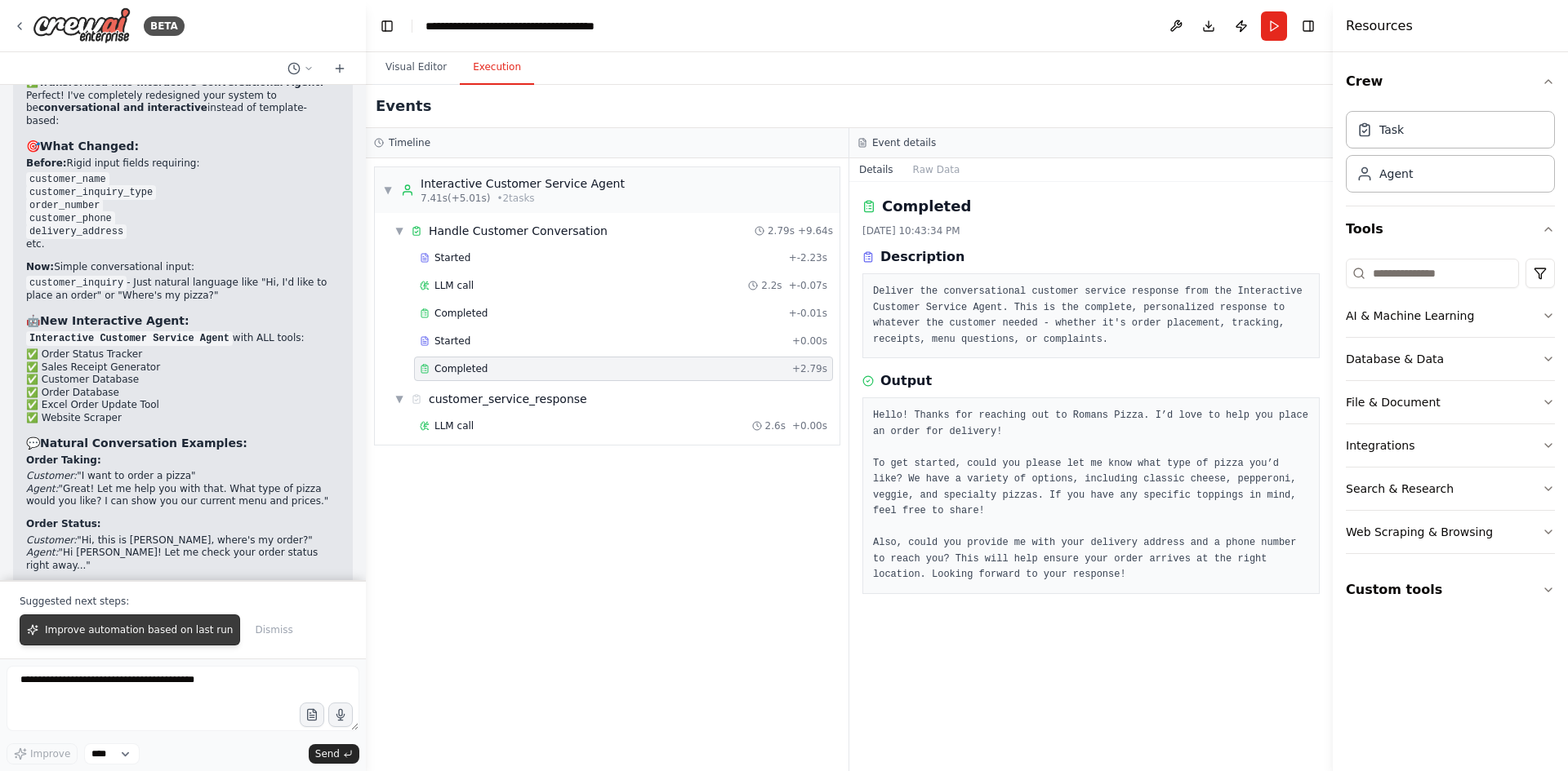
click at [103, 636] on span "Improve automation based on last run" at bounding box center [139, 630] width 187 height 13
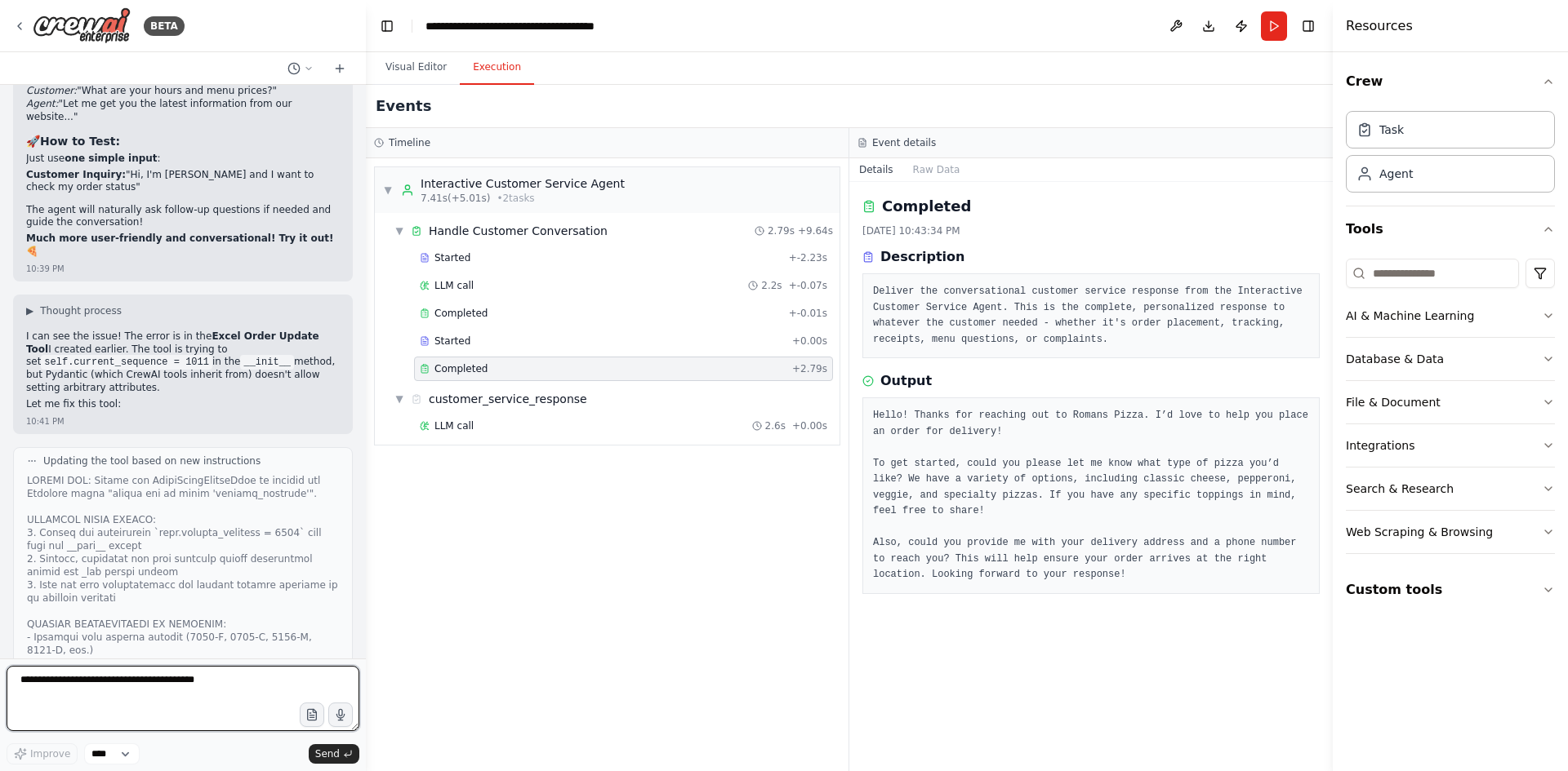
scroll to position [44929, 0]
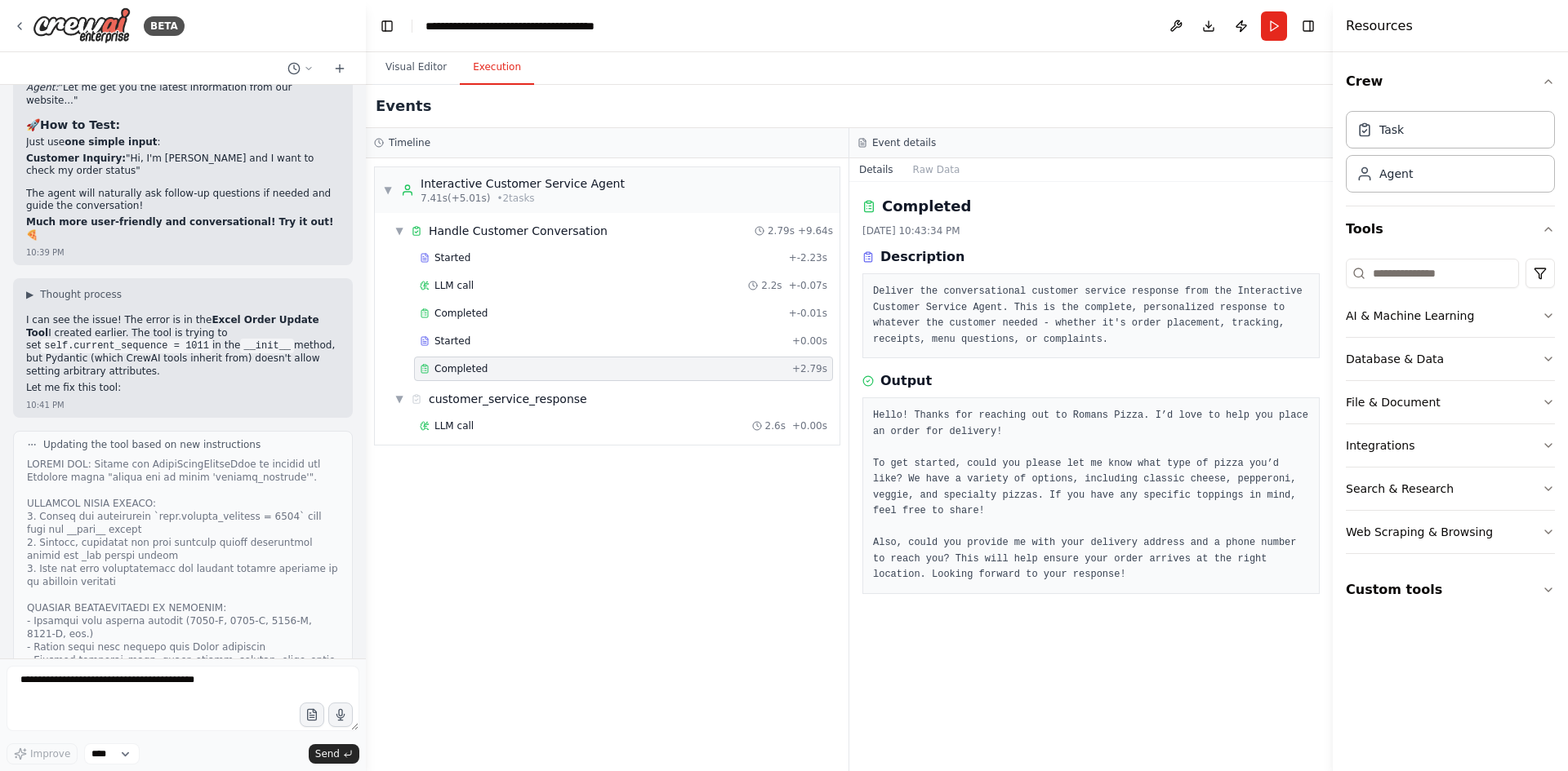
drag, startPoint x: 176, startPoint y: 513, endPoint x: 26, endPoint y: 512, distance: 150.0
copy strong "Add more specific menu options"
click at [67, 682] on textarea at bounding box center [182, 698] width 352 height 65
paste textarea "**********"
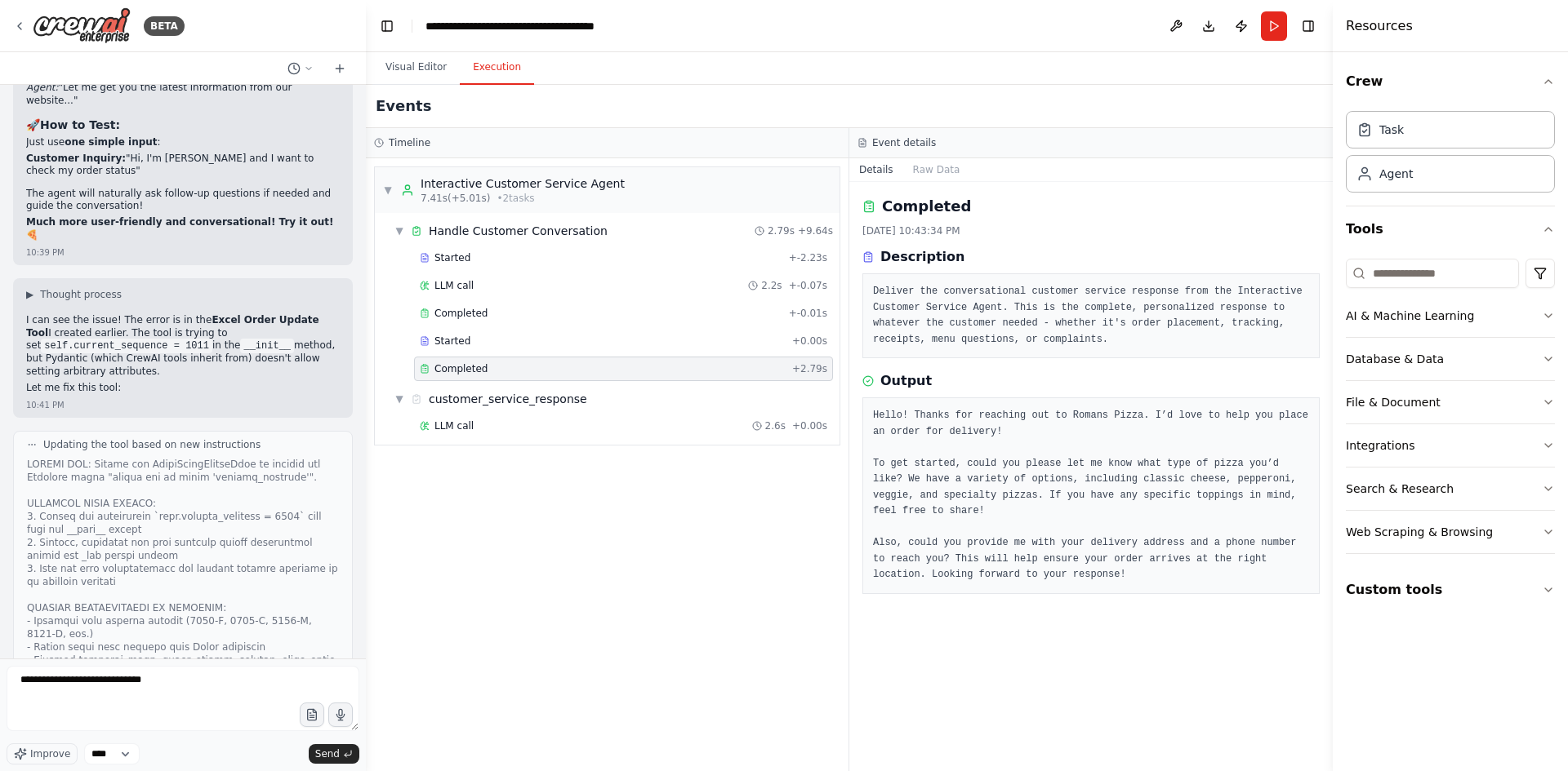
drag, startPoint x: 175, startPoint y: 444, endPoint x: 26, endPoint y: 447, distance: 149.0
copy li "More Specific Expected Outputs :"
click at [95, 692] on textarea "**********" at bounding box center [182, 698] width 352 height 65
click at [190, 682] on textarea "**********" at bounding box center [182, 698] width 352 height 65
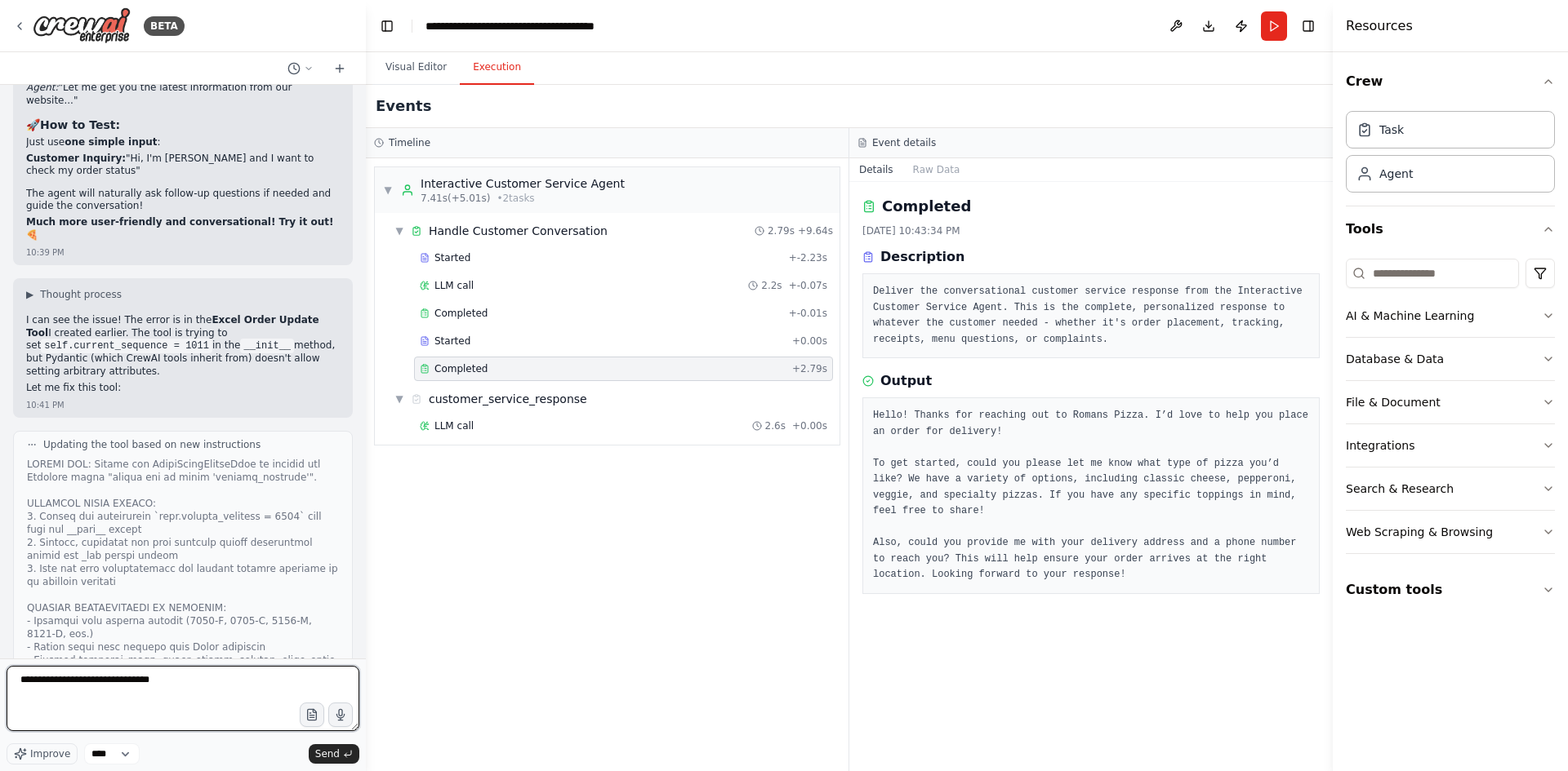
paste textarea "**********"
drag, startPoint x: 119, startPoint y: 415, endPoint x: 23, endPoint y: 419, distance: 96.1
copy li "Enhanced Task Flow :"
click at [126, 695] on textarea "**********" at bounding box center [182, 698] width 352 height 65
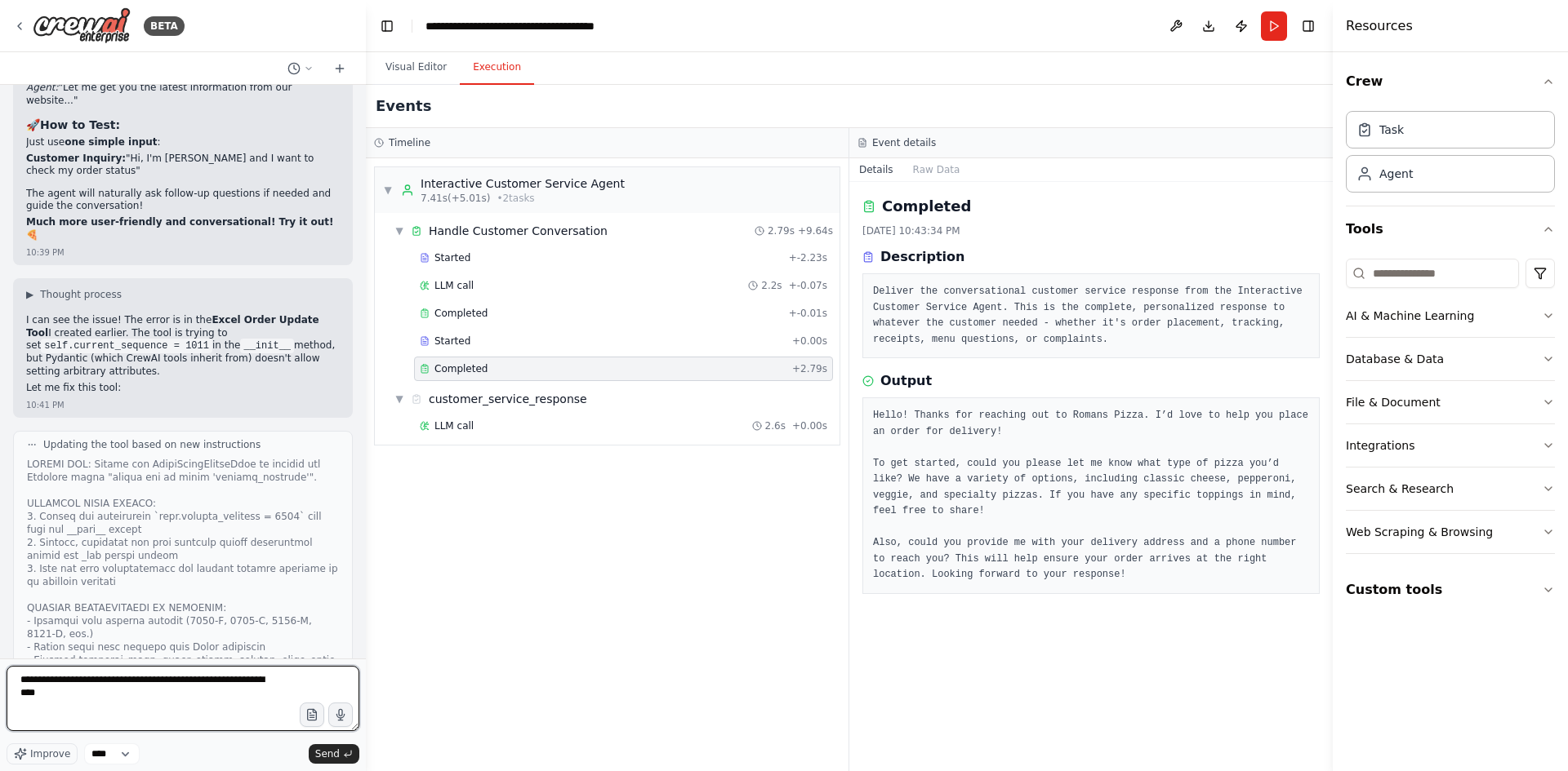
paste textarea "**********"
type textarea "**********"
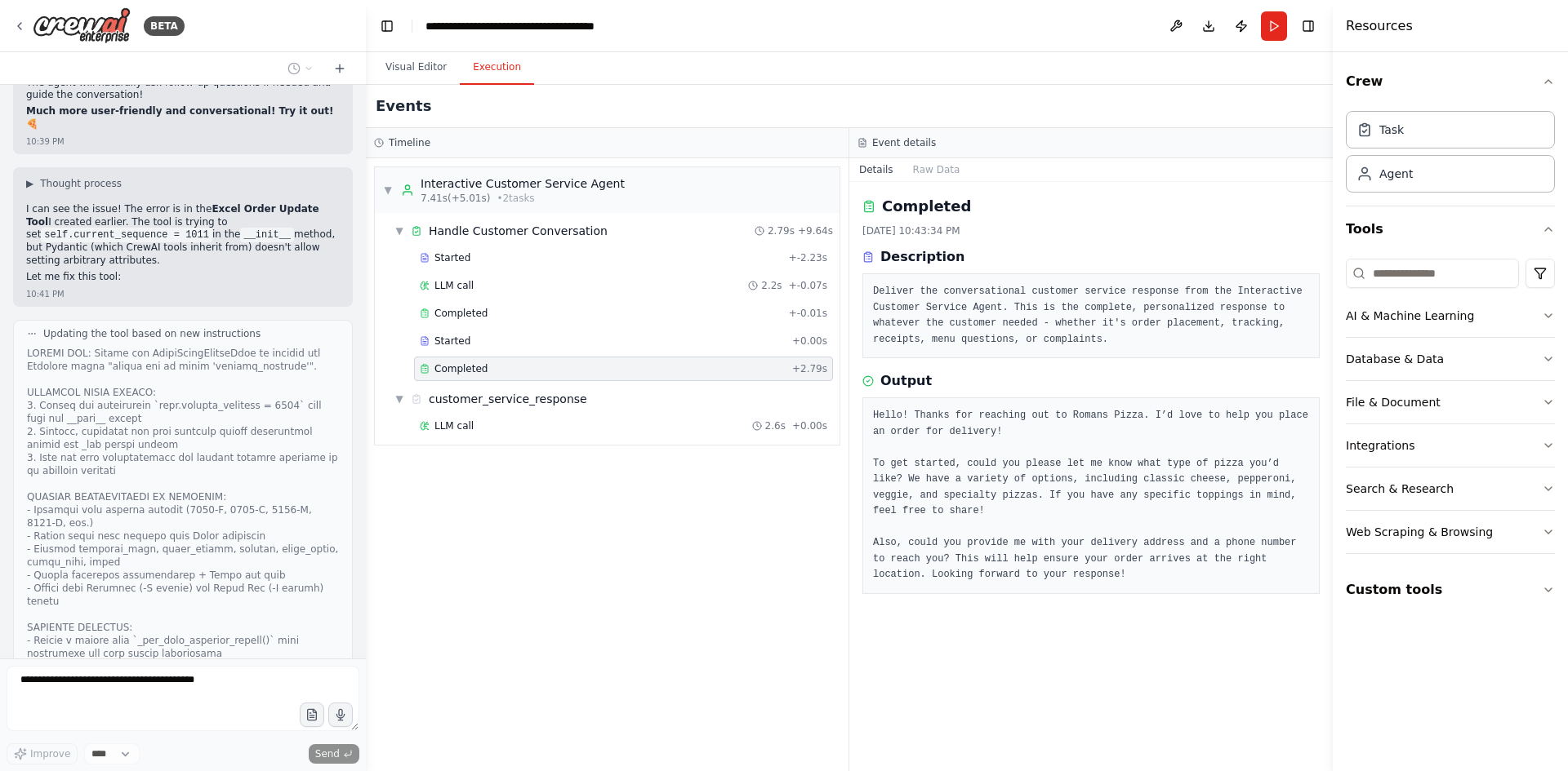
click at [1083, 205] on div "Completed" at bounding box center [1090, 206] width 457 height 23
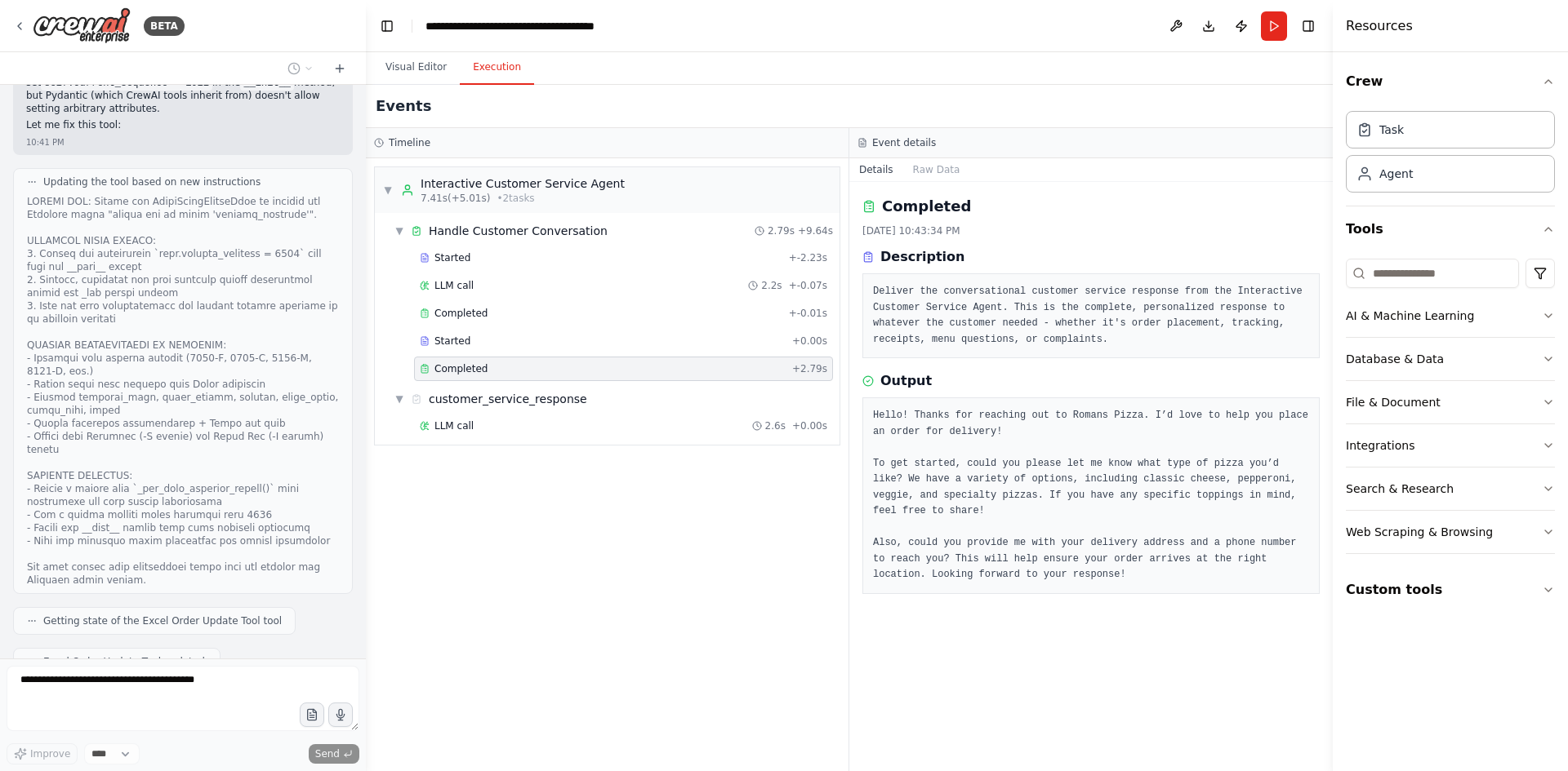
scroll to position [45240, 0]
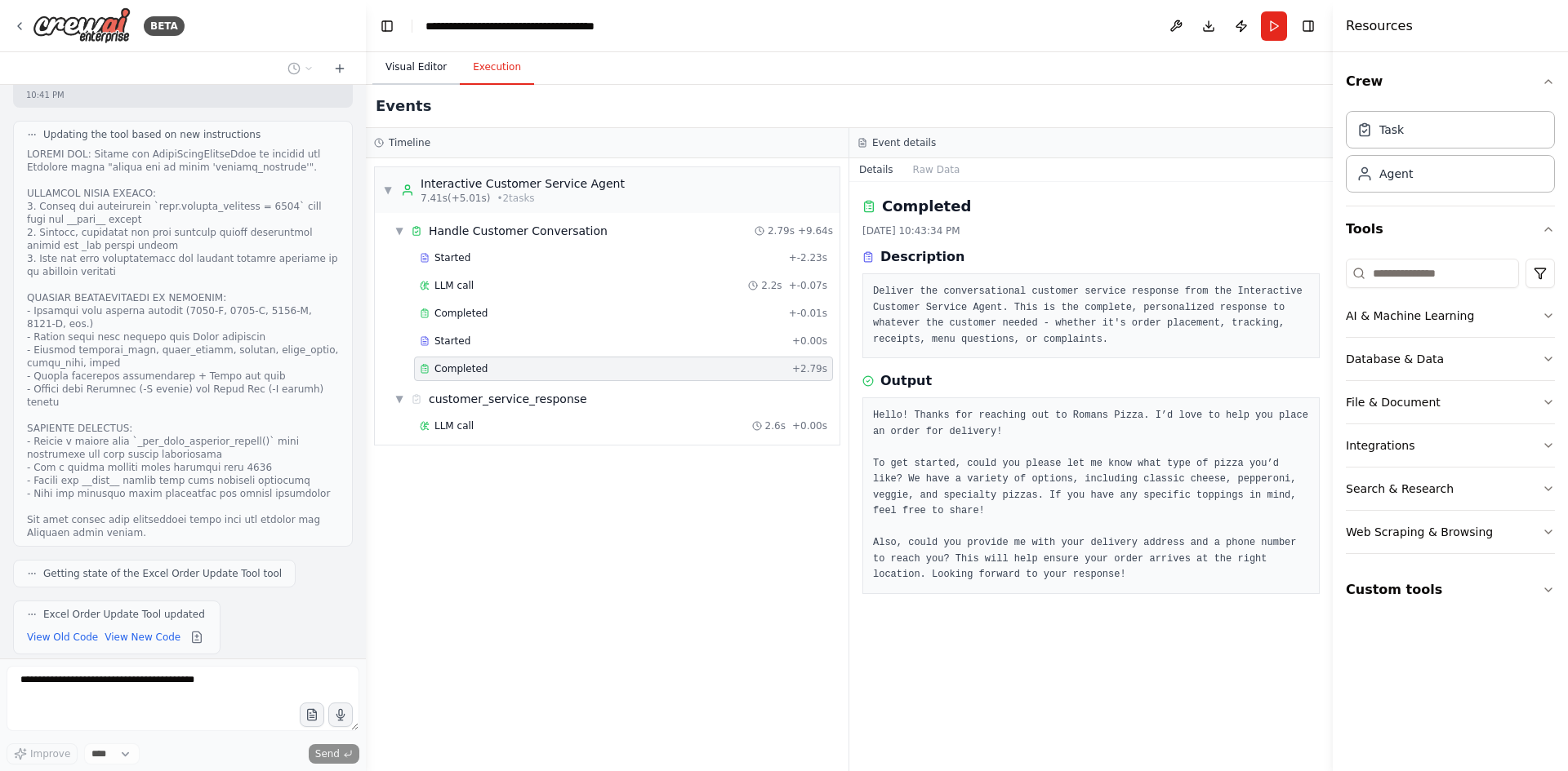
click at [413, 66] on button "Visual Editor" at bounding box center [415, 68] width 87 height 34
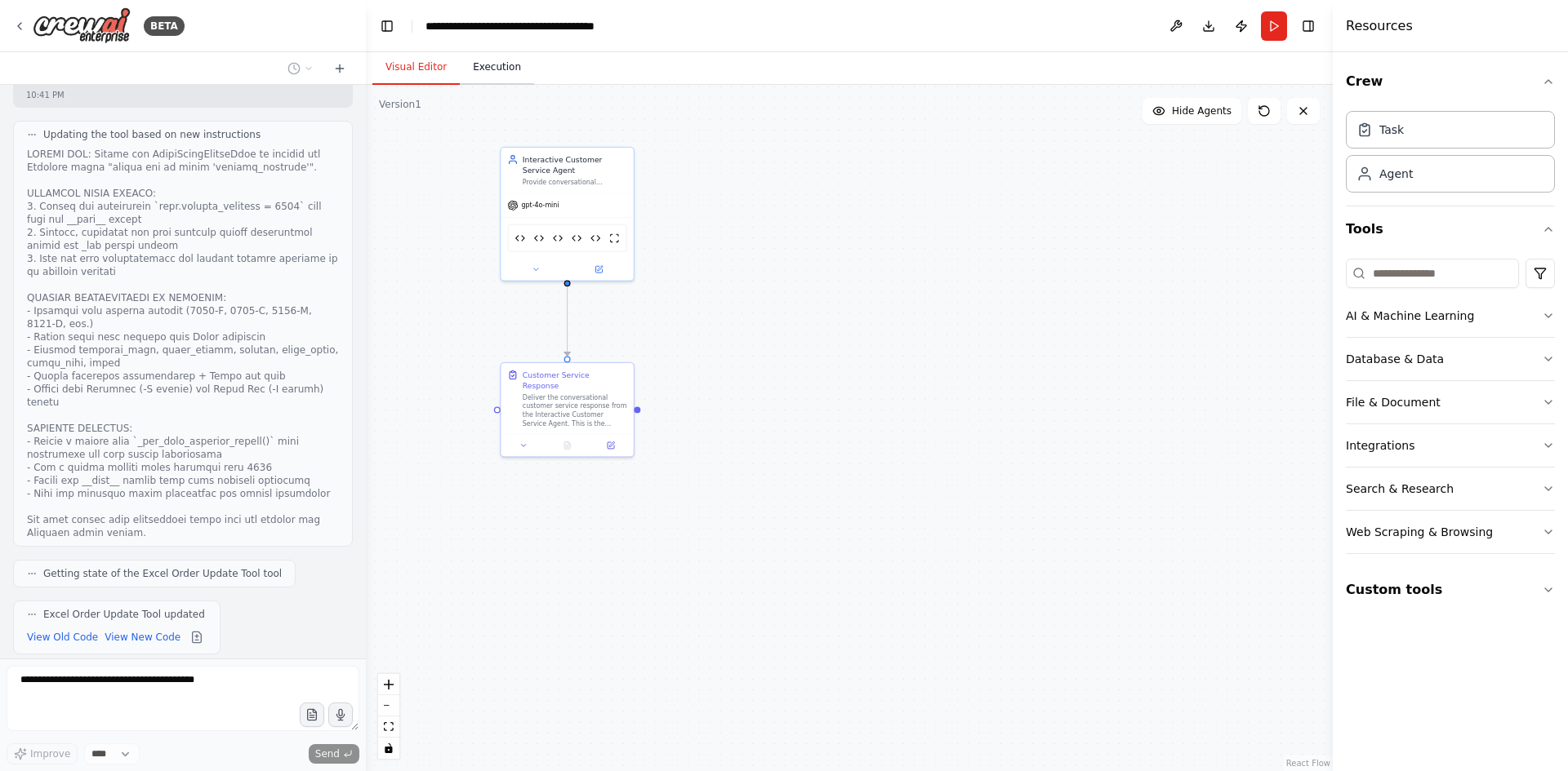
click at [506, 83] on button "Execution" at bounding box center [497, 68] width 74 height 34
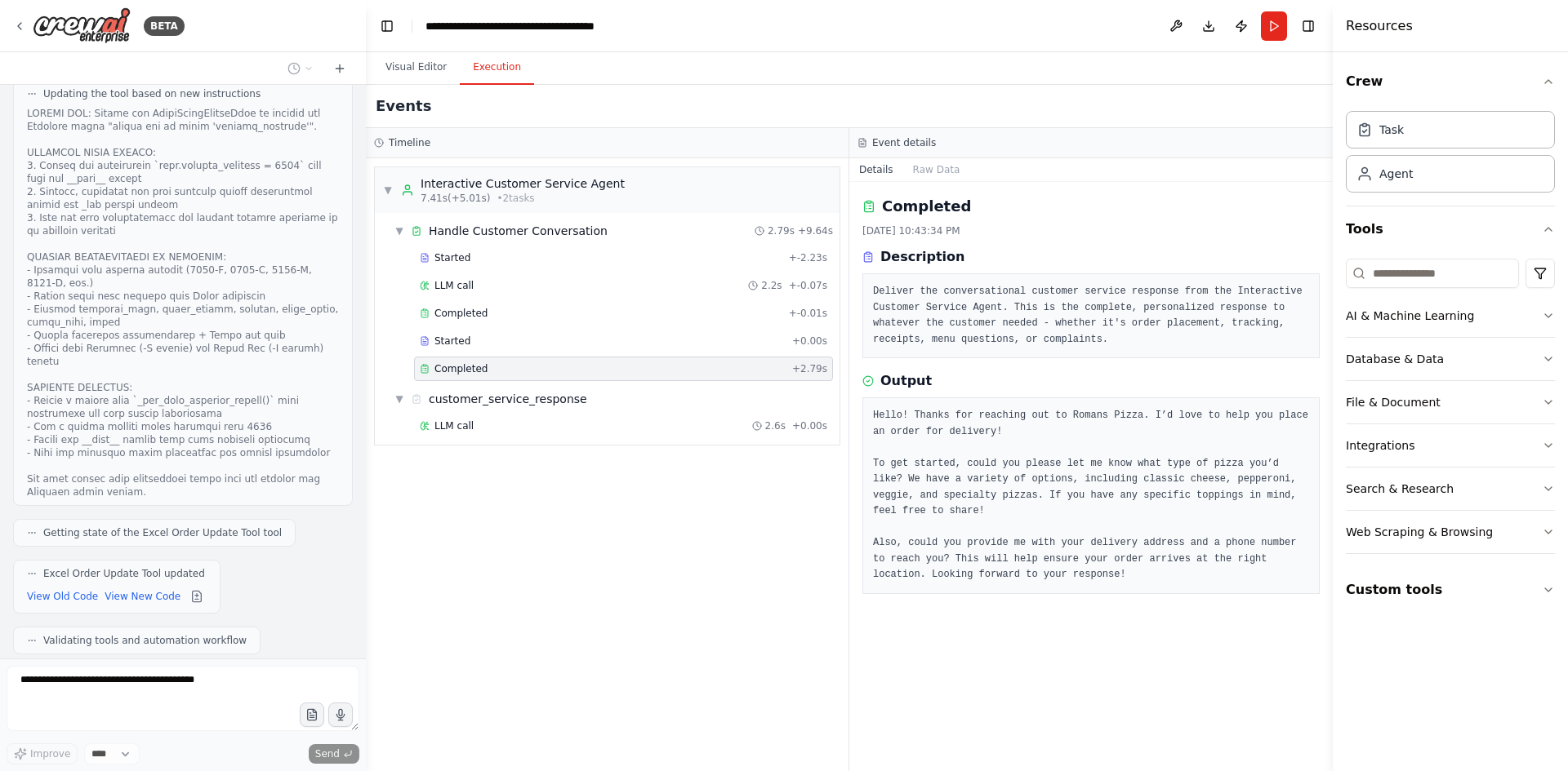
scroll to position [45327, 0]
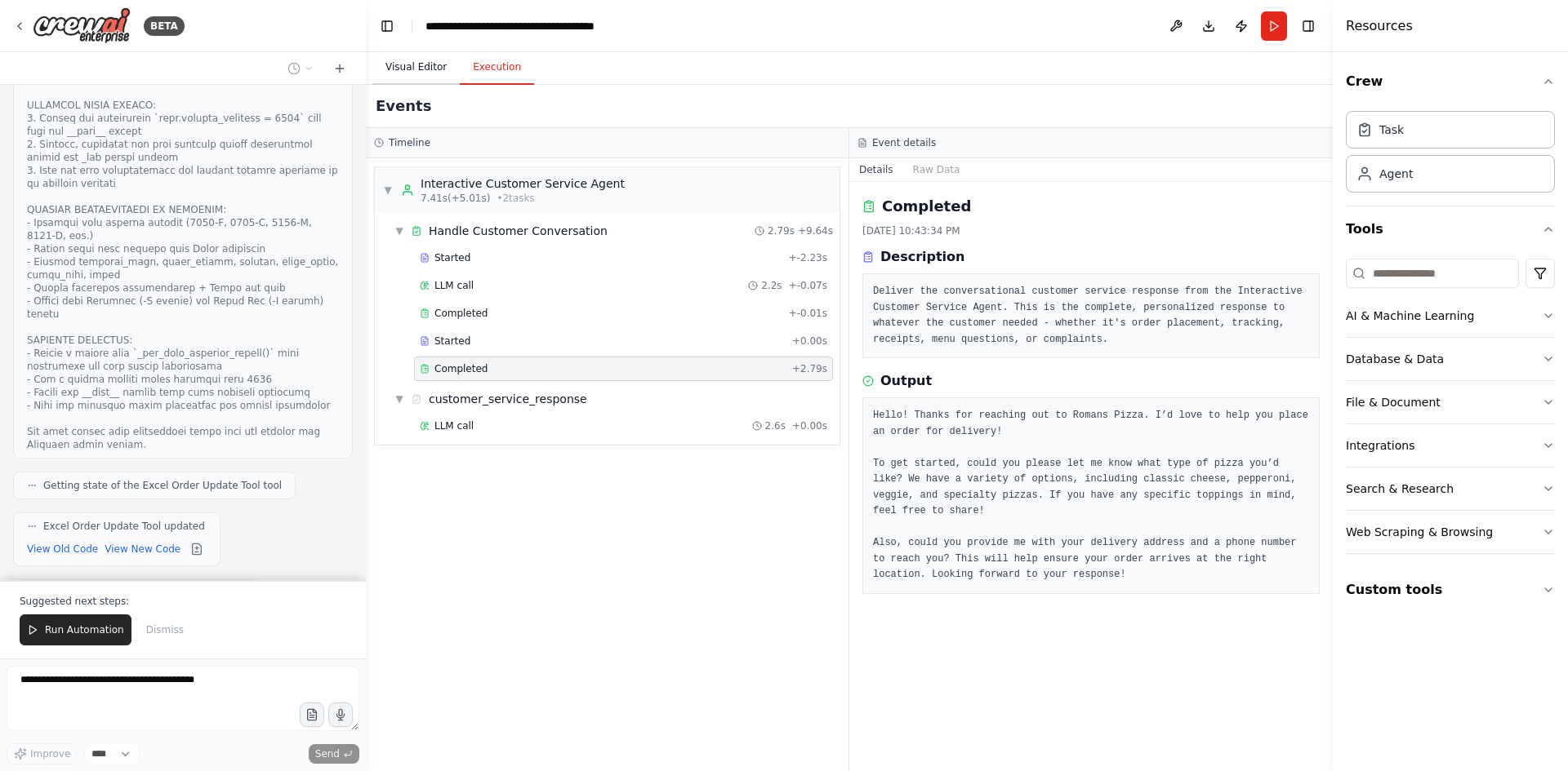
click at [392, 71] on button "Visual Editor" at bounding box center [415, 68] width 87 height 34
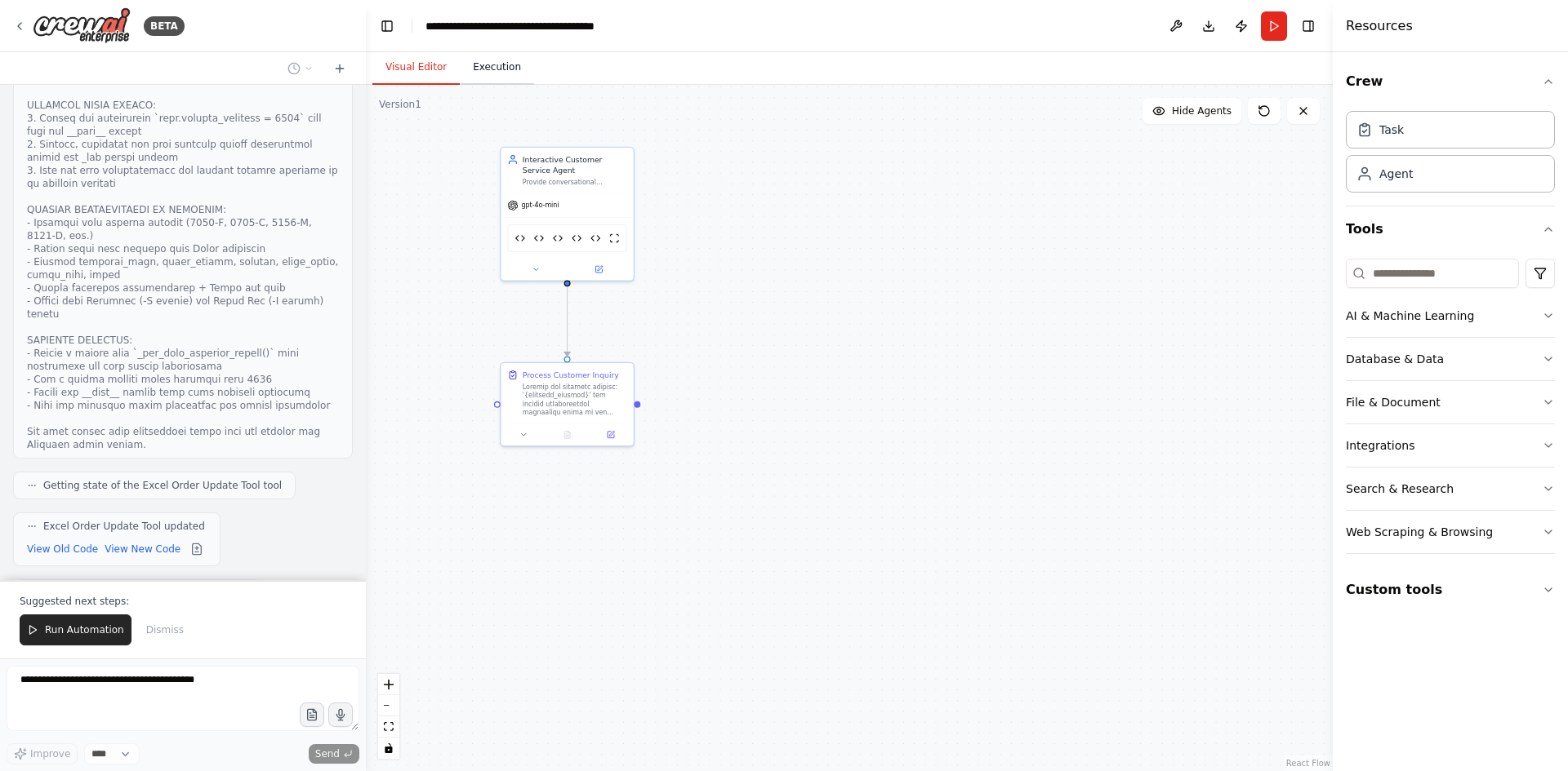
click at [490, 70] on button "Execution" at bounding box center [497, 68] width 74 height 34
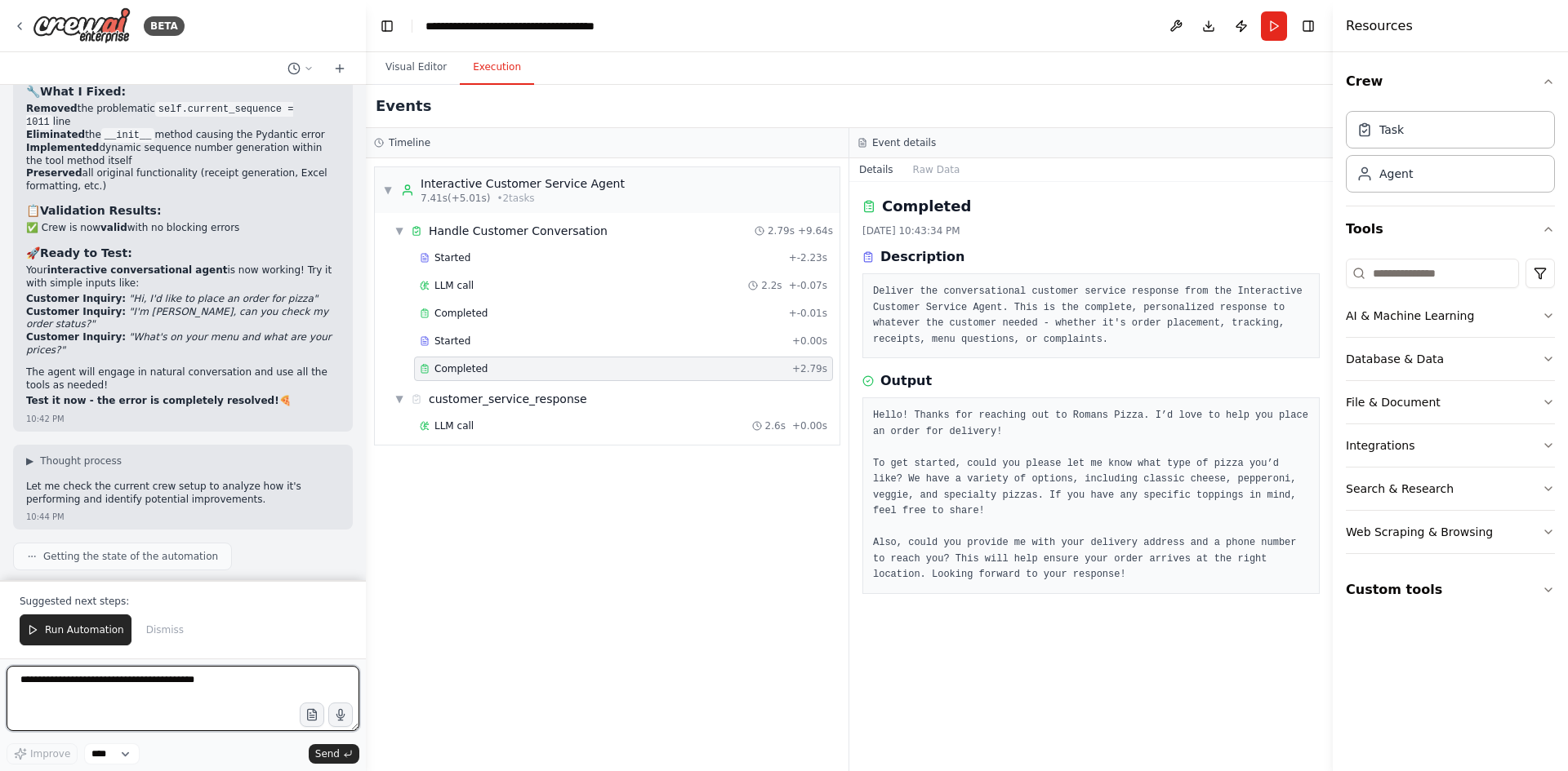
scroll to position [45945, 0]
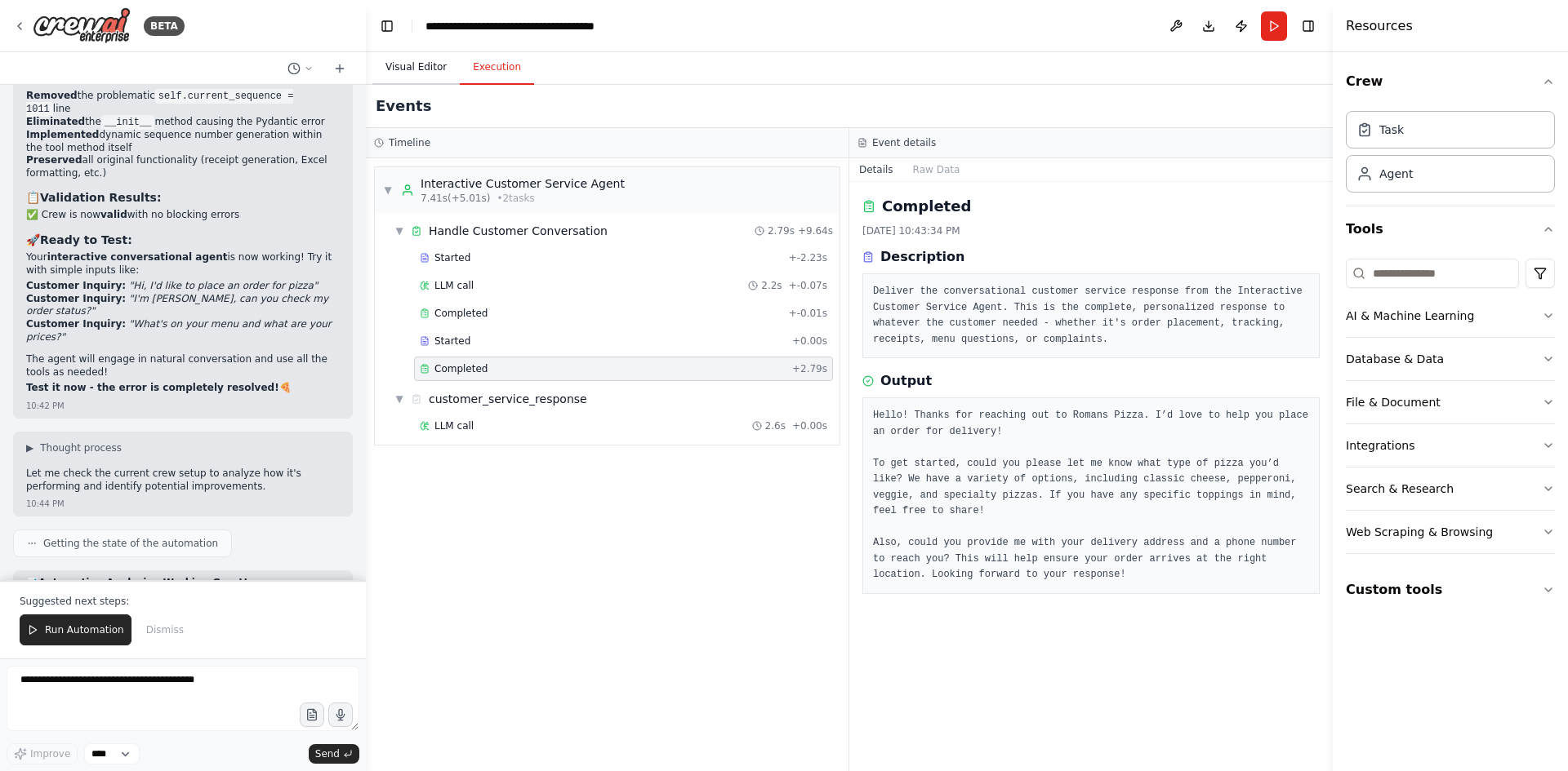
click at [420, 68] on button "Visual Editor" at bounding box center [415, 68] width 87 height 34
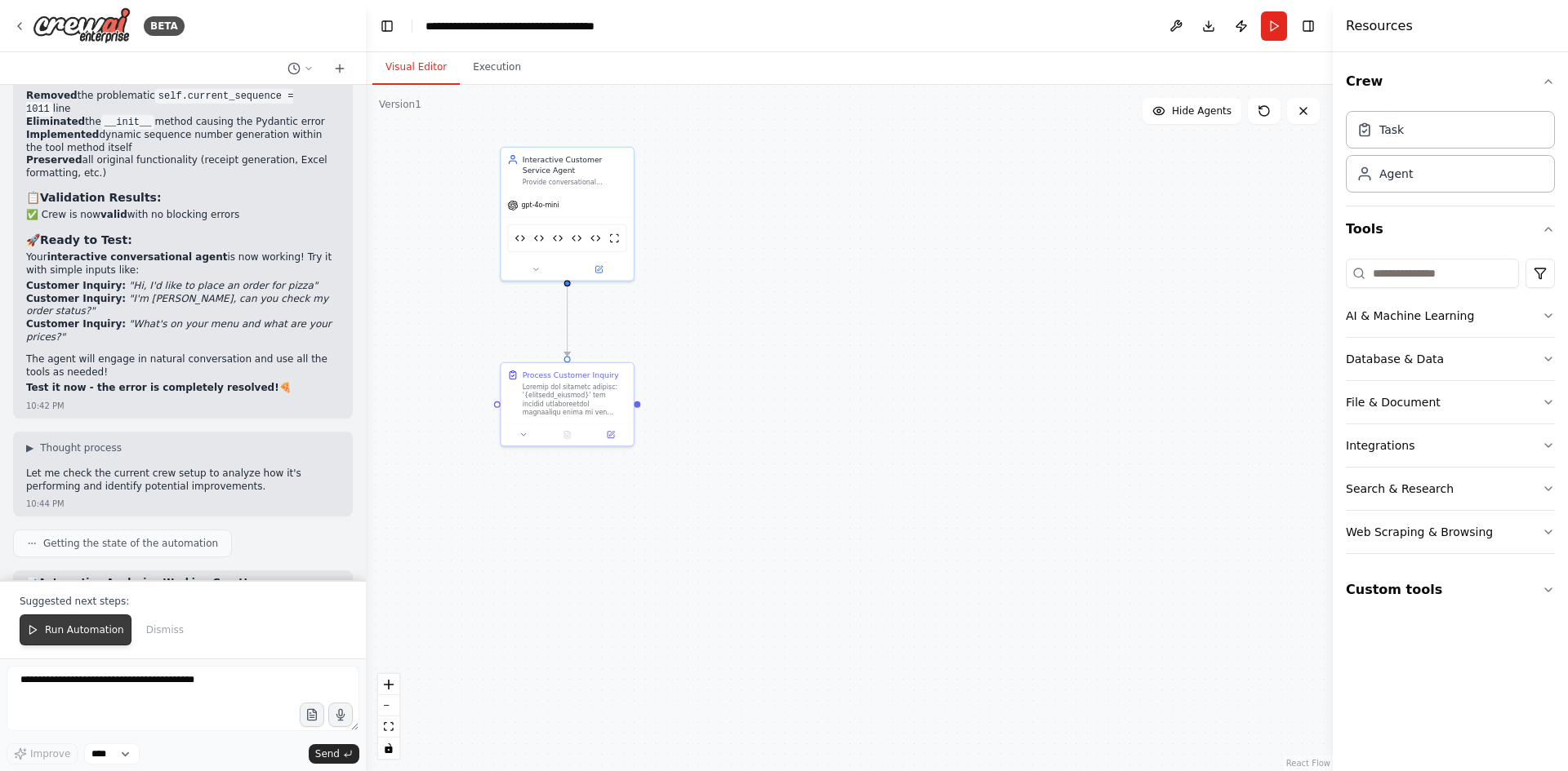
click at [77, 625] on span "Run Automation" at bounding box center [85, 630] width 79 height 13
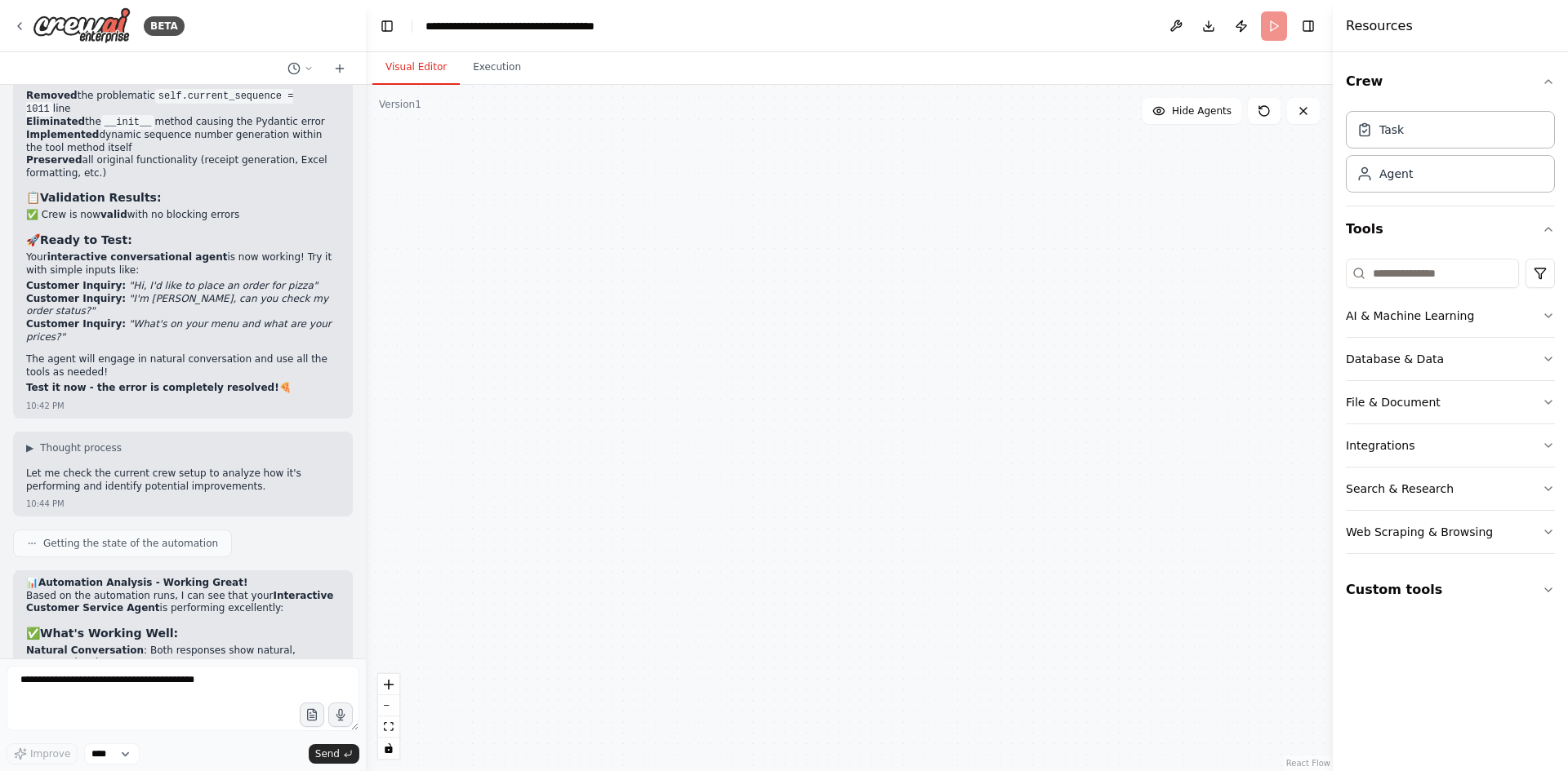
scroll to position [45866, 0]
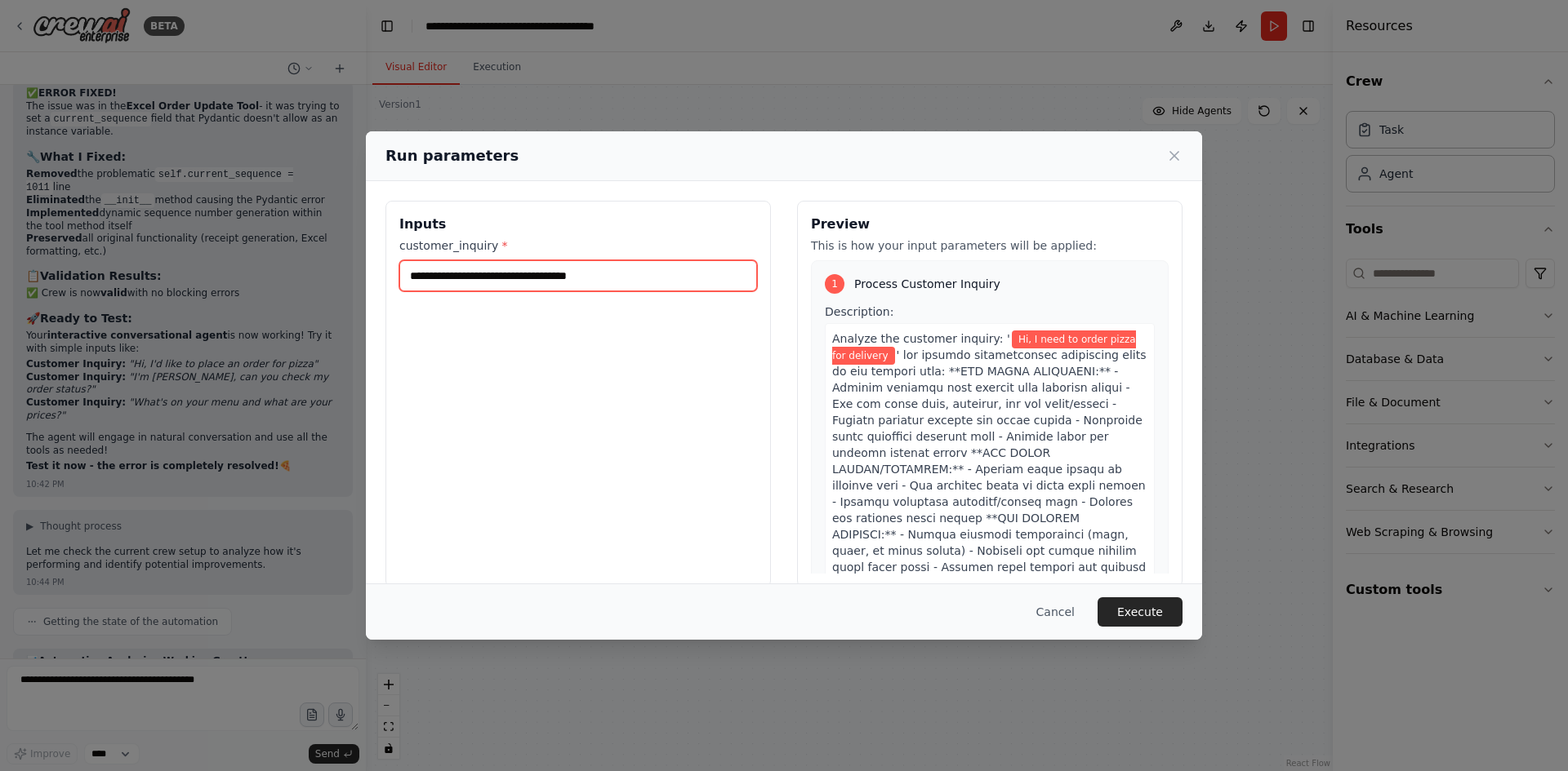
click at [625, 282] on input "**********" at bounding box center [578, 276] width 358 height 31
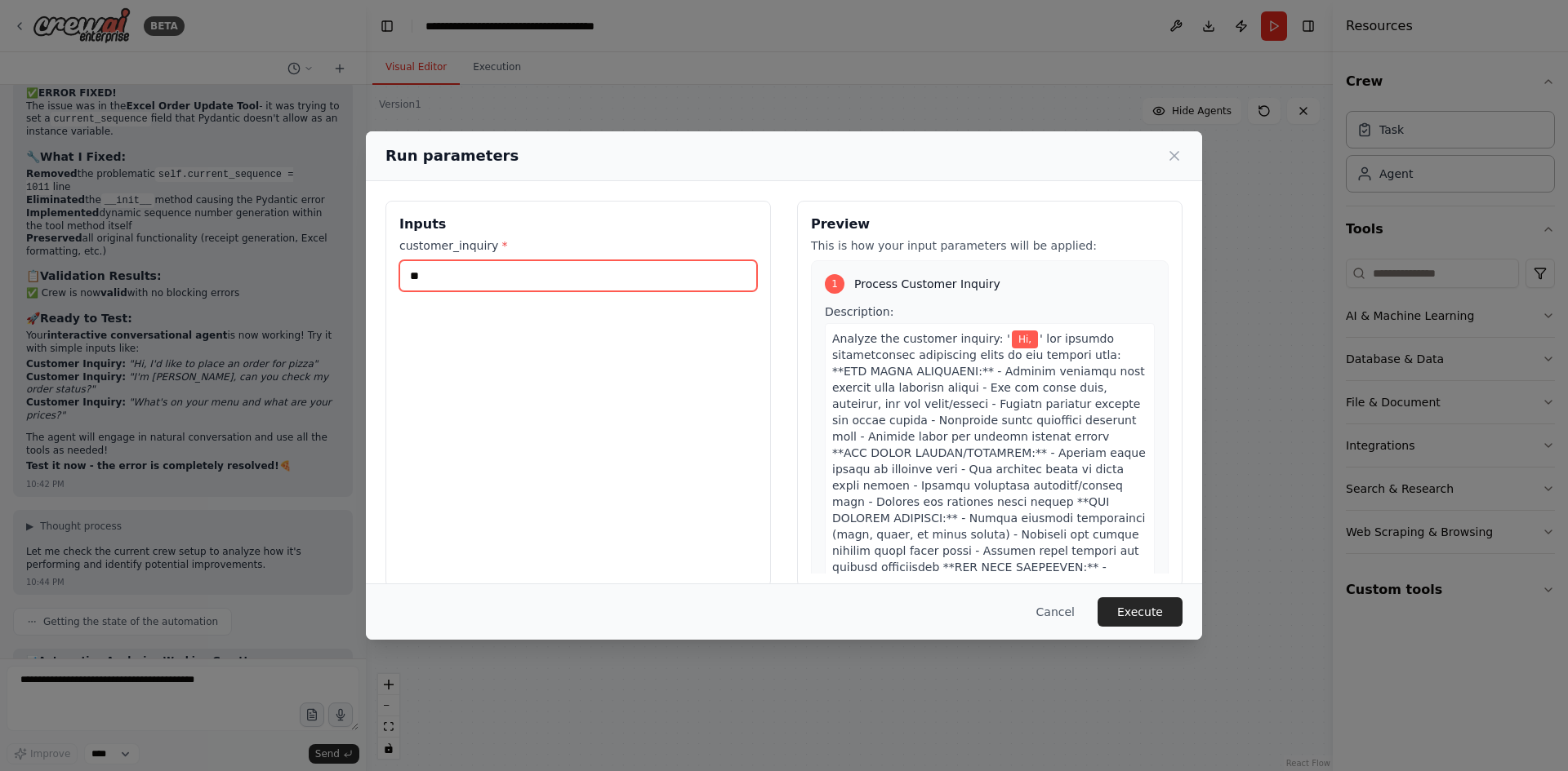
type input "*"
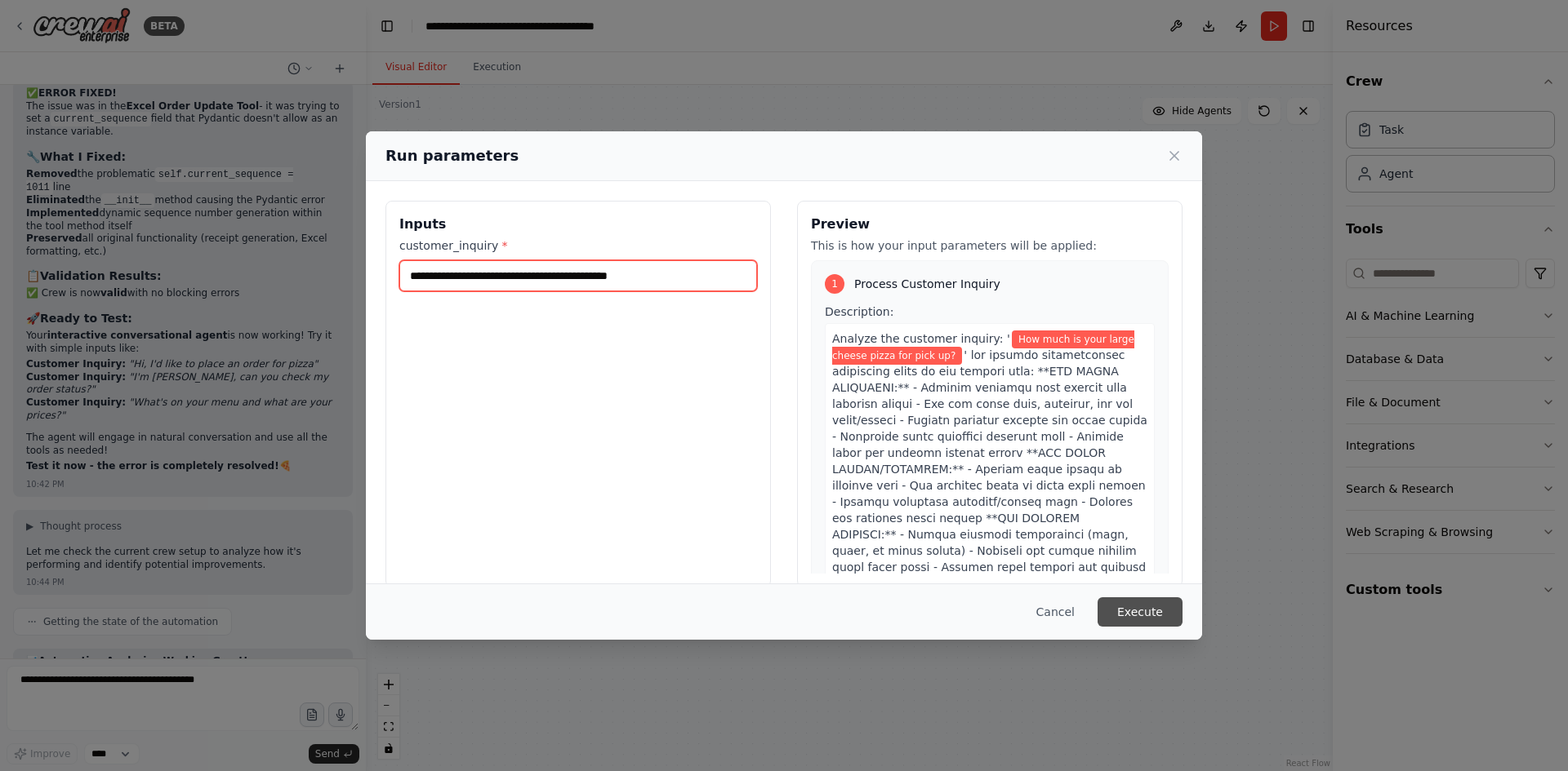
type input "**********"
click at [1160, 609] on button "Execute" at bounding box center [1140, 612] width 85 height 30
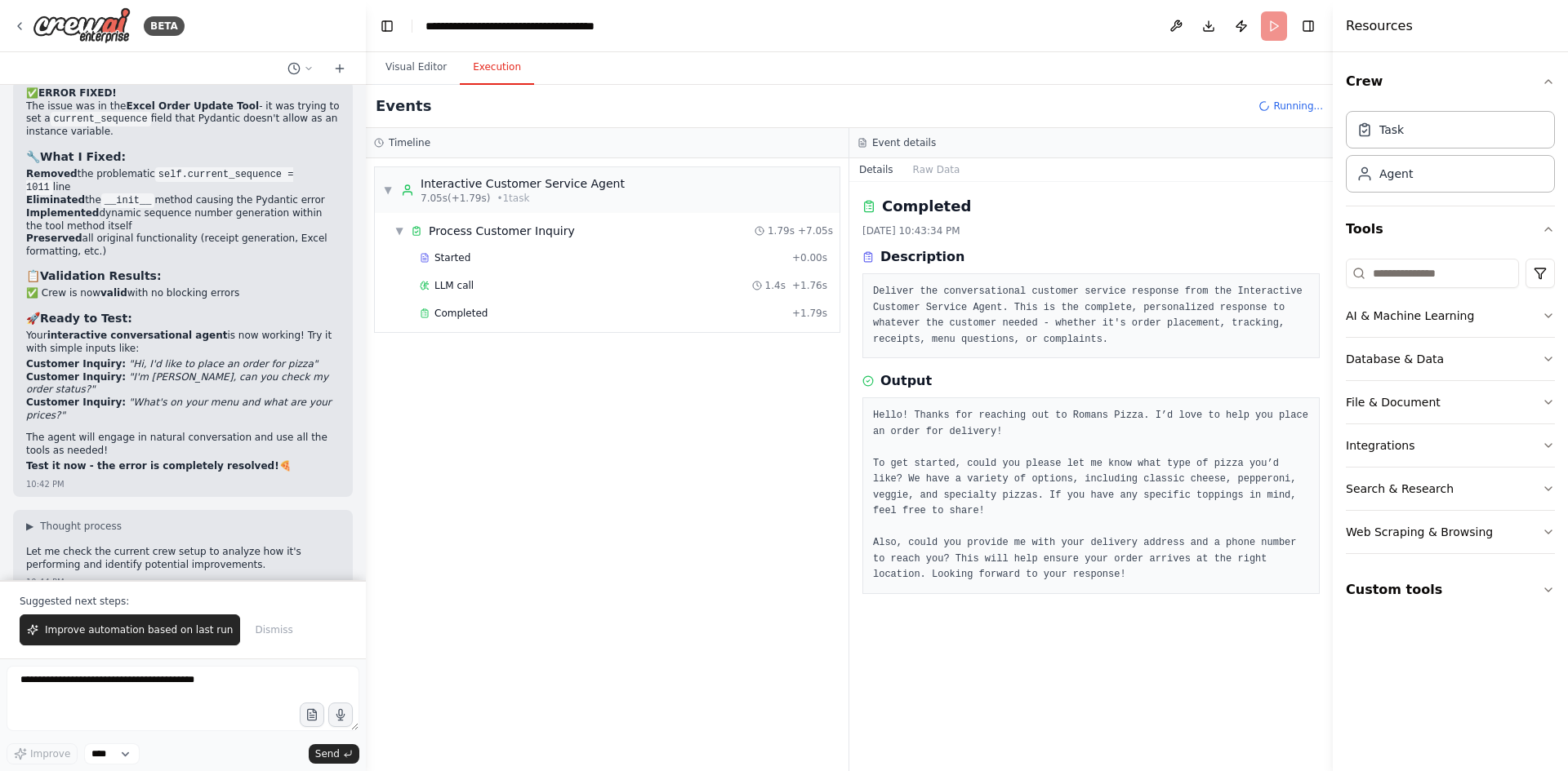
scroll to position [45945, 0]
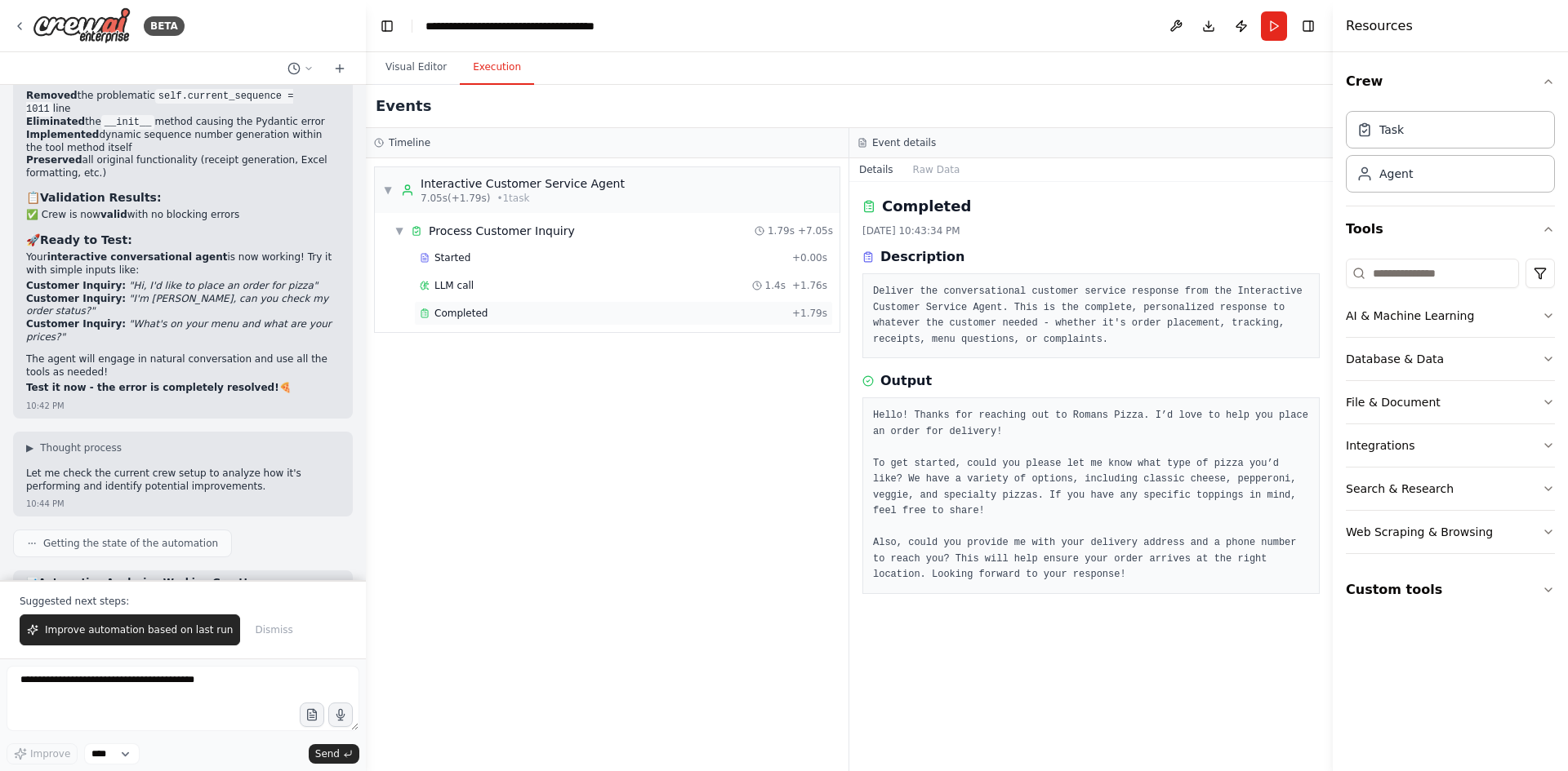
click at [533, 313] on div "Completed" at bounding box center [603, 313] width 366 height 13
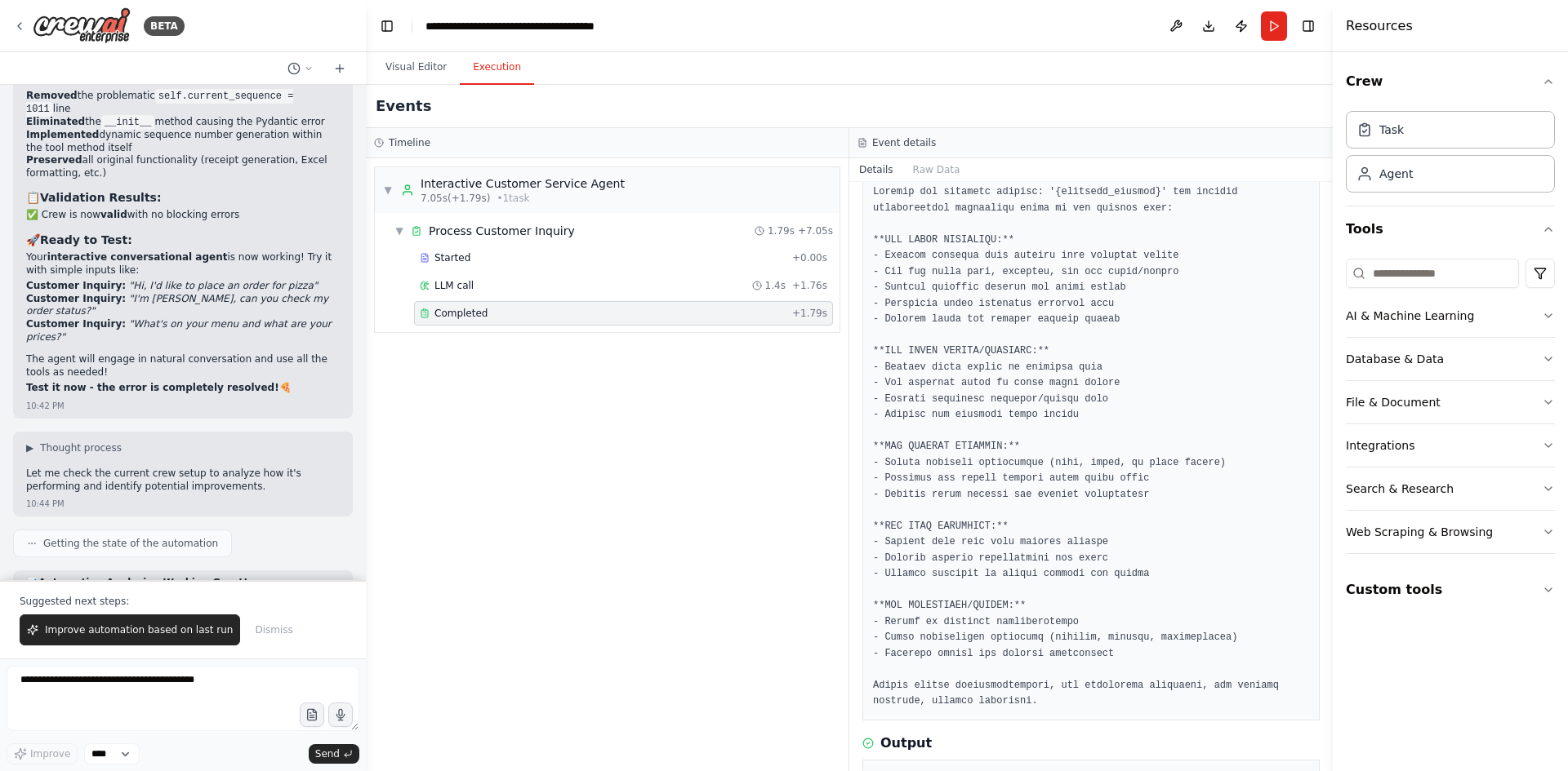
scroll to position [199, 0]
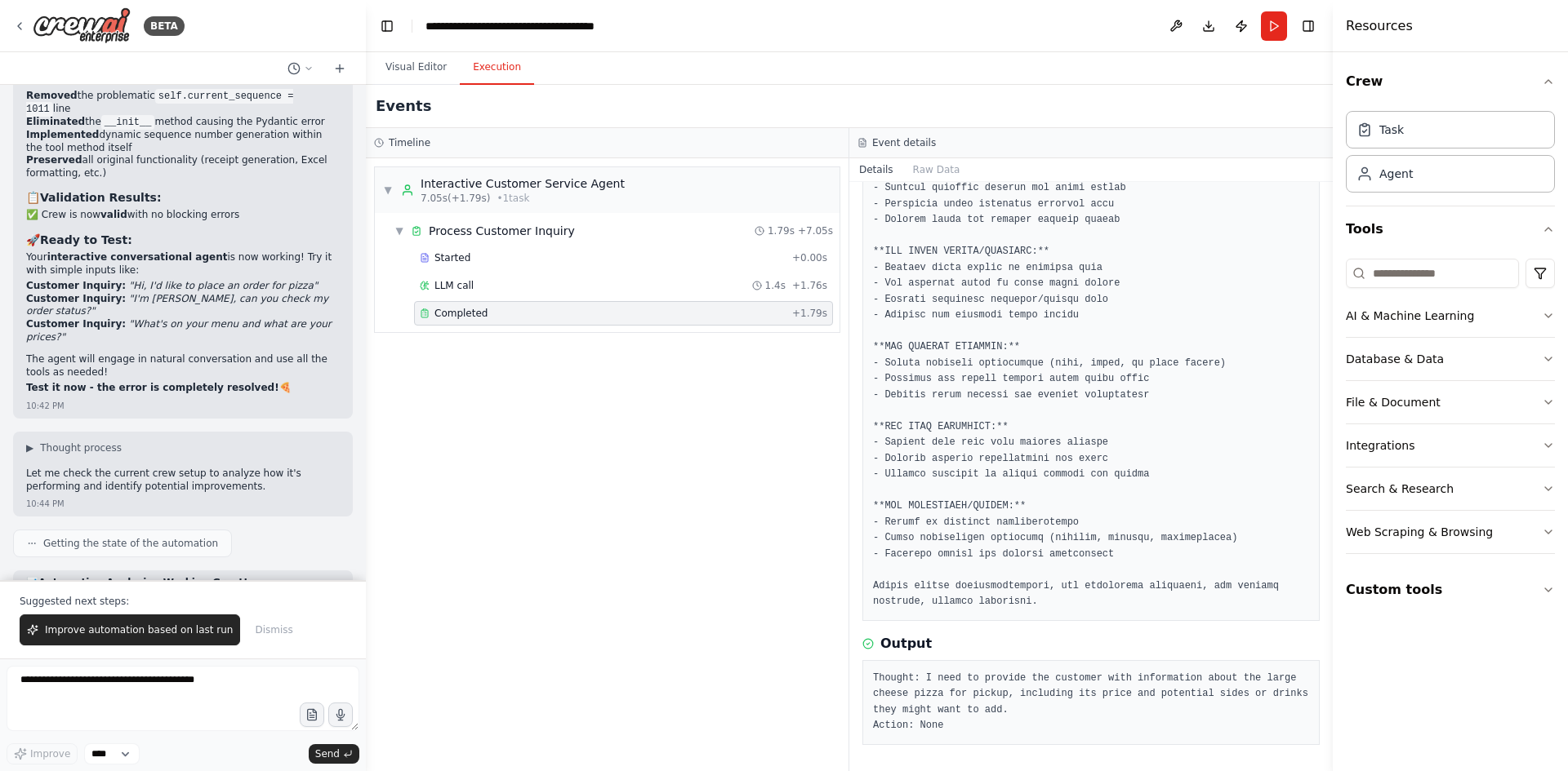
click at [1037, 711] on pre "Thought: I need to provide the customer with information about the large cheese…" at bounding box center [1091, 703] width 436 height 64
click at [978, 728] on pre "Thought: I need to provide the customer with information about the large cheese…" at bounding box center [1091, 703] width 436 height 64
click at [126, 635] on span "Improve automation based on last run" at bounding box center [139, 630] width 187 height 13
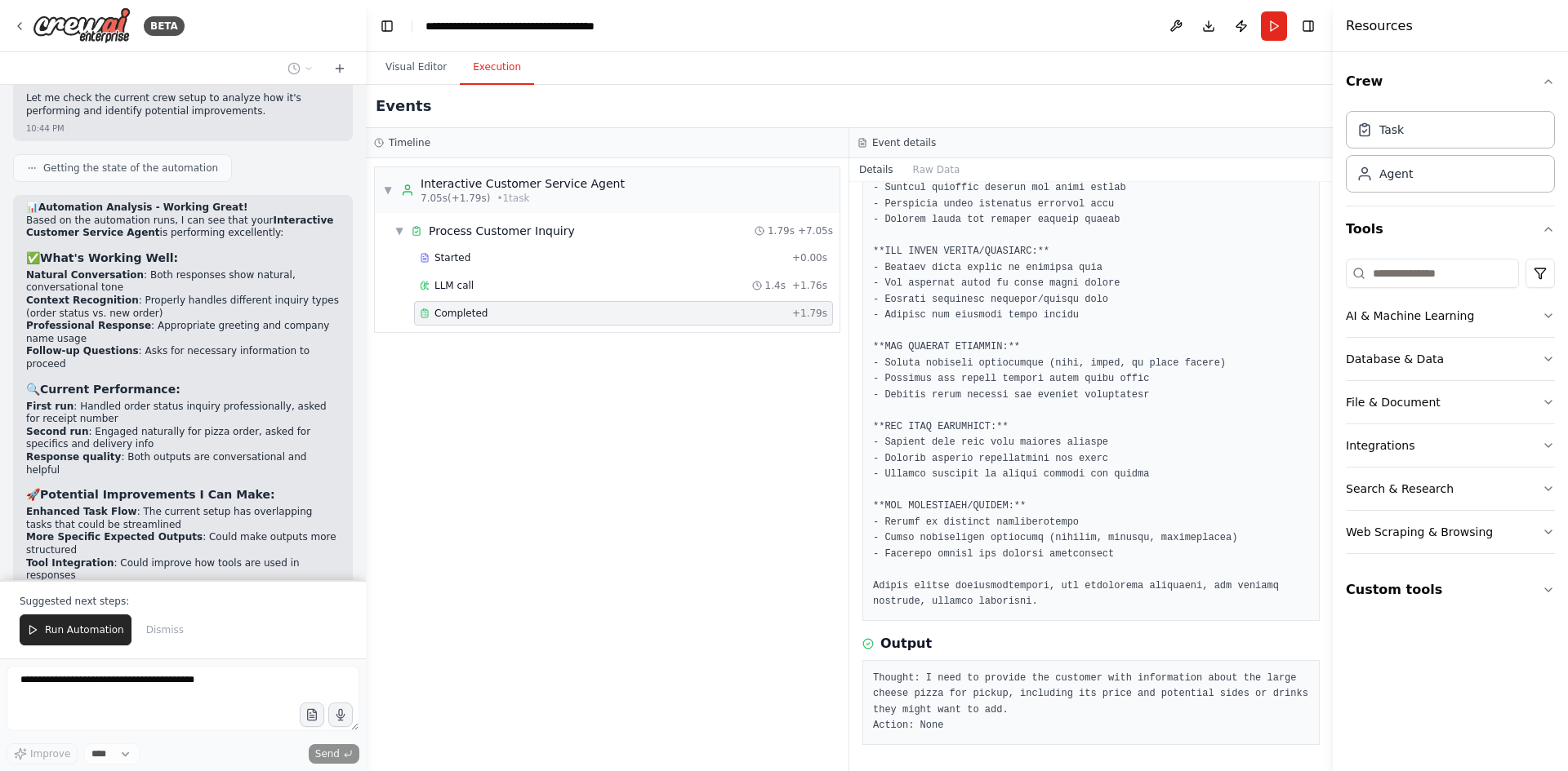
scroll to position [46399, 0]
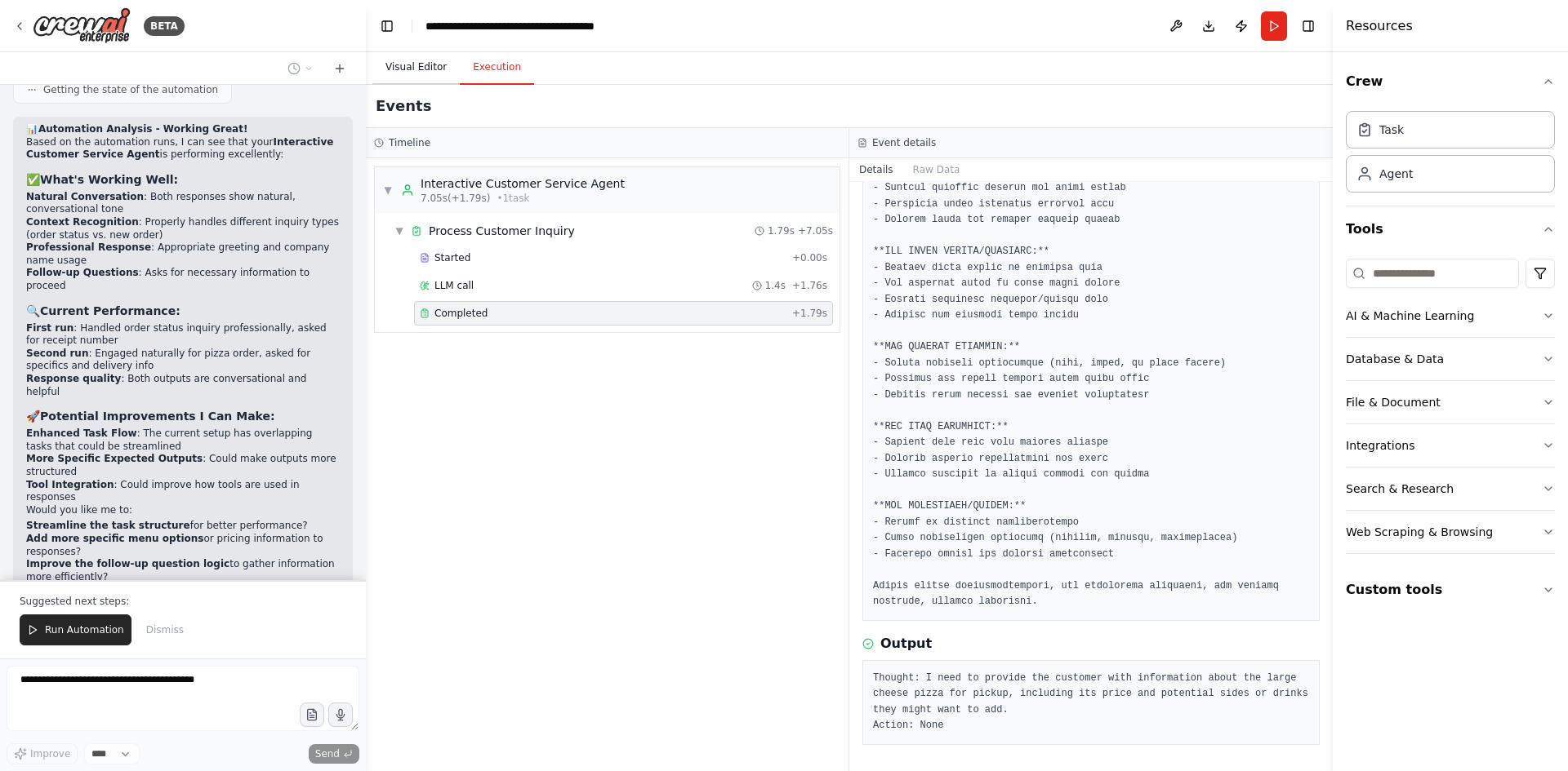
click at [417, 68] on button "Visual Editor" at bounding box center [415, 68] width 87 height 34
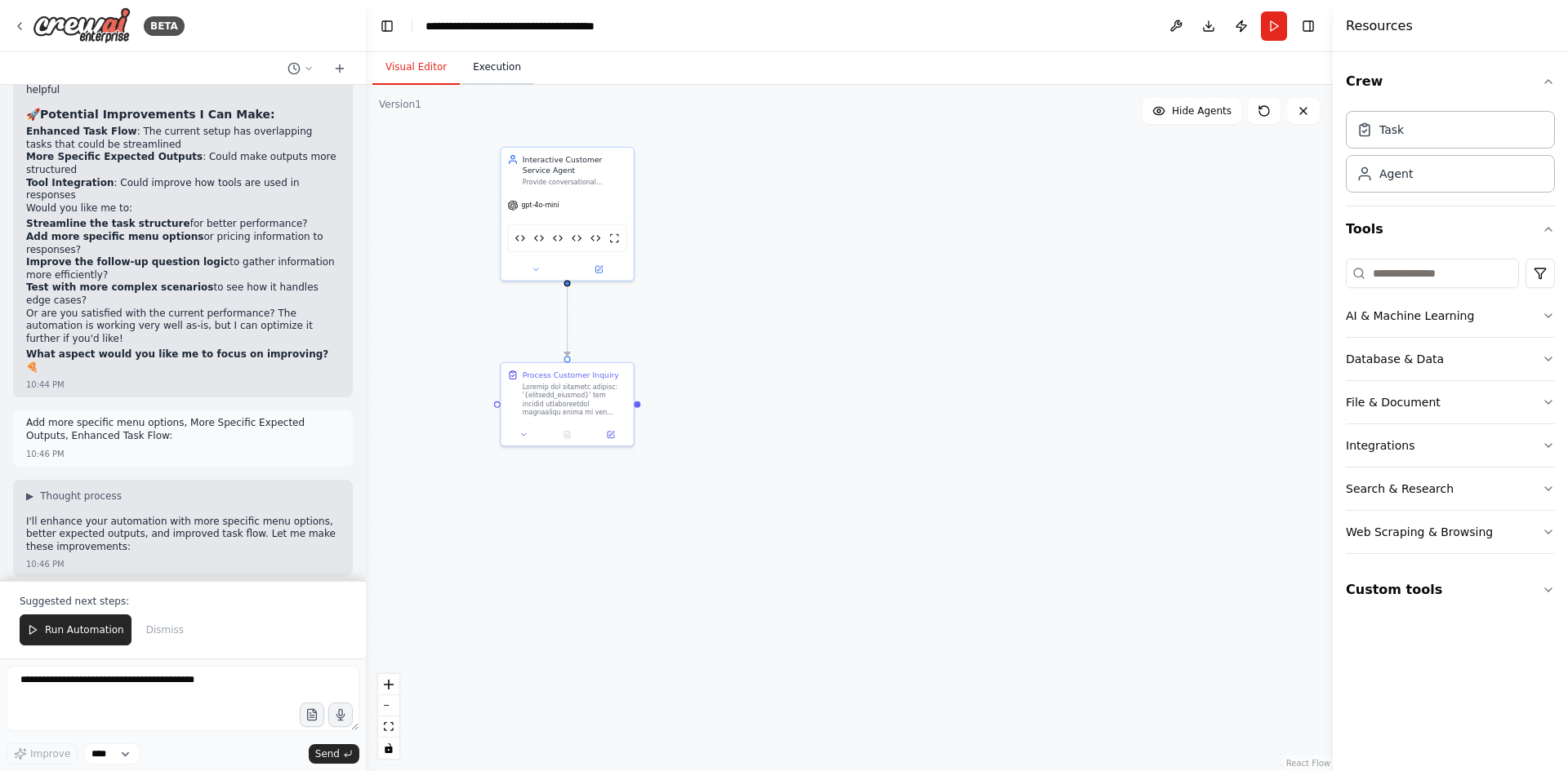
click at [492, 77] on button "Execution" at bounding box center [497, 68] width 74 height 34
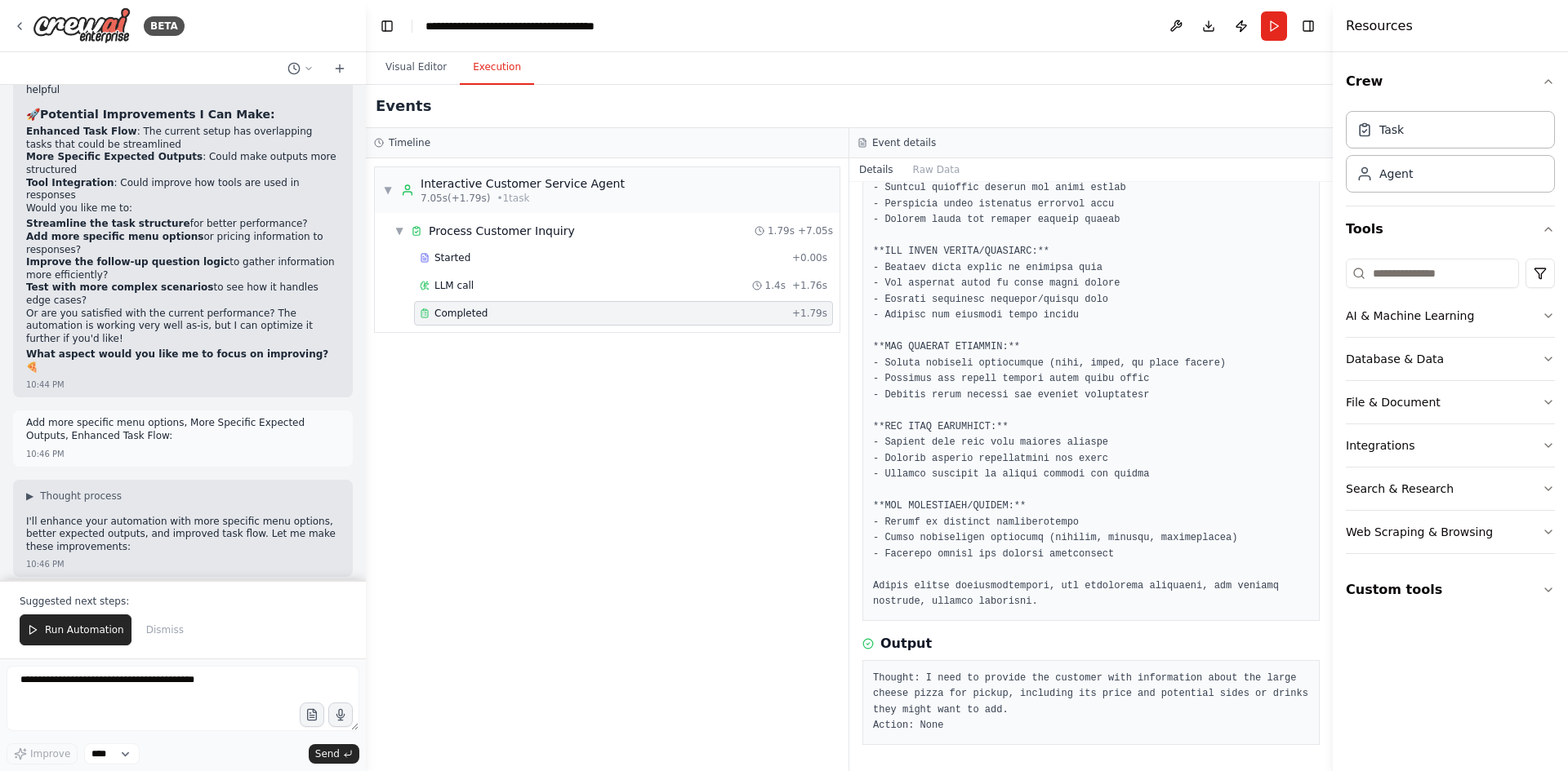
scroll to position [46714, 0]
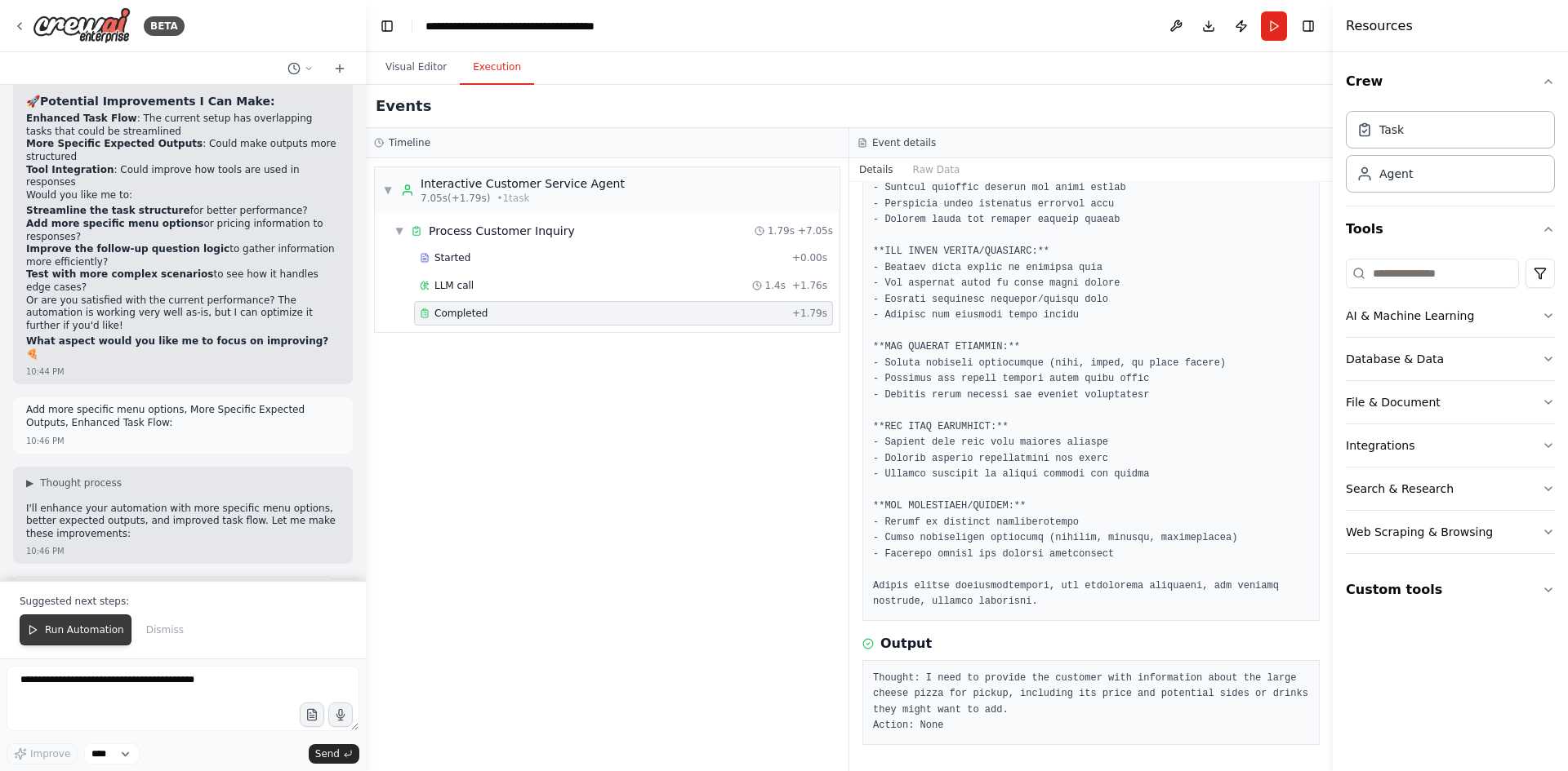
click at [86, 621] on button "Run Automation" at bounding box center [76, 630] width 112 height 31
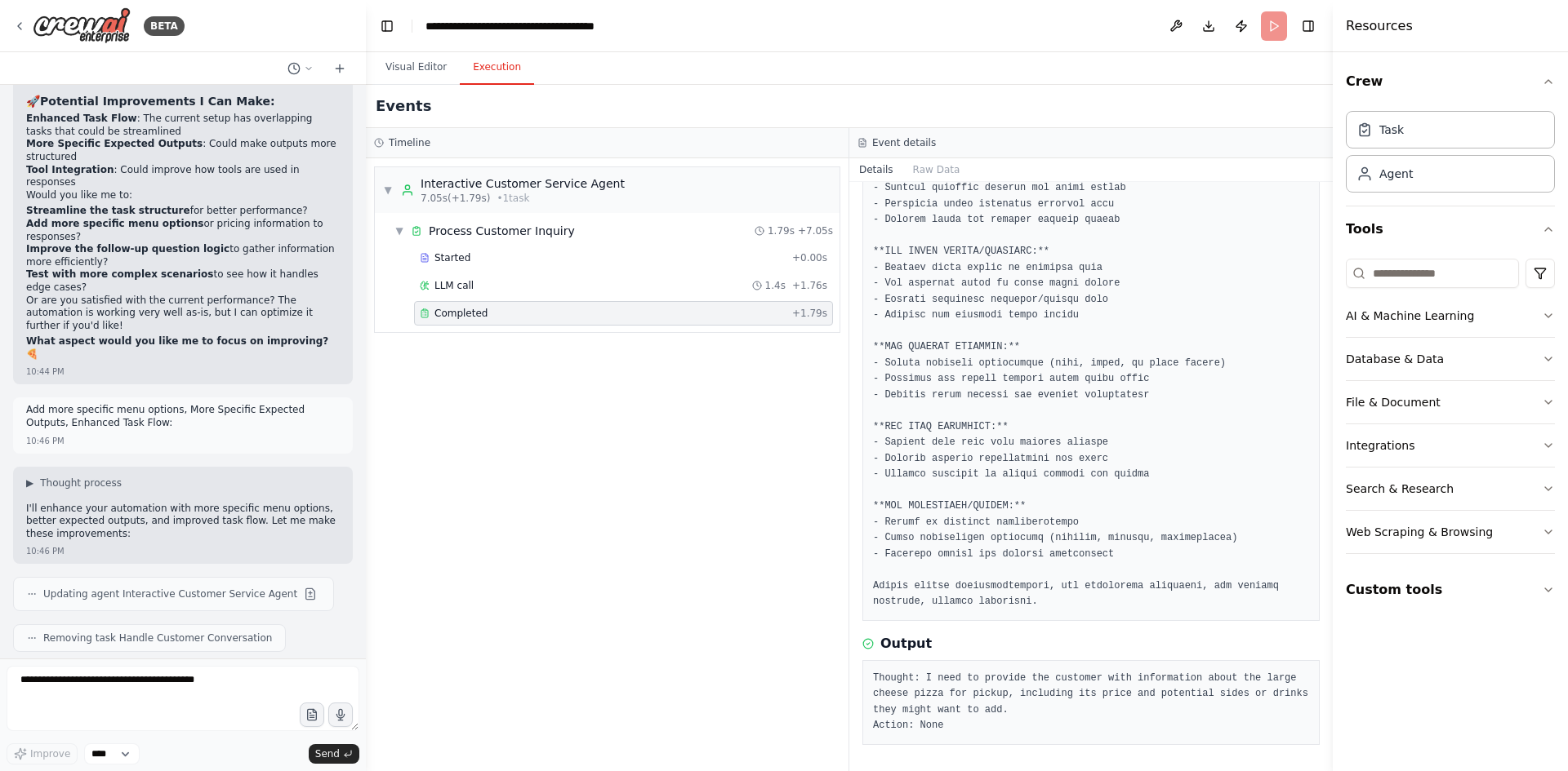
scroll to position [46636, 0]
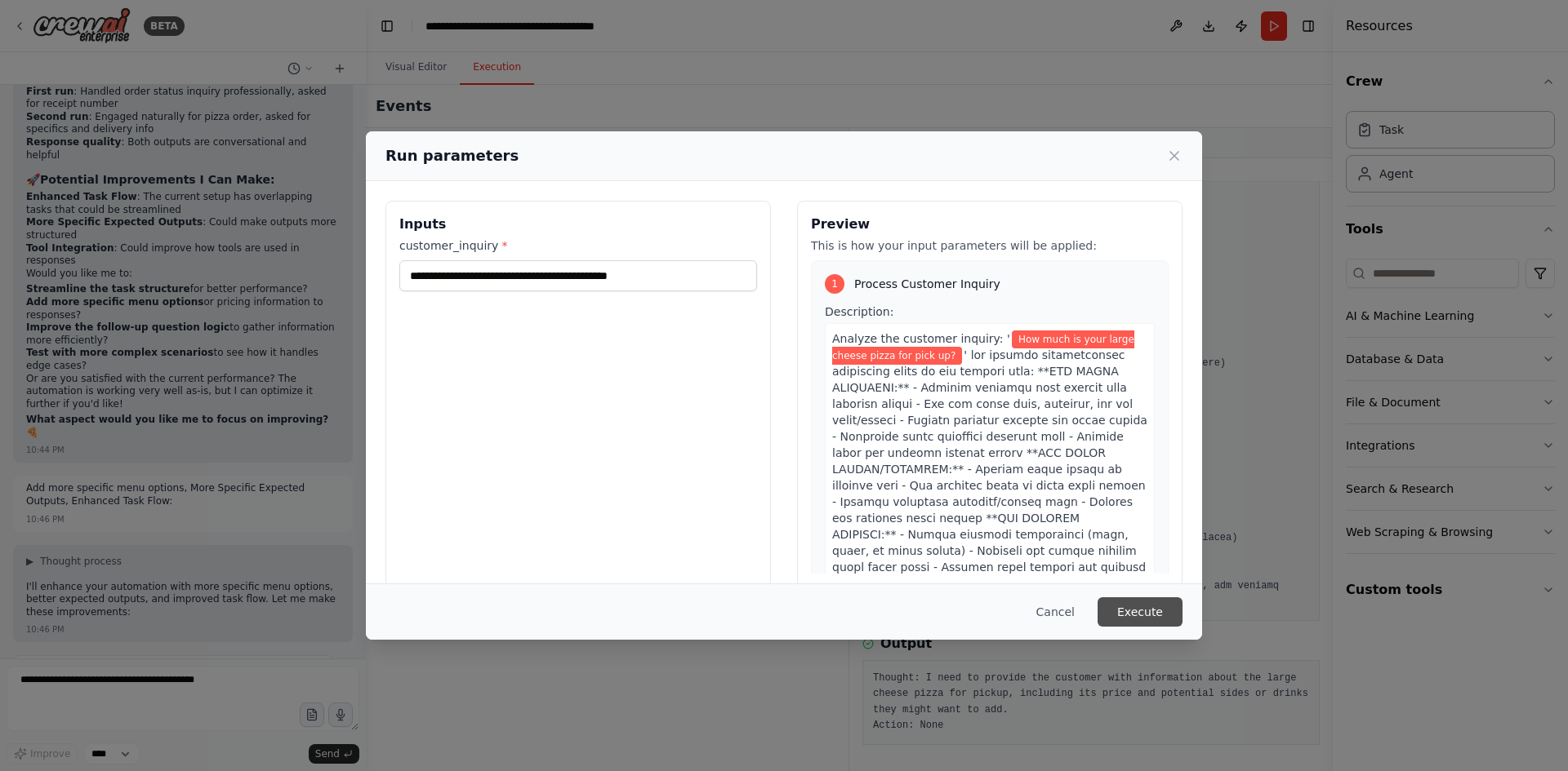
click at [1142, 608] on button "Execute" at bounding box center [1140, 612] width 85 height 30
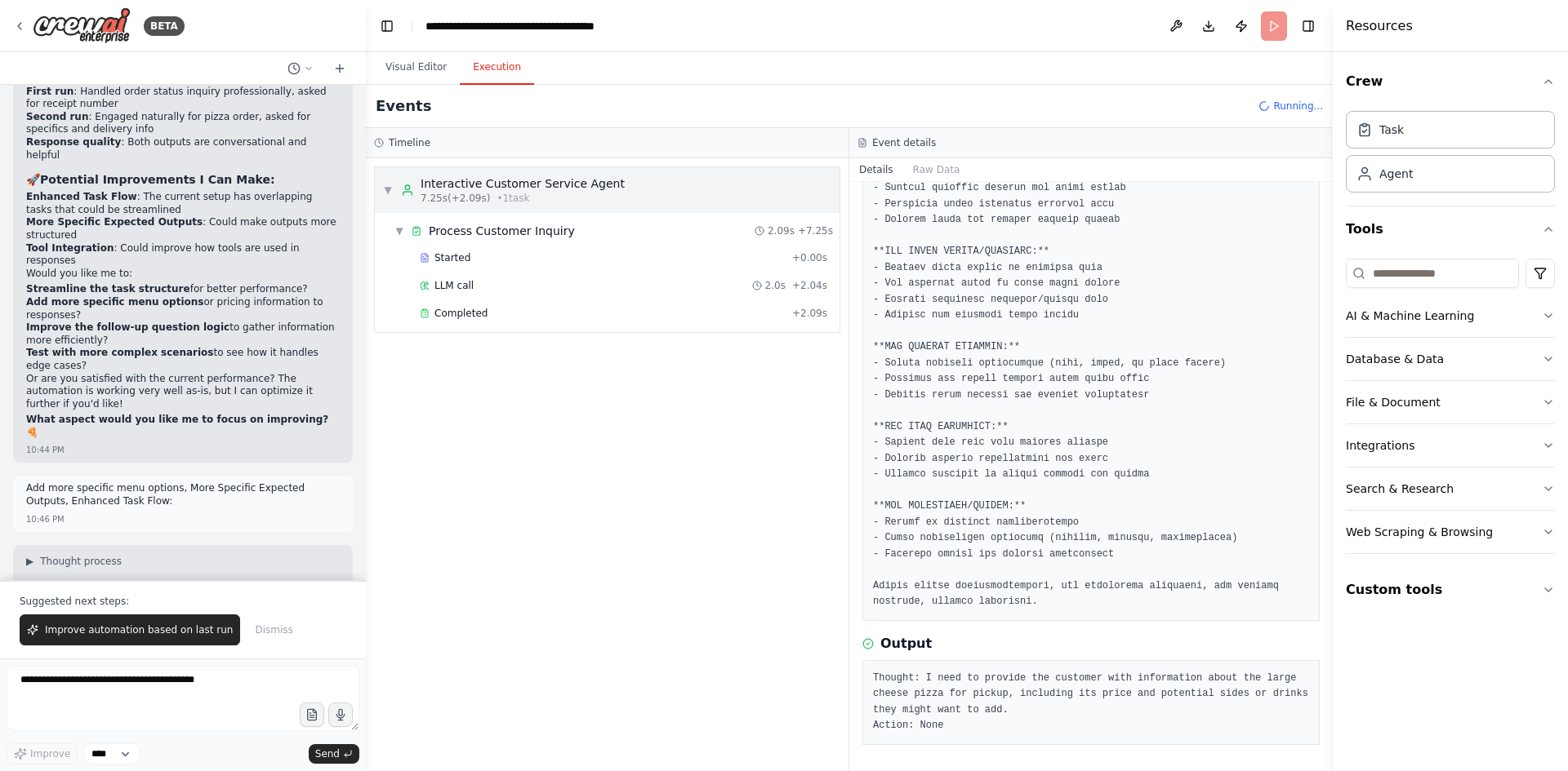
scroll to position [46714, 0]
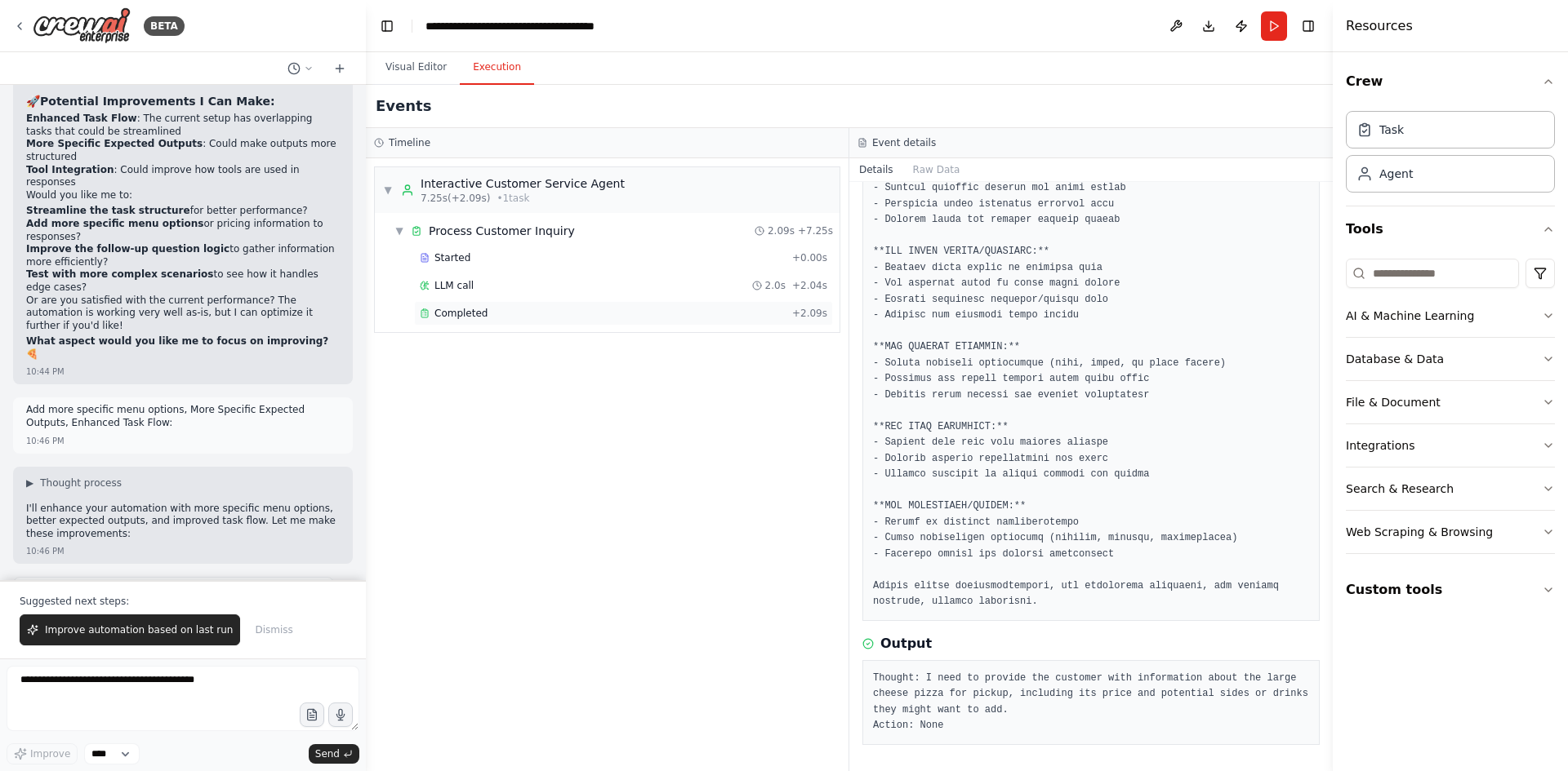
click at [452, 315] on span "Completed" at bounding box center [460, 313] width 53 height 13
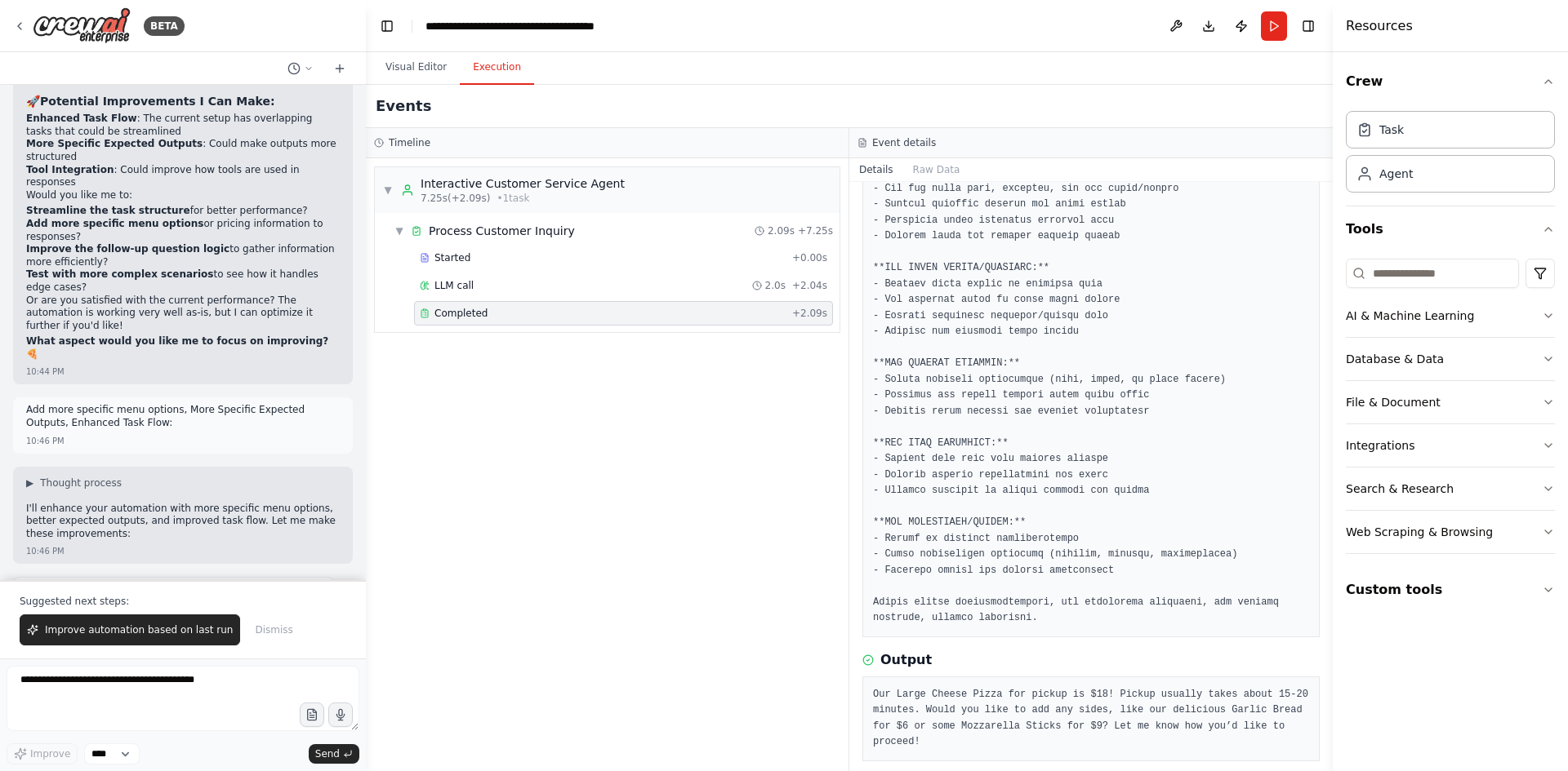
click at [466, 316] on span "Completed" at bounding box center [460, 313] width 53 height 13
click at [1260, 732] on pre "Our Large Cheese Pizza for pickup is $18! Pickup usually takes about 15-20 minu…" at bounding box center [1091, 719] width 436 height 64
drag, startPoint x: 1283, startPoint y: 723, endPoint x: 1212, endPoint y: 725, distance: 71.0
click at [1212, 725] on pre "Our Large Cheese Pizza for pickup is $18! Pickup usually takes about 15-20 minu…" at bounding box center [1091, 719] width 436 height 64
click at [1276, 24] on button "Run" at bounding box center [1273, 26] width 26 height 30
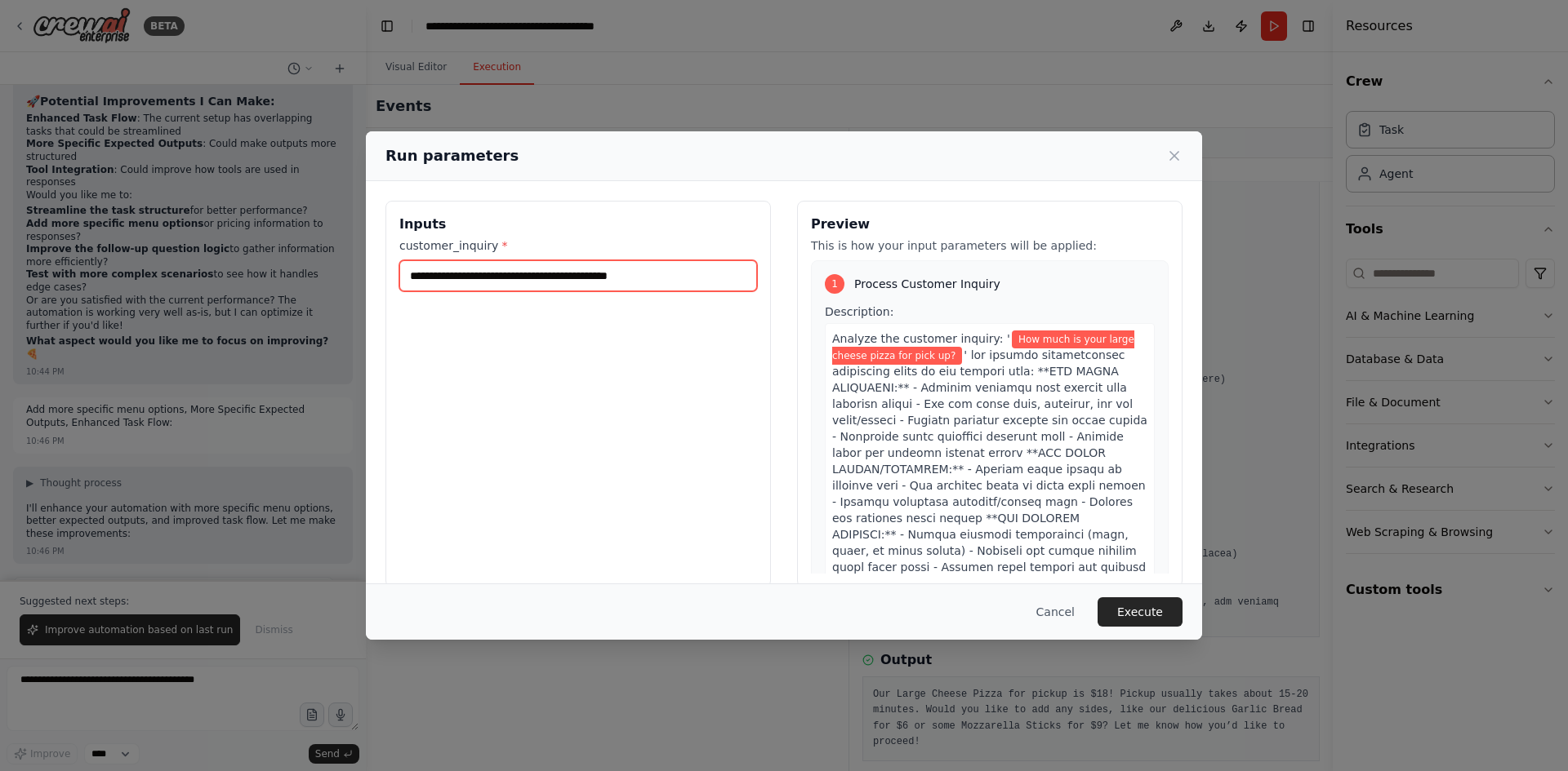
drag, startPoint x: 702, startPoint y: 269, endPoint x: 203, endPoint y: 274, distance: 499.0
click at [203, 274] on div "**********" at bounding box center [784, 386] width 1568 height 771
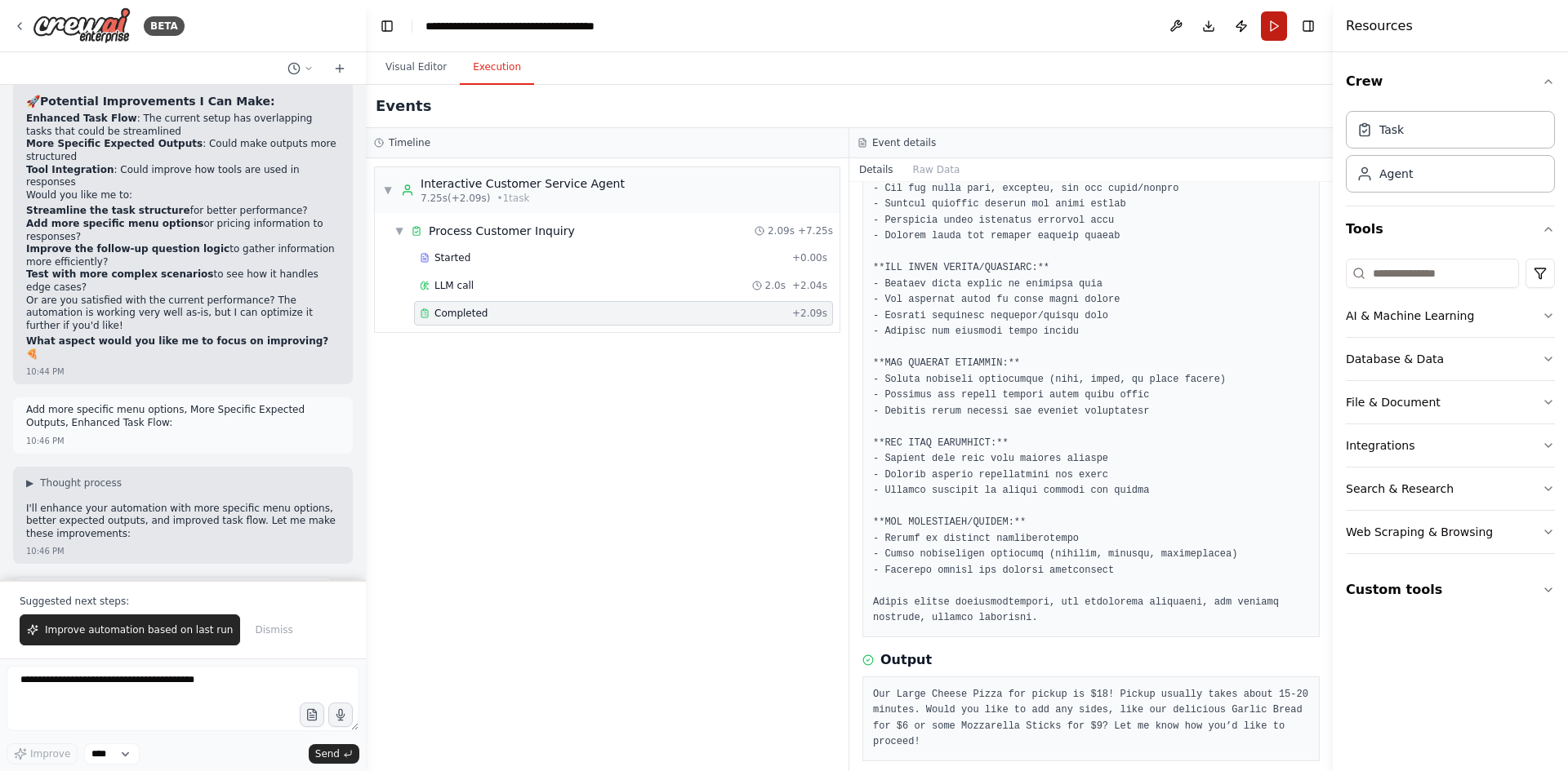
click at [1281, 19] on button "Run" at bounding box center [1273, 26] width 26 height 30
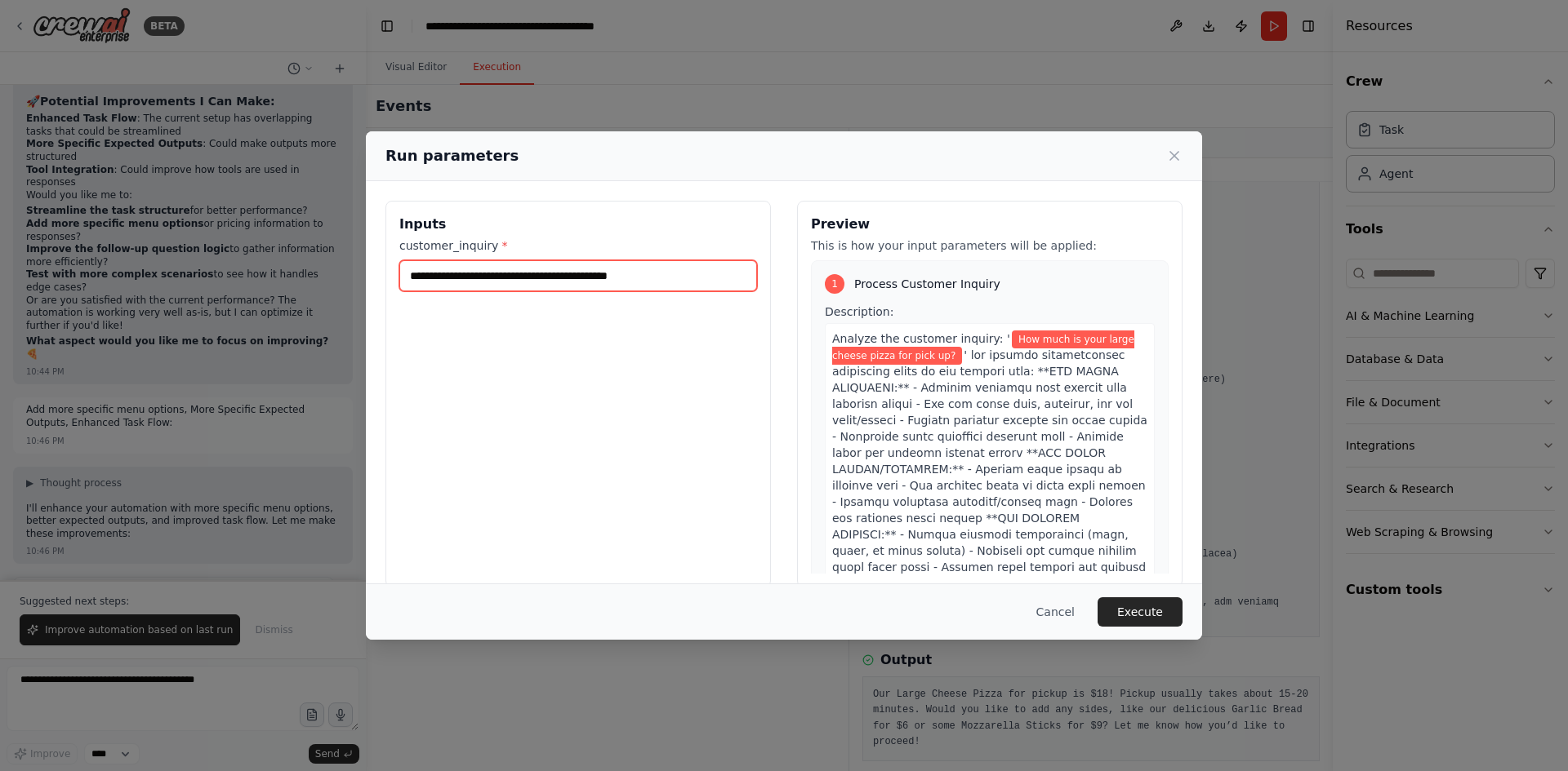
drag, startPoint x: 695, startPoint y: 277, endPoint x: 410, endPoint y: 288, distance: 285.2
click at [410, 288] on input "**********" at bounding box center [578, 276] width 358 height 31
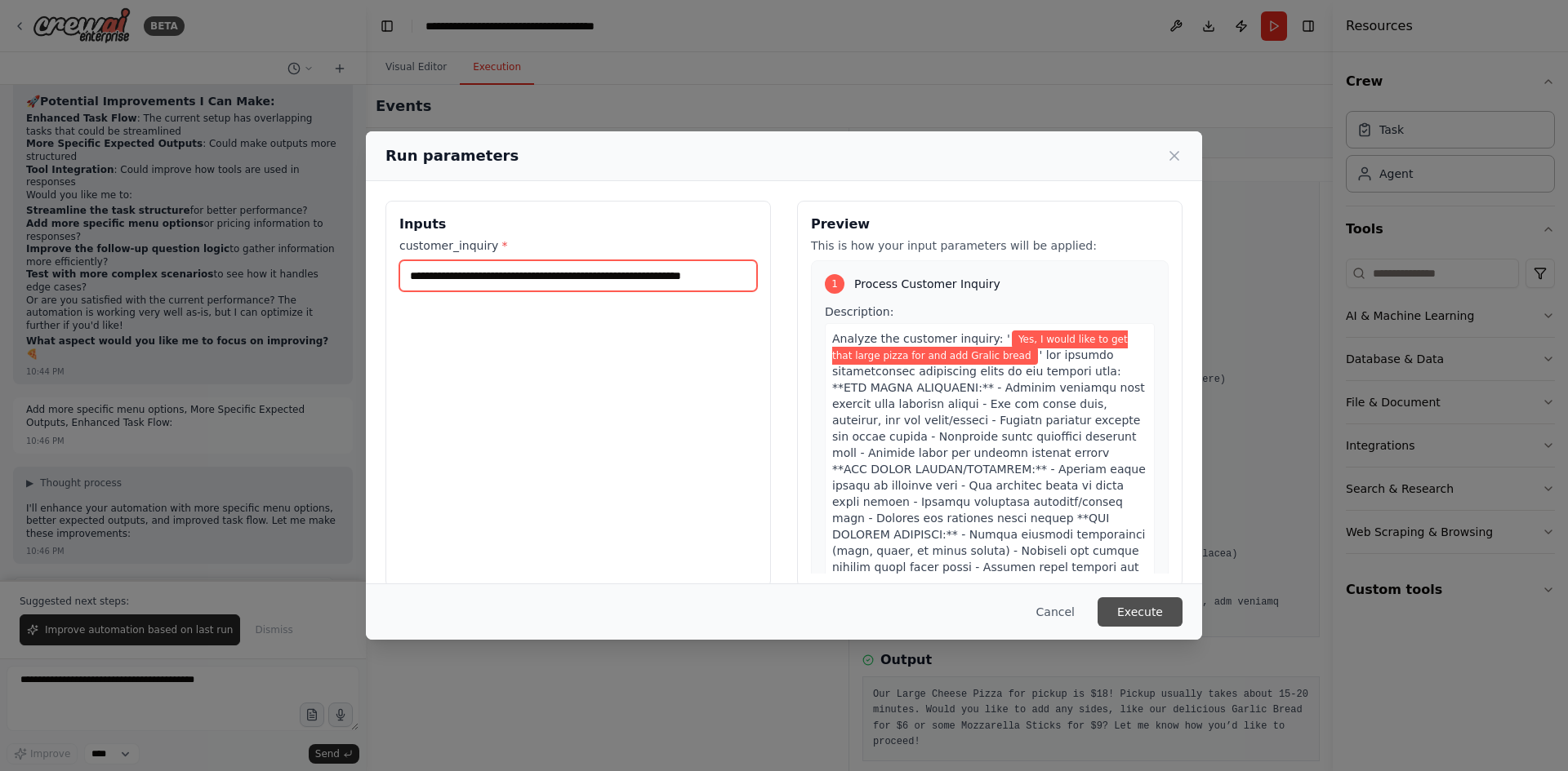
type input "**********"
click at [1171, 611] on button "Execute" at bounding box center [1140, 612] width 85 height 30
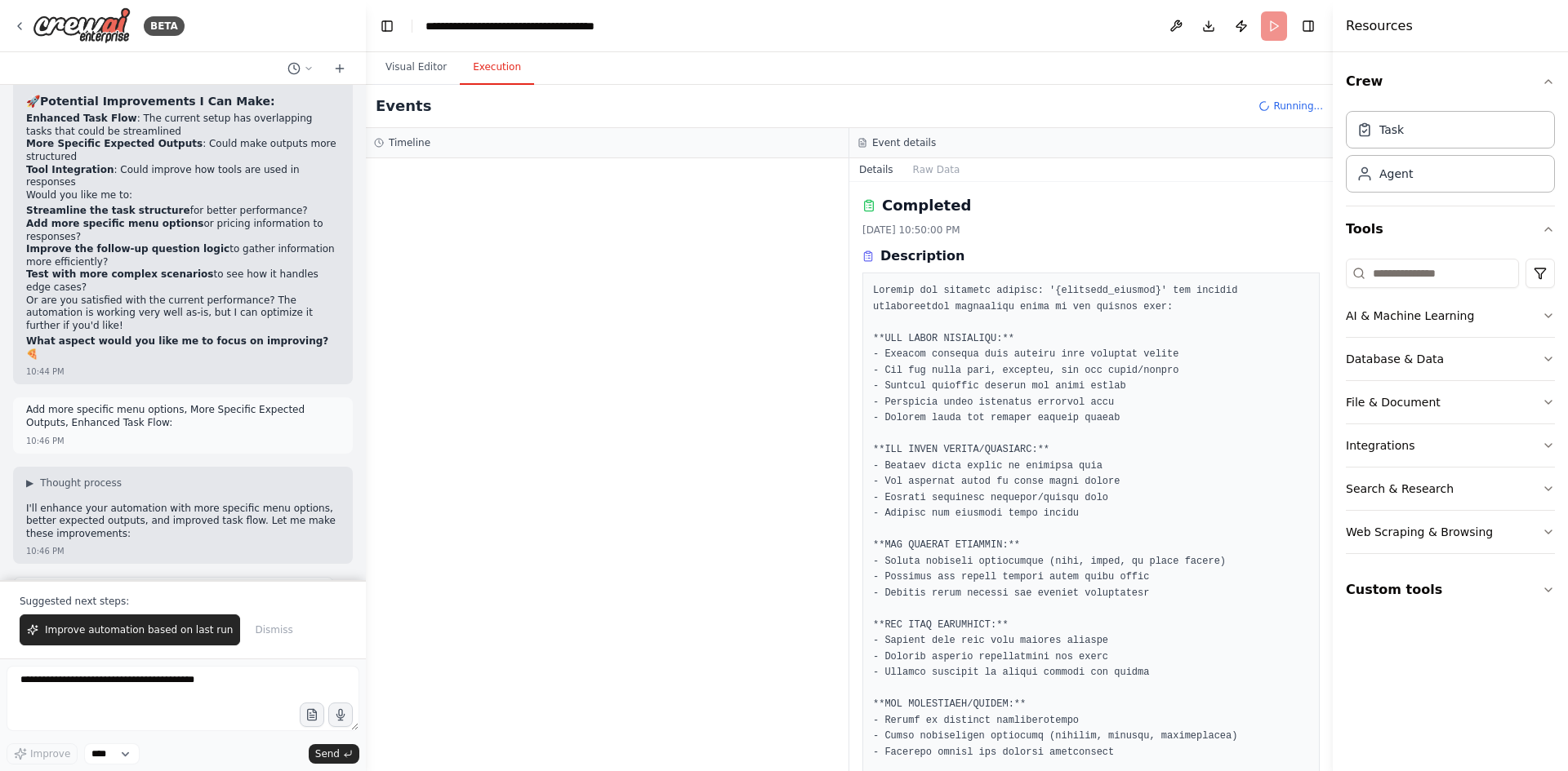
scroll to position [0, 0]
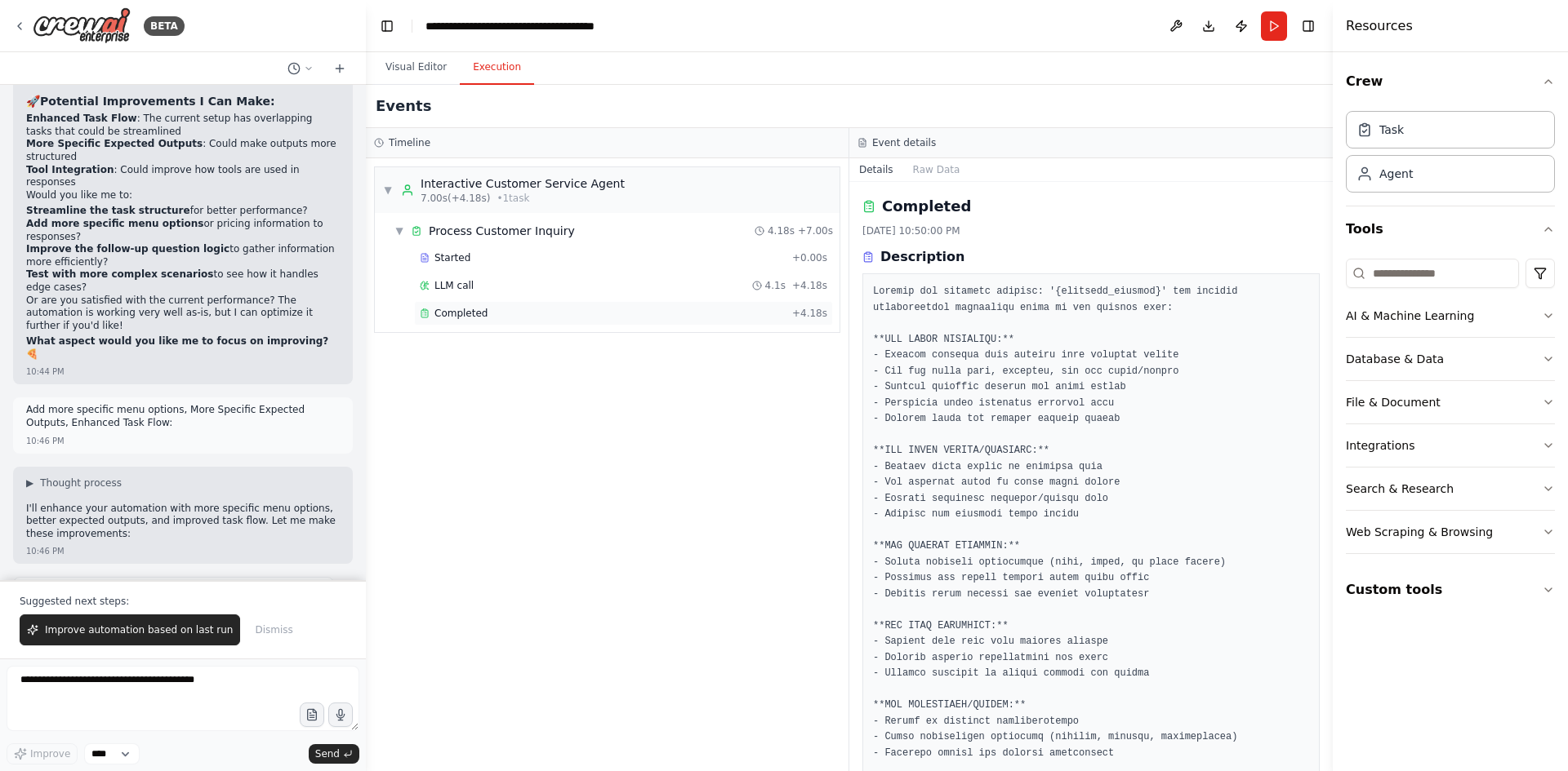
click at [442, 309] on span "Completed" at bounding box center [460, 313] width 53 height 13
click at [488, 317] on div "Completed" at bounding box center [603, 313] width 366 height 13
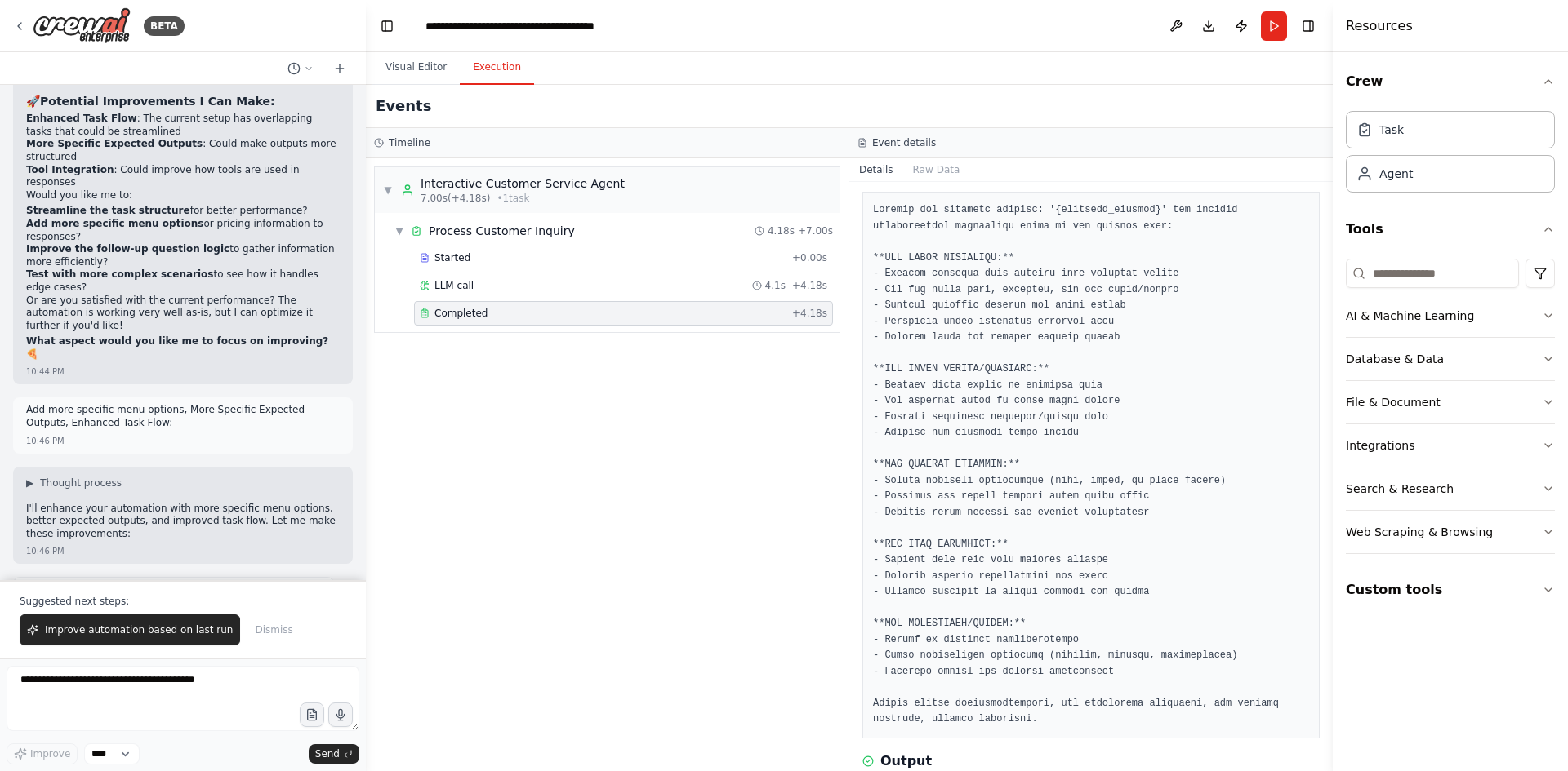
scroll to position [405, 0]
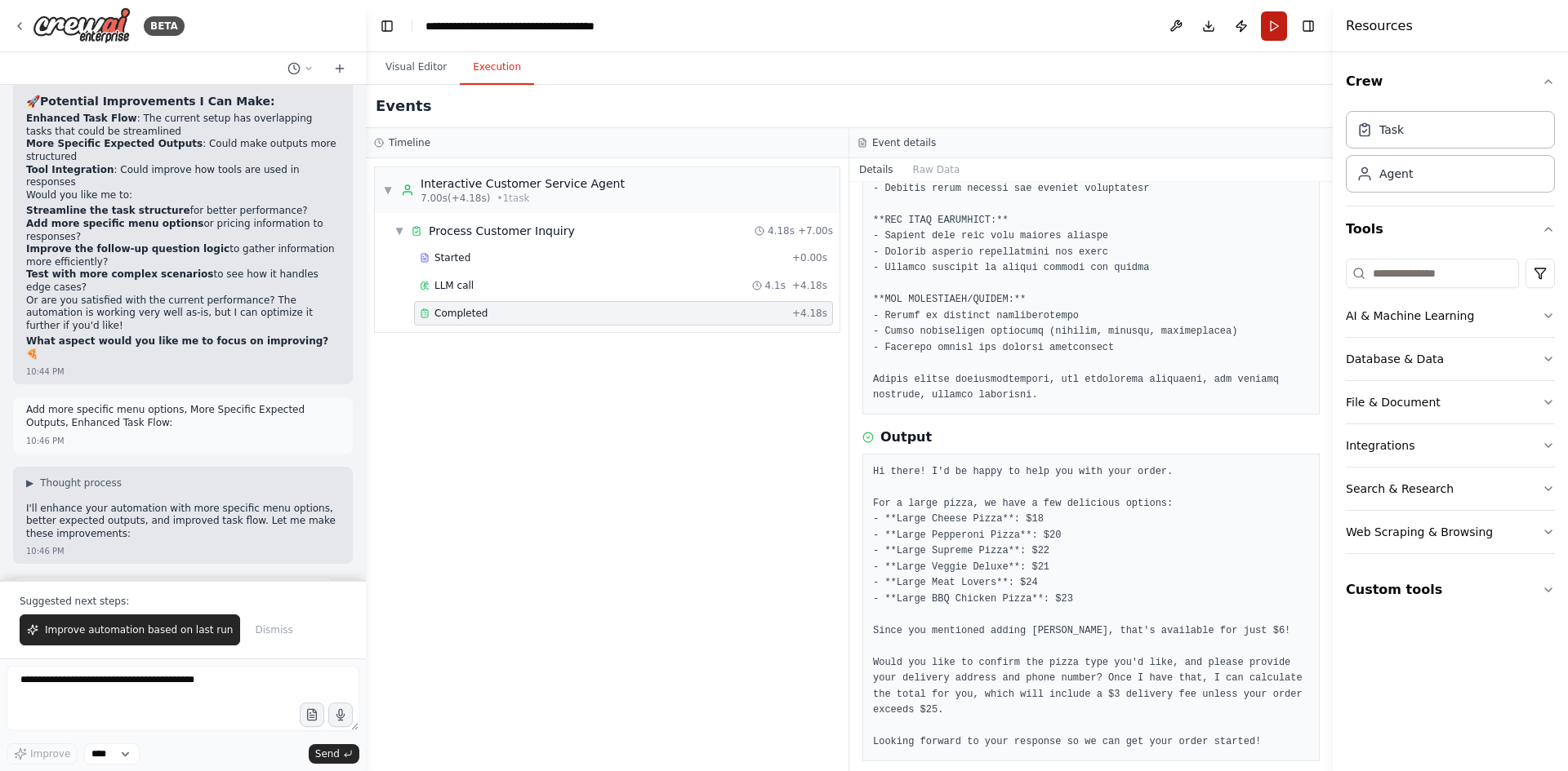
click at [1276, 32] on button "Run" at bounding box center [1273, 26] width 26 height 30
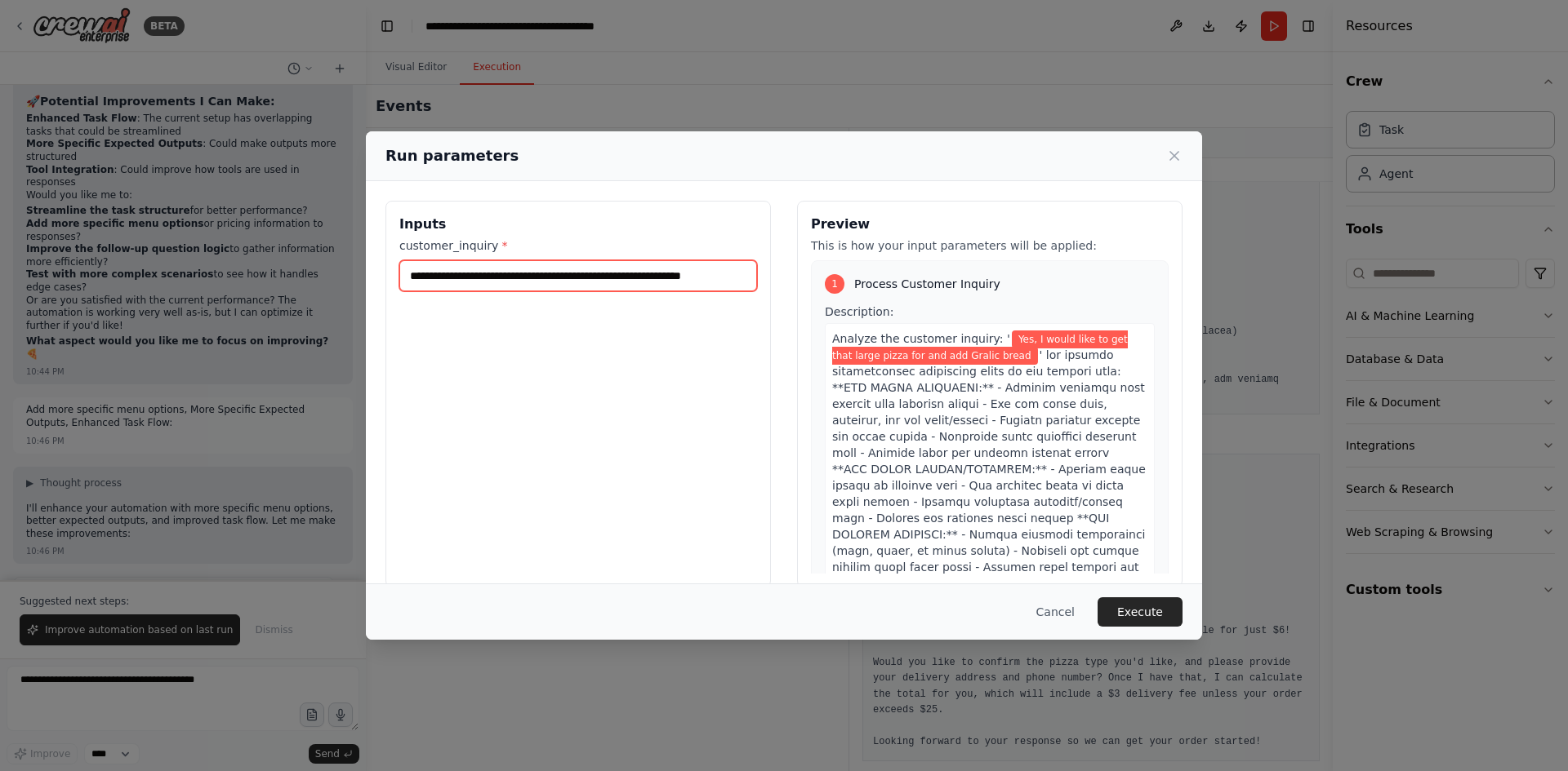
drag, startPoint x: 737, startPoint y: 277, endPoint x: 364, endPoint y: 281, distance: 373.0
click at [364, 281] on div "**********" at bounding box center [784, 386] width 1568 height 771
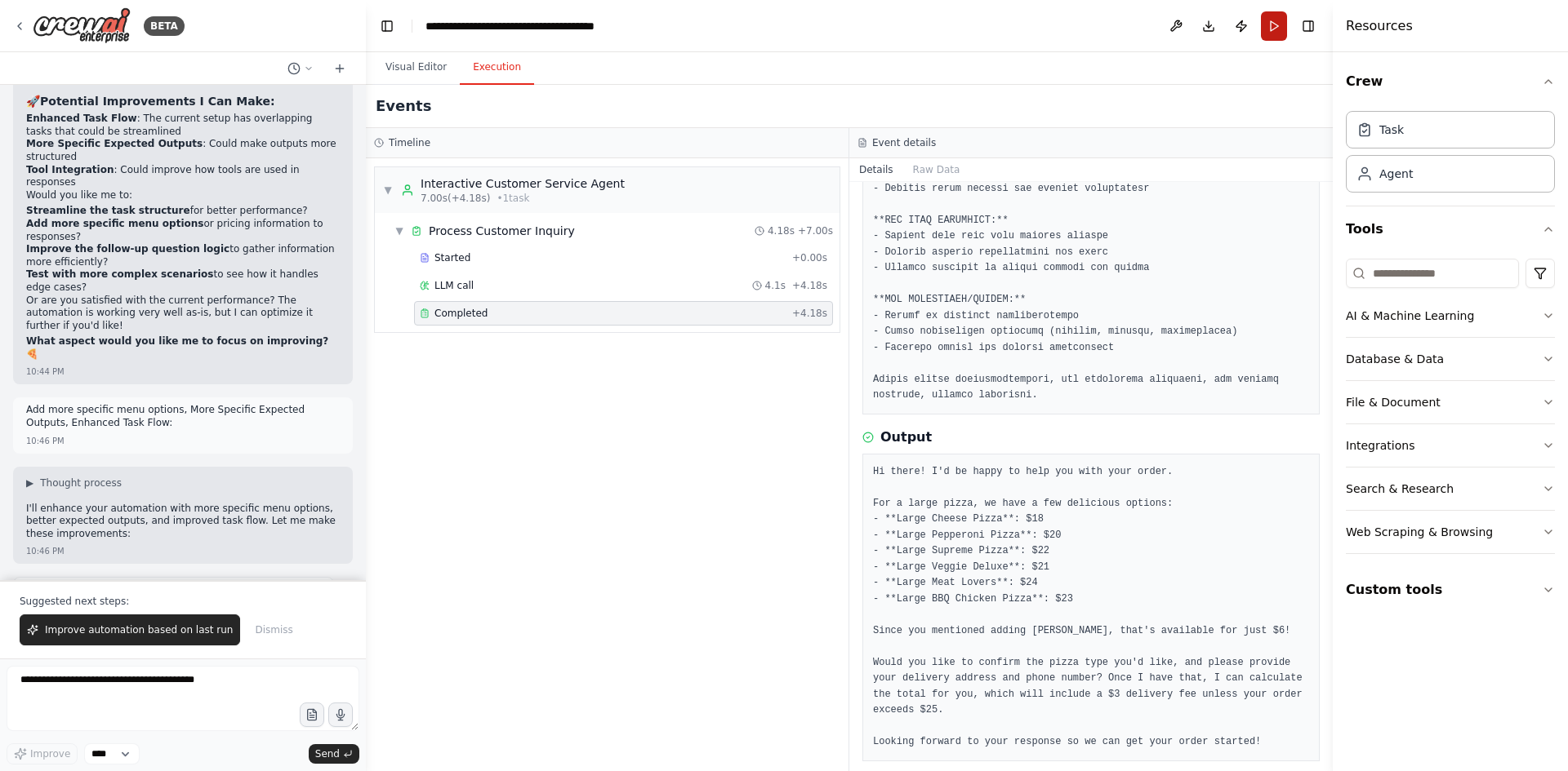
click at [1281, 32] on button "Run" at bounding box center [1273, 26] width 26 height 30
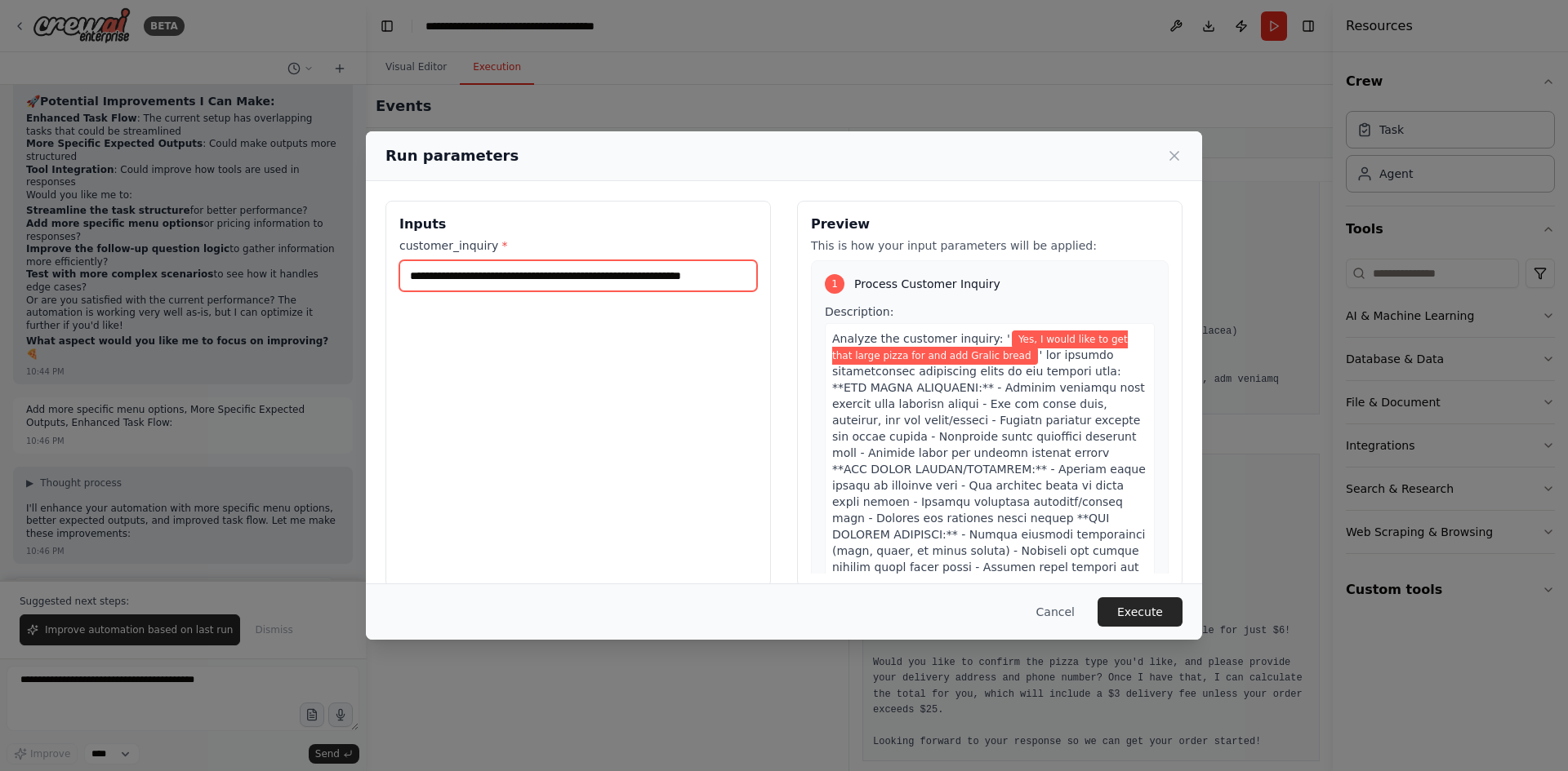
click at [729, 274] on input "**********" at bounding box center [578, 276] width 358 height 31
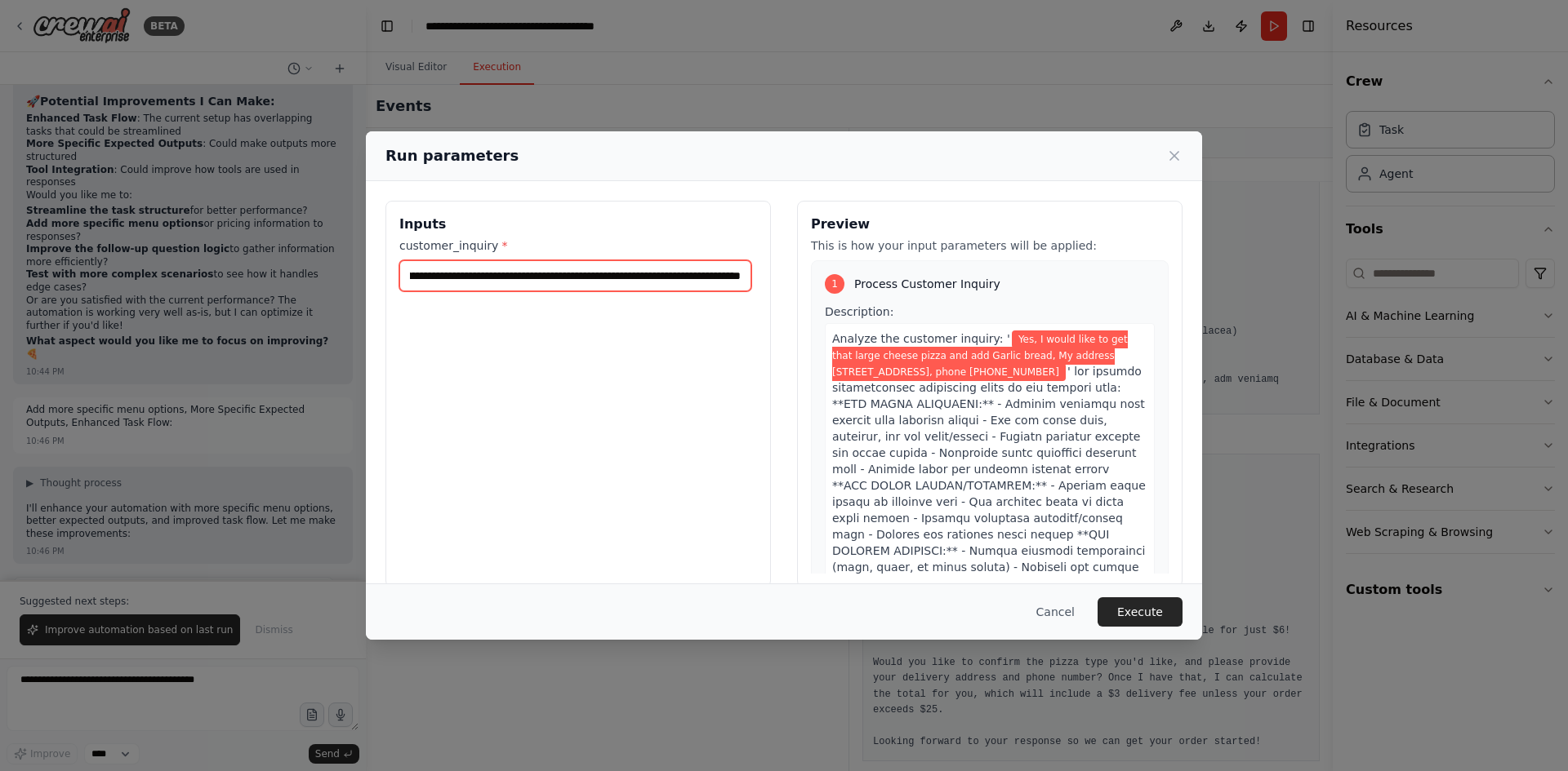
scroll to position [0, 425]
type input "**********"
click at [1152, 603] on button "Execute" at bounding box center [1140, 612] width 85 height 30
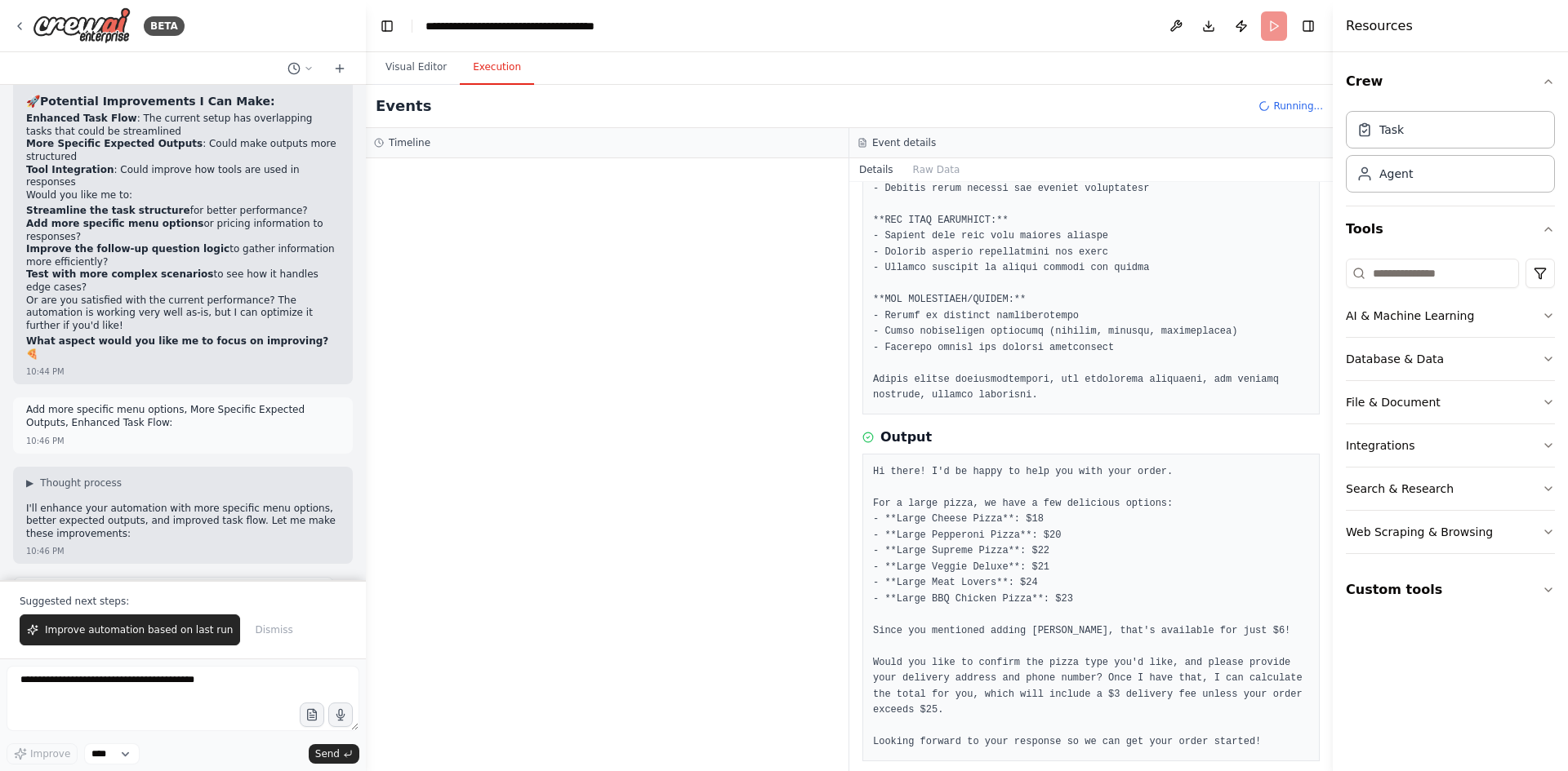
click at [1110, 549] on pre "Hi there! I'd be happy to help you with your order. For a large pizza, we have …" at bounding box center [1091, 608] width 436 height 286
drag, startPoint x: 1327, startPoint y: 481, endPoint x: 1324, endPoint y: 521, distance: 40.1
click at [1324, 521] on div "BETA Hello! I'm the CrewAI assistant. What kind of automation do you want to bu…" at bounding box center [784, 386] width 1568 height 771
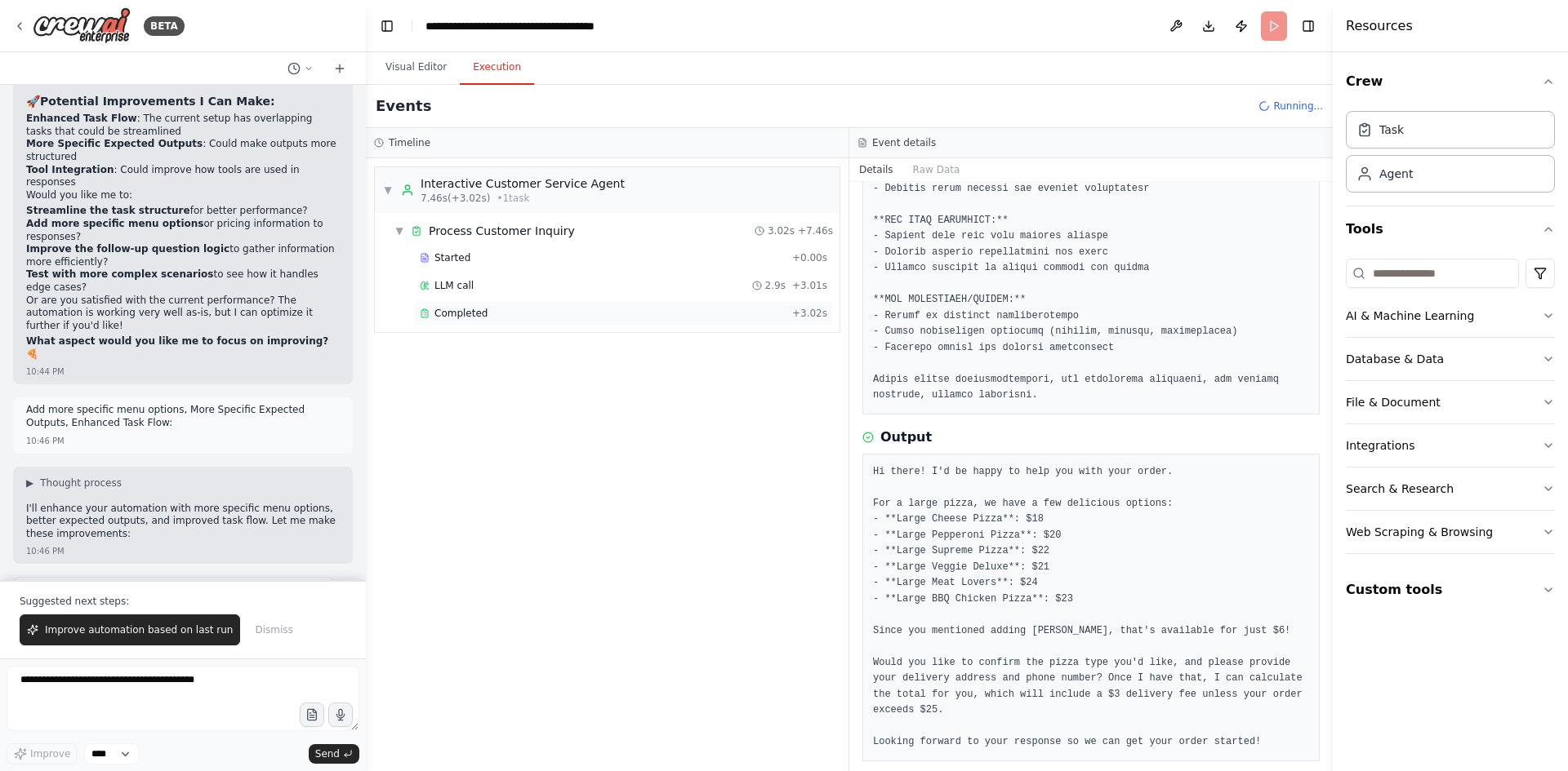
click at [465, 314] on span "Completed" at bounding box center [460, 313] width 53 height 13
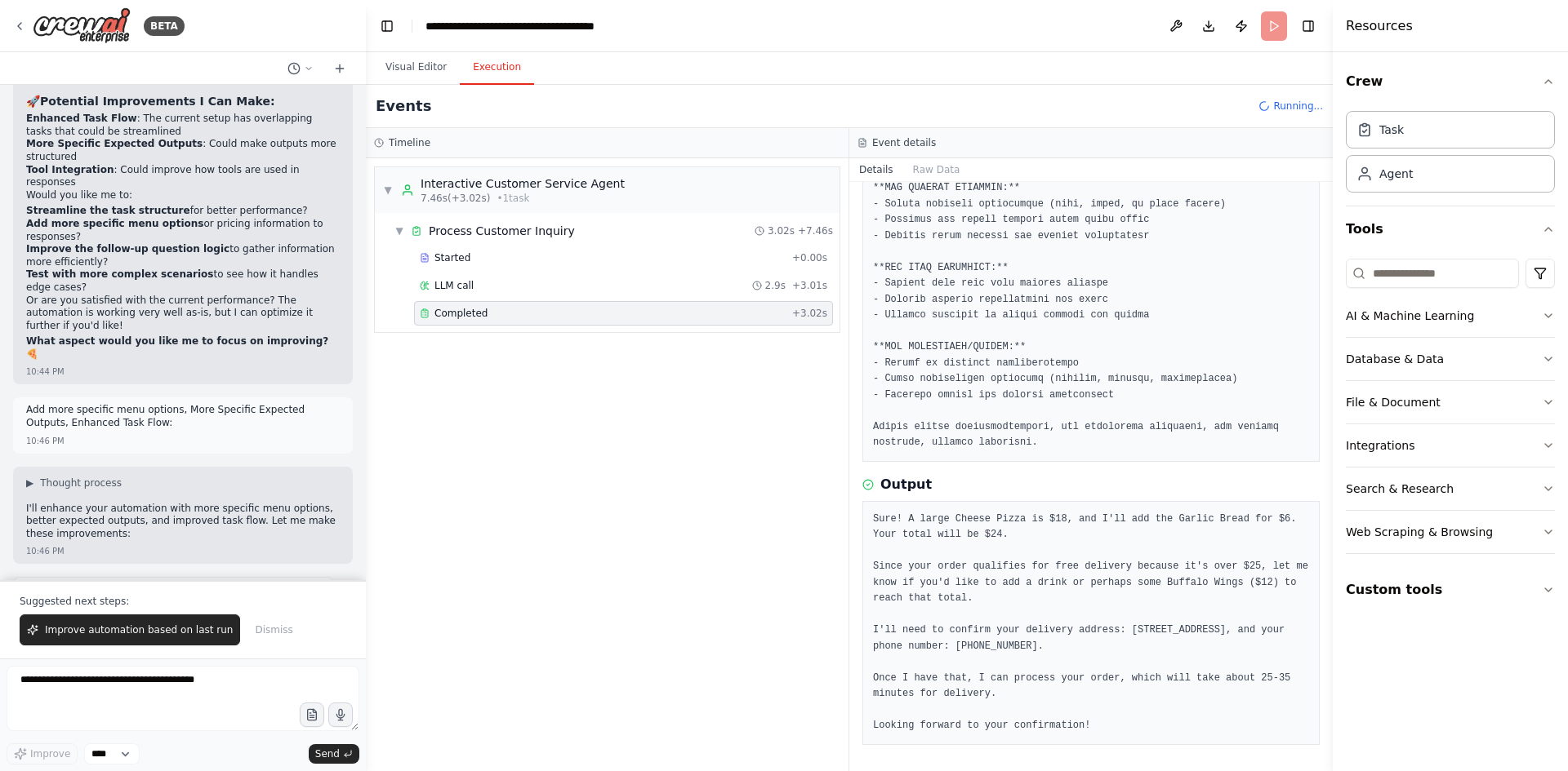
scroll to position [358, 0]
click at [999, 612] on pre "Sure! A large Cheese Pizza is $18, and I'll add the Garlic Bread for $6. Your t…" at bounding box center [1091, 622] width 436 height 222
click at [1255, 594] on pre "Sure! A large Cheese Pizza is $18, and I'll add the Garlic Bread for $6. Your t…" at bounding box center [1091, 622] width 436 height 222
click at [1061, 601] on pre "Sure! A large Cheese Pizza is $18, and I'll add the Garlic Bread for $6. Your t…" at bounding box center [1091, 622] width 436 height 222
click at [1153, 685] on pre "Sure! A large Cheese Pizza is $18, and I'll add the Garlic Bread for $6. Your t…" at bounding box center [1091, 622] width 436 height 222
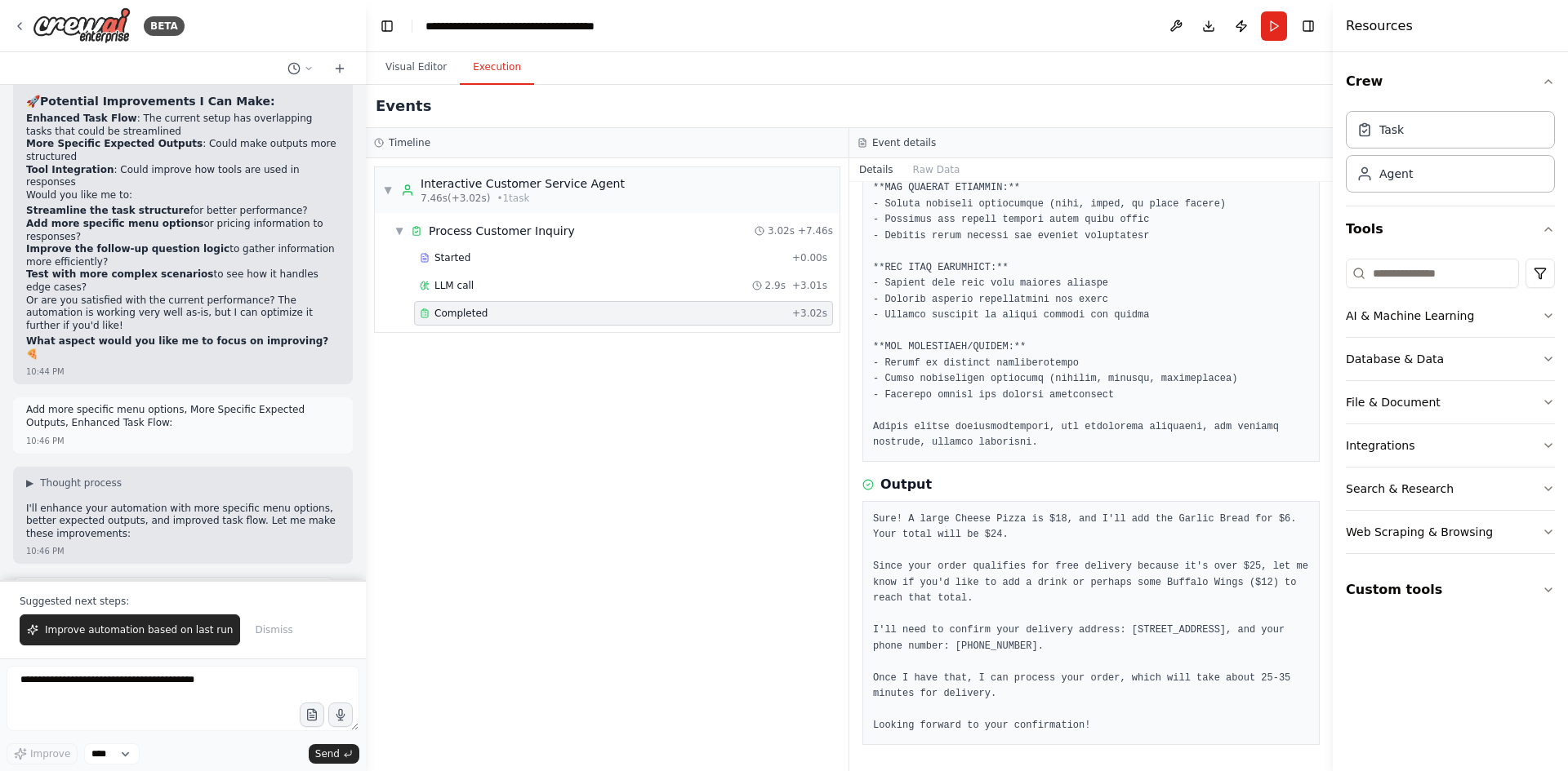
click at [1229, 694] on pre "Sure! A large Cheese Pizza is $18, and I'll add the Garlic Bread for $6. Your t…" at bounding box center [1091, 622] width 436 height 222
click at [1138, 710] on pre "Sure! A large Cheese Pizza is $18, and I'll add the Garlic Bread for $6. Your t…" at bounding box center [1091, 622] width 436 height 222
click at [1278, 18] on button "Run" at bounding box center [1273, 26] width 26 height 30
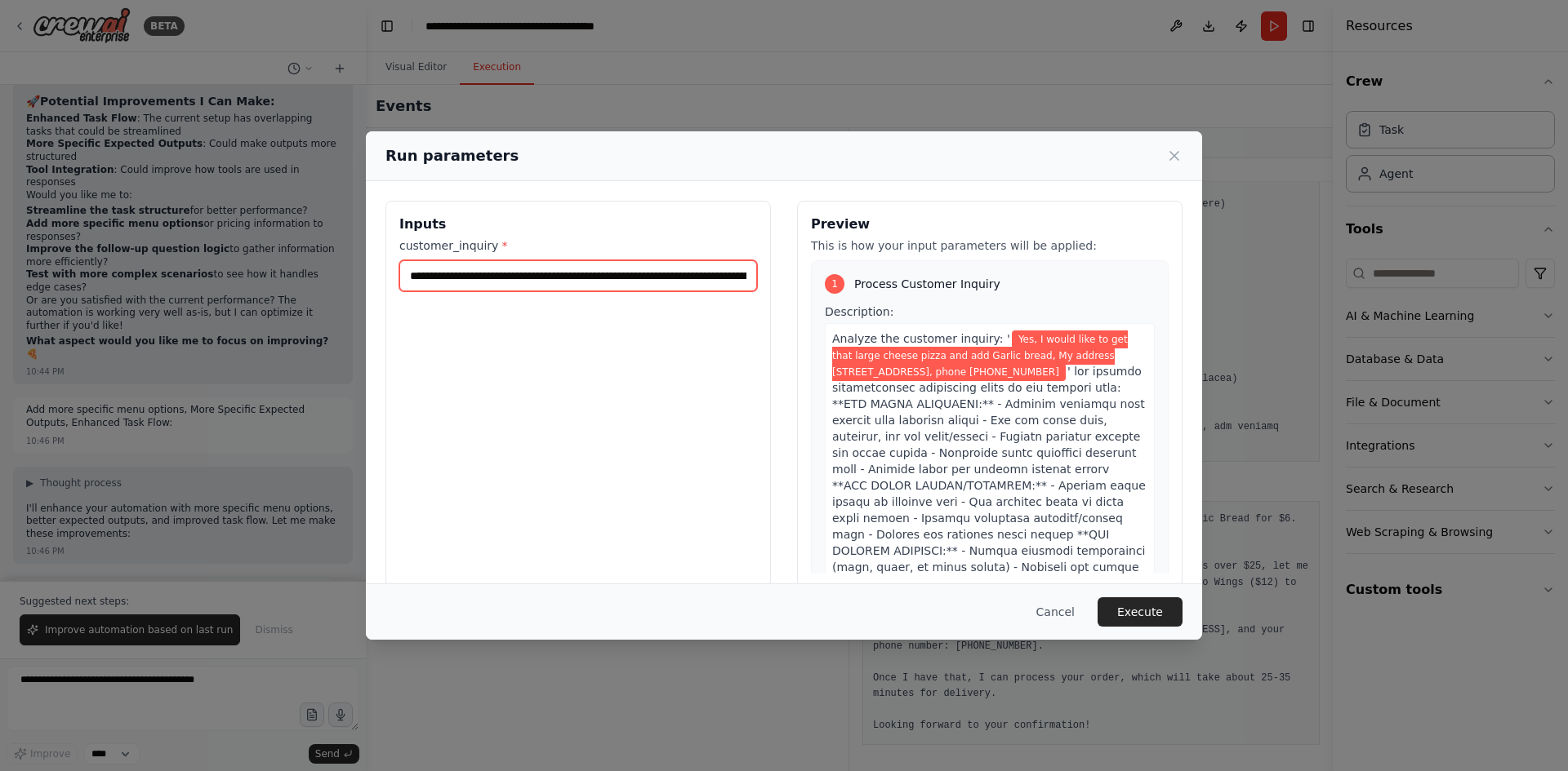
click at [724, 271] on input "**********" at bounding box center [578, 276] width 358 height 31
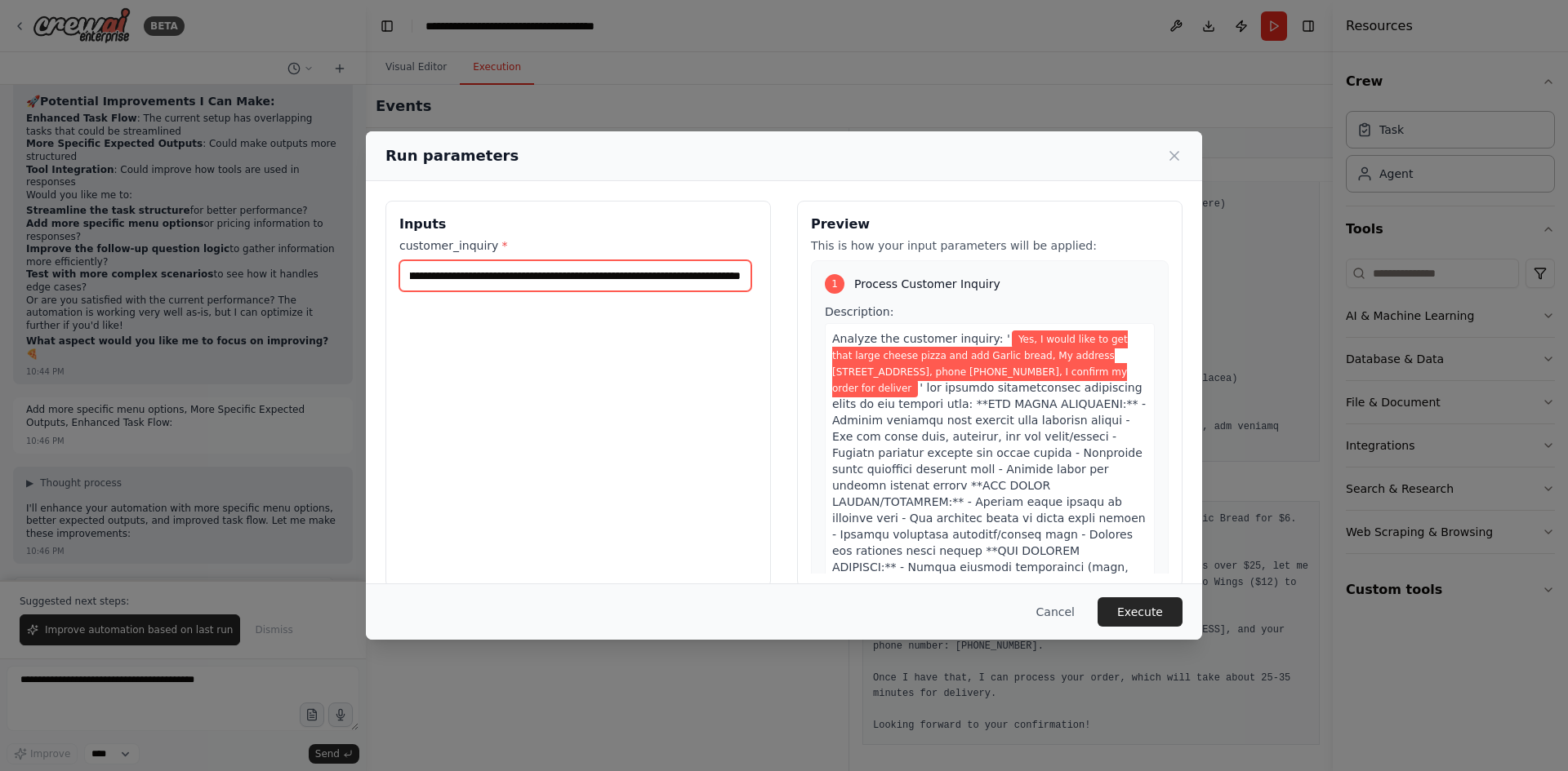
scroll to position [0, 585]
type input "**********"
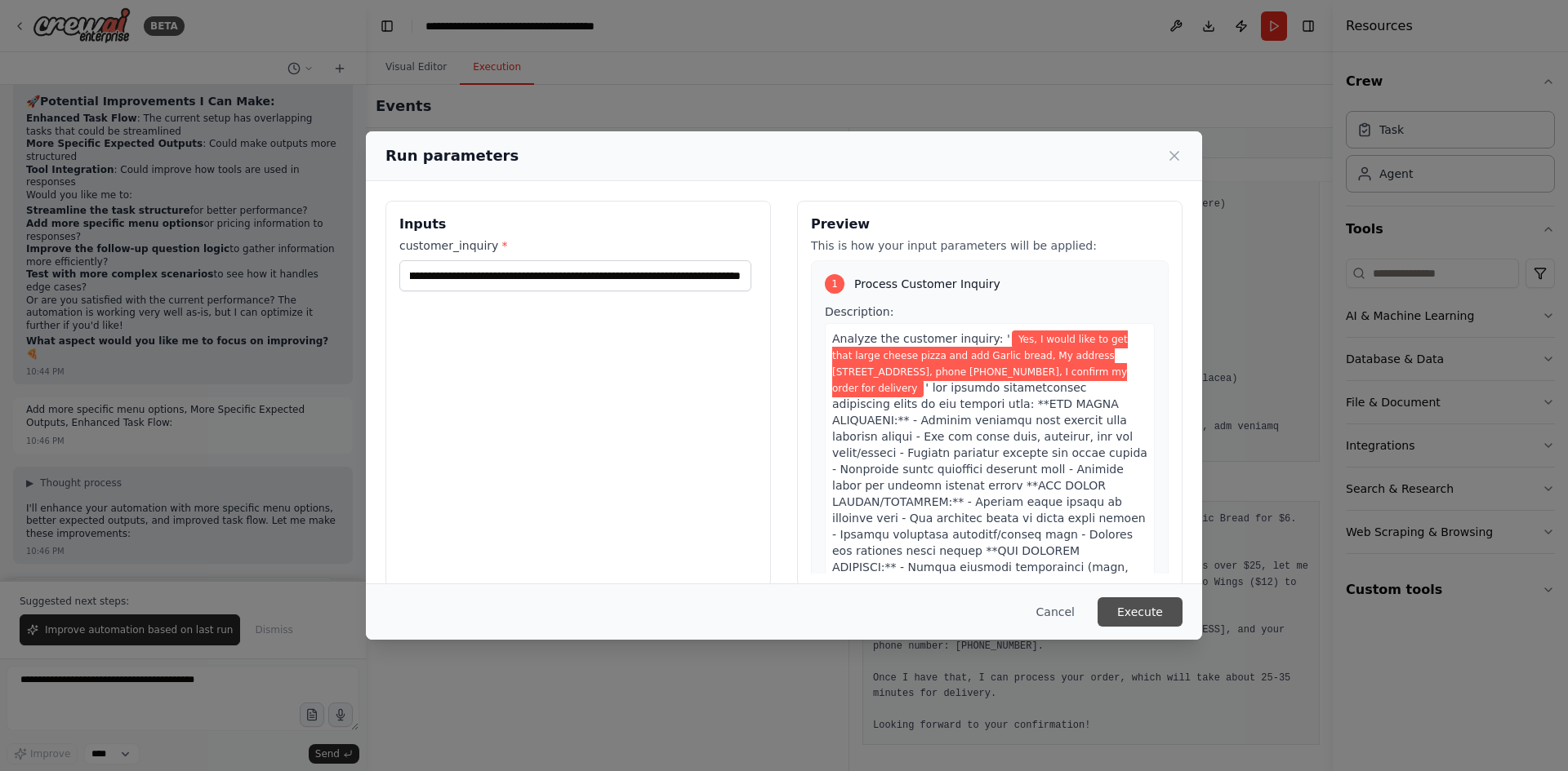
click at [1153, 619] on button "Execute" at bounding box center [1140, 612] width 85 height 30
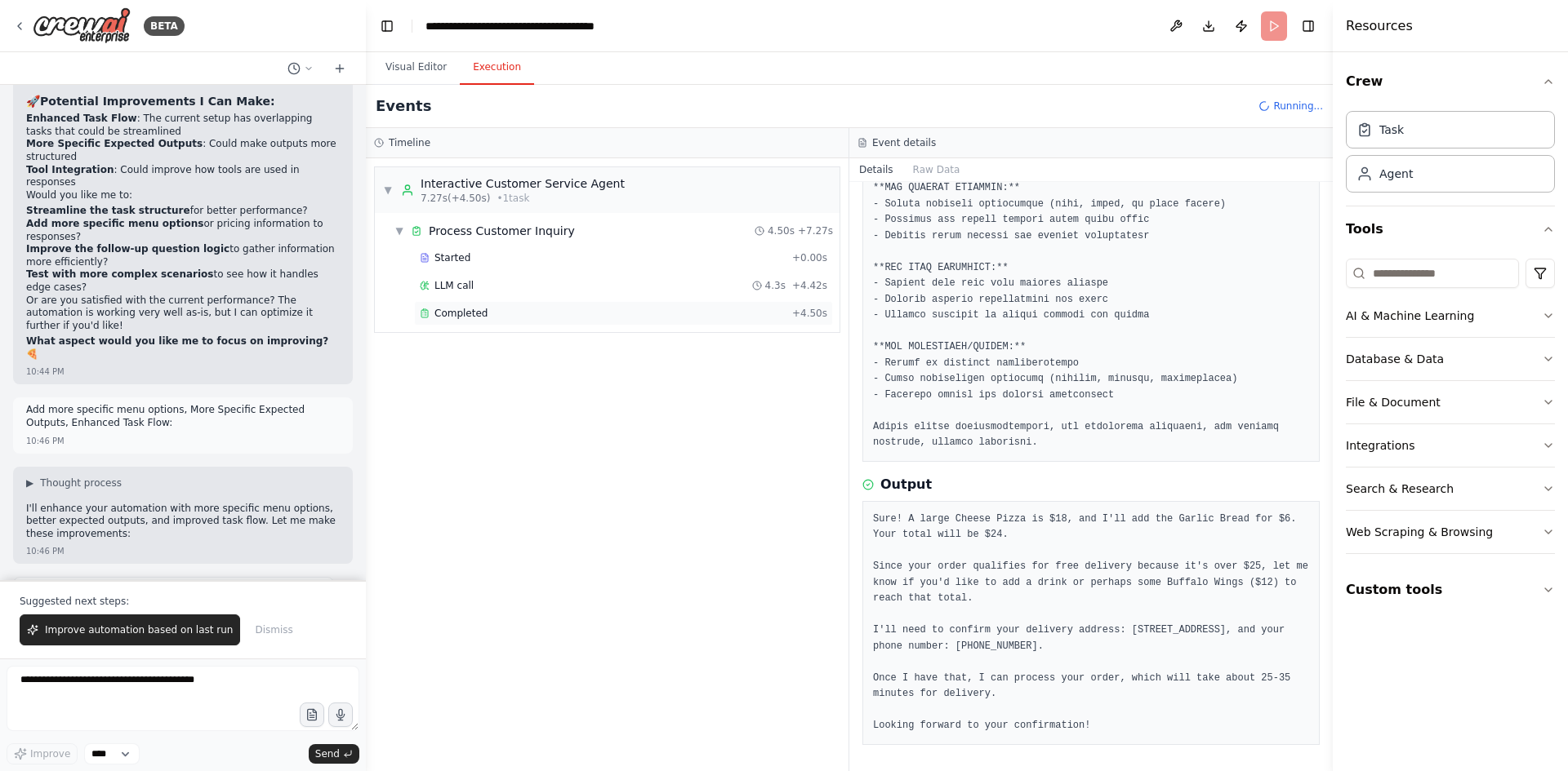
click at [463, 308] on span "Completed" at bounding box center [460, 313] width 53 height 13
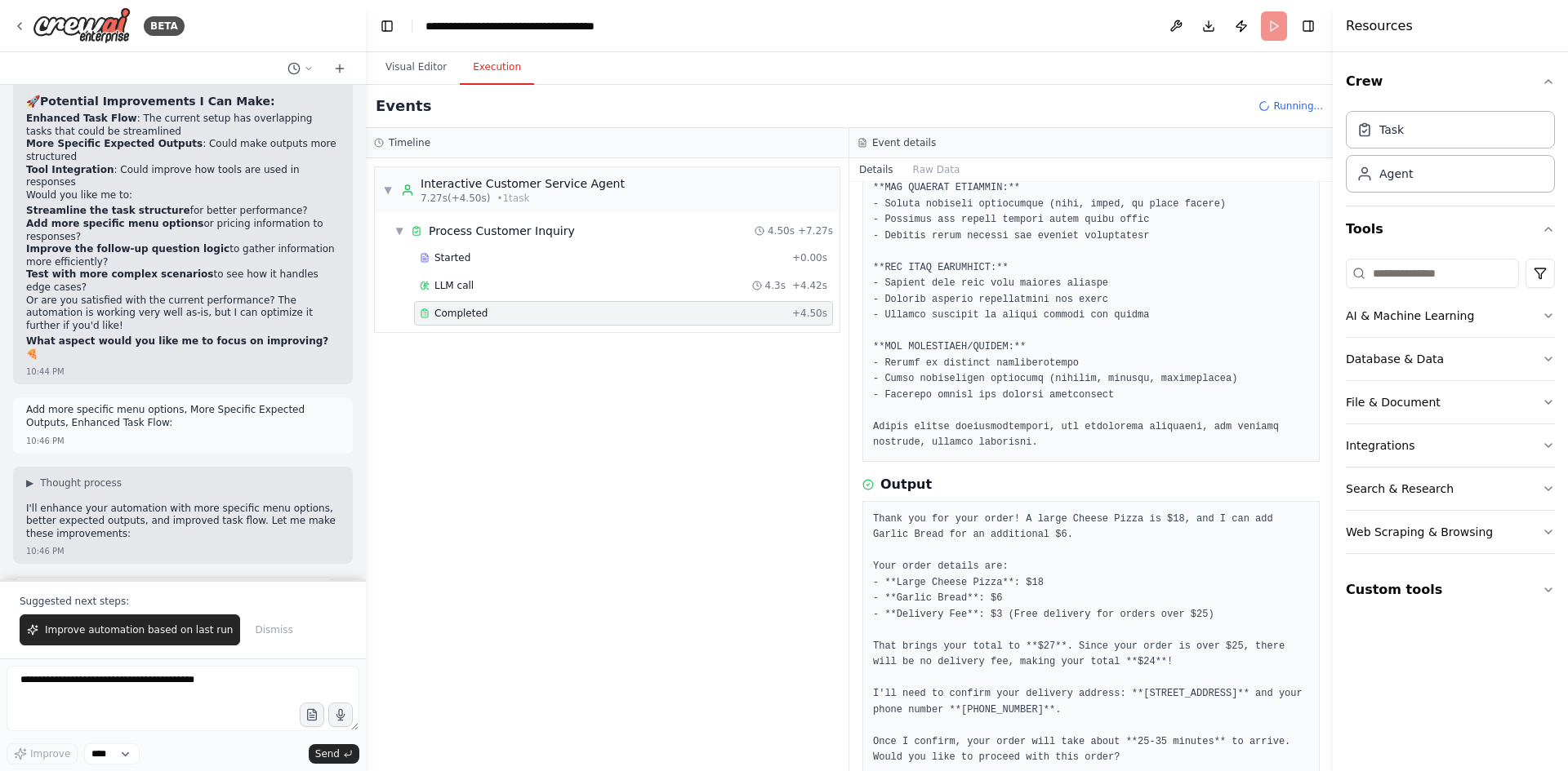
scroll to position [390, 0]
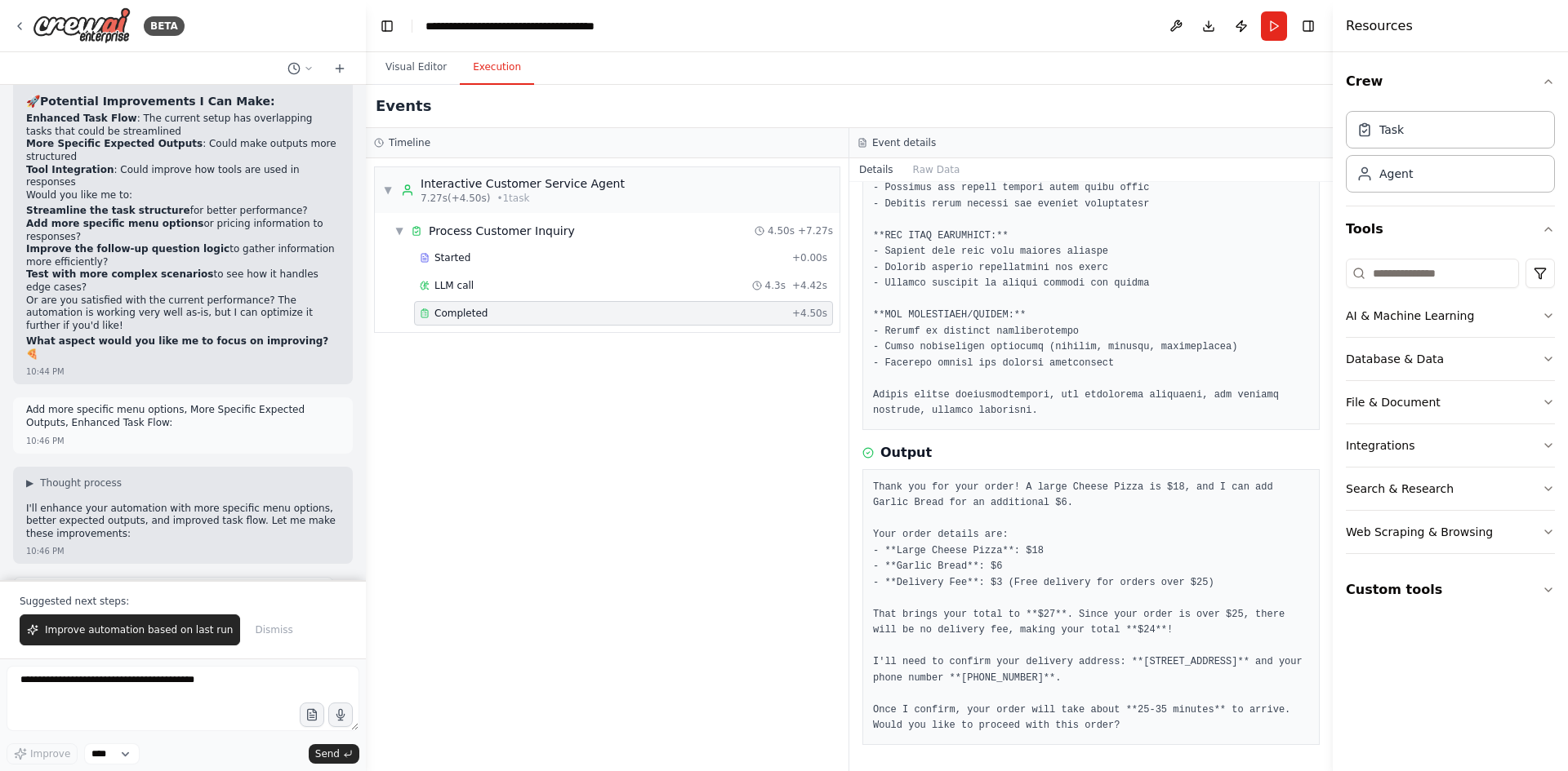
click at [1195, 734] on div "Thank you for your order! A large Cheese Pizza is $18, and I can add Garlic Bre…" at bounding box center [1090, 607] width 457 height 276
click at [1273, 25] on button "Run" at bounding box center [1273, 26] width 26 height 30
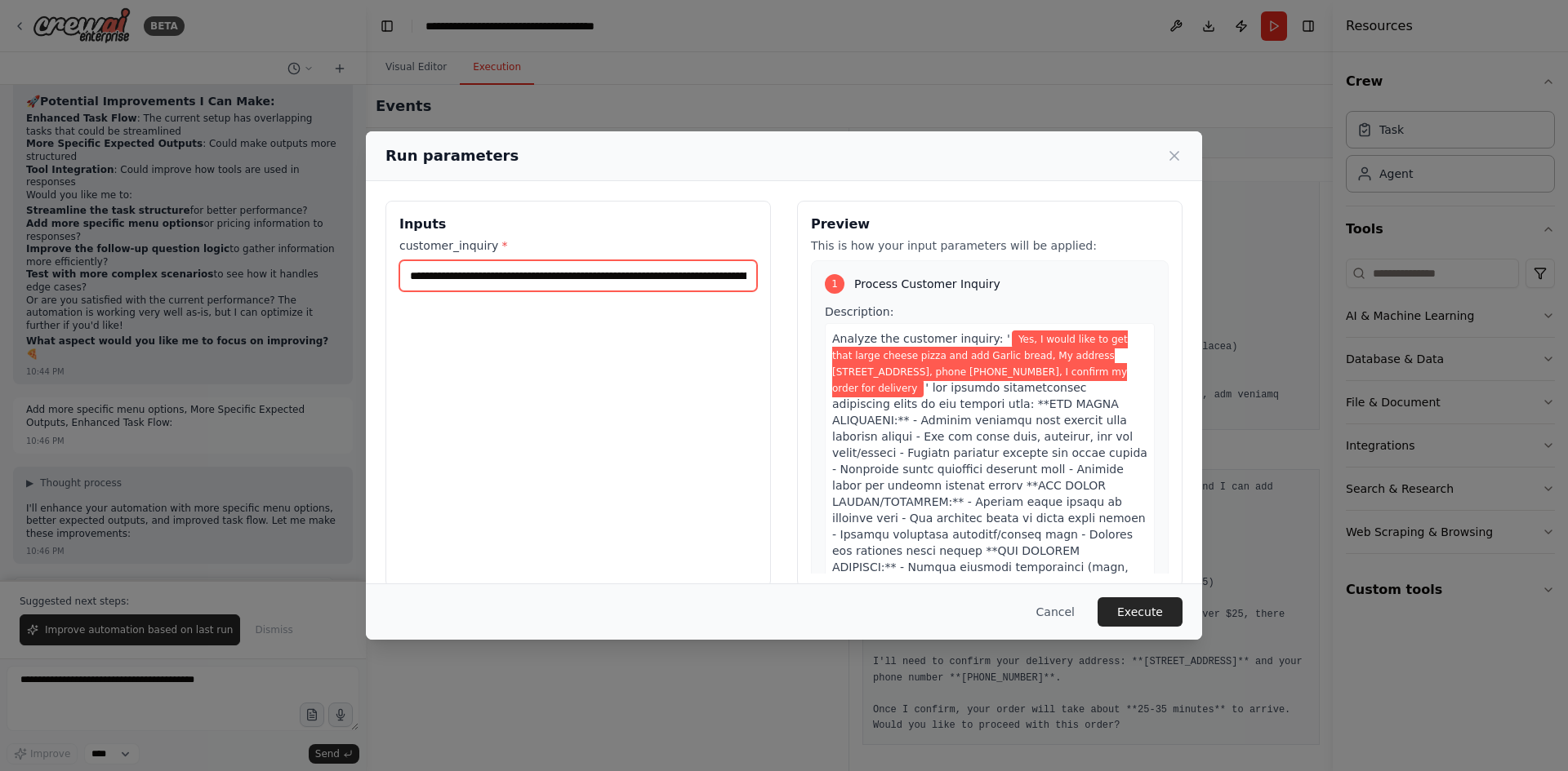
click at [725, 267] on input "**********" at bounding box center [578, 276] width 358 height 31
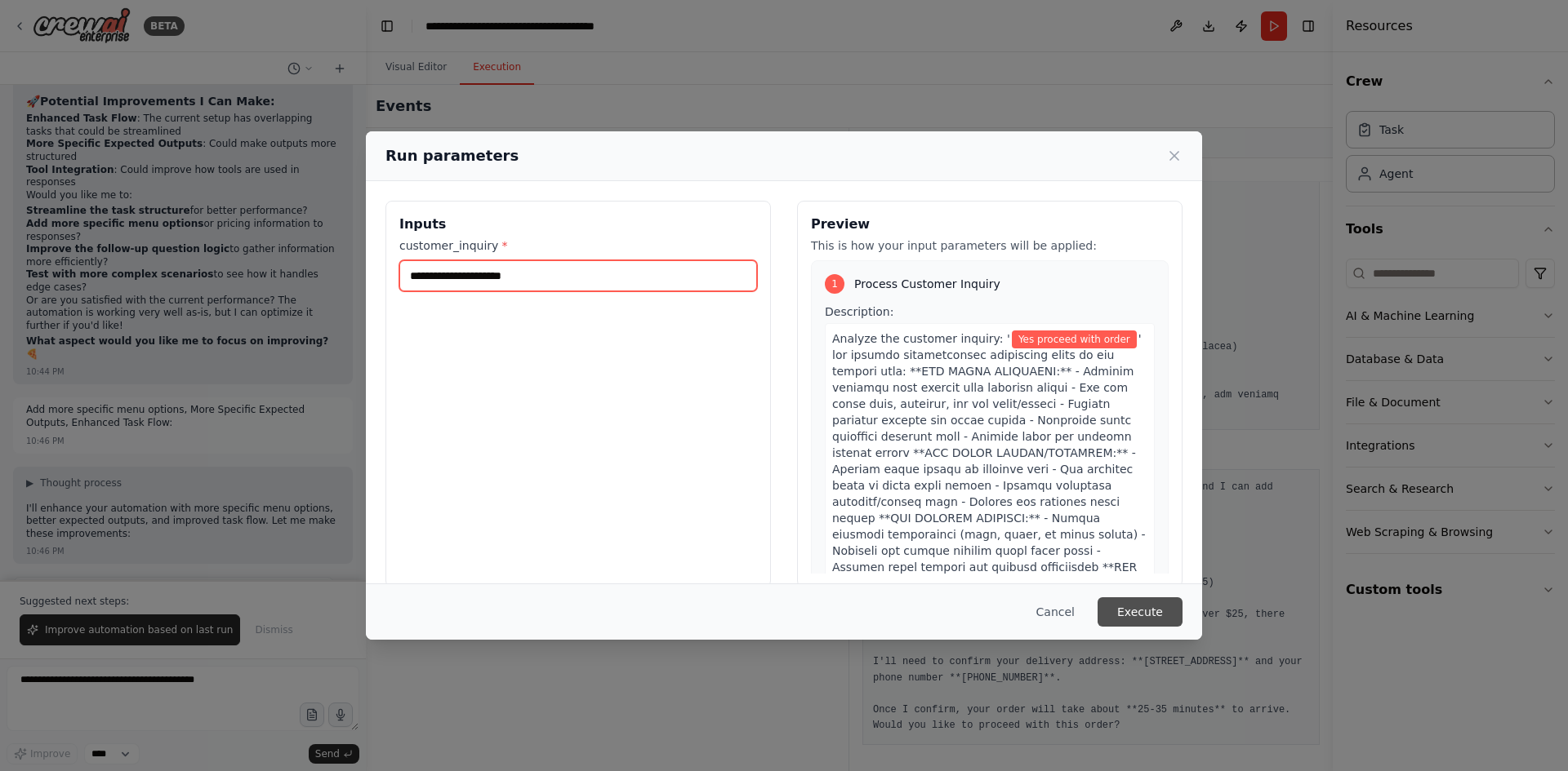
type input "**********"
click at [1127, 601] on button "Execute" at bounding box center [1140, 612] width 85 height 30
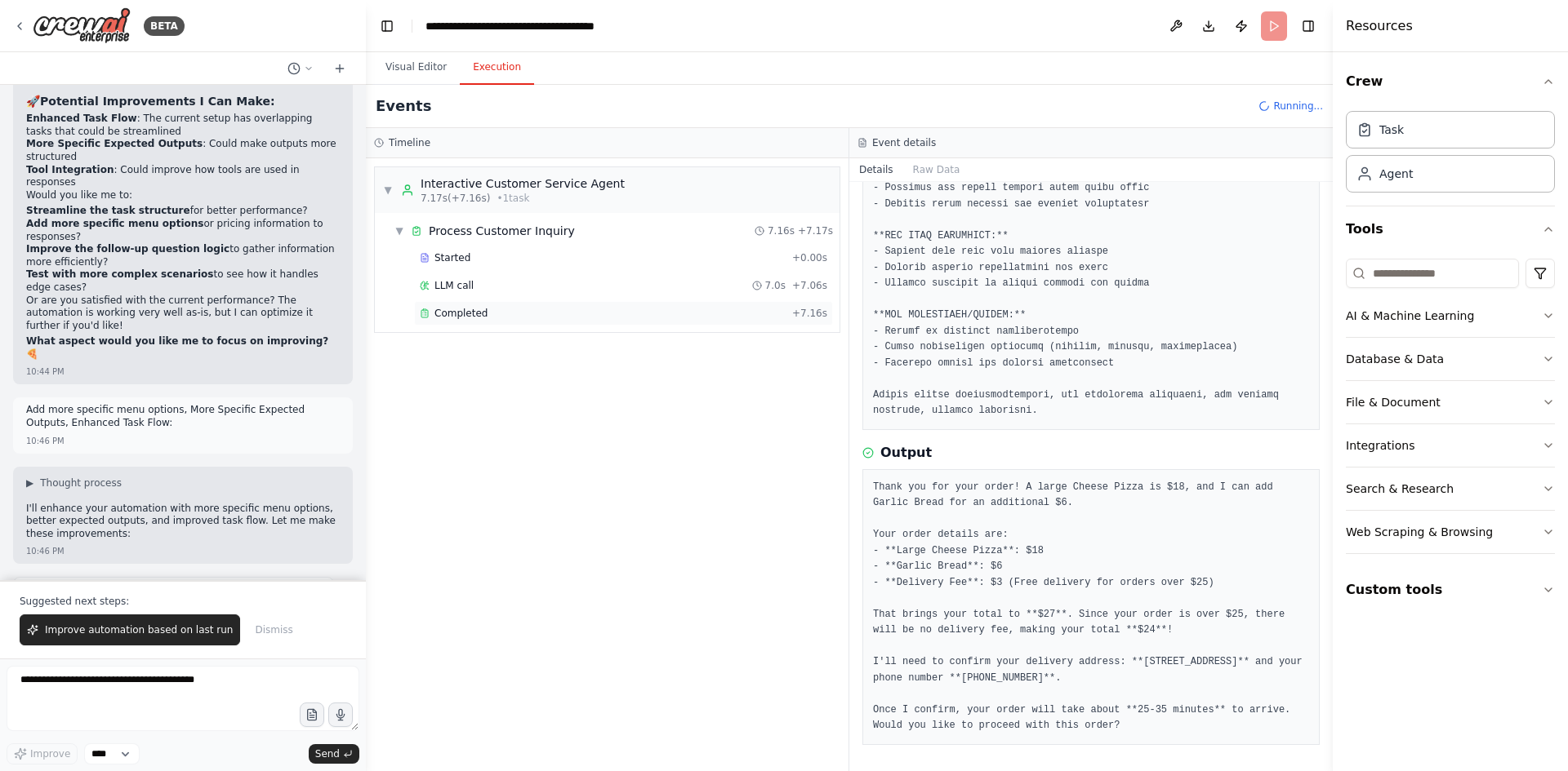
click at [476, 308] on span "Completed" at bounding box center [460, 313] width 53 height 13
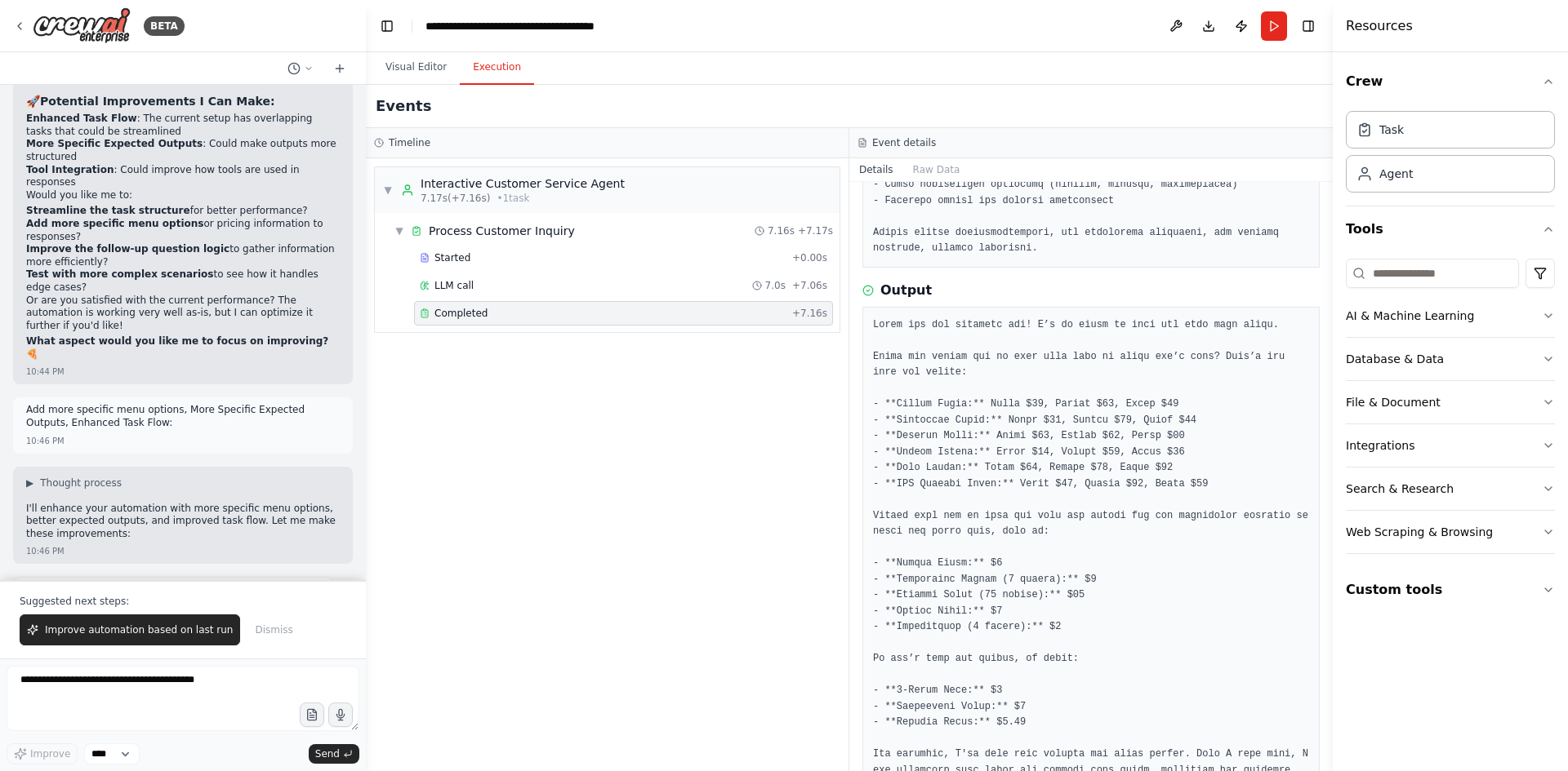
scroll to position [645, 0]
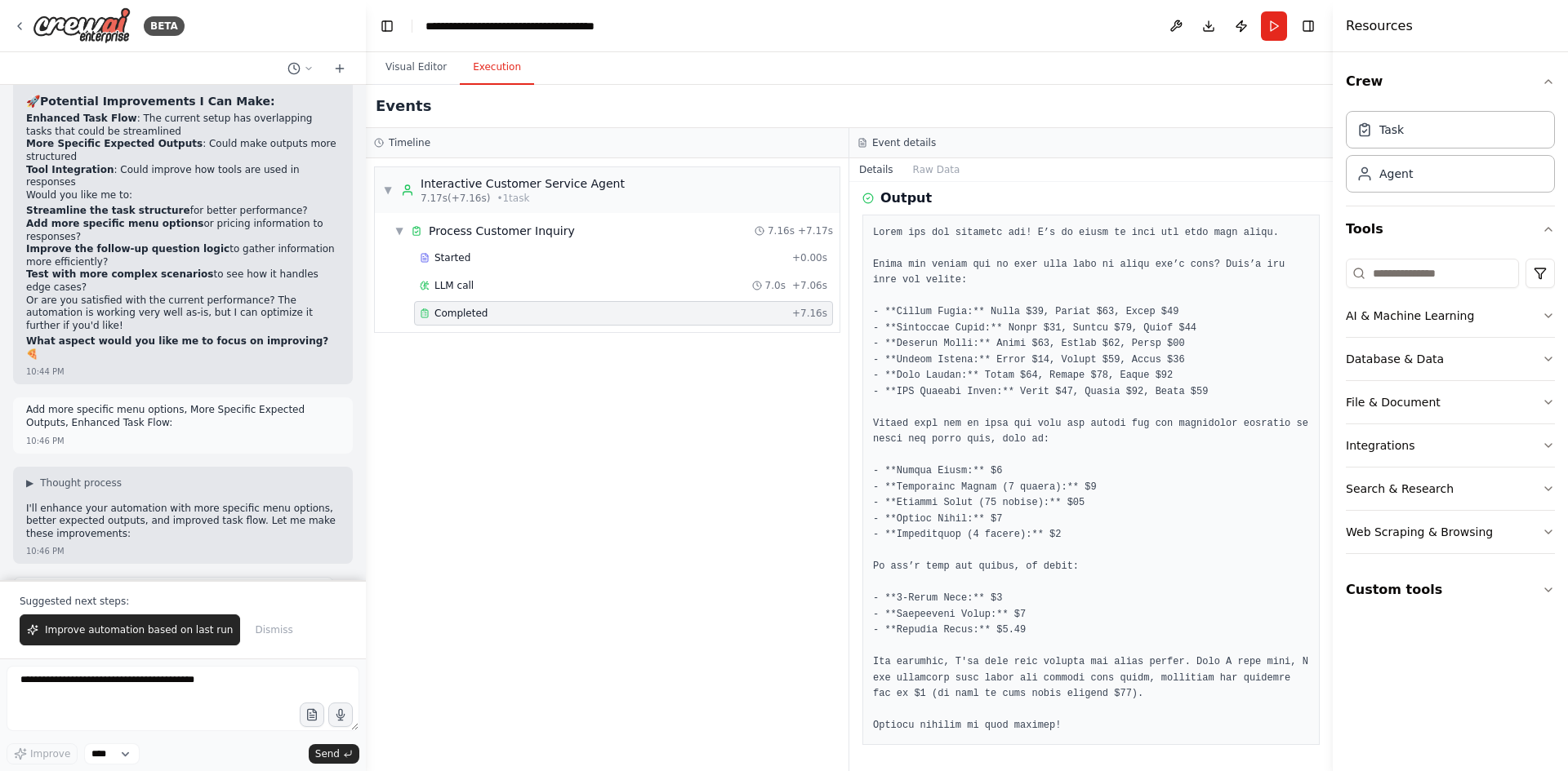
click at [1208, 699] on pre at bounding box center [1091, 479] width 436 height 509
click at [1117, 714] on pre at bounding box center [1091, 479] width 436 height 509
drag, startPoint x: 103, startPoint y: 639, endPoint x: 506, endPoint y: 531, distance: 417.2
click at [104, 639] on button "Improve automation based on last run" at bounding box center [130, 630] width 221 height 31
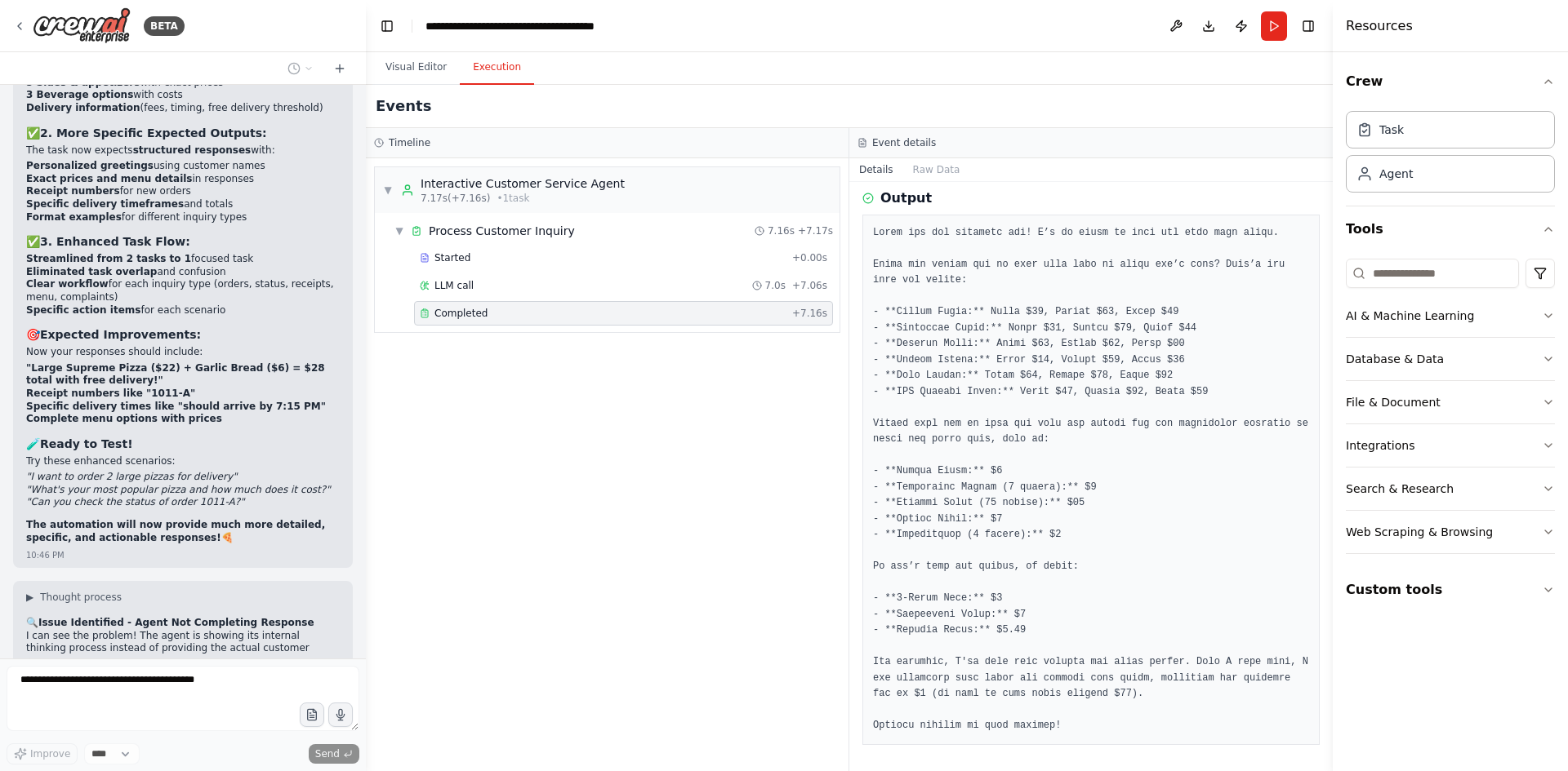
scroll to position [47574, 0]
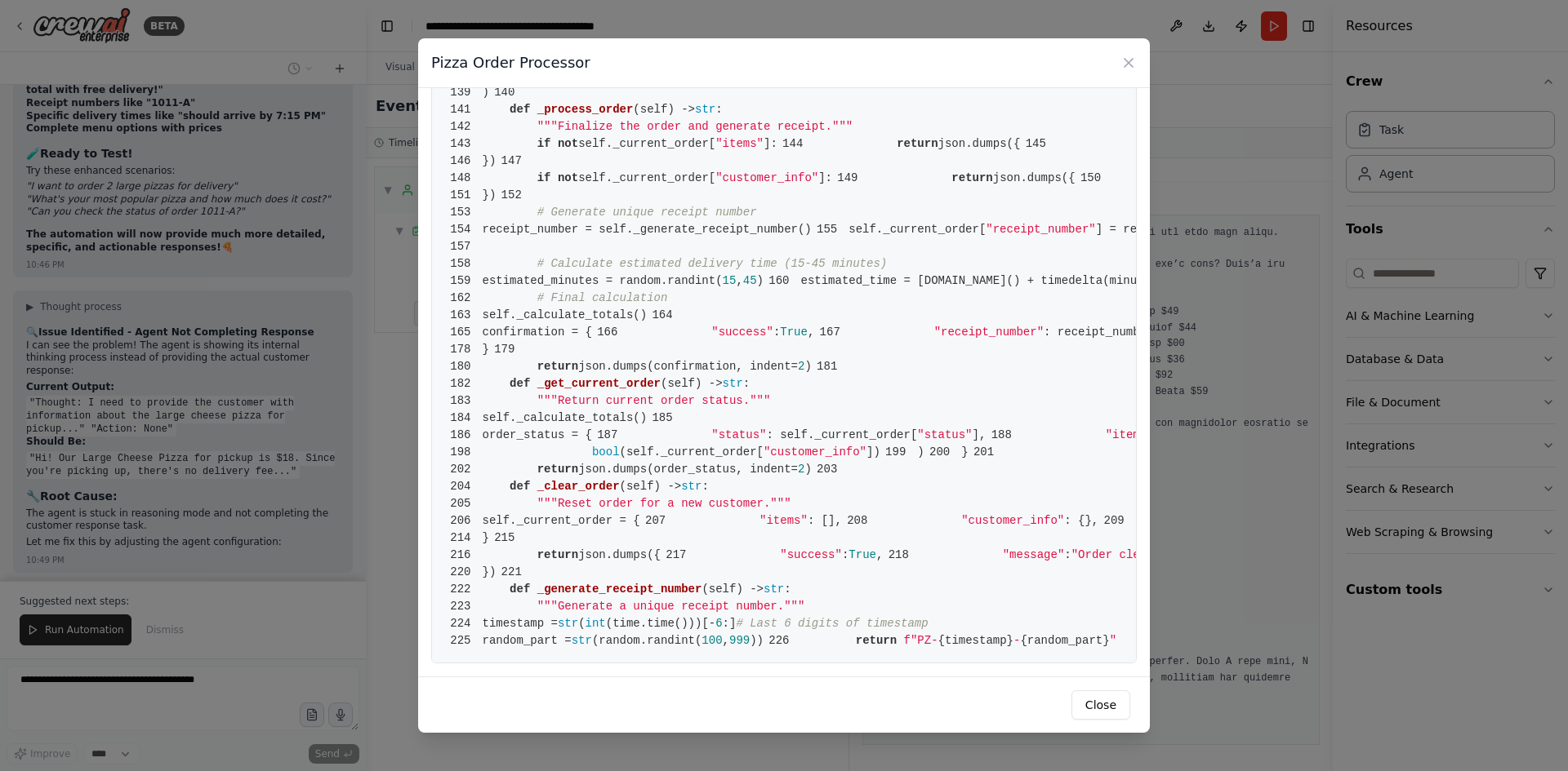
scroll to position [3351, 0]
click at [274, 547] on div "Pizza Order Processor 1 from crewai.tools import BaseTool 2 from pydantic impor…" at bounding box center [784, 386] width 1568 height 771
click at [1112, 706] on button "Close" at bounding box center [1100, 705] width 59 height 30
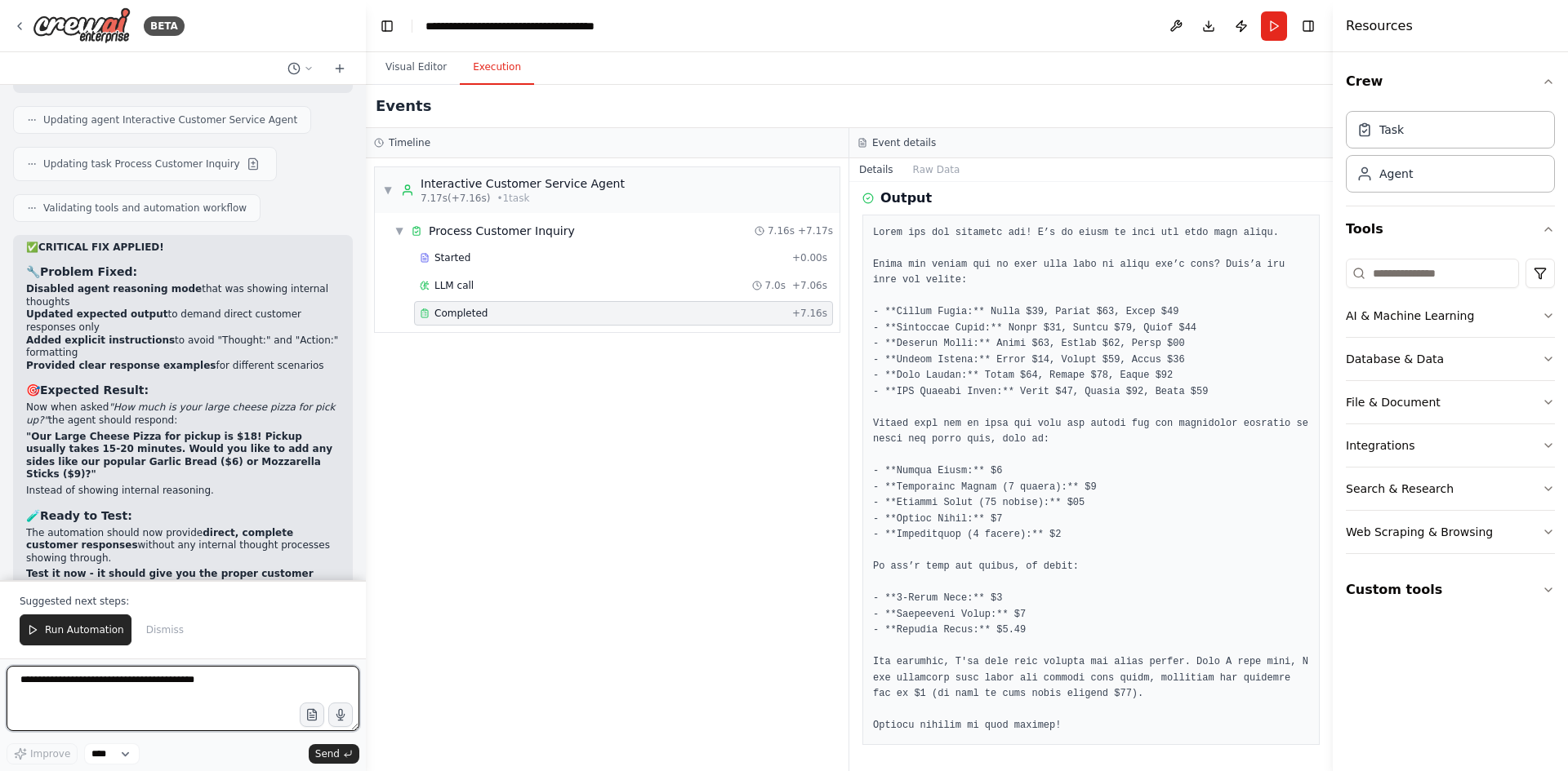
scroll to position [48280, 0]
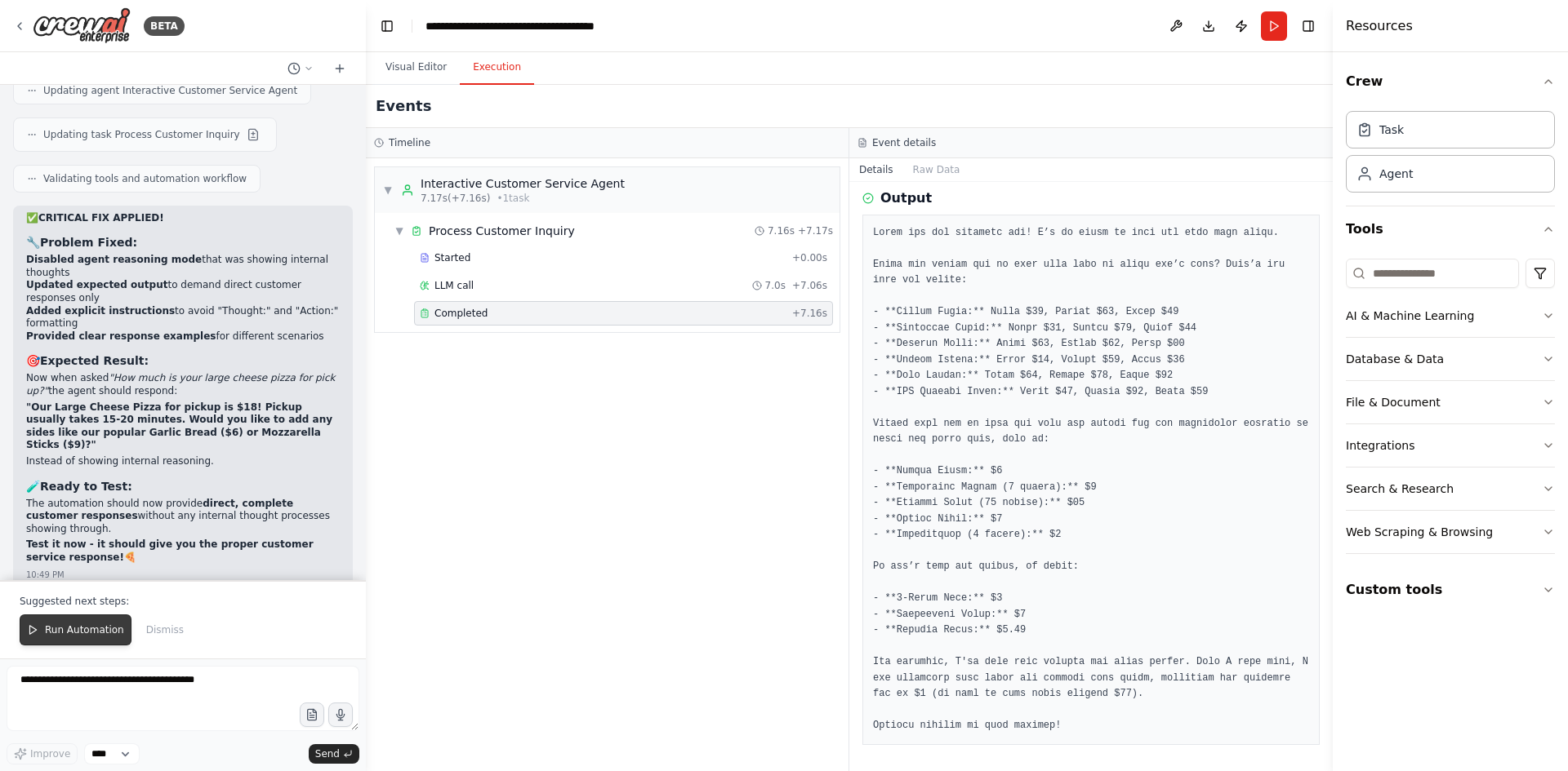
click at [92, 639] on button "Run Automation" at bounding box center [76, 630] width 112 height 31
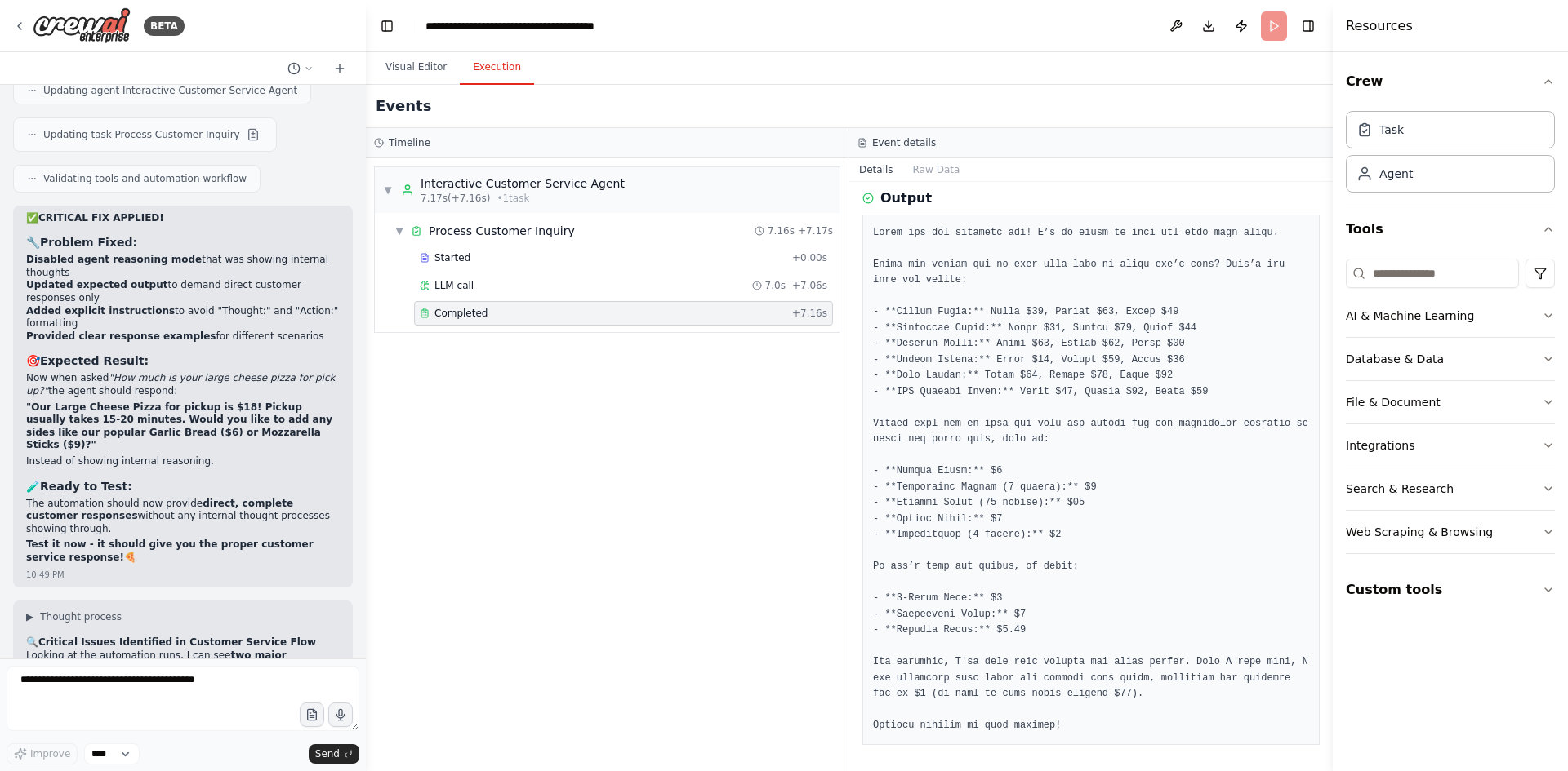
scroll to position [48202, 0]
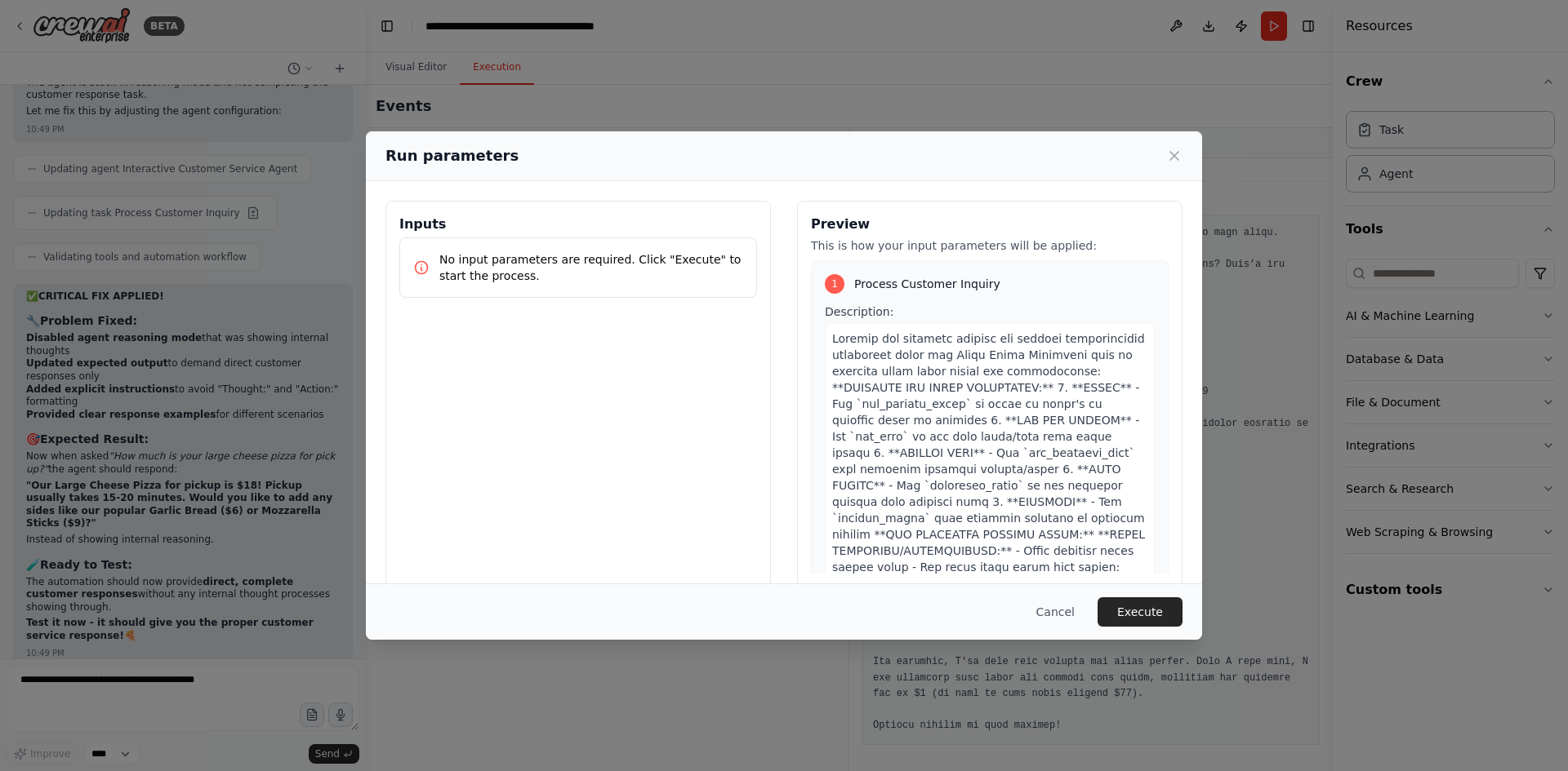
click at [497, 288] on div "No input parameters are required. Click "Execute" to start the process." at bounding box center [578, 268] width 358 height 60
click at [673, 272] on p "No input parameters are required. Click "Execute" to start the process." at bounding box center [590, 268] width 304 height 32
click at [1141, 613] on button "Execute" at bounding box center [1140, 612] width 85 height 30
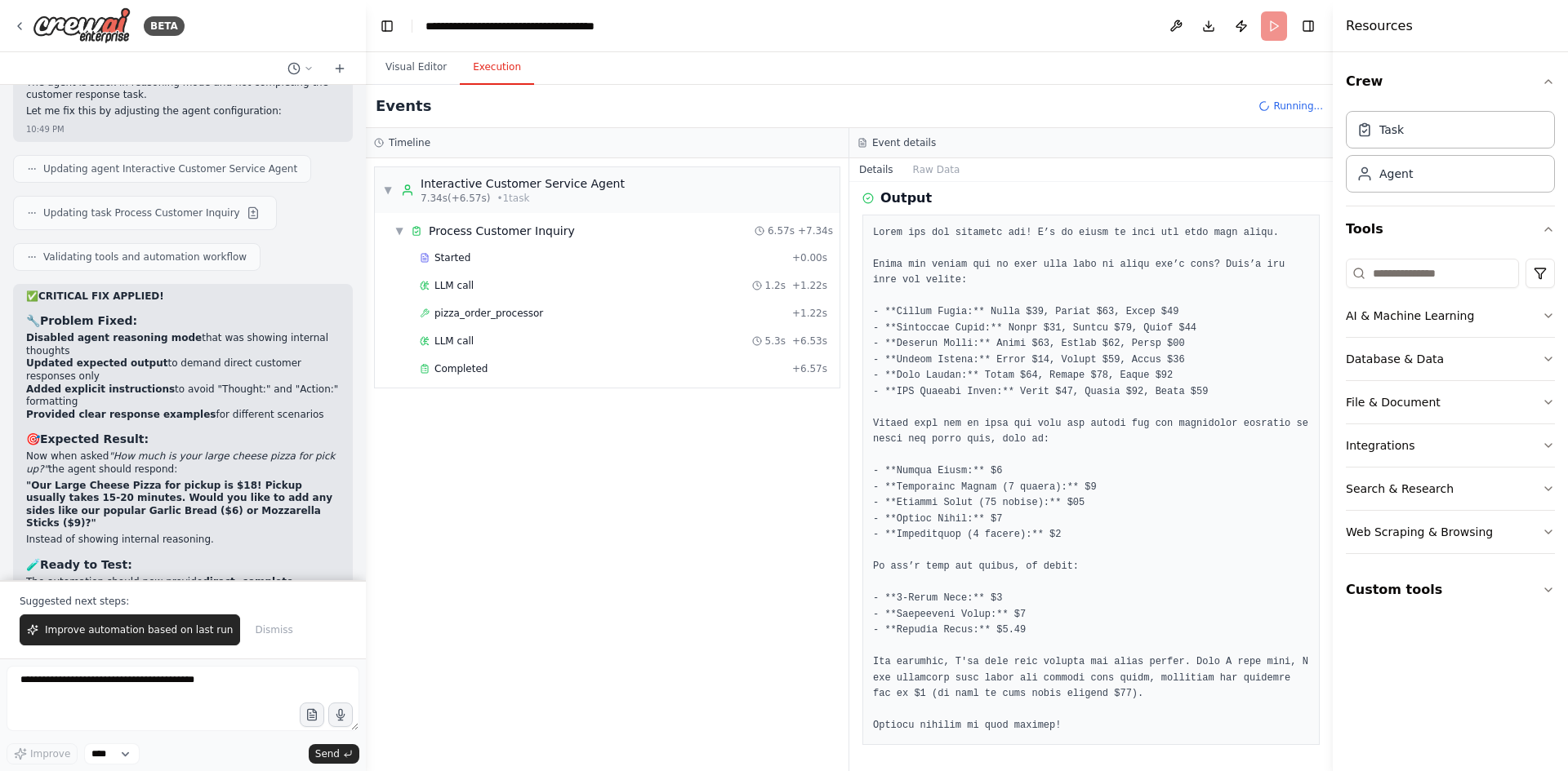
scroll to position [48280, 0]
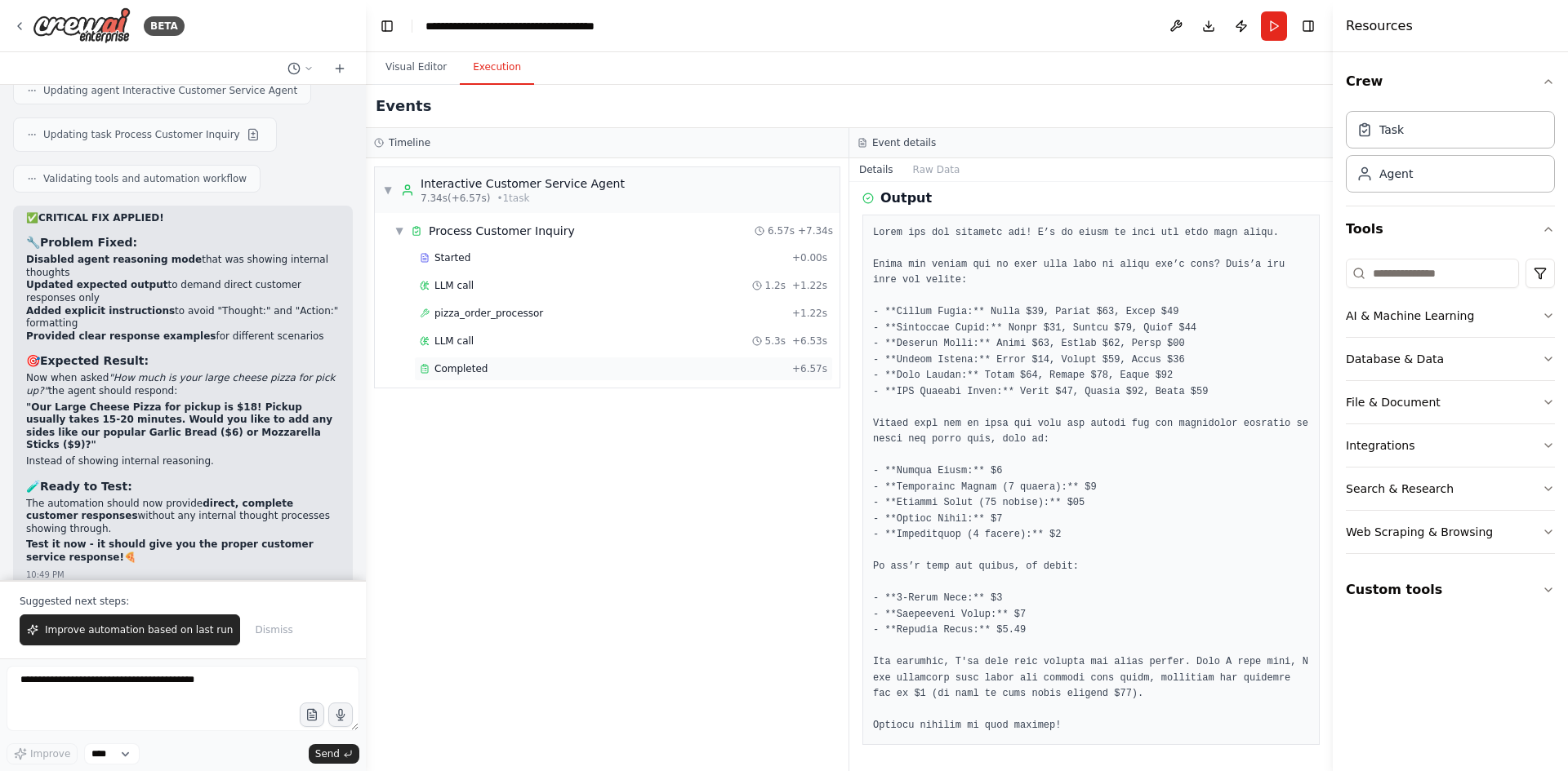
click at [433, 369] on div "Completed" at bounding box center [603, 368] width 366 height 13
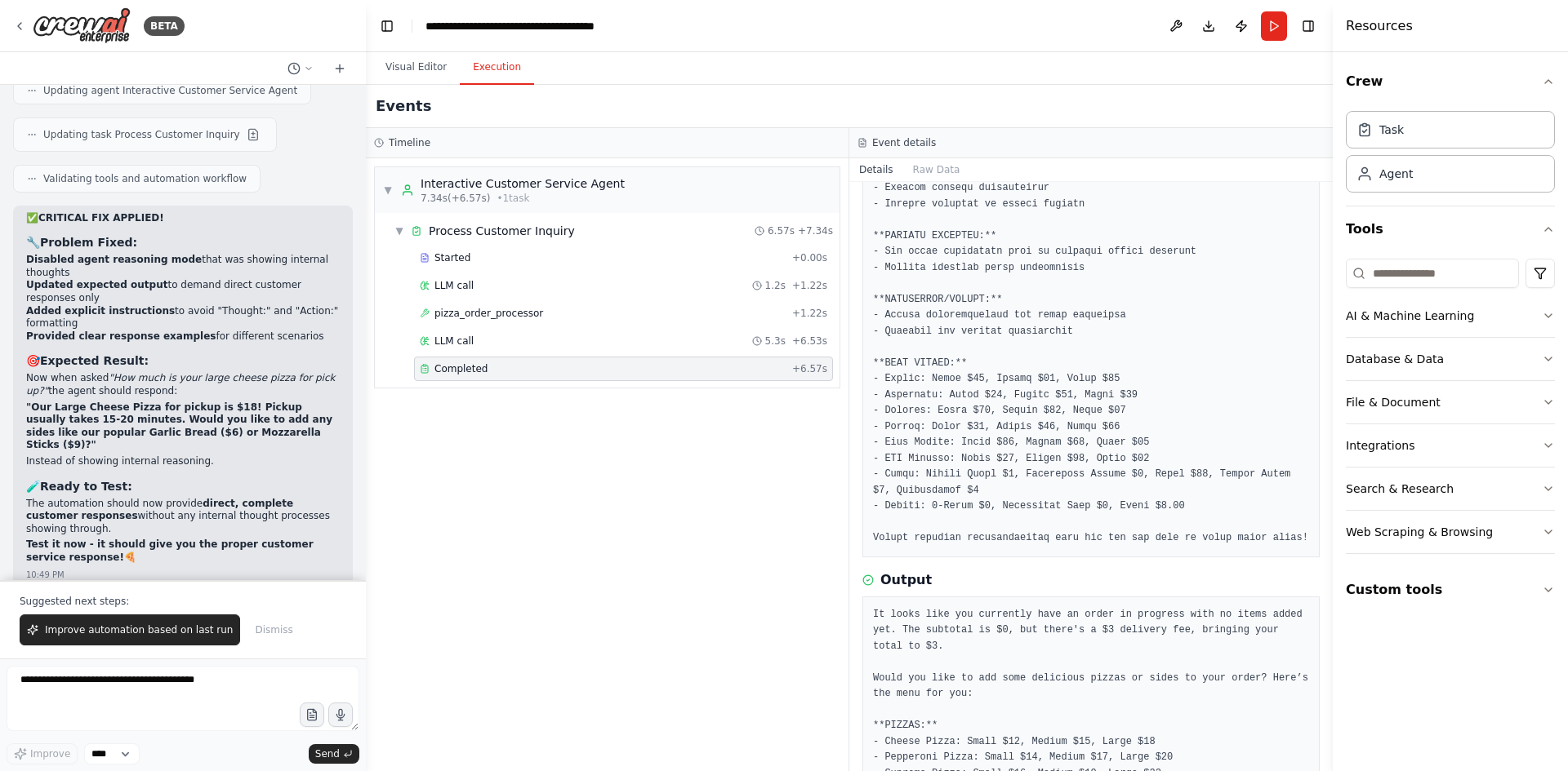
scroll to position [947, 0]
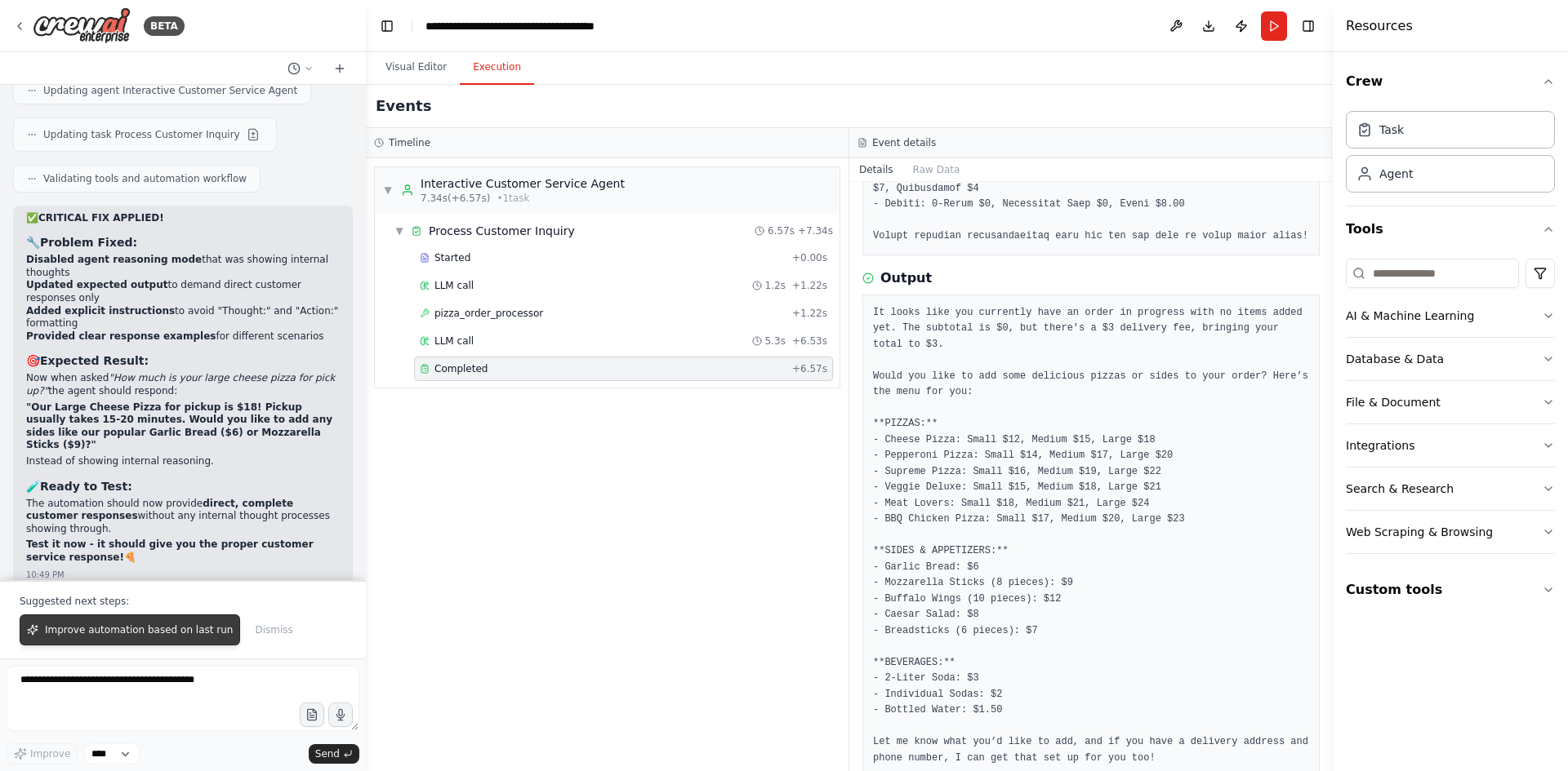
click at [123, 634] on span "Improve automation based on last run" at bounding box center [139, 630] width 187 height 13
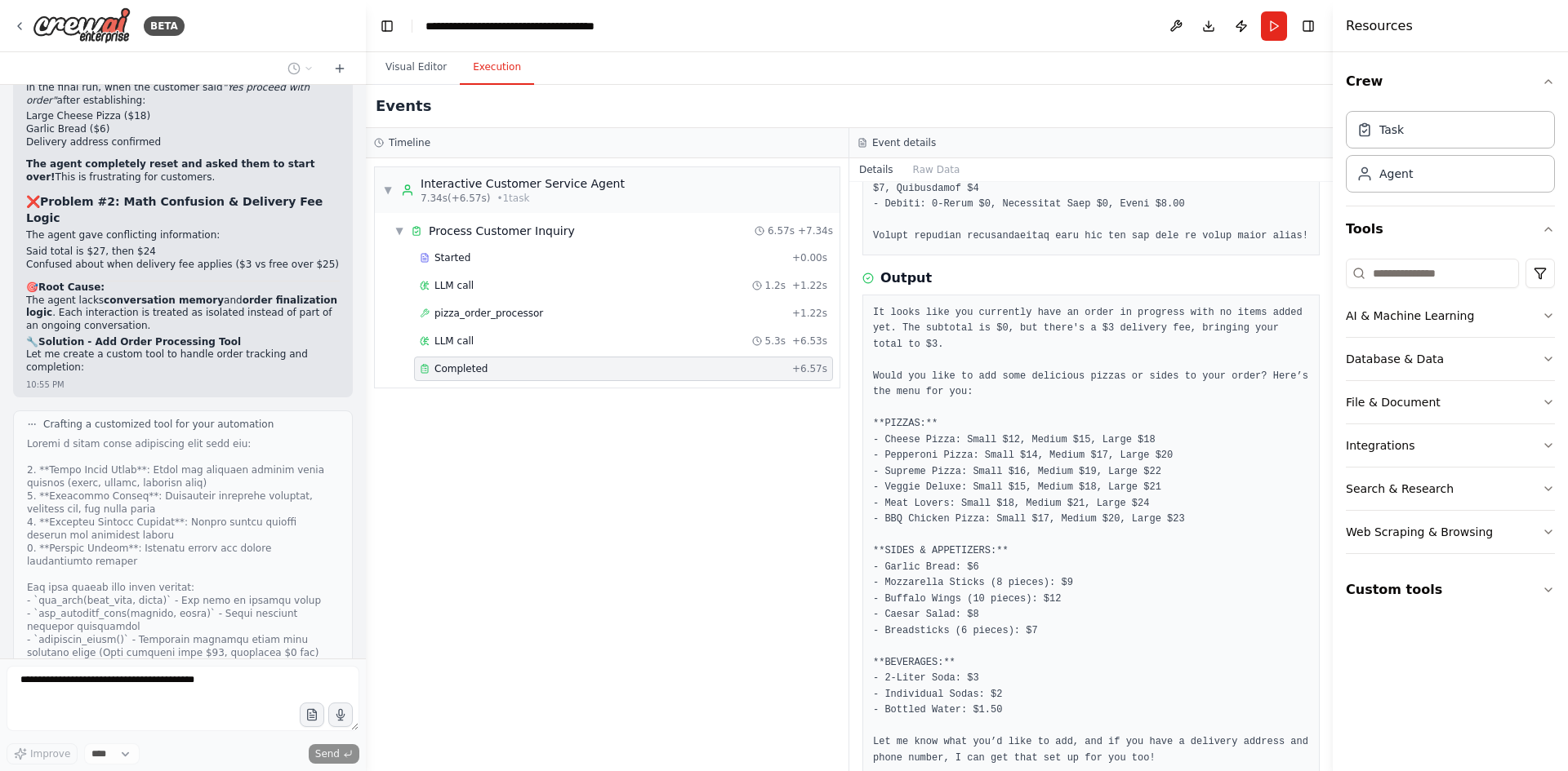
scroll to position [48944, 0]
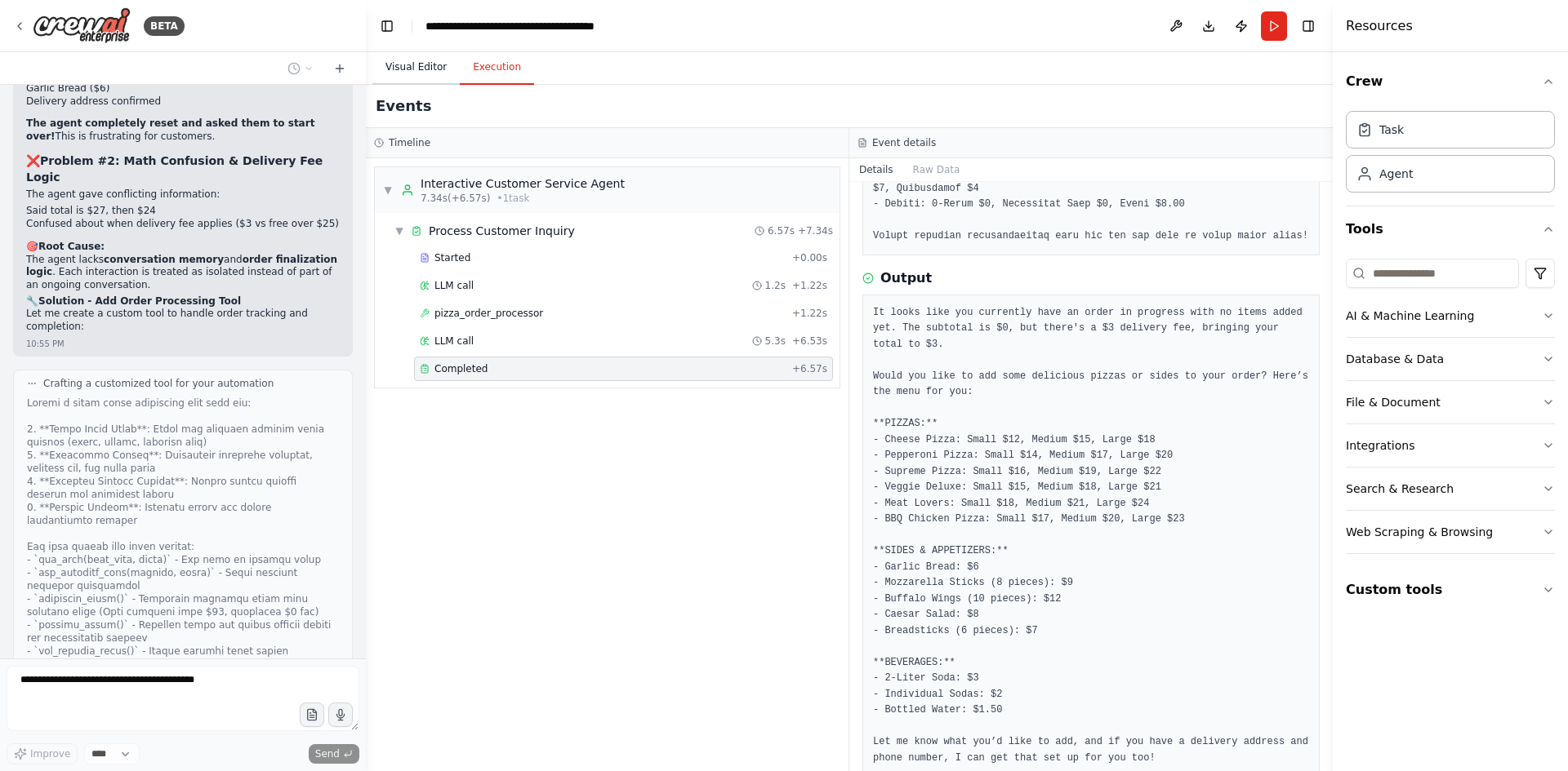
click at [405, 64] on button "Visual Editor" at bounding box center [415, 68] width 87 height 34
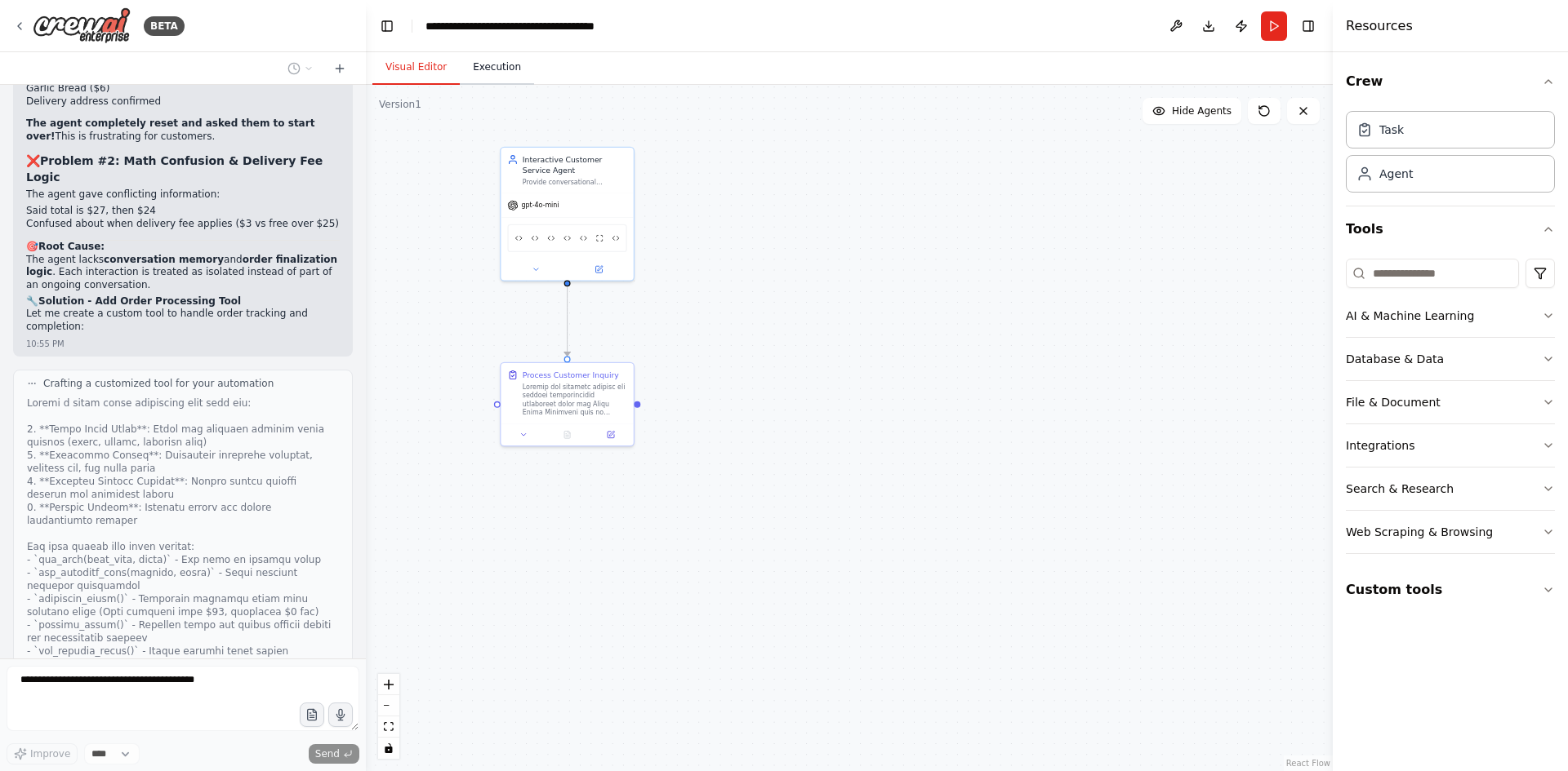
click at [488, 72] on button "Execution" at bounding box center [497, 68] width 74 height 34
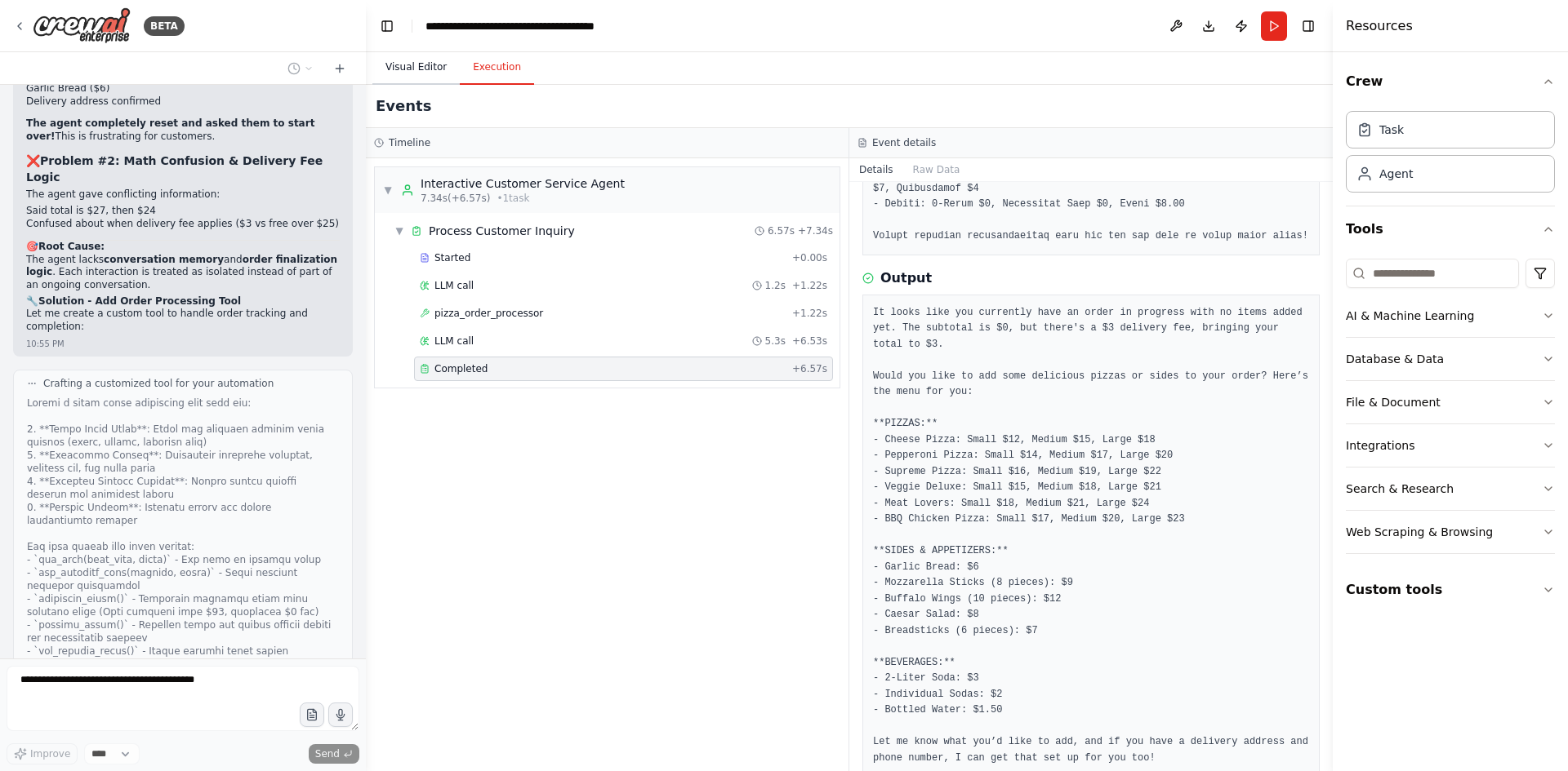
click at [408, 67] on button "Visual Editor" at bounding box center [415, 68] width 87 height 34
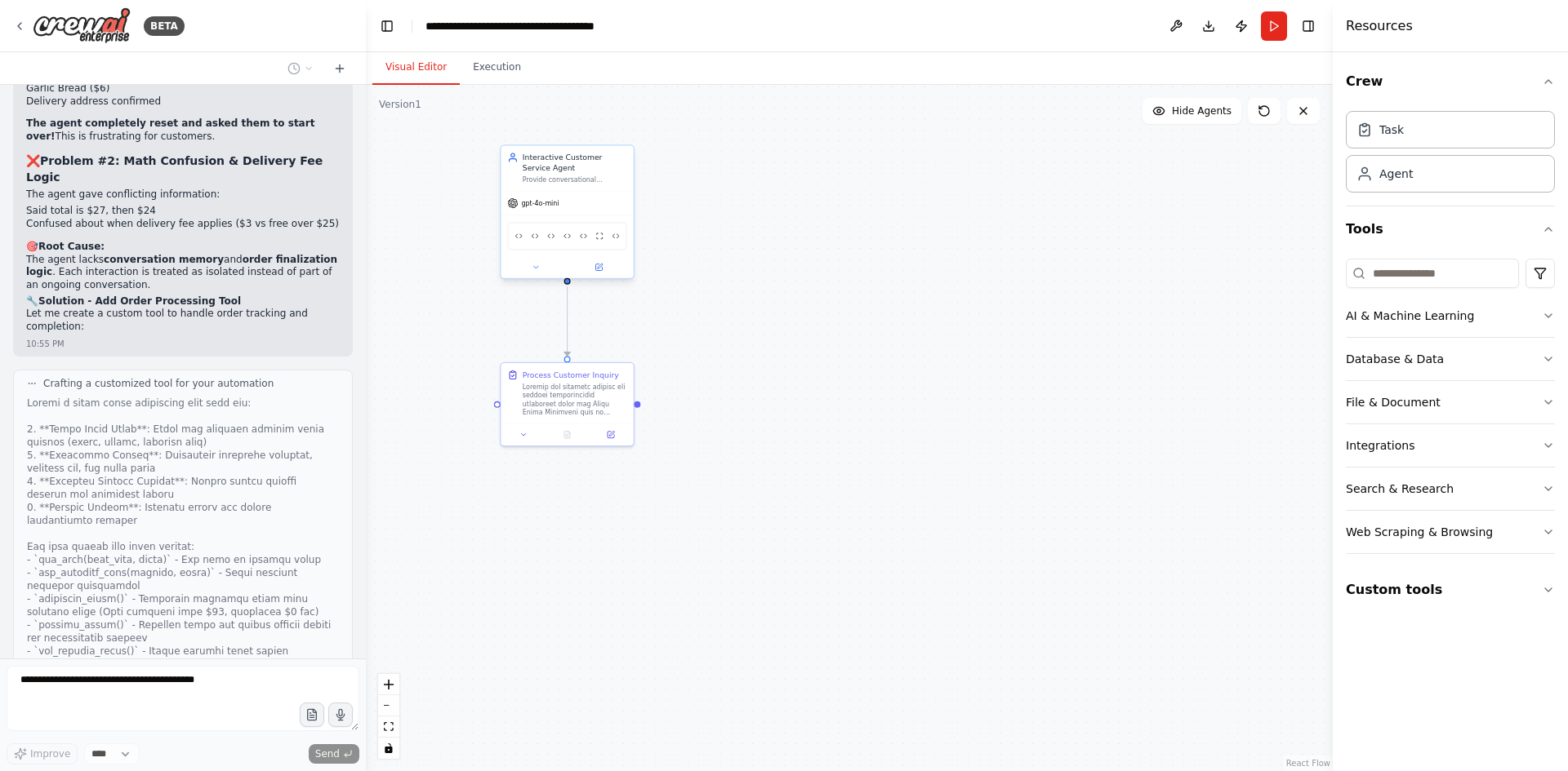
click at [538, 276] on div at bounding box center [566, 267] width 132 height 22
drag, startPoint x: 540, startPoint y: 274, endPoint x: 552, endPoint y: 265, distance: 15.0
click at [552, 265] on button at bounding box center [547, 268] width 61 height 13
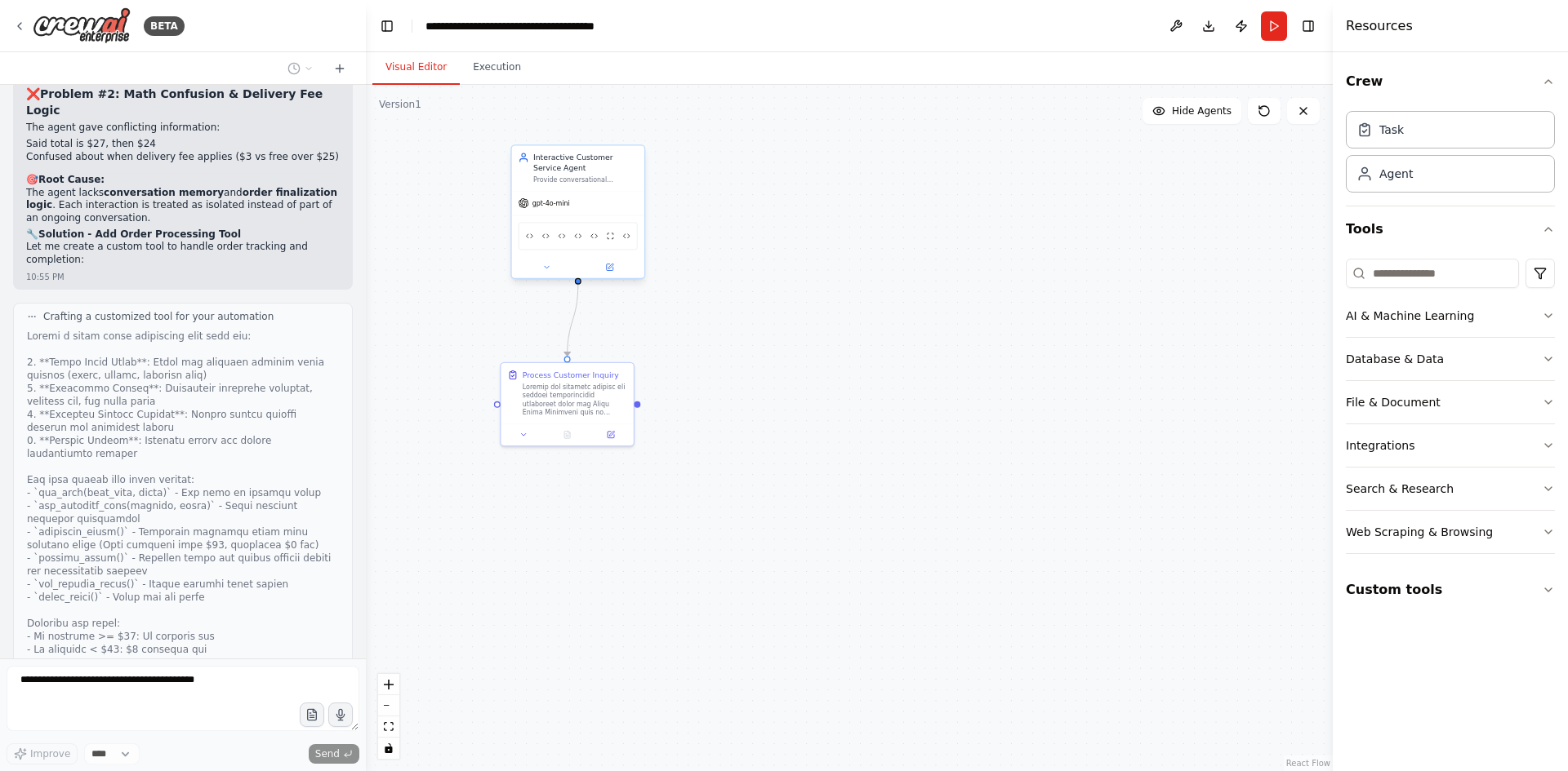
drag, startPoint x: 559, startPoint y: 178, endPoint x: 533, endPoint y: 141, distance: 45.2
click at [533, 141] on div ".deletable-edge-delete-btn { width: 20px; height: 20px; border: 0px solid #ffff…" at bounding box center [849, 428] width 967 height 686
click at [529, 240] on button at bounding box center [525, 235] width 61 height 13
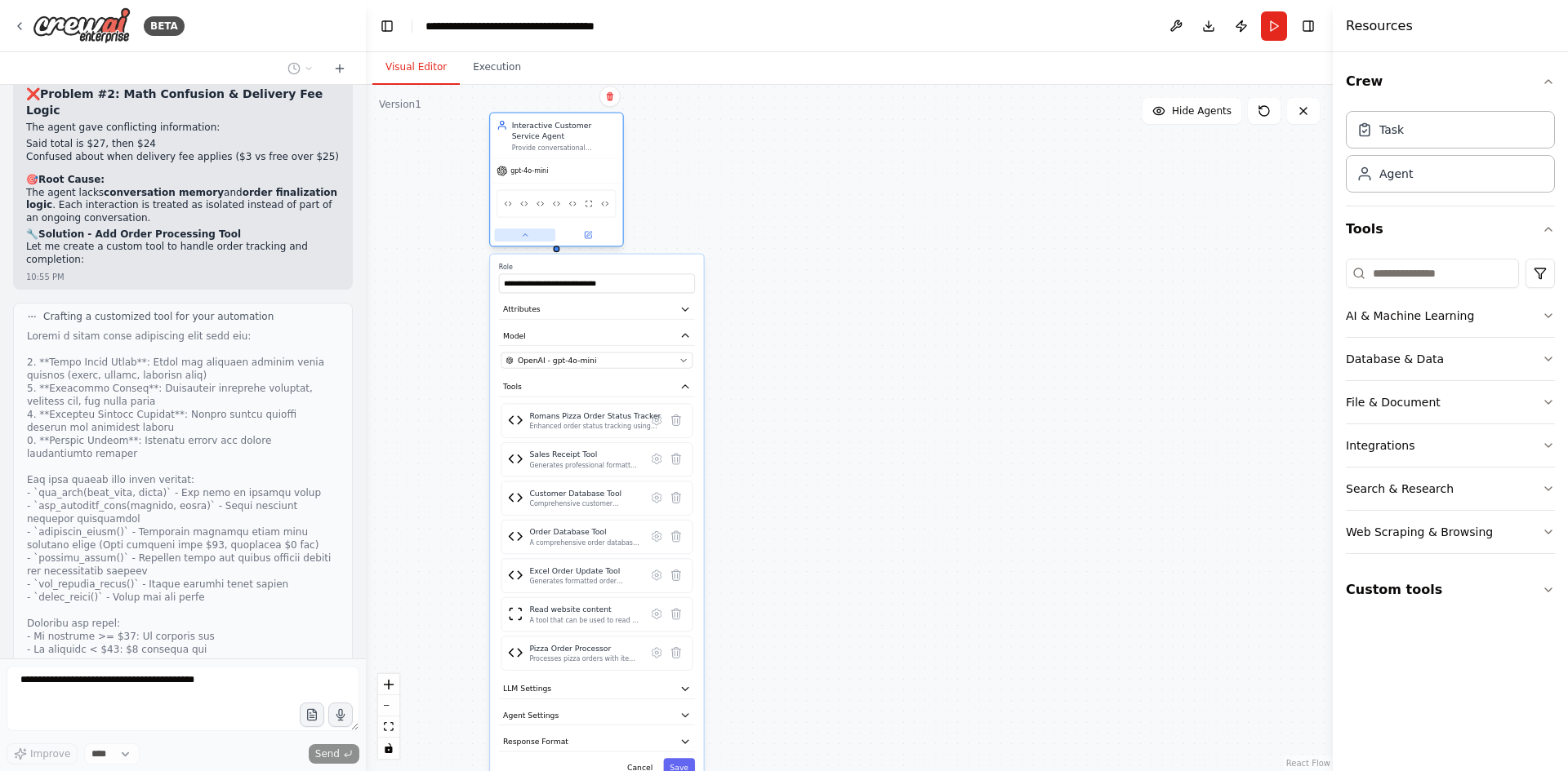
click at [529, 240] on button at bounding box center [525, 235] width 61 height 13
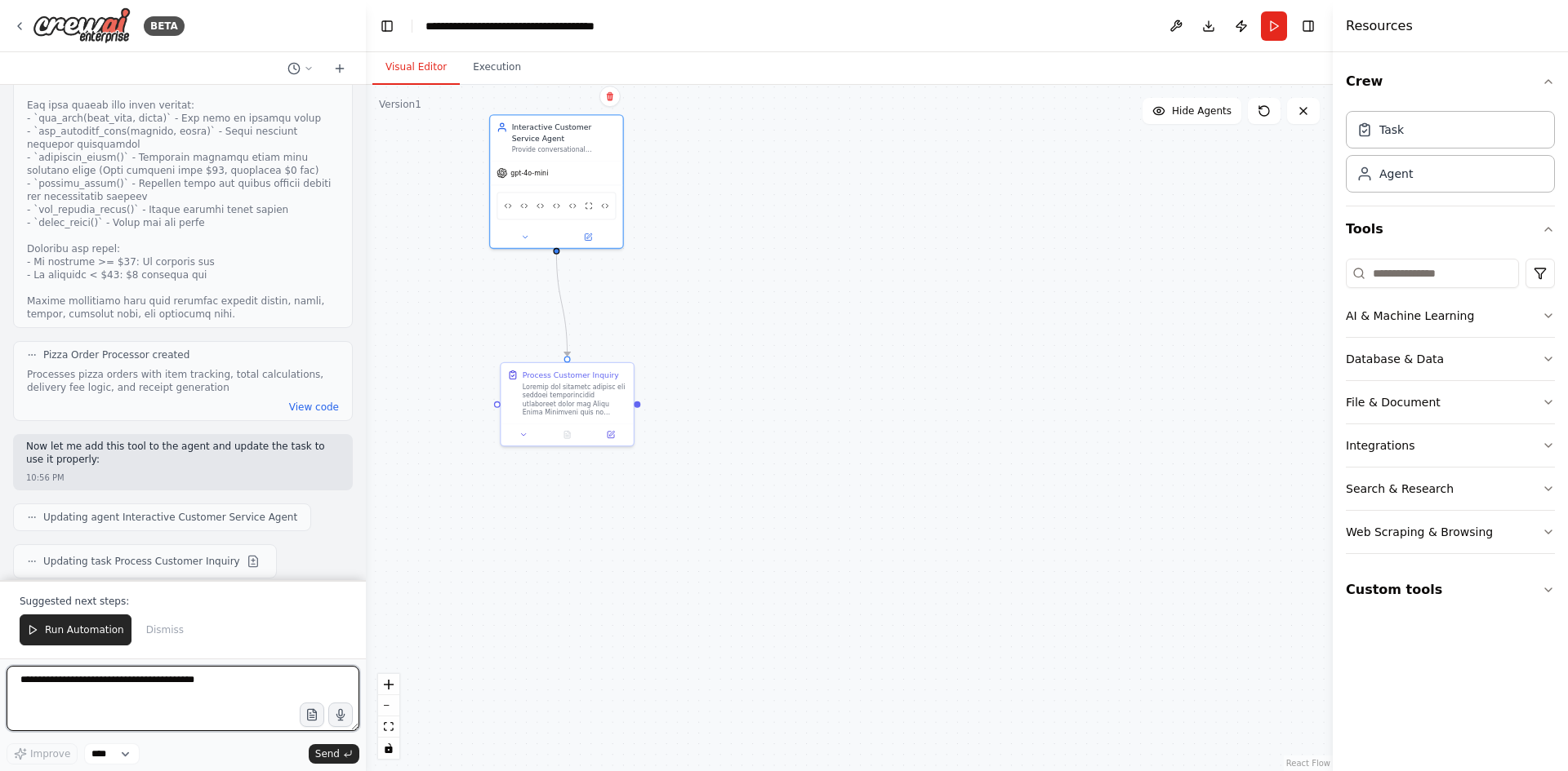
scroll to position [49399, 0]
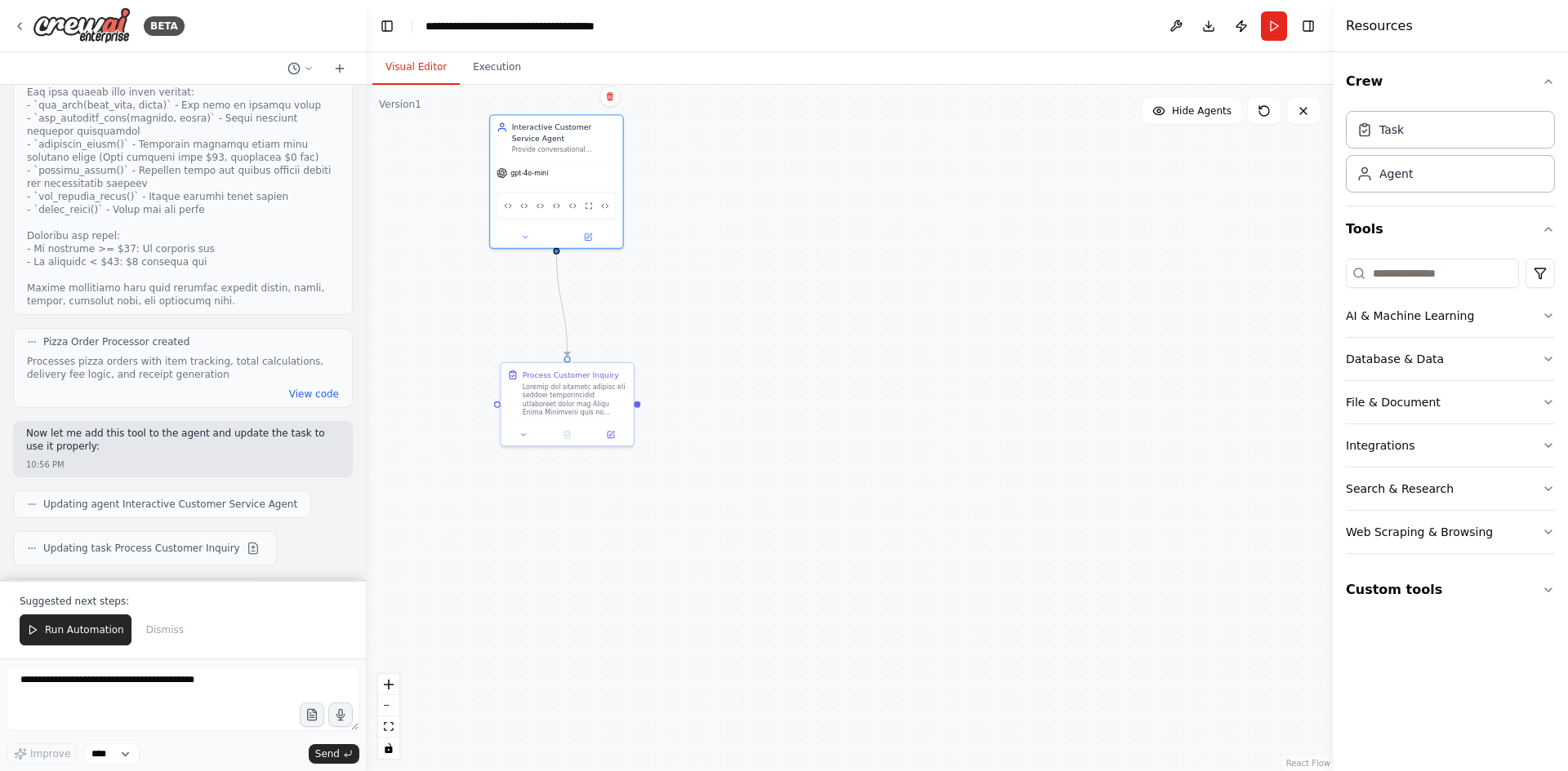
click at [50, 636] on span "Run Automation" at bounding box center [85, 630] width 79 height 13
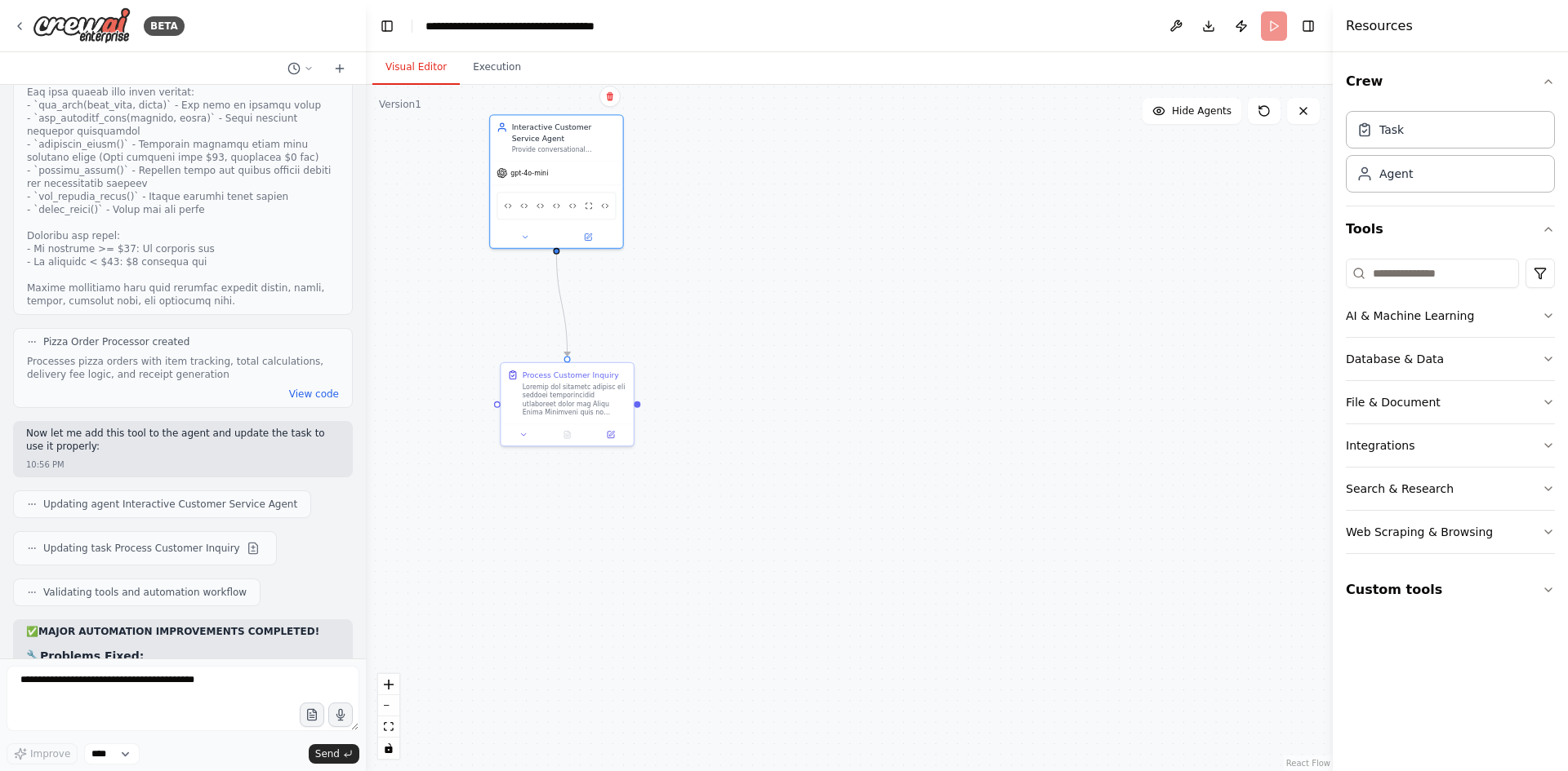
scroll to position [49321, 0]
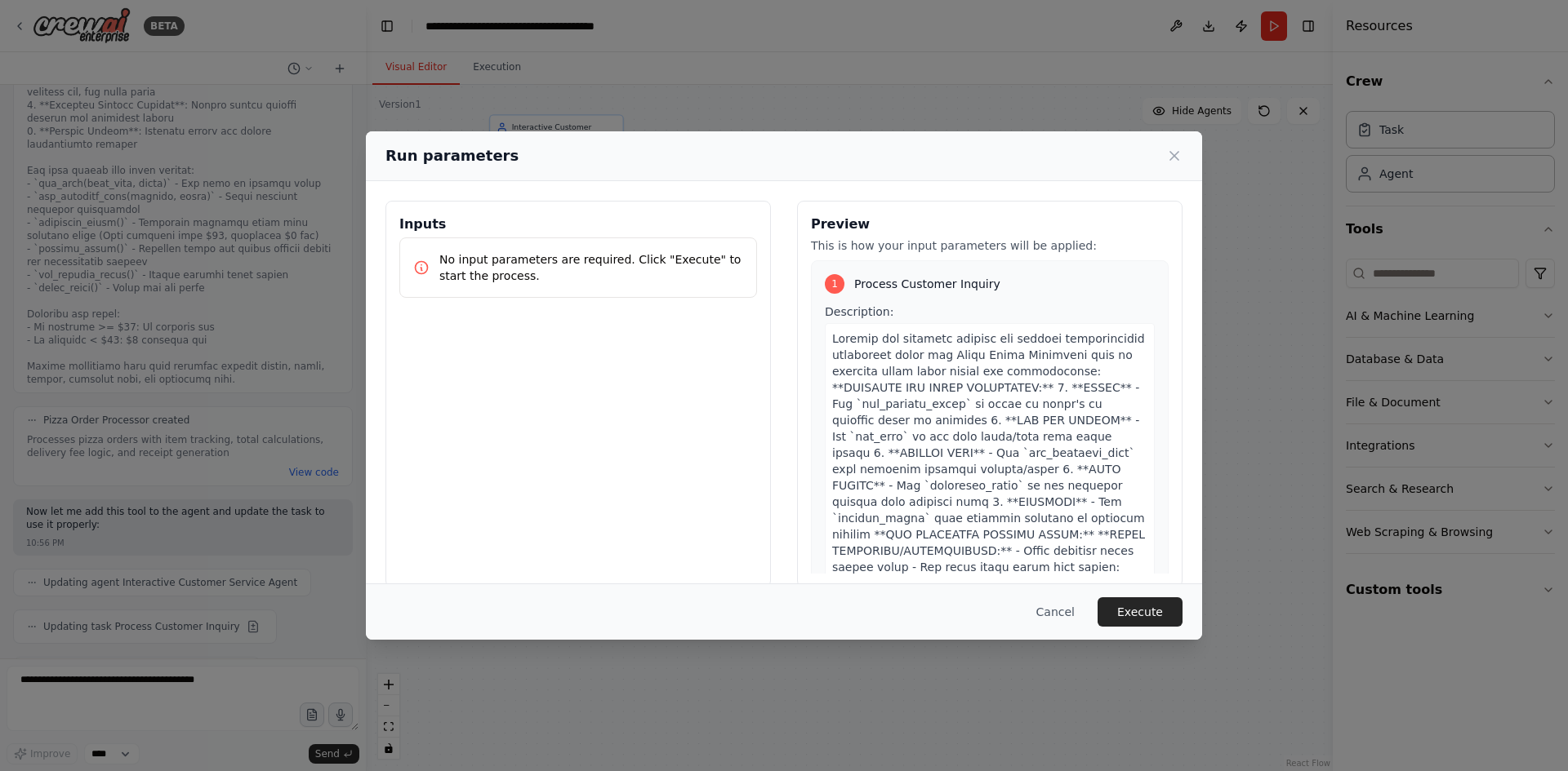
click at [508, 261] on p "No input parameters are required. Click "Execute" to start the process." at bounding box center [590, 268] width 304 height 32
click at [456, 287] on div "No input parameters are required. Click "Execute" to start the process." at bounding box center [578, 268] width 358 height 60
click at [500, 266] on p "No input parameters are required. Click "Execute" to start the process." at bounding box center [590, 268] width 304 height 32
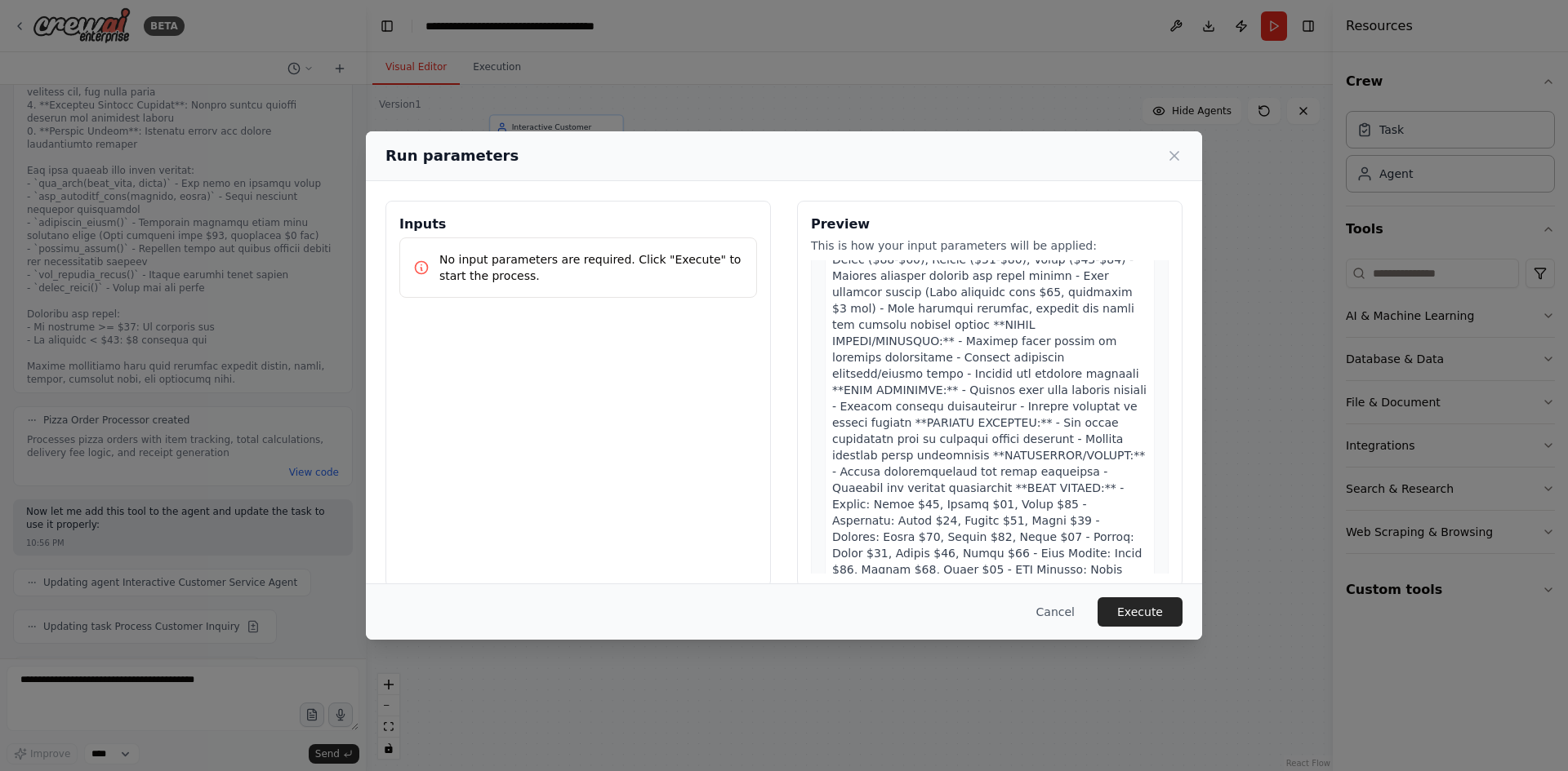
scroll to position [100, 0]
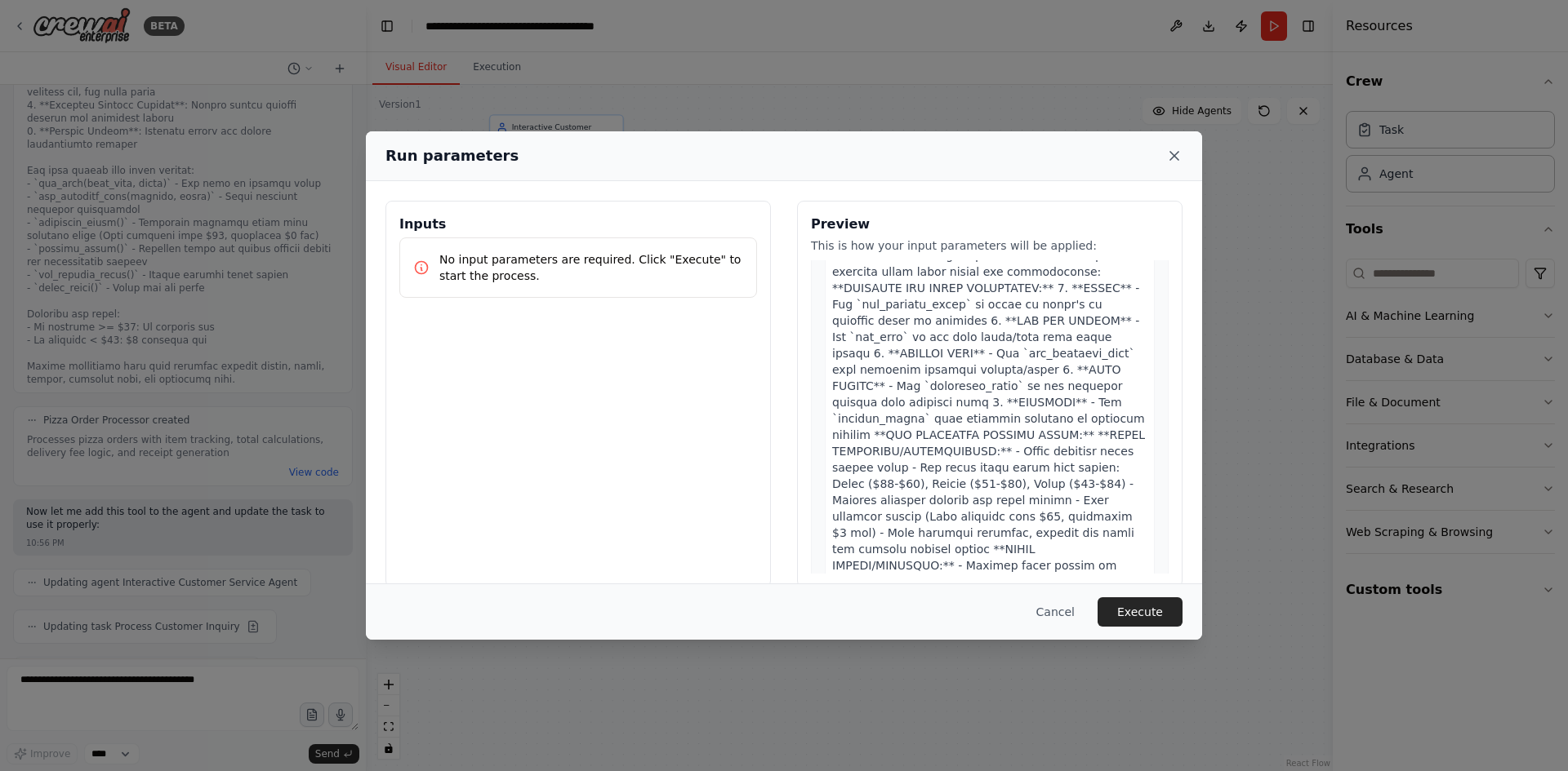
click at [1169, 159] on icon at bounding box center [1174, 156] width 16 height 16
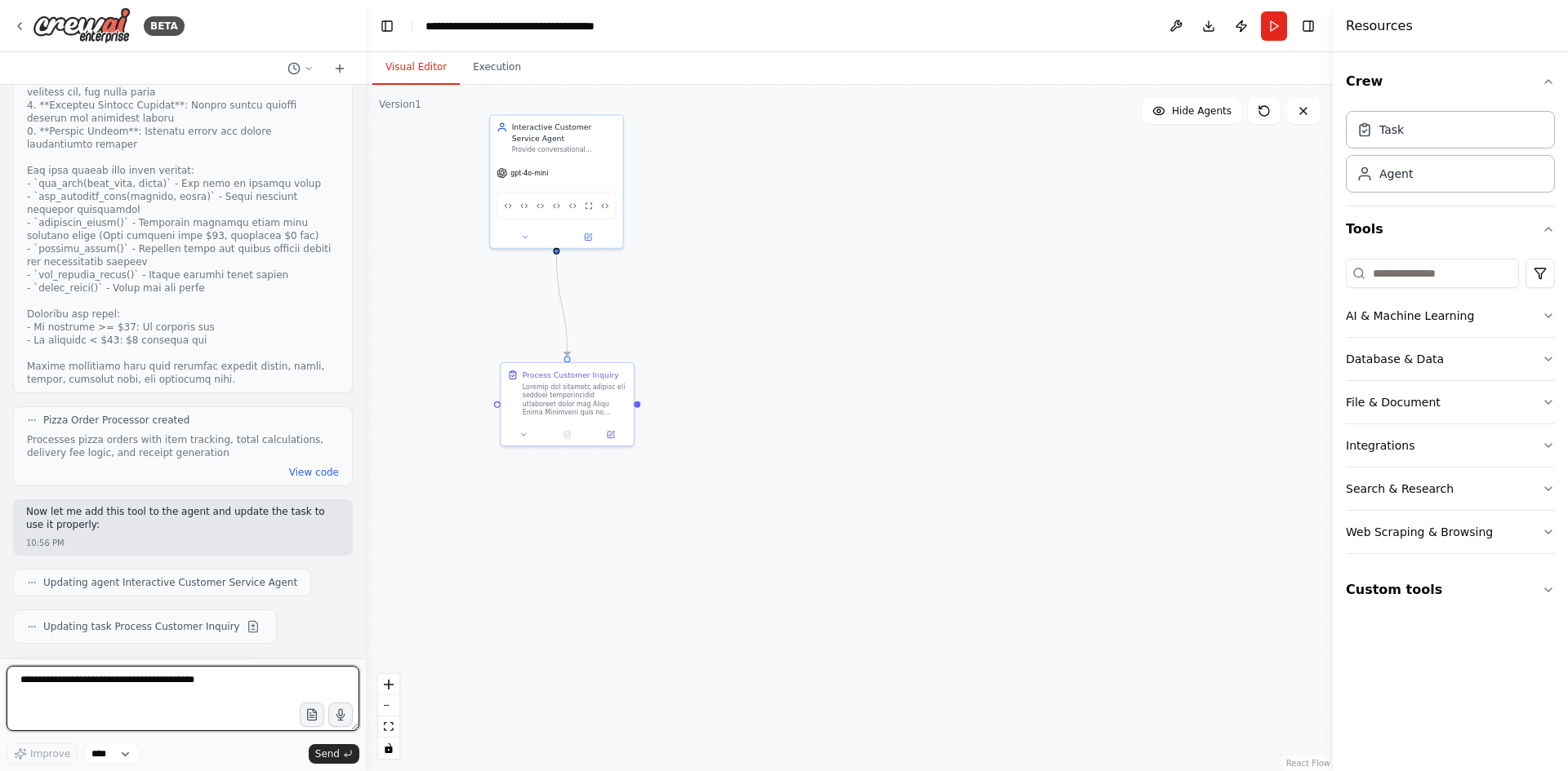
click at [124, 676] on textarea at bounding box center [182, 698] width 352 height 65
type textarea "**********"
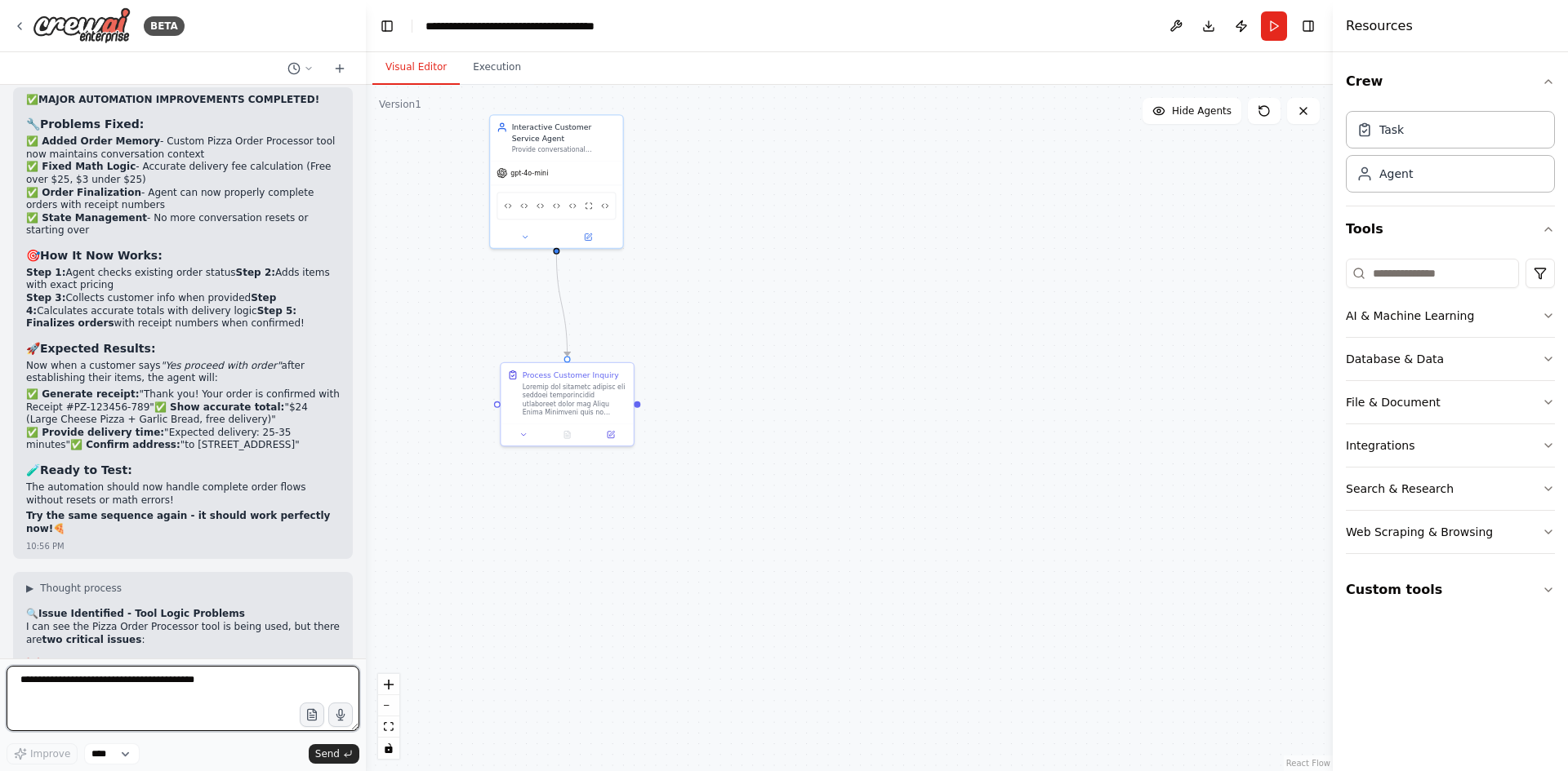
scroll to position [49943, 0]
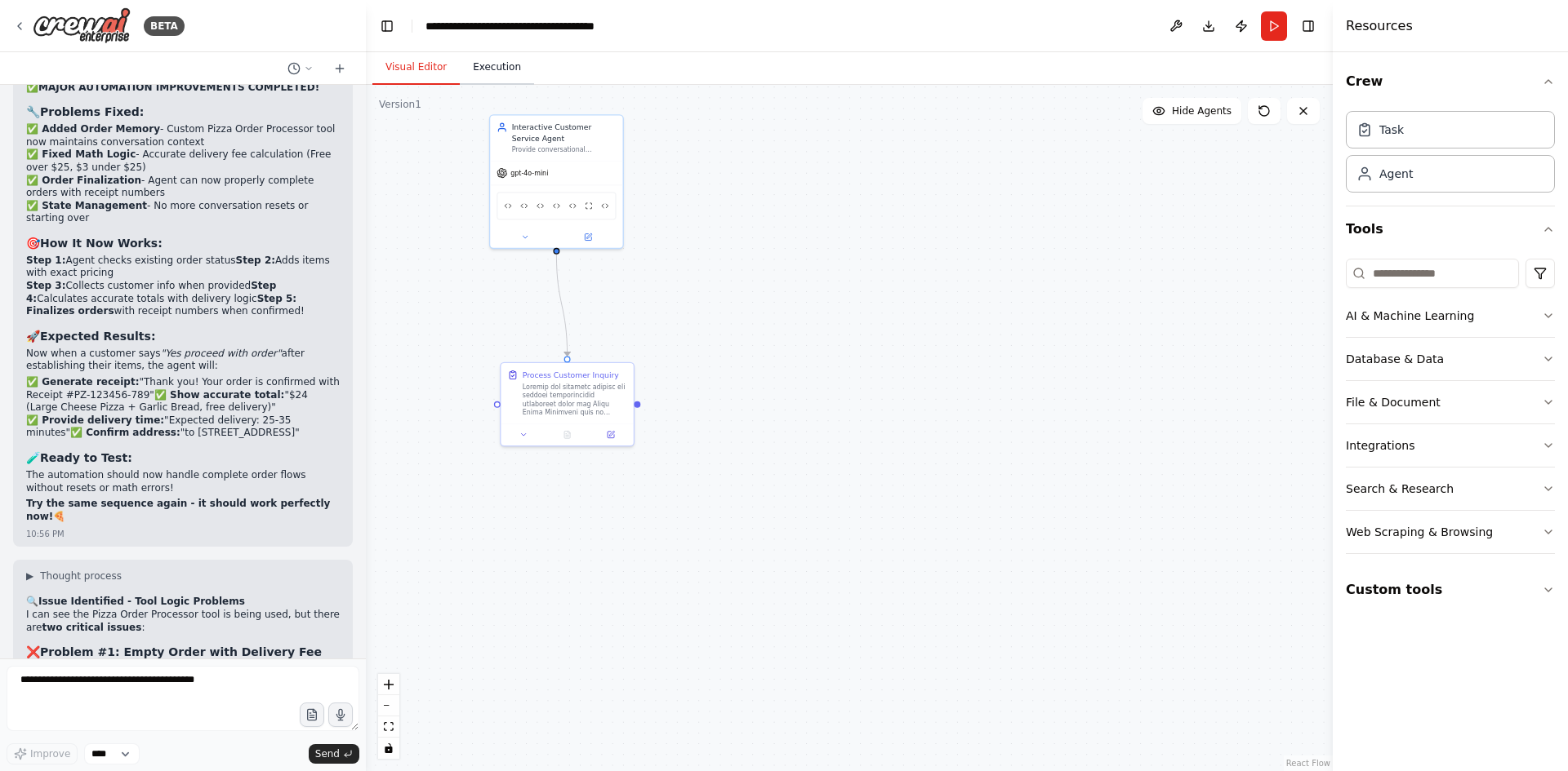
click at [488, 66] on button "Execution" at bounding box center [497, 68] width 74 height 34
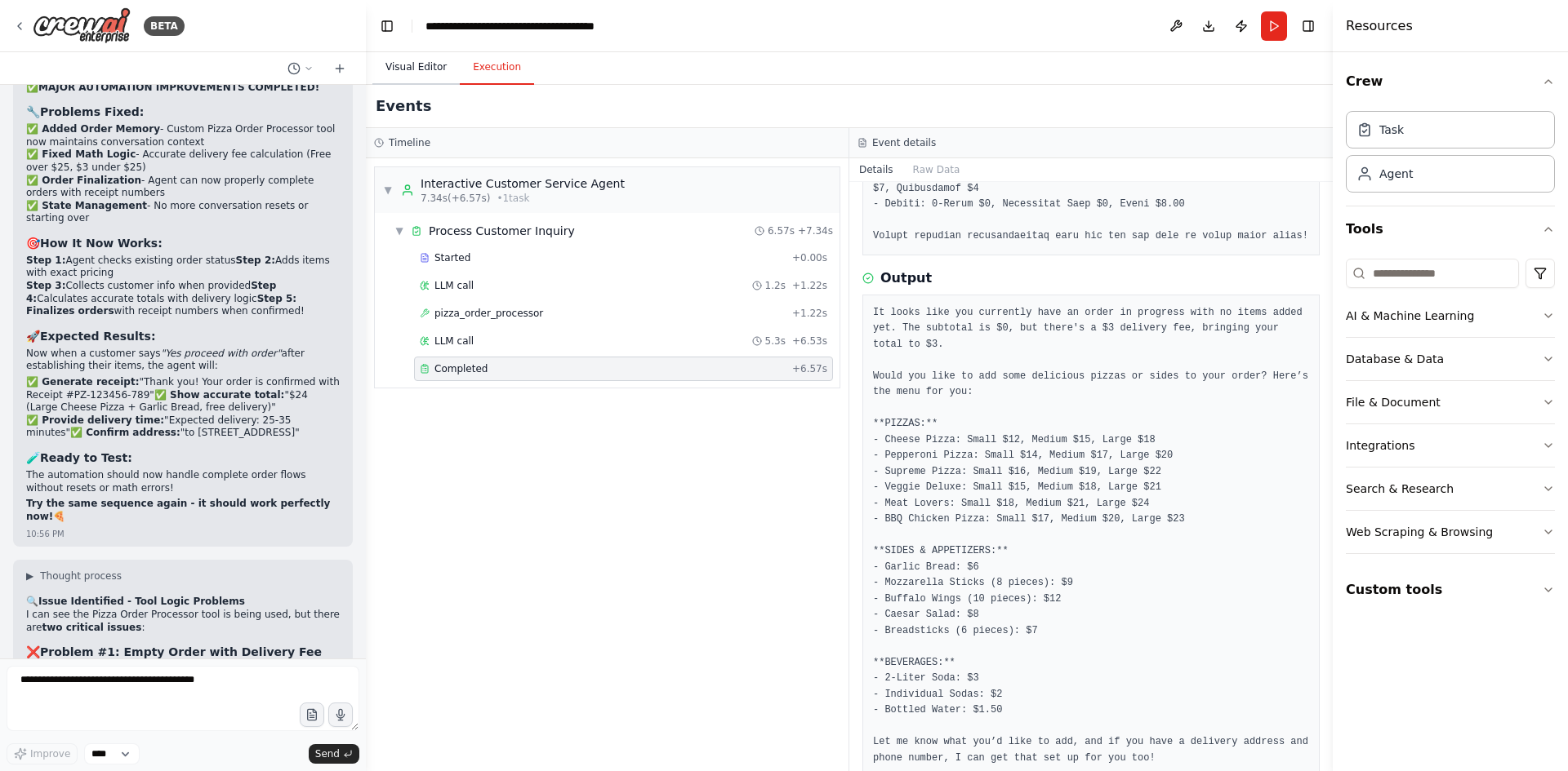
click at [425, 65] on button "Visual Editor" at bounding box center [415, 68] width 87 height 34
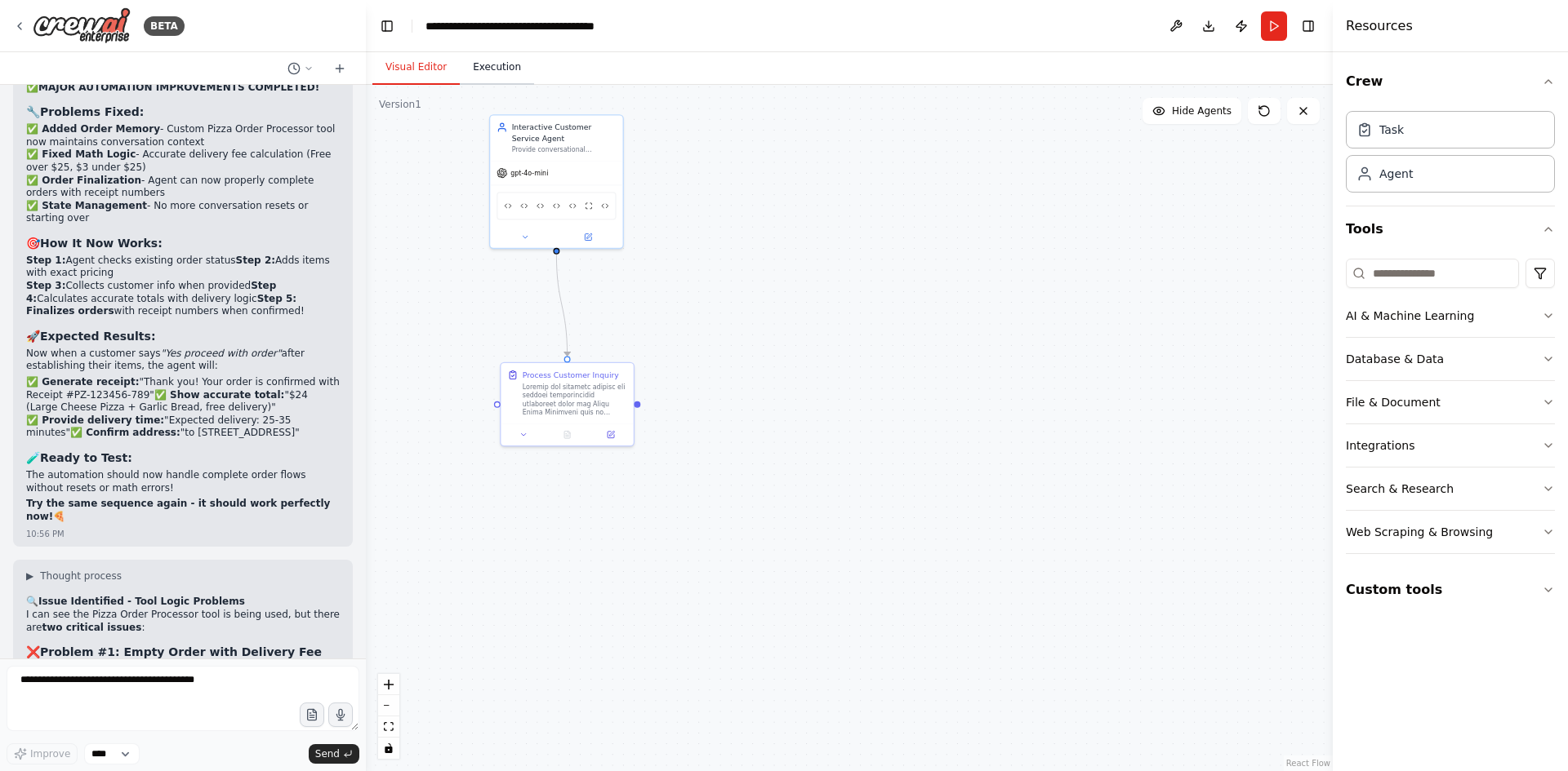
click at [506, 68] on button "Execution" at bounding box center [497, 68] width 74 height 34
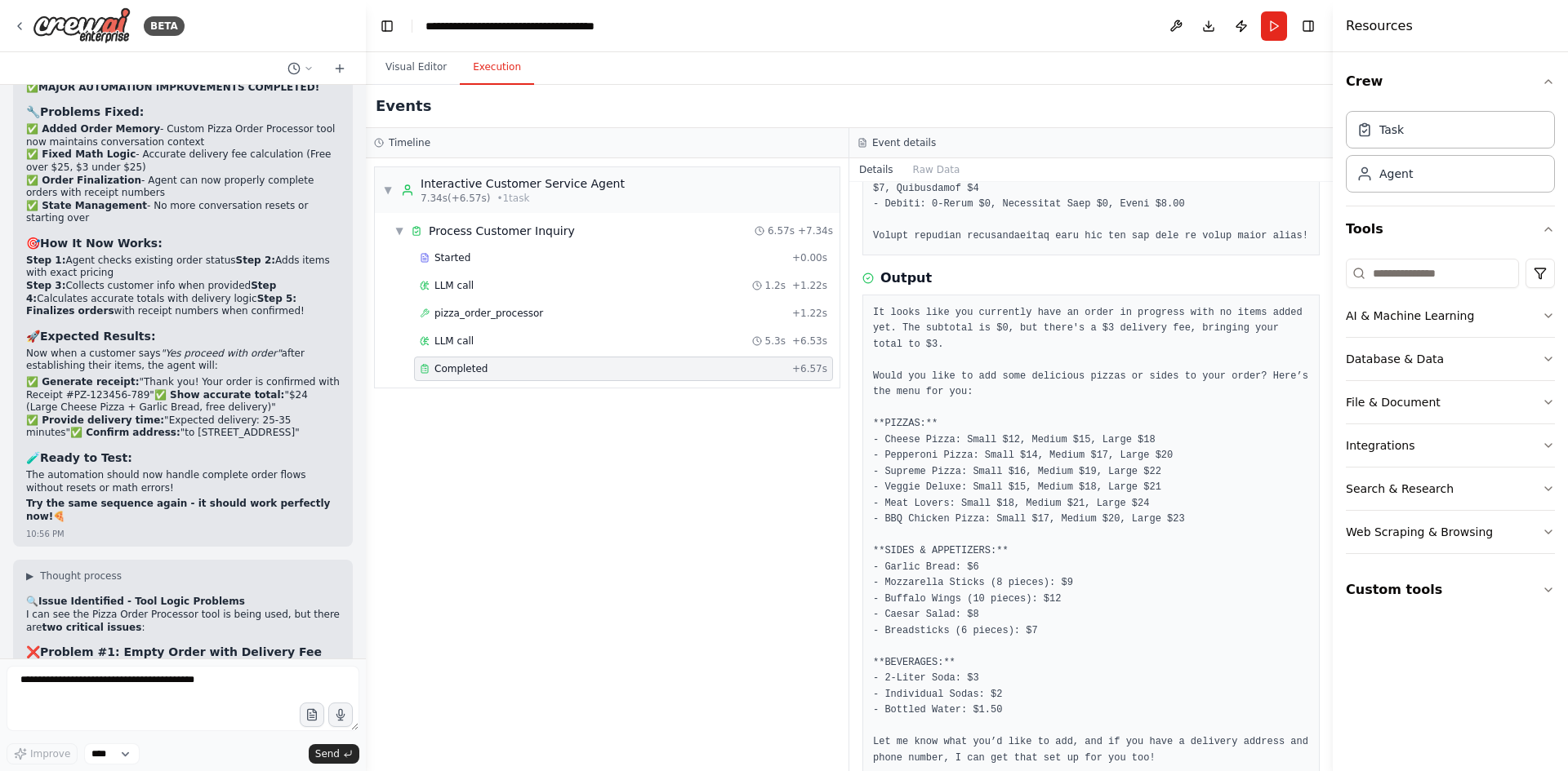
click at [477, 361] on div "Completed + 6.57s" at bounding box center [623, 368] width 419 height 24
click at [81, 685] on textarea at bounding box center [182, 698] width 352 height 65
click at [1270, 25] on button "Run" at bounding box center [1273, 26] width 26 height 30
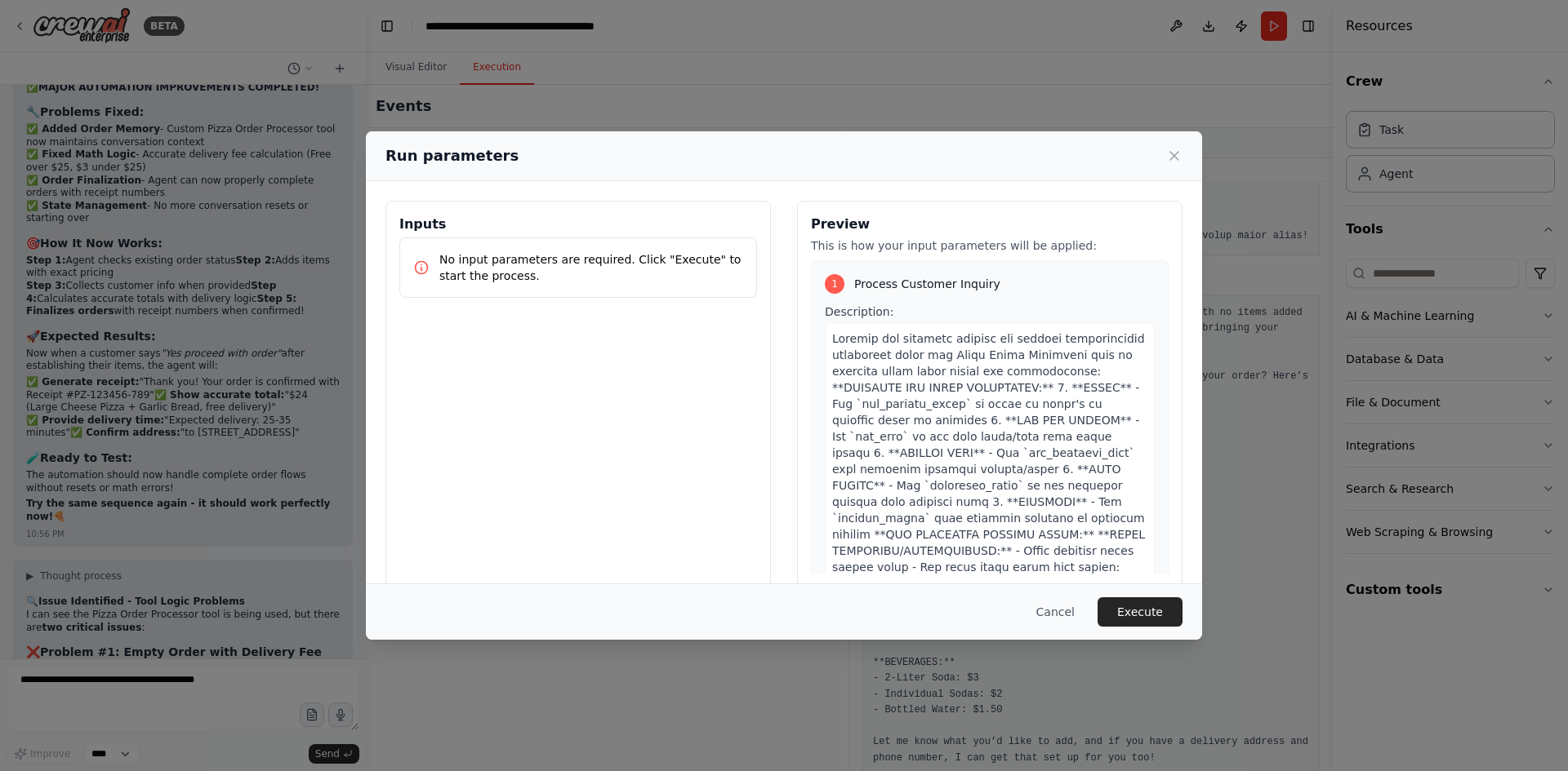
click at [552, 256] on p "No input parameters are required. Click "Execute" to start the process." at bounding box center [590, 268] width 304 height 32
click at [1006, 305] on div "Description:" at bounding box center [989, 647] width 330 height 687
click at [1069, 618] on button "Cancel" at bounding box center [1055, 612] width 65 height 30
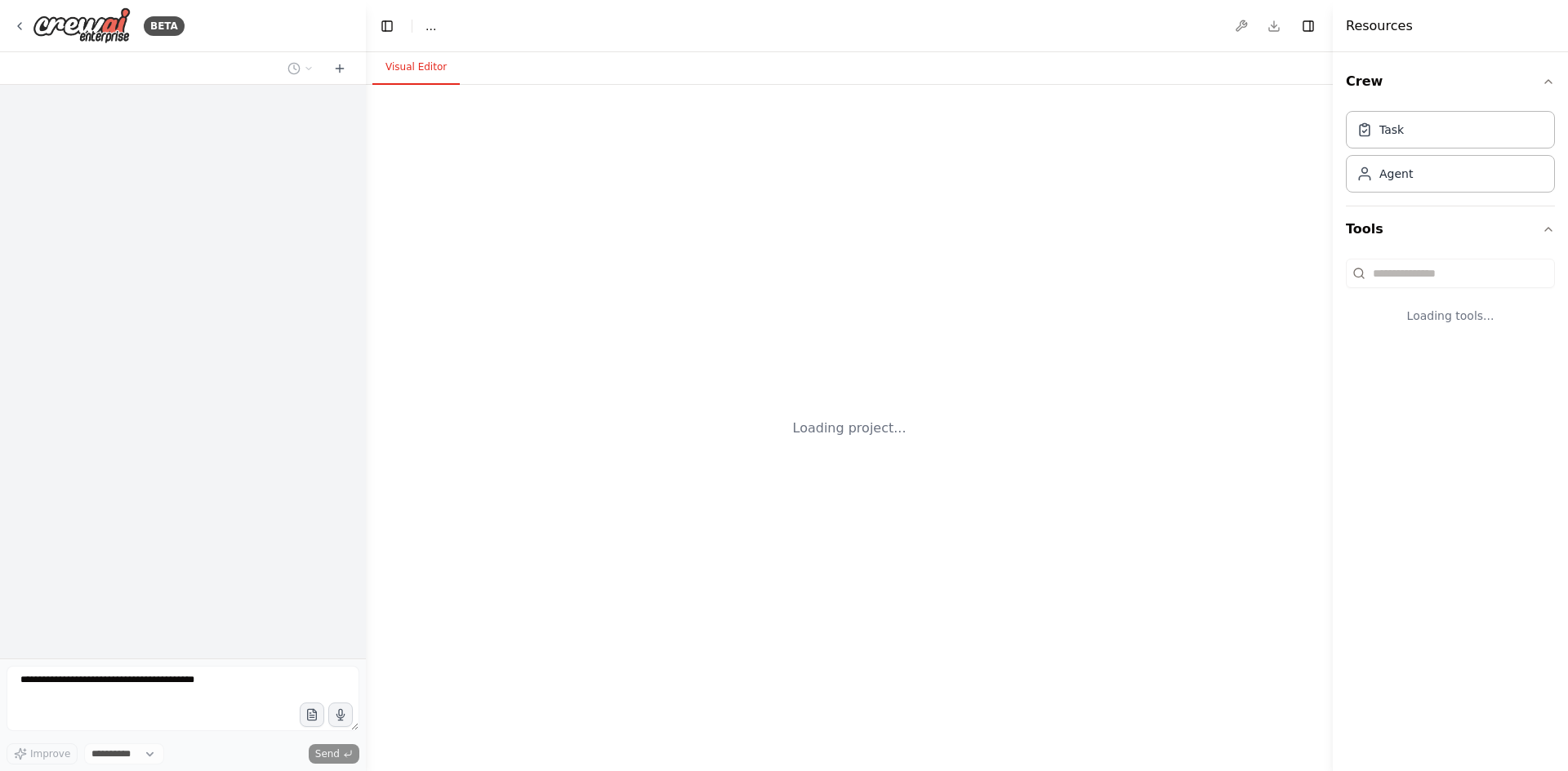
select select "****"
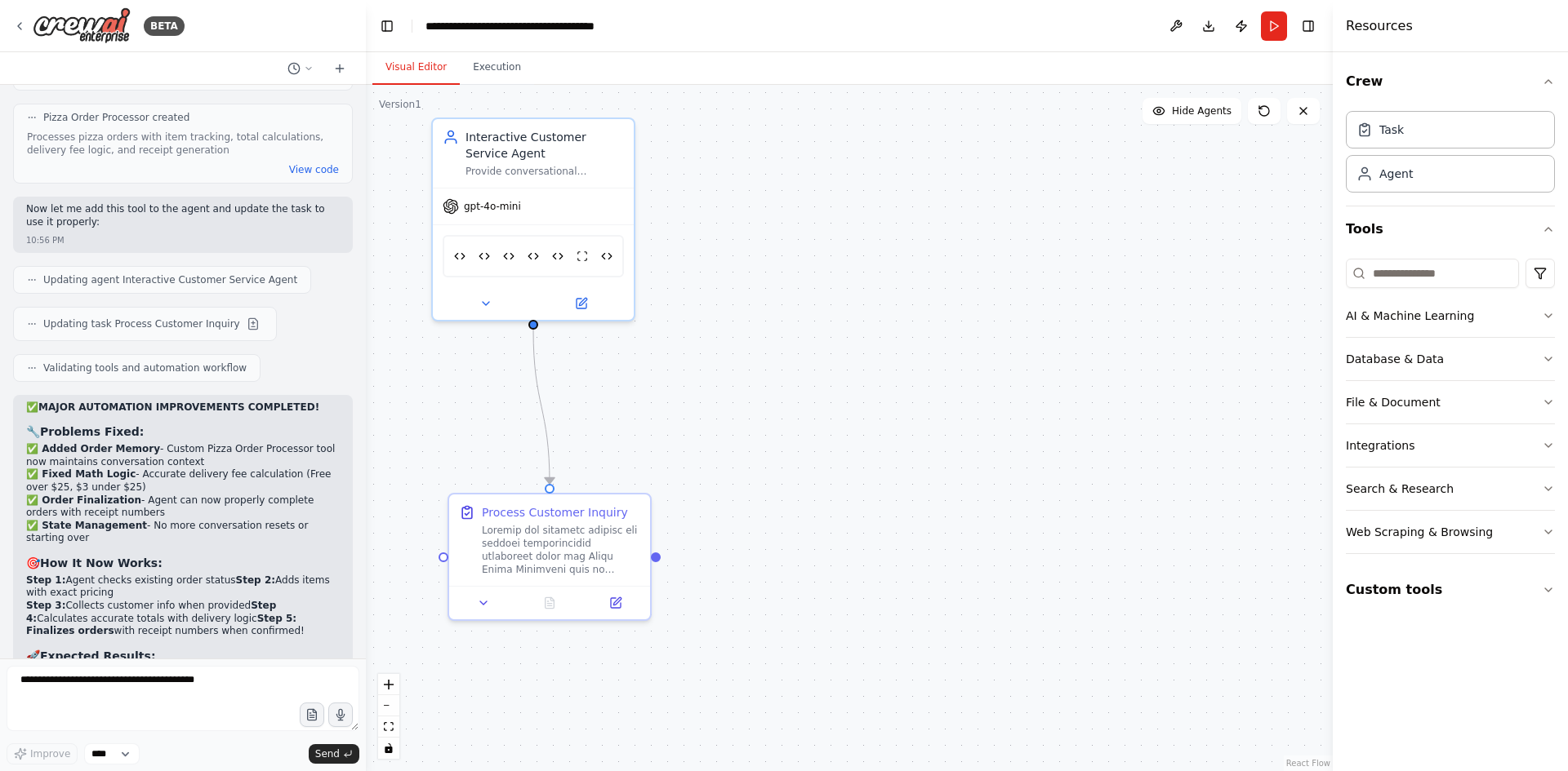
scroll to position [49943, 0]
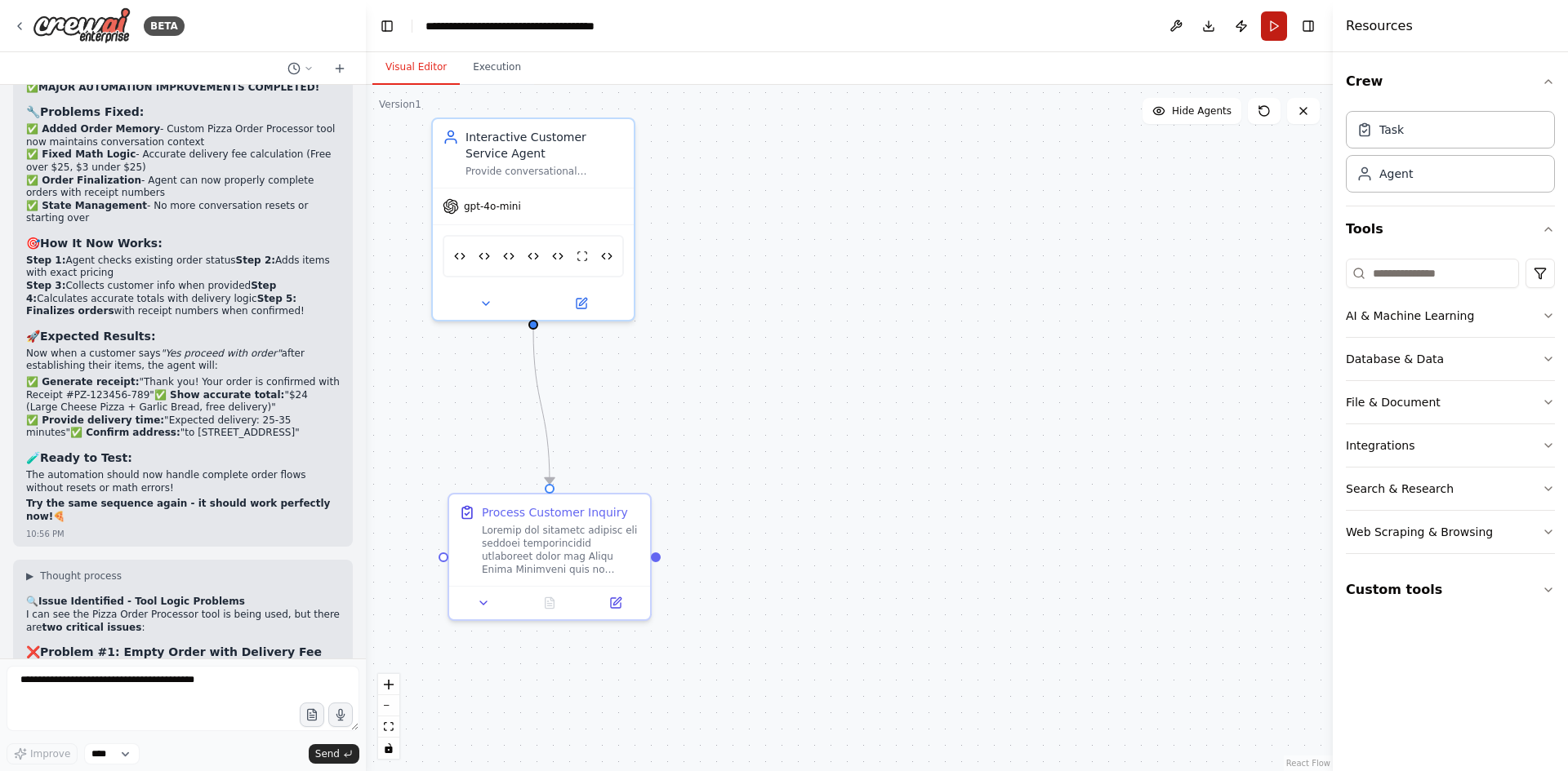
click at [1276, 29] on button "Run" at bounding box center [1273, 26] width 26 height 30
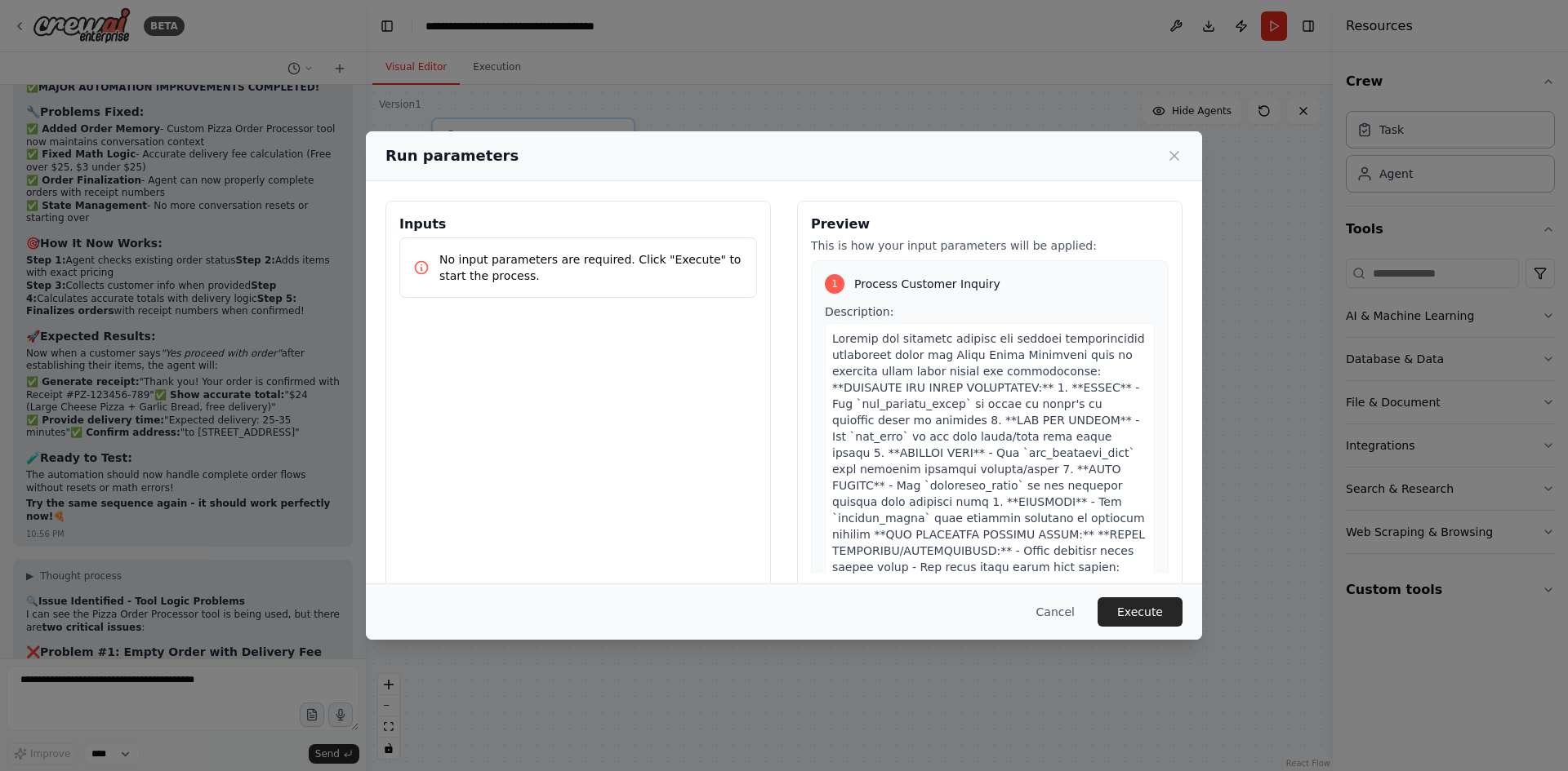
click at [643, 259] on p "No input parameters are required. Click "Execute" to start the process." at bounding box center [590, 268] width 304 height 32
click at [1166, 610] on button "Execute" at bounding box center [1140, 612] width 85 height 30
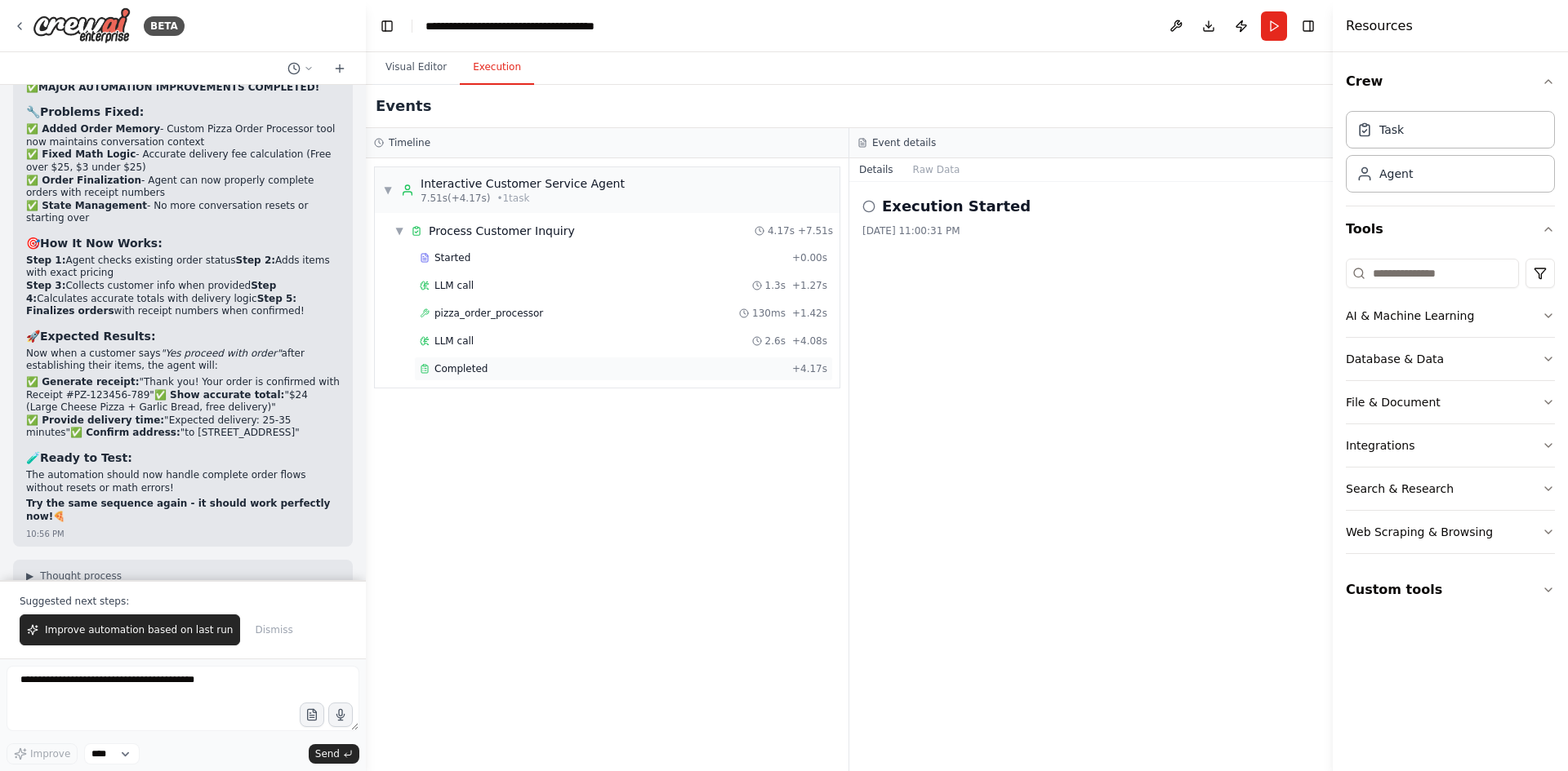
click at [495, 369] on div "Completed" at bounding box center [603, 368] width 366 height 13
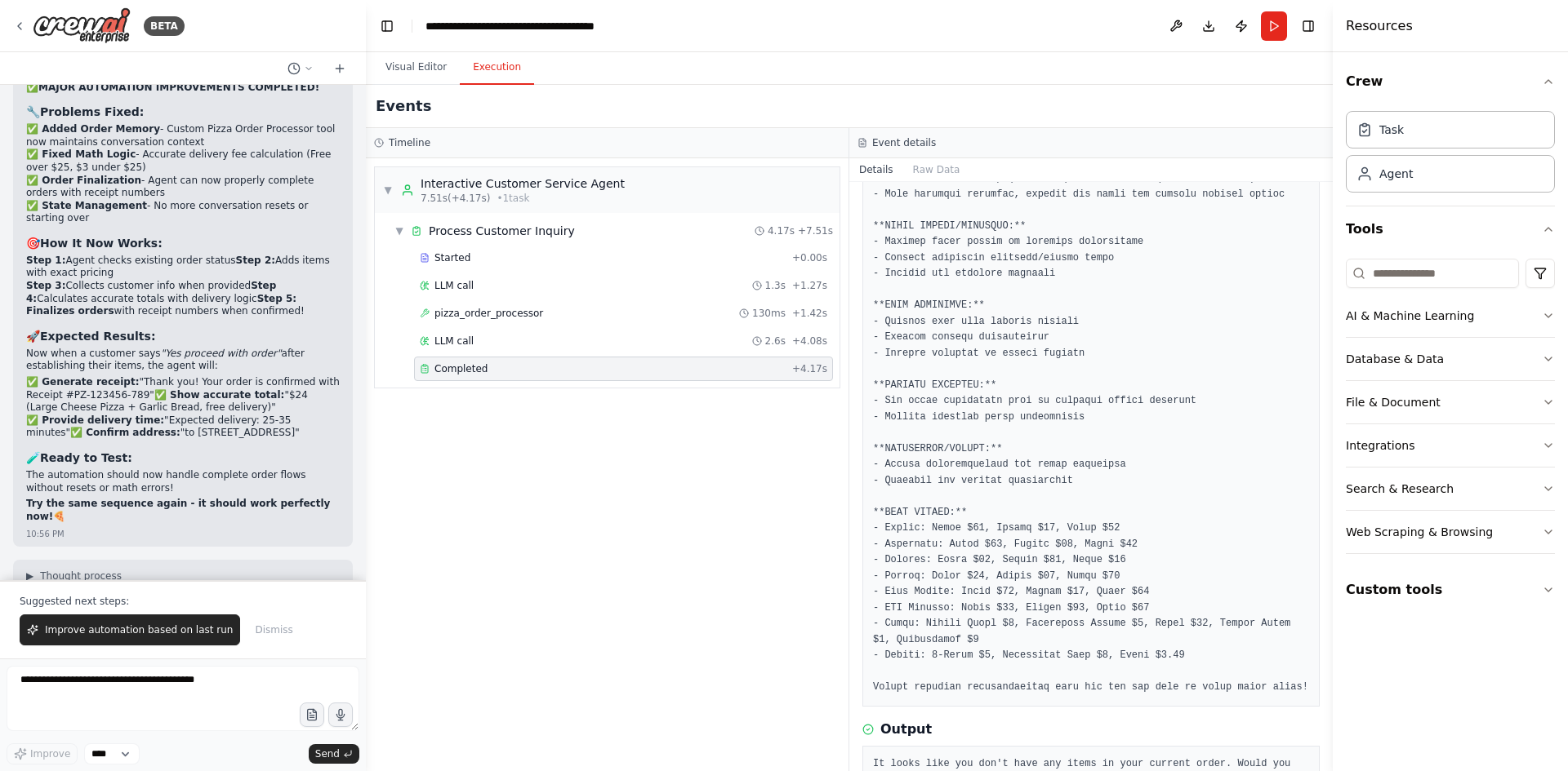
scroll to position [596, 0]
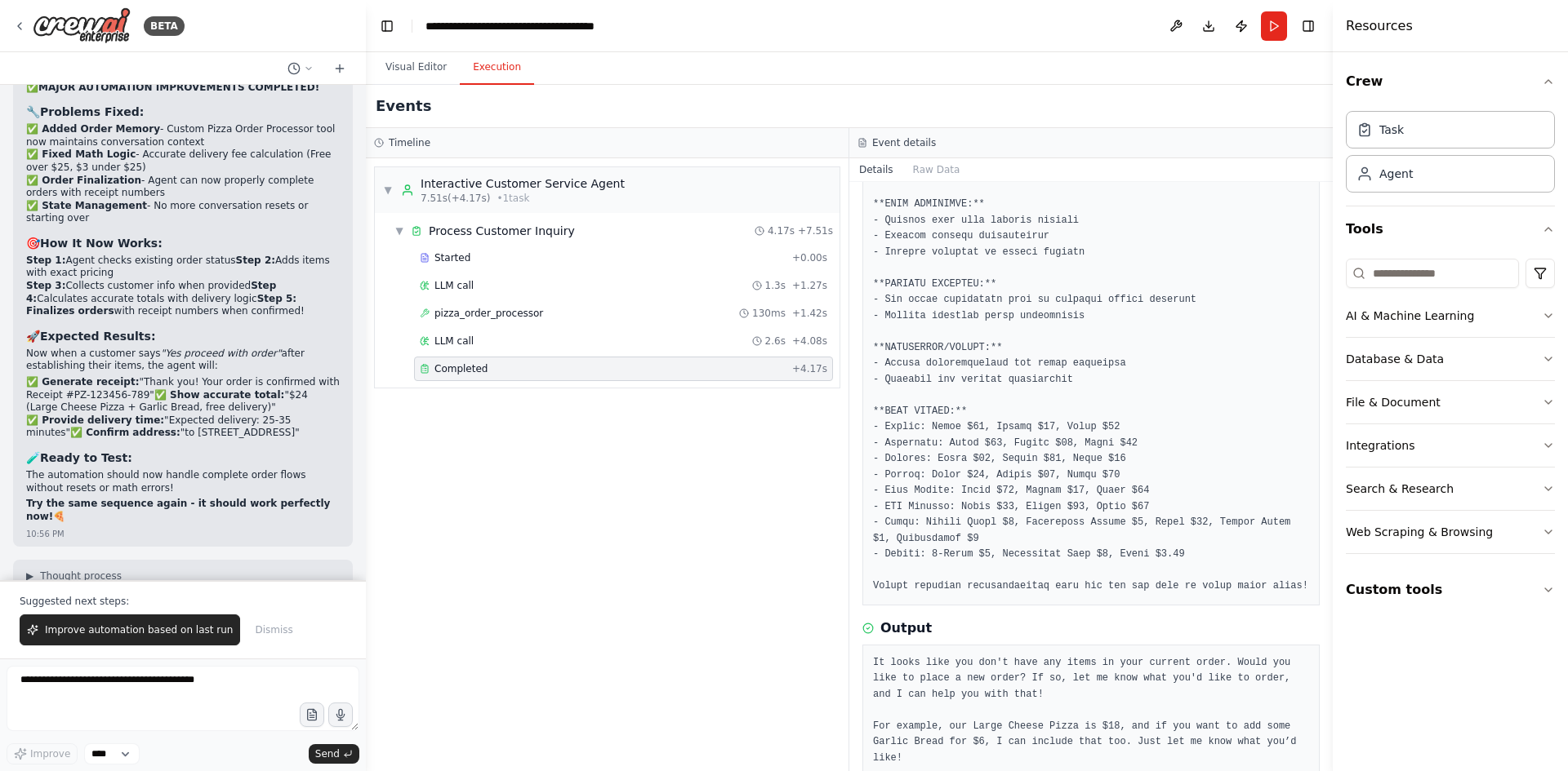
click at [1030, 685] on pre "It looks like you don't have any items in your current order. Would you like to…" at bounding box center [1091, 712] width 436 height 112
click at [1204, 645] on div "It looks like you don't have any items in your current order. Would you like to…" at bounding box center [1090, 712] width 457 height 133
click at [1108, 619] on div "Output" at bounding box center [1090, 629] width 457 height 20
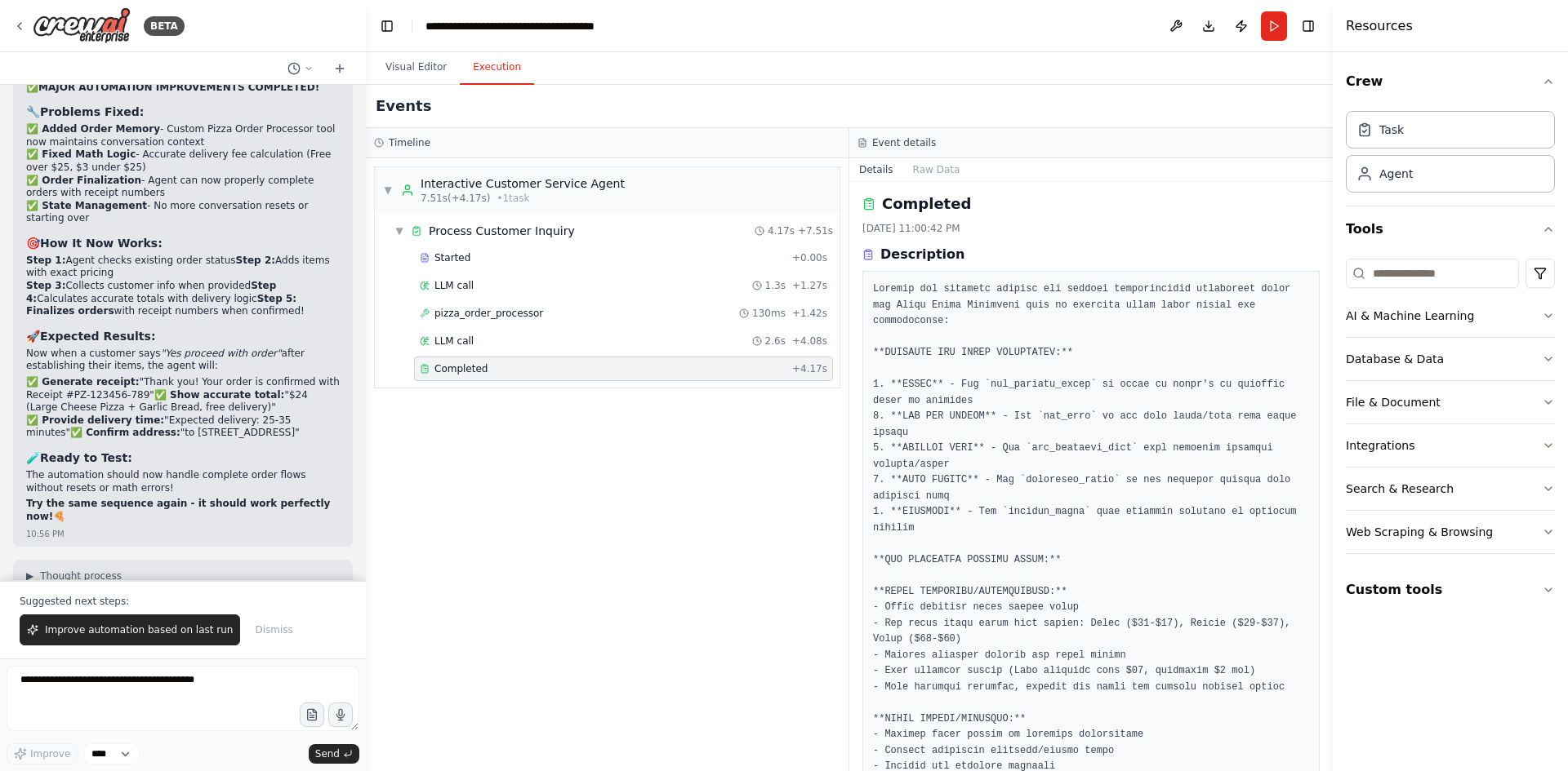
scroll to position [0, 0]
click at [144, 633] on span "Improve automation based on last run" at bounding box center [139, 630] width 187 height 13
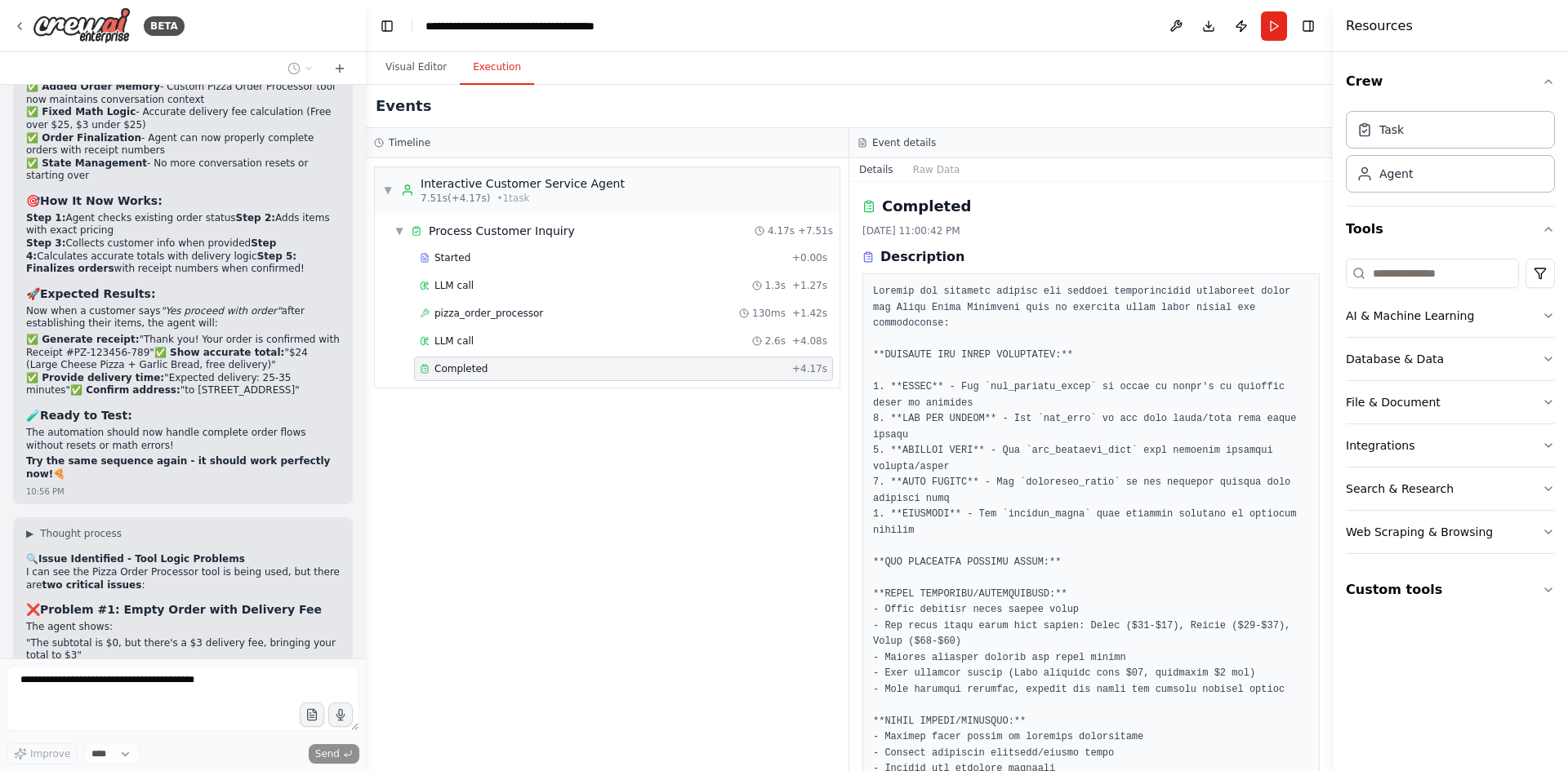
click at [1131, 207] on div "Completed" at bounding box center [1090, 206] width 457 height 23
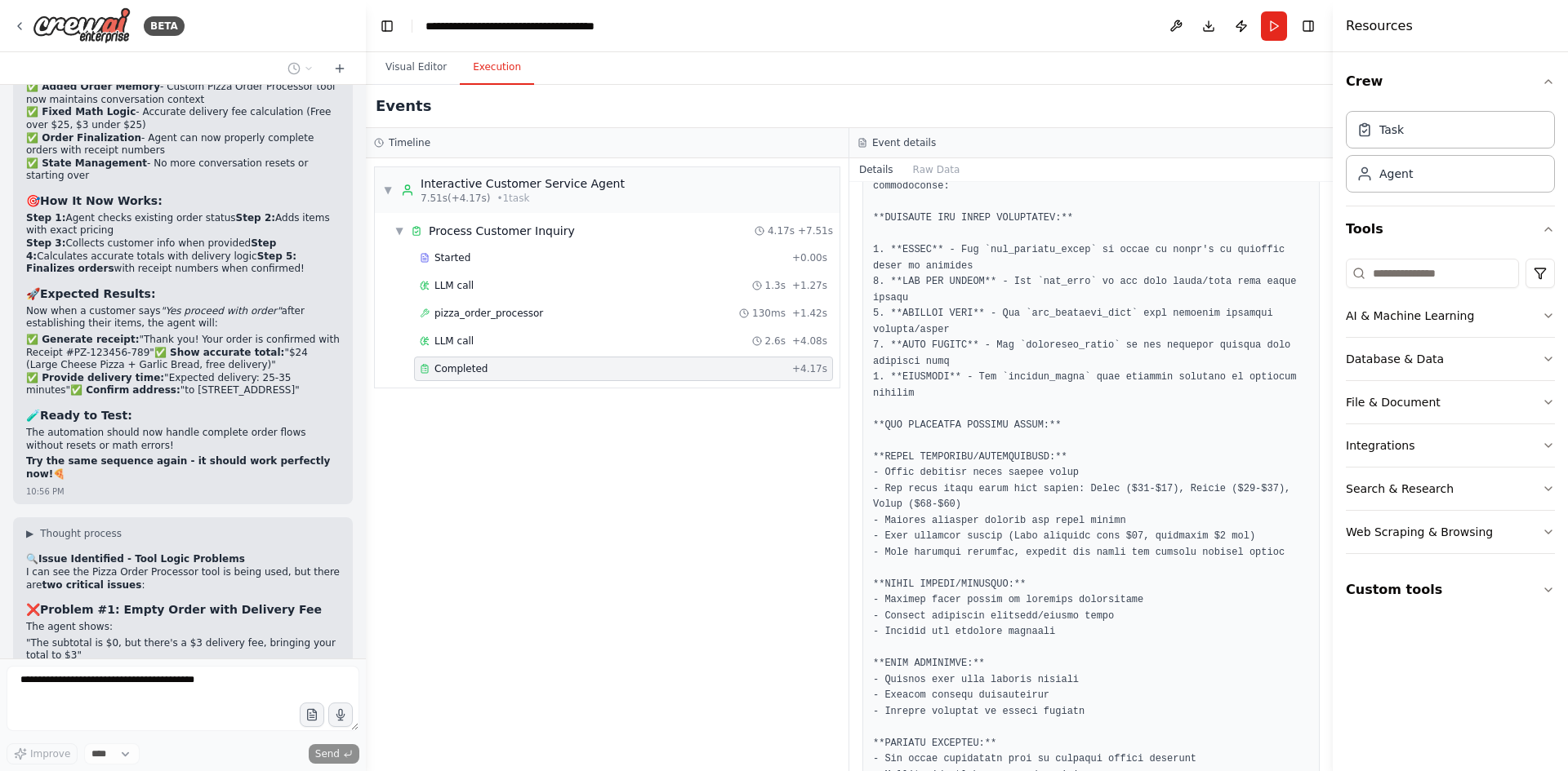
scroll to position [490, 0]
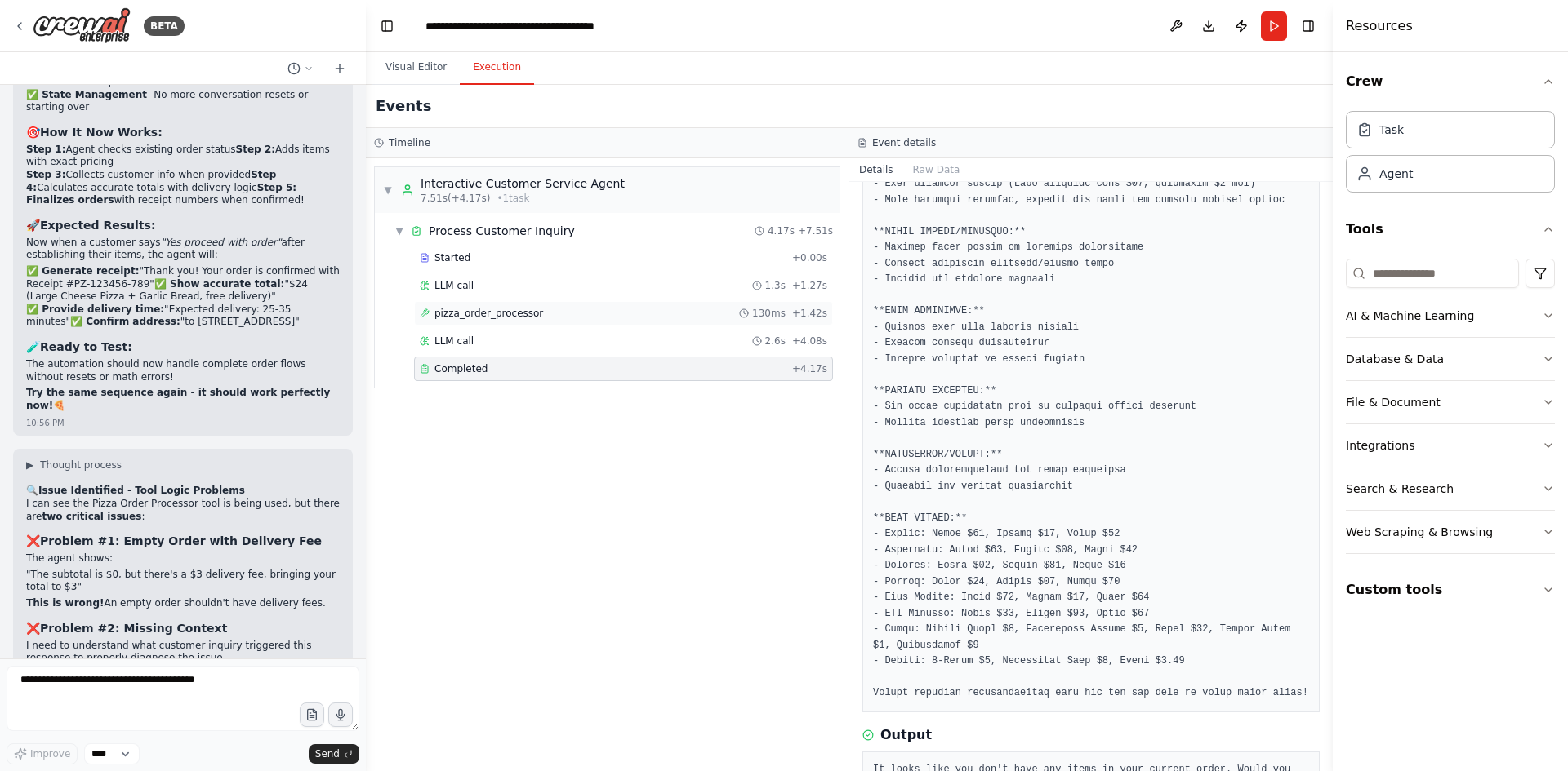
click at [466, 312] on span "pizza_order_processor" at bounding box center [488, 313] width 109 height 13
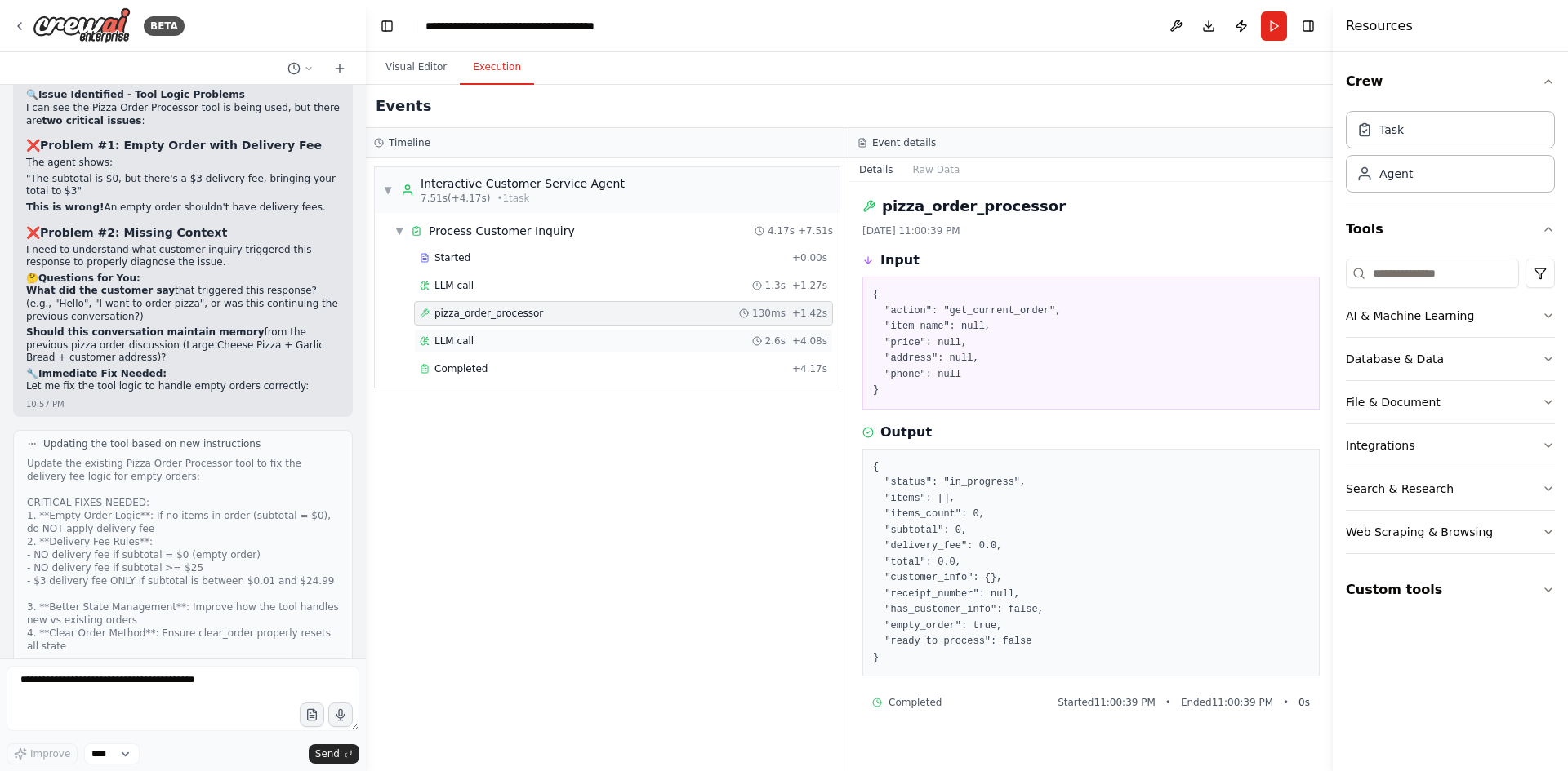
click at [461, 341] on span "LLM call" at bounding box center [453, 340] width 39 height 13
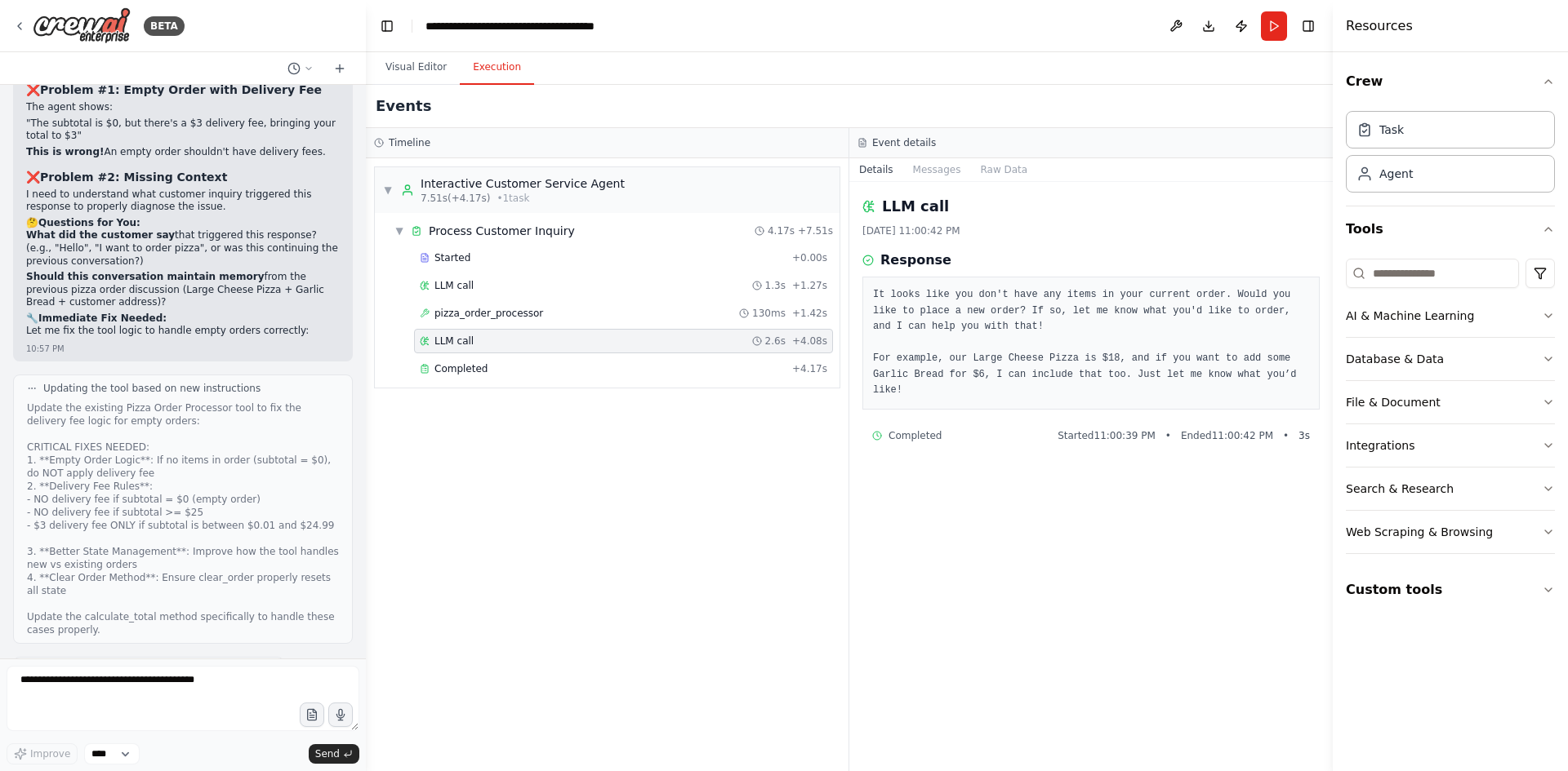
scroll to position [50518, 0]
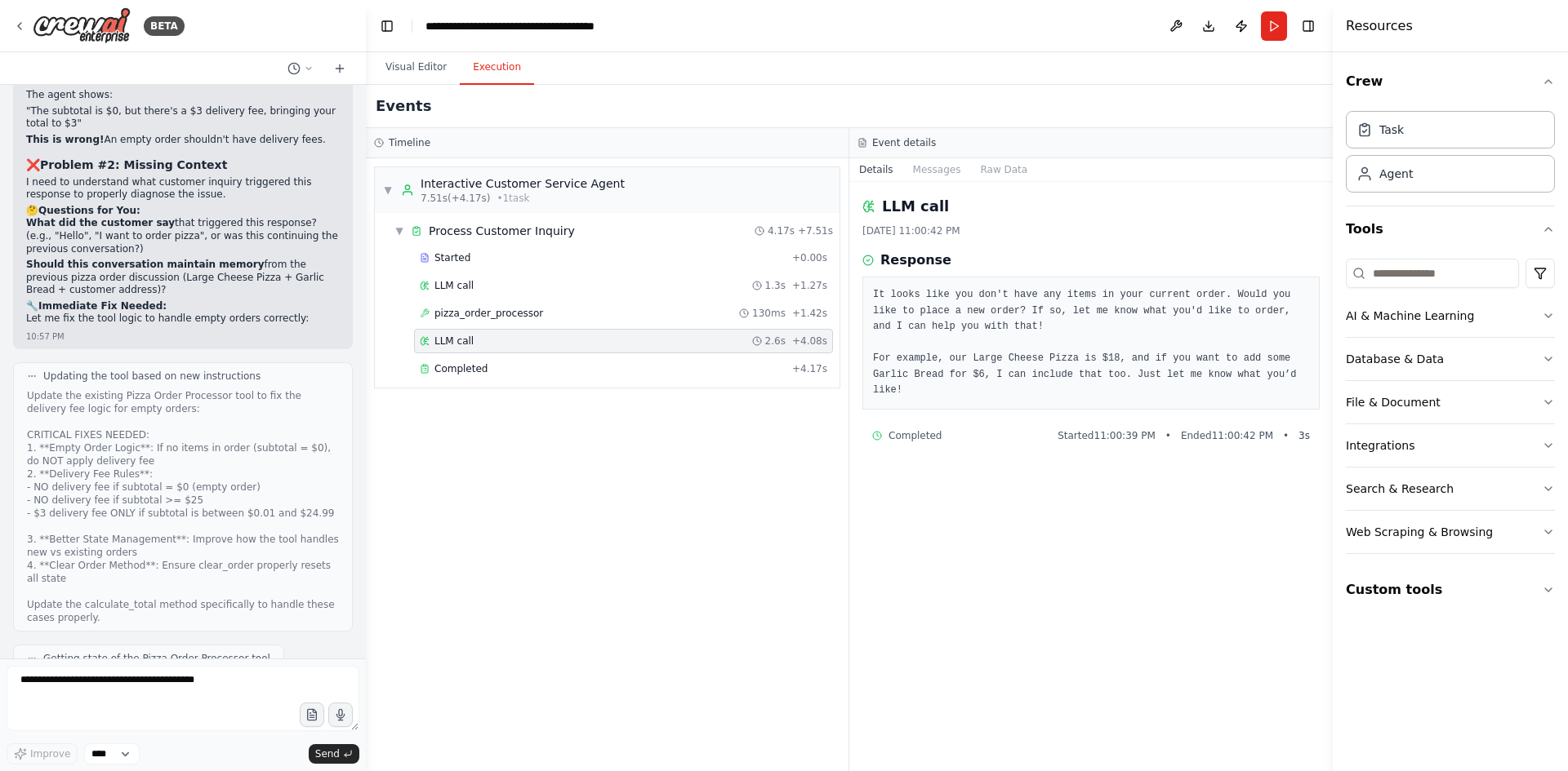
drag, startPoint x: 242, startPoint y: 585, endPoint x: 28, endPoint y: 542, distance: 218.3
copy ul ""Hi, I'd like to order a large pepperoni pizza" "What's on your menu?" "I want …"
click at [1273, 23] on button "Run" at bounding box center [1273, 26] width 26 height 30
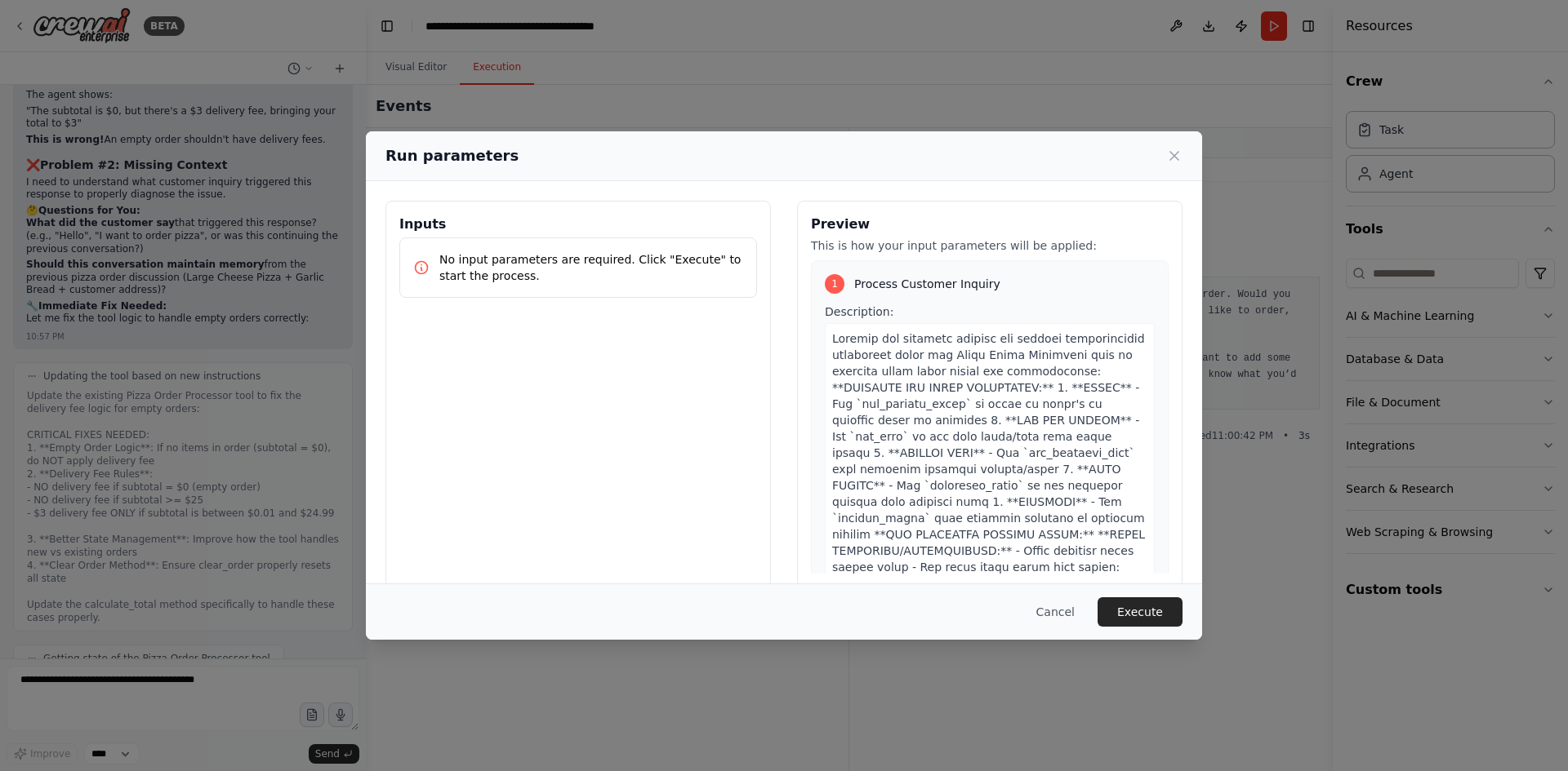
click at [561, 273] on p "No input parameters are required. Click "Execute" to start the process." at bounding box center [590, 268] width 304 height 32
drag, startPoint x: 561, startPoint y: 269, endPoint x: 459, endPoint y: 272, distance: 102.0
click at [456, 290] on div "No input parameters are required. Click "Execute" to start the process." at bounding box center [578, 268] width 358 height 60
click at [462, 257] on p "No input parameters are required. Click "Execute" to start the process." at bounding box center [590, 268] width 304 height 32
click at [1178, 160] on icon at bounding box center [1173, 156] width 8 height 8
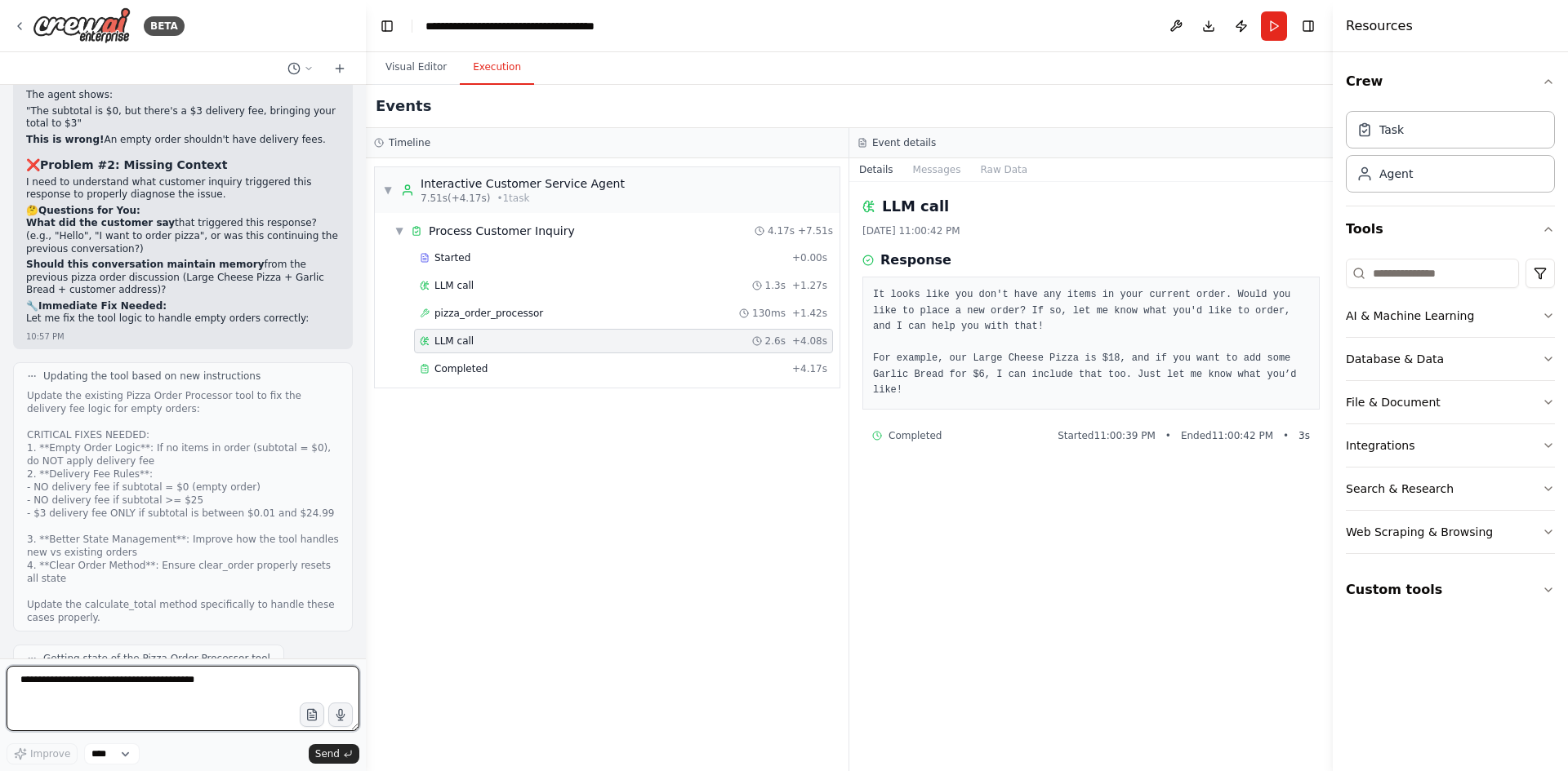
click at [87, 678] on textarea at bounding box center [182, 698] width 352 height 65
type textarea "*"
click at [128, 682] on textarea "******" at bounding box center [182, 698] width 352 height 65
type textarea "*"
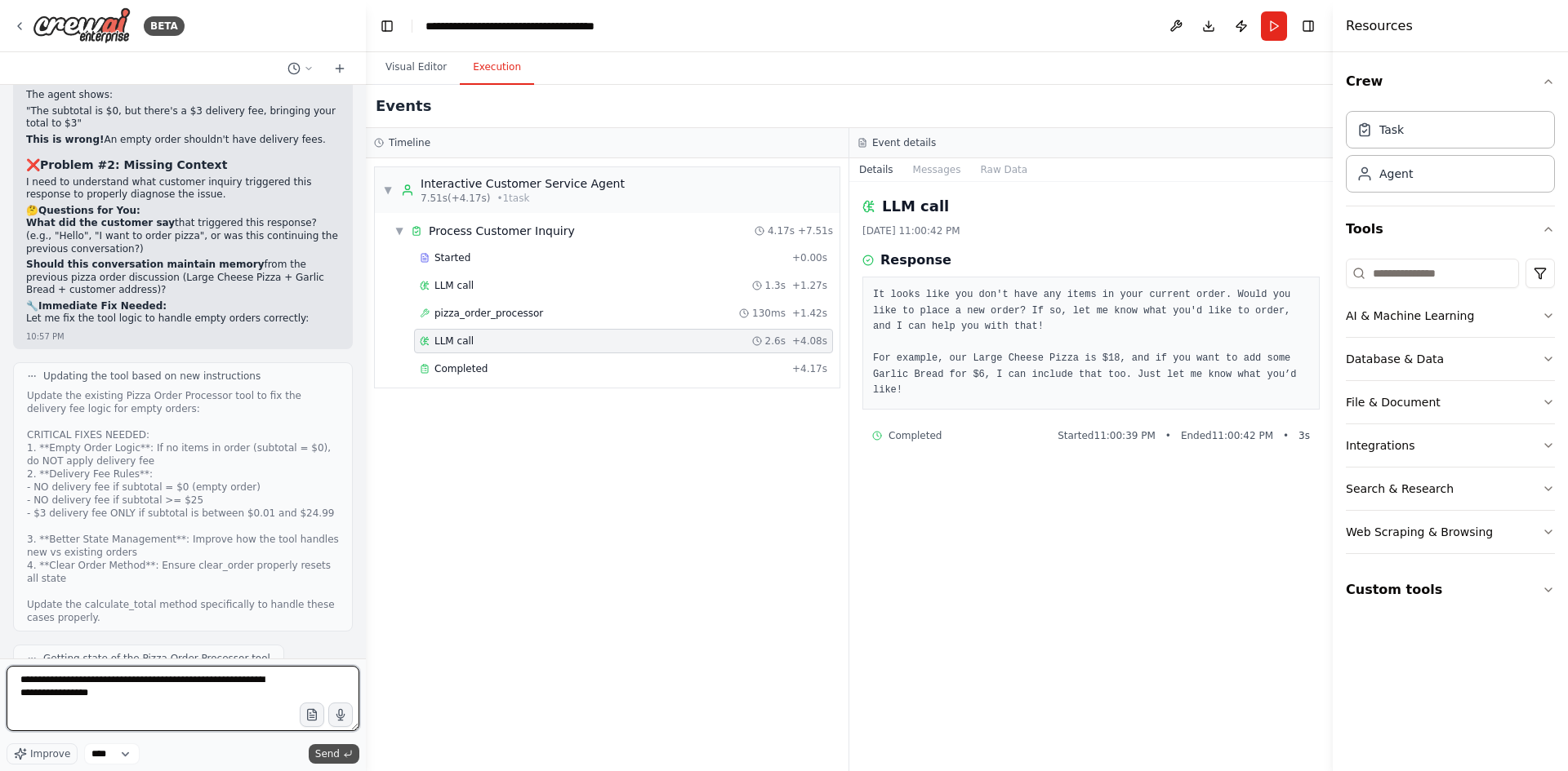
type textarea "**********"
click at [337, 757] on span "Send" at bounding box center [327, 754] width 24 height 13
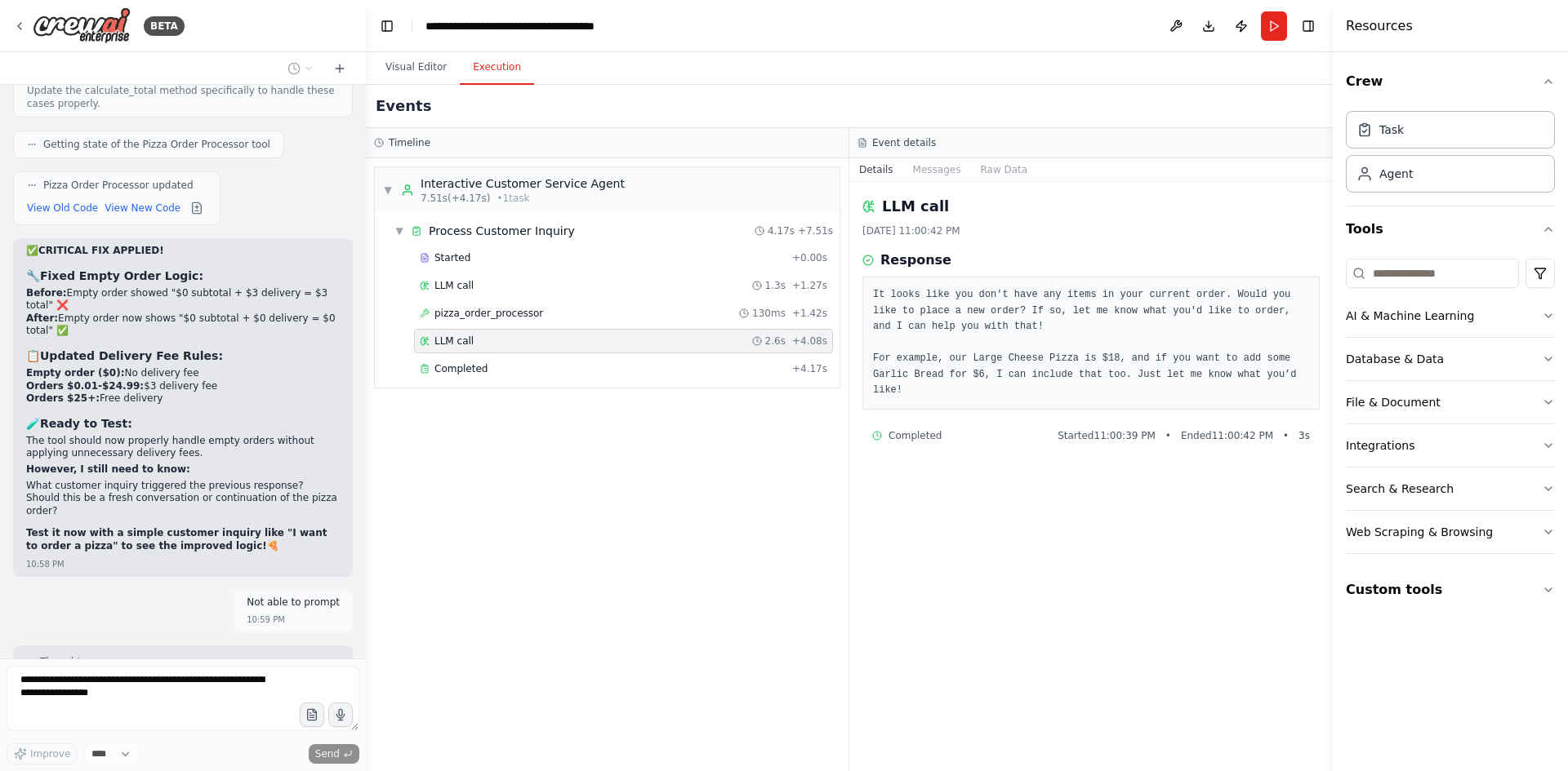
scroll to position [51079, 0]
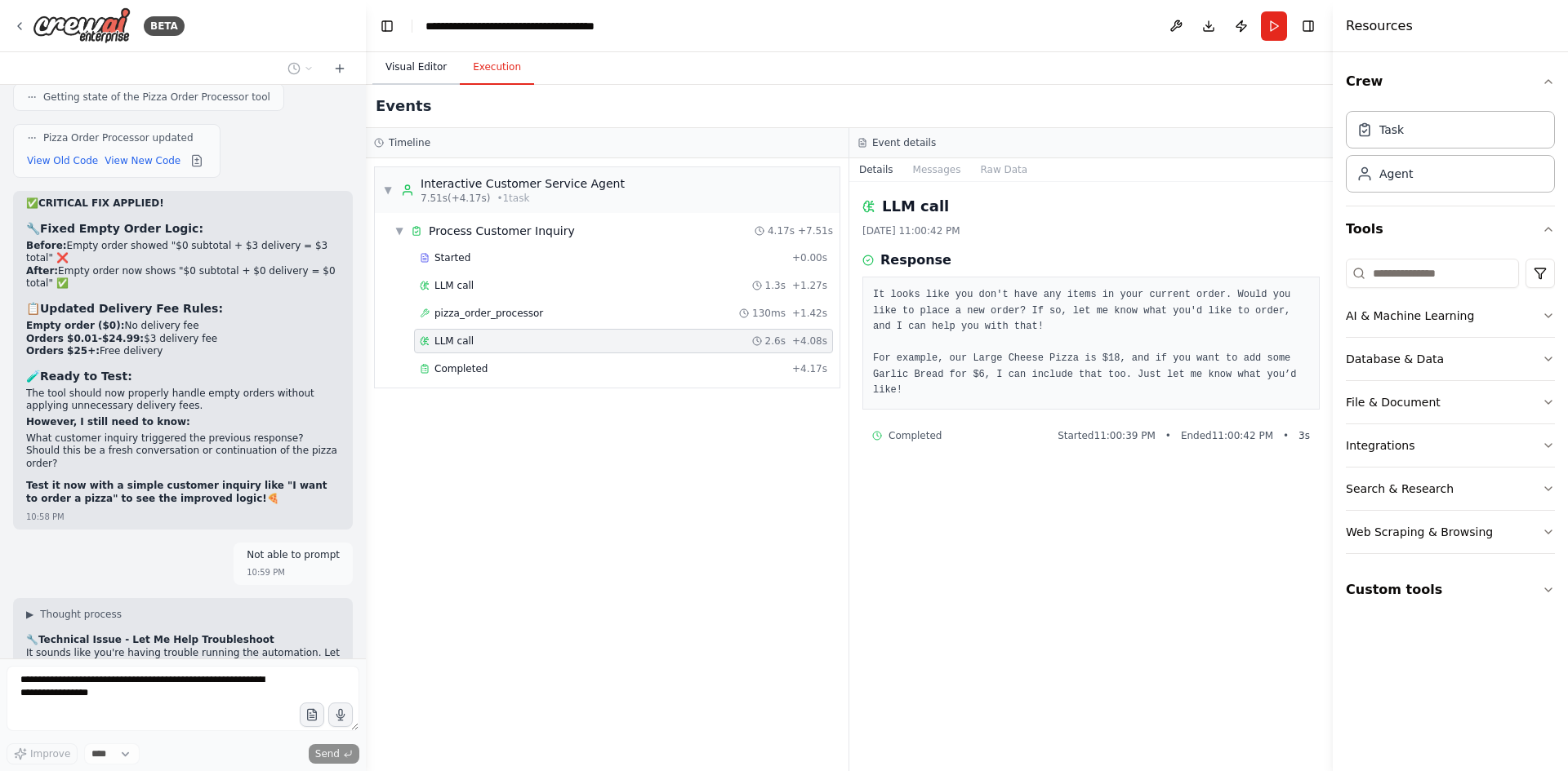
click at [412, 61] on button "Visual Editor" at bounding box center [415, 68] width 87 height 34
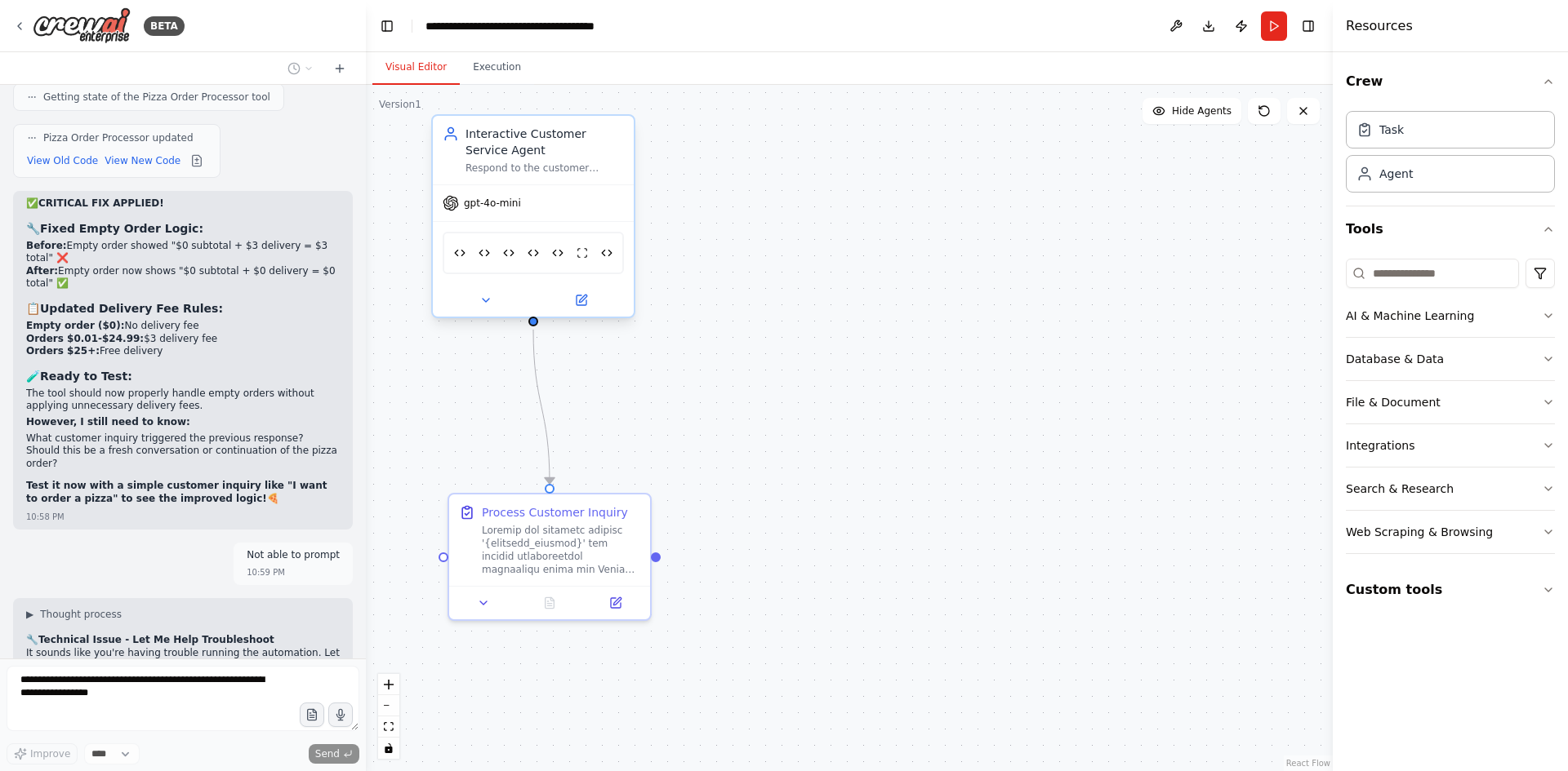
click at [588, 259] on div "Romans Pizza Order Status Tracker Sales Receipt Tool Customer Database Tool Ord…" at bounding box center [533, 252] width 181 height 42
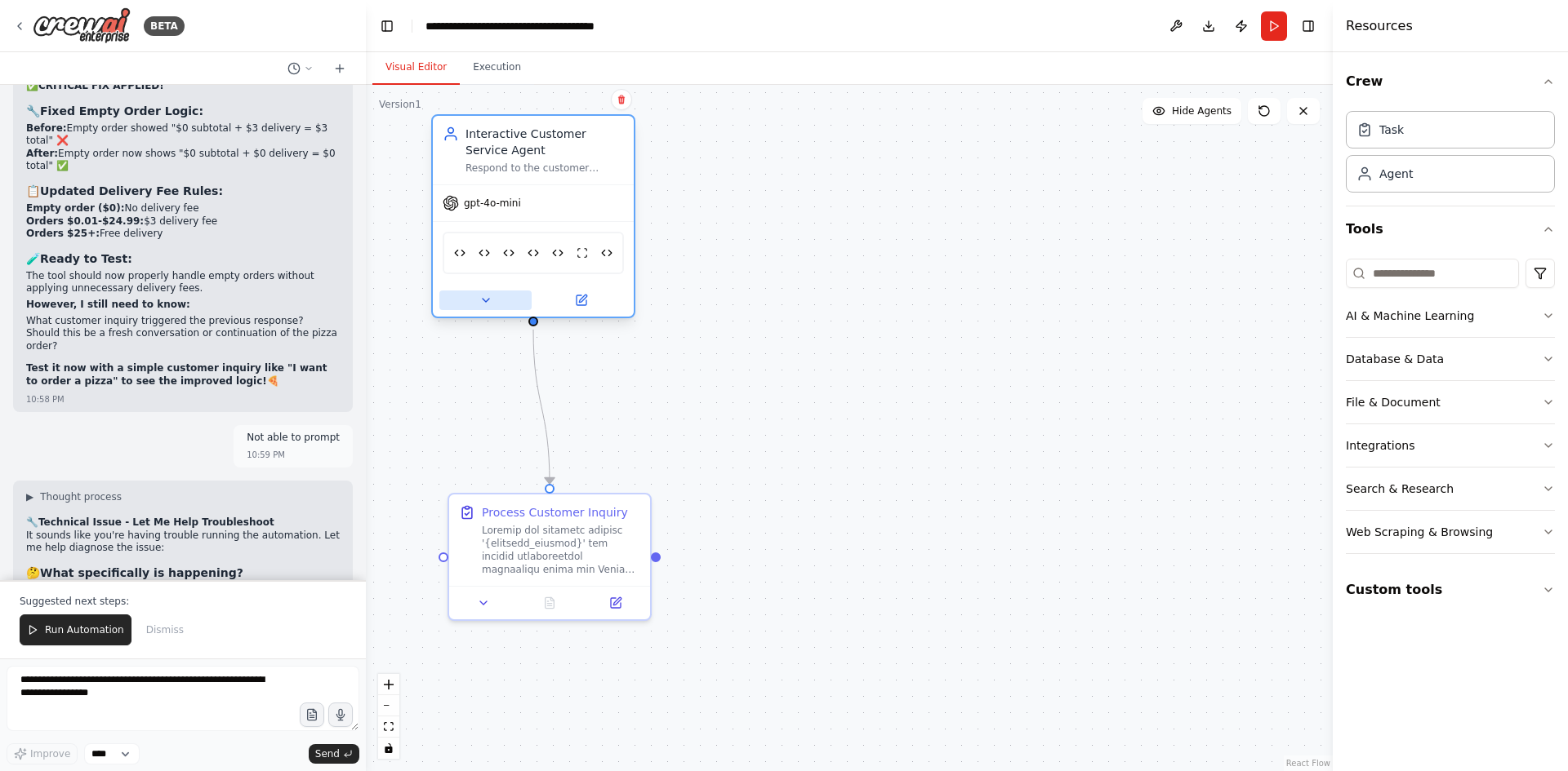
click at [489, 300] on icon at bounding box center [486, 300] width 13 height 13
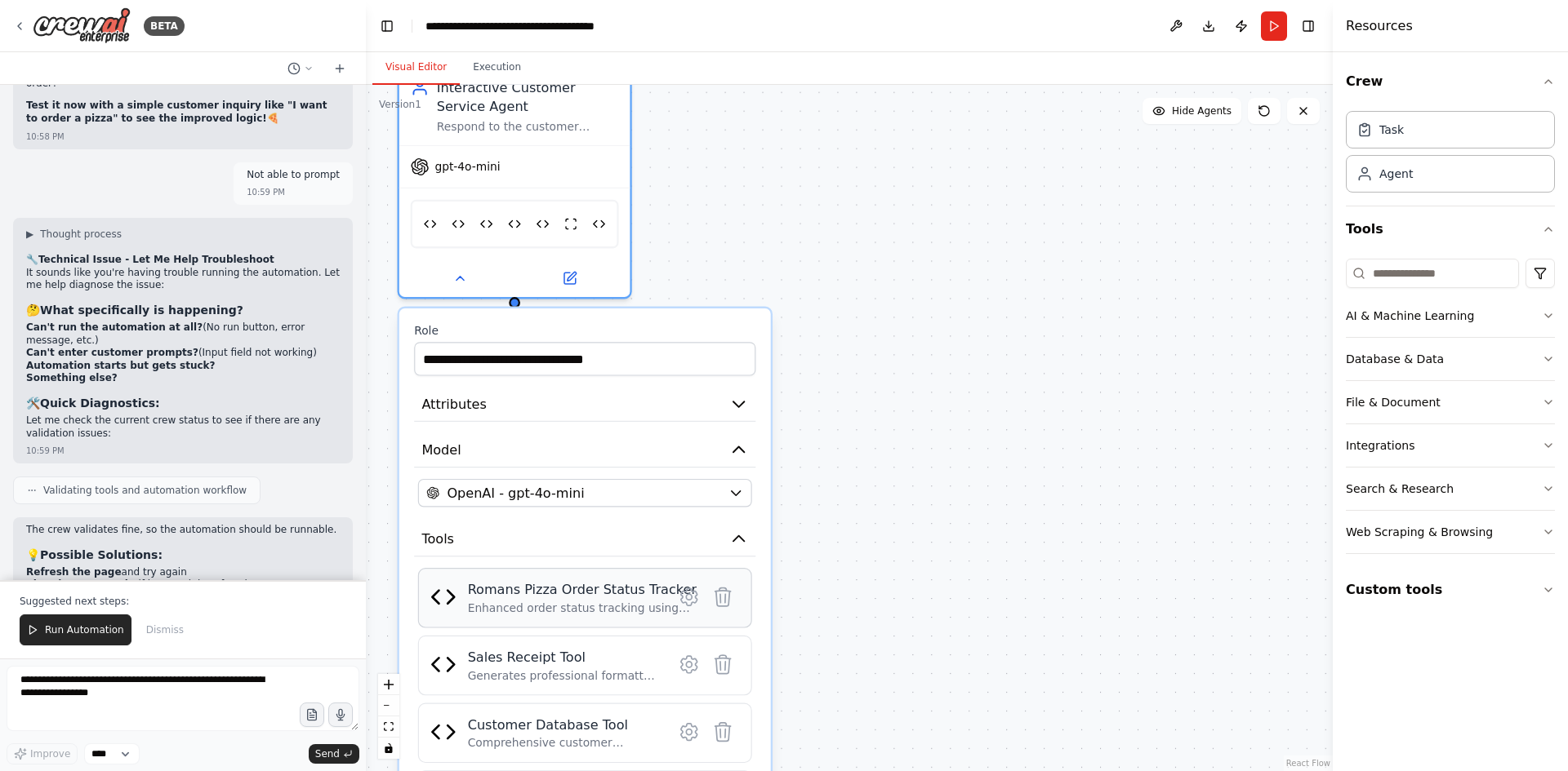
scroll to position [51495, 0]
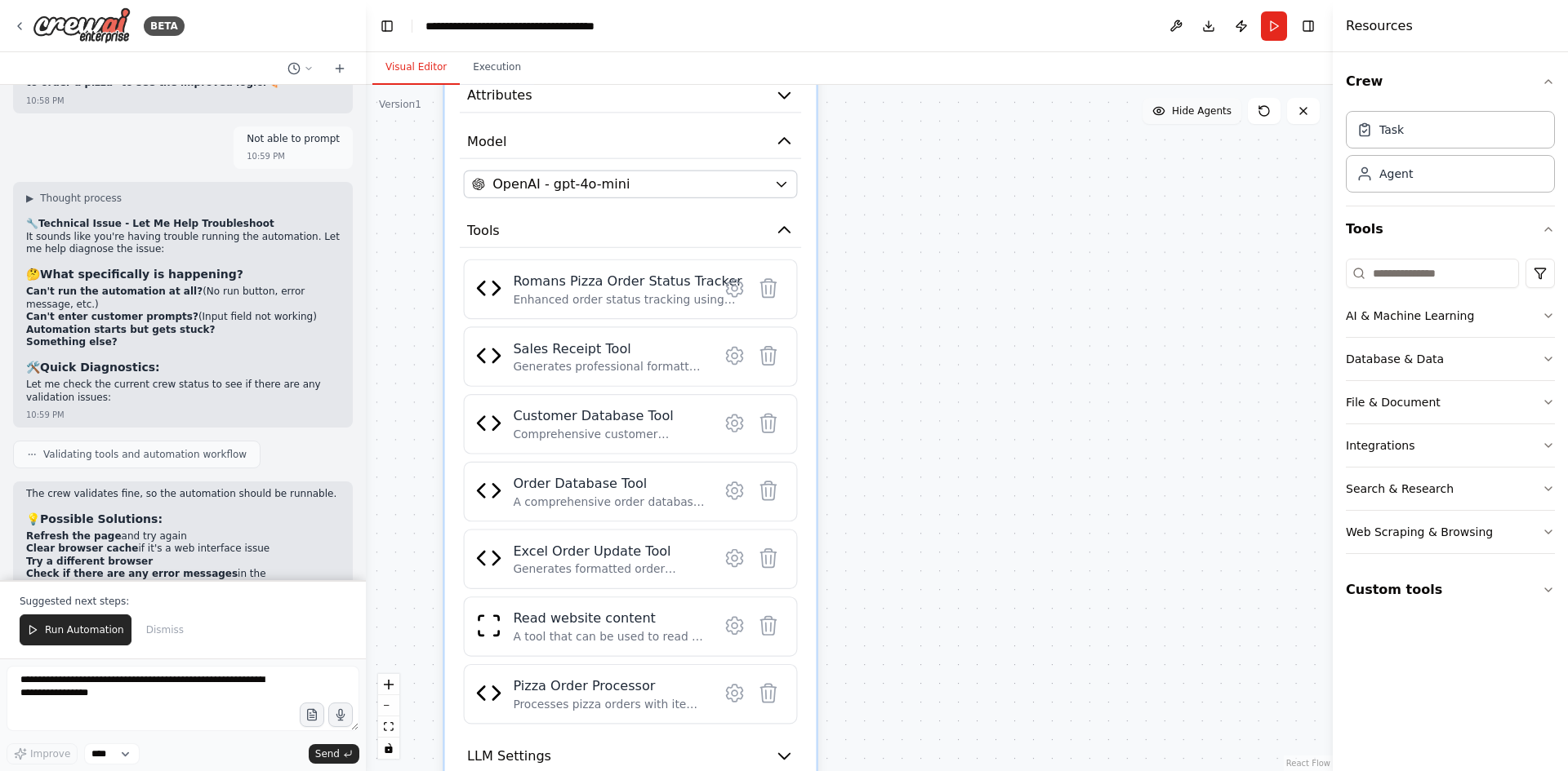
drag, startPoint x: 1152, startPoint y: 413, endPoint x: 1199, endPoint y: 100, distance: 316.5
click at [1199, 100] on div "Version 1 Show Tools Hide Agents .deletable-edge-delete-btn { width: 20px; heig…" at bounding box center [849, 428] width 967 height 686
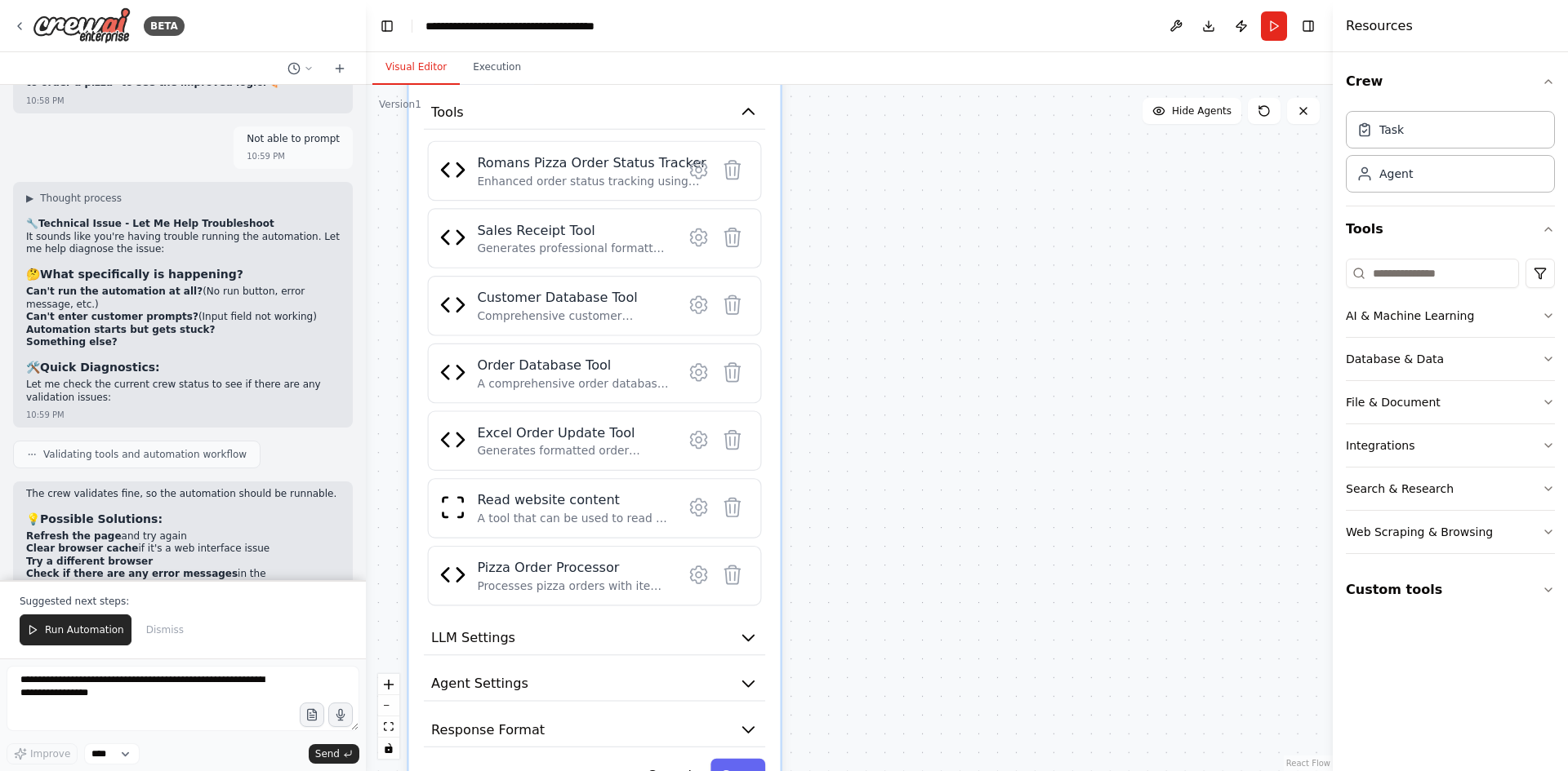
drag, startPoint x: 1026, startPoint y: 525, endPoint x: 988, endPoint y: 411, distance: 120.2
click at [988, 411] on div ".deletable-edge-delete-btn { width: 20px; height: 20px; border: 0px solid #ffff…" at bounding box center [849, 428] width 967 height 686
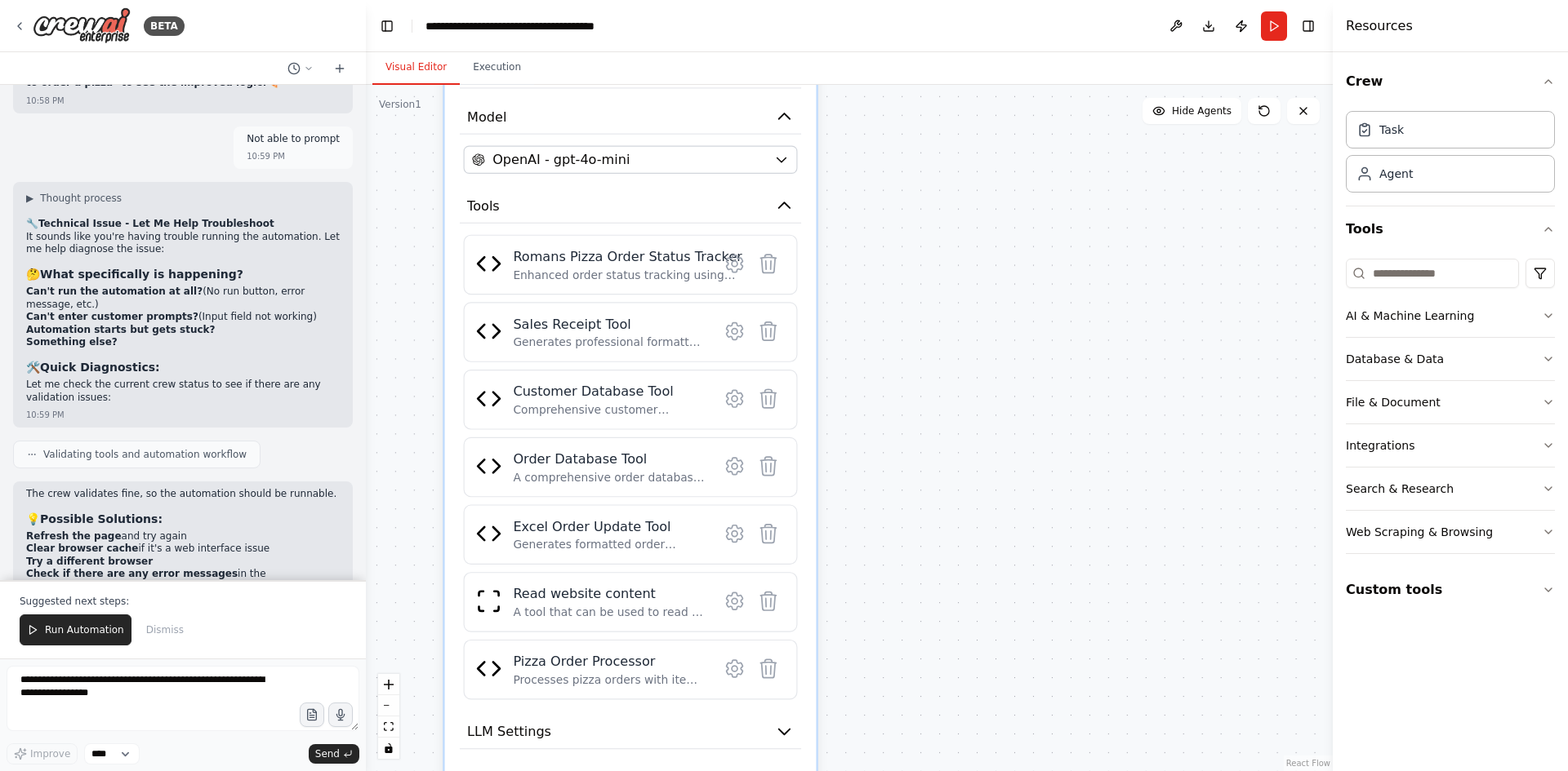
drag, startPoint x: 1029, startPoint y: 347, endPoint x: 1067, endPoint y: 456, distance: 115.4
click at [1067, 456] on div ".deletable-edge-delete-btn { width: 20px; height: 20px; border: 0px solid #ffff…" at bounding box center [849, 428] width 967 height 686
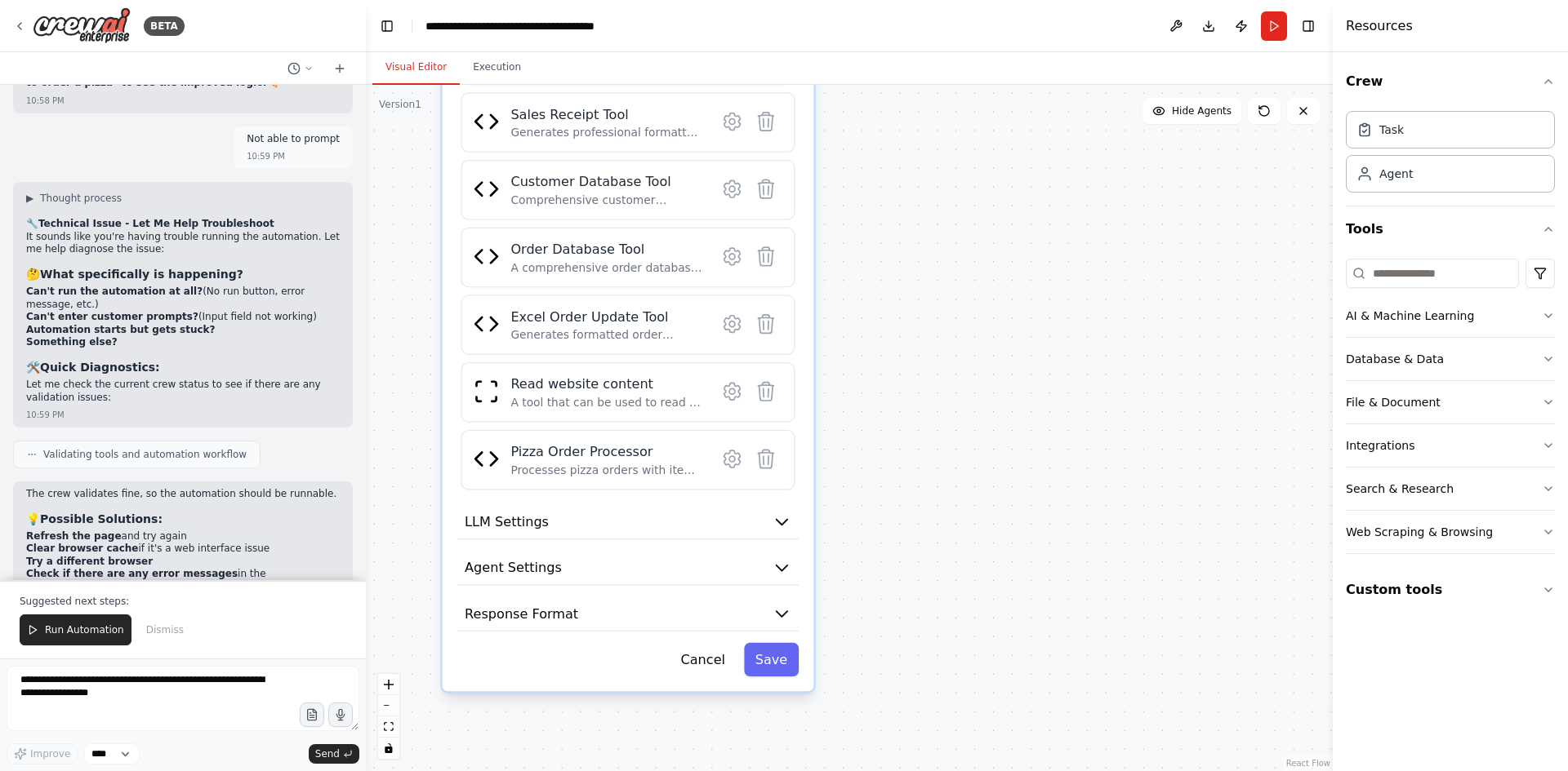
drag, startPoint x: 1025, startPoint y: 534, endPoint x: 1016, endPoint y: 322, distance: 212.2
click at [1016, 322] on div ".deletable-edge-delete-btn { width: 20px; height: 20px; border: 0px solid #ffff…" at bounding box center [849, 428] width 967 height 686
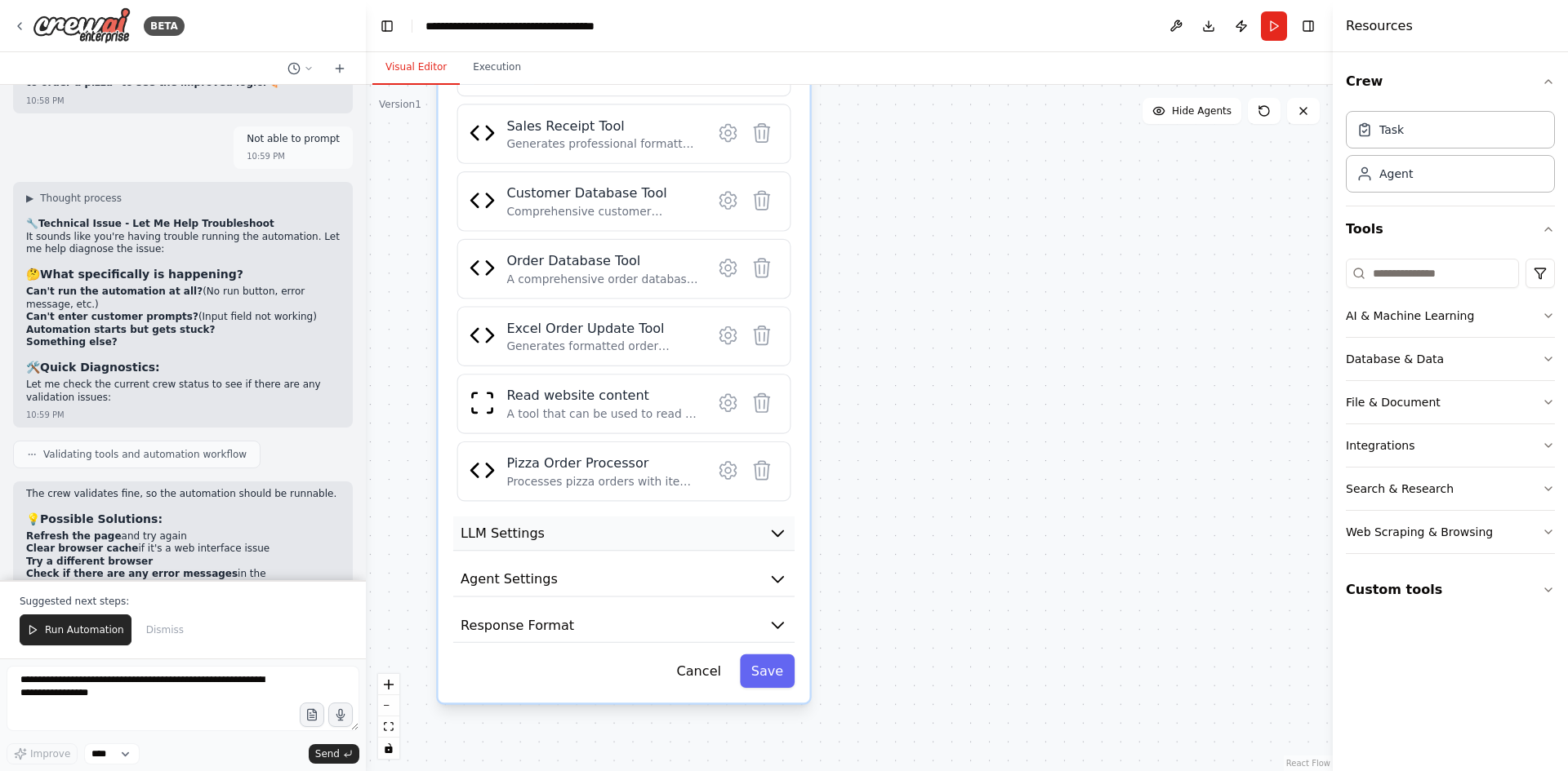
click at [777, 534] on icon "button" at bounding box center [778, 534] width 11 height 5
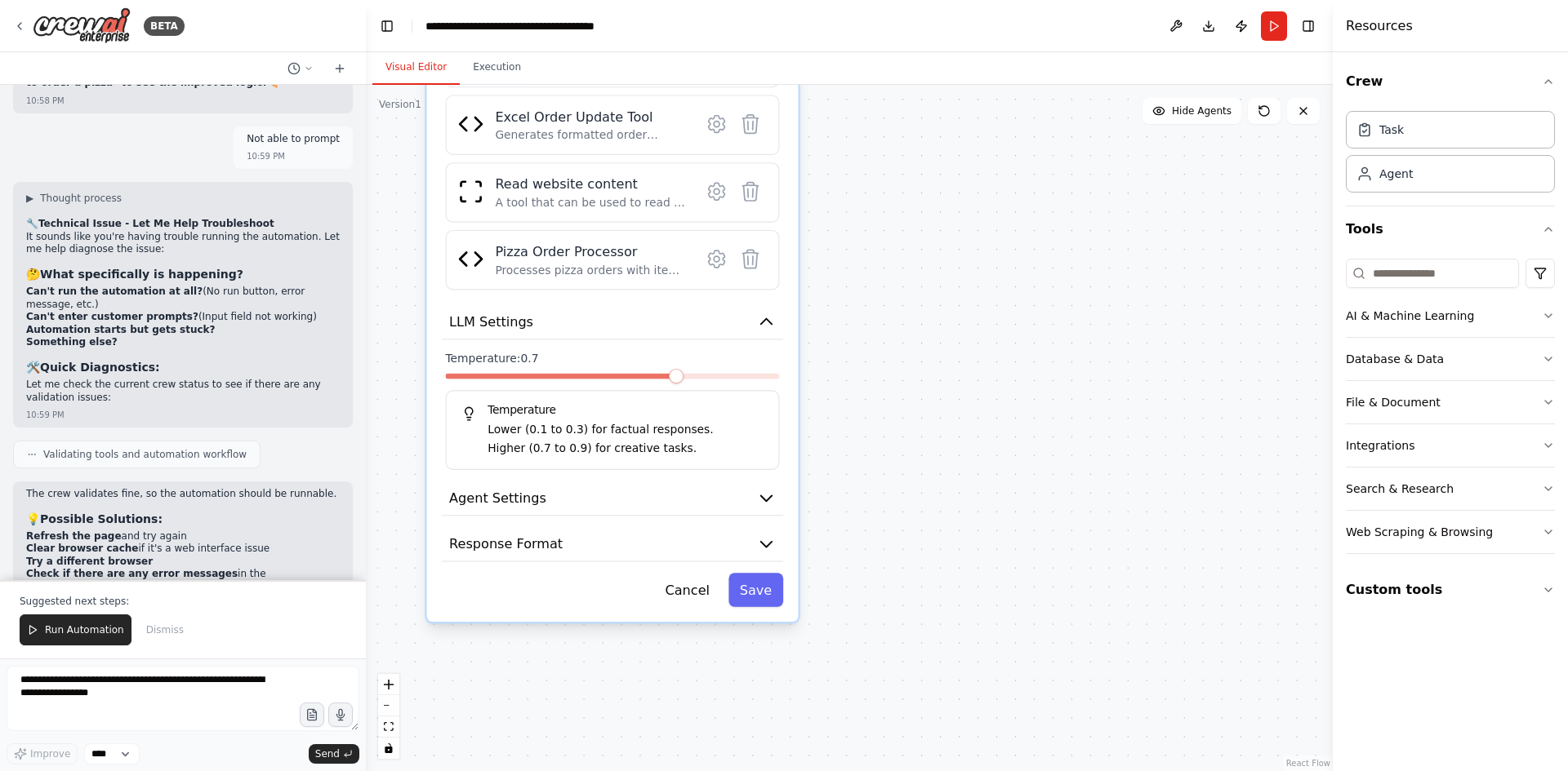
drag, startPoint x: 980, startPoint y: 616, endPoint x: 968, endPoint y: 419, distance: 197.4
click at [968, 419] on div ".deletable-edge-delete-btn { width: 20px; height: 20px; border: 0px solid #ffff…" at bounding box center [849, 428] width 967 height 686
click at [769, 501] on icon "button" at bounding box center [766, 498] width 19 height 19
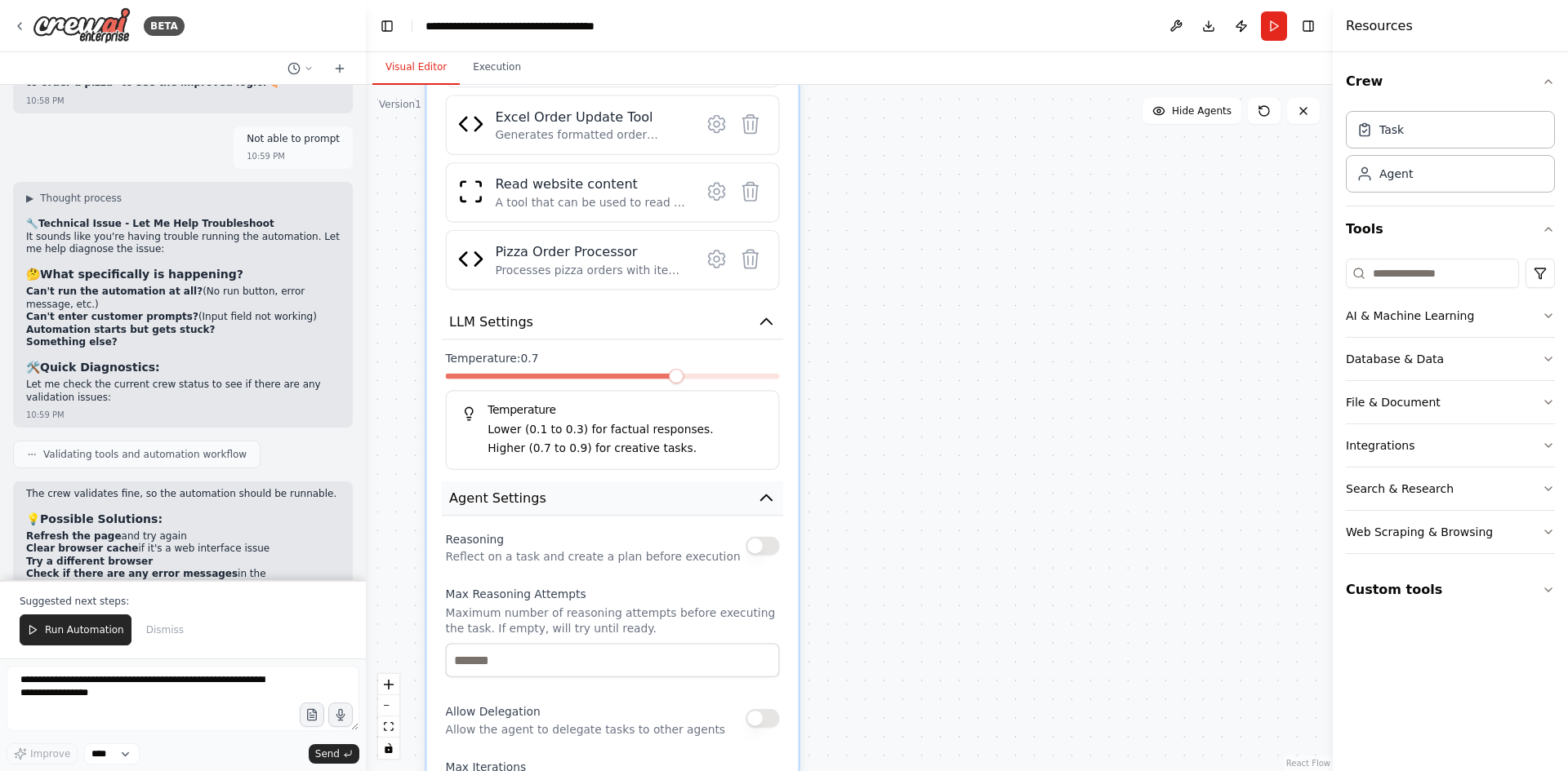
click at [769, 501] on icon "button" at bounding box center [766, 498] width 19 height 19
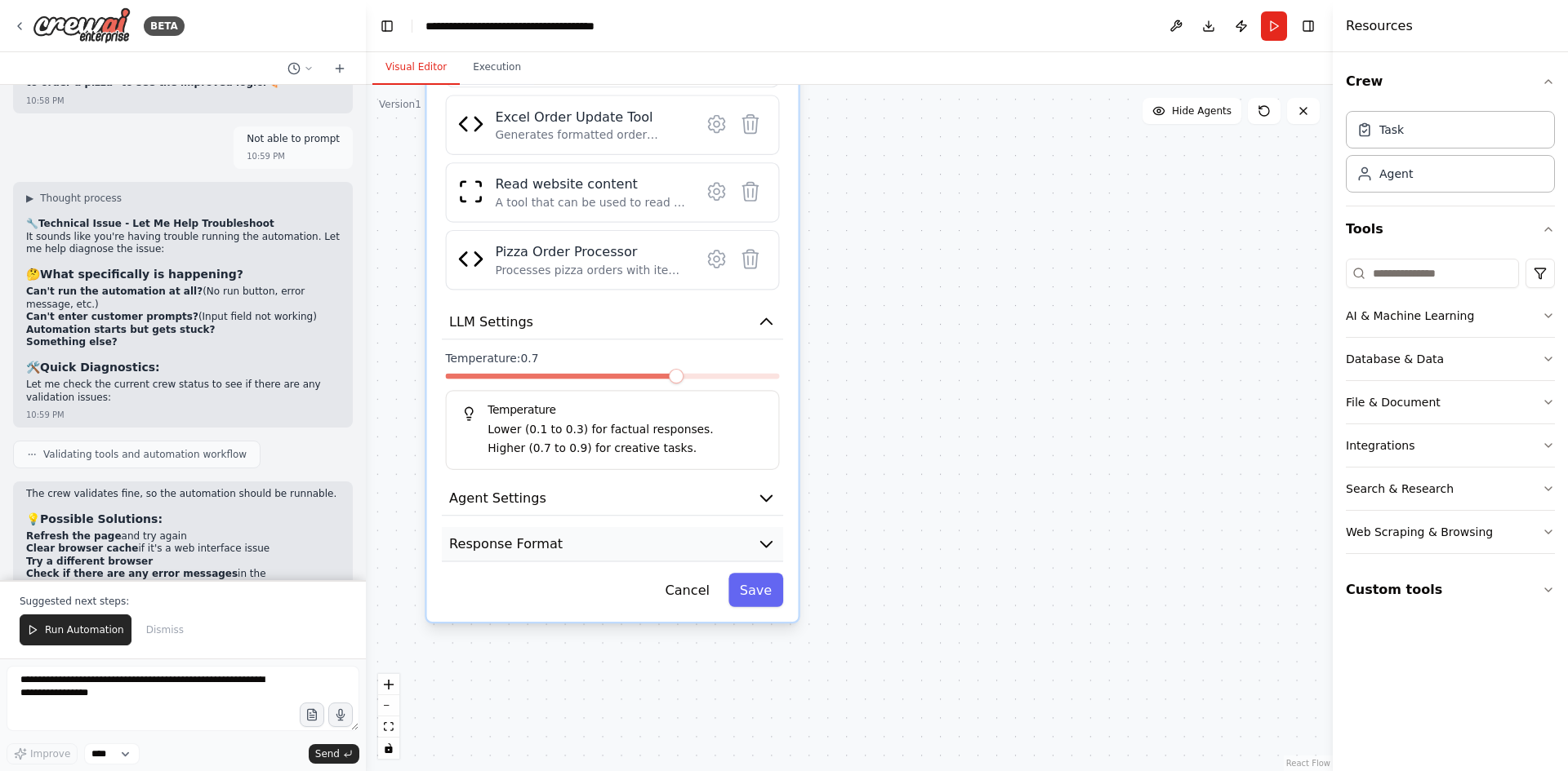
click at [763, 542] on icon "button" at bounding box center [766, 545] width 11 height 5
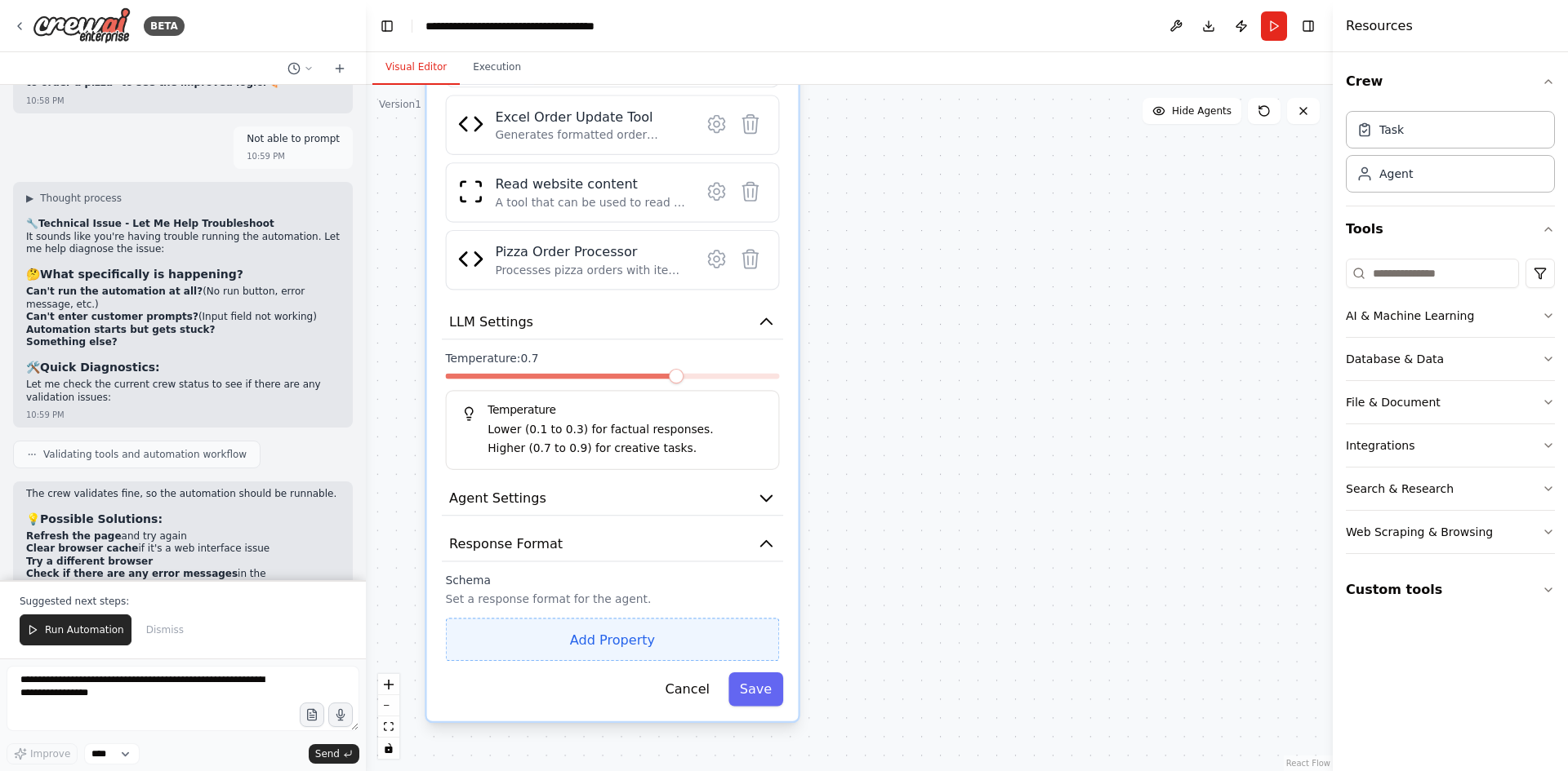
click at [579, 634] on button "Add Property" at bounding box center [613, 639] width 334 height 43
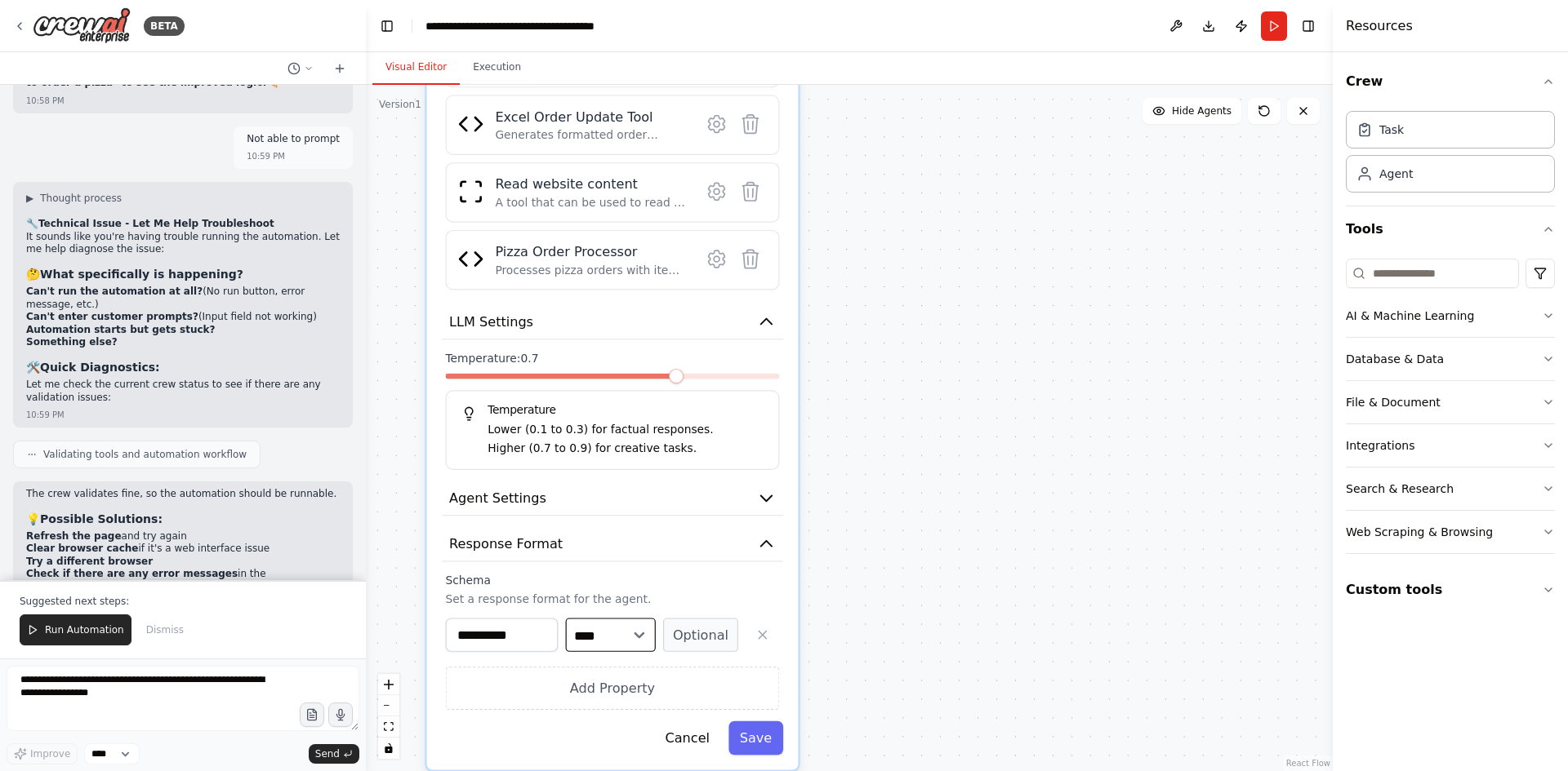
click at [638, 635] on select "**** ******* ******* **** ******" at bounding box center [611, 634] width 90 height 33
click at [964, 621] on div ".deletable-edge-delete-btn { width: 20px; height: 20px; border: 0px solid #ffff…" at bounding box center [849, 428] width 967 height 686
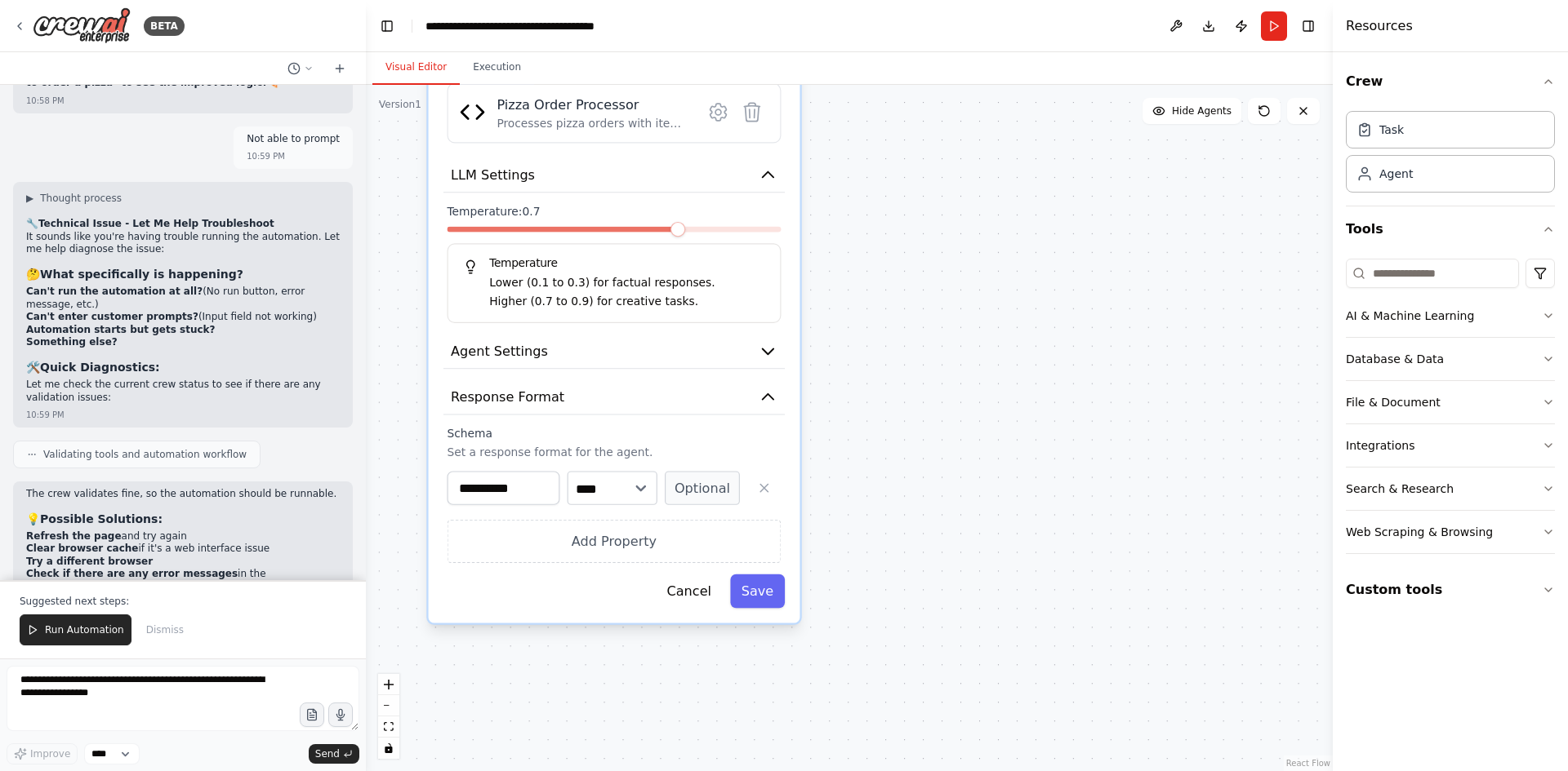
drag, startPoint x: 1044, startPoint y: 604, endPoint x: 1046, endPoint y: 458, distance: 146.0
click at [1046, 458] on div ".deletable-edge-delete-btn { width: 20px; height: 20px; border: 0px solid #ffff…" at bounding box center [849, 428] width 967 height 686
click at [497, 501] on input "**********" at bounding box center [504, 487] width 113 height 33
click at [638, 551] on button "Add Property" at bounding box center [615, 541] width 334 height 43
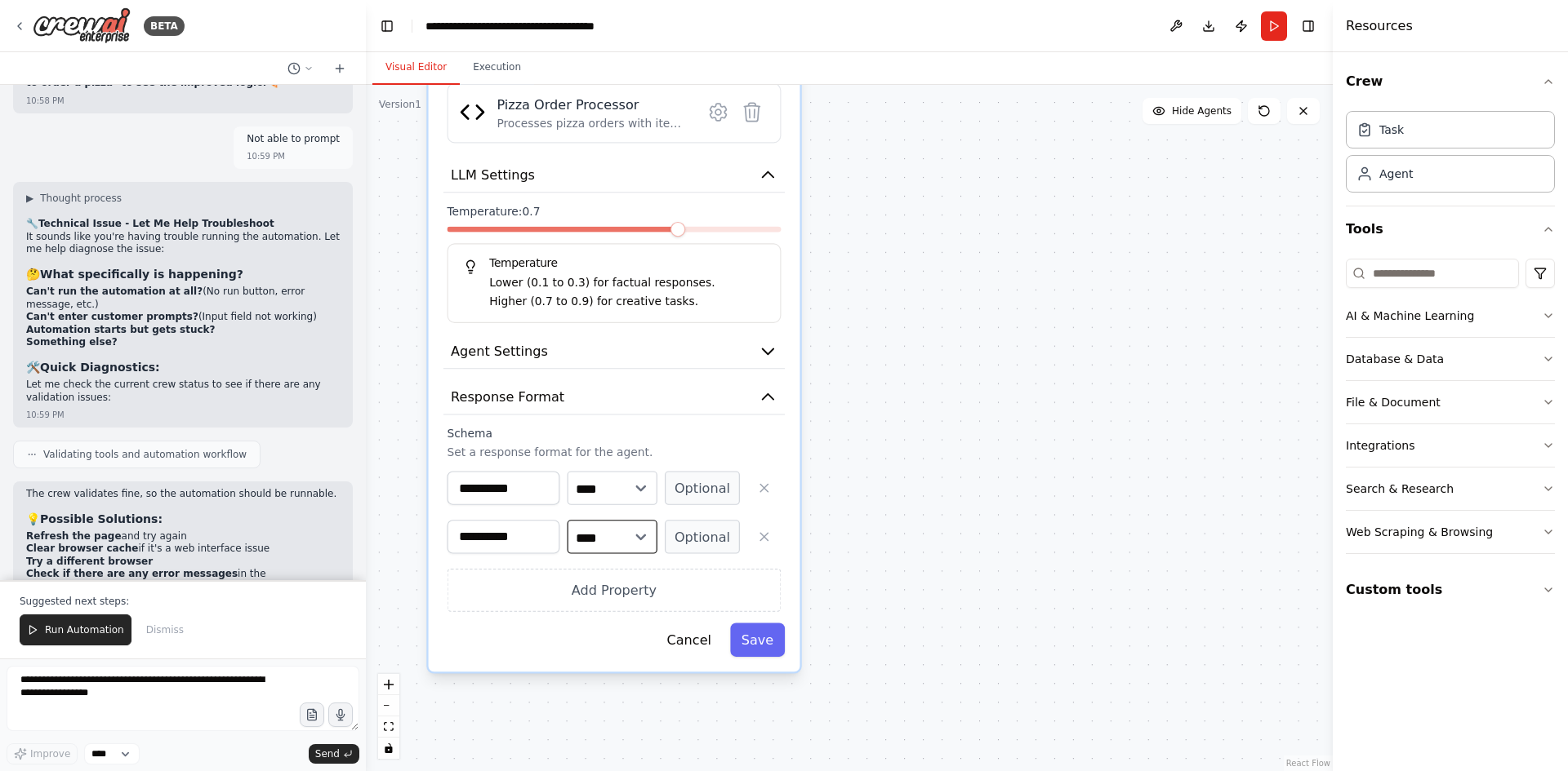
click at [645, 537] on select "**** ******* ******* **** ******" at bounding box center [613, 536] width 90 height 33
select select "******"
click at [568, 520] on select "**** ******* ******* **** ******" at bounding box center [613, 536] width 90 height 33
click at [603, 598] on button "Add Property" at bounding box center [615, 591] width 334 height 43
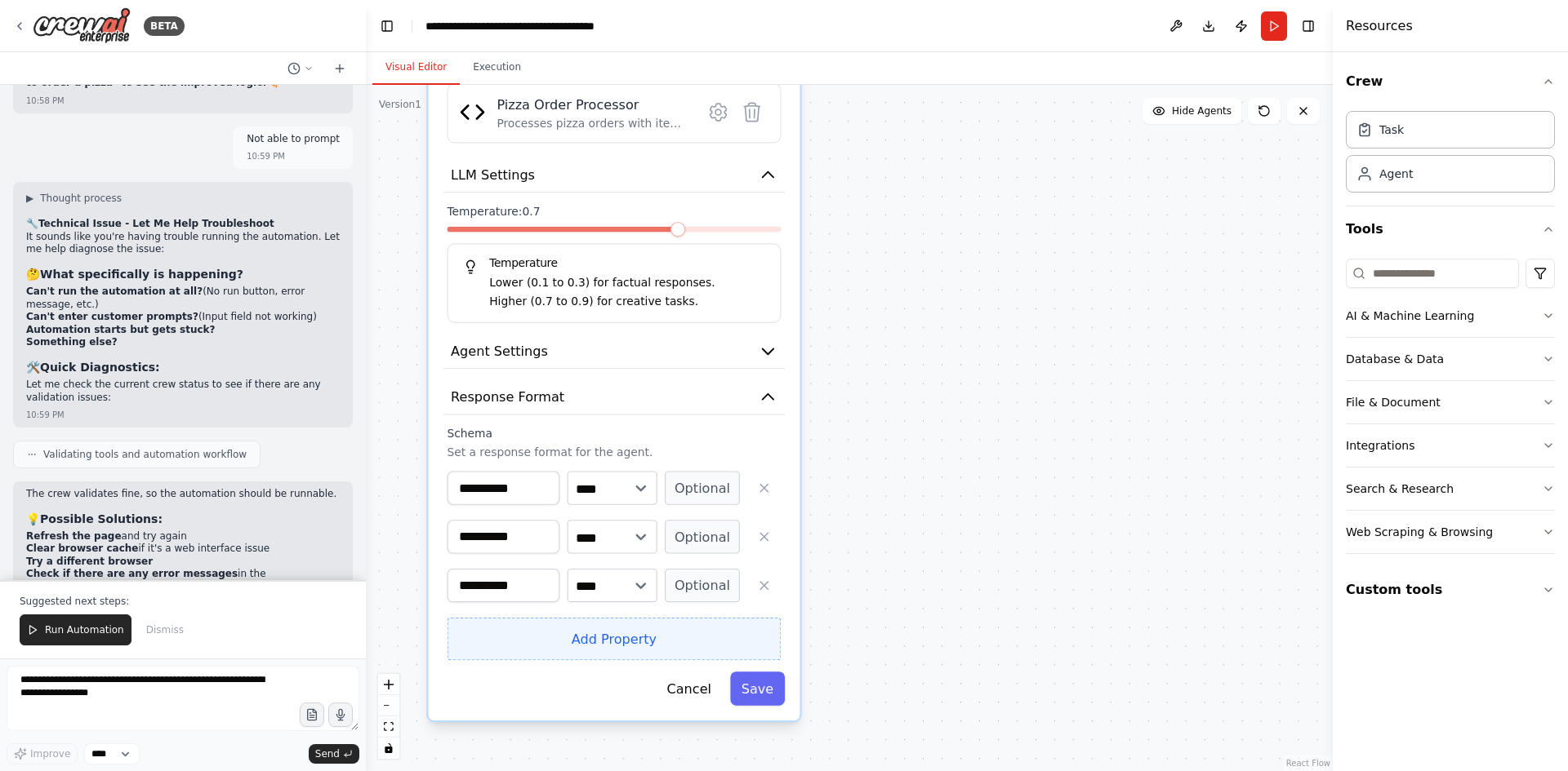
click at [635, 637] on button "Add Property" at bounding box center [615, 639] width 334 height 43
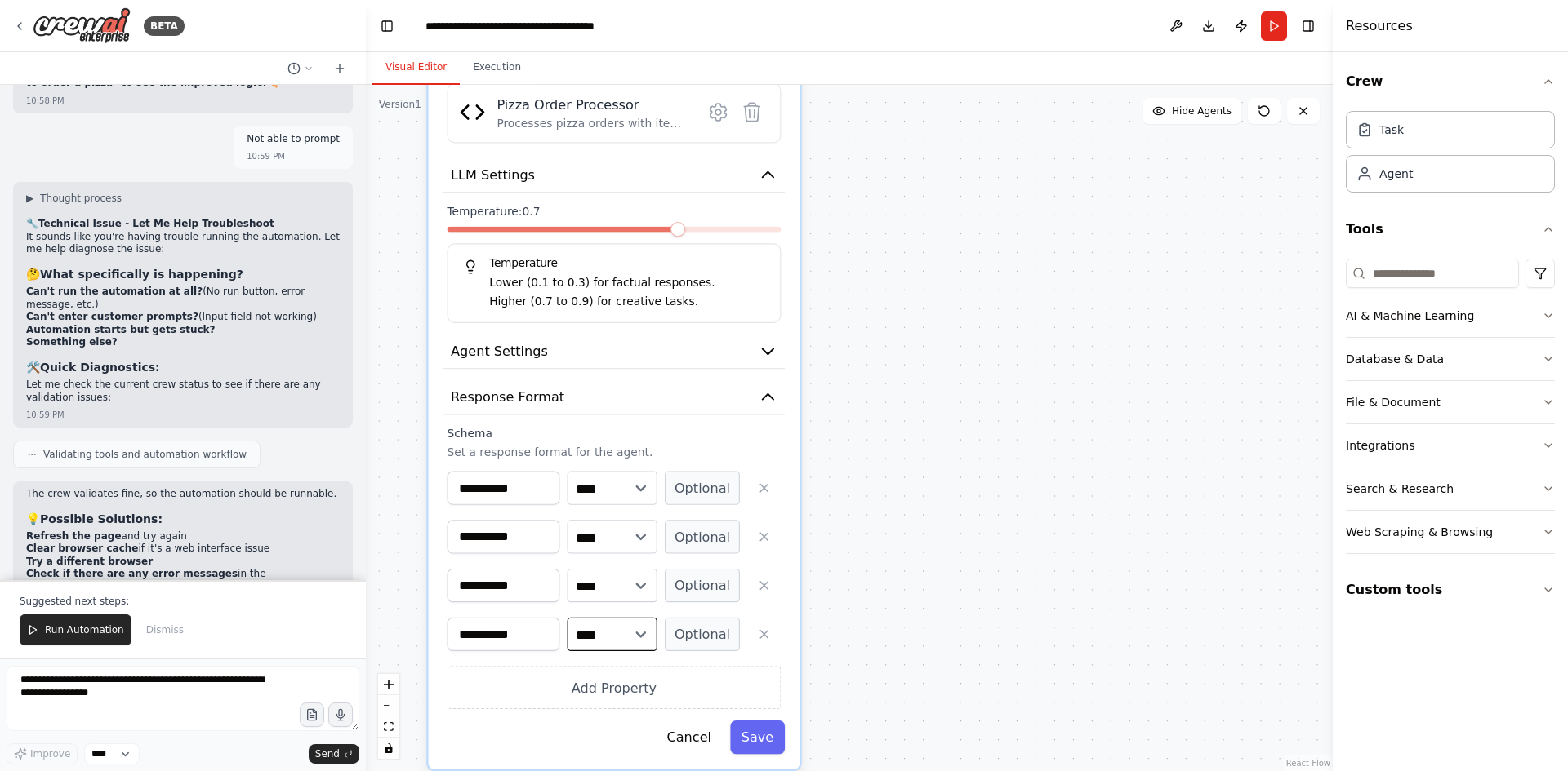
click at [642, 631] on select "**** ******* ******* **** ******" at bounding box center [613, 634] width 90 height 33
click at [647, 580] on select "**** ******* ******* **** ******" at bounding box center [613, 585] width 90 height 33
click at [762, 634] on icon "button" at bounding box center [764, 634] width 14 height 14
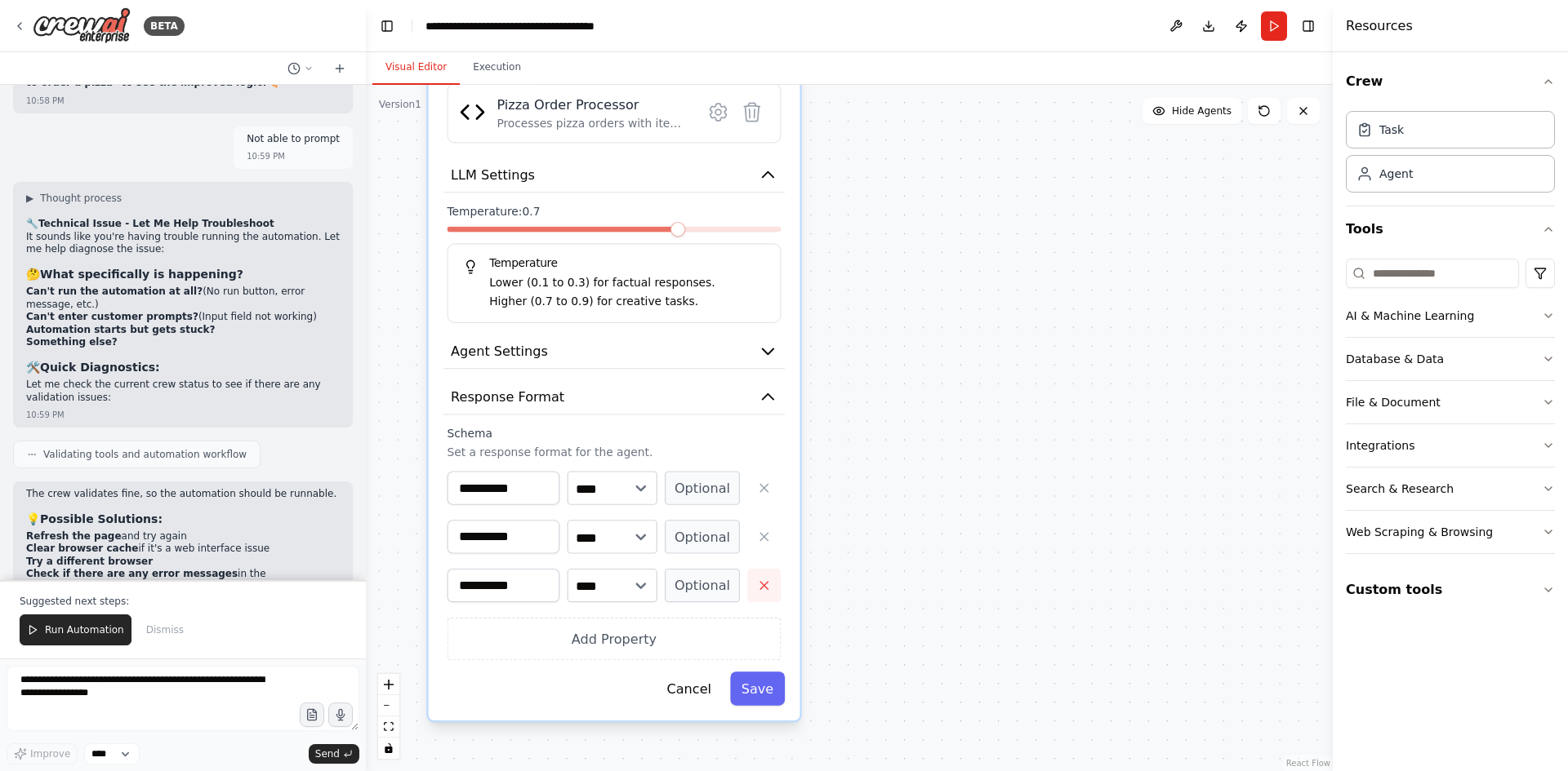
click at [759, 588] on icon "button" at bounding box center [764, 585] width 14 height 14
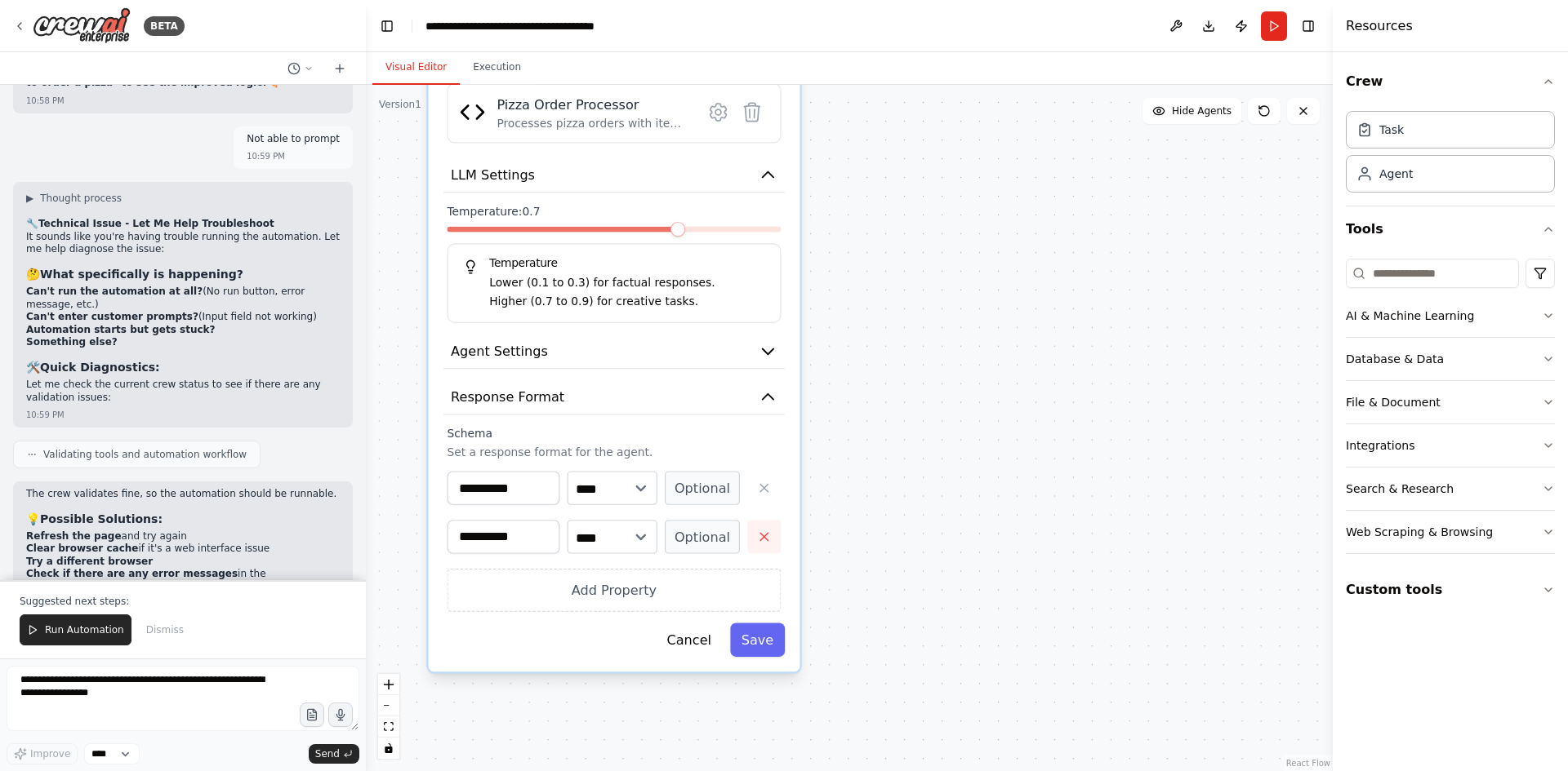
click at [769, 548] on button "button" at bounding box center [763, 536] width 33 height 33
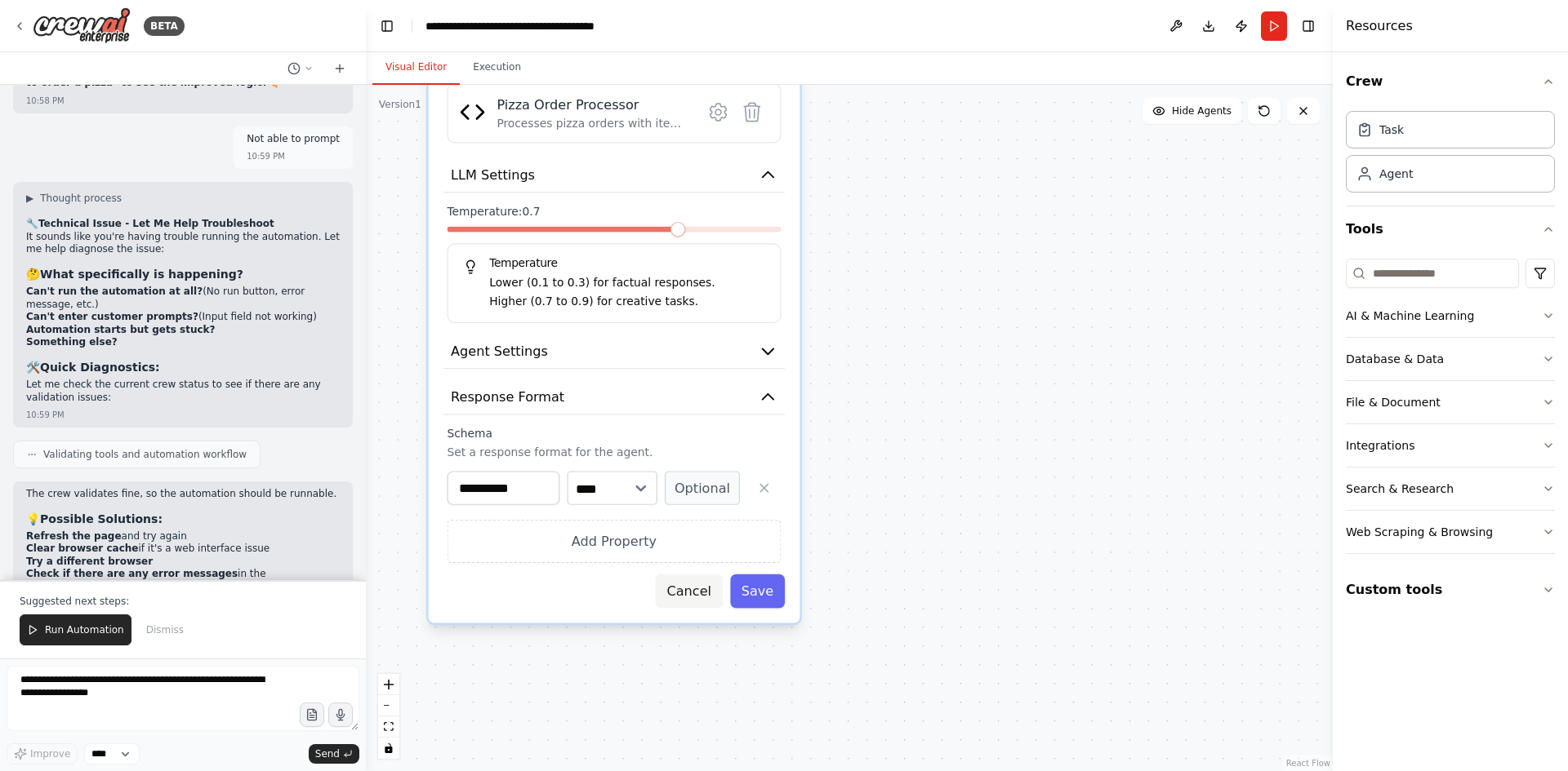
click at [697, 585] on button "Cancel" at bounding box center [689, 591] width 67 height 33
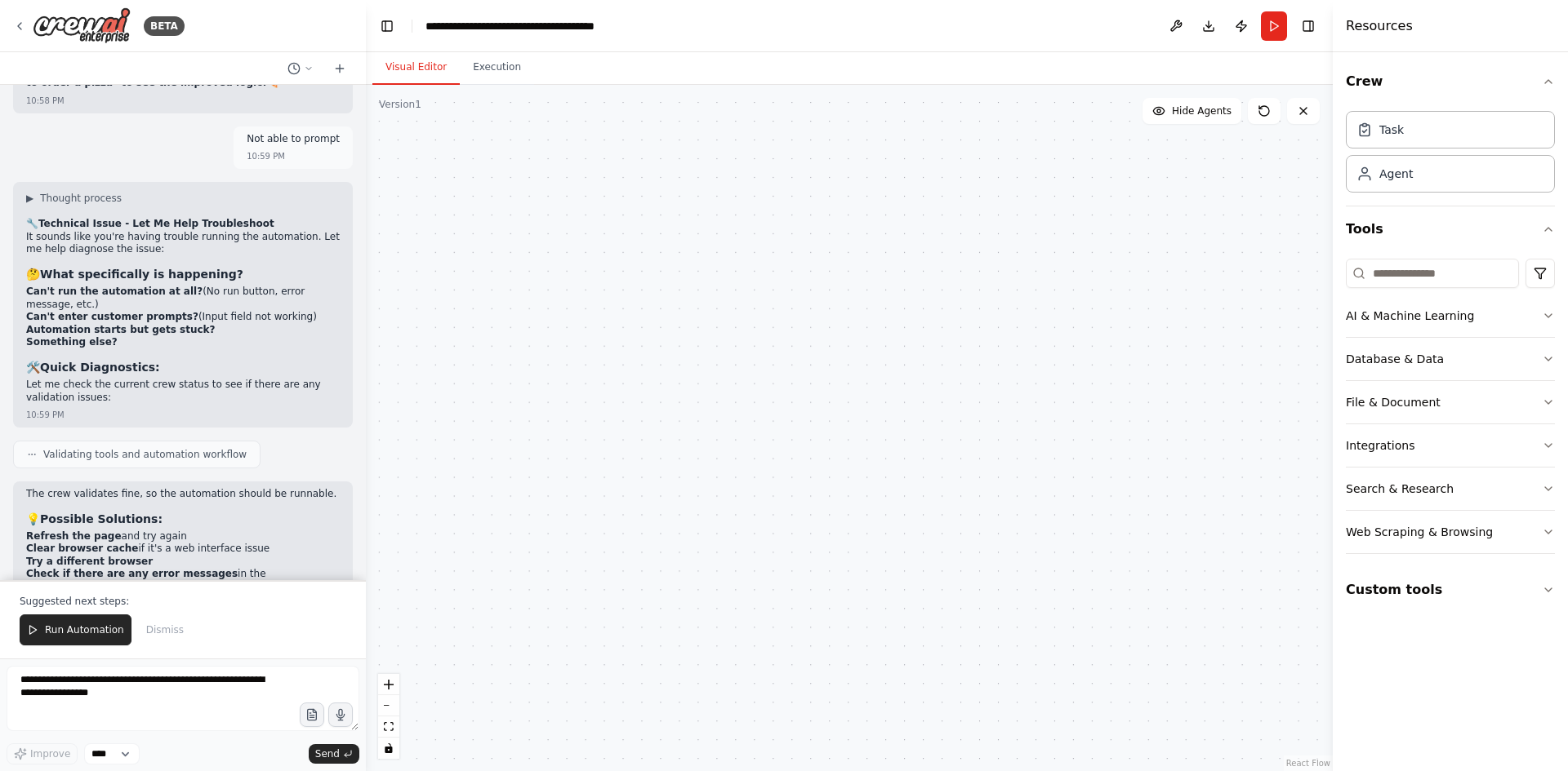
click at [978, 559] on div ".deletable-edge-delete-btn { width: 20px; height: 20px; border: 0px solid #ffff…" at bounding box center [849, 428] width 967 height 686
click at [79, 626] on span "Run Automation" at bounding box center [85, 630] width 79 height 13
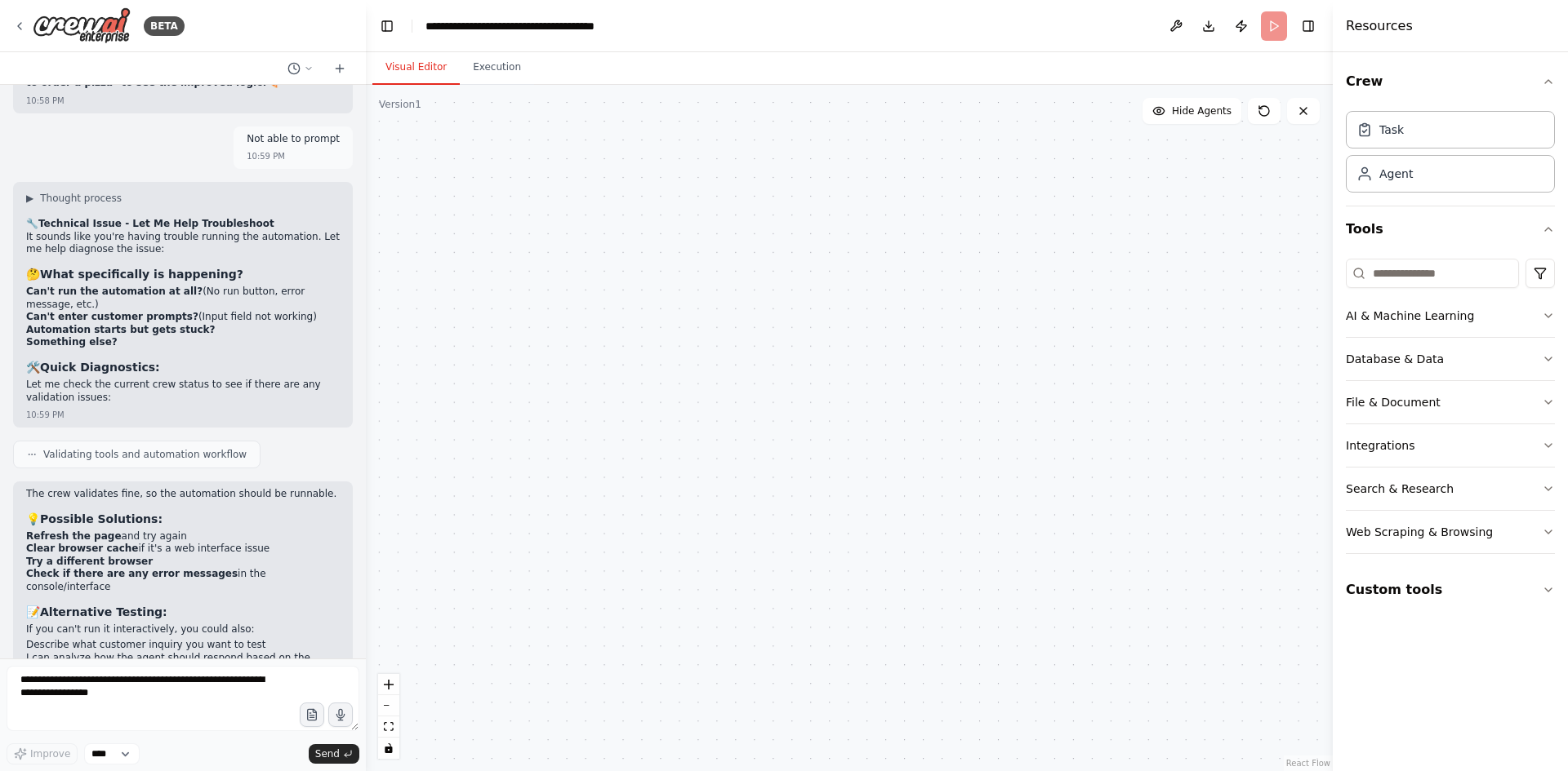
scroll to position [51417, 0]
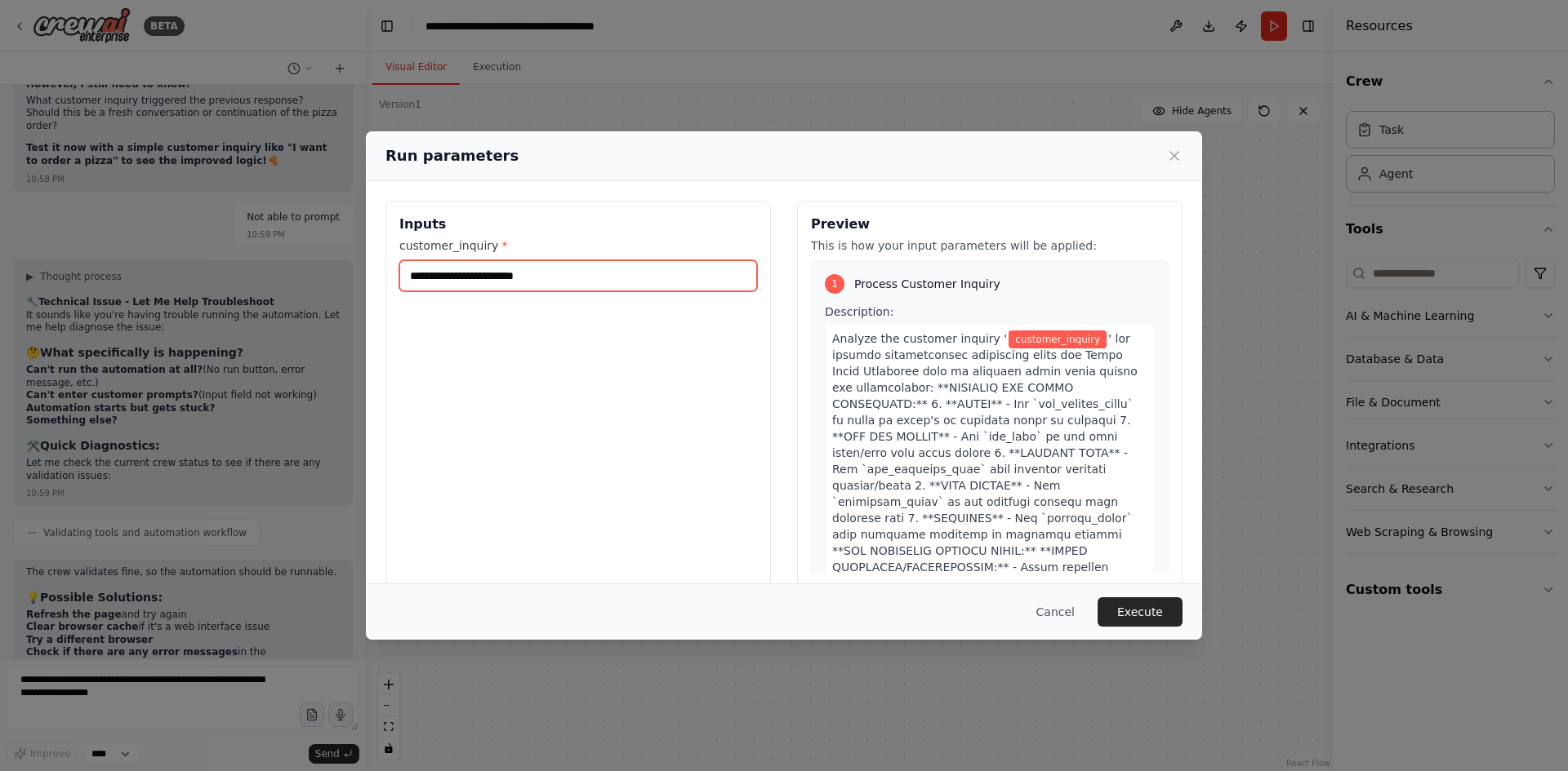
click at [497, 273] on input "customer_inquiry *" at bounding box center [578, 276] width 358 height 31
paste input "**********"
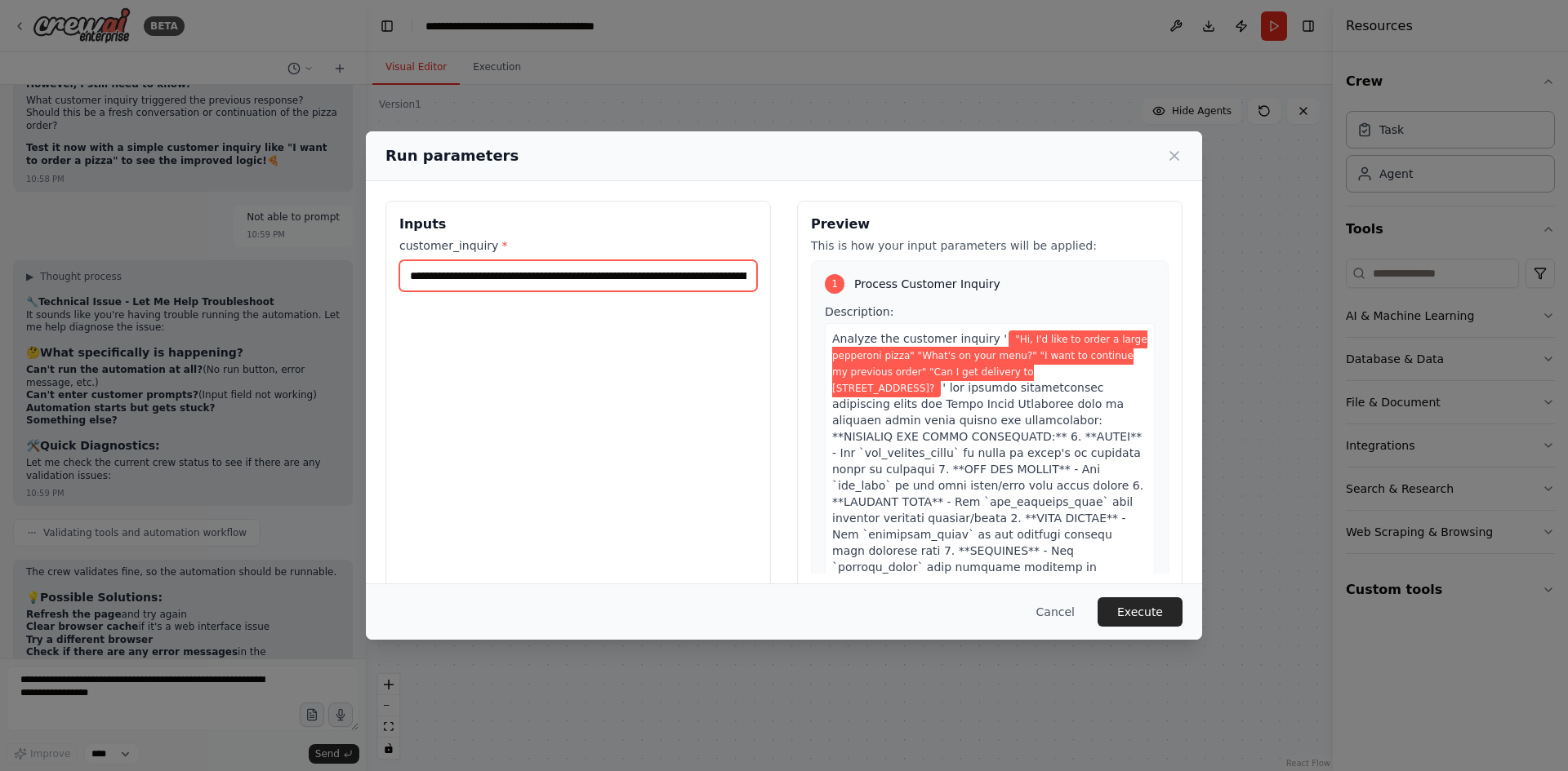
scroll to position [0, 414]
type input "**********"
click at [1130, 603] on button "Execute" at bounding box center [1140, 612] width 85 height 30
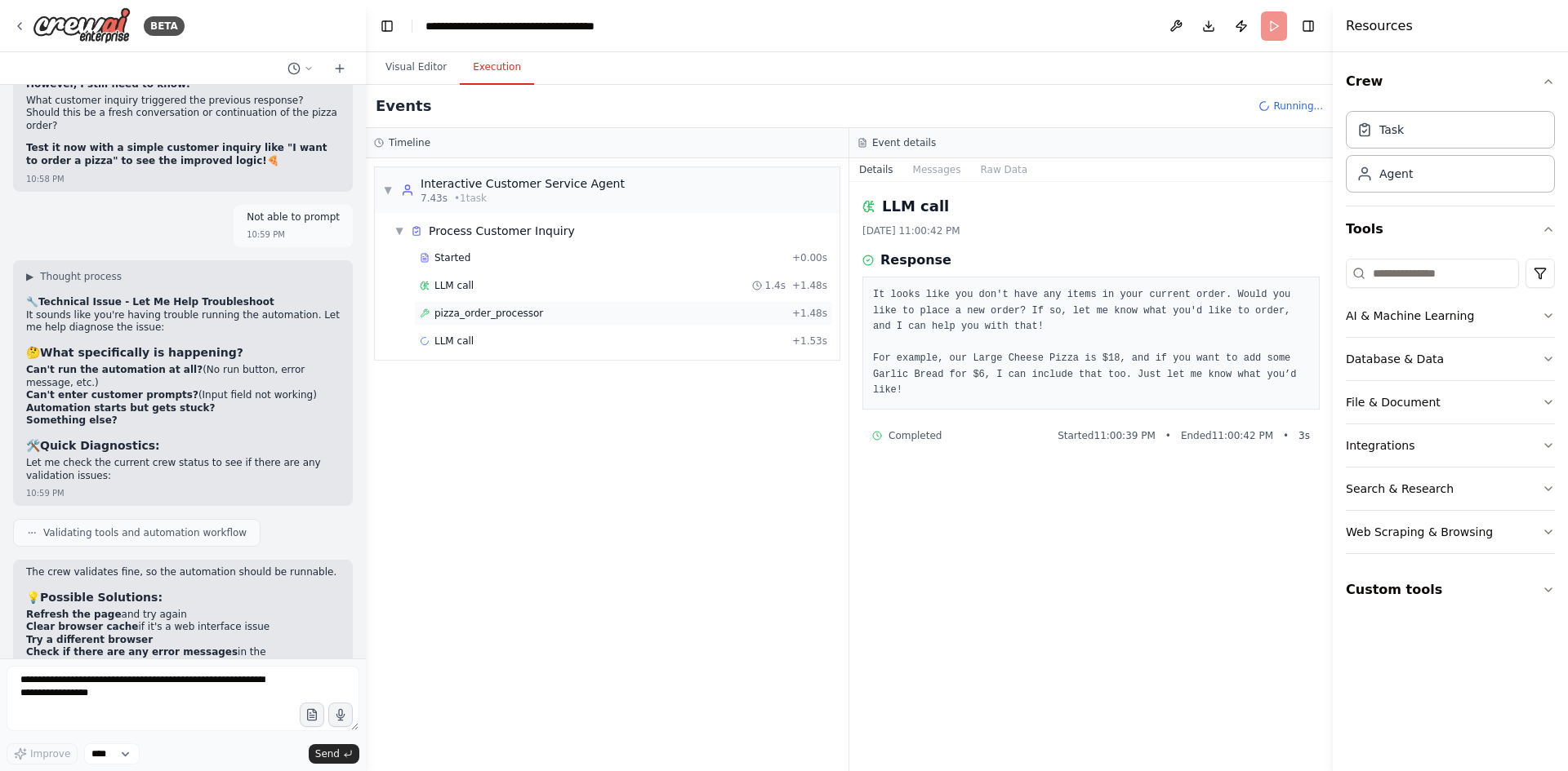
click at [498, 317] on span "pizza_order_processor" at bounding box center [488, 313] width 109 height 13
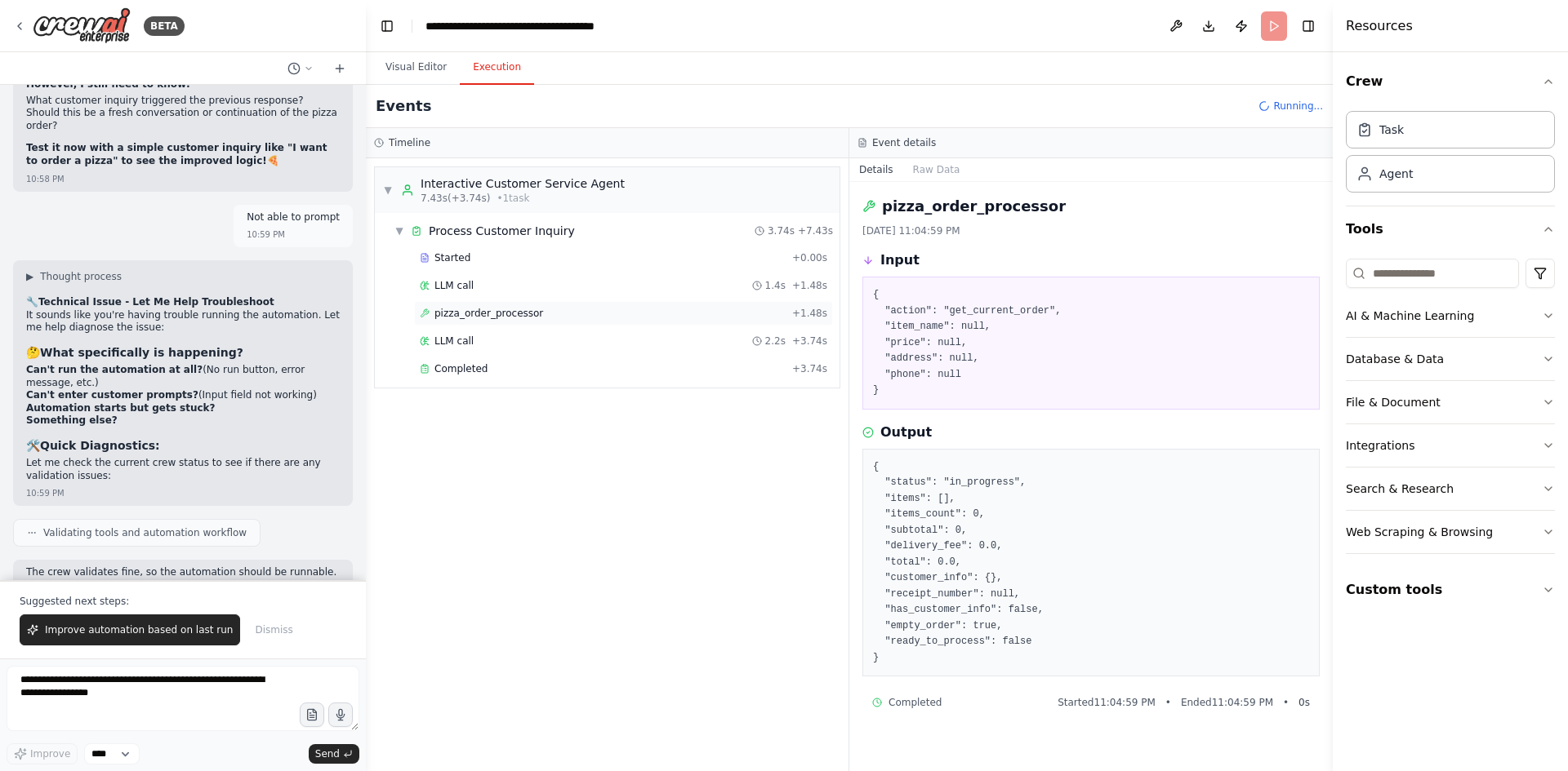
scroll to position [51495, 0]
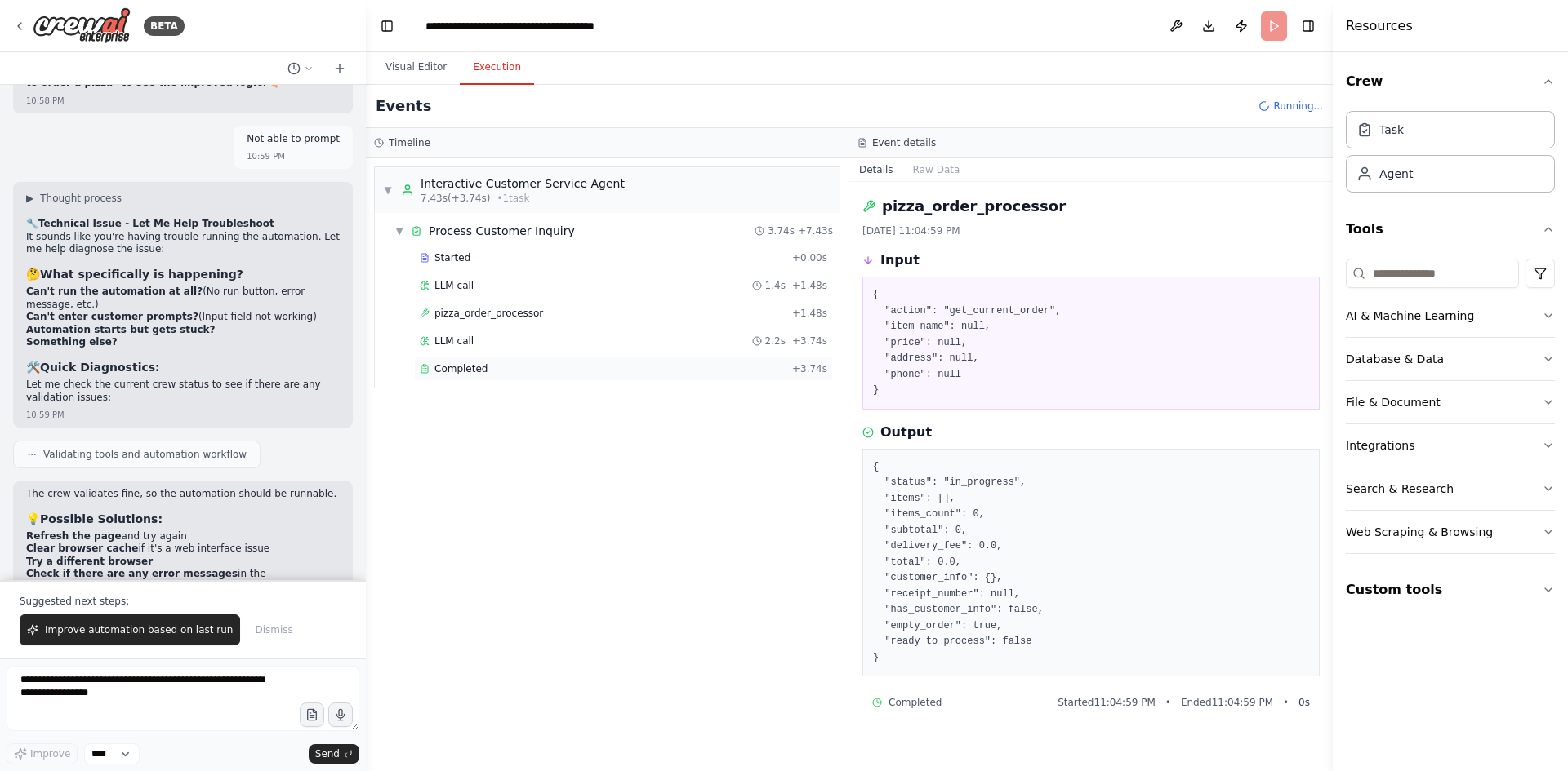
click at [465, 374] on span "Completed" at bounding box center [460, 368] width 53 height 13
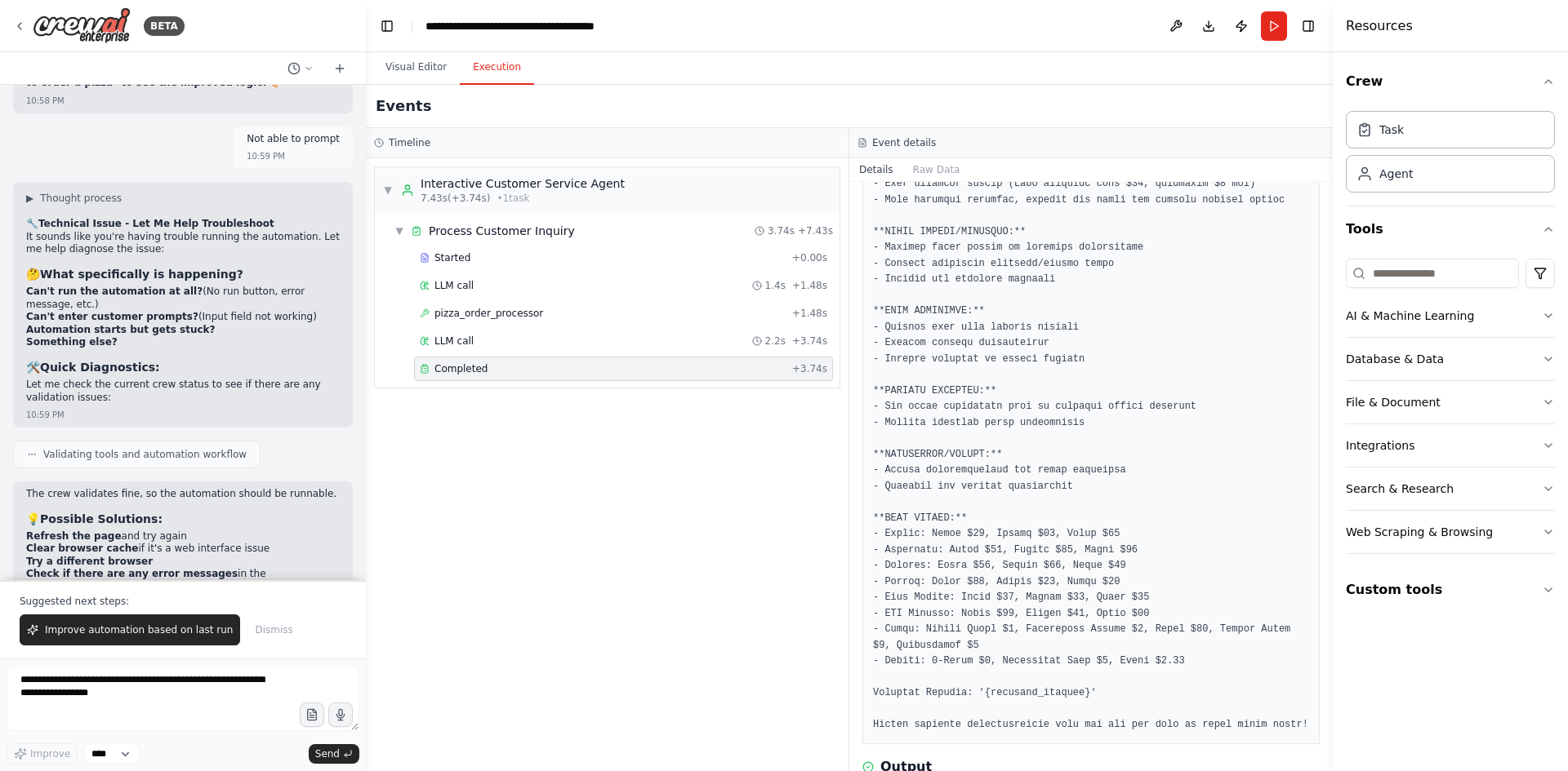
scroll to position [645, 0]
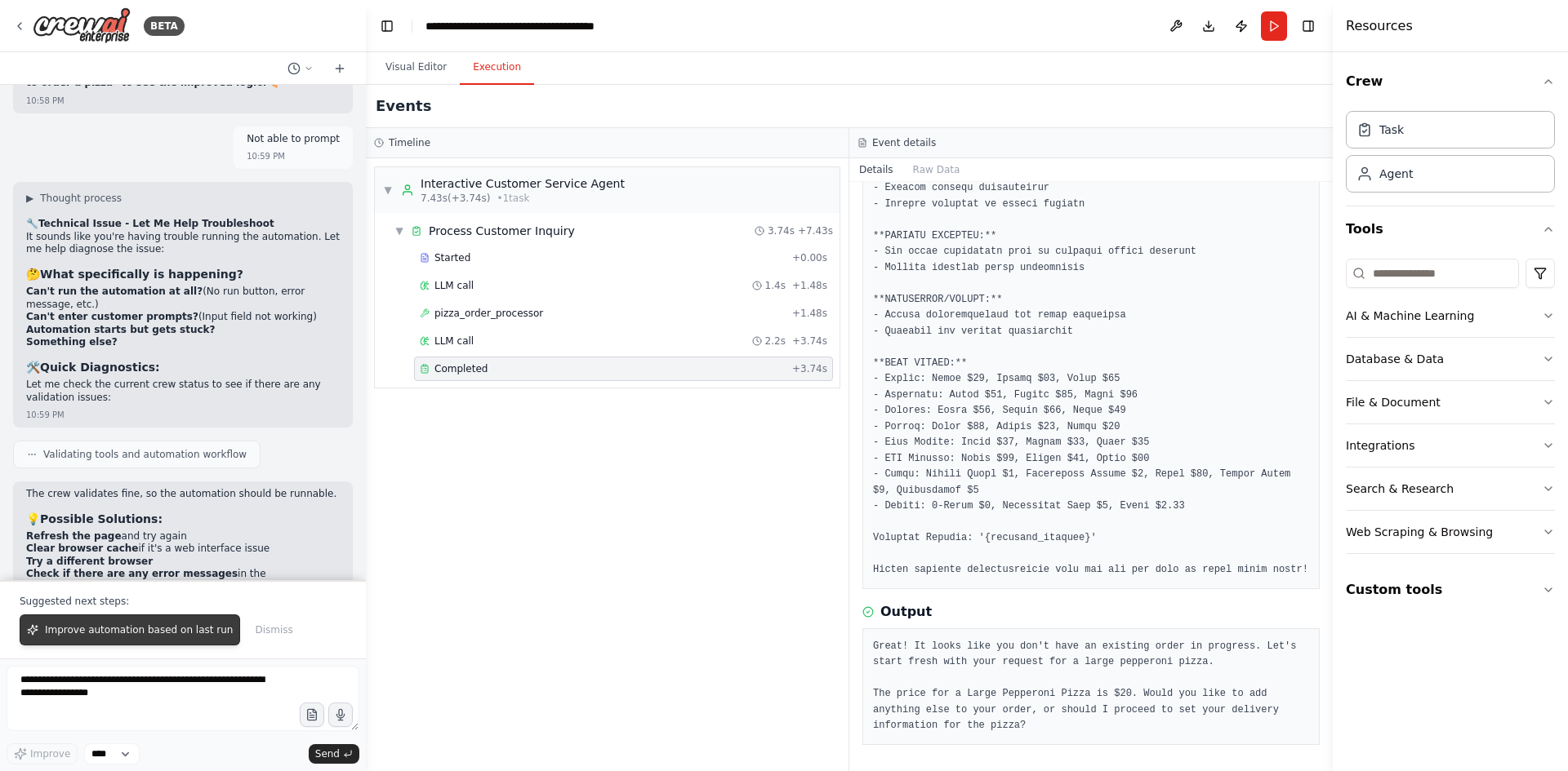
click at [174, 619] on button "Improve automation based on last run" at bounding box center [130, 630] width 221 height 31
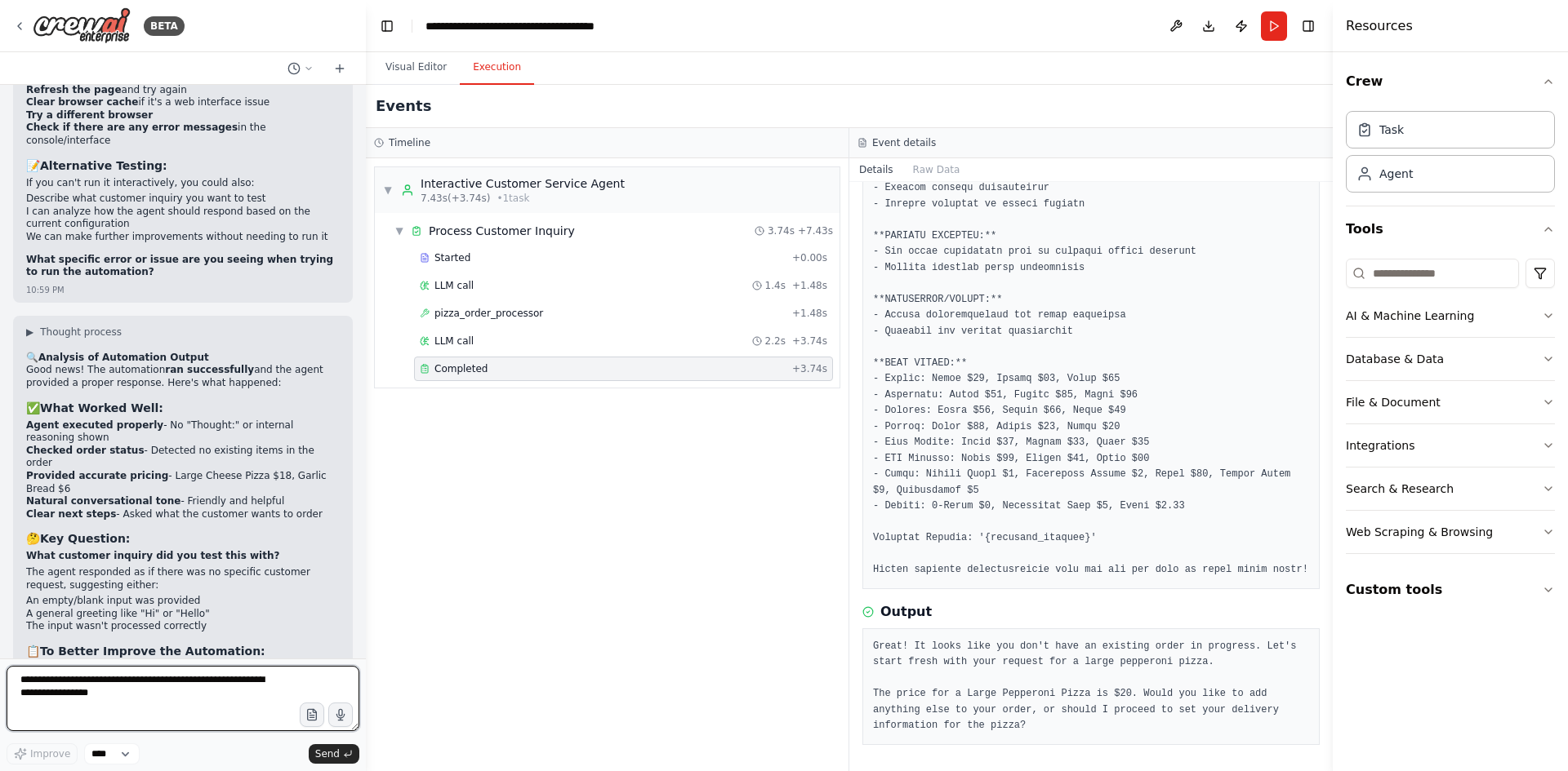
scroll to position [51970, 0]
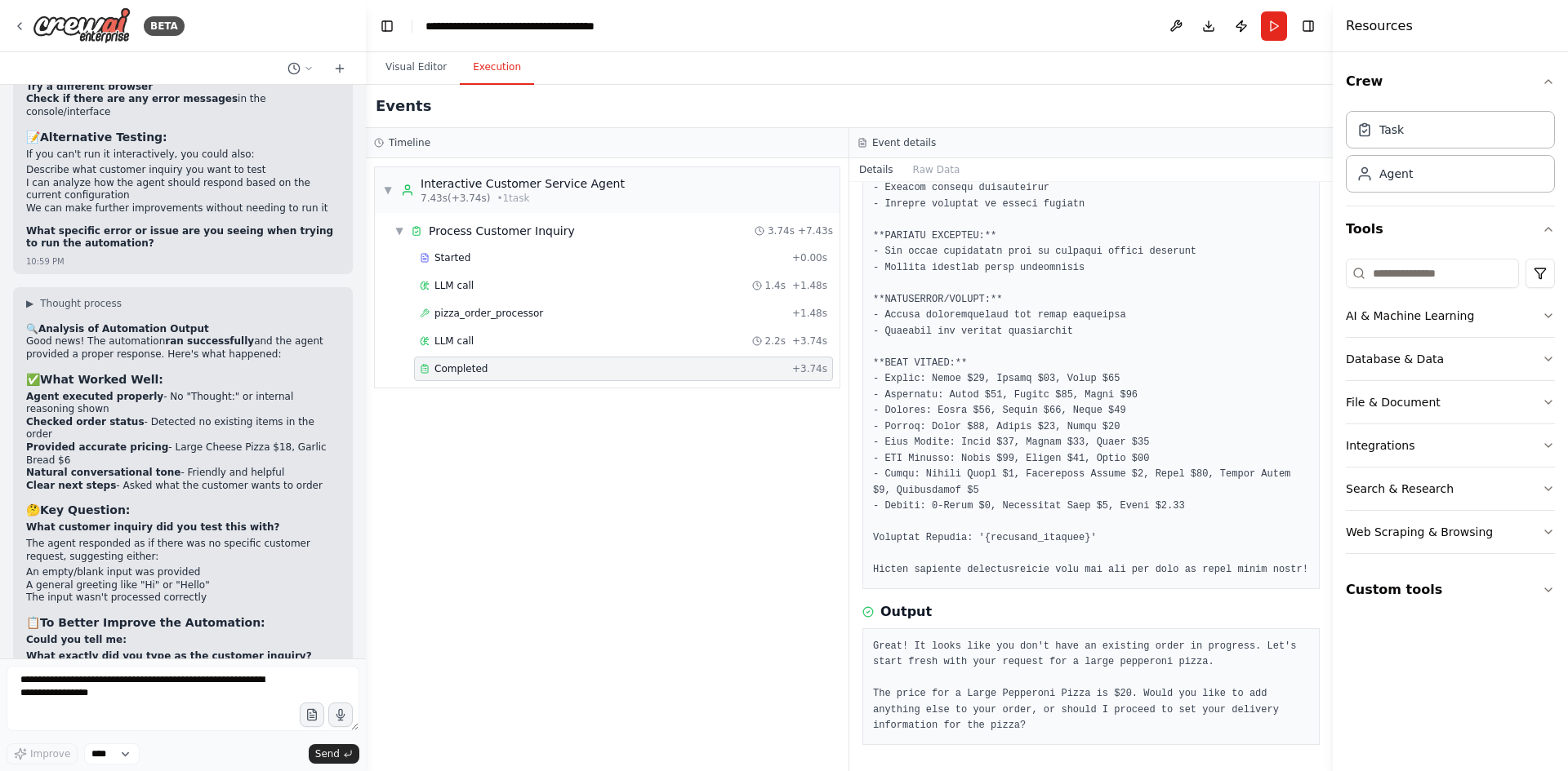
drag, startPoint x: 245, startPoint y: 352, endPoint x: 22, endPoint y: 310, distance: 226.9
copy ul ""Hi, I'd like to order a large pepperoni pizza" "What's on your menu?" "I want …"
click at [1276, 32] on button "Run" at bounding box center [1273, 26] width 26 height 30
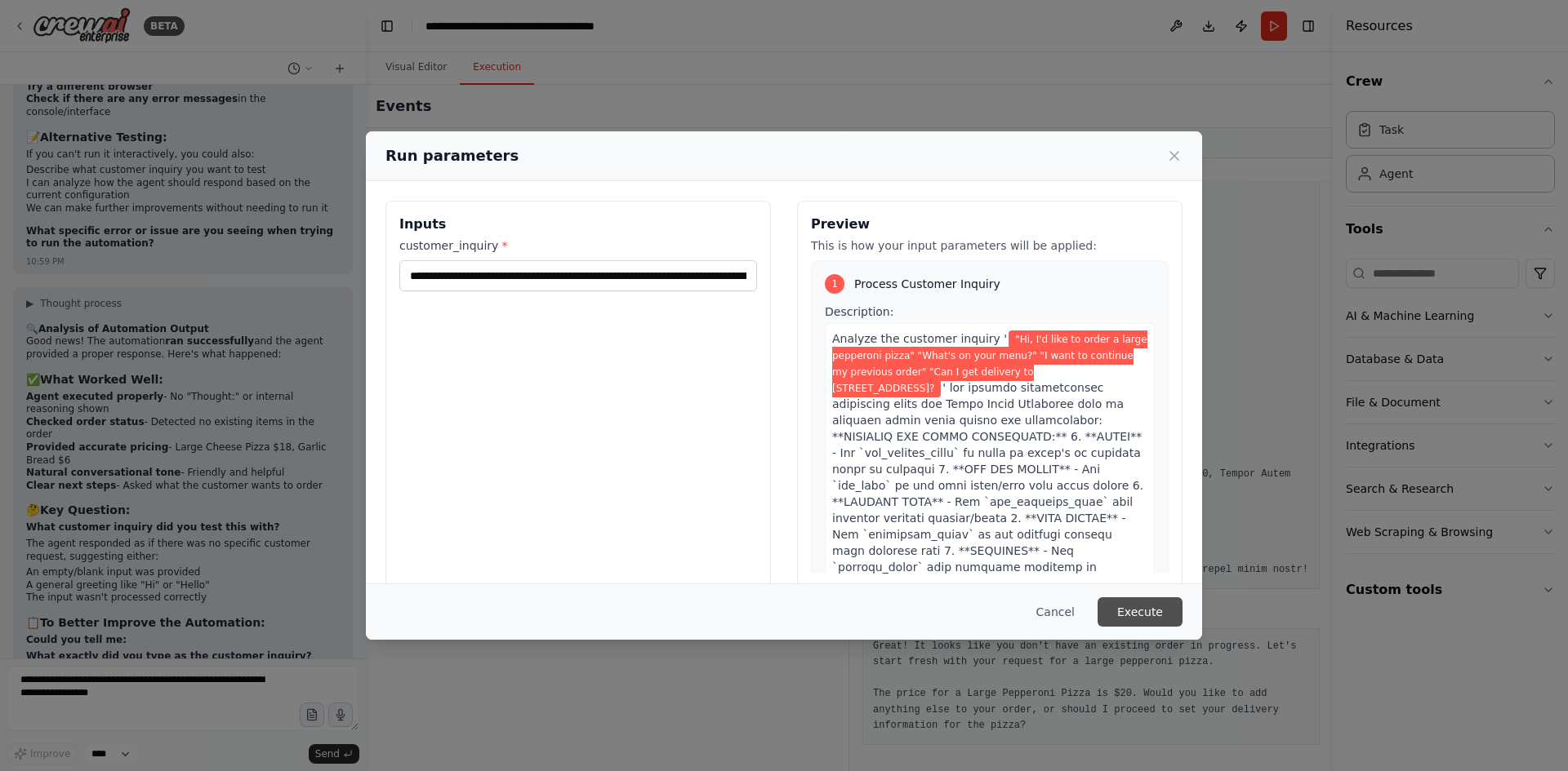
click at [1164, 612] on button "Execute" at bounding box center [1140, 612] width 85 height 30
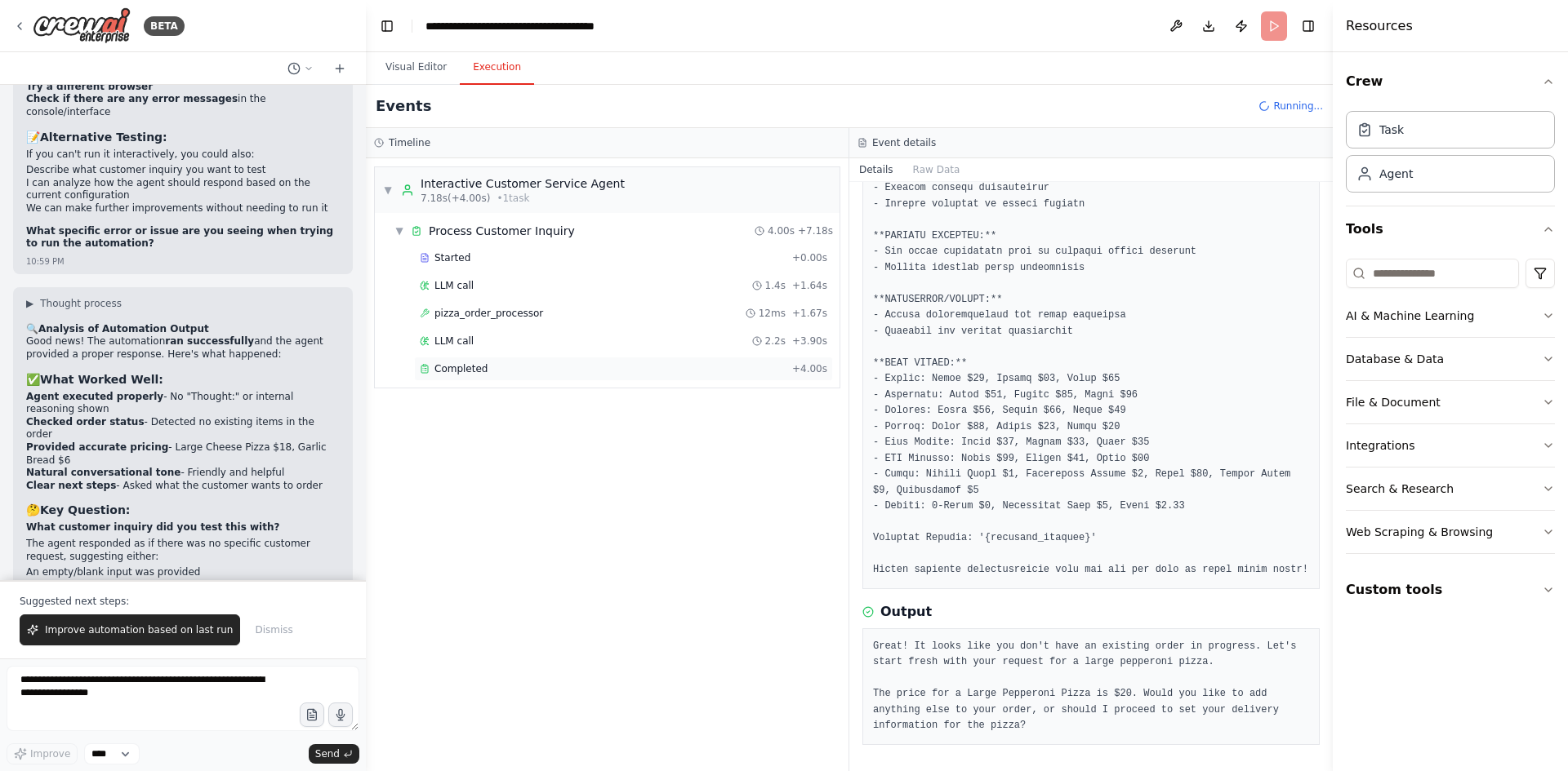
click at [473, 369] on span "Completed" at bounding box center [460, 368] width 53 height 13
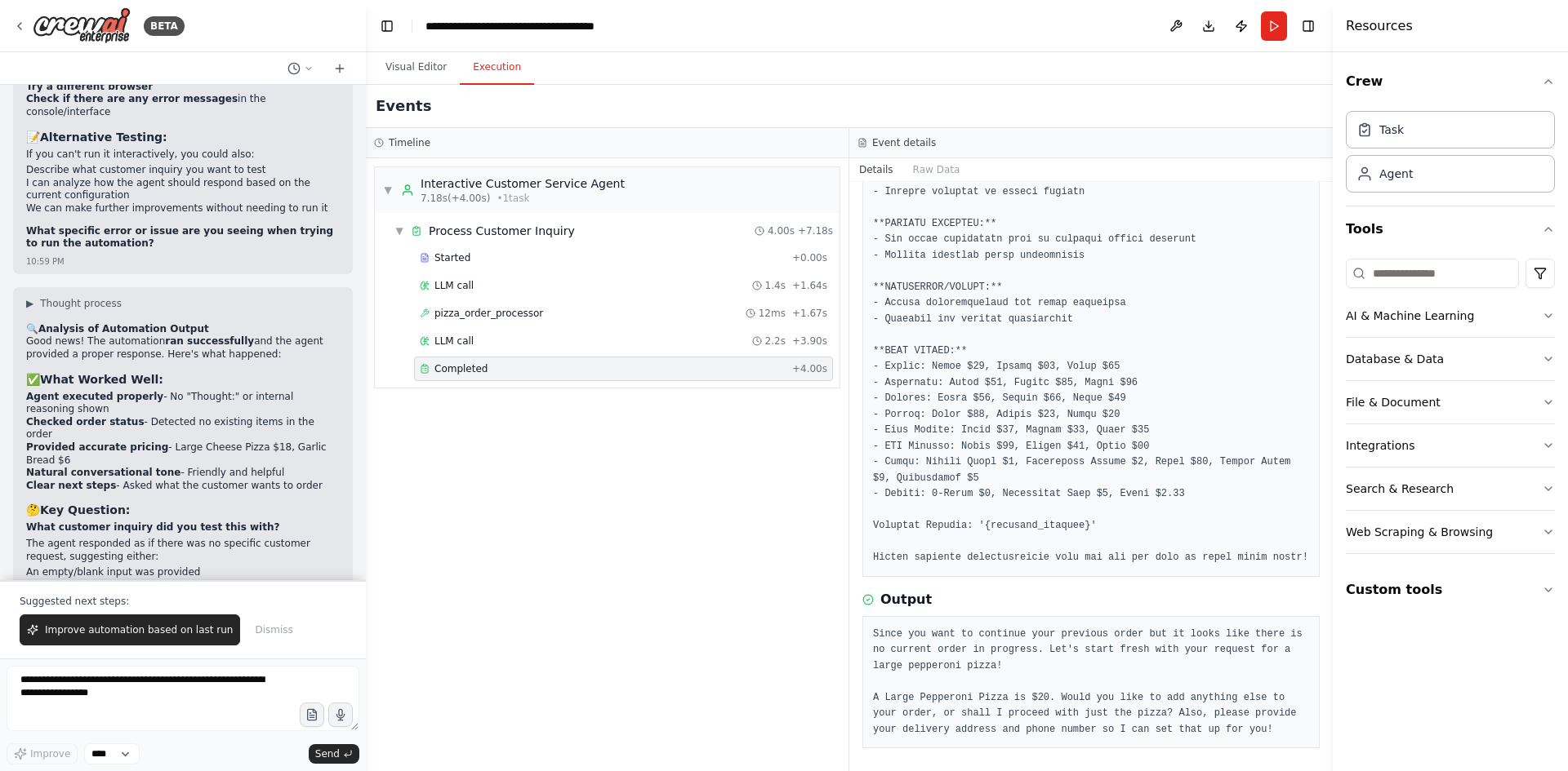
scroll to position [660, 0]
drag, startPoint x: 281, startPoint y: 314, endPoint x: 31, endPoint y: 316, distance: 250.0
copy code ""Hi, I'd like to order a large pepperoni pizza""
click at [1276, 26] on button "Run" at bounding box center [1273, 26] width 26 height 30
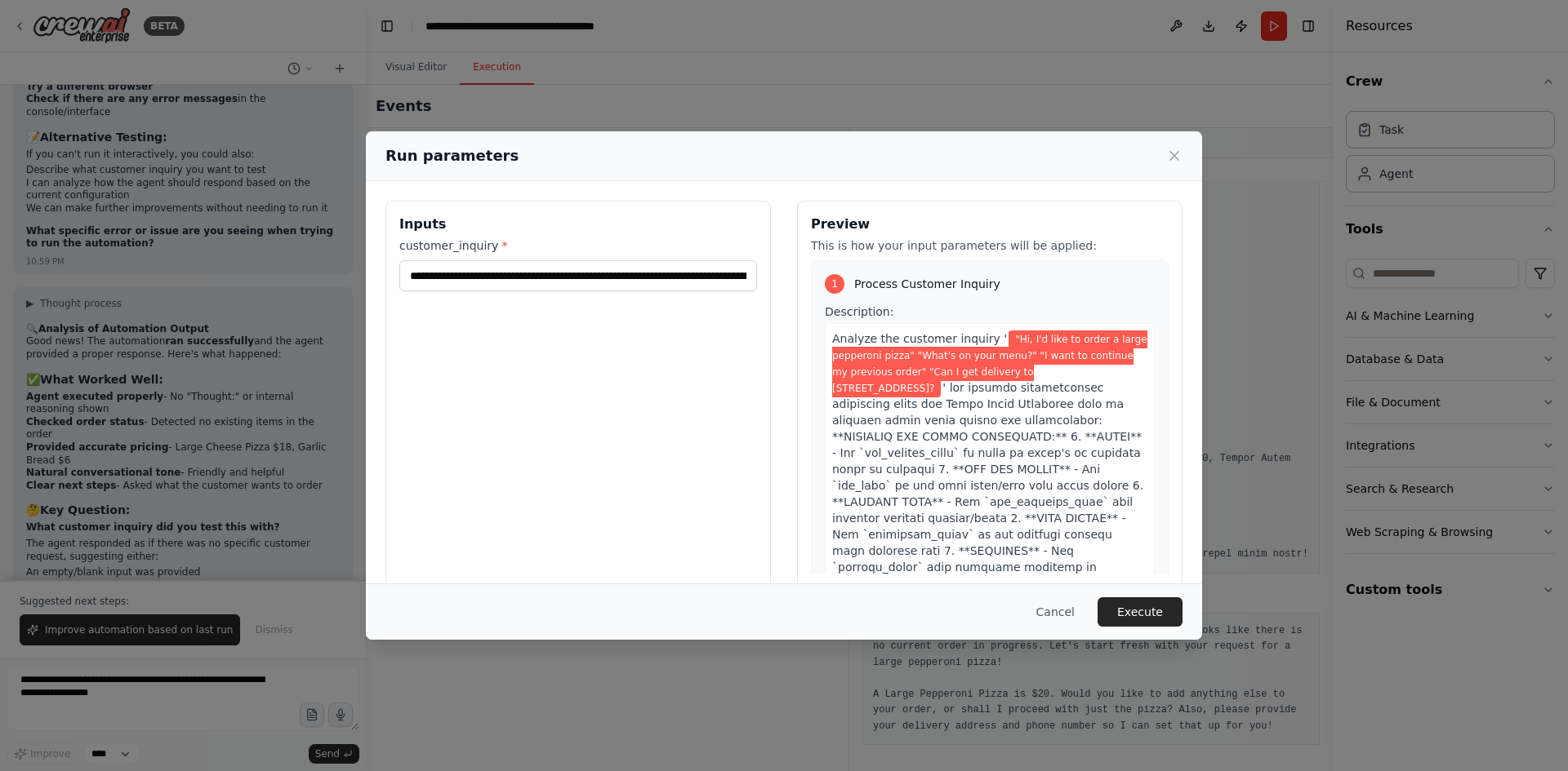
click at [752, 282] on div "**********" at bounding box center [579, 394] width 386 height 386
click at [737, 280] on input "**********" at bounding box center [578, 276] width 358 height 31
click at [738, 277] on input "**********" at bounding box center [578, 276] width 358 height 31
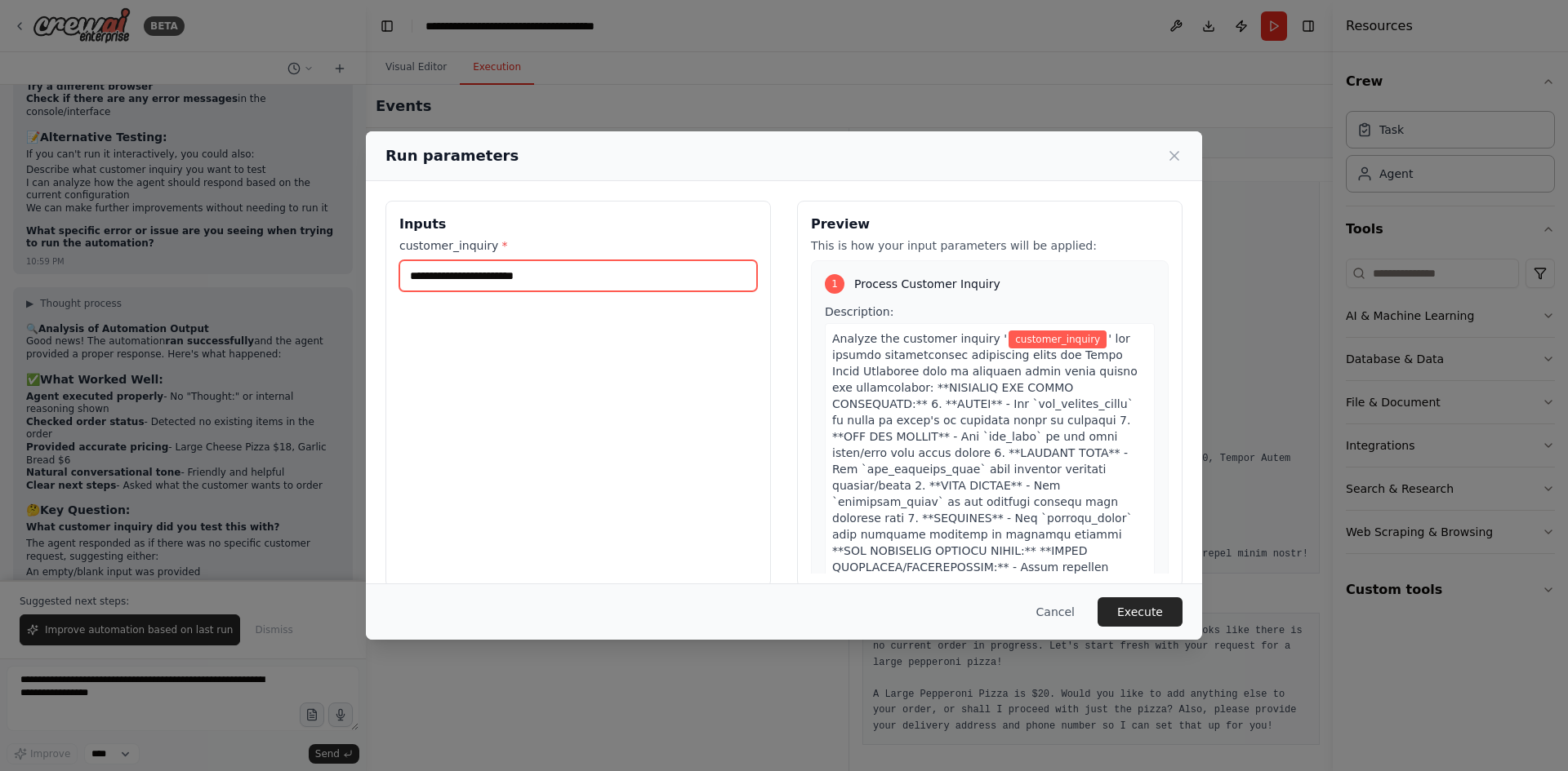
paste input "**********"
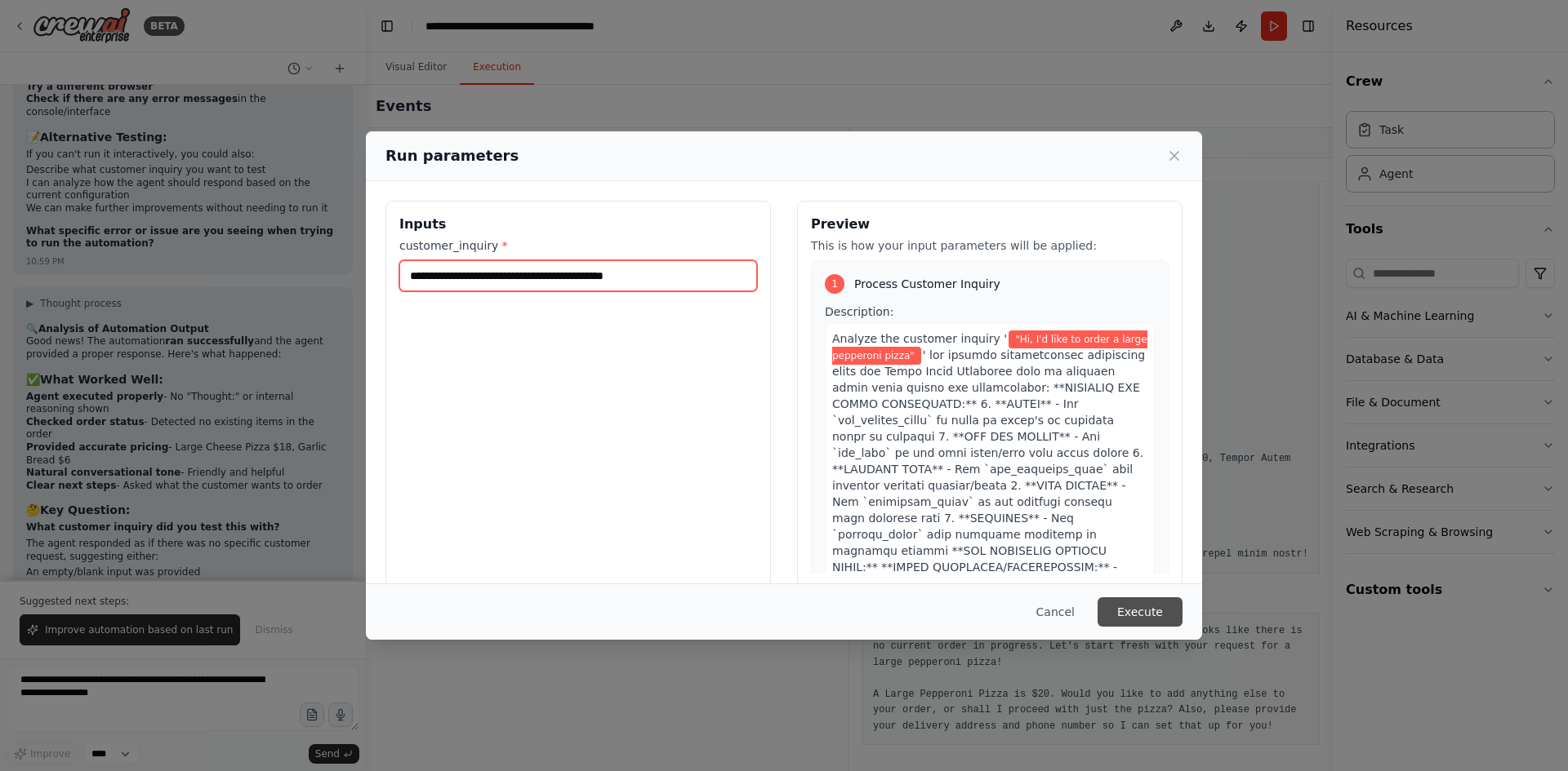
type input "**********"
click at [1129, 603] on button "Execute" at bounding box center [1140, 612] width 85 height 30
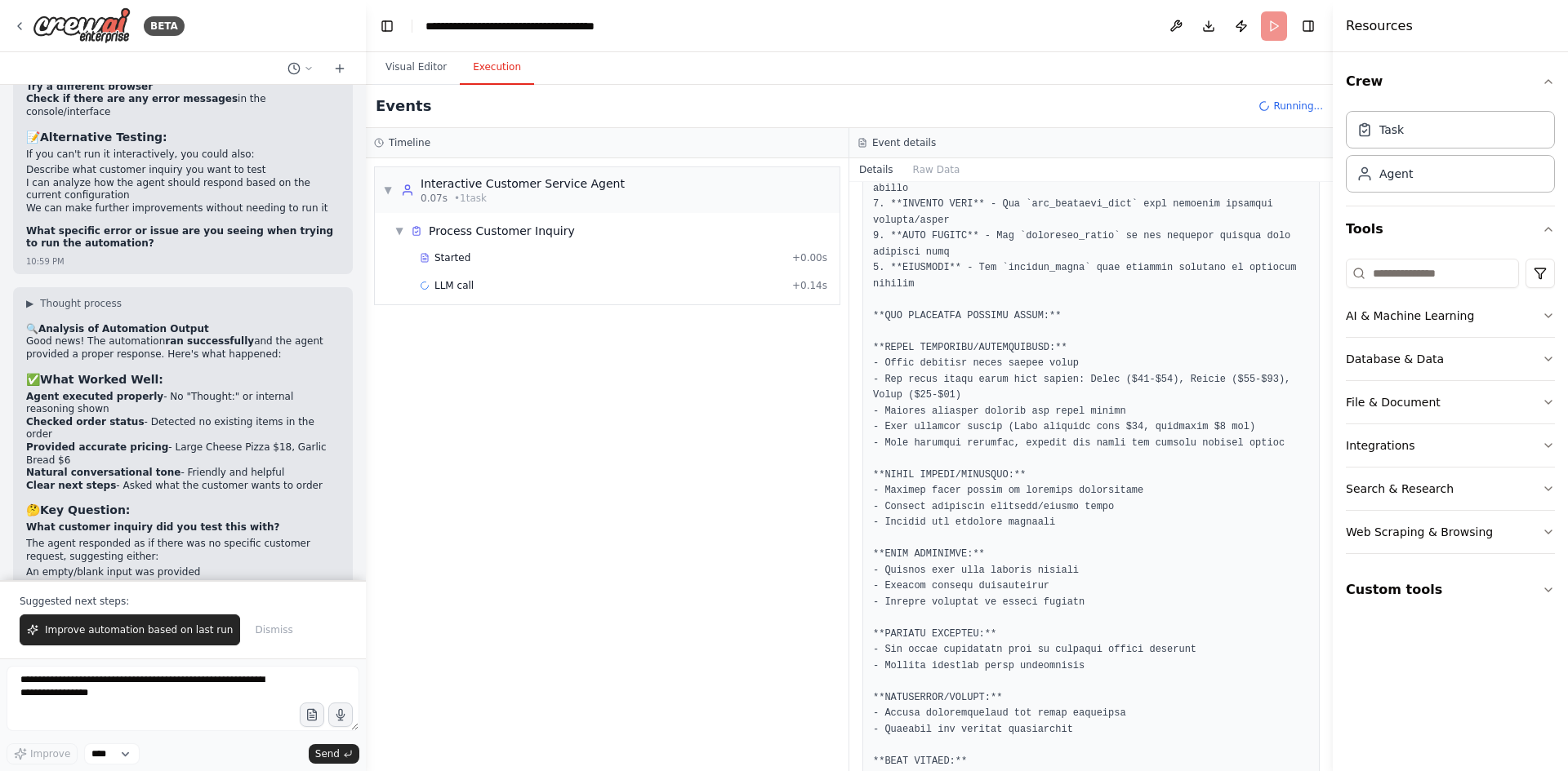
scroll to position [490, 0]
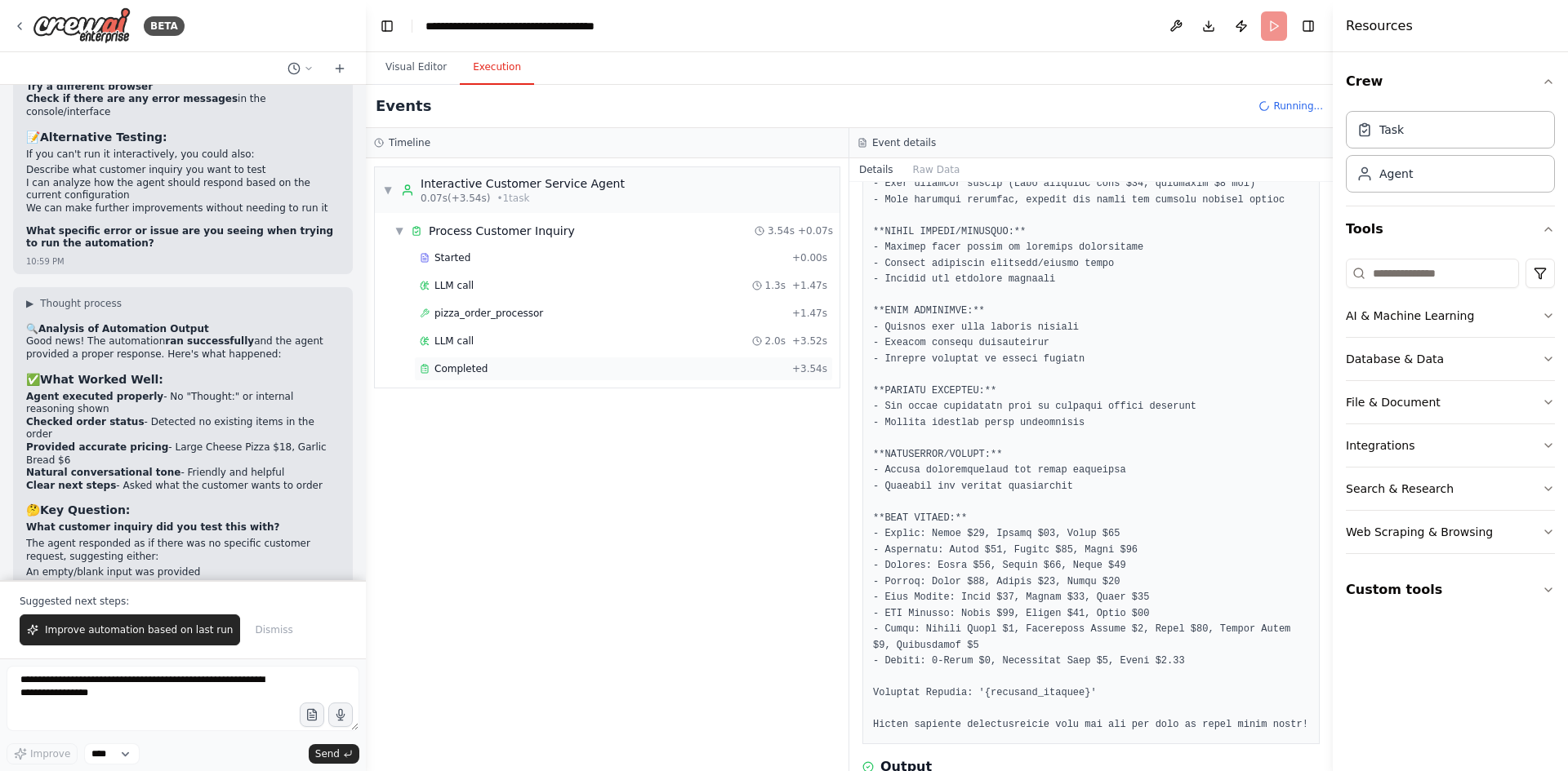
click at [460, 371] on span "Completed" at bounding box center [460, 368] width 53 height 13
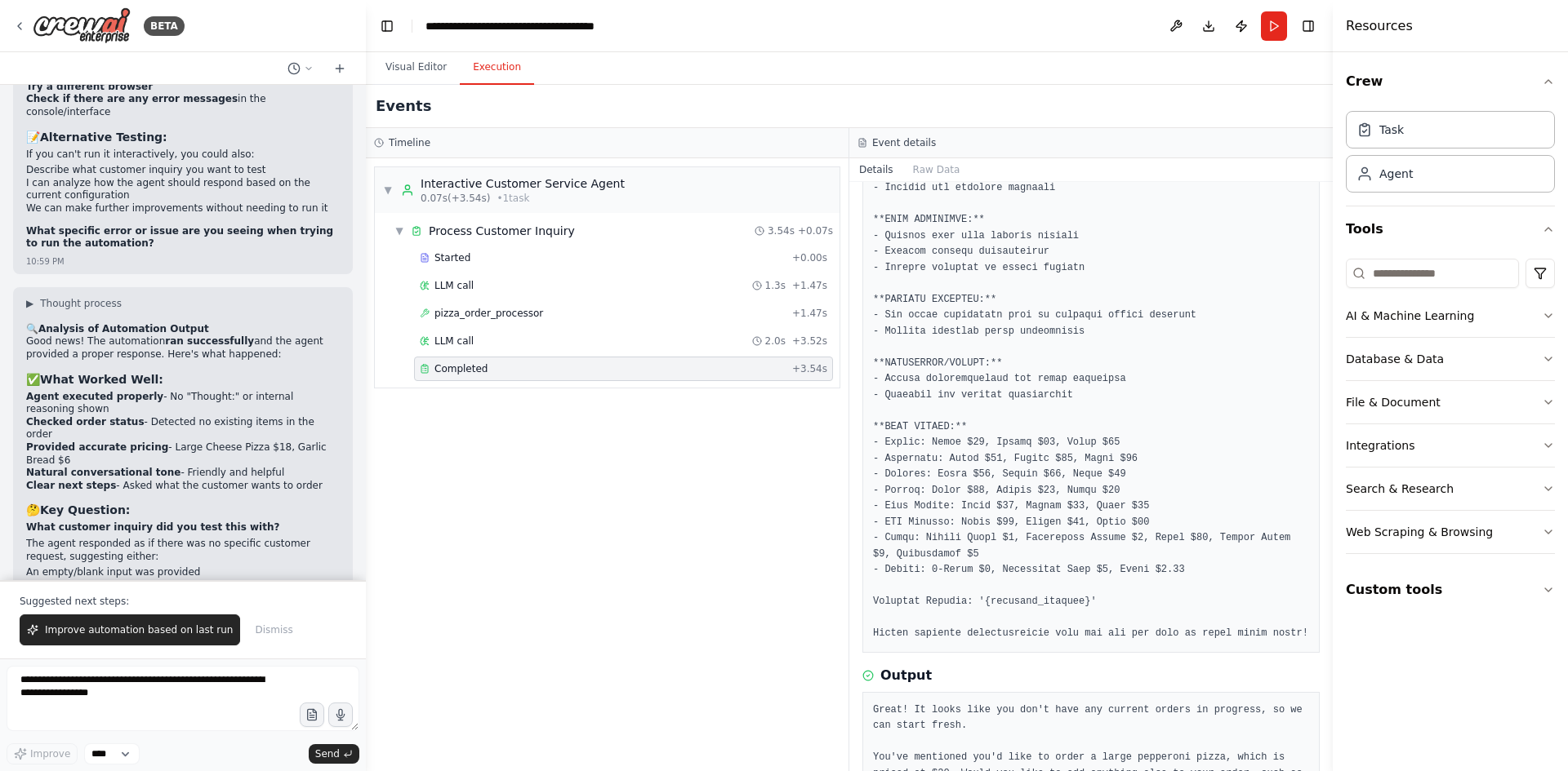
scroll to position [660, 0]
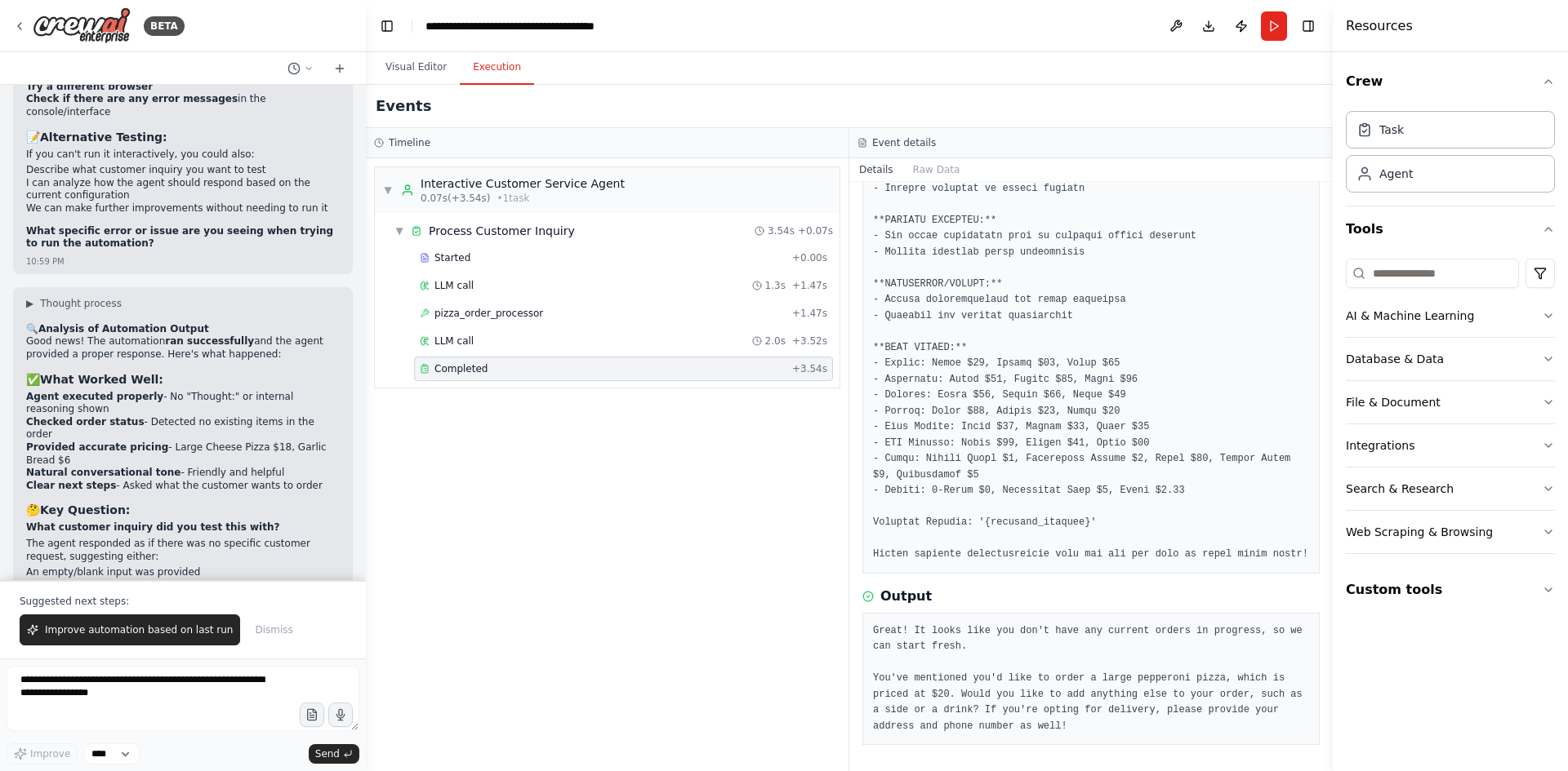
drag, startPoint x: 246, startPoint y: 349, endPoint x: 31, endPoint y: 354, distance: 215.1
copy code ""Can I get delivery to [STREET_ADDRESS]?""
click at [1274, 26] on button "Run" at bounding box center [1273, 26] width 26 height 30
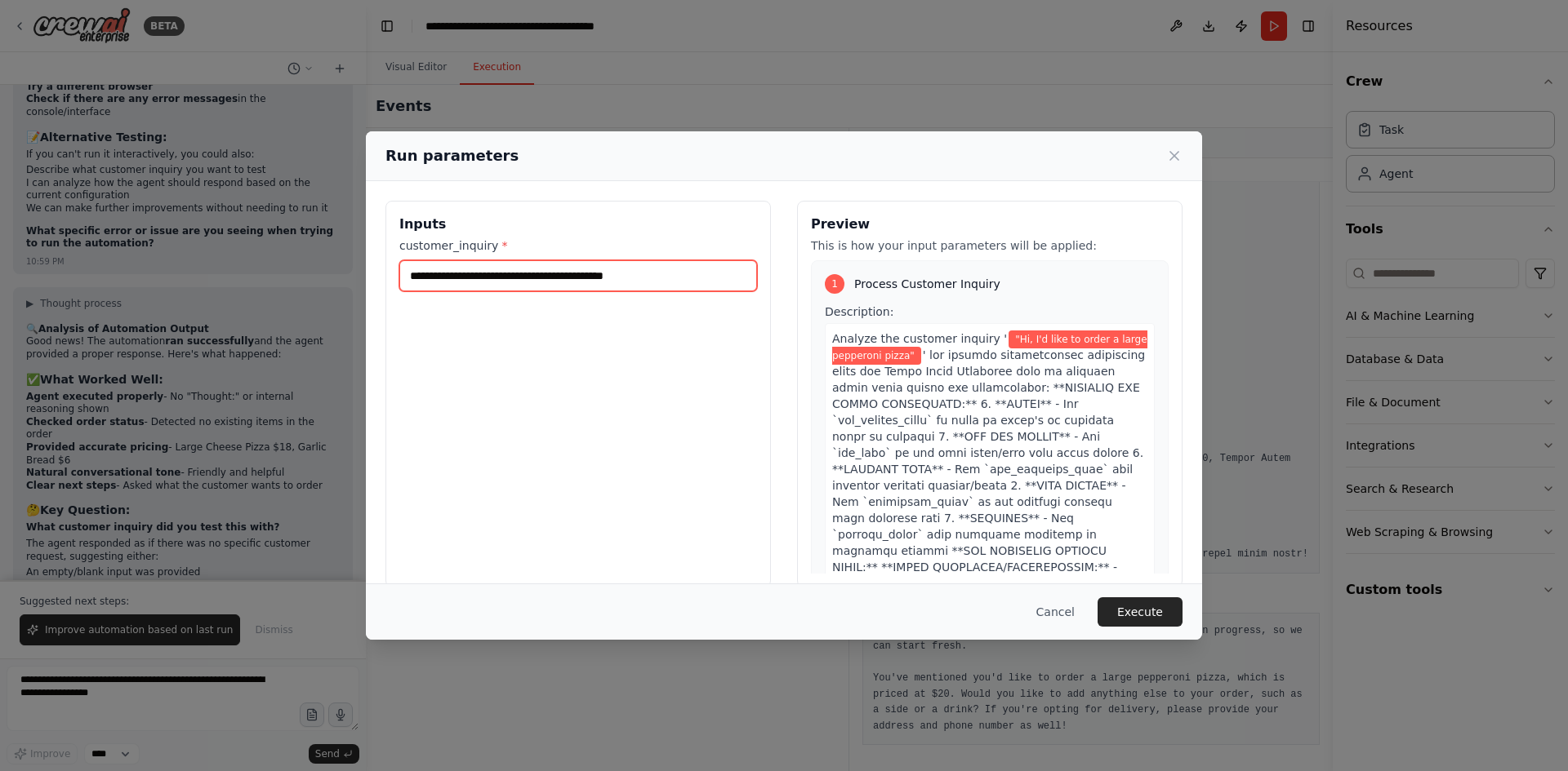
drag, startPoint x: 661, startPoint y: 281, endPoint x: 344, endPoint y: 282, distance: 317.0
click at [344, 282] on div "**********" at bounding box center [784, 386] width 1568 height 771
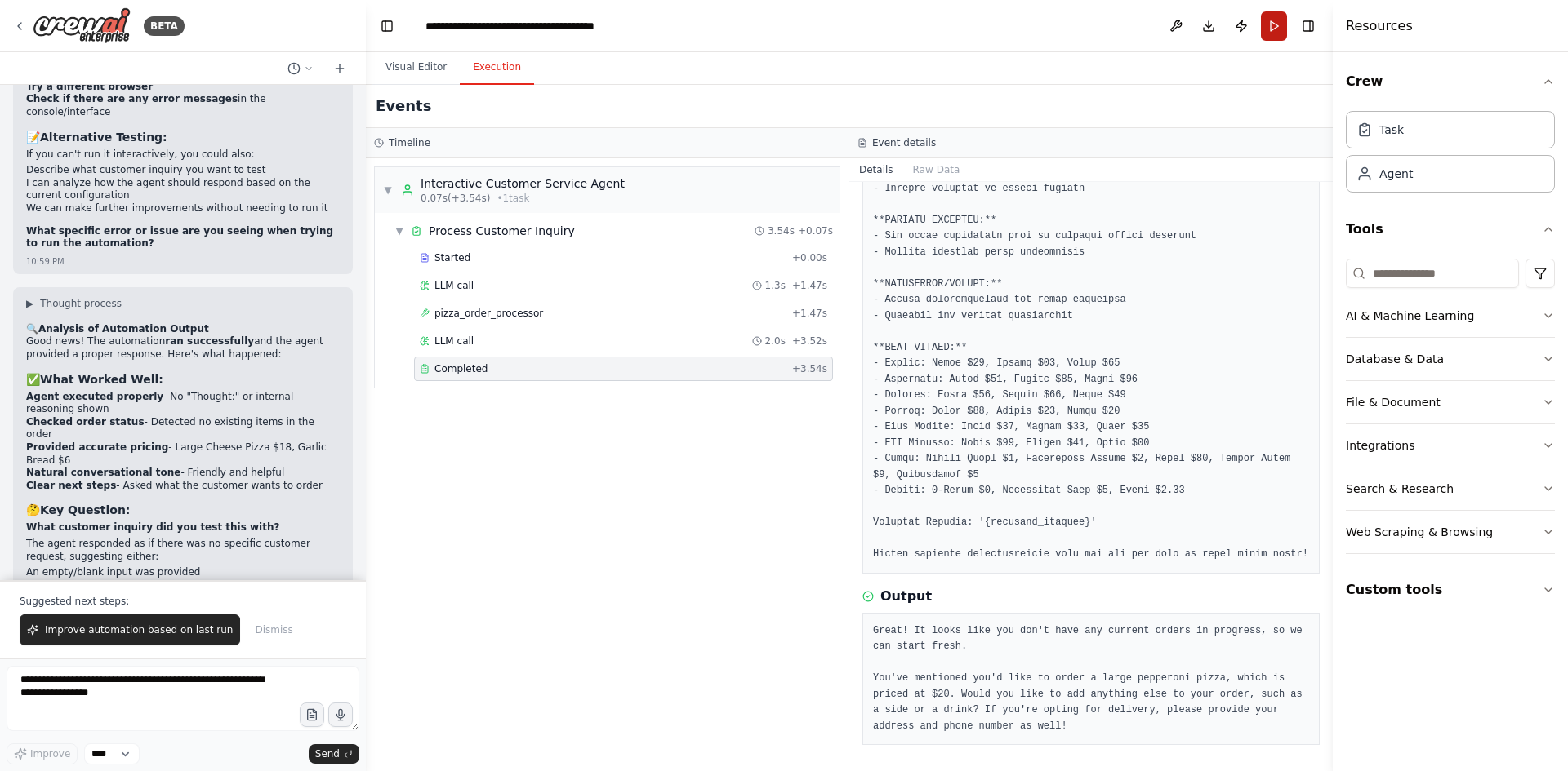
click at [1275, 28] on button "Run" at bounding box center [1273, 26] width 26 height 30
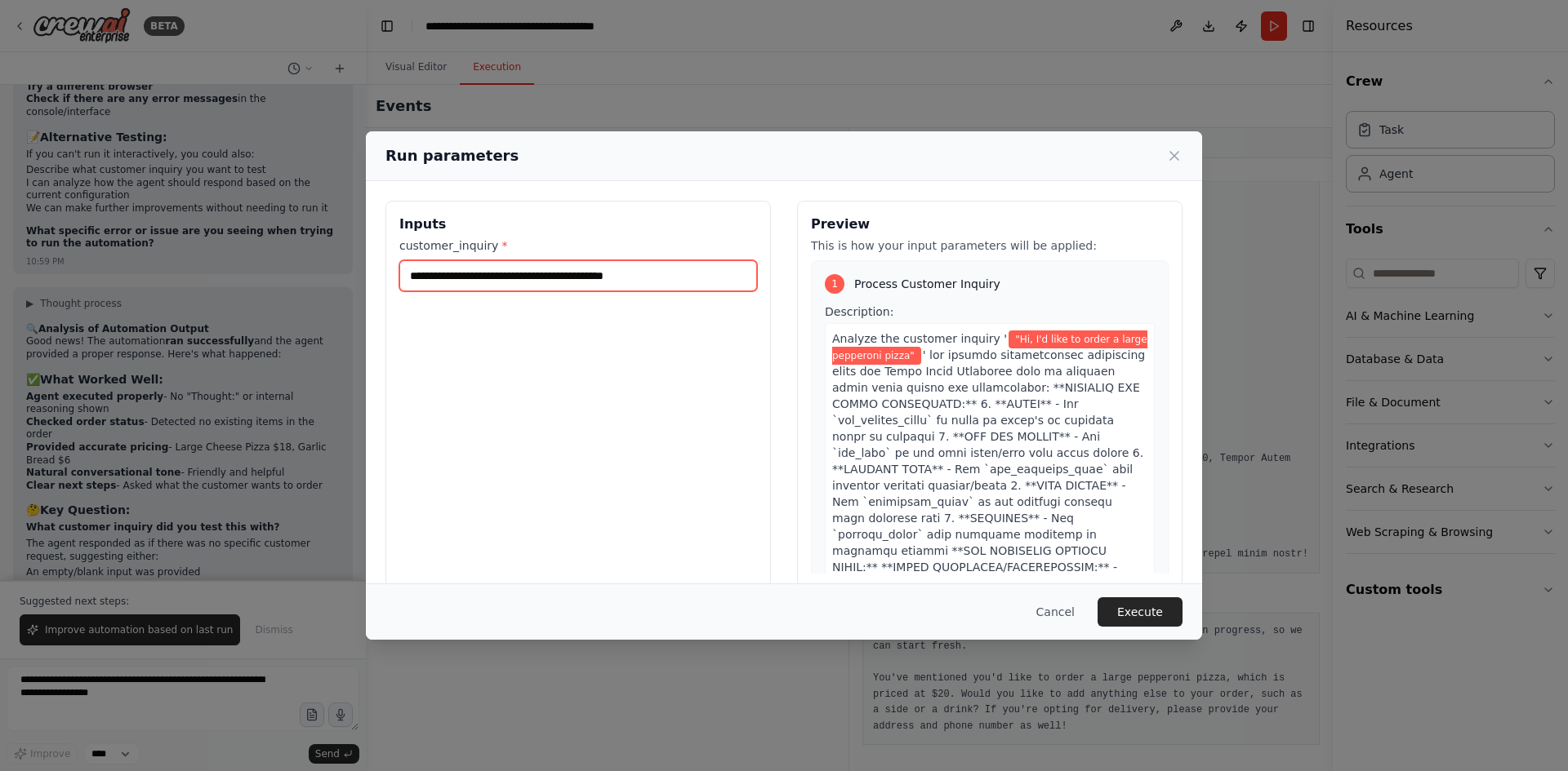
drag, startPoint x: 645, startPoint y: 277, endPoint x: 408, endPoint y: 278, distance: 237.0
click at [408, 278] on input "**********" at bounding box center [578, 276] width 358 height 31
paste input "text"
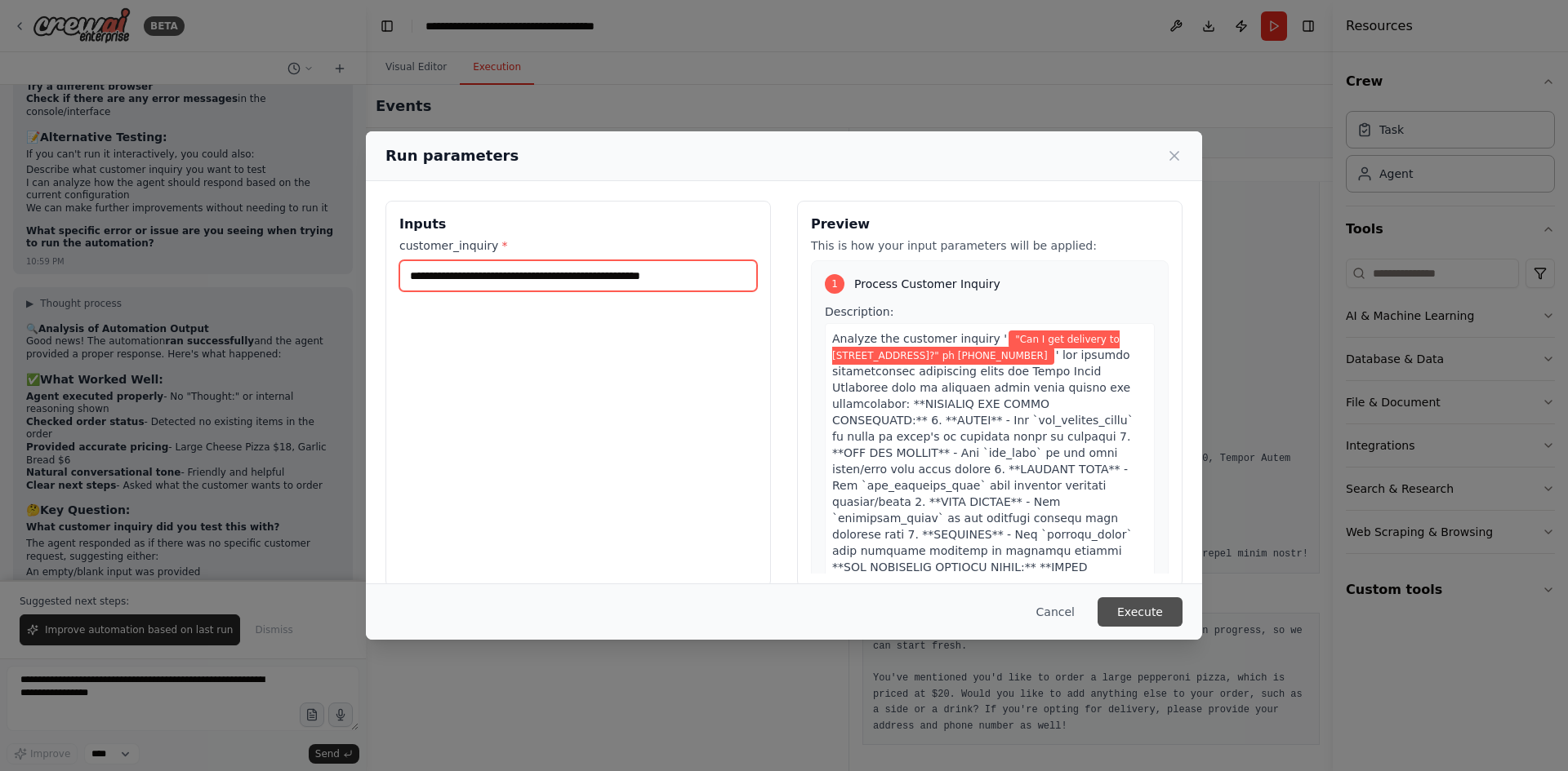
type input "**********"
click at [1144, 607] on button "Execute" at bounding box center [1140, 612] width 85 height 30
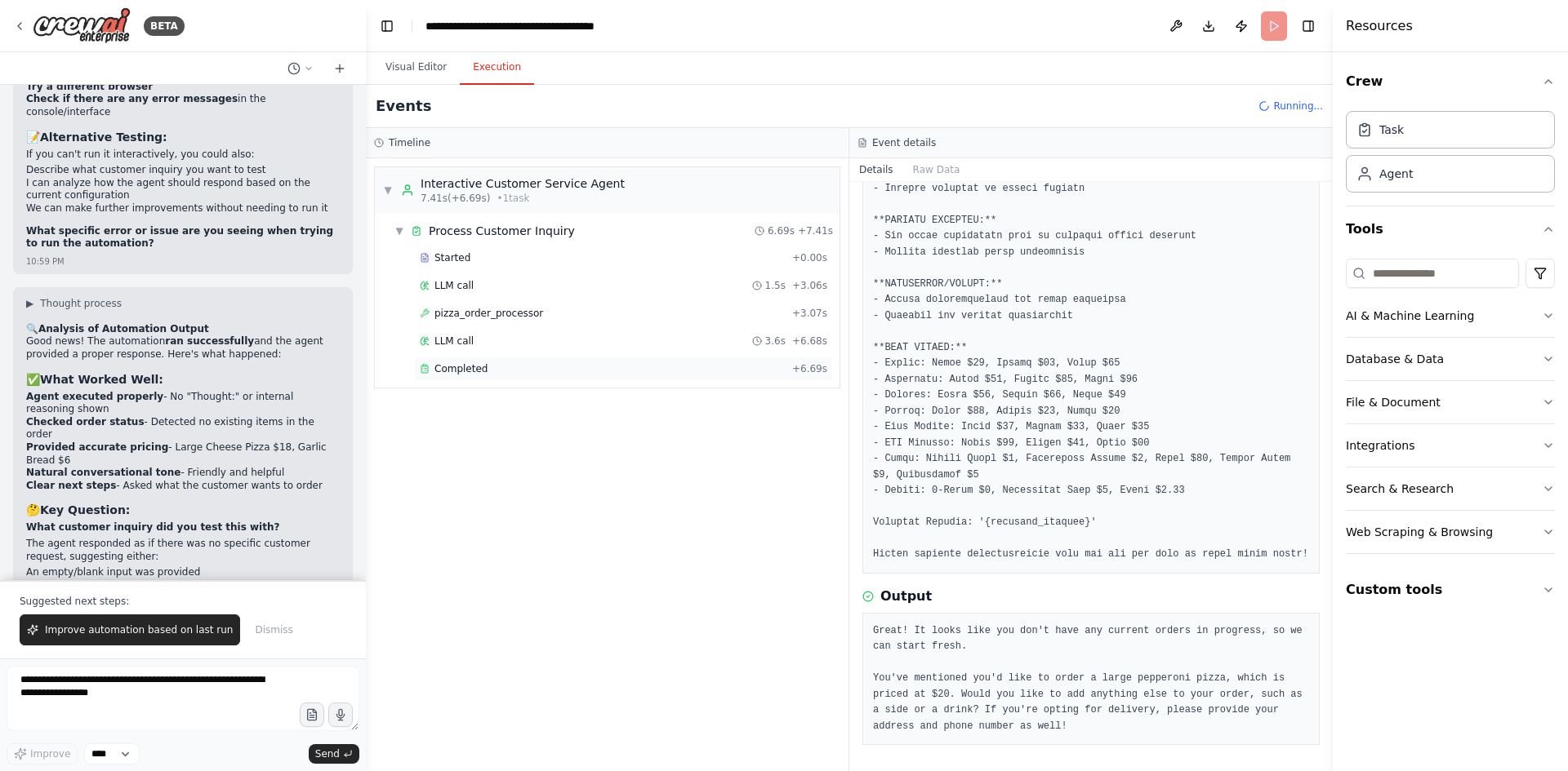
click at [466, 368] on span "Completed" at bounding box center [460, 368] width 53 height 13
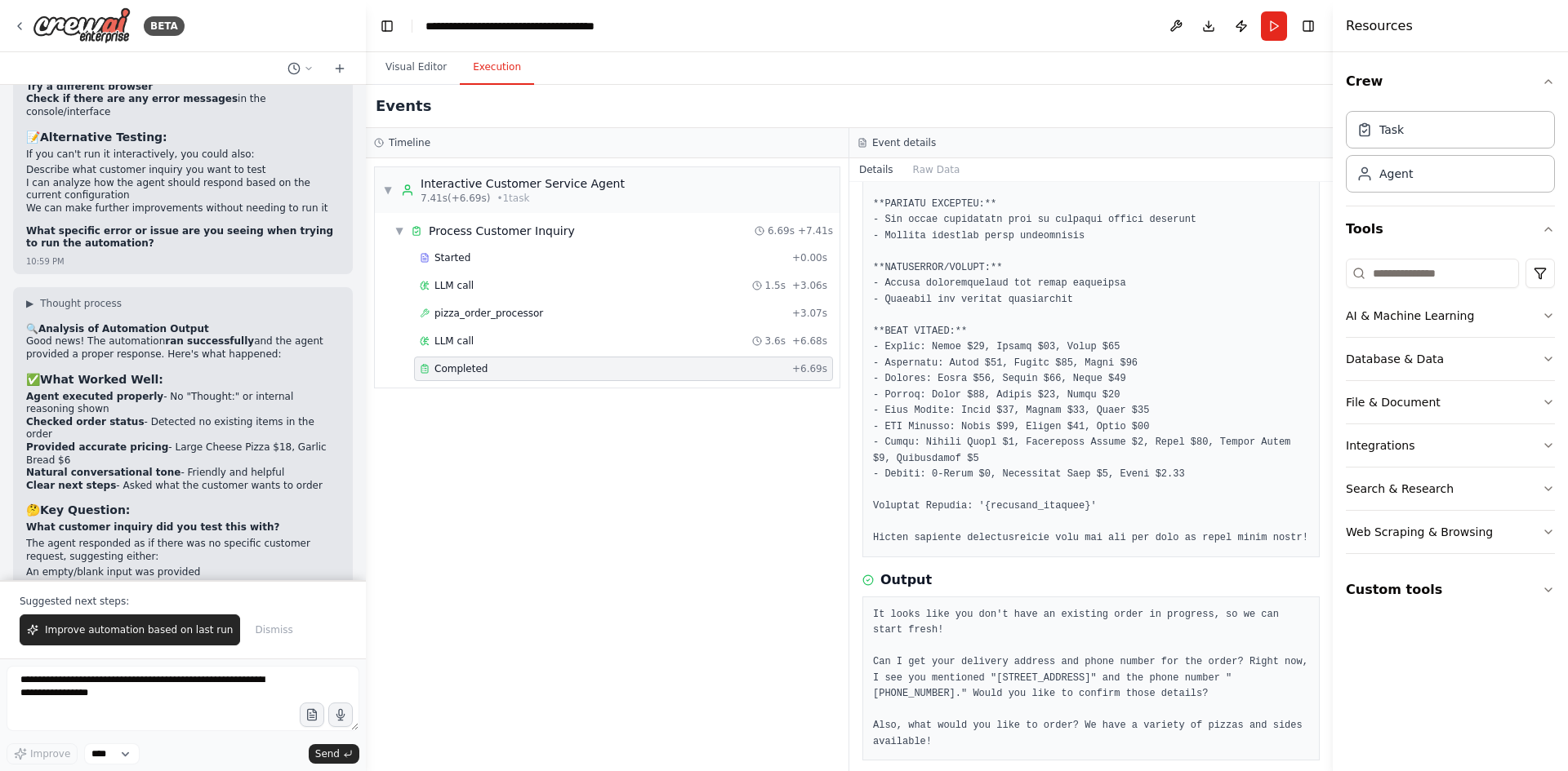
scroll to position [692, 0]
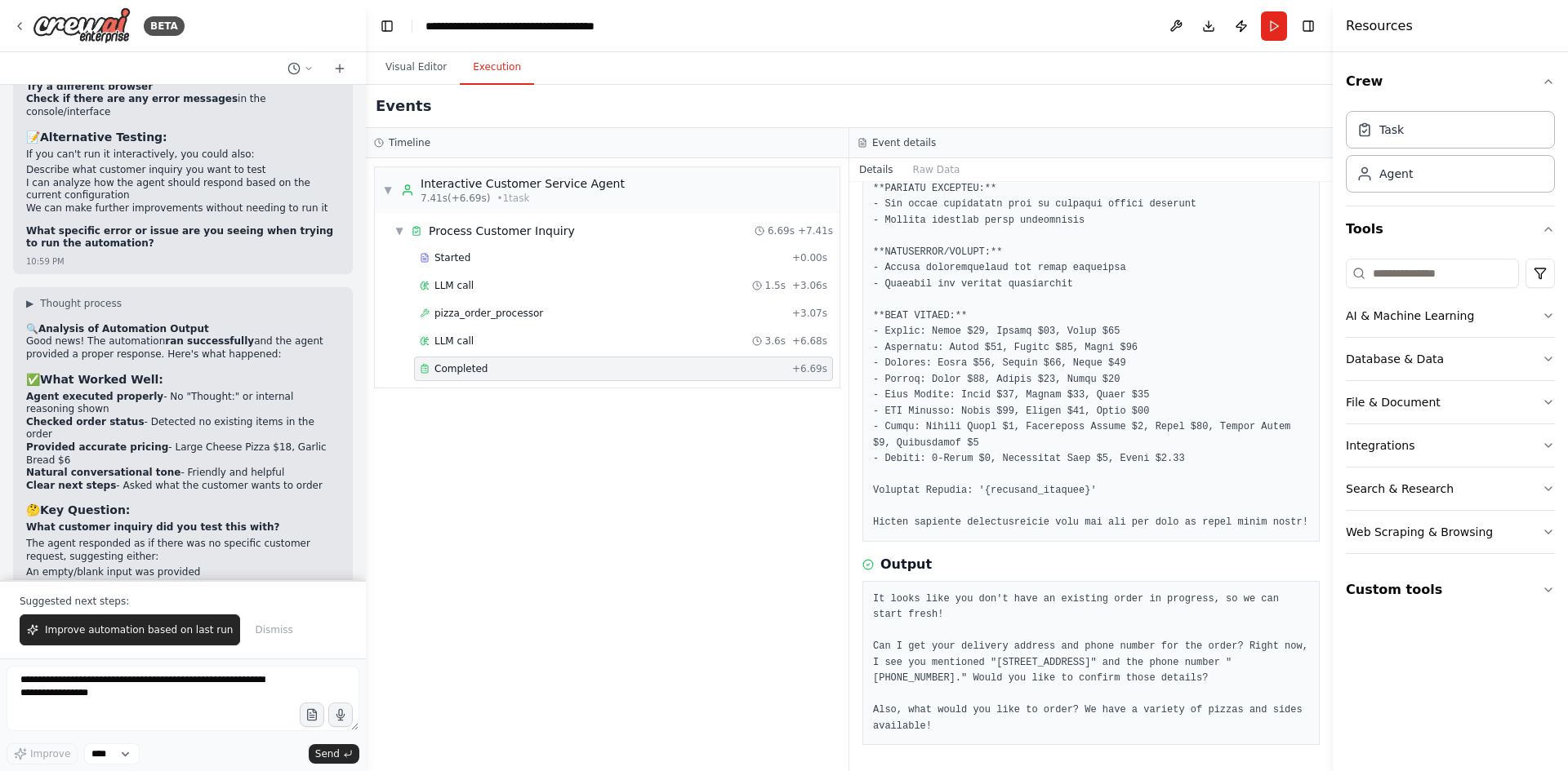
click at [1202, 676] on pre "It looks like you don't have an existing order in progress, so we can start fre…" at bounding box center [1091, 663] width 436 height 143
click at [1097, 689] on pre "It looks like you don't have an existing order in progress, so we can start fre…" at bounding box center [1091, 663] width 436 height 143
click at [647, 556] on div "▼ Interactive Customer Service Agent 7.41s (+6.69s) • 1 task ▼ Process Customer…" at bounding box center [606, 465] width 482 height 612
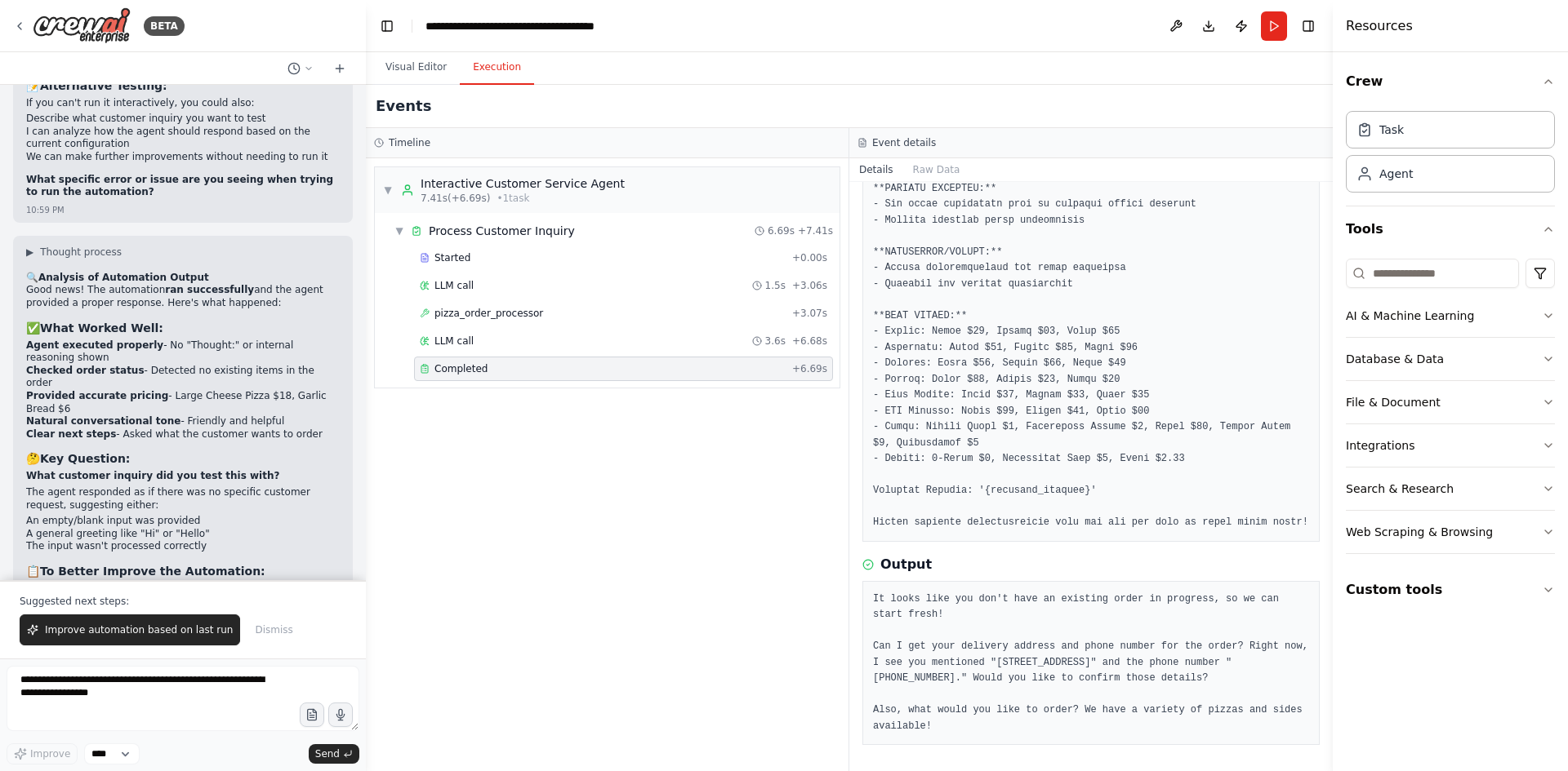
scroll to position [52049, 0]
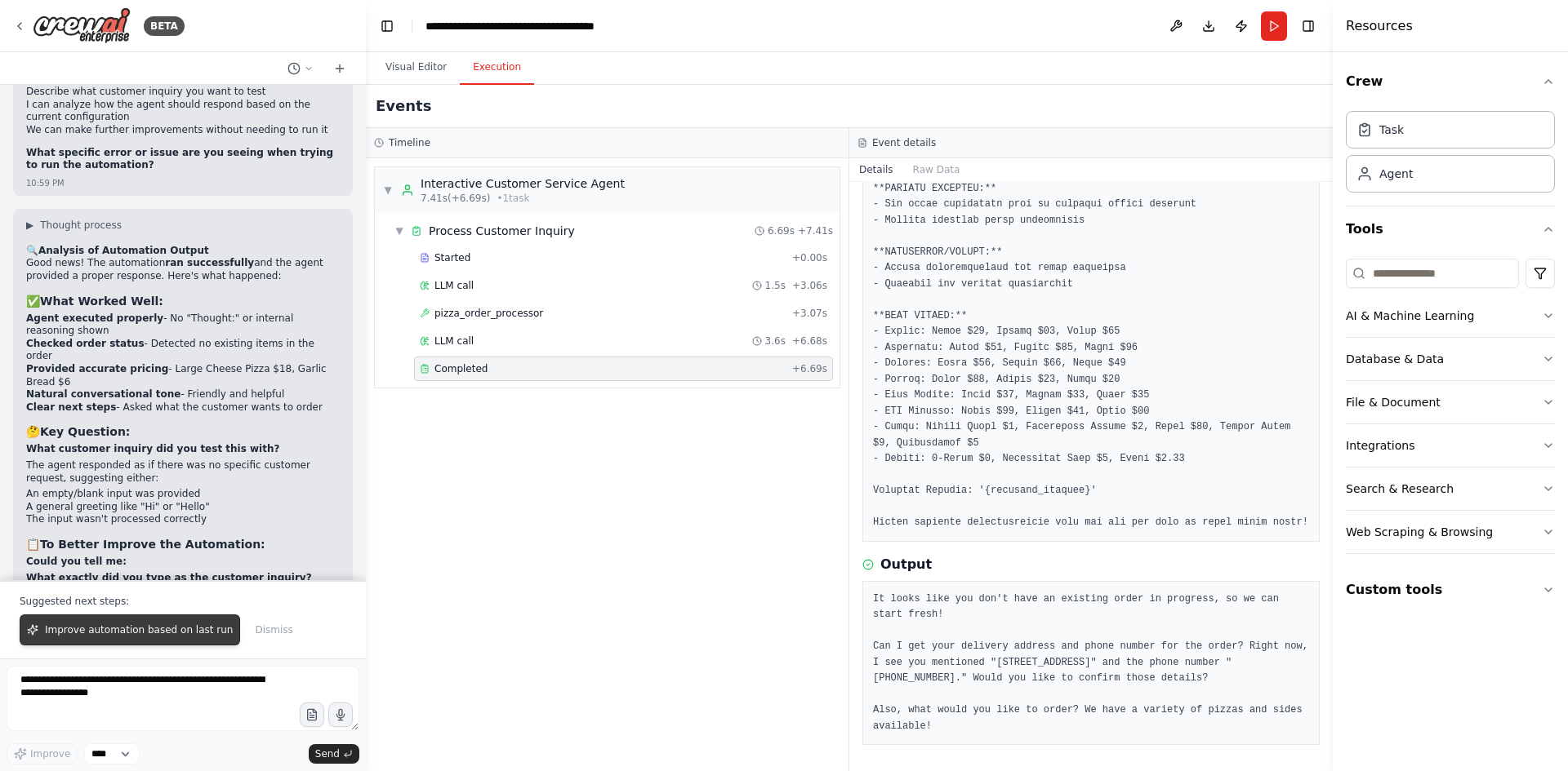
click at [166, 626] on span "Improve automation based on last run" at bounding box center [139, 630] width 187 height 13
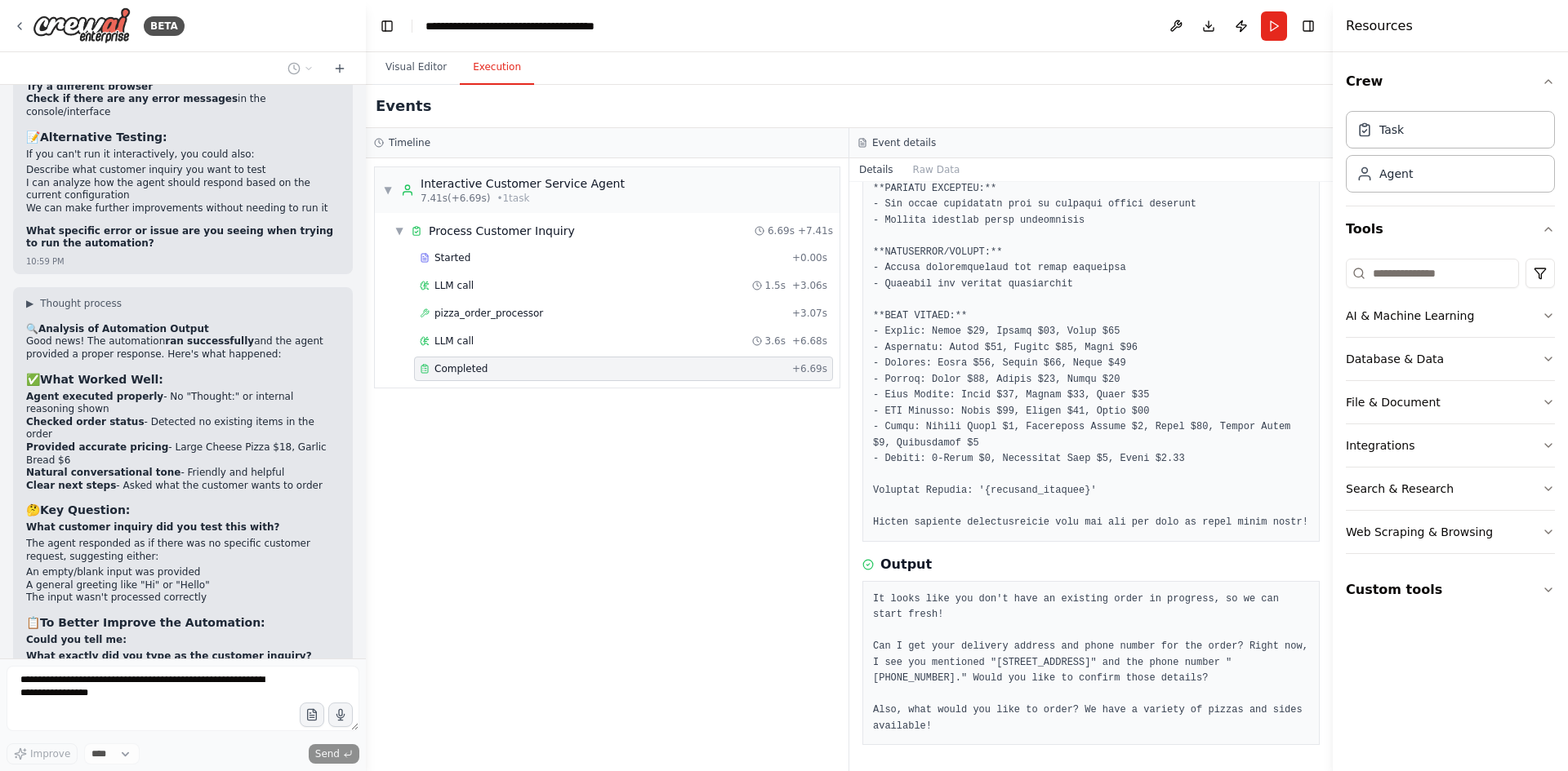
scroll to position [52013, 0]
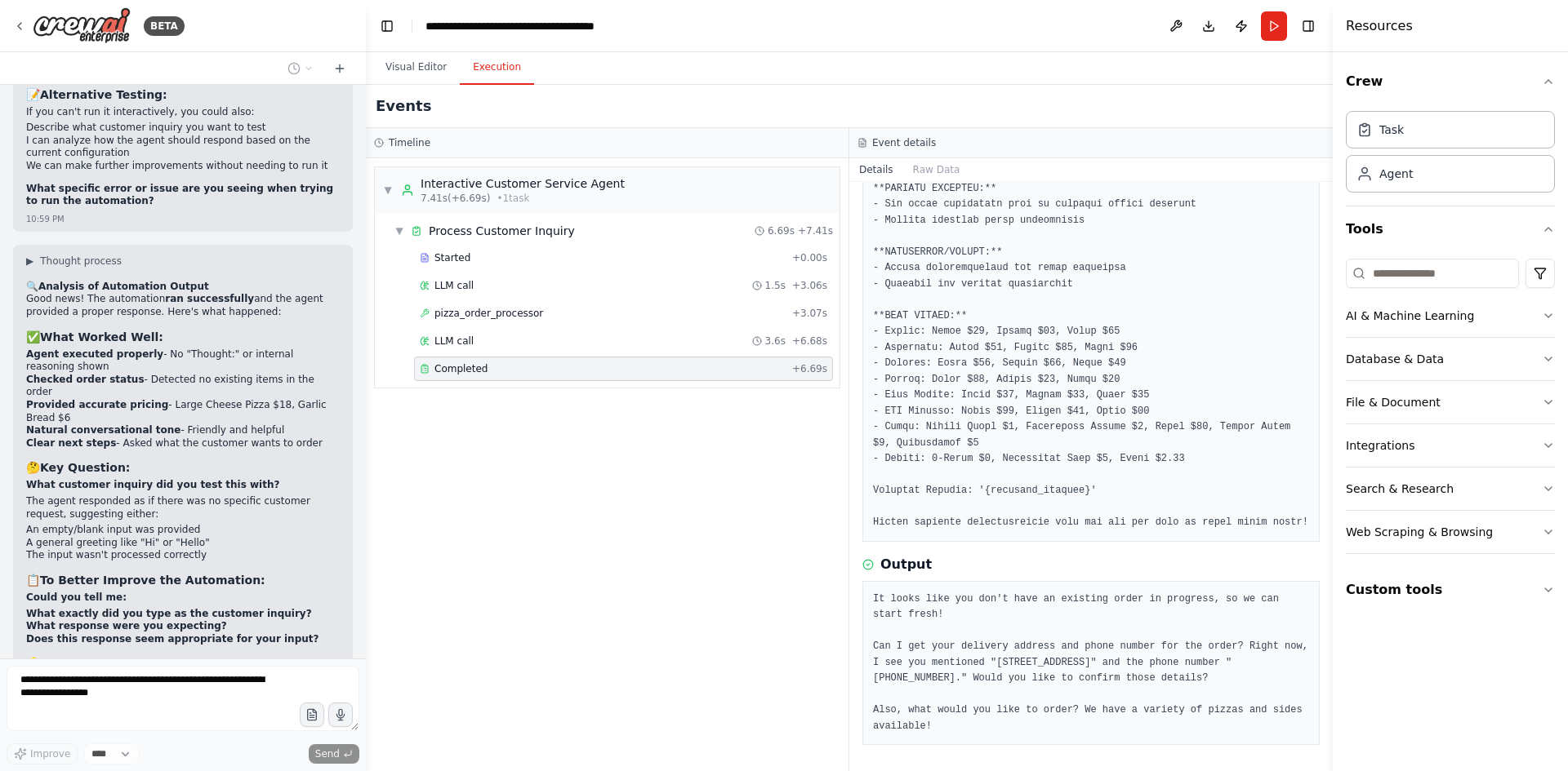
click at [691, 560] on div "▼ Interactive Customer Service Agent 7.41s (+6.69s) • 1 task ▼ Process Customer…" at bounding box center [606, 465] width 482 height 612
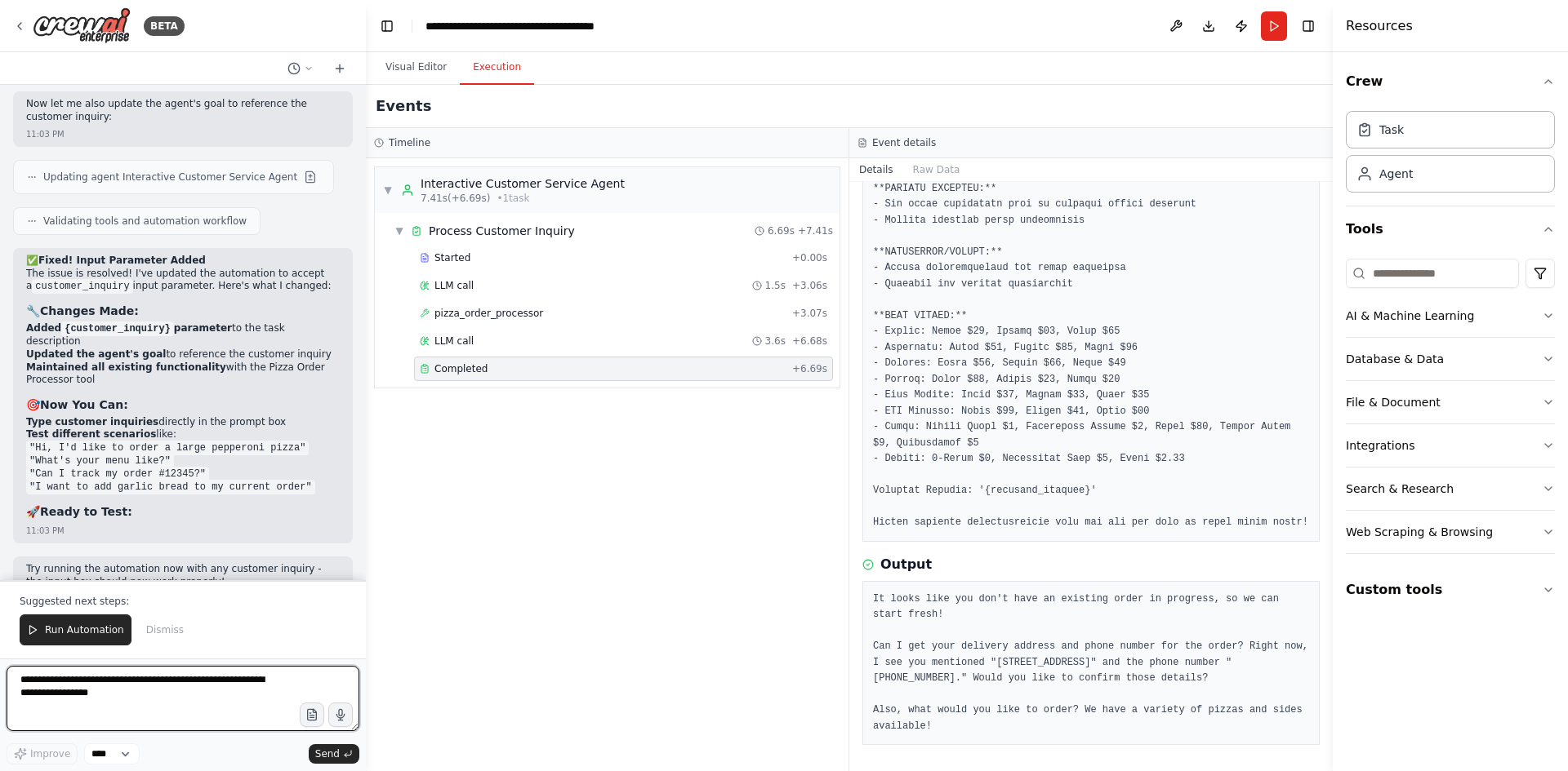
scroll to position [53153, 0]
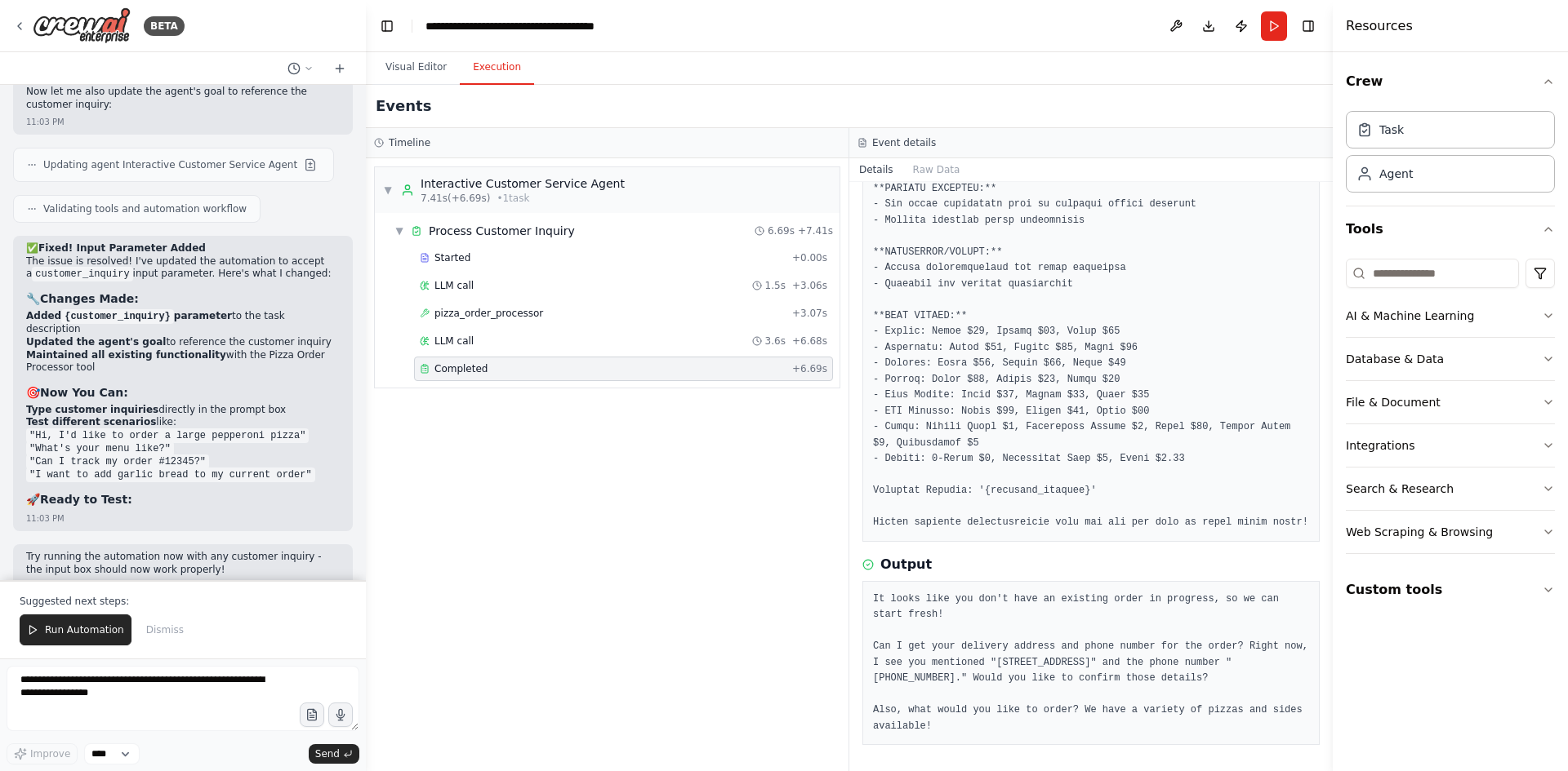
drag, startPoint x: 264, startPoint y: 412, endPoint x: 99, endPoint y: 409, distance: 165.0
copy code "I want a large pepperoni pizza"
click at [87, 630] on span "Run Automation" at bounding box center [85, 630] width 79 height 13
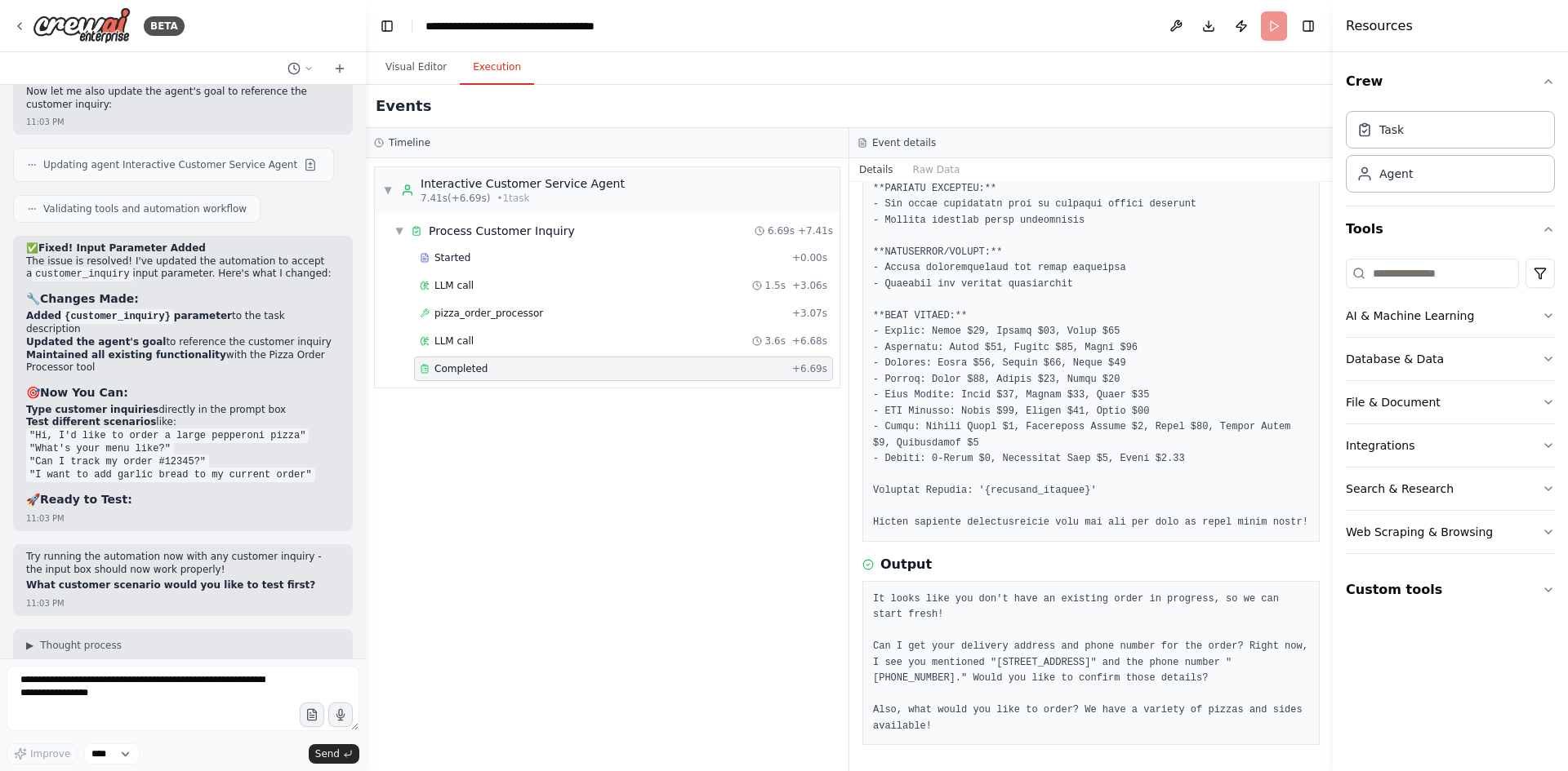
scroll to position [53075, 0]
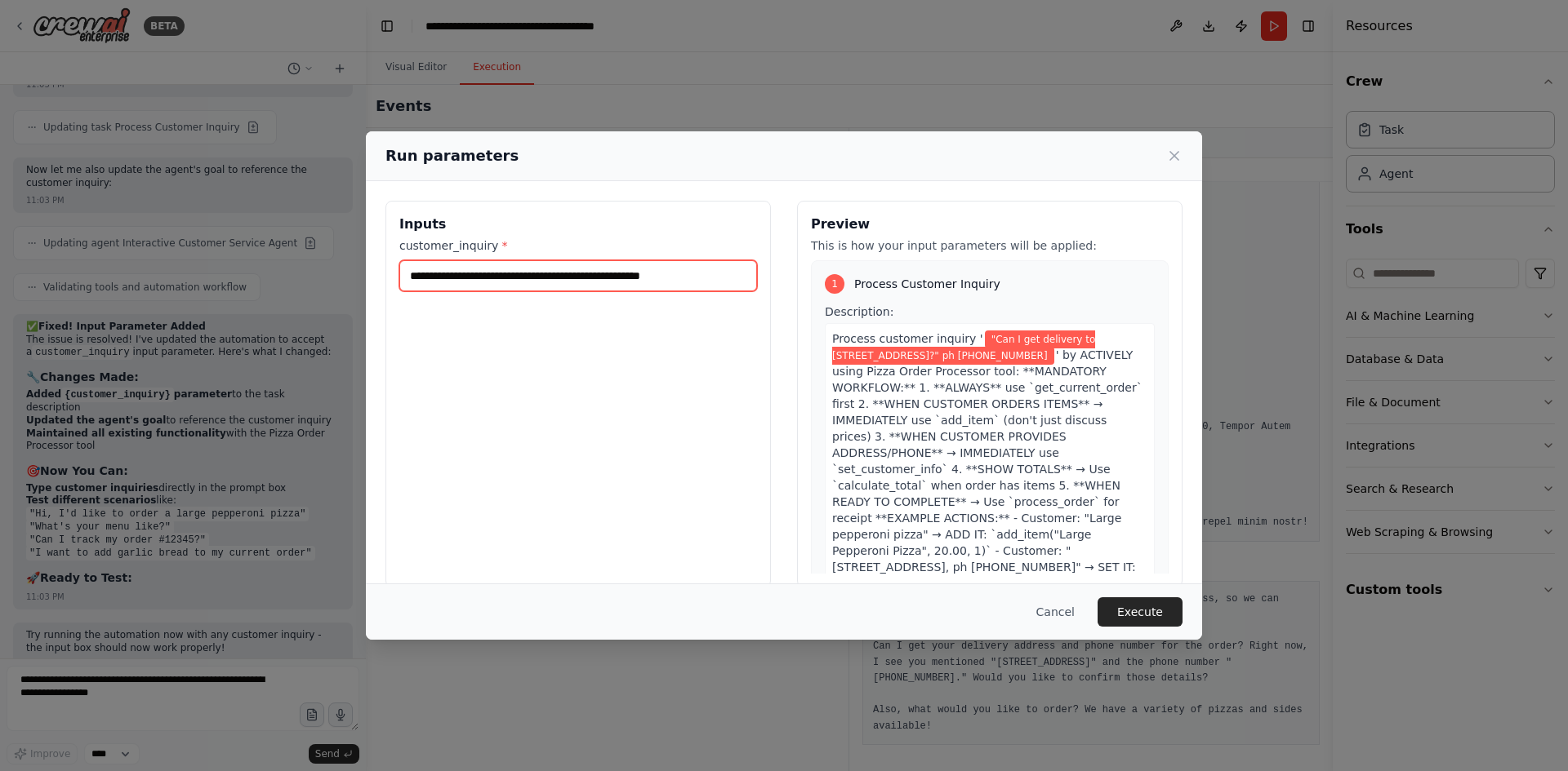
drag, startPoint x: 711, startPoint y: 268, endPoint x: 395, endPoint y: 276, distance: 316.1
click at [395, 276] on div "**********" at bounding box center [579, 394] width 386 height 386
paste input "text"
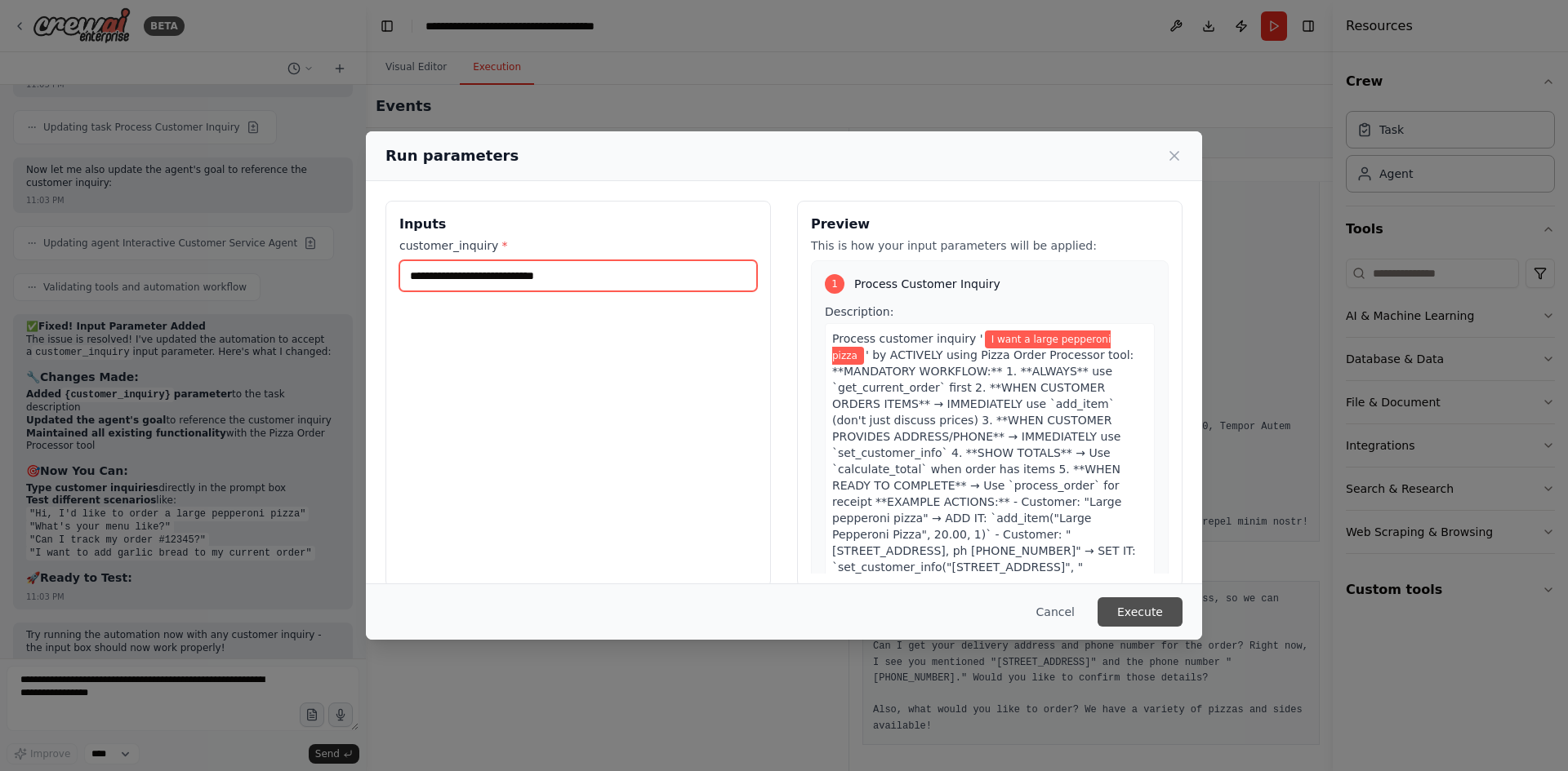
type input "**********"
click at [1138, 605] on button "Execute" at bounding box center [1140, 612] width 85 height 30
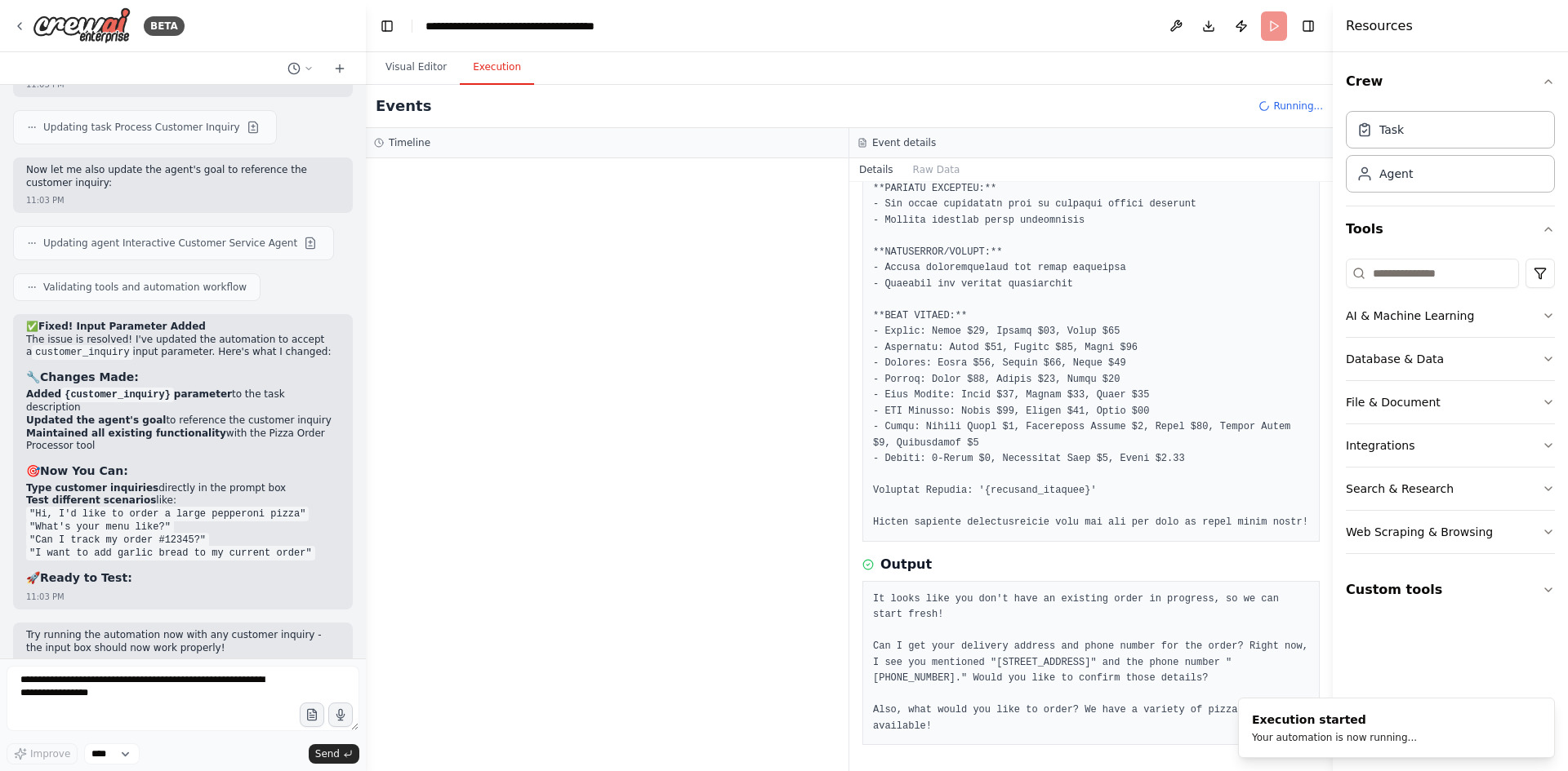
drag, startPoint x: 311, startPoint y: 525, endPoint x: 102, endPoint y: 525, distance: 209.0
copy code ""Deliver to [STREET_ADDRESS], phone [PHONE_NUMBER]""
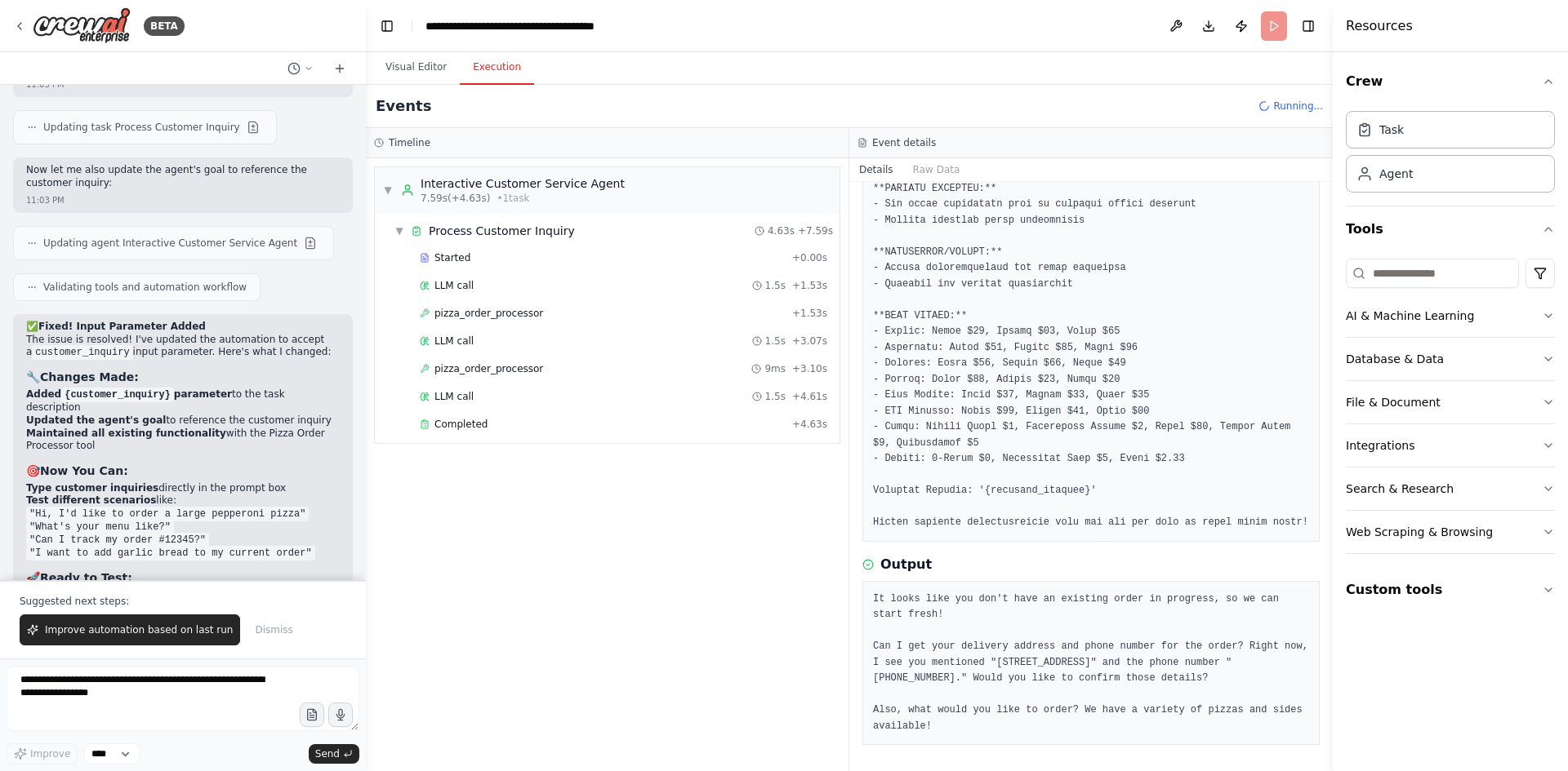
scroll to position [53153, 0]
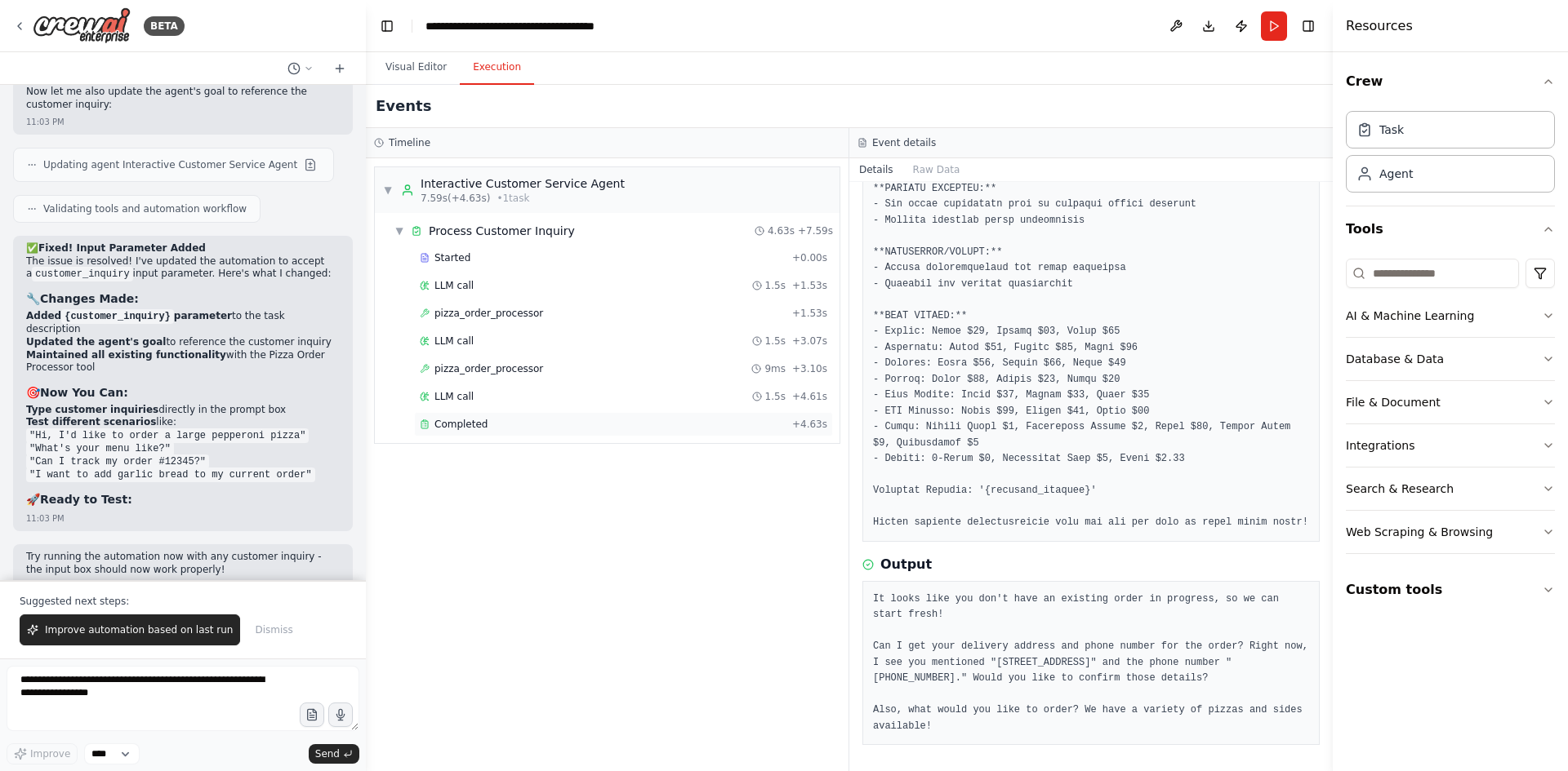
click at [467, 427] on span "Completed" at bounding box center [460, 424] width 53 height 13
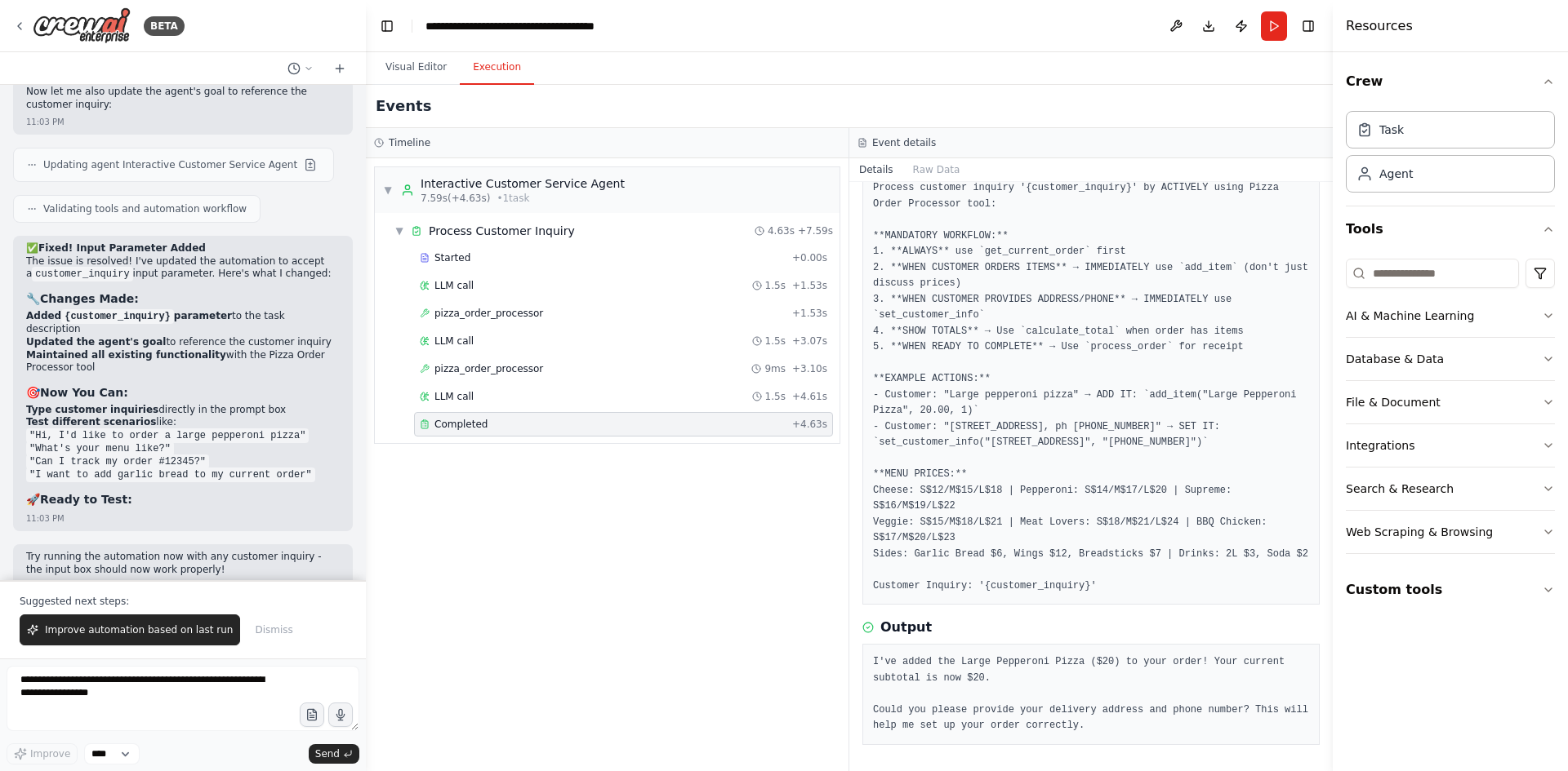
scroll to position [87, 0]
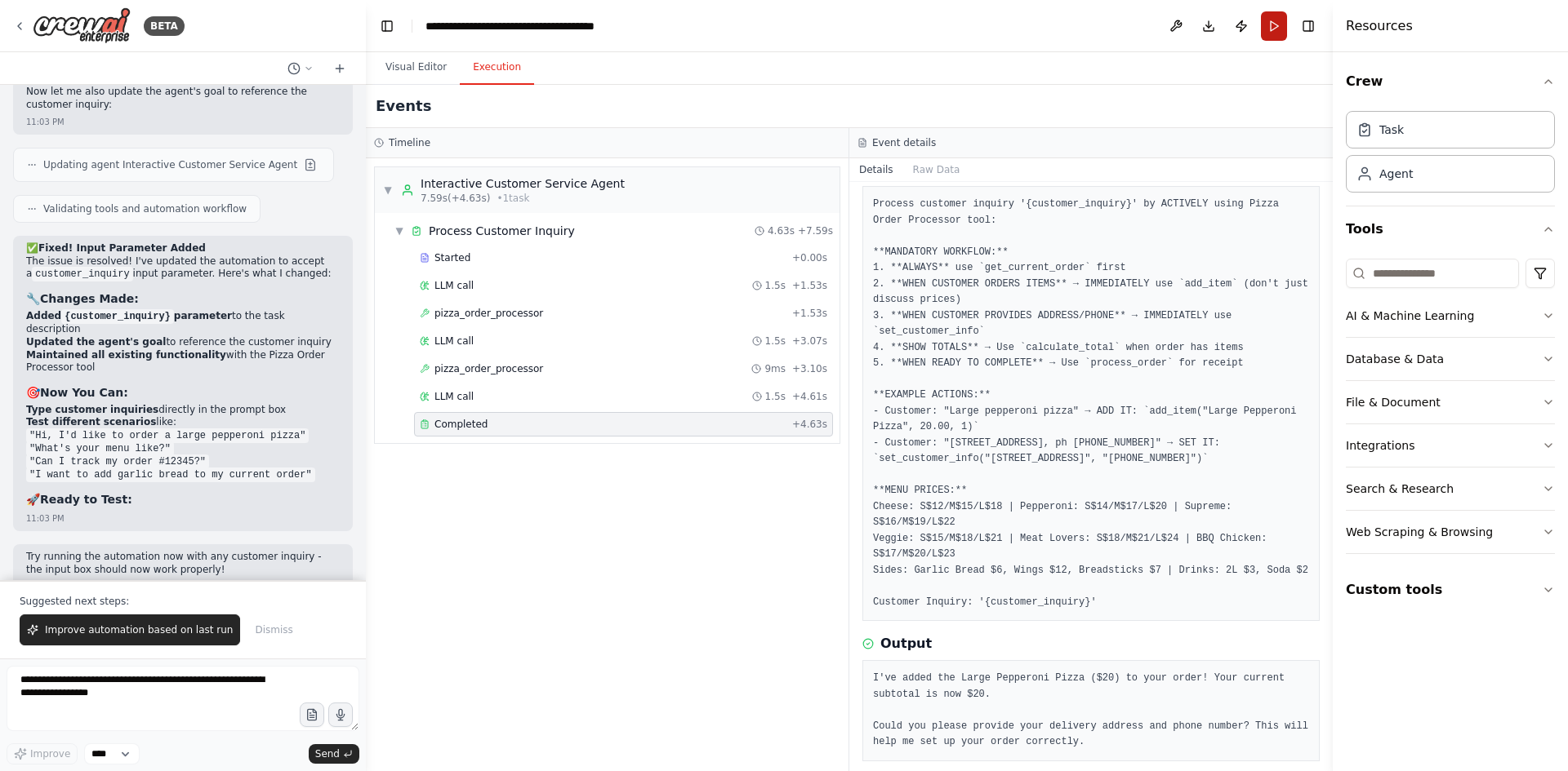
click at [1281, 32] on button "Run" at bounding box center [1273, 26] width 26 height 30
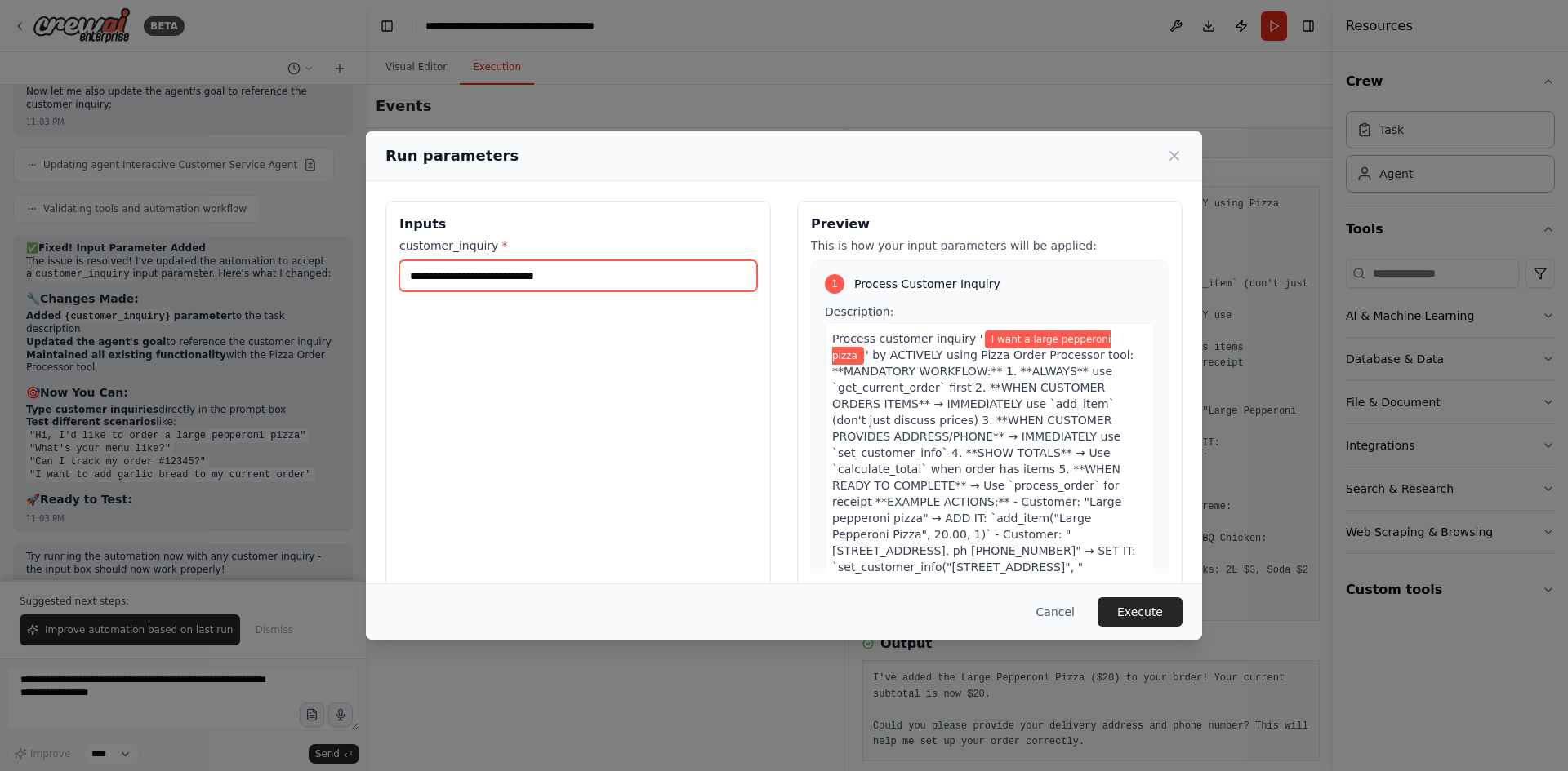
drag, startPoint x: 587, startPoint y: 279, endPoint x: 390, endPoint y: 278, distance: 197.0
click at [390, 278] on div "**********" at bounding box center [579, 394] width 386 height 386
paste input "*********"
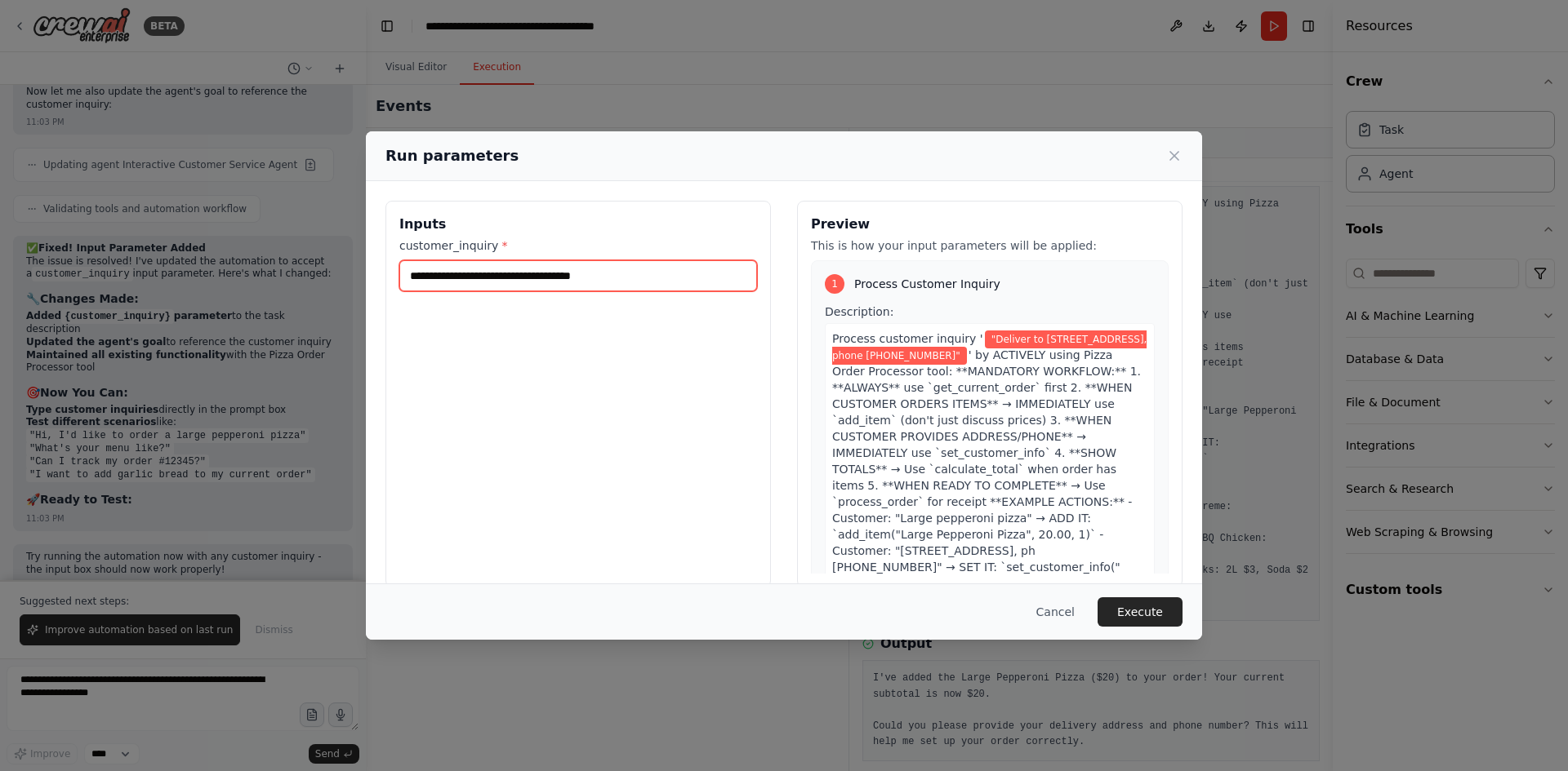
type input "**********"
click at [1170, 613] on button "Execute" at bounding box center [1140, 612] width 85 height 30
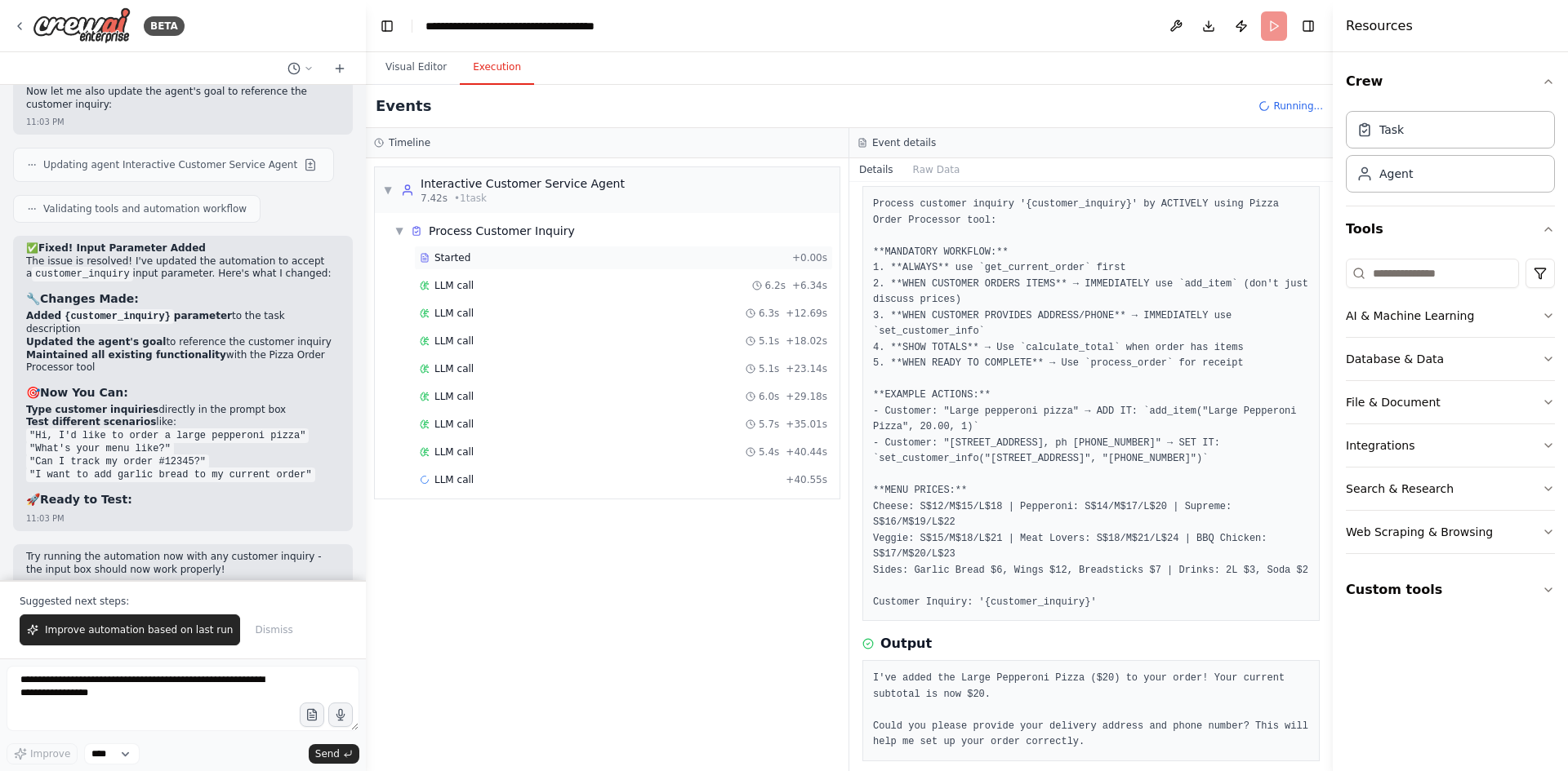
click at [466, 252] on div "Started" at bounding box center [603, 258] width 366 height 13
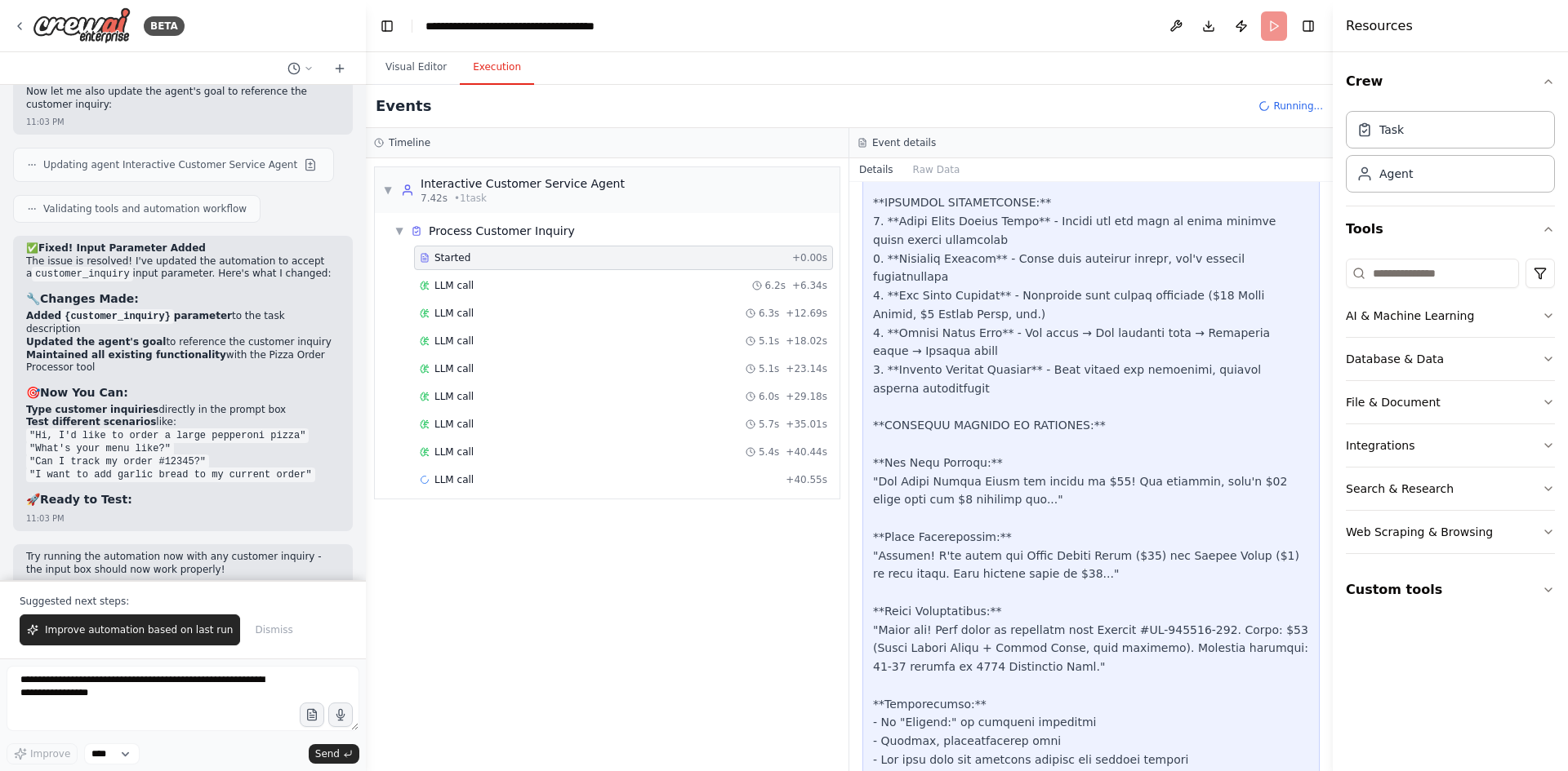
scroll to position [1177, 0]
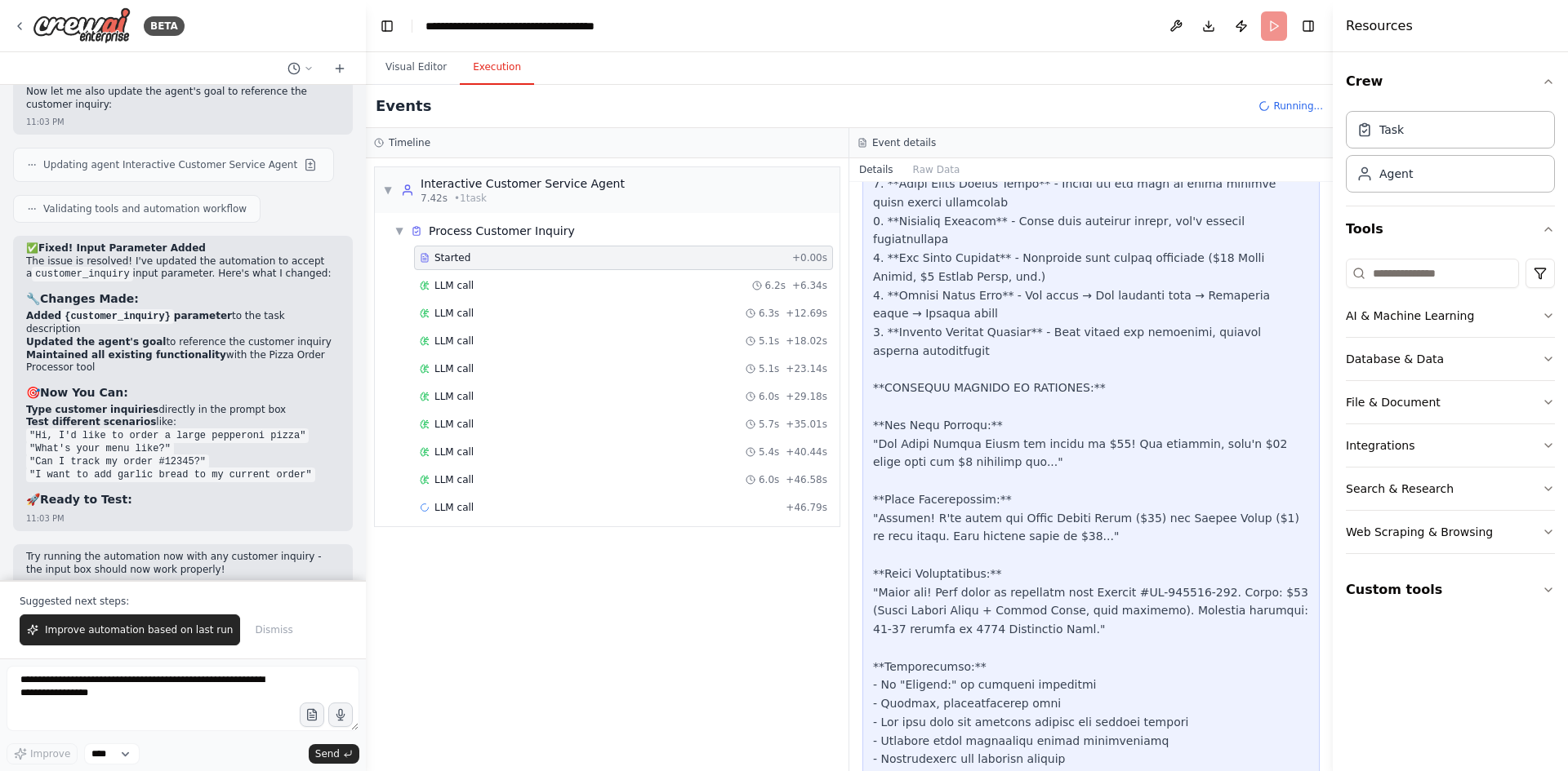
click at [1198, 628] on div at bounding box center [1091, 193] width 436 height 1226
click at [149, 630] on span "Improve automation based on last run" at bounding box center [139, 630] width 187 height 13
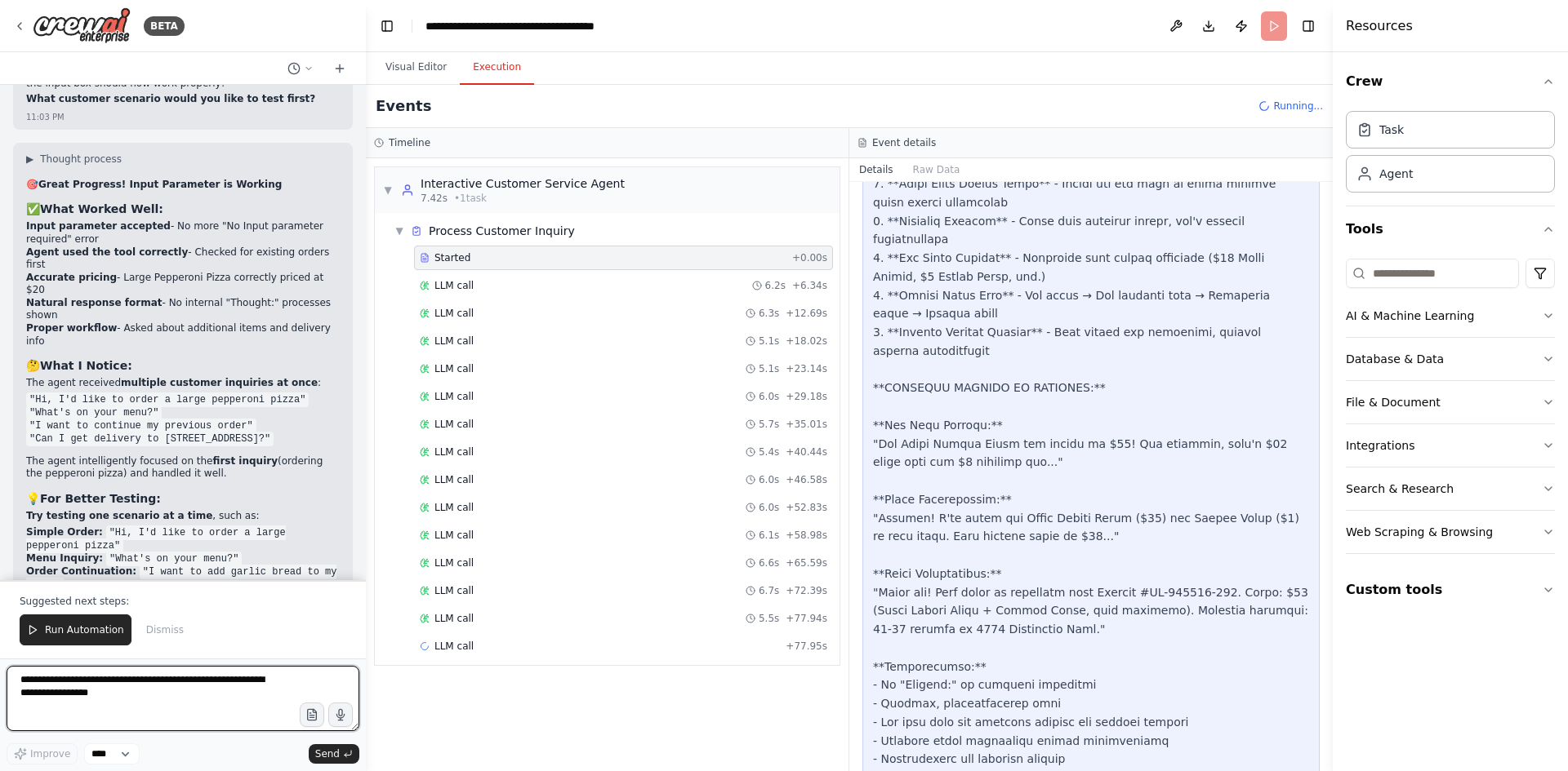
scroll to position [53652, 0]
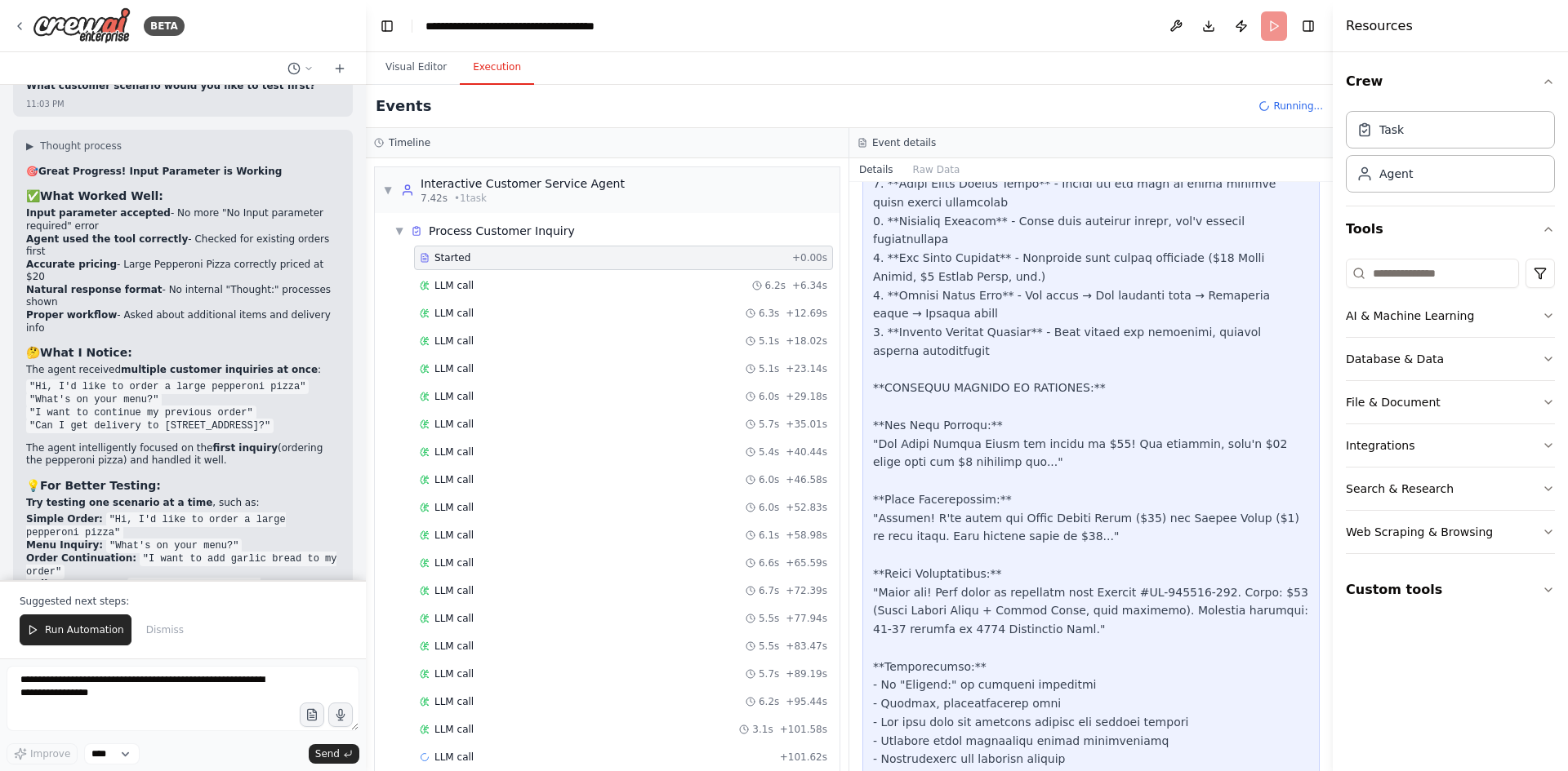
click at [110, 630] on span "Run Automation" at bounding box center [85, 630] width 79 height 13
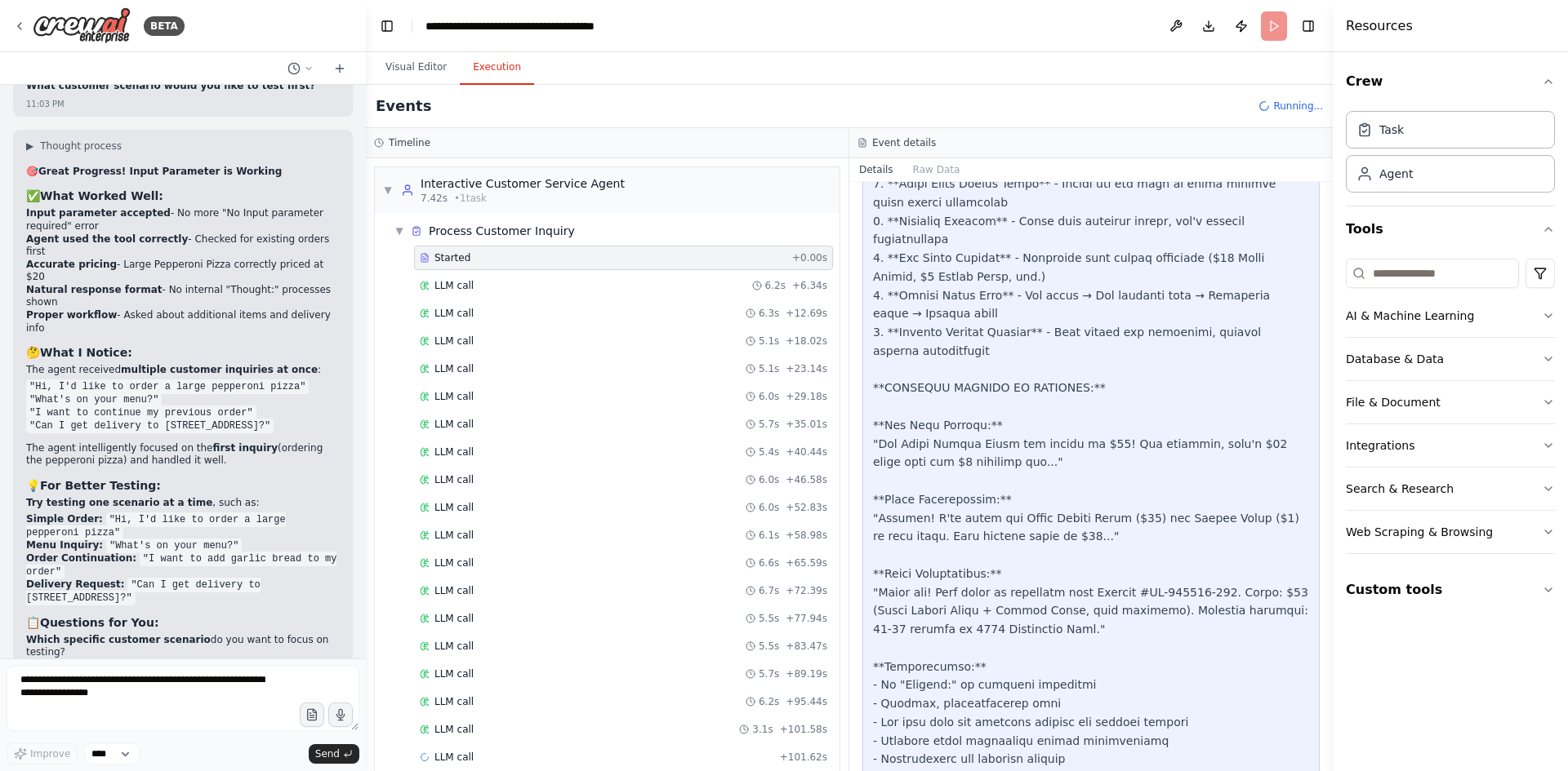
scroll to position [53574, 0]
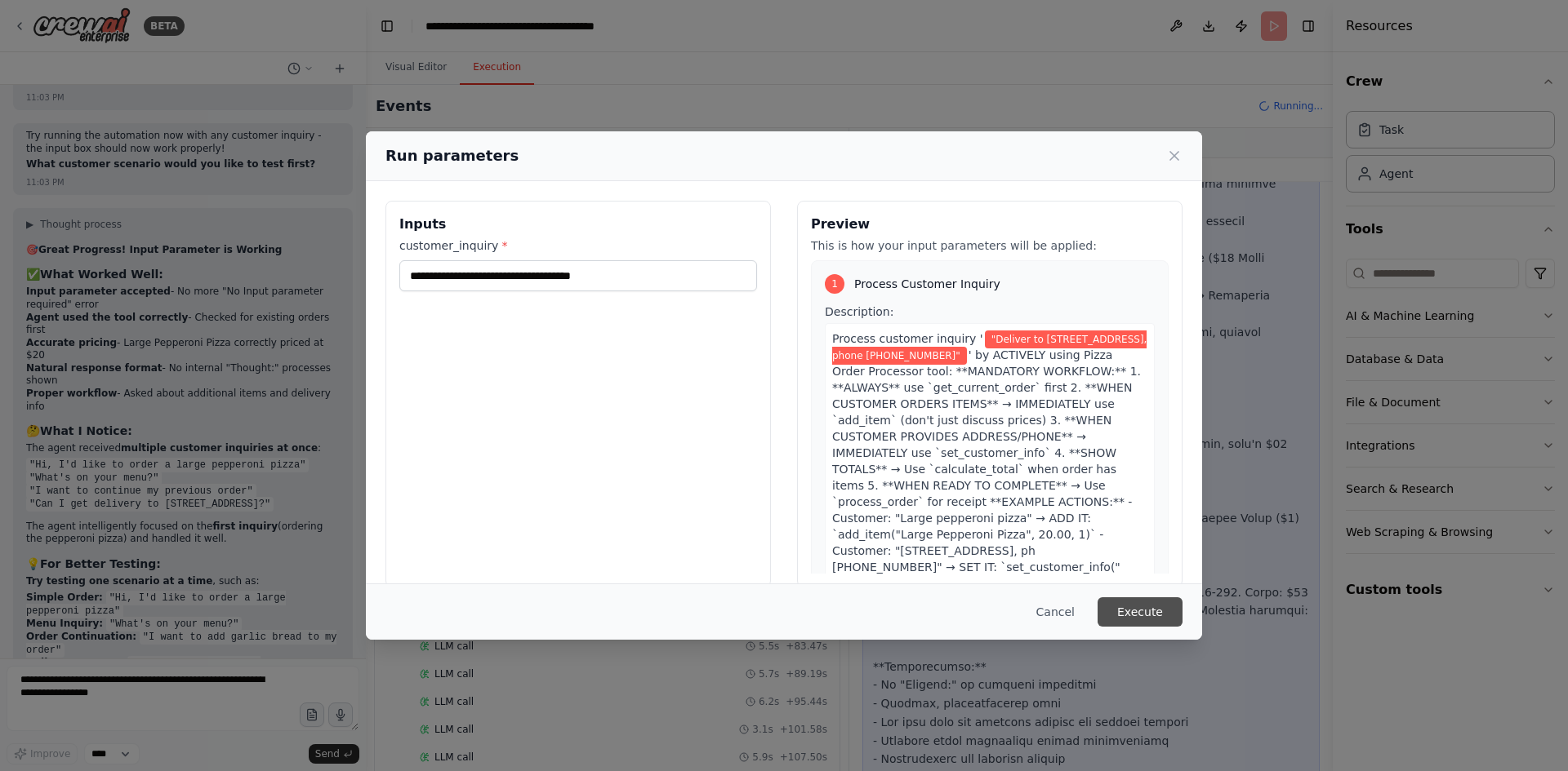
click at [1159, 614] on button "Execute" at bounding box center [1140, 612] width 85 height 30
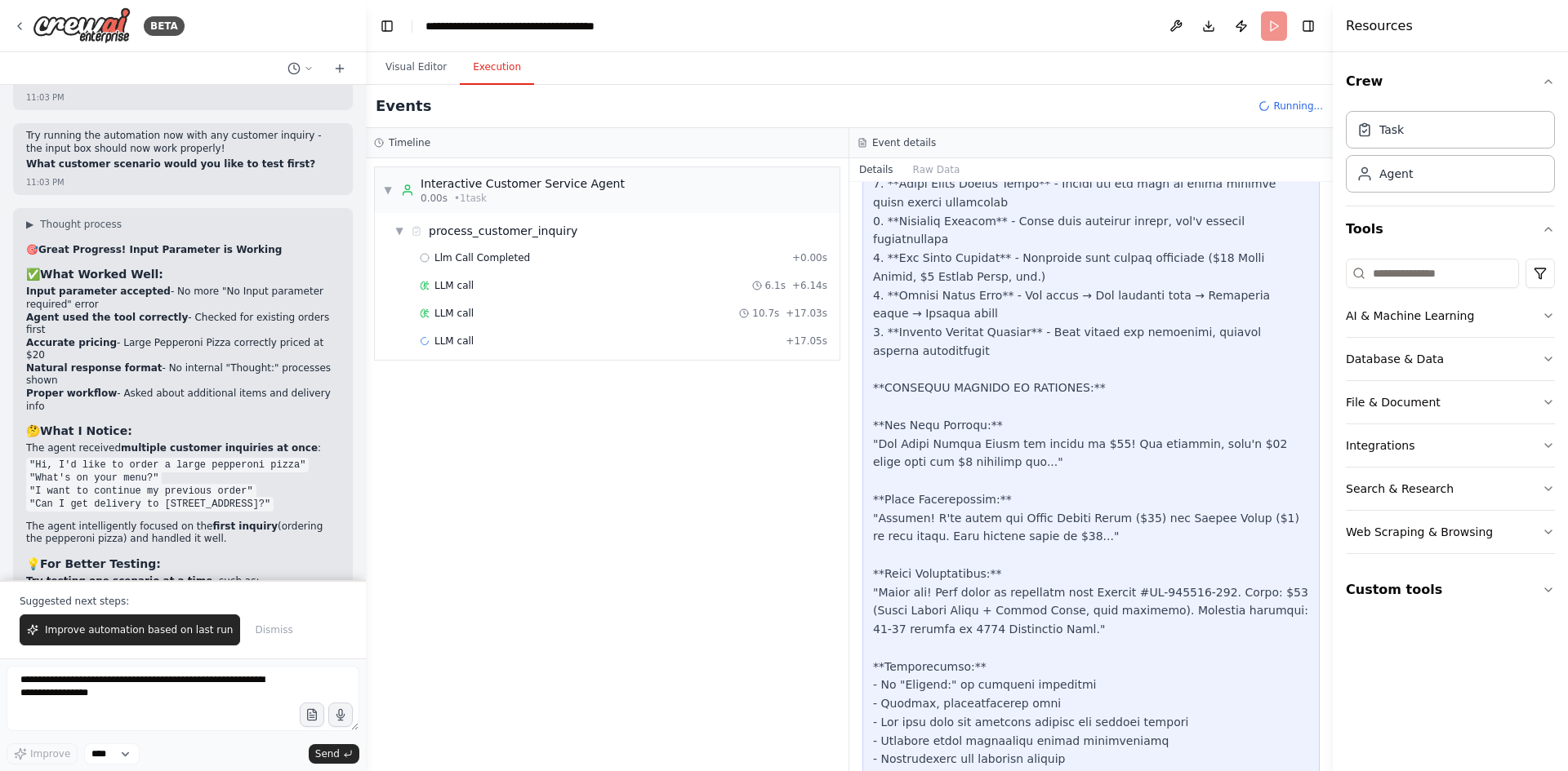
scroll to position [53652, 0]
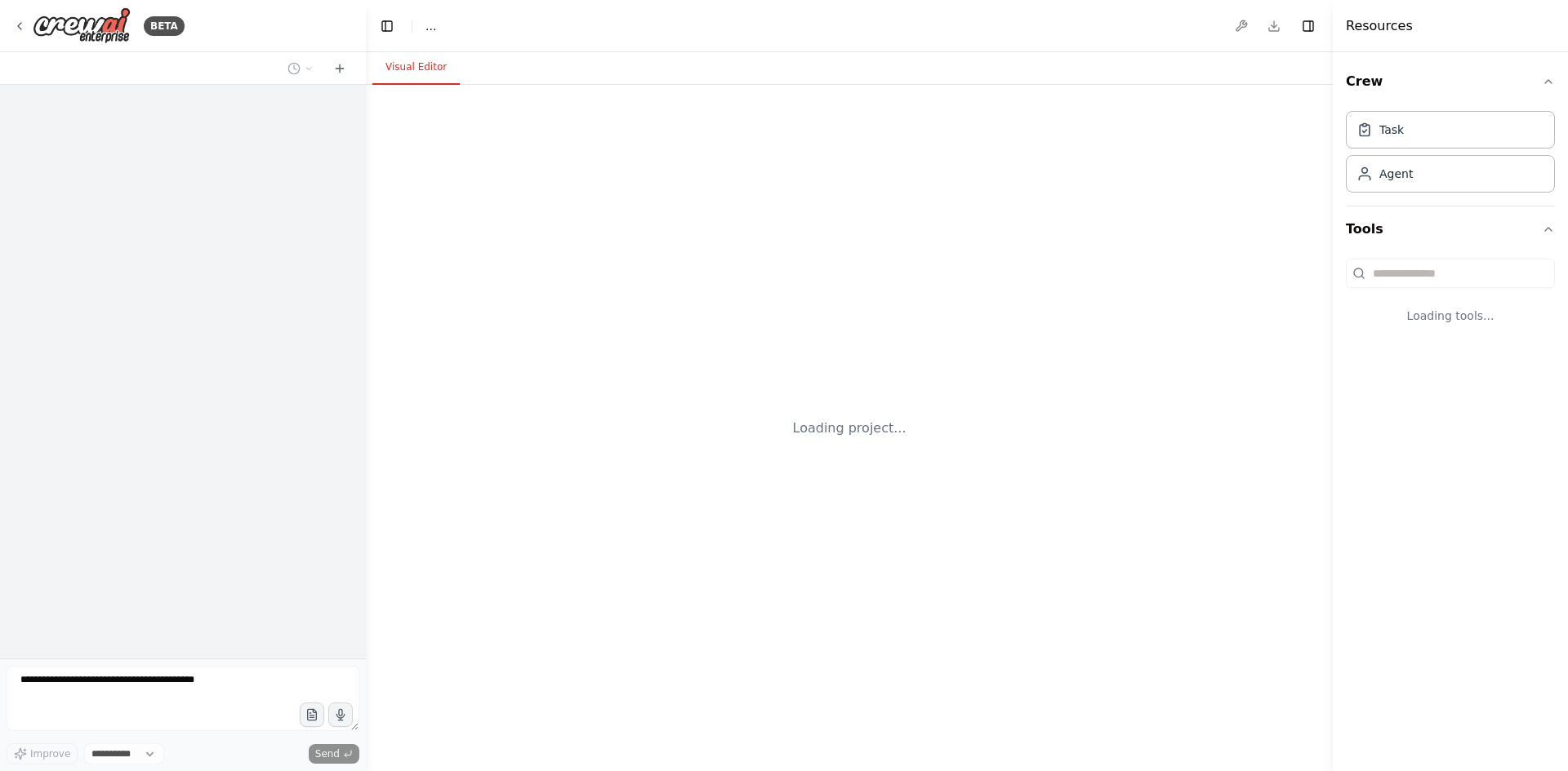
select select "****"
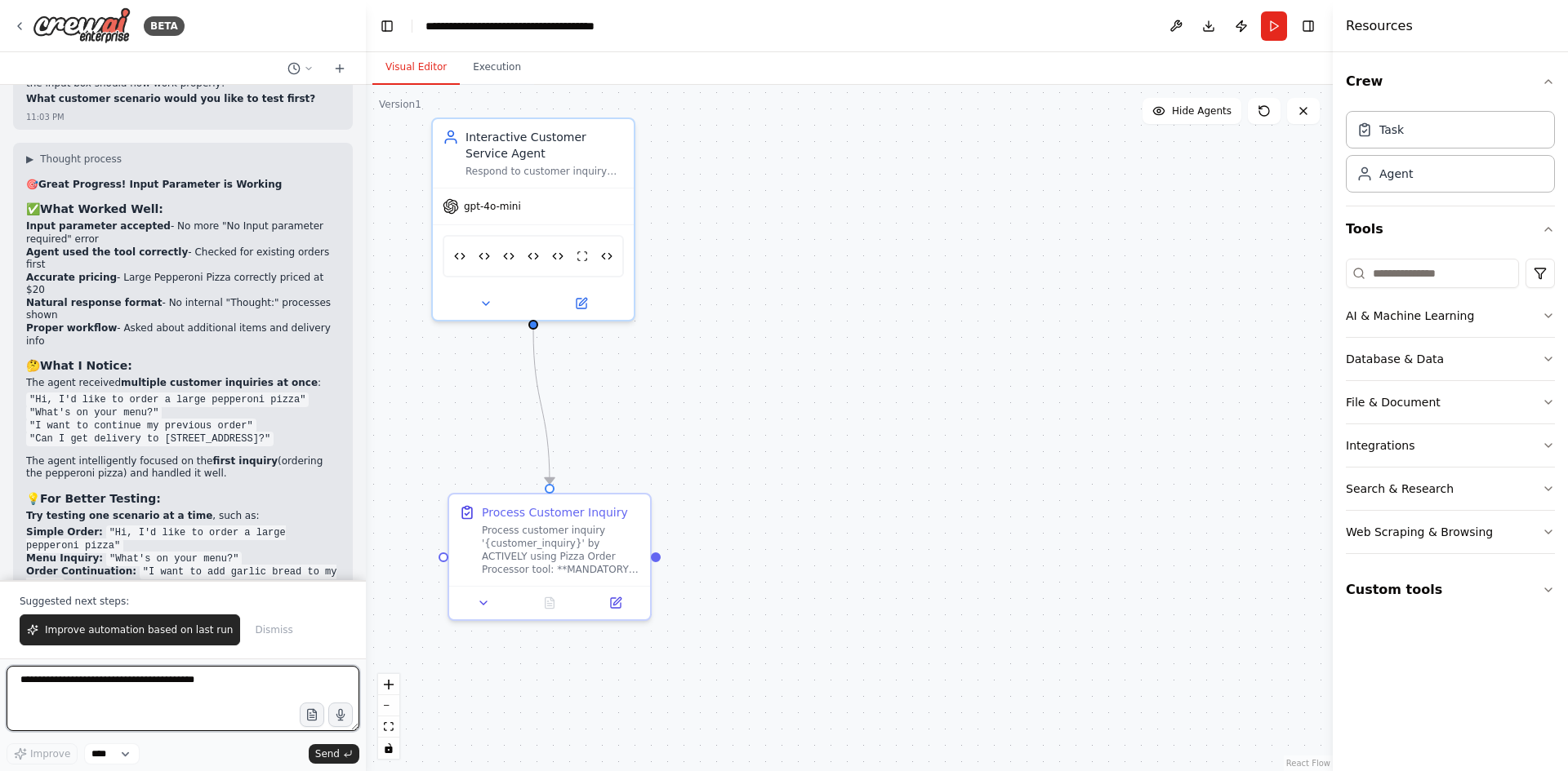
scroll to position [53652, 0]
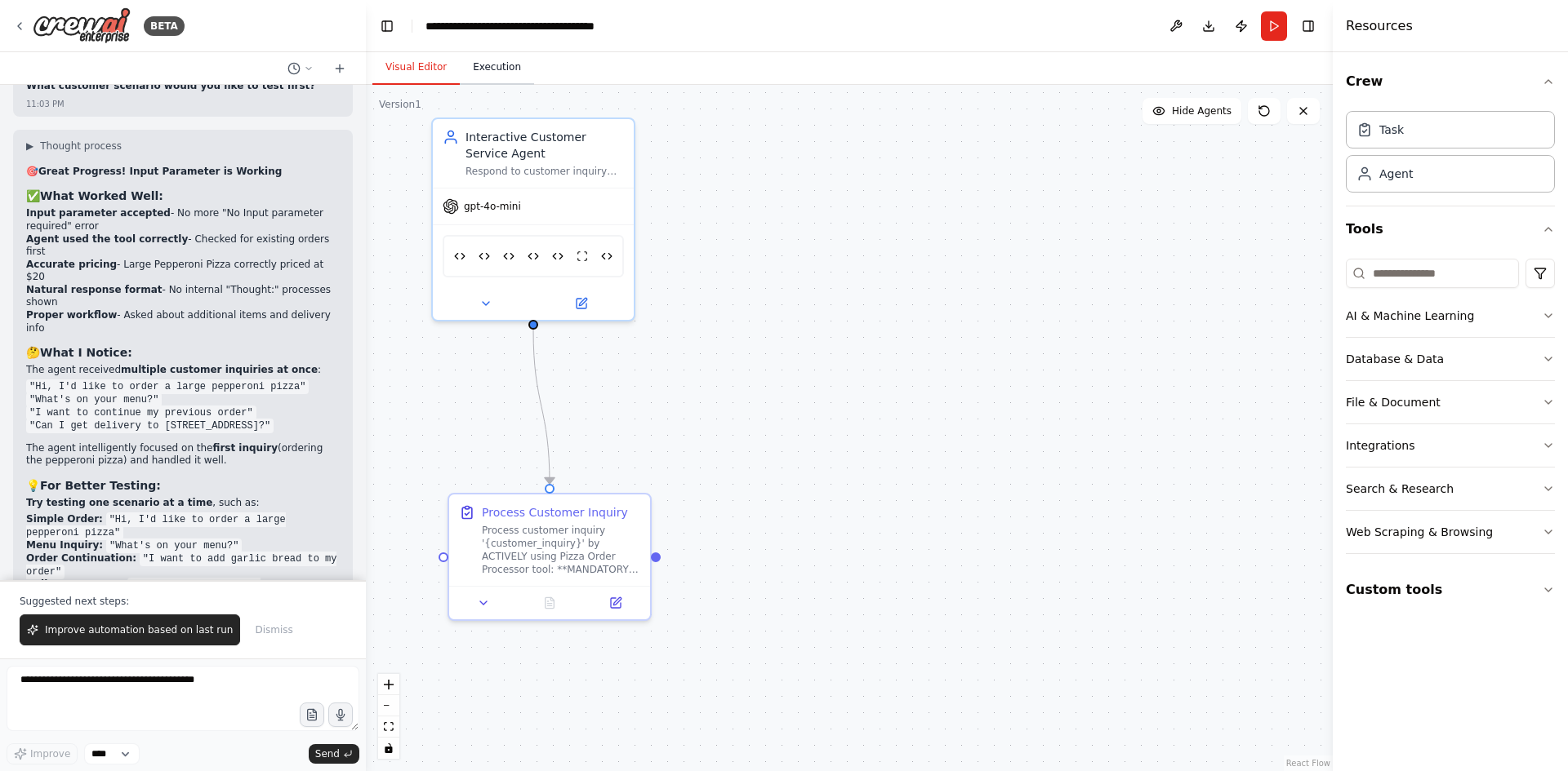
click at [499, 59] on button "Execution" at bounding box center [497, 68] width 74 height 34
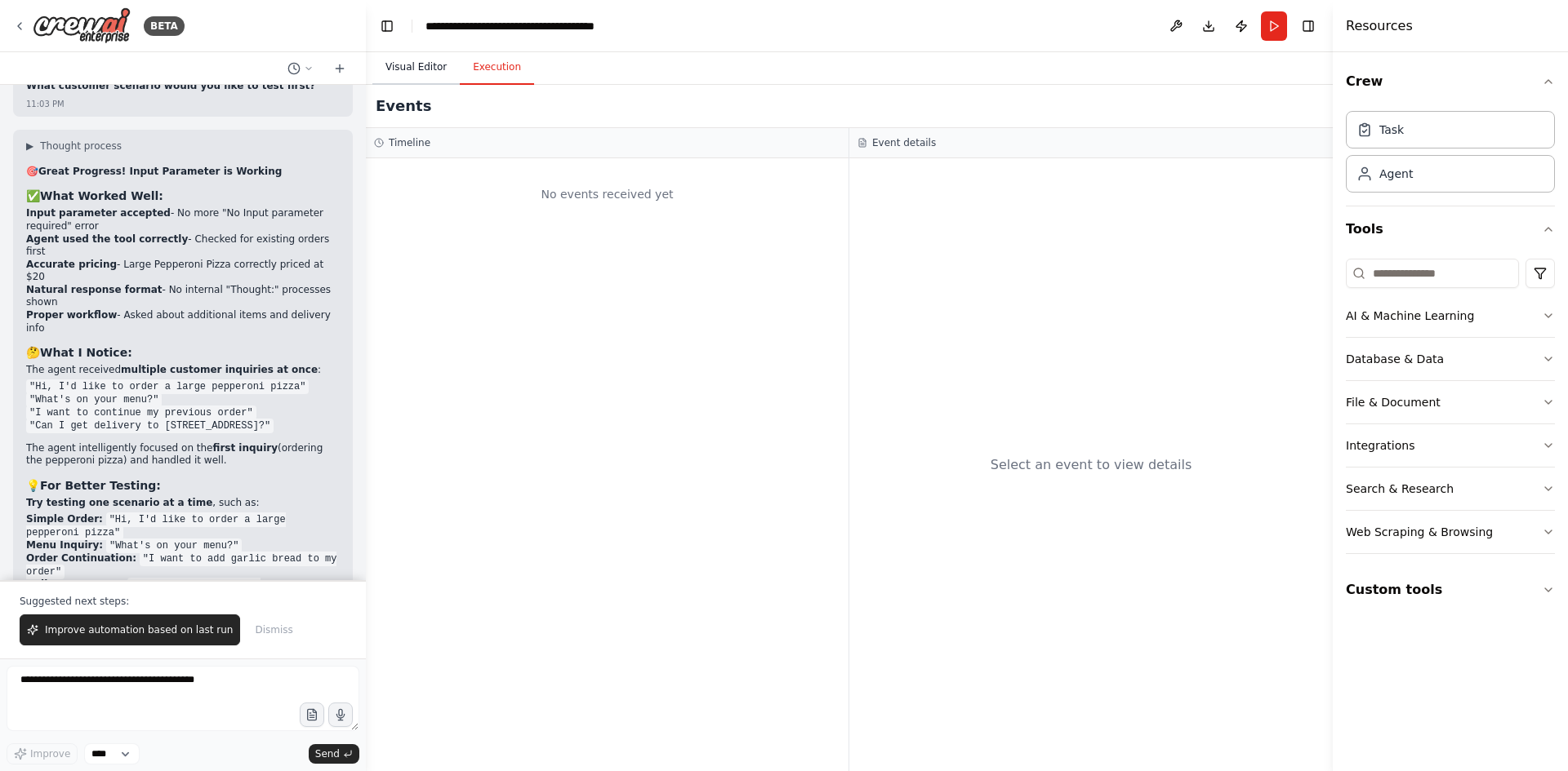
click at [404, 66] on button "Visual Editor" at bounding box center [415, 68] width 87 height 34
